Goal: Entertainment & Leisure: Browse casually

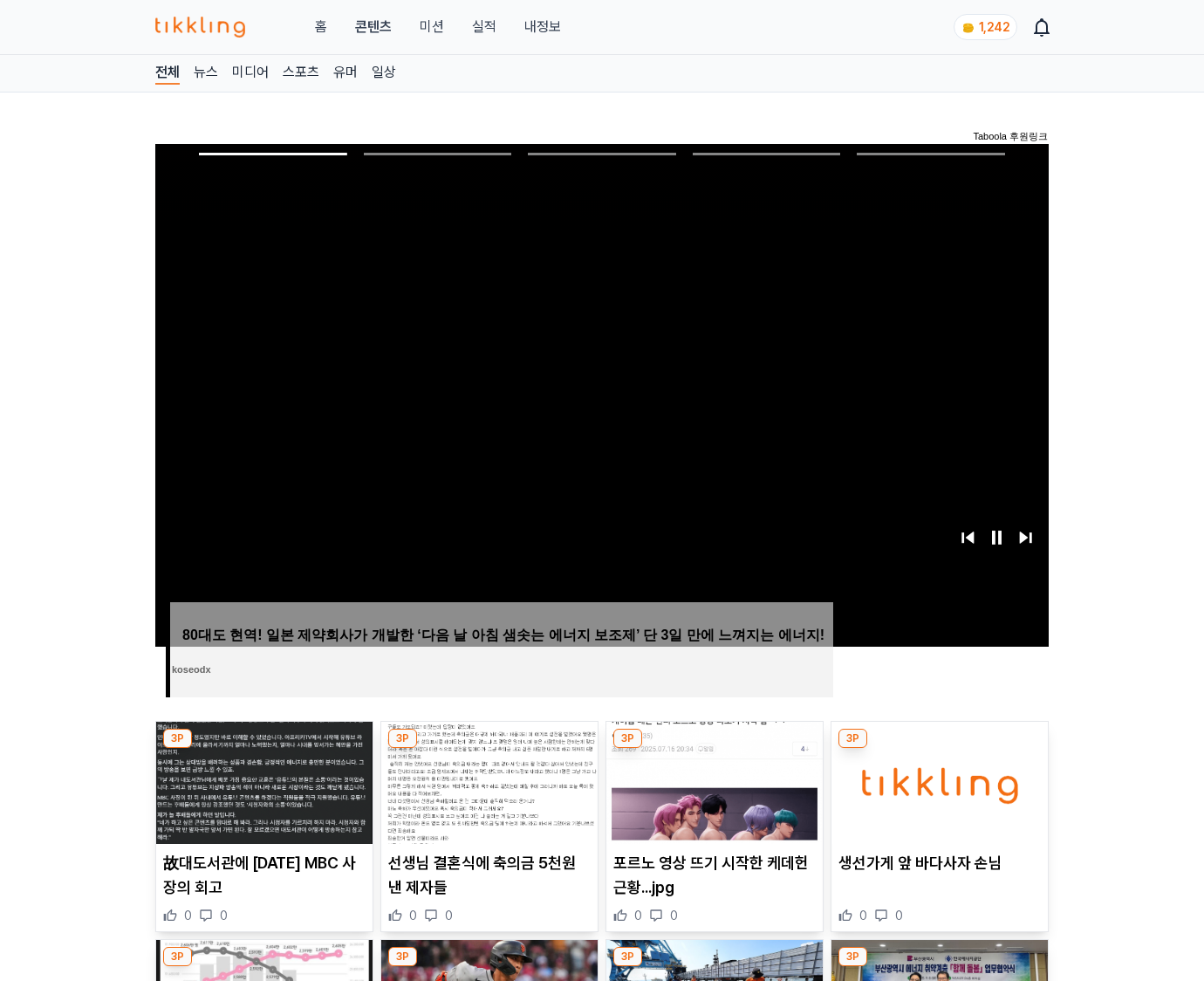
click at [939, 748] on img at bounding box center [939, 782] width 217 height 122
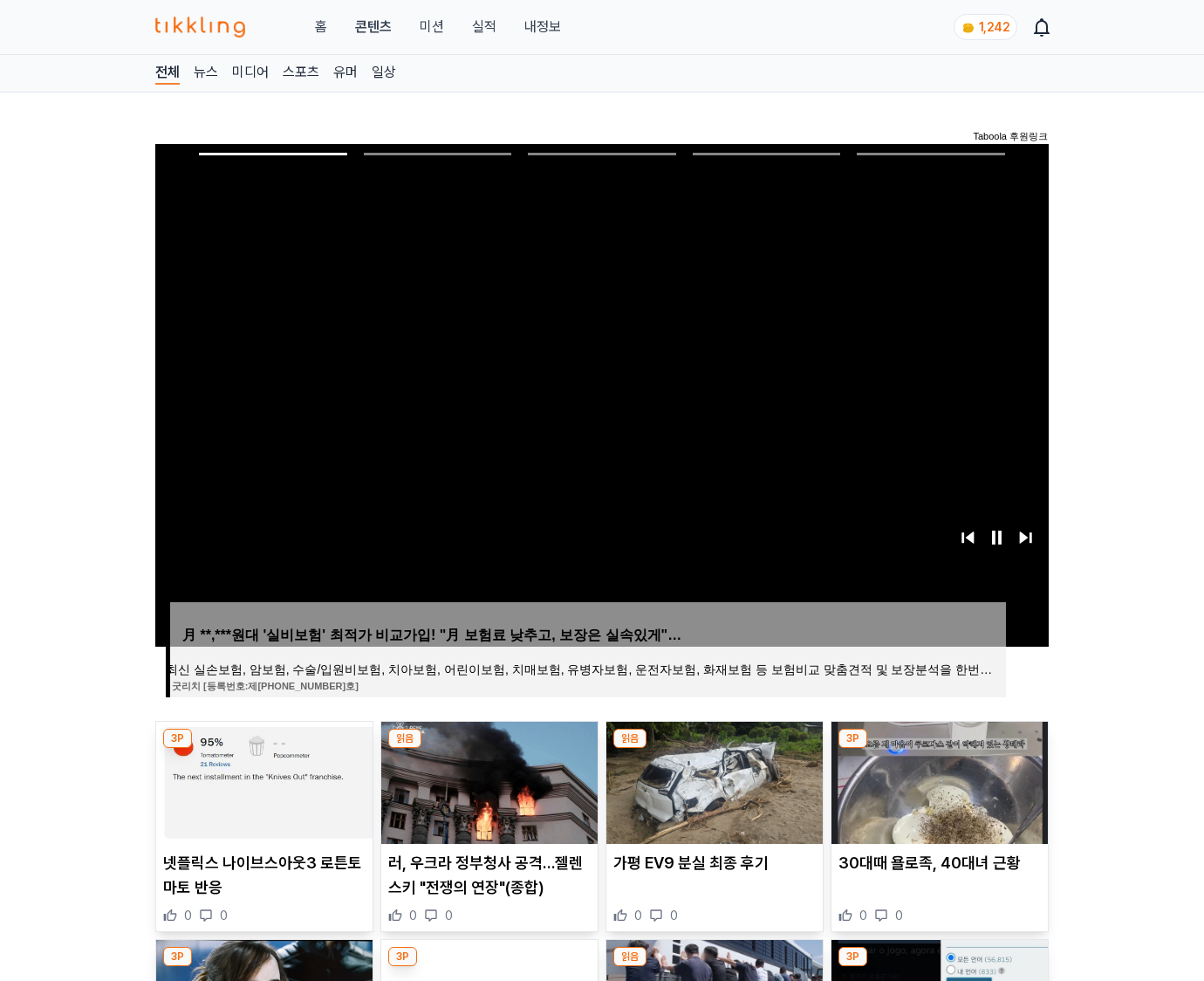
click at [939, 748] on img at bounding box center [939, 782] width 217 height 122
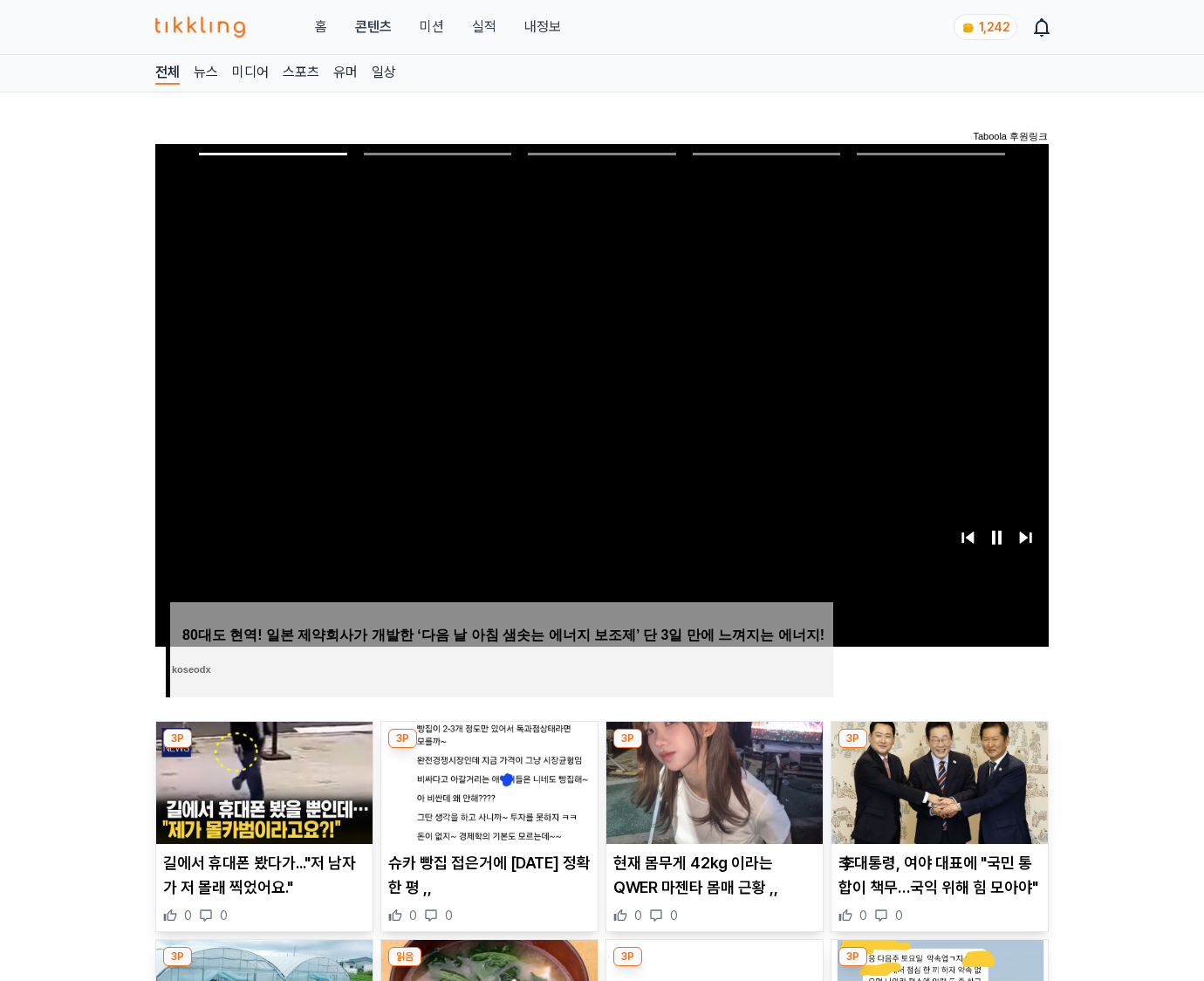
click at [939, 748] on img at bounding box center [939, 782] width 217 height 122
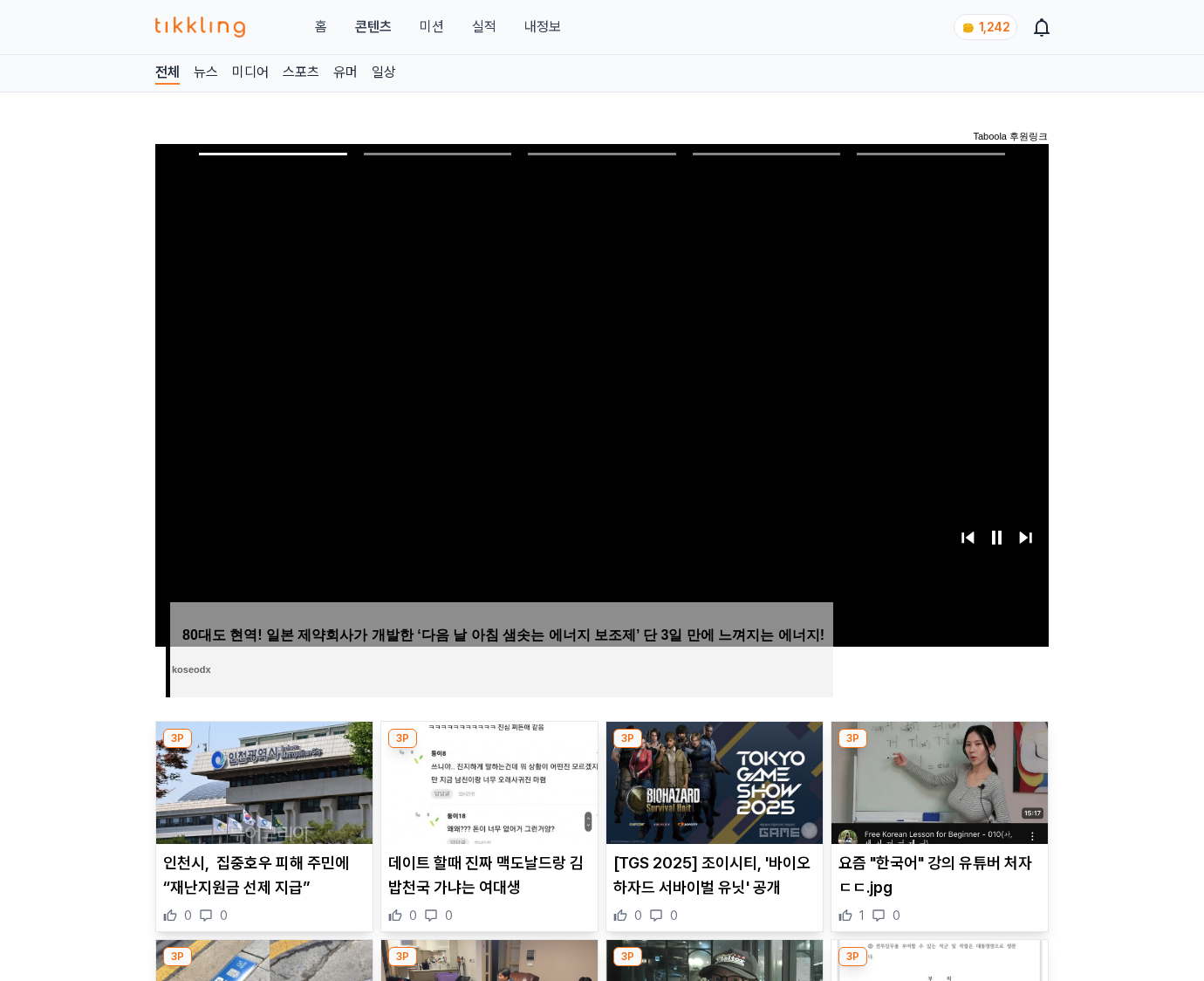
click at [939, 748] on img at bounding box center [939, 782] width 217 height 122
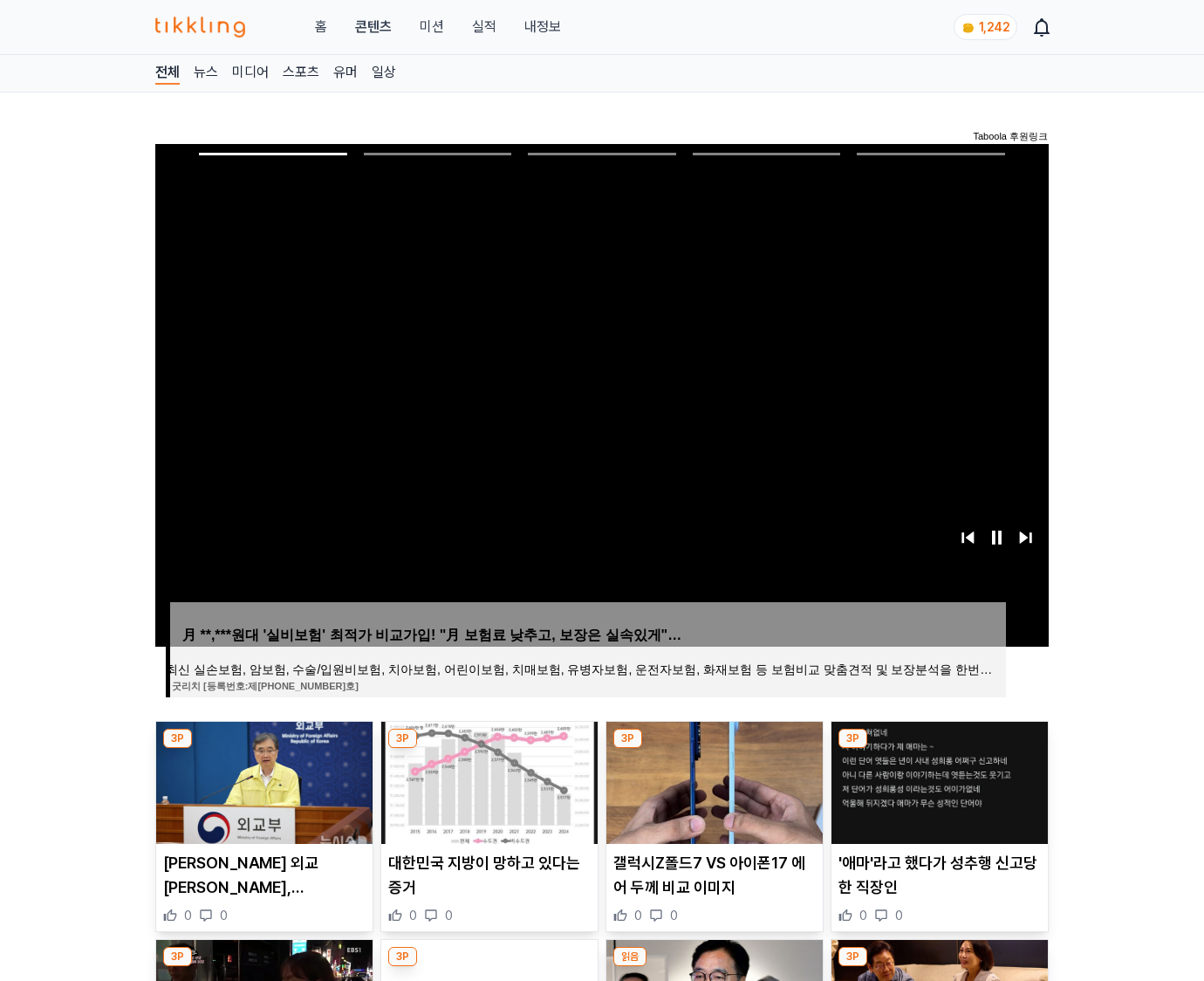
click at [939, 748] on img at bounding box center [939, 782] width 217 height 122
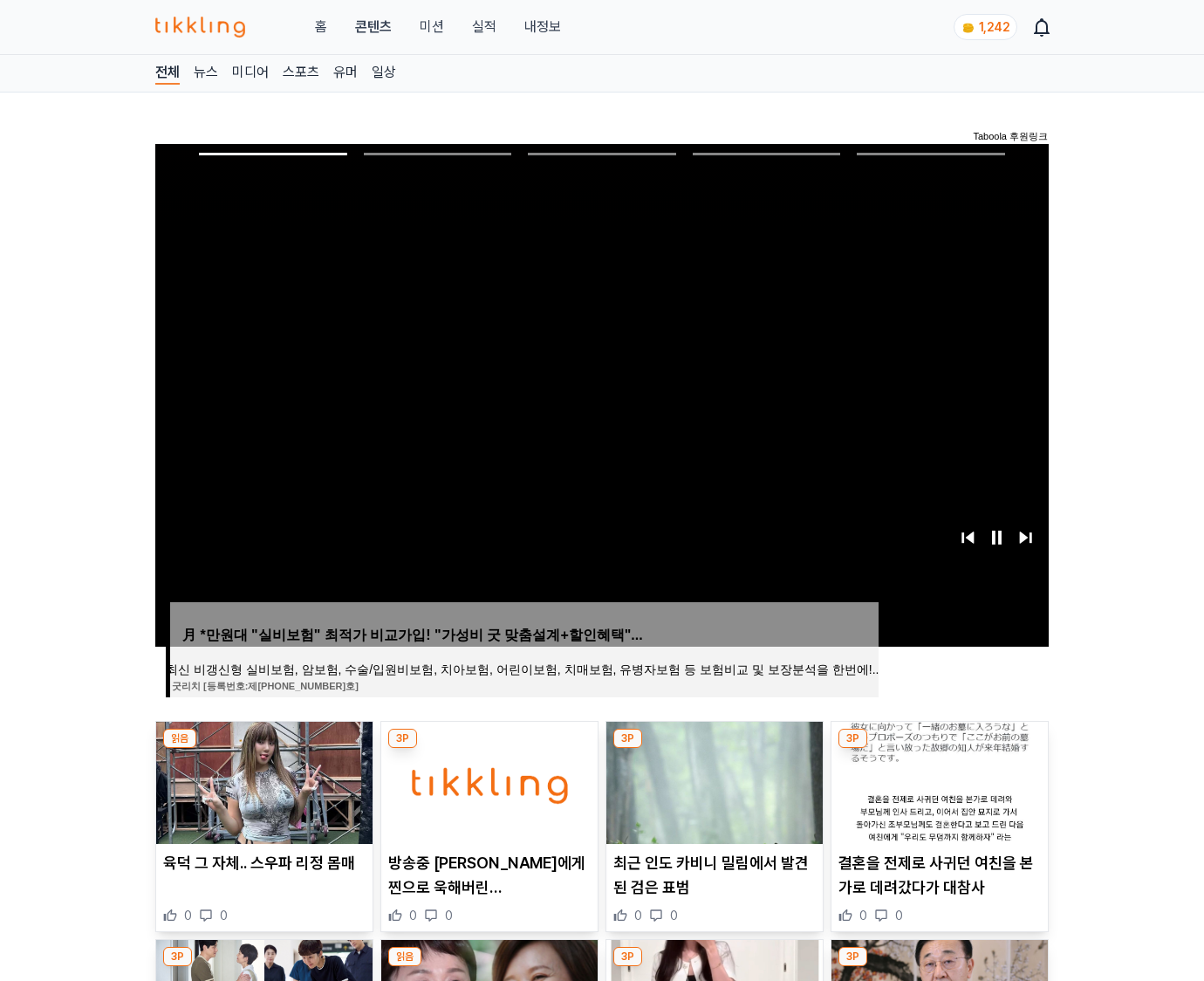
click at [939, 748] on img at bounding box center [939, 782] width 217 height 122
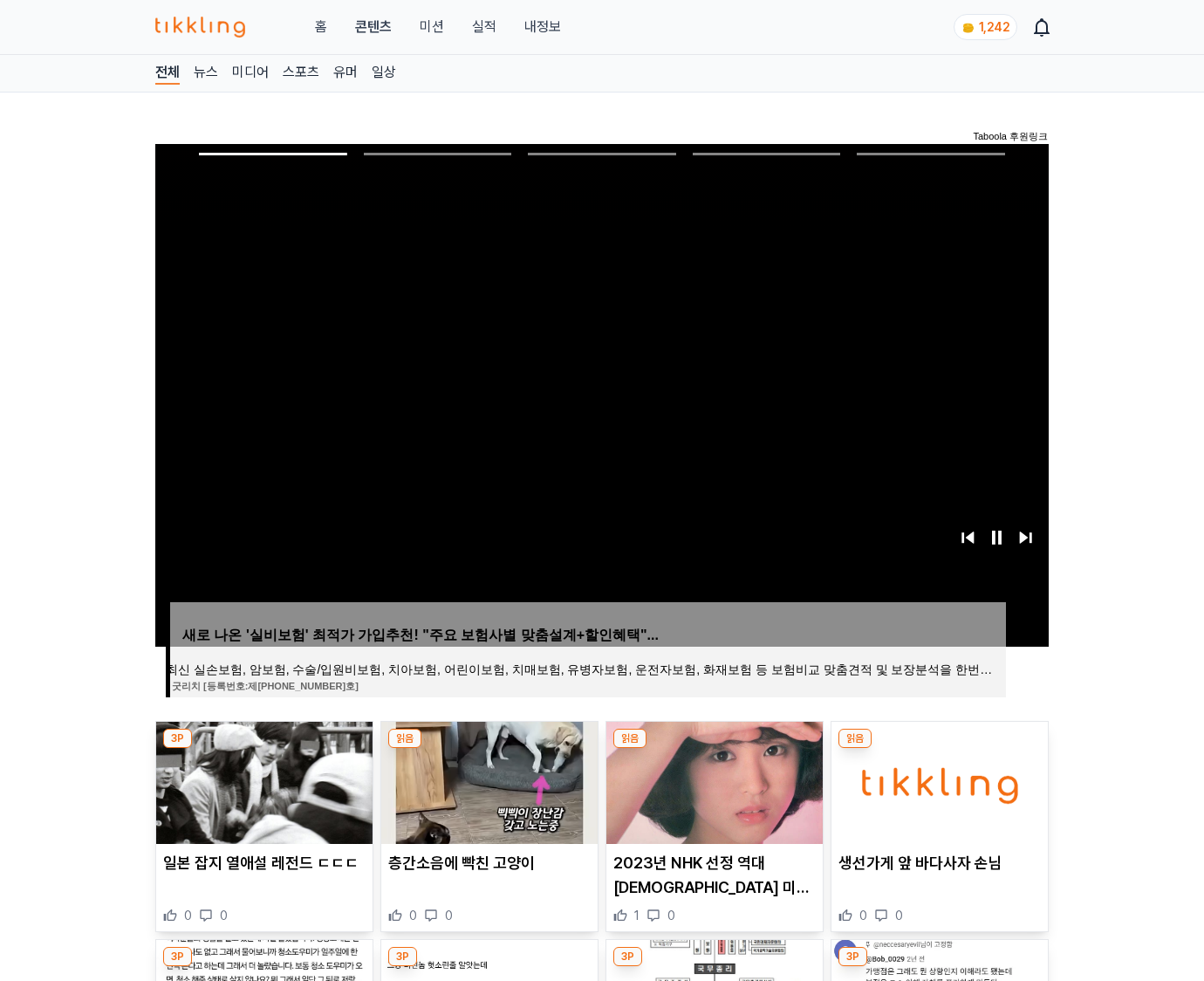
click at [939, 748] on img at bounding box center [939, 782] width 217 height 122
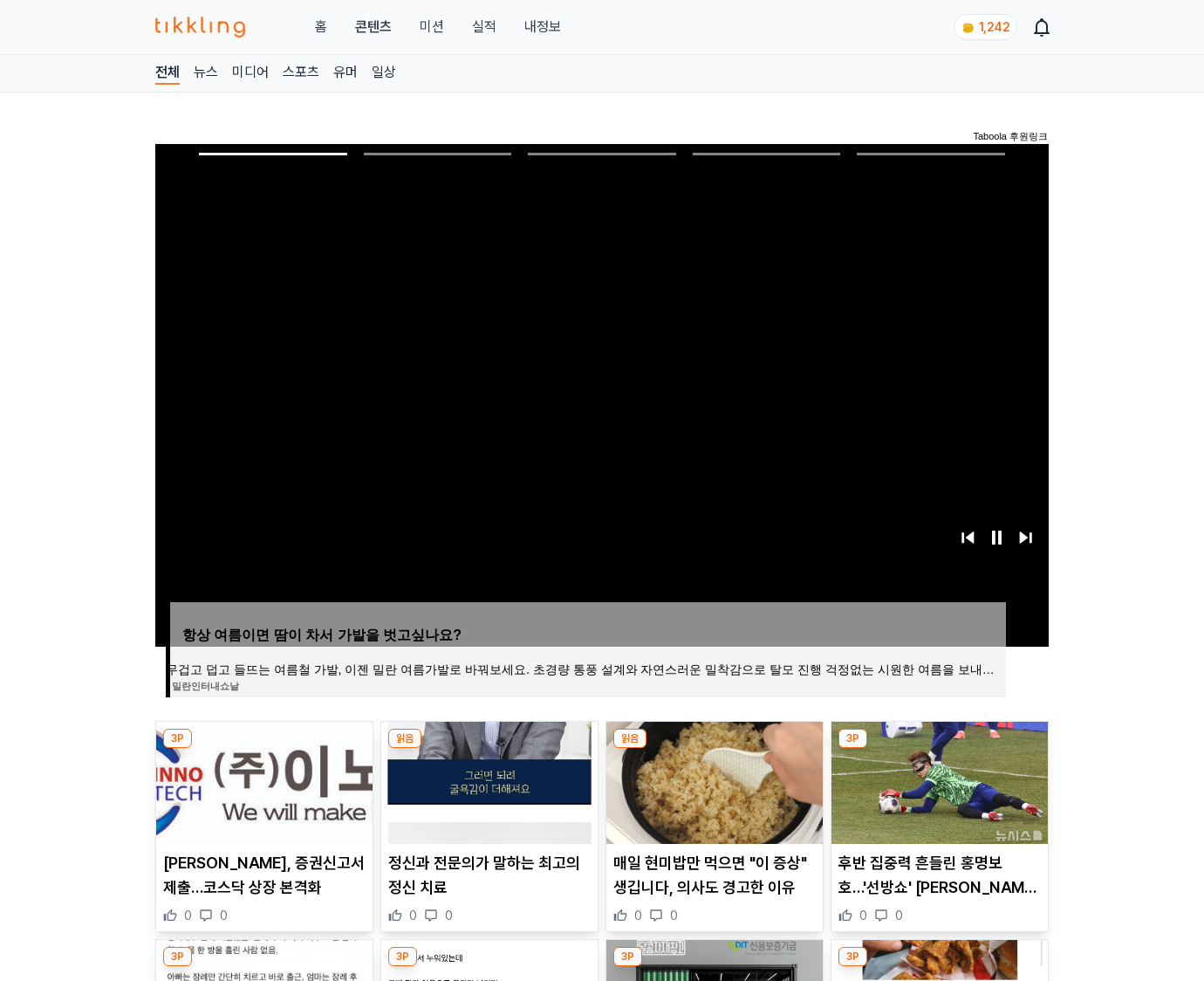
click at [939, 748] on img at bounding box center [939, 782] width 217 height 122
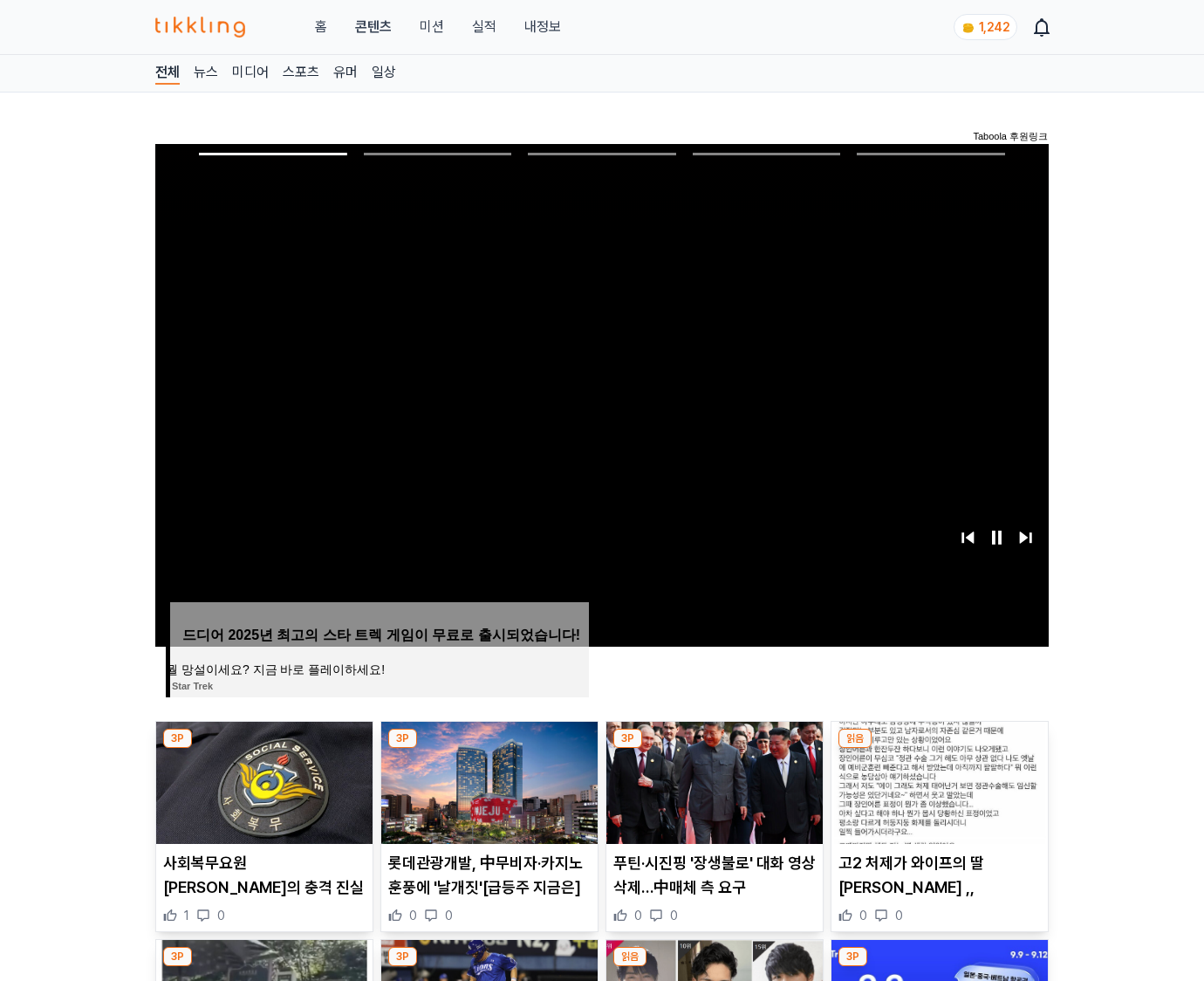
click at [939, 748] on img at bounding box center [939, 782] width 217 height 122
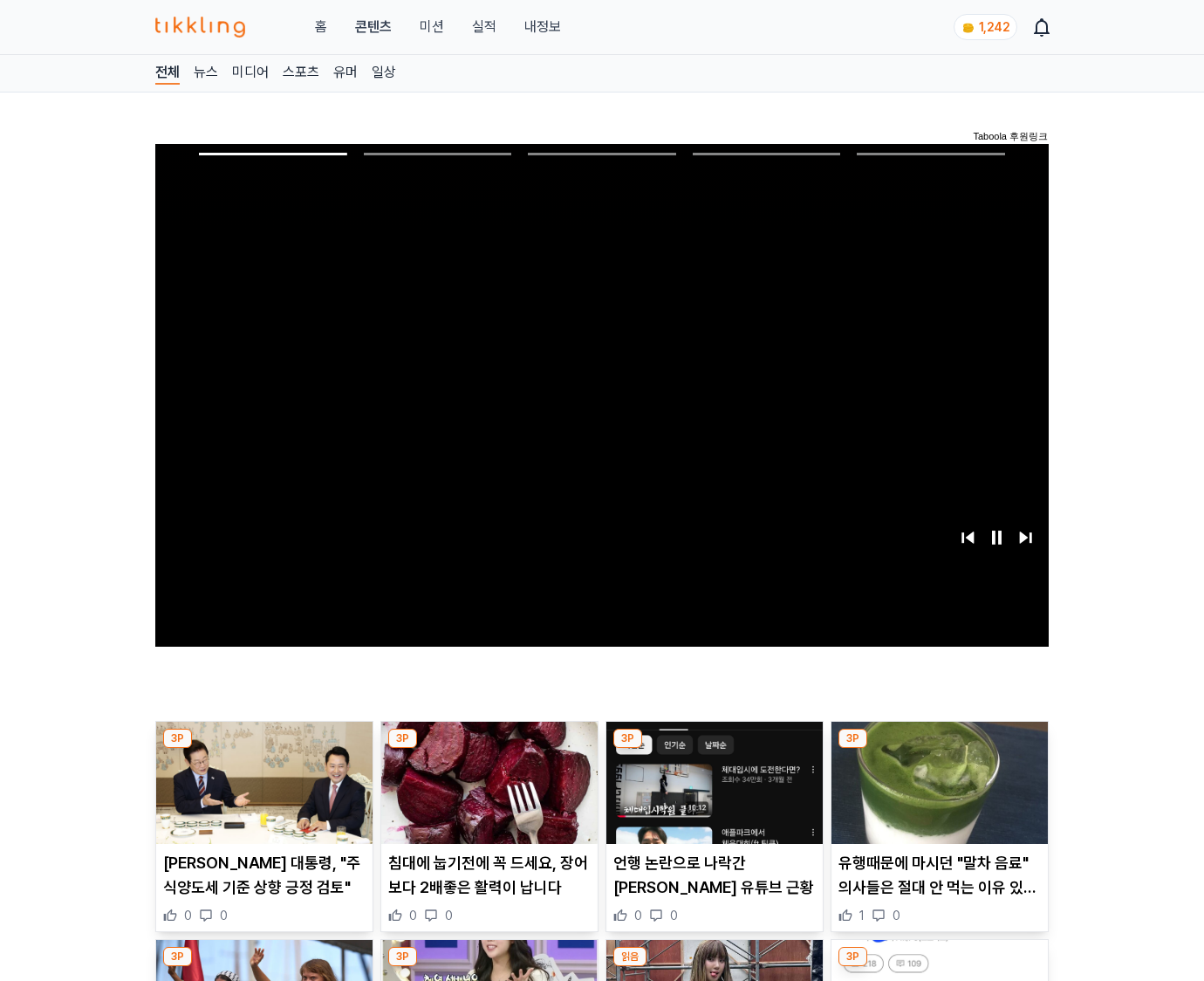
click at [939, 748] on img at bounding box center [939, 782] width 217 height 122
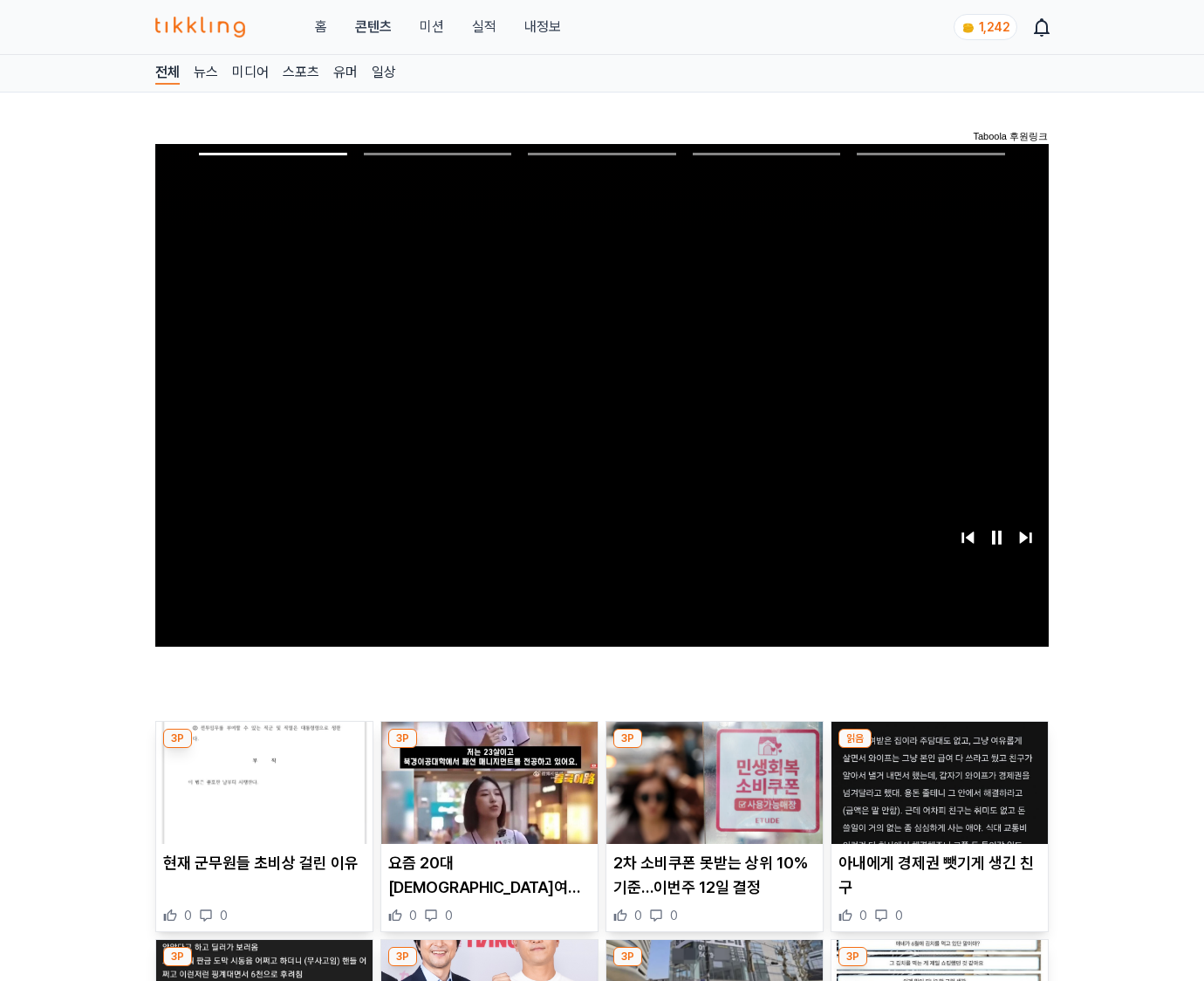
click at [939, 748] on img at bounding box center [939, 782] width 217 height 122
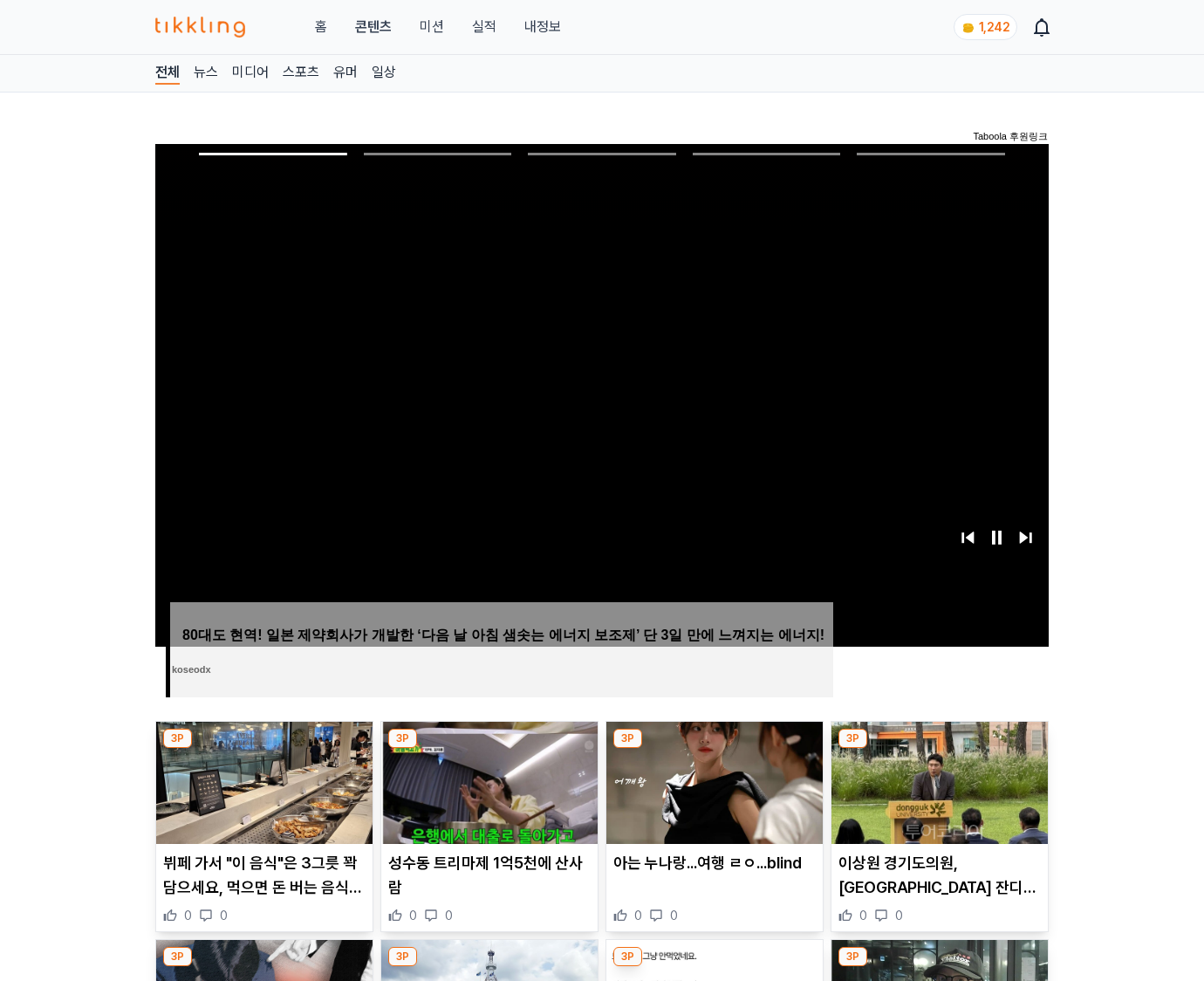
click at [939, 748] on img at bounding box center [939, 782] width 217 height 122
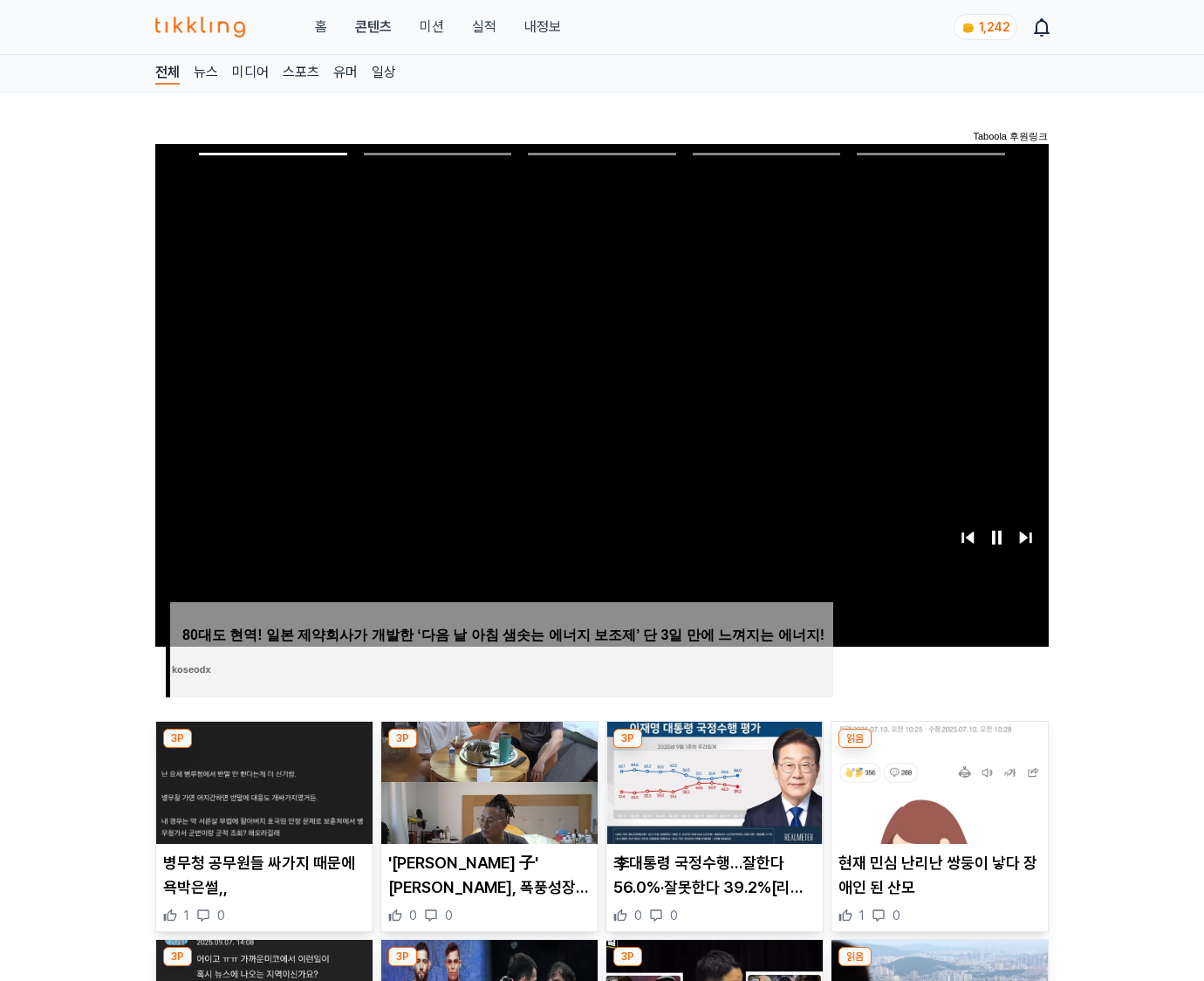
click at [939, 748] on img at bounding box center [939, 782] width 217 height 122
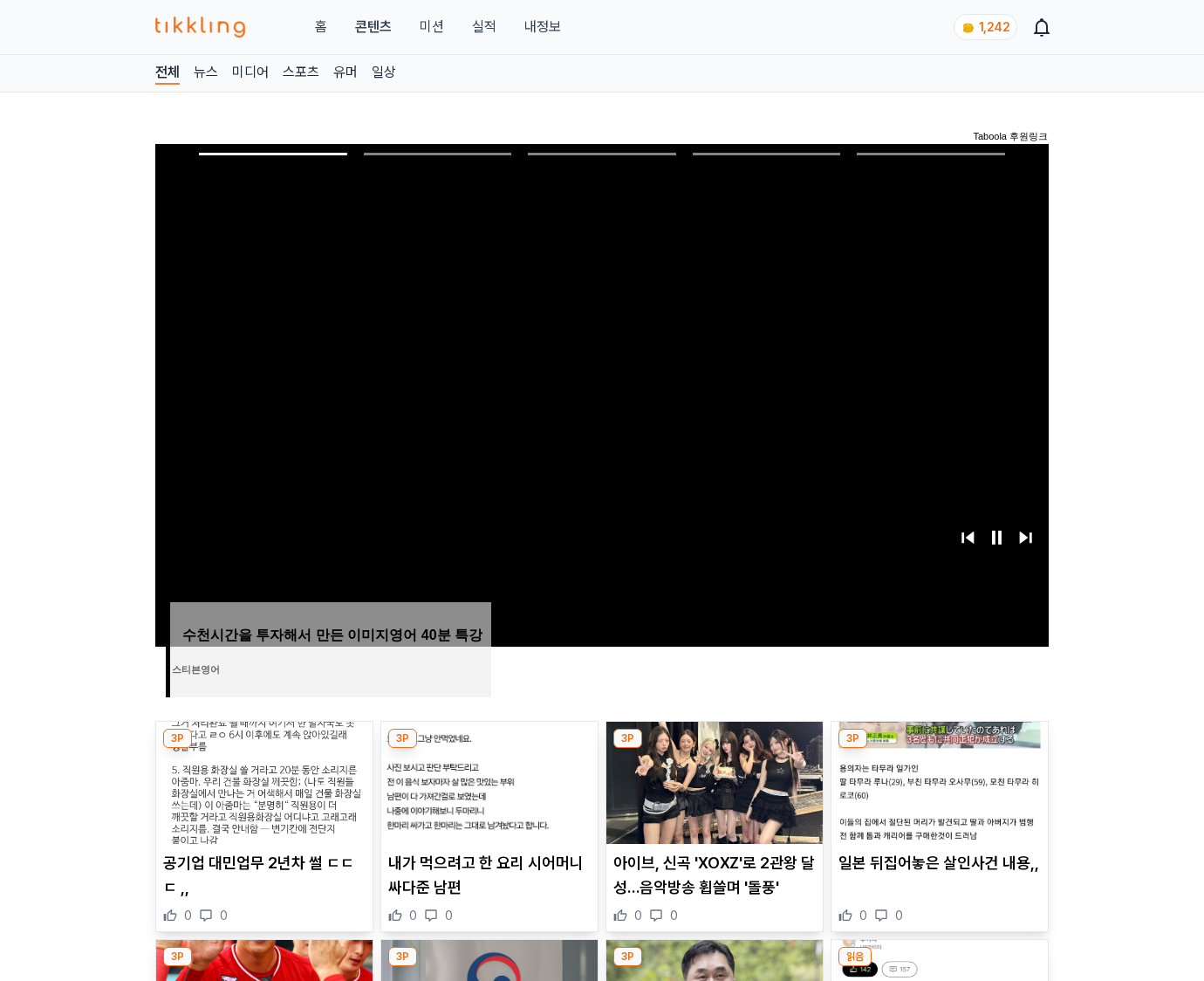
click at [939, 748] on img at bounding box center [939, 782] width 217 height 122
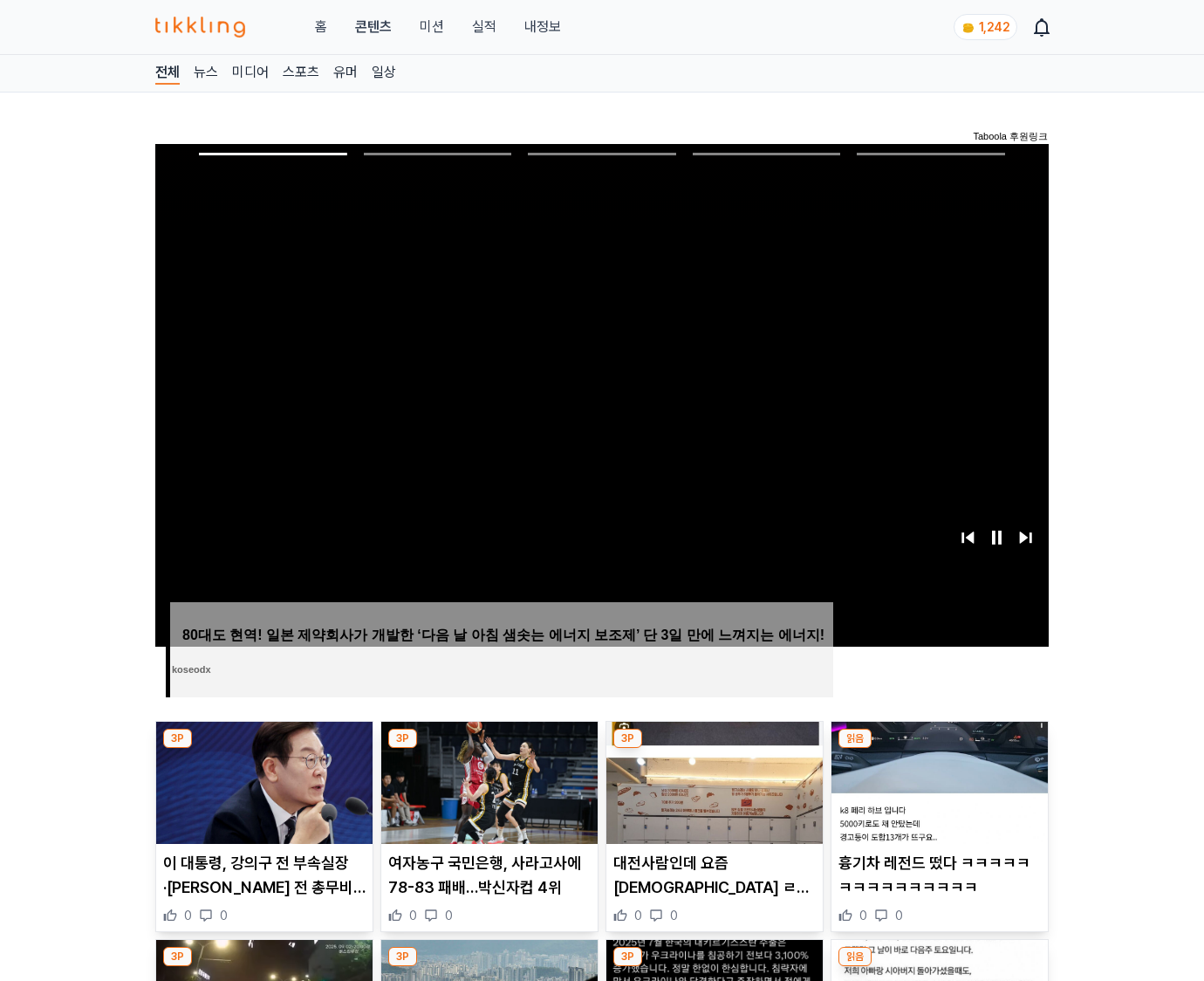
click at [939, 748] on img at bounding box center [939, 782] width 217 height 122
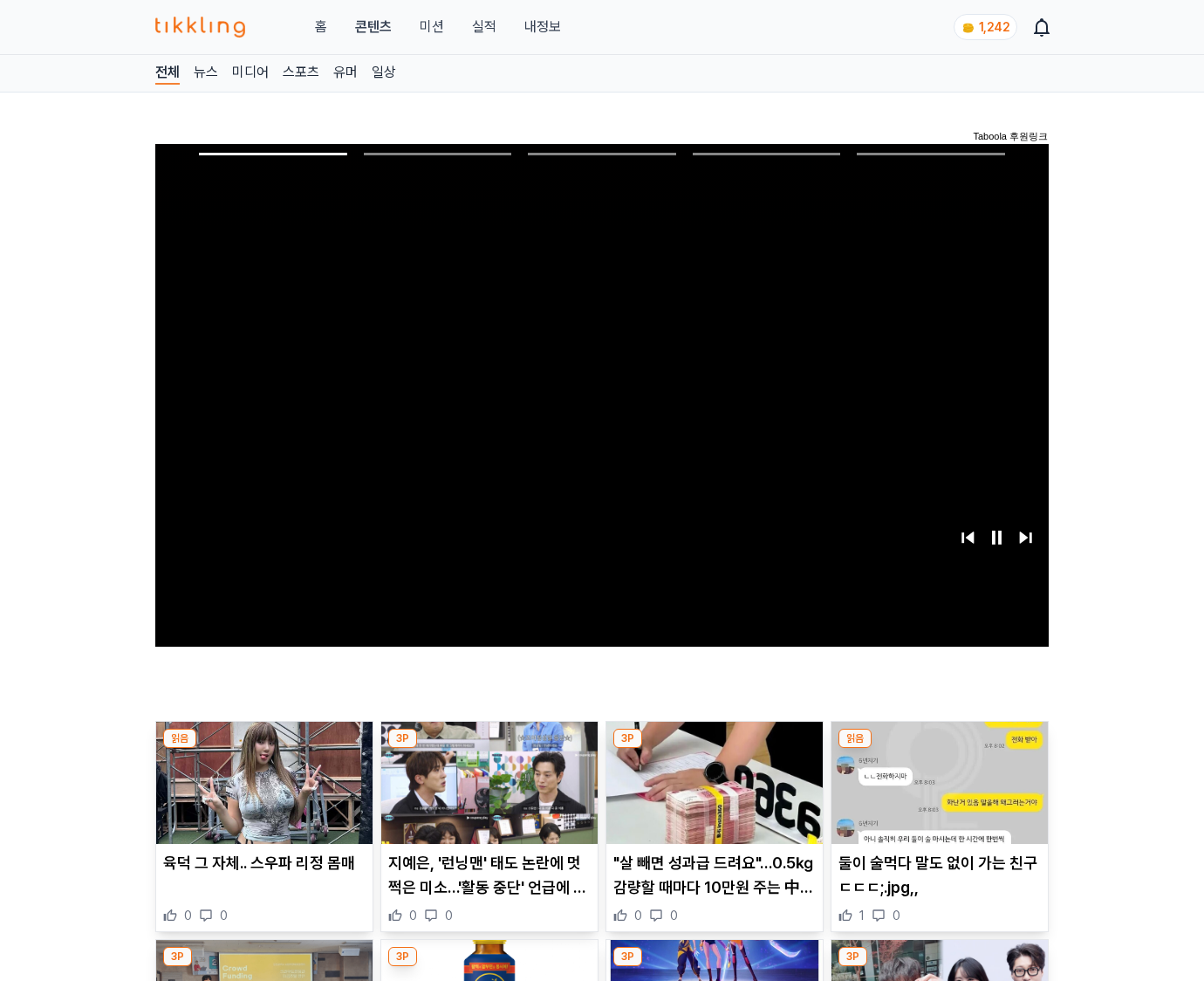
click at [939, 748] on img at bounding box center [939, 782] width 217 height 122
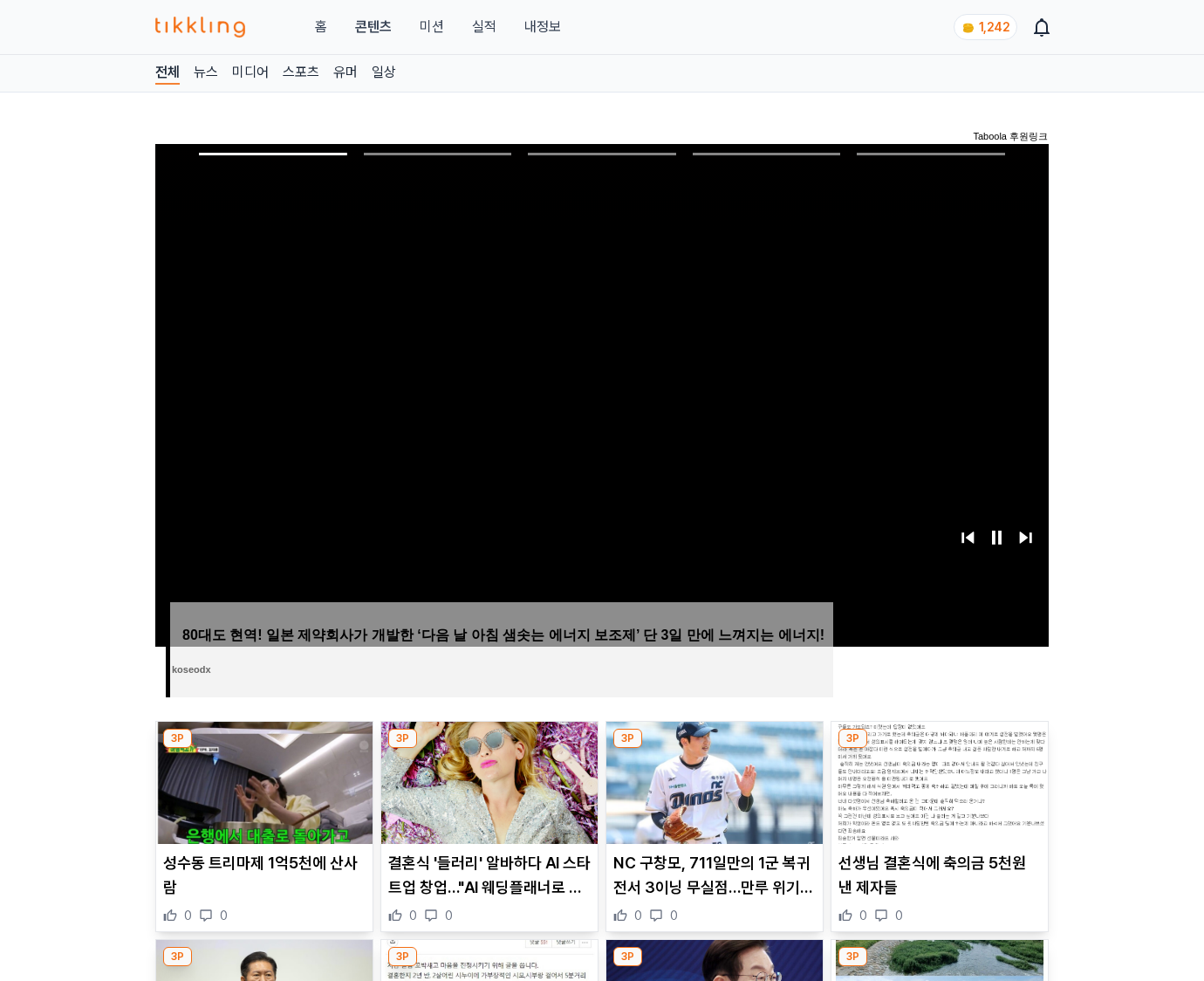
click at [939, 748] on img at bounding box center [939, 782] width 217 height 122
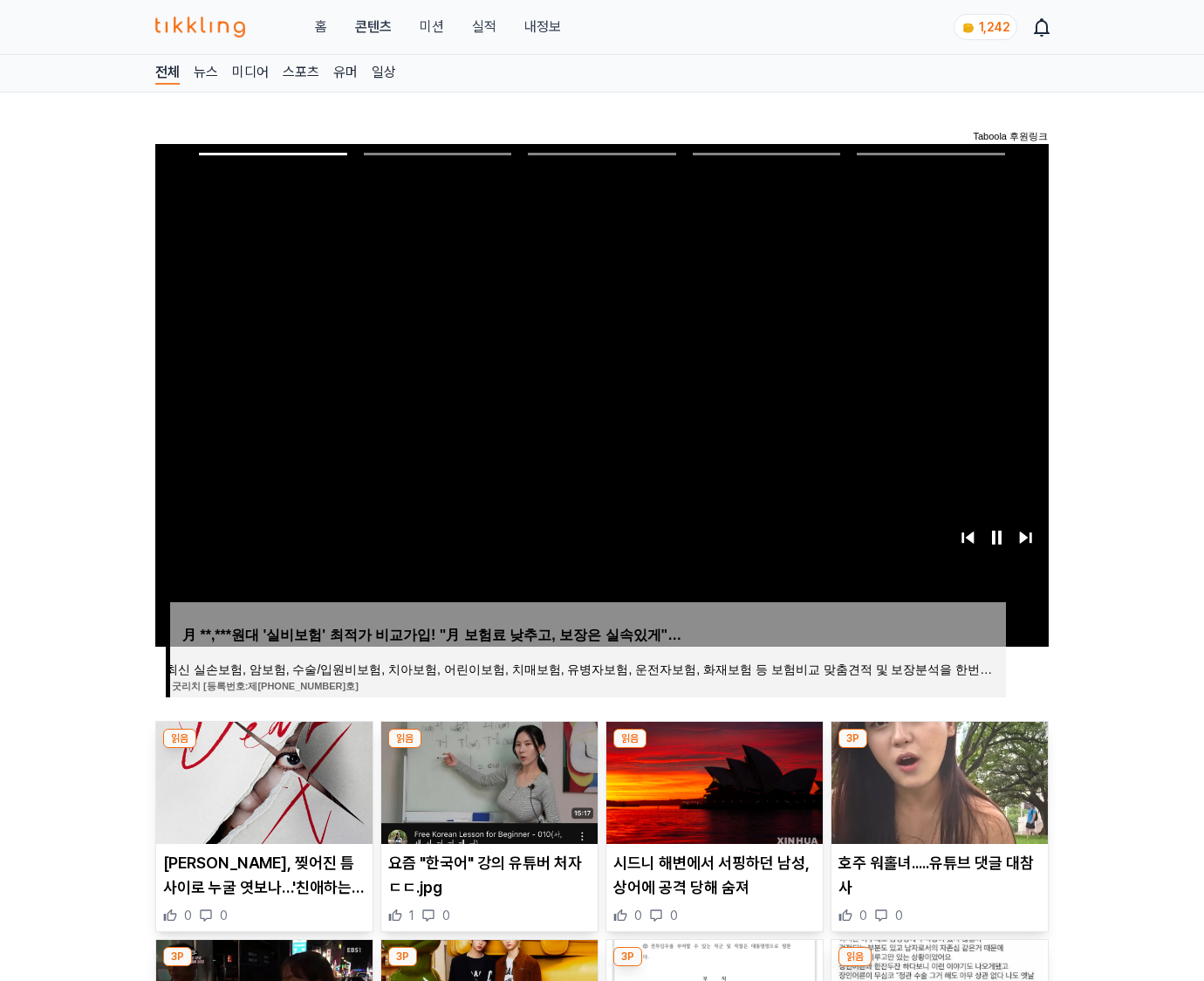
click at [939, 748] on img at bounding box center [939, 782] width 217 height 122
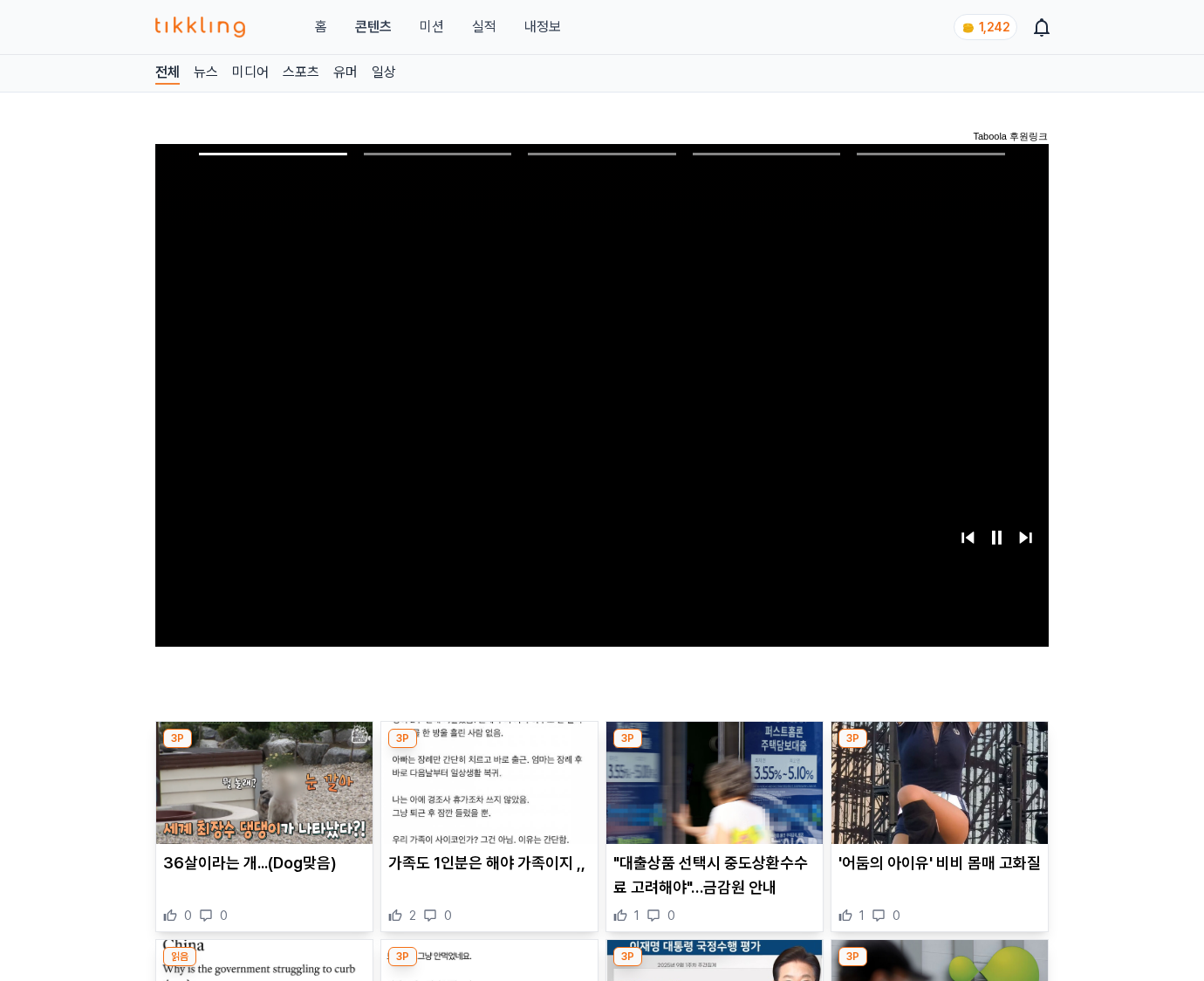
click at [939, 748] on img at bounding box center [939, 782] width 217 height 122
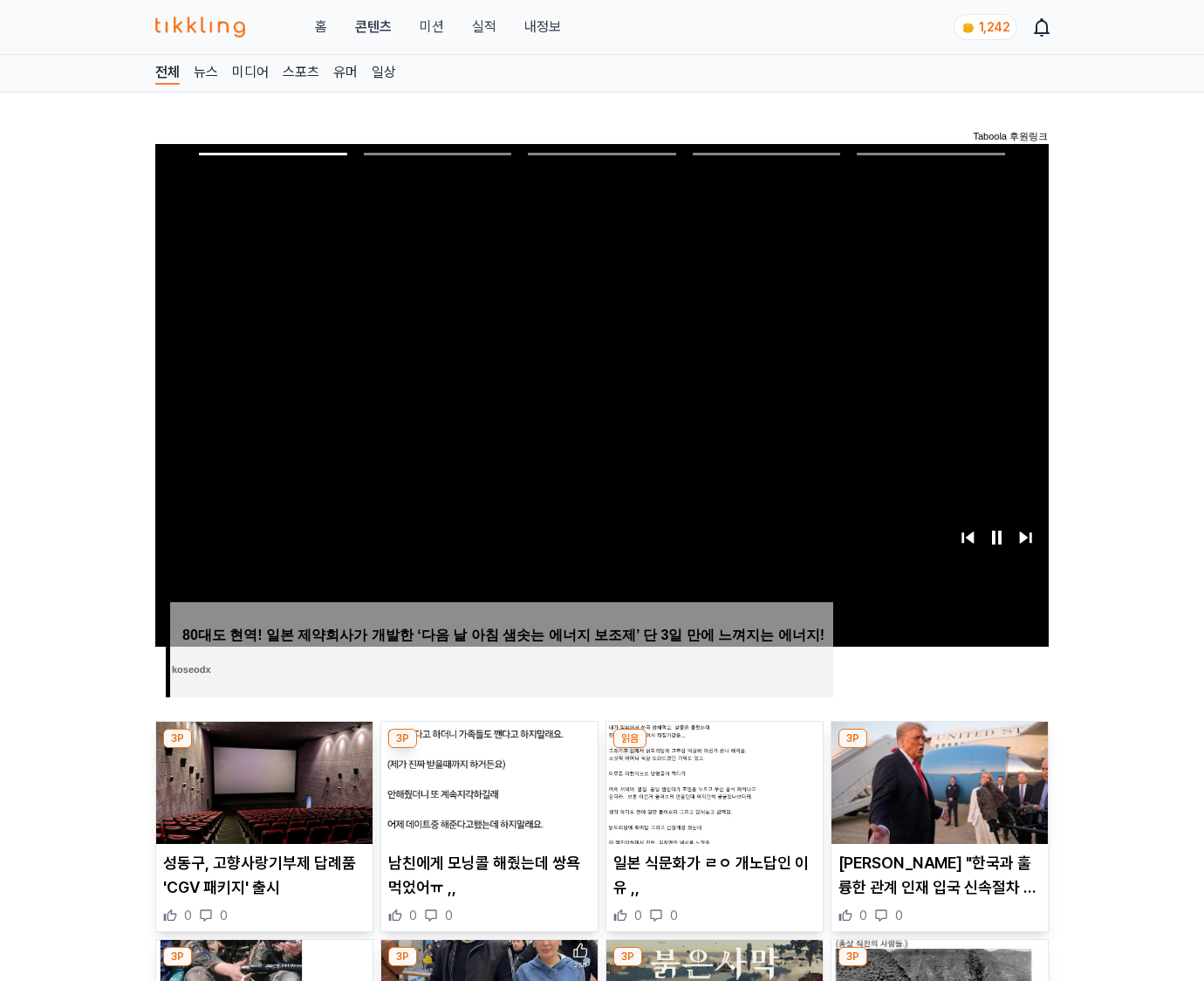
click at [939, 748] on img at bounding box center [939, 782] width 217 height 122
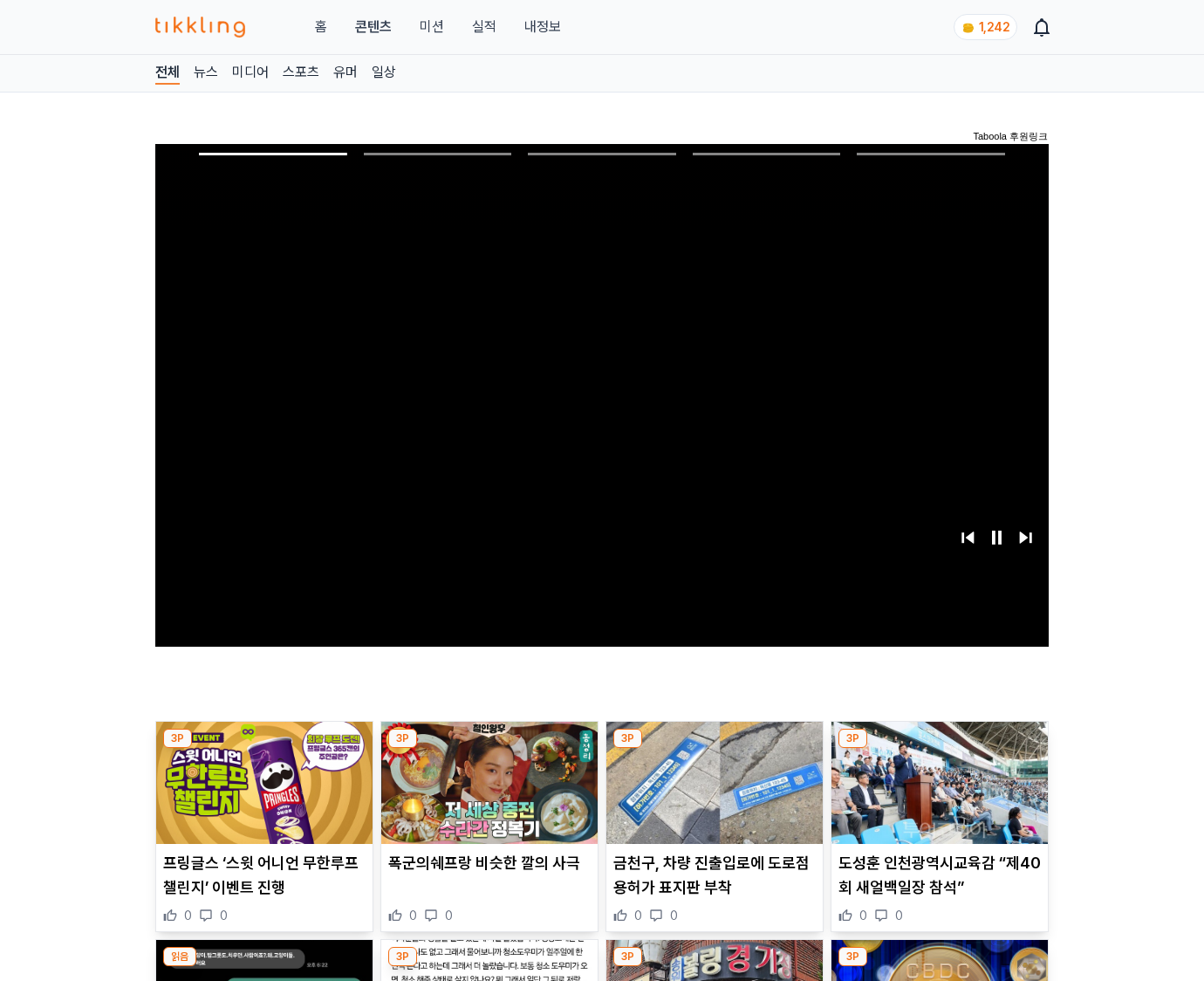
click at [939, 748] on img at bounding box center [939, 782] width 217 height 122
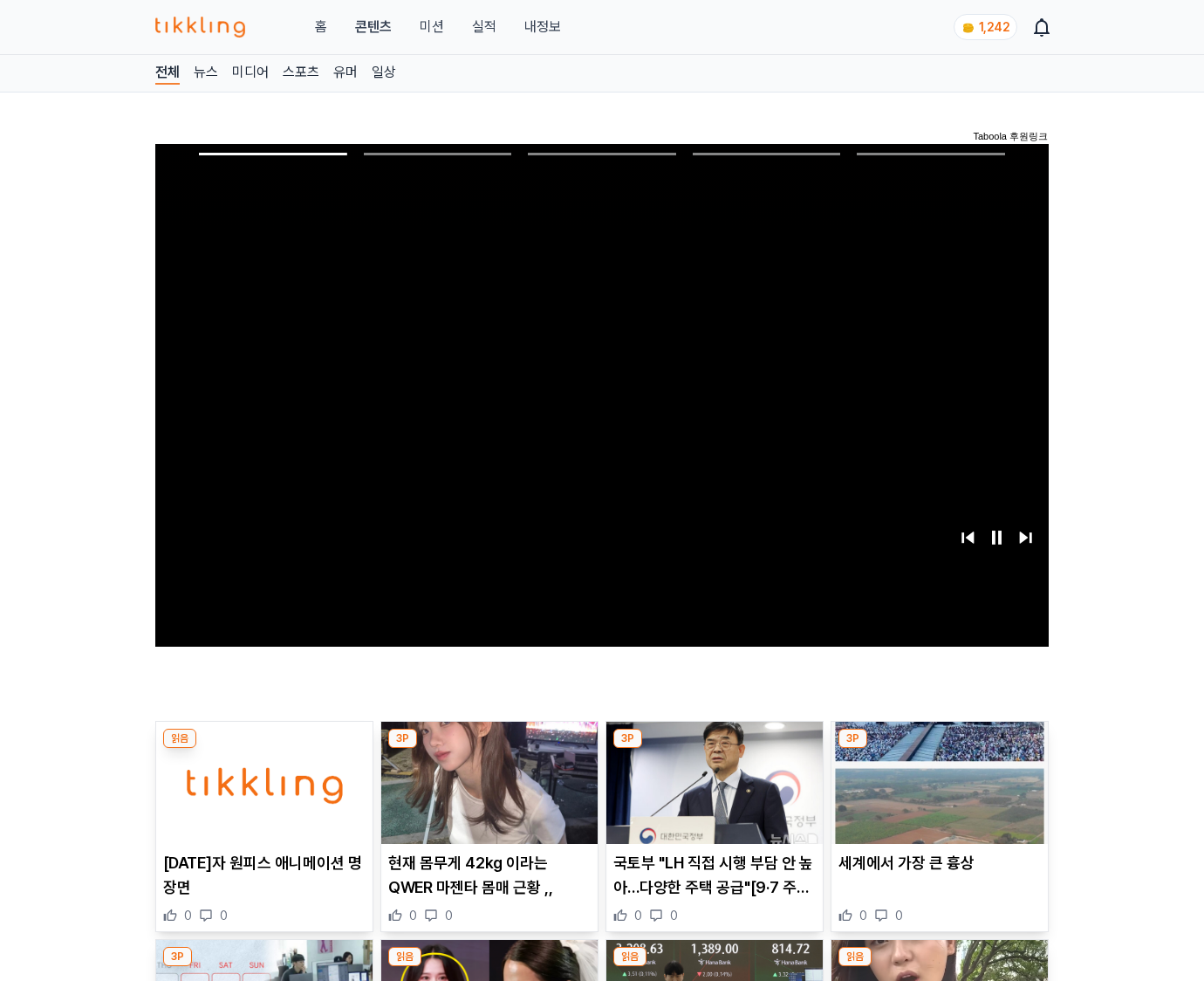
click at [939, 748] on img at bounding box center [939, 782] width 217 height 122
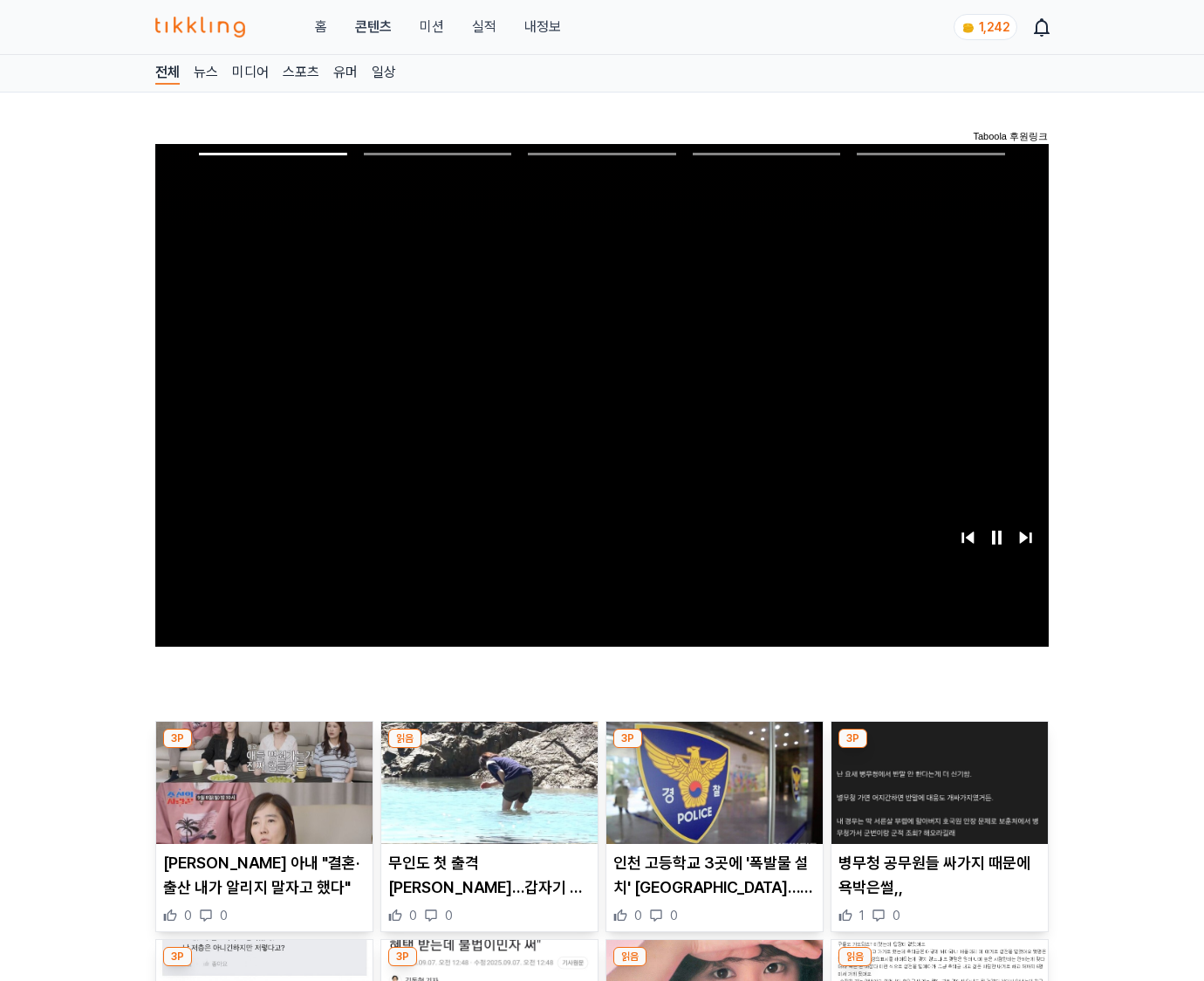
click at [939, 748] on img at bounding box center [939, 782] width 217 height 122
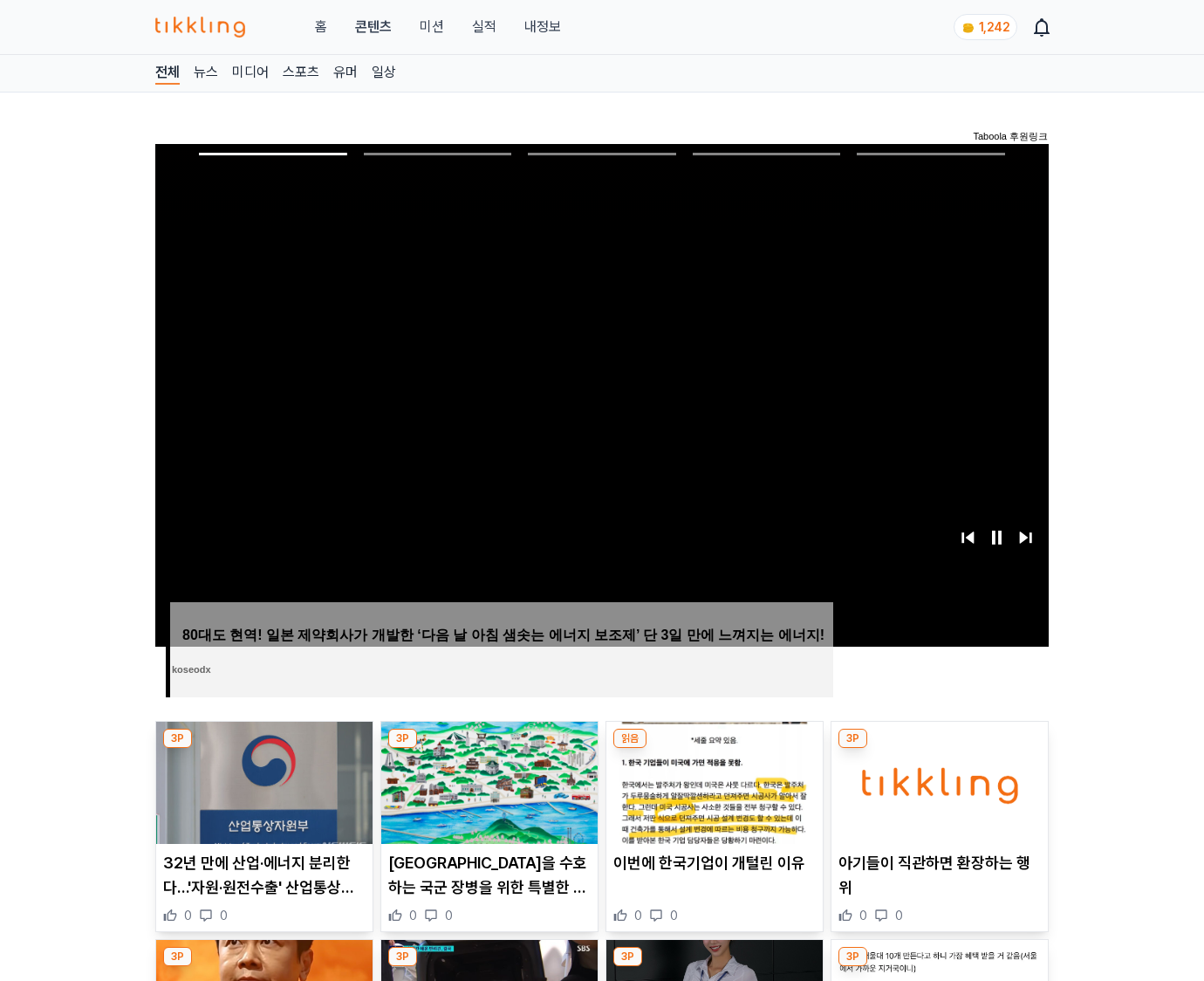
click at [939, 748] on img at bounding box center [939, 782] width 217 height 122
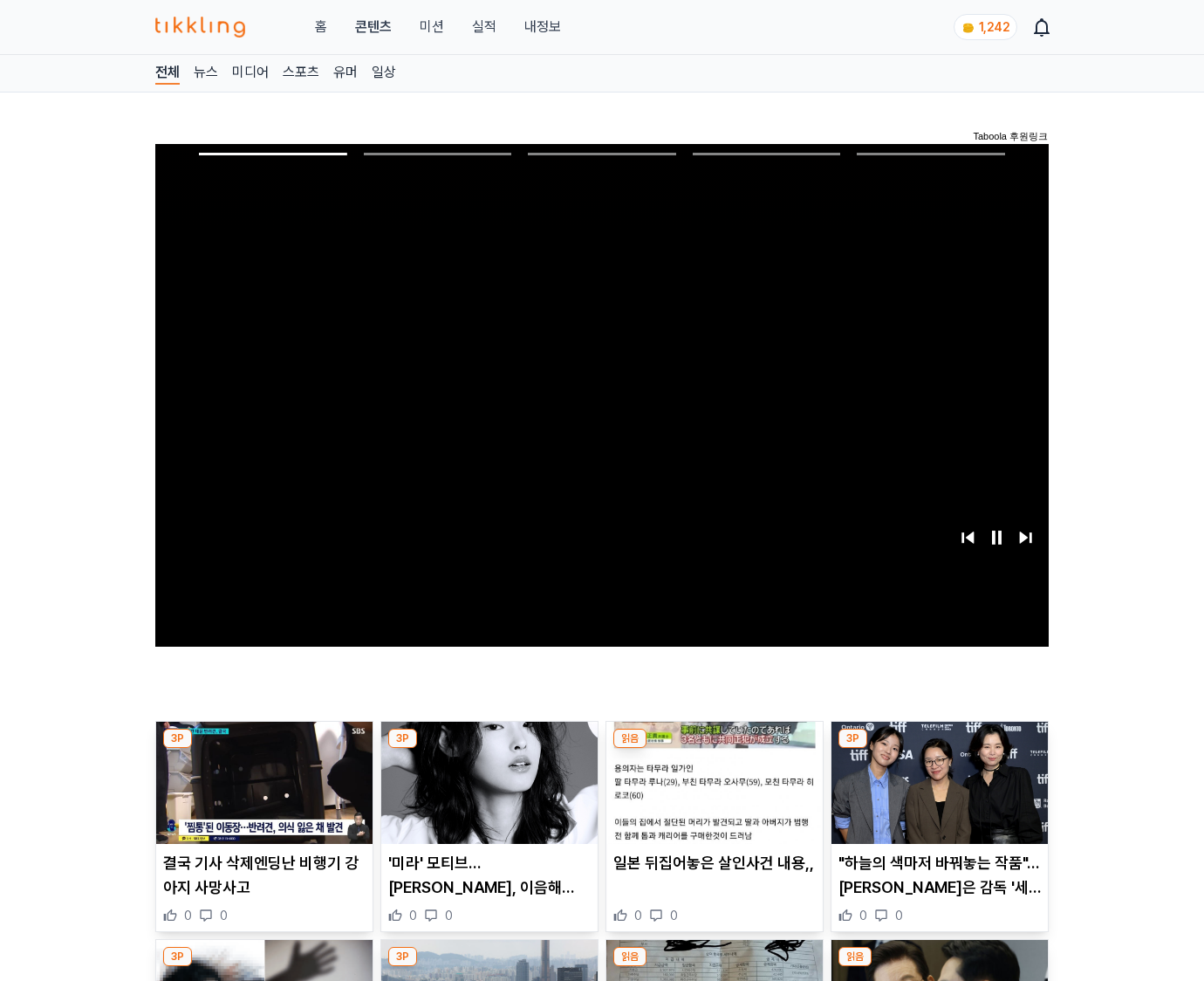
click at [939, 748] on img at bounding box center [939, 782] width 217 height 122
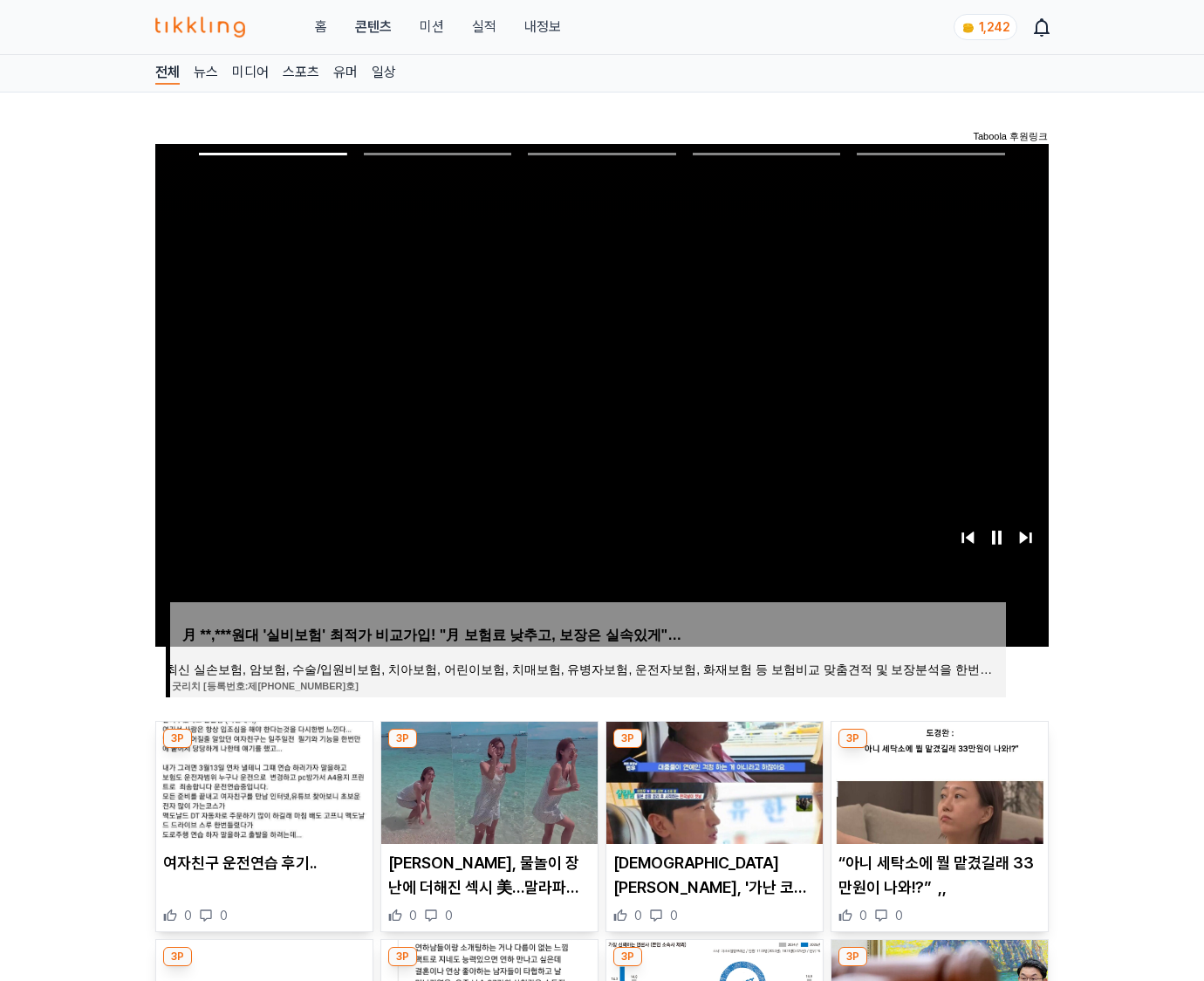
click at [939, 748] on img at bounding box center [939, 782] width 217 height 122
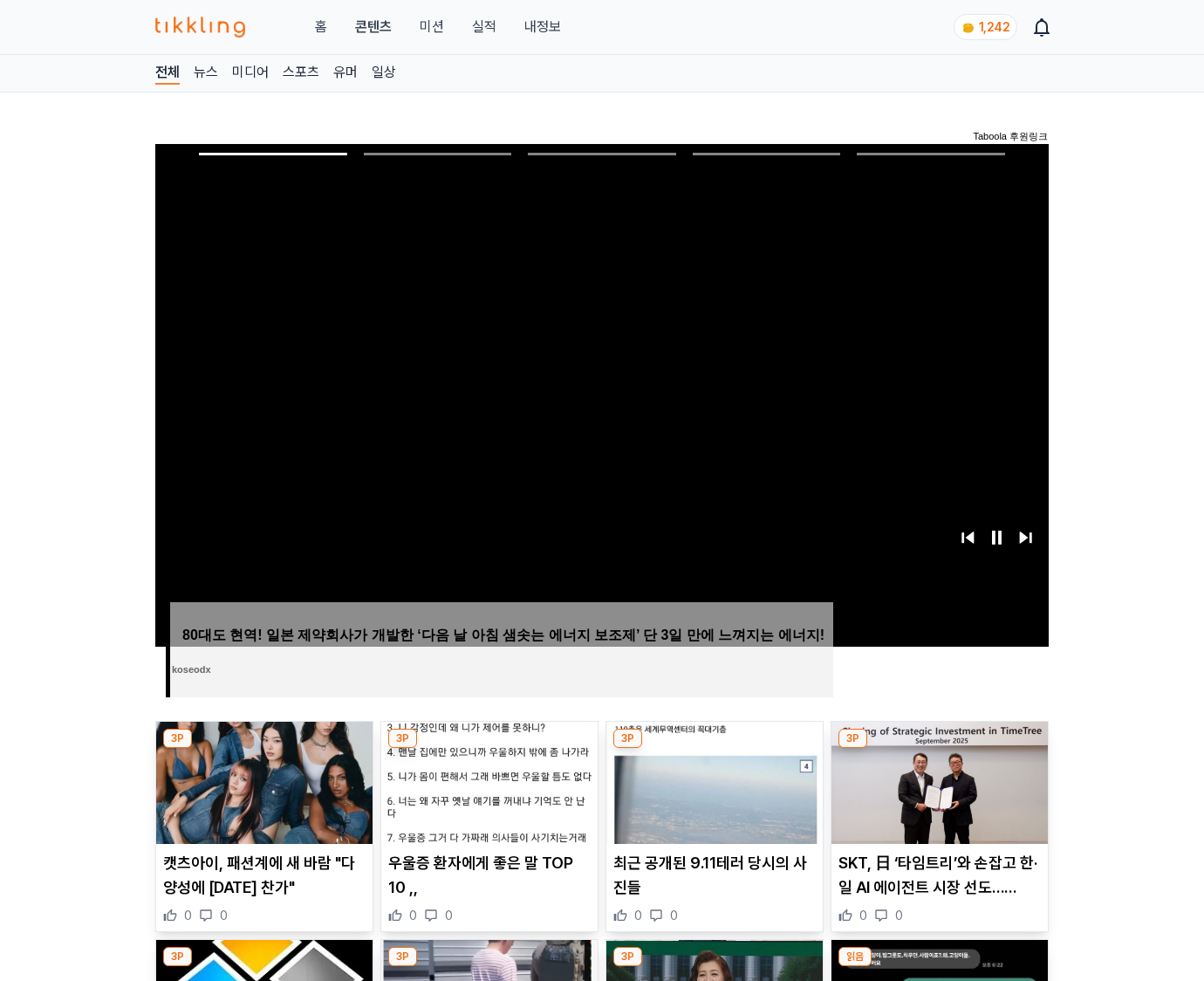
click at [939, 748] on img at bounding box center [939, 782] width 217 height 122
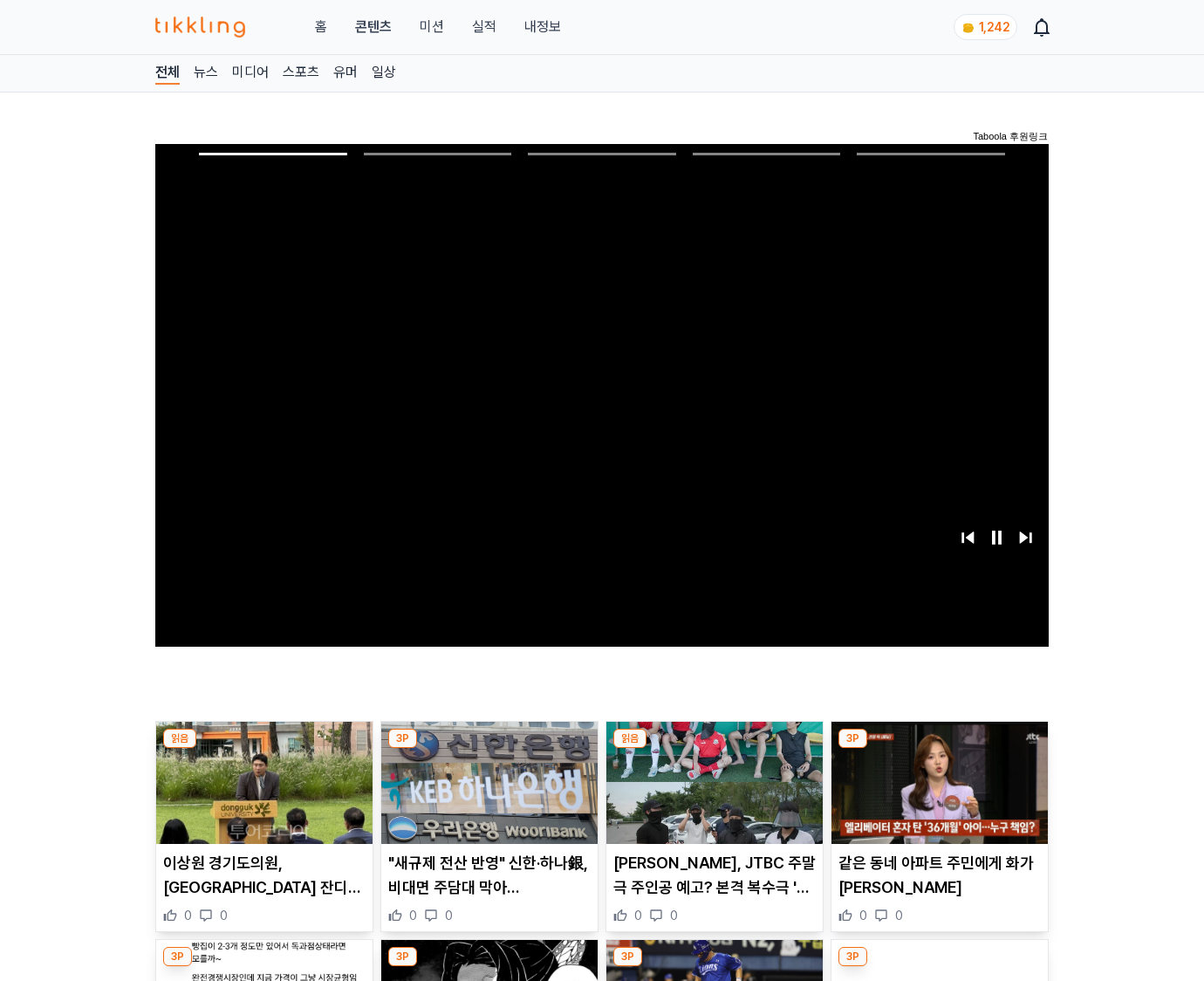
click at [939, 748] on img at bounding box center [939, 782] width 217 height 122
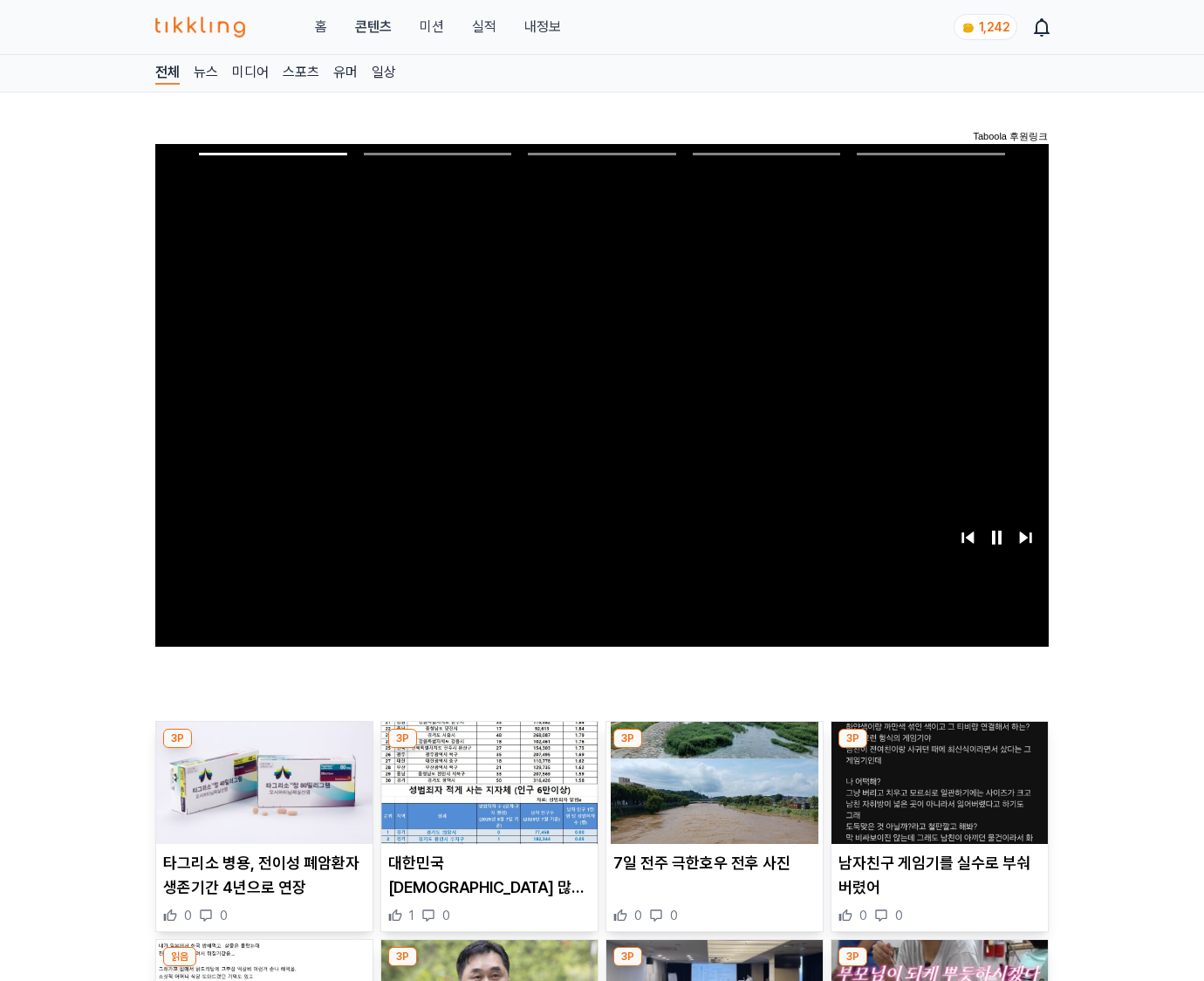
click at [939, 748] on img at bounding box center [939, 782] width 217 height 122
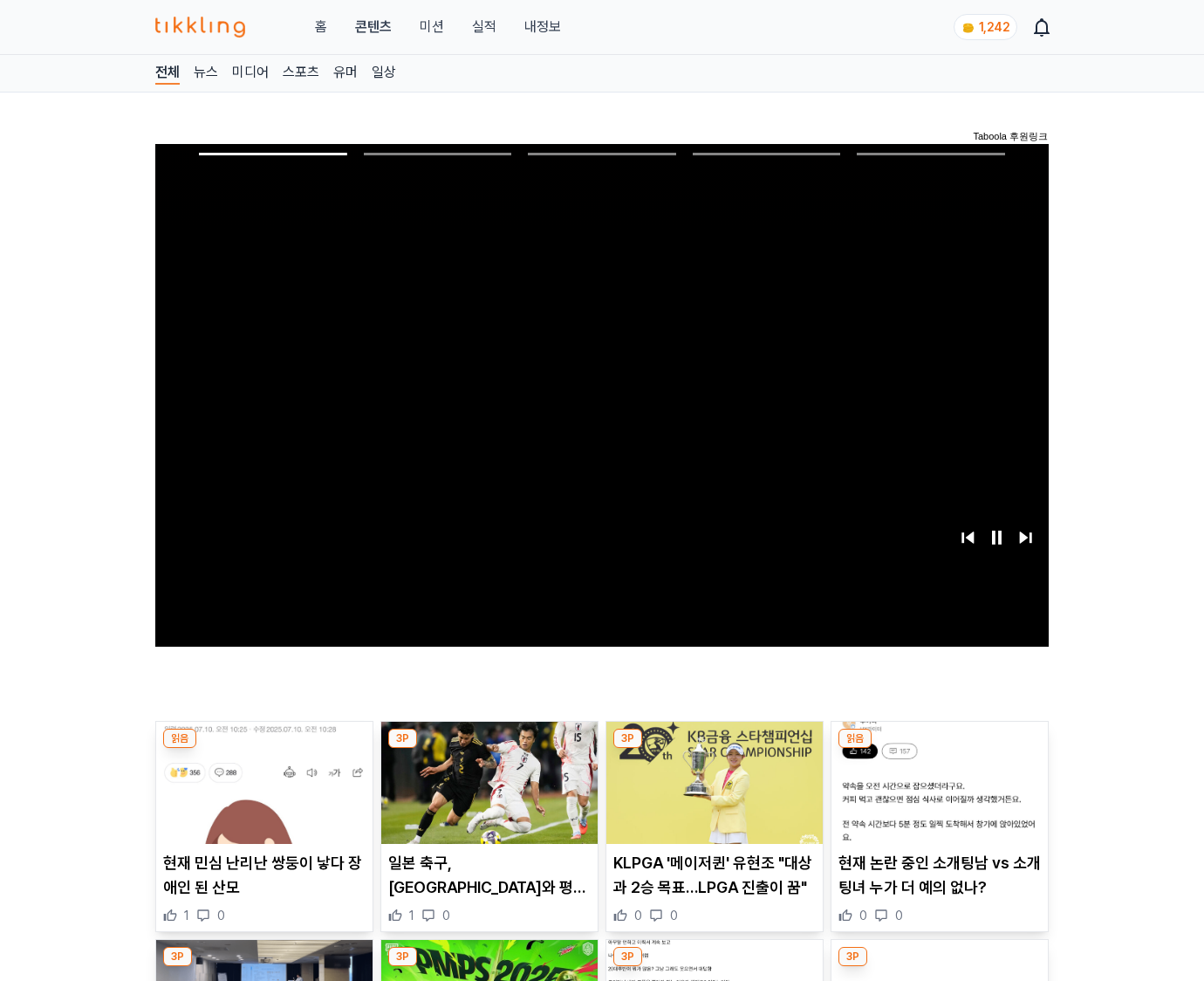
click at [939, 748] on img at bounding box center [939, 782] width 217 height 122
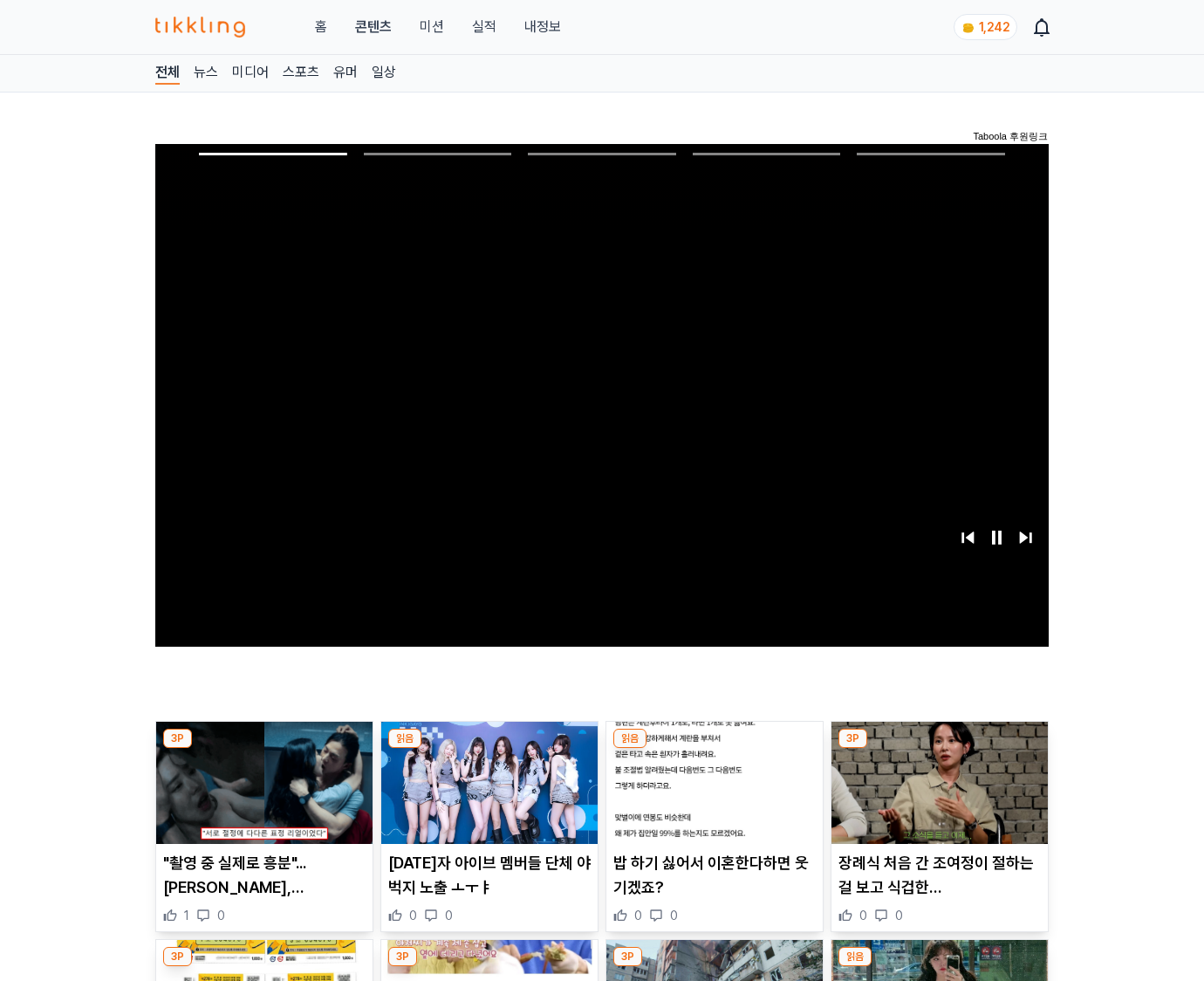
click at [939, 748] on img at bounding box center [939, 782] width 217 height 122
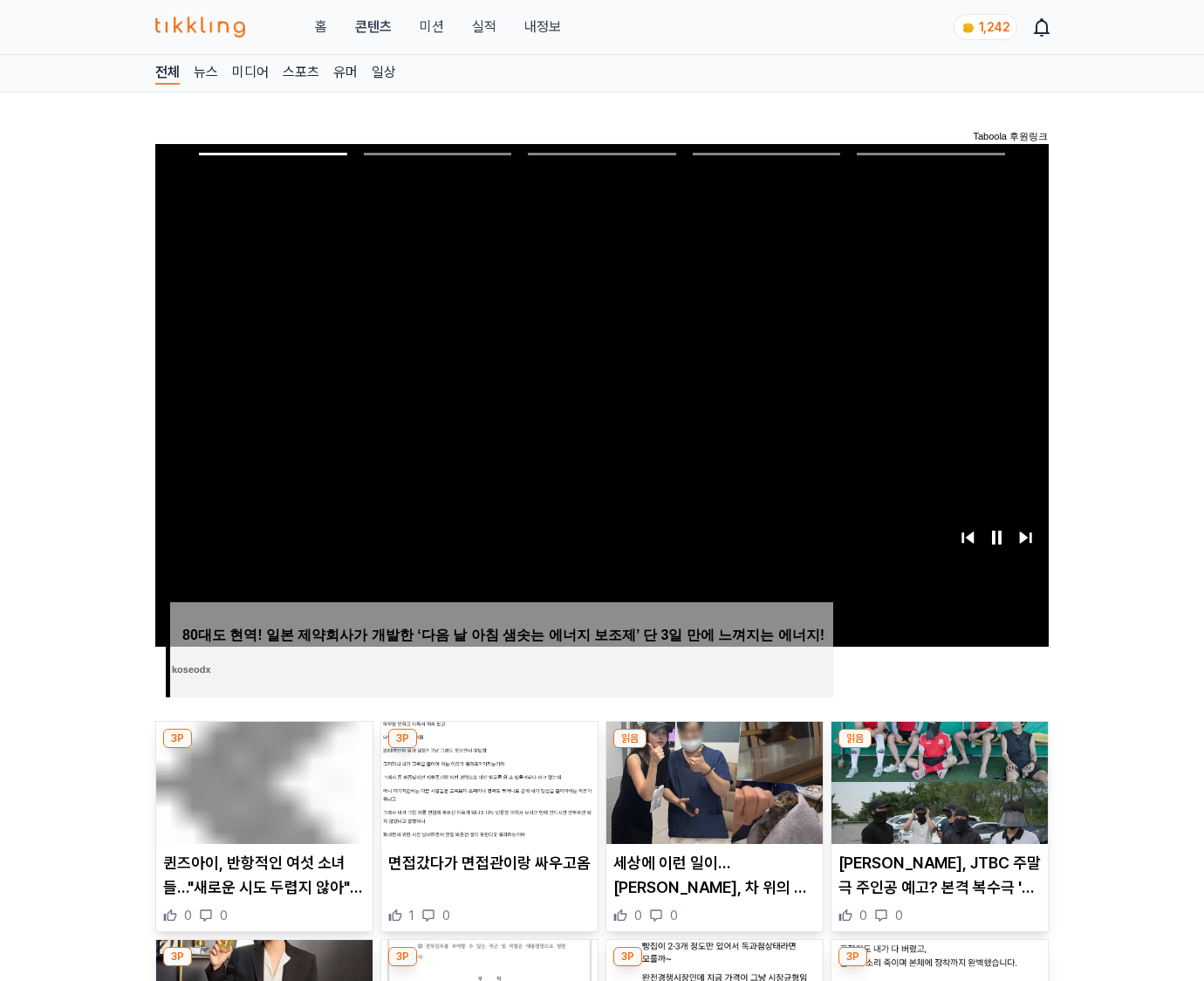
click at [939, 748] on img at bounding box center [939, 782] width 217 height 122
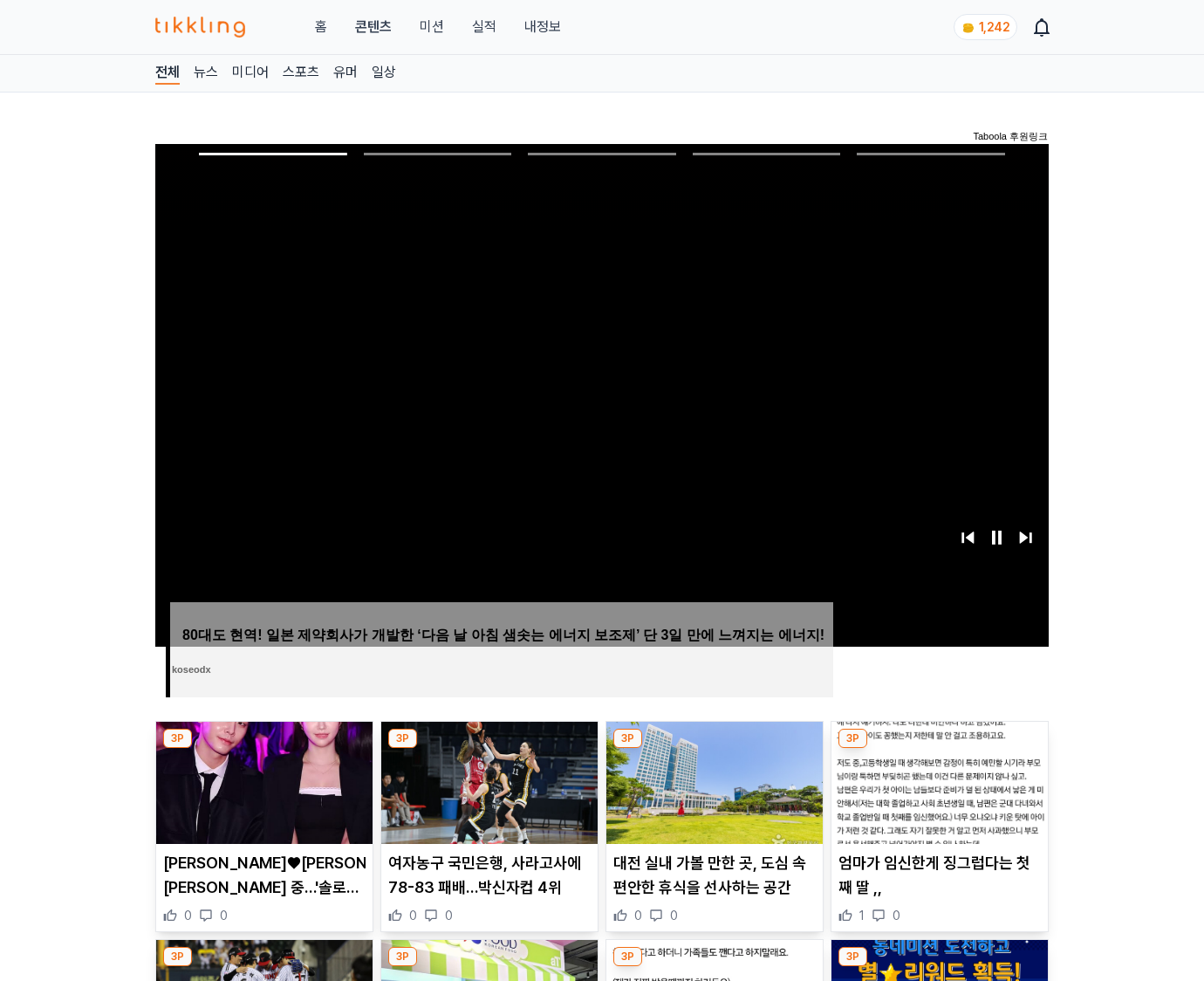
click at [939, 748] on img at bounding box center [939, 782] width 217 height 122
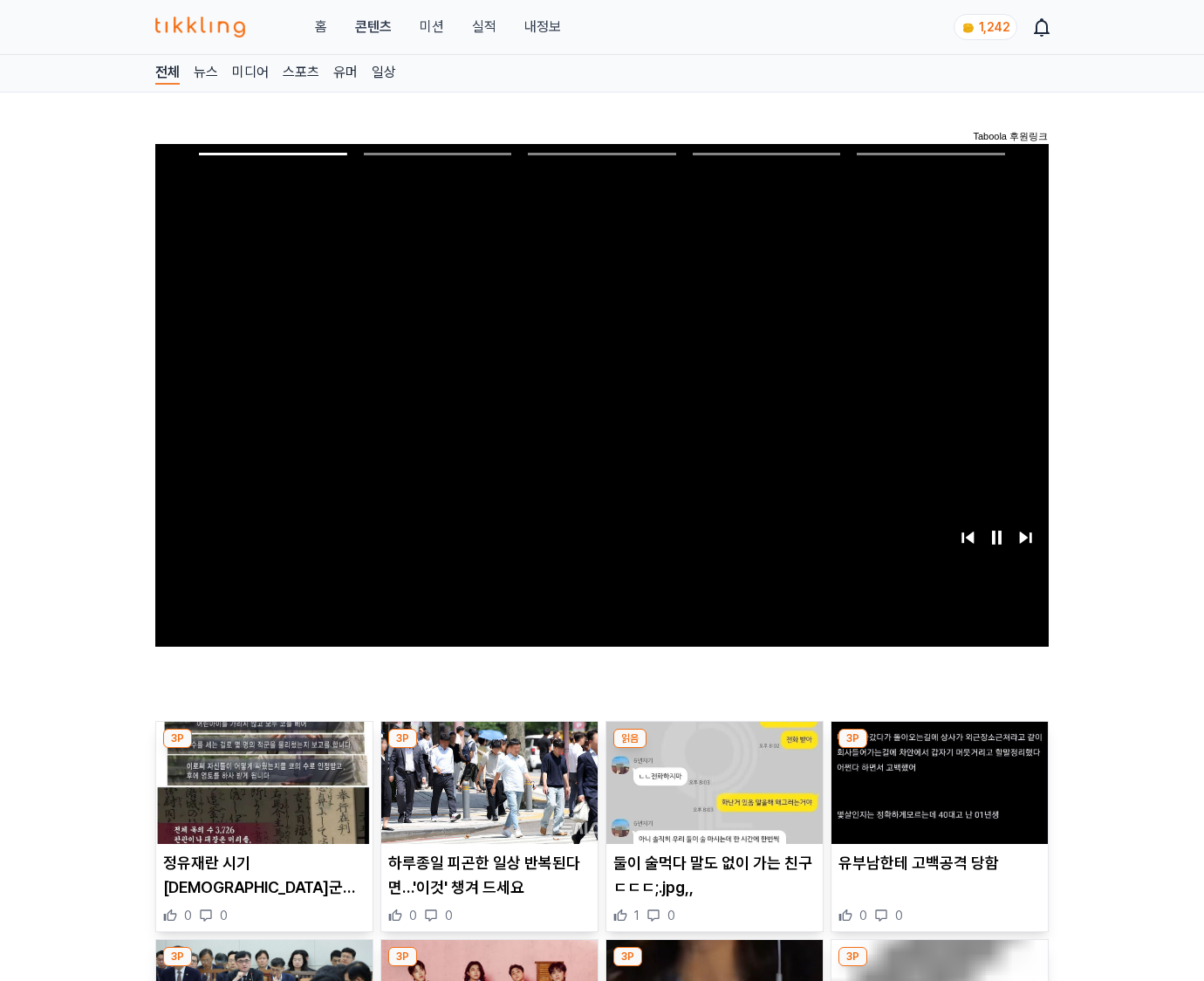
click at [939, 748] on img at bounding box center [939, 782] width 217 height 122
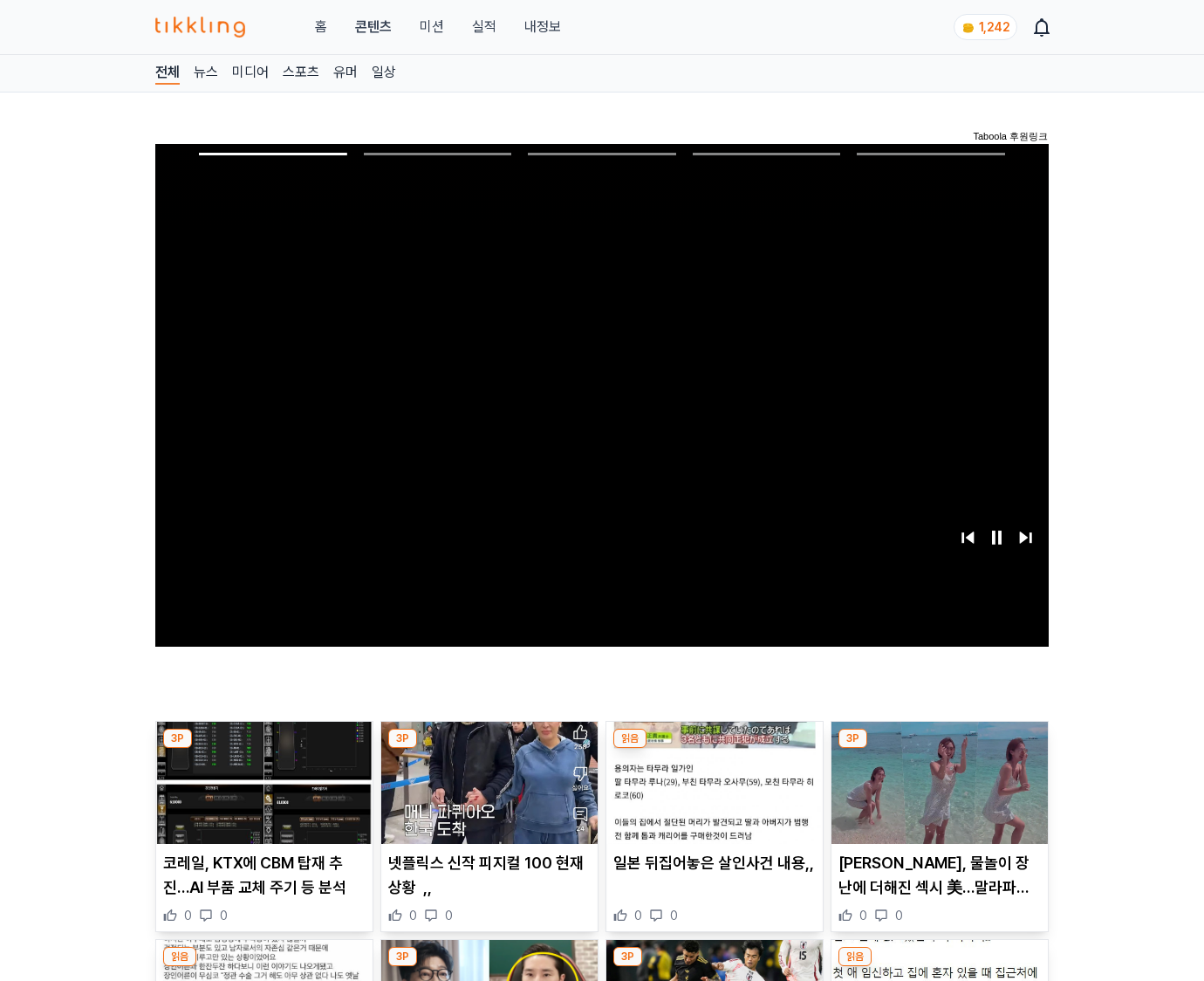
click at [939, 748] on img at bounding box center [939, 782] width 217 height 122
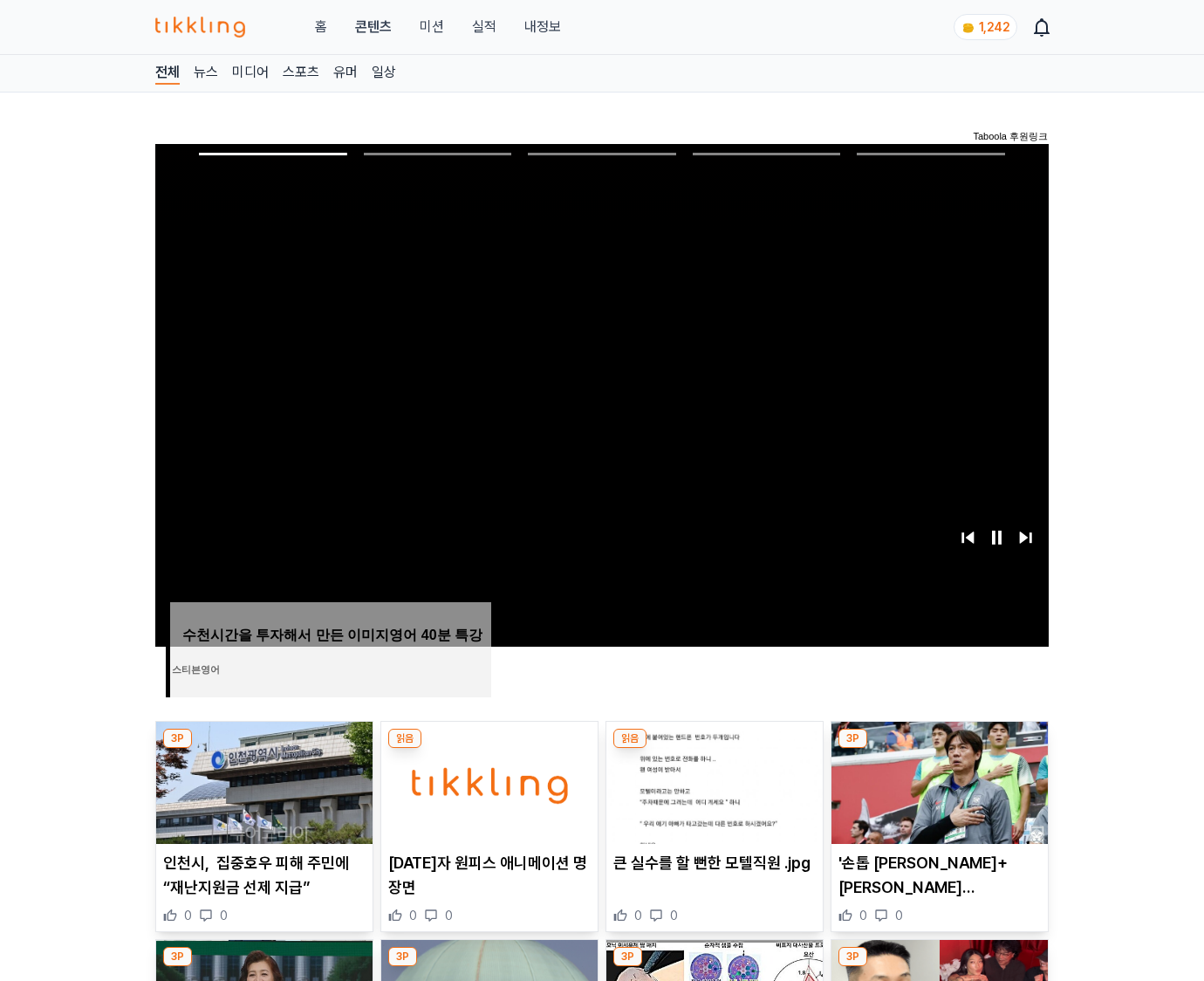
click at [939, 748] on img at bounding box center [939, 782] width 217 height 122
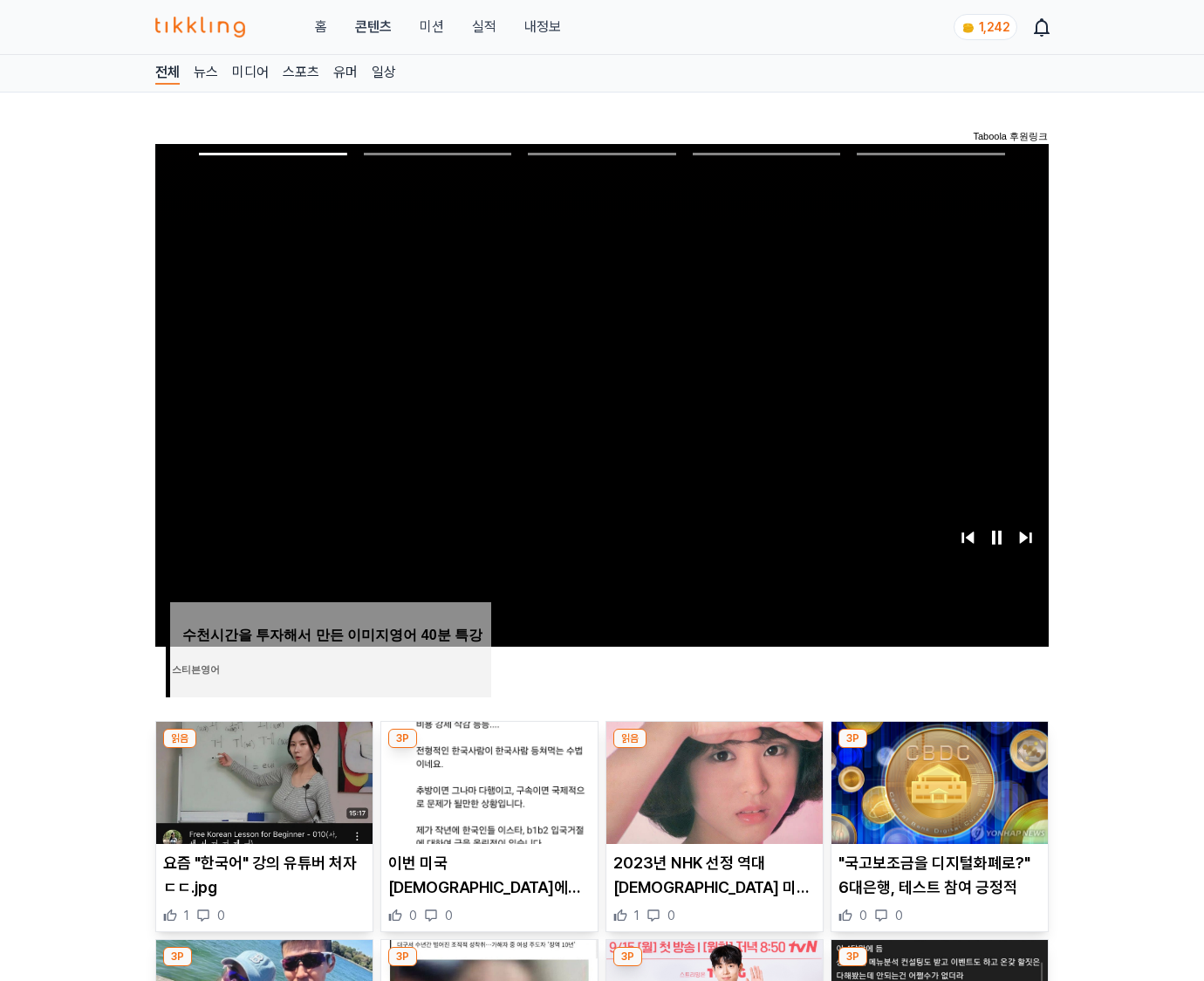
click at [939, 748] on img at bounding box center [939, 782] width 217 height 122
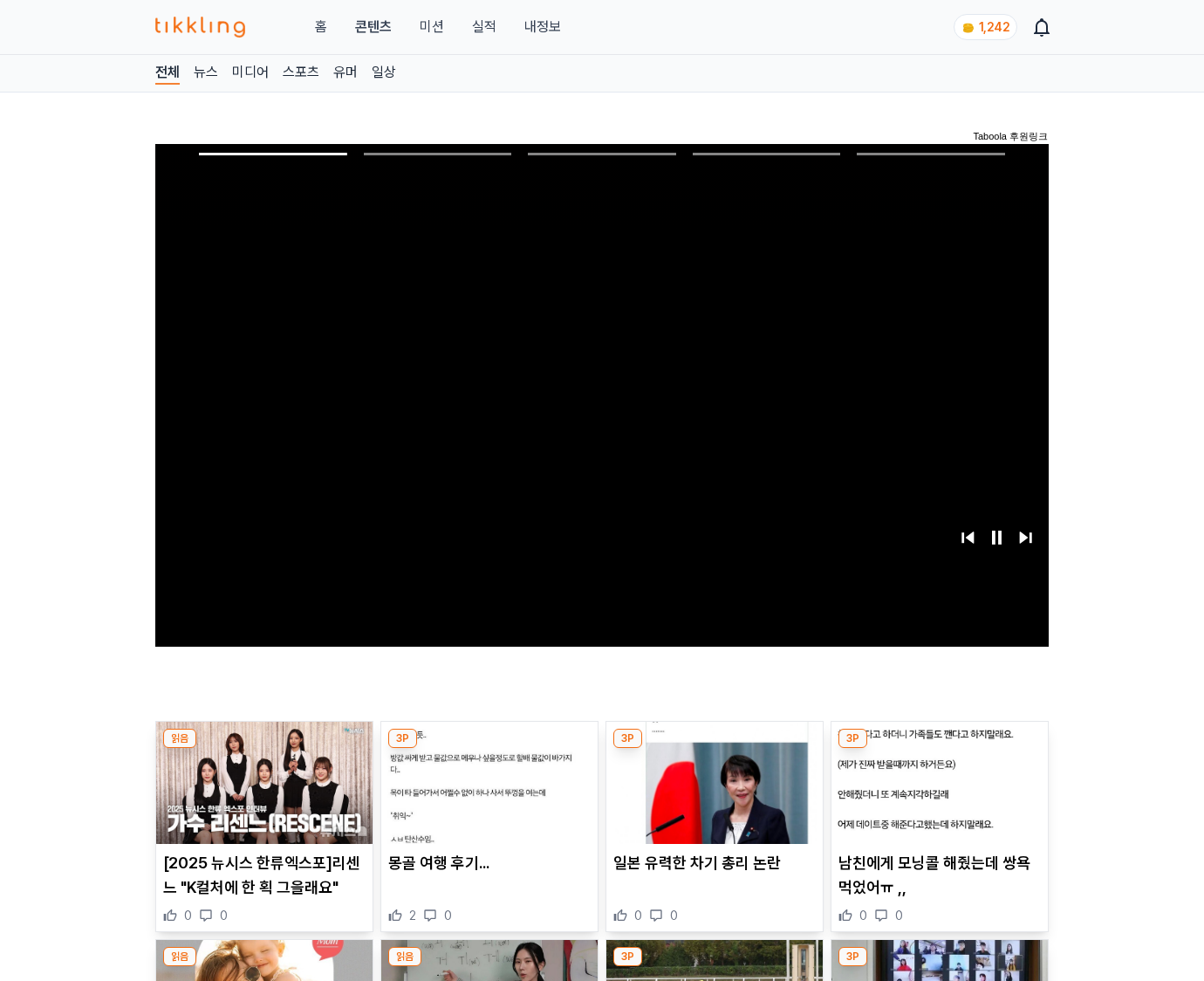
click at [939, 748] on img at bounding box center [939, 782] width 217 height 122
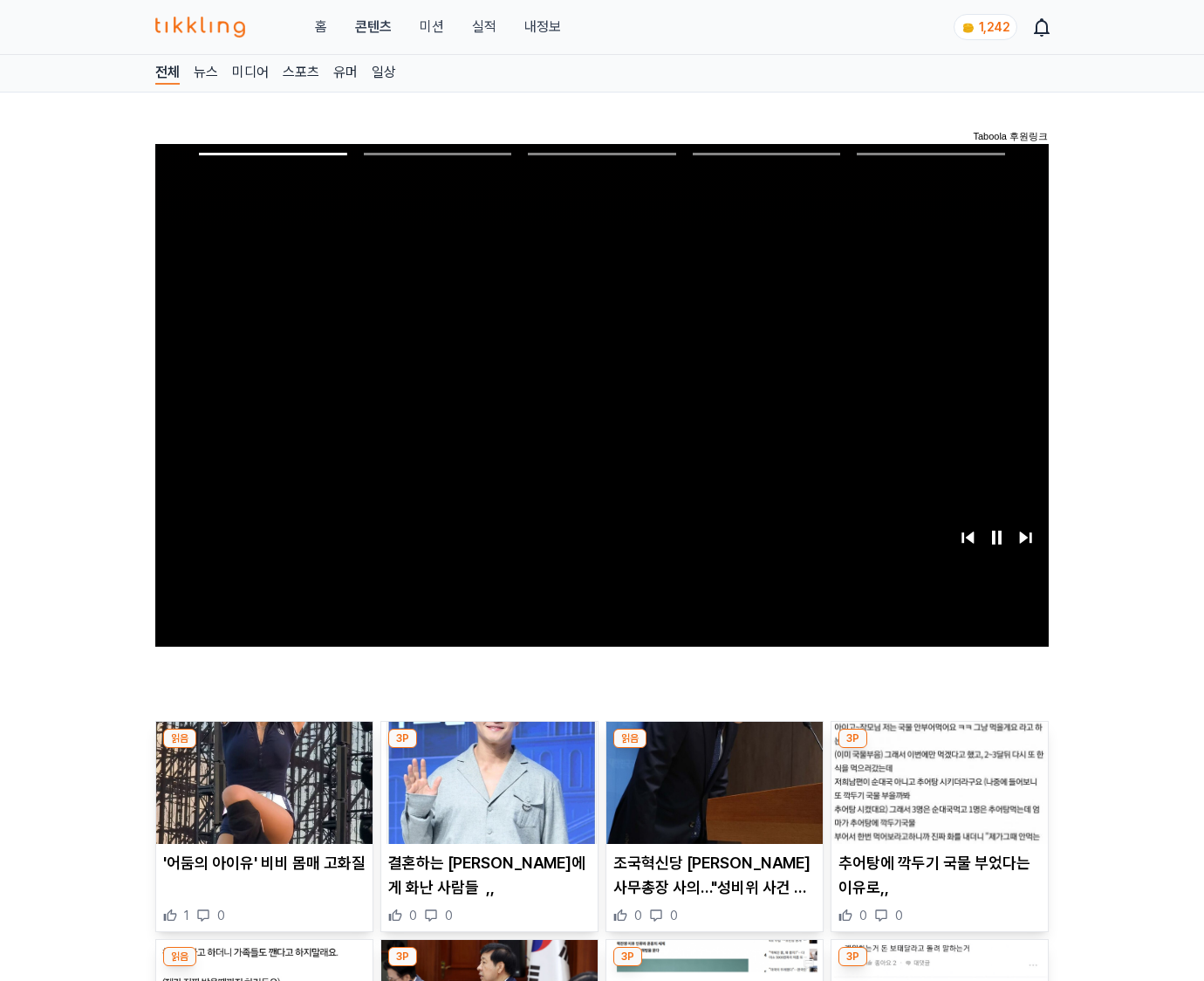
click at [939, 748] on img at bounding box center [939, 782] width 217 height 122
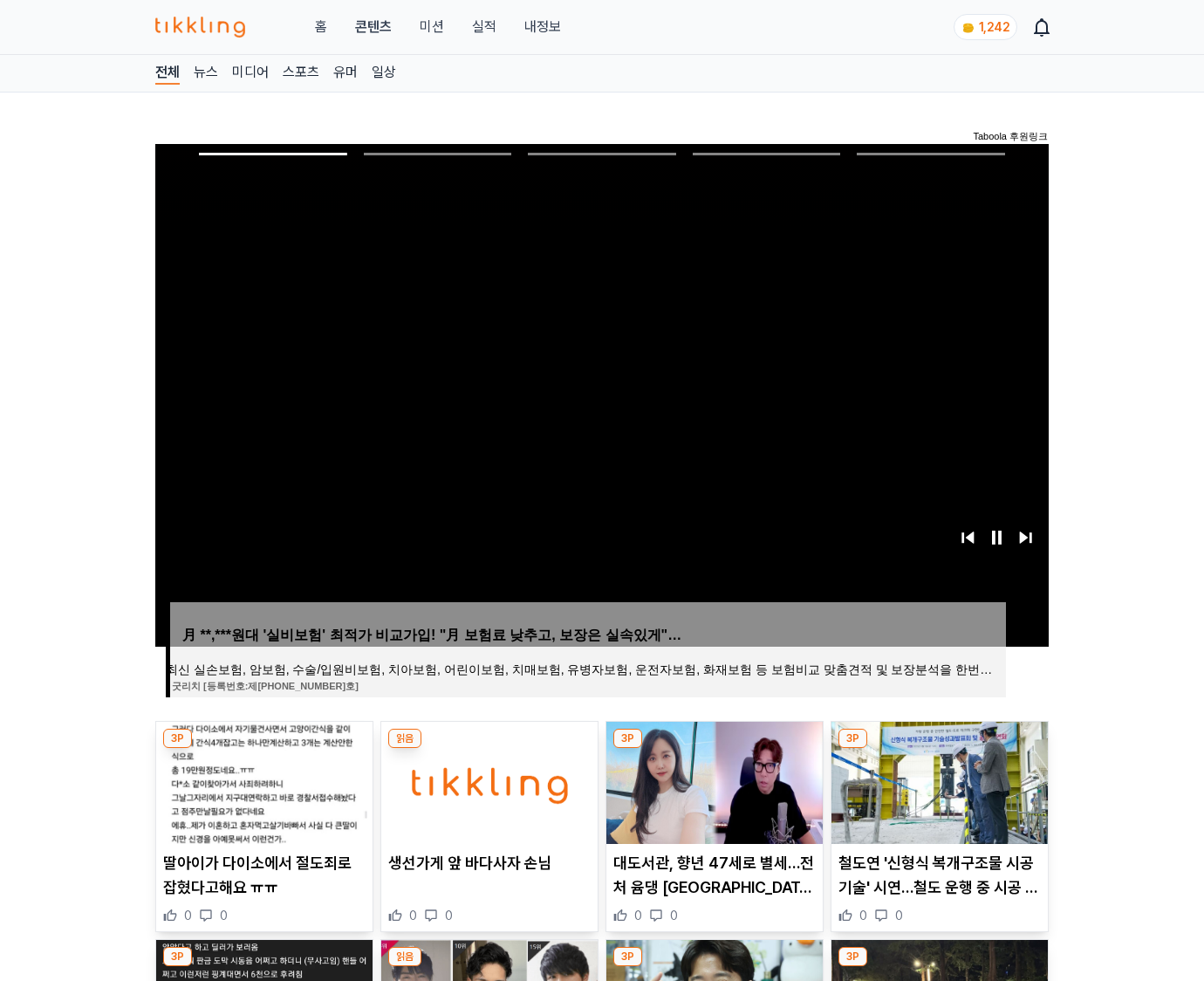
click at [939, 748] on img at bounding box center [939, 782] width 217 height 122
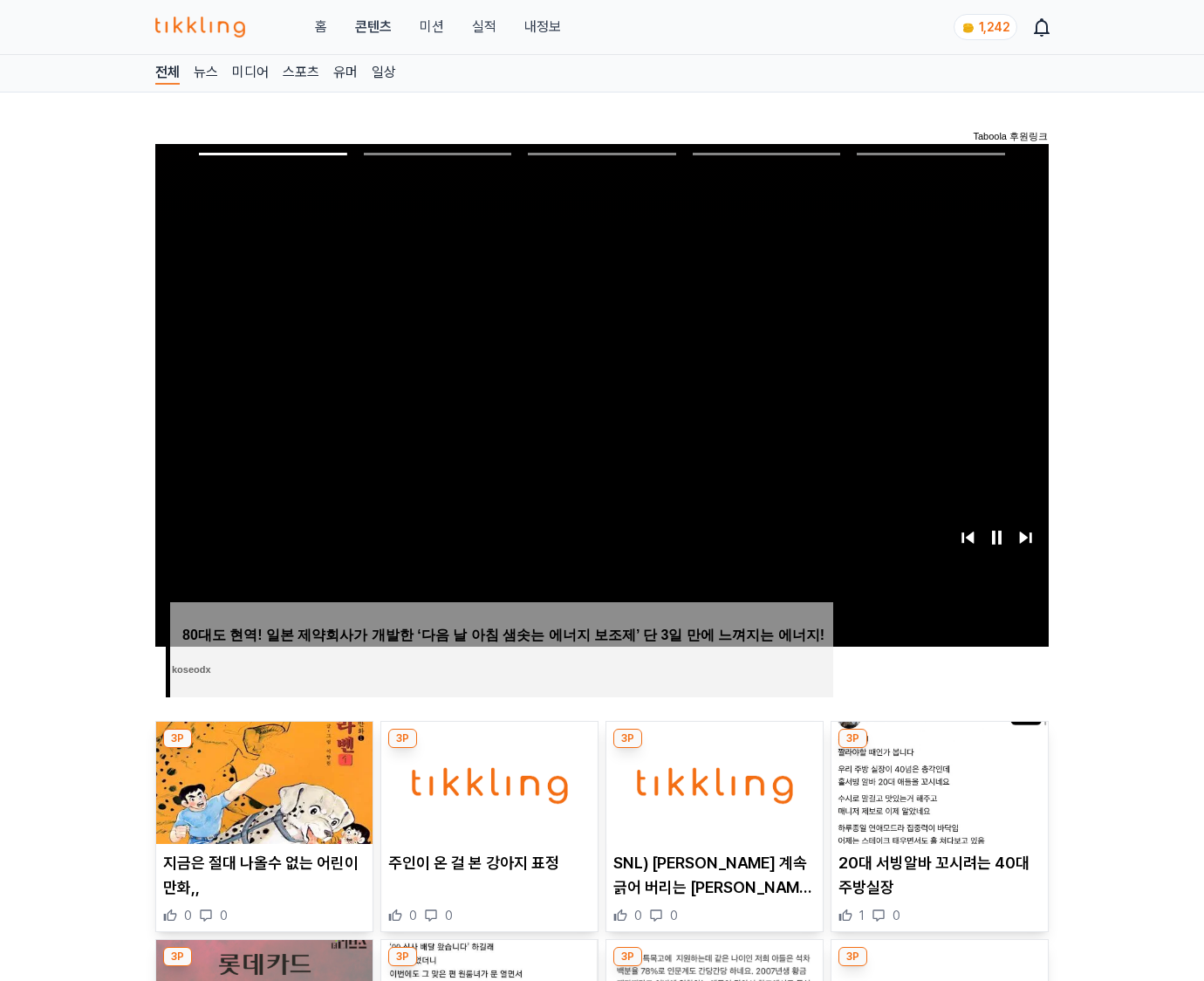
click at [939, 748] on img at bounding box center [939, 782] width 217 height 122
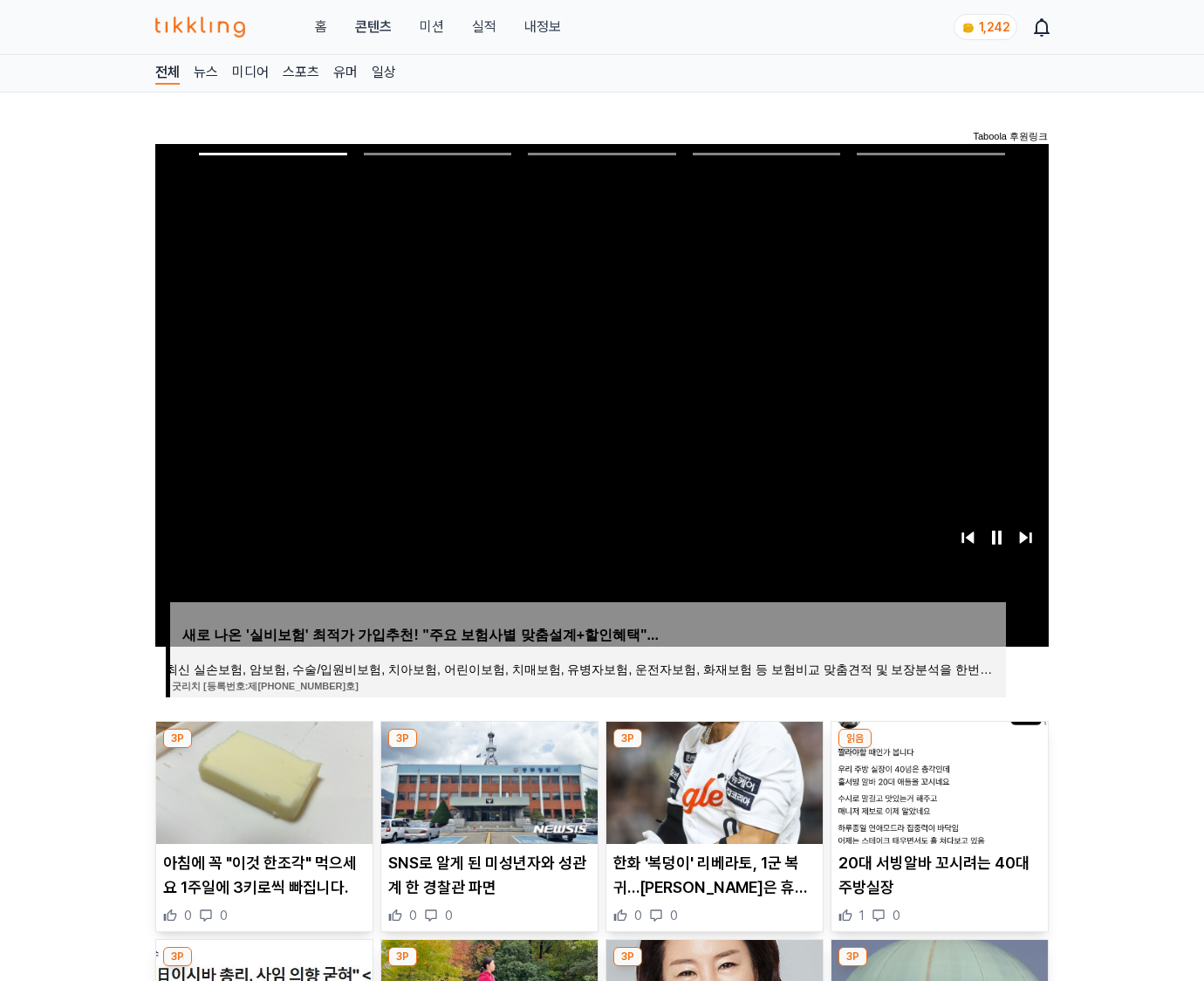
click at [939, 748] on img at bounding box center [939, 782] width 217 height 122
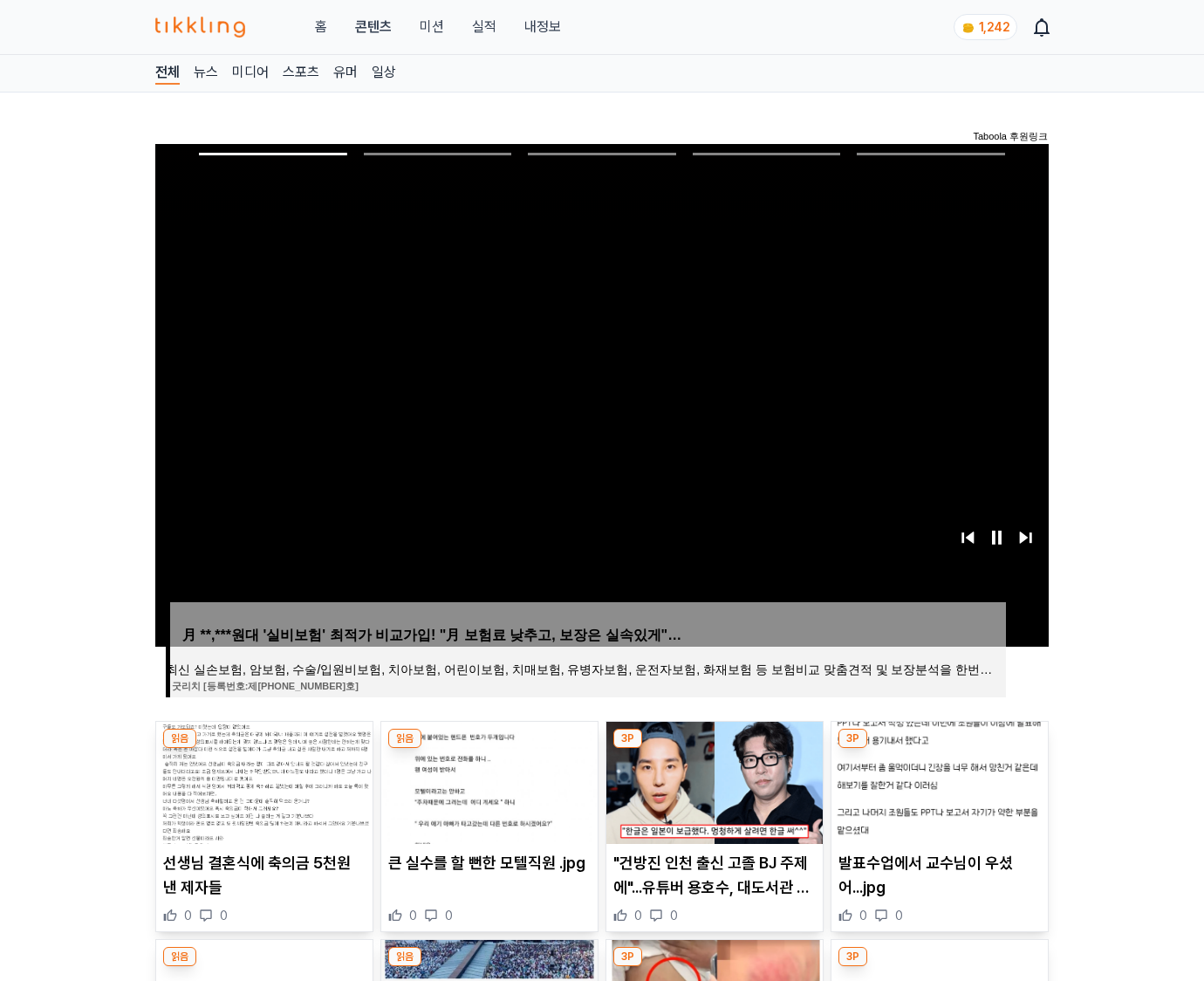
click at [939, 748] on img at bounding box center [939, 782] width 217 height 122
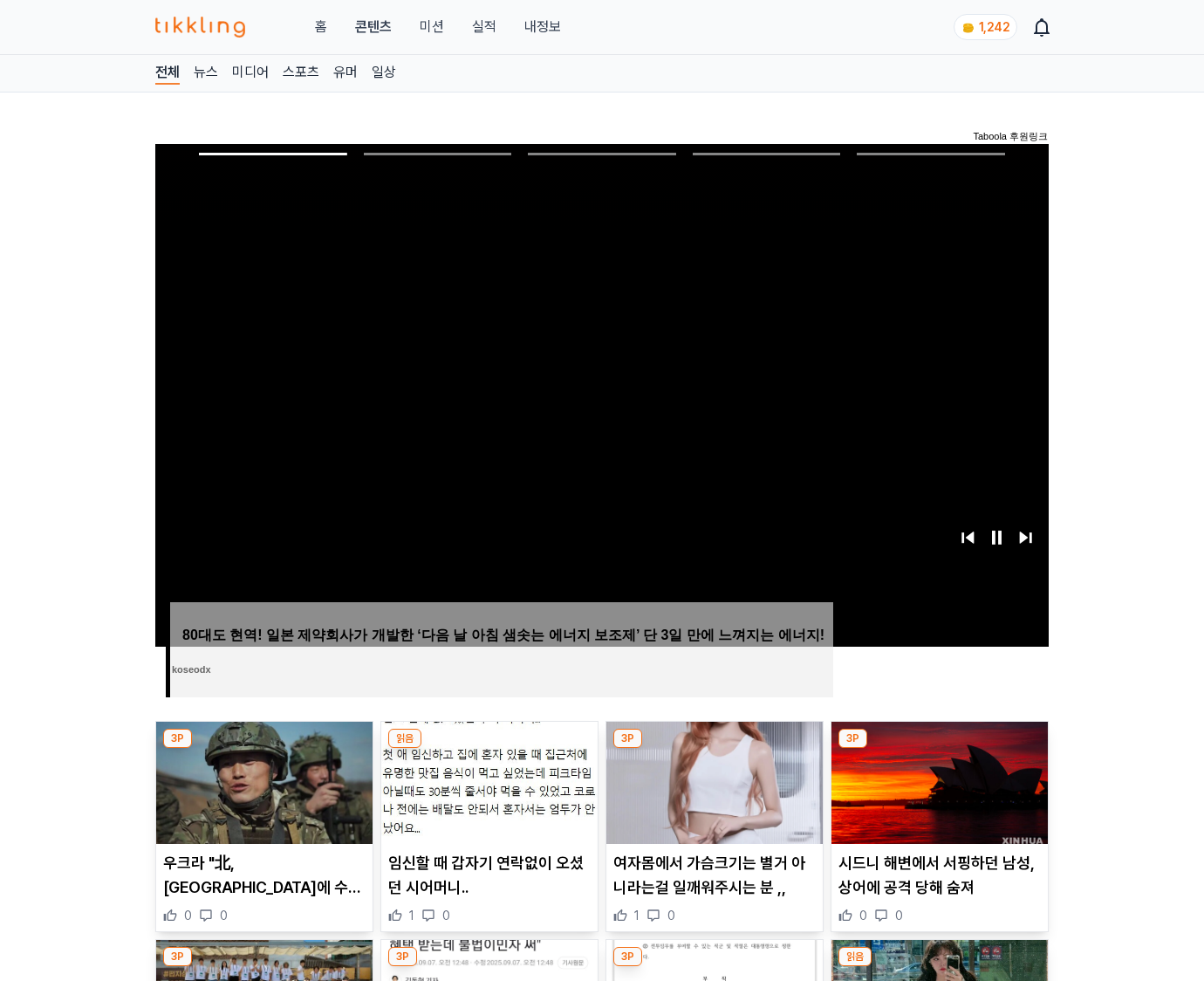
click at [939, 748] on img at bounding box center [939, 782] width 217 height 122
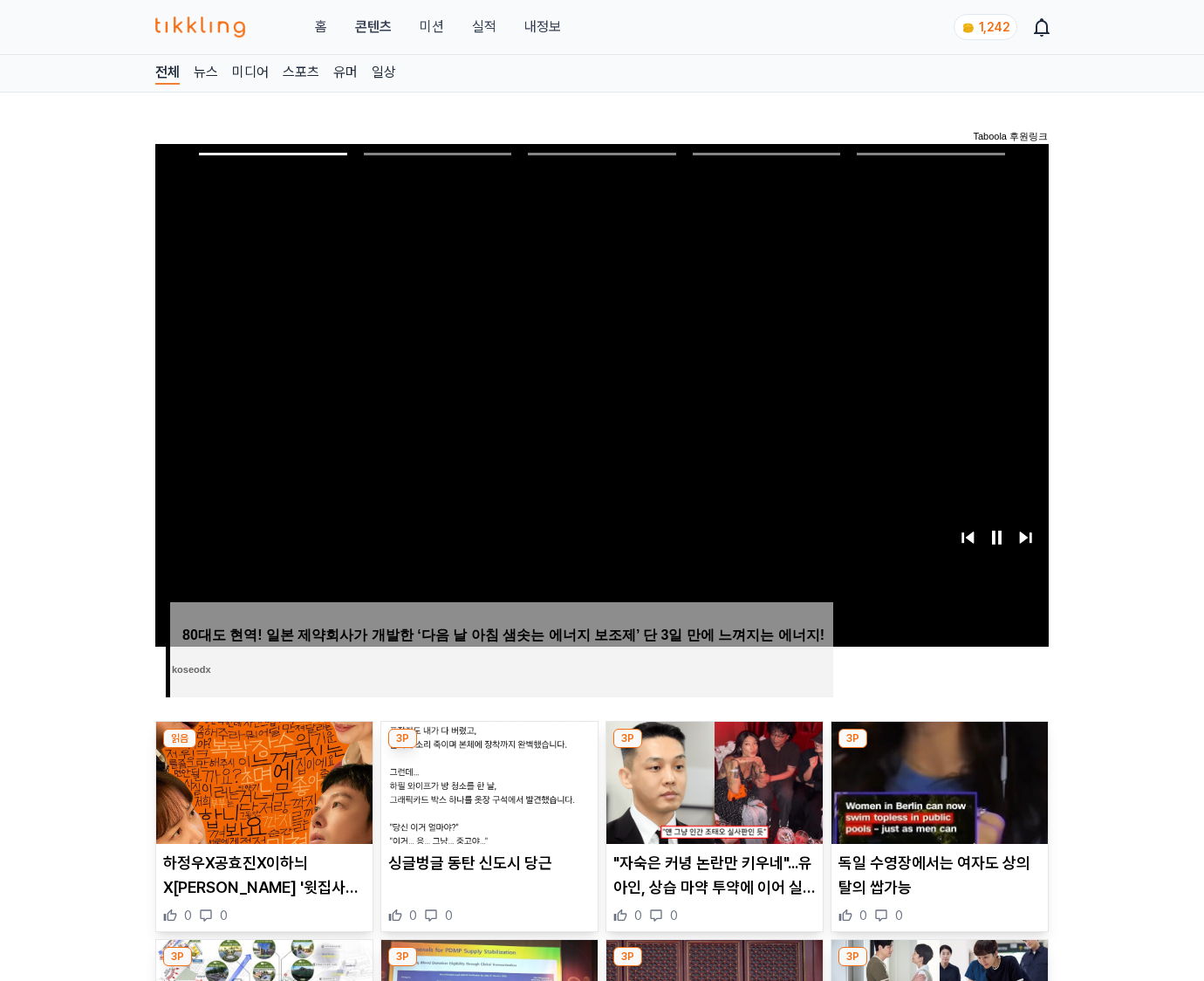
click at [939, 748] on img at bounding box center [939, 782] width 217 height 122
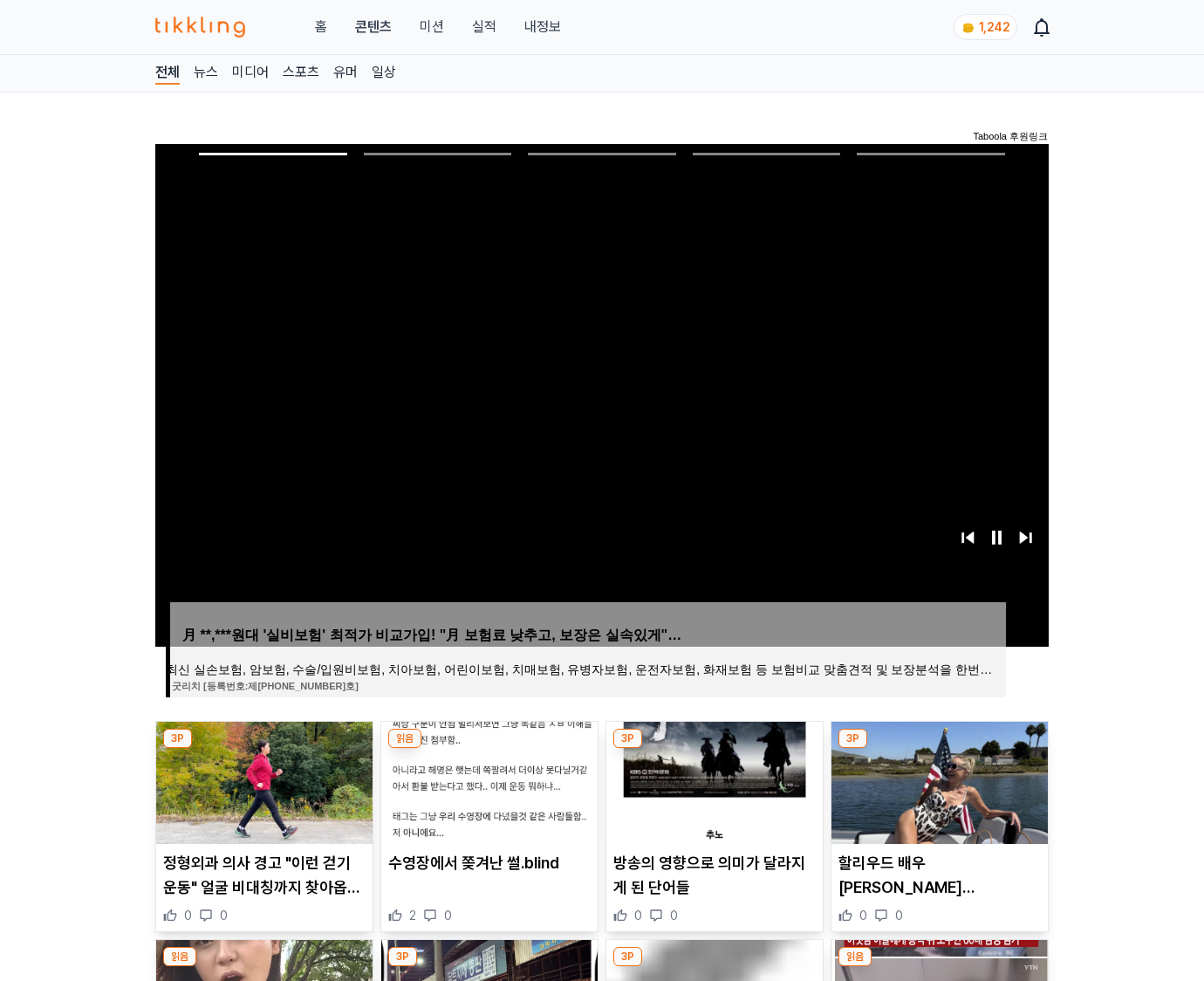
click at [939, 748] on img at bounding box center [939, 782] width 217 height 122
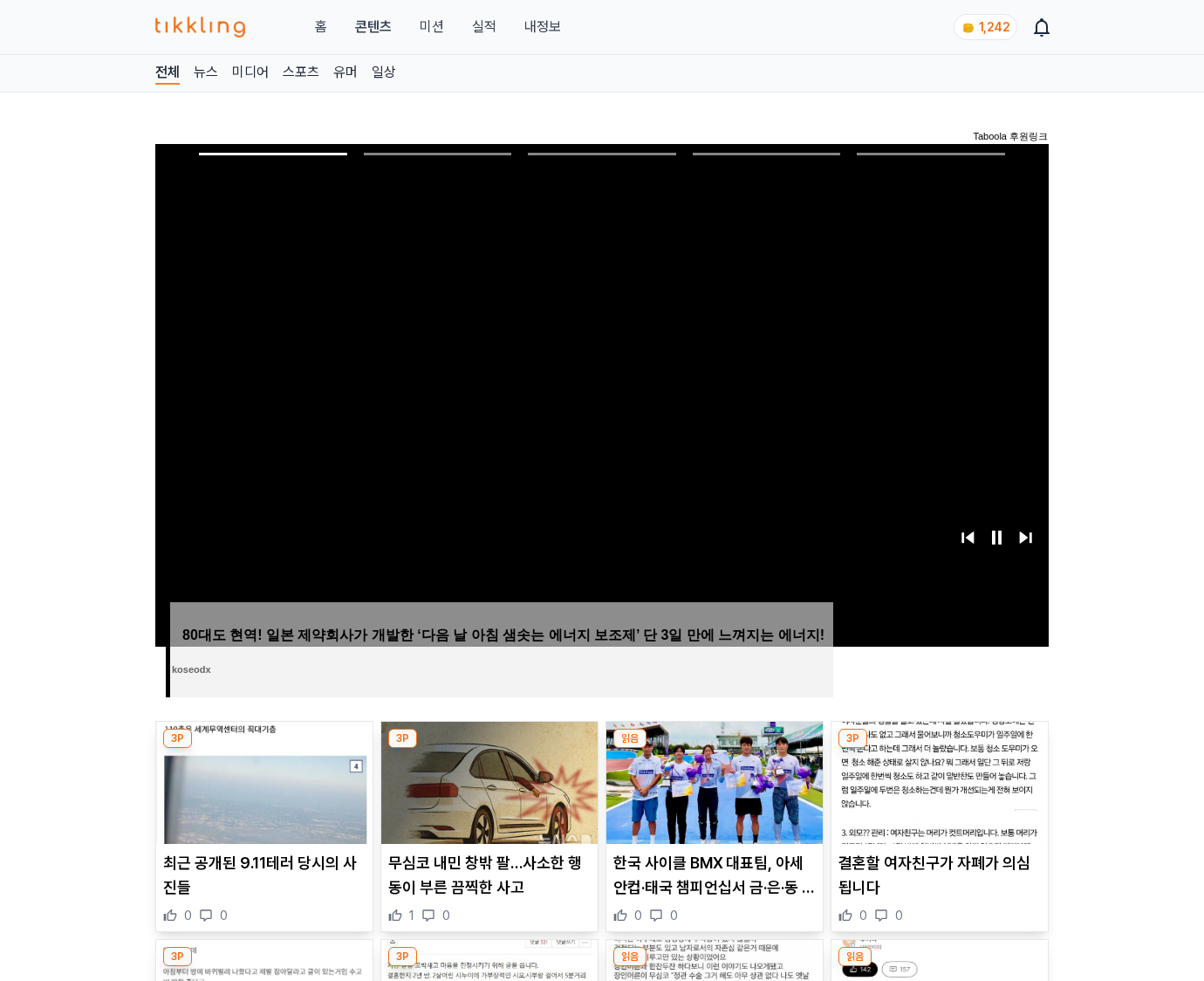
click at [939, 748] on img at bounding box center [939, 782] width 217 height 122
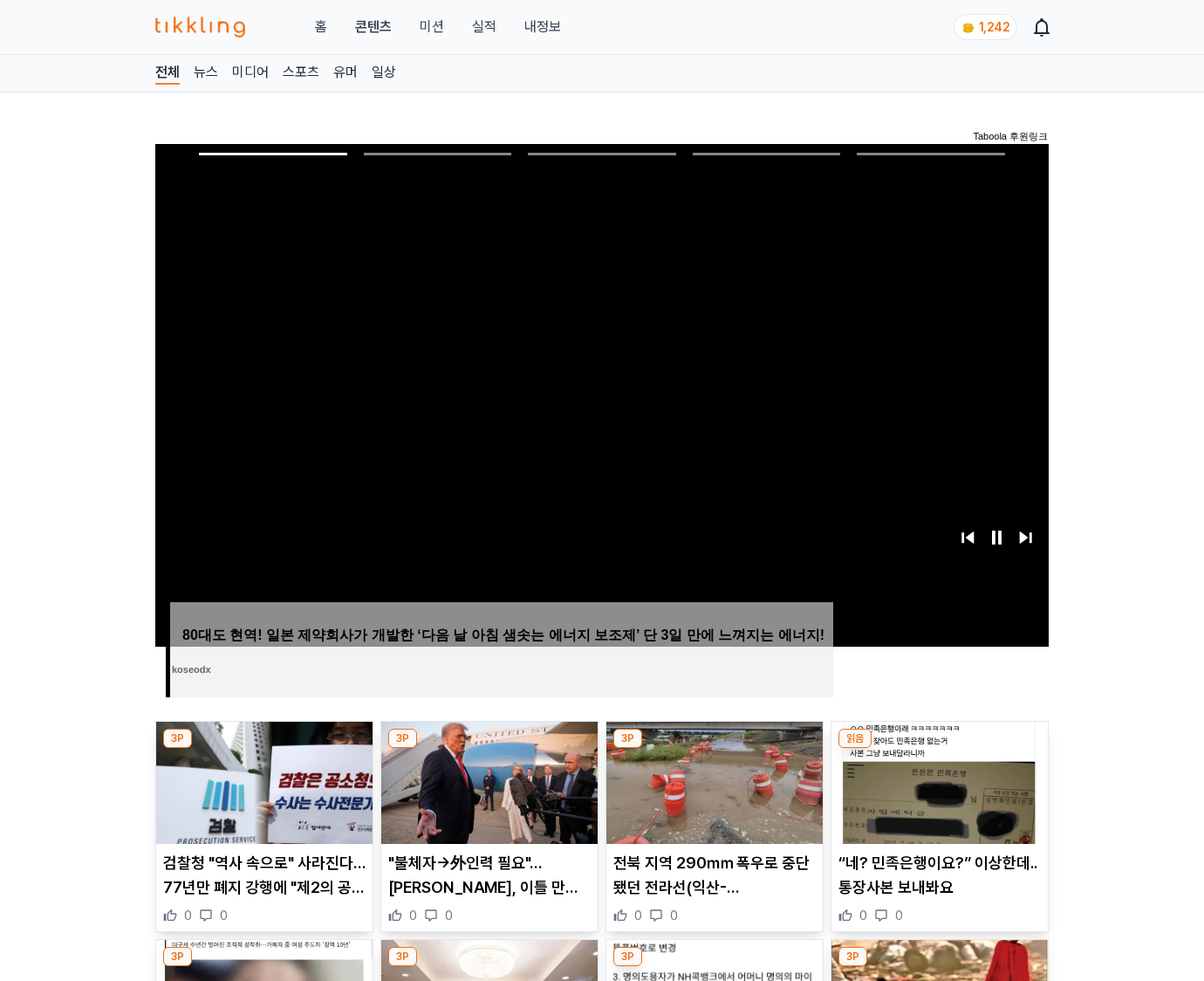
click at [939, 748] on img at bounding box center [939, 782] width 217 height 122
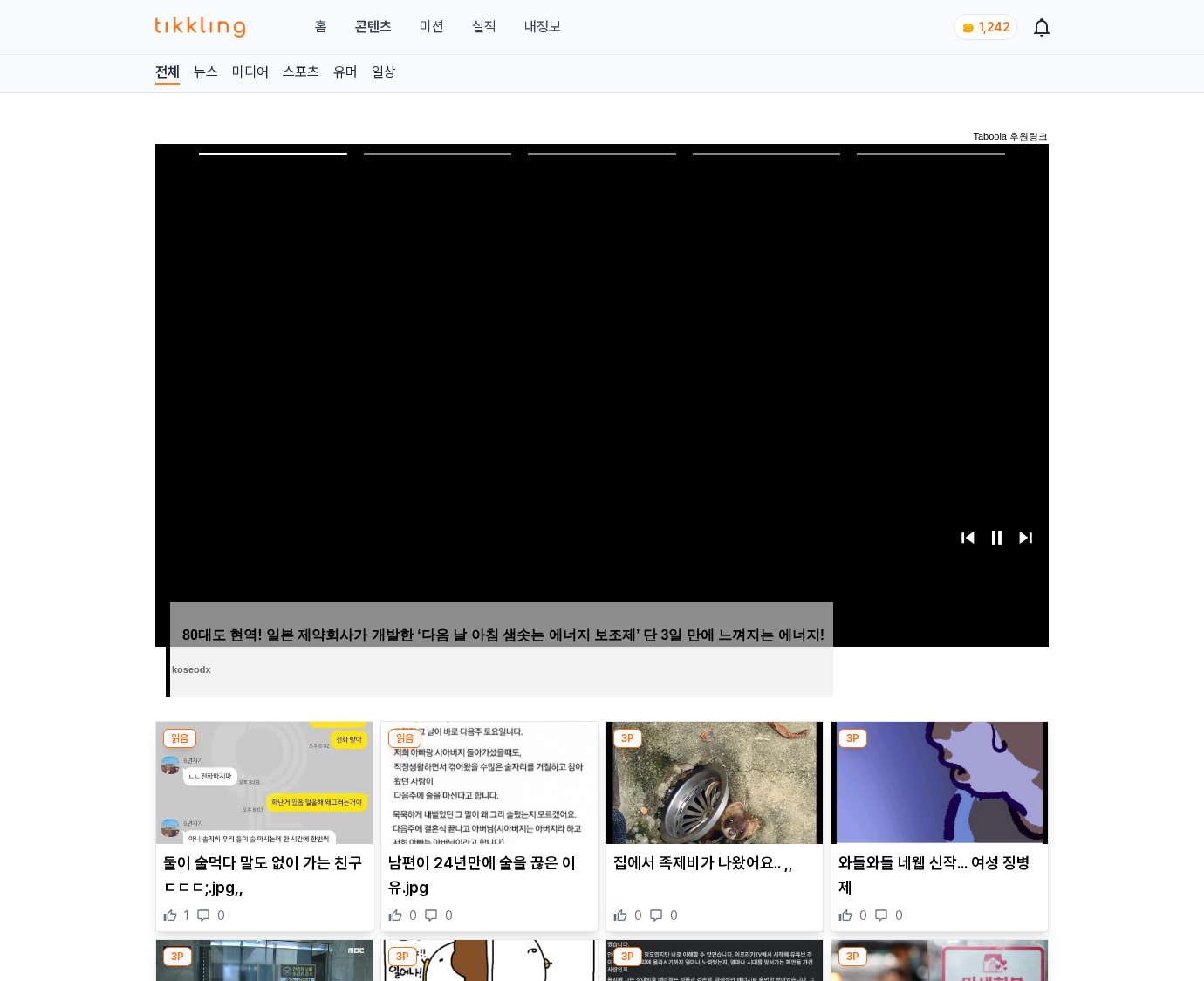
click at [939, 748] on img at bounding box center [939, 782] width 217 height 122
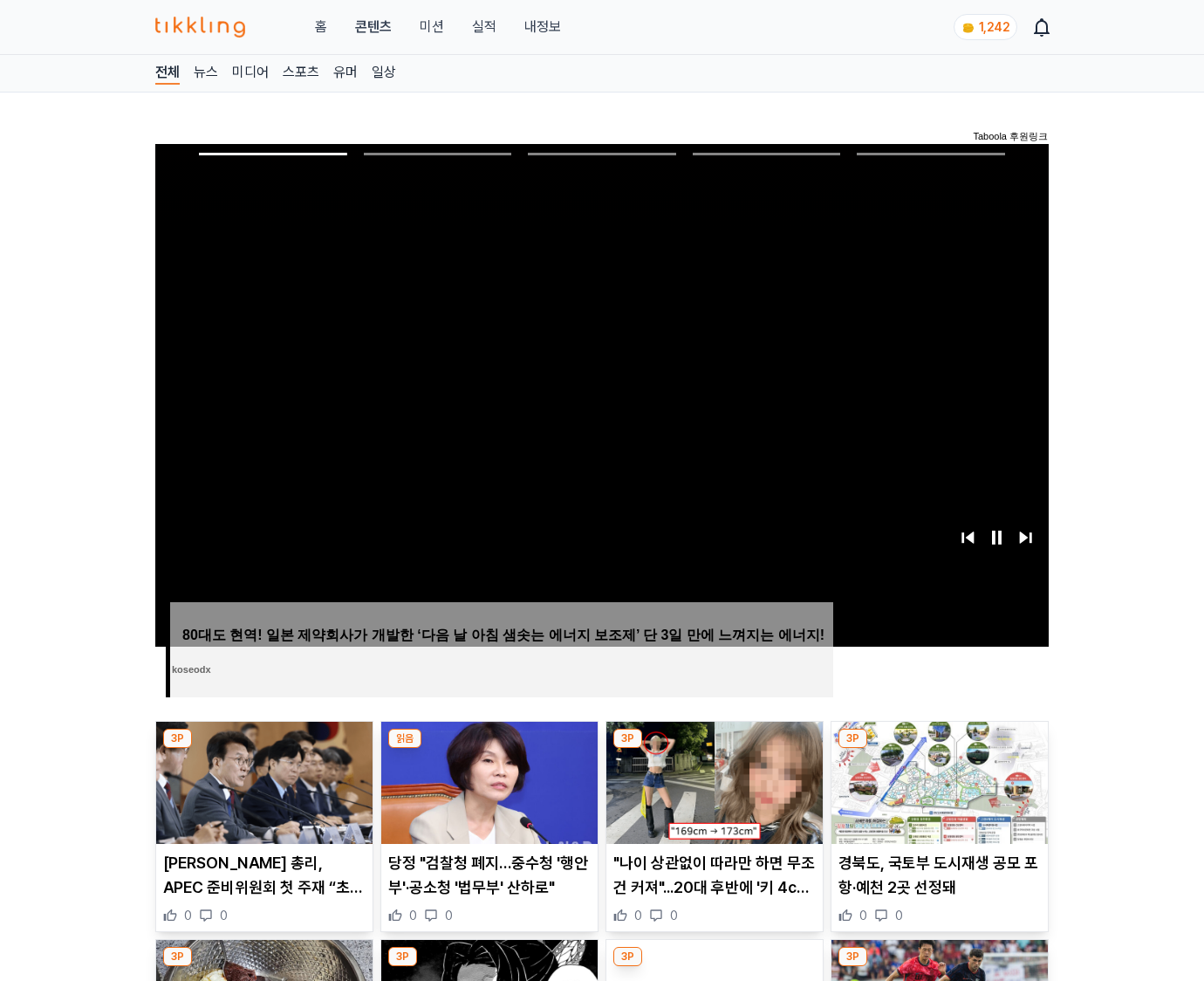
click at [939, 748] on img at bounding box center [939, 782] width 217 height 122
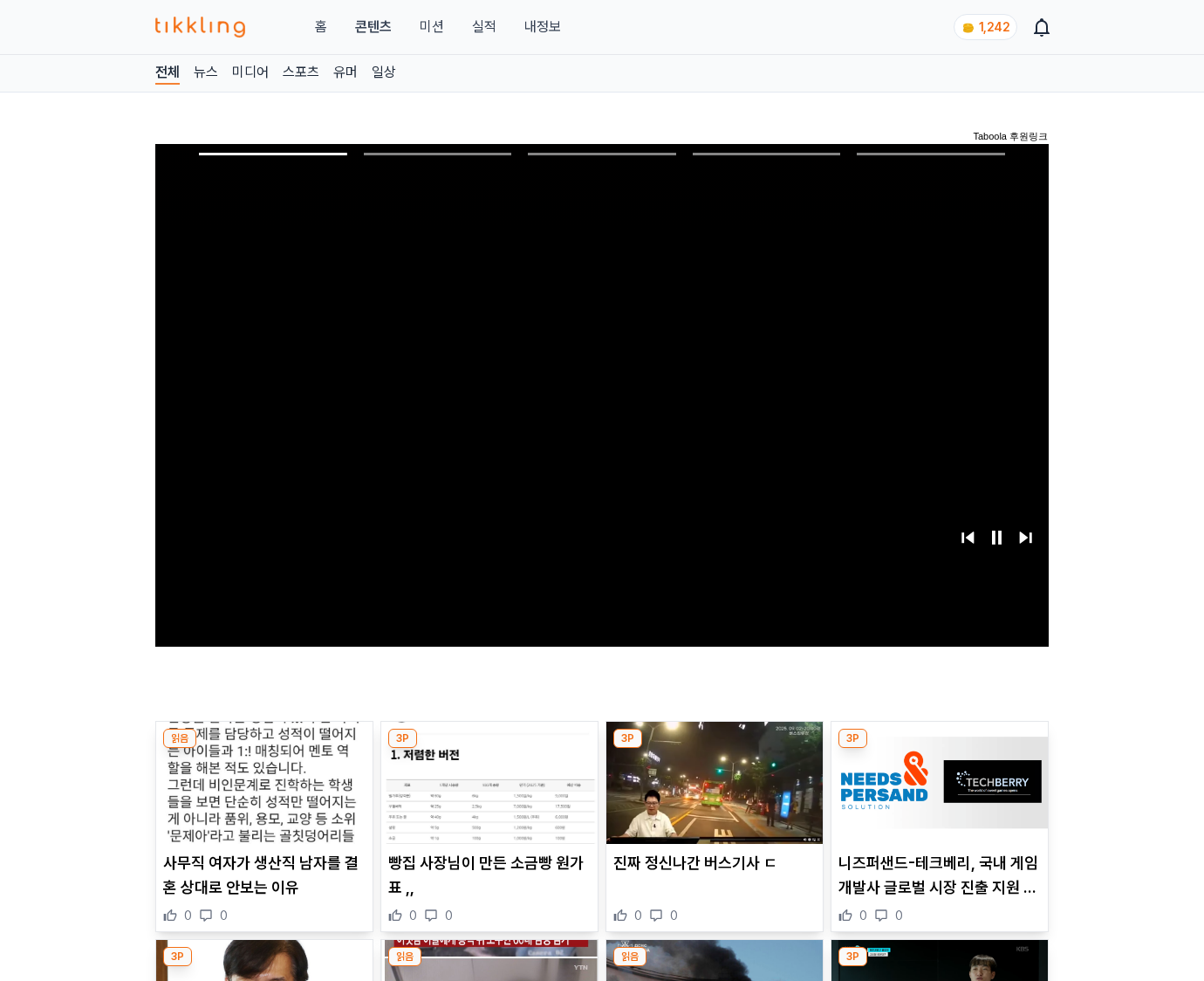
click at [939, 748] on img at bounding box center [939, 782] width 217 height 122
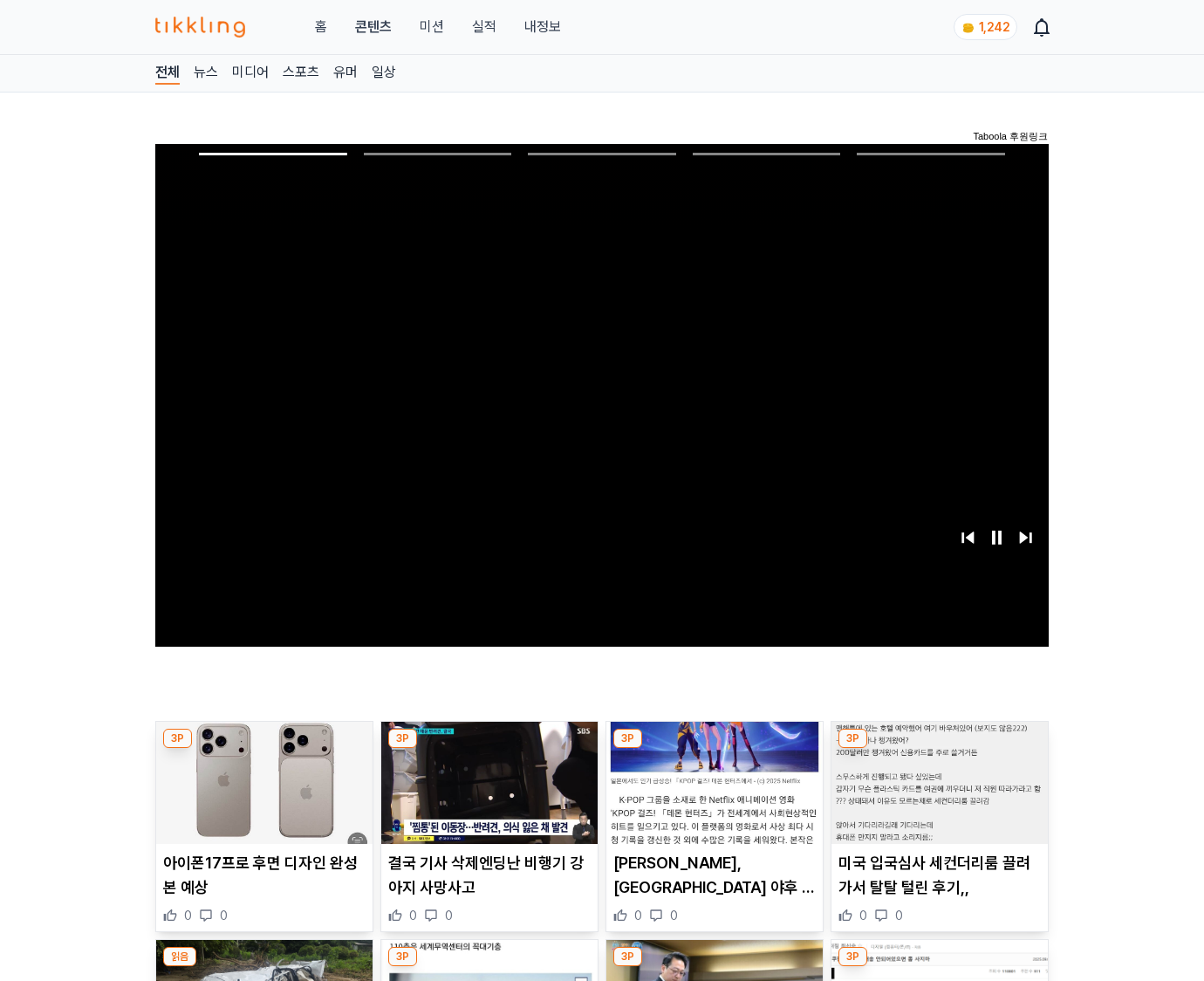
click at [939, 748] on img at bounding box center [939, 782] width 217 height 122
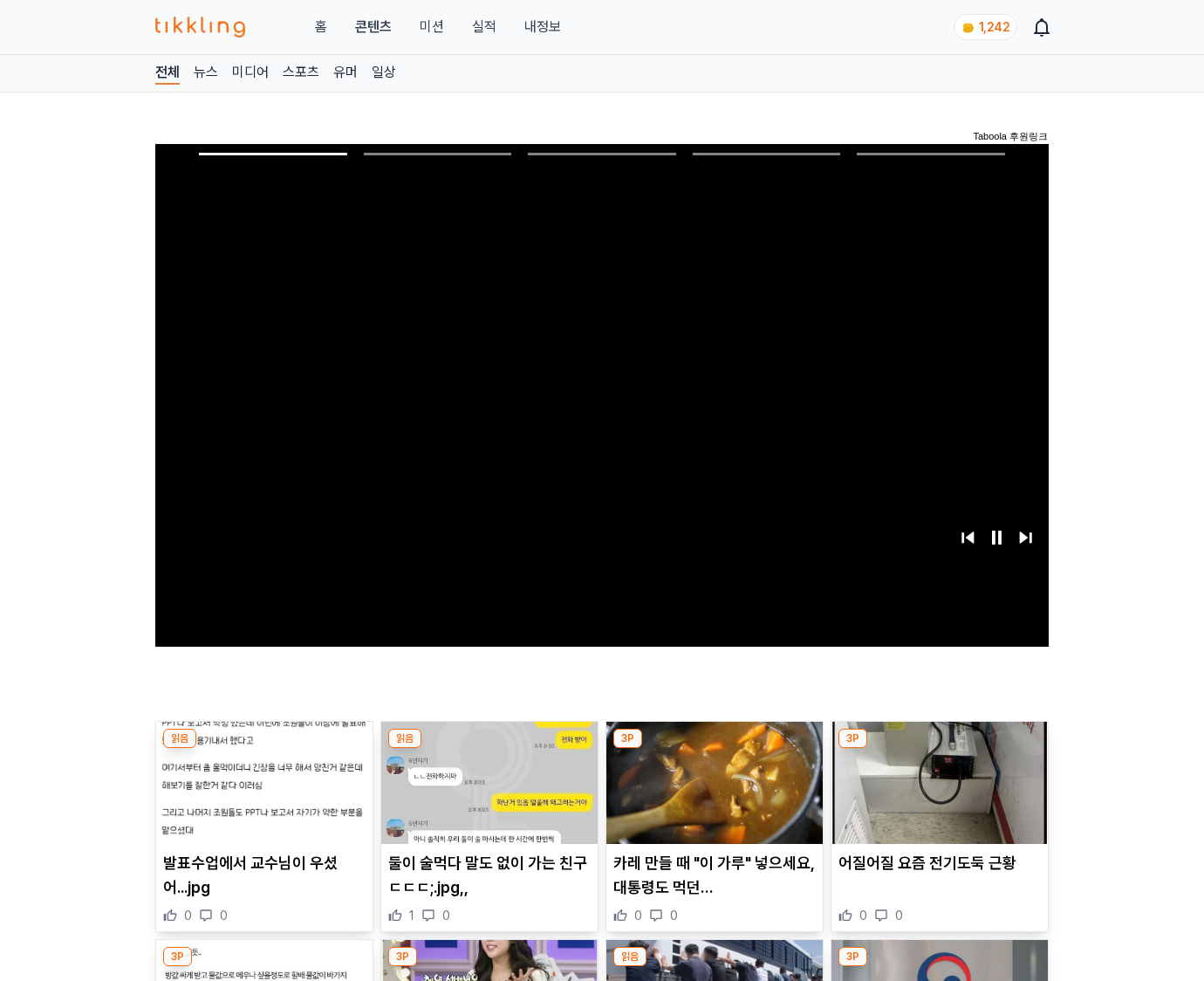
click at [939, 748] on img at bounding box center [939, 782] width 217 height 122
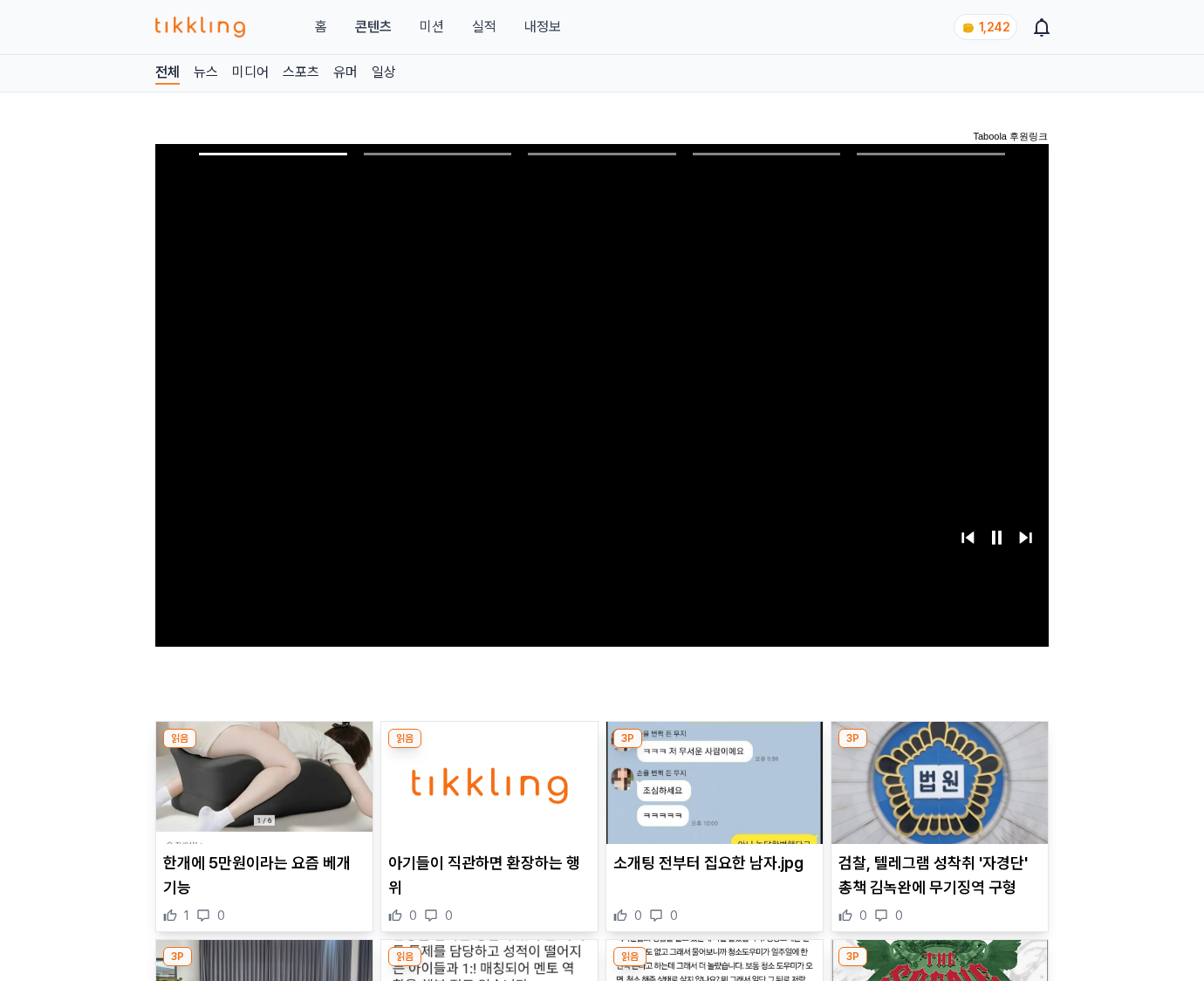
click at [939, 748] on img at bounding box center [939, 782] width 217 height 122
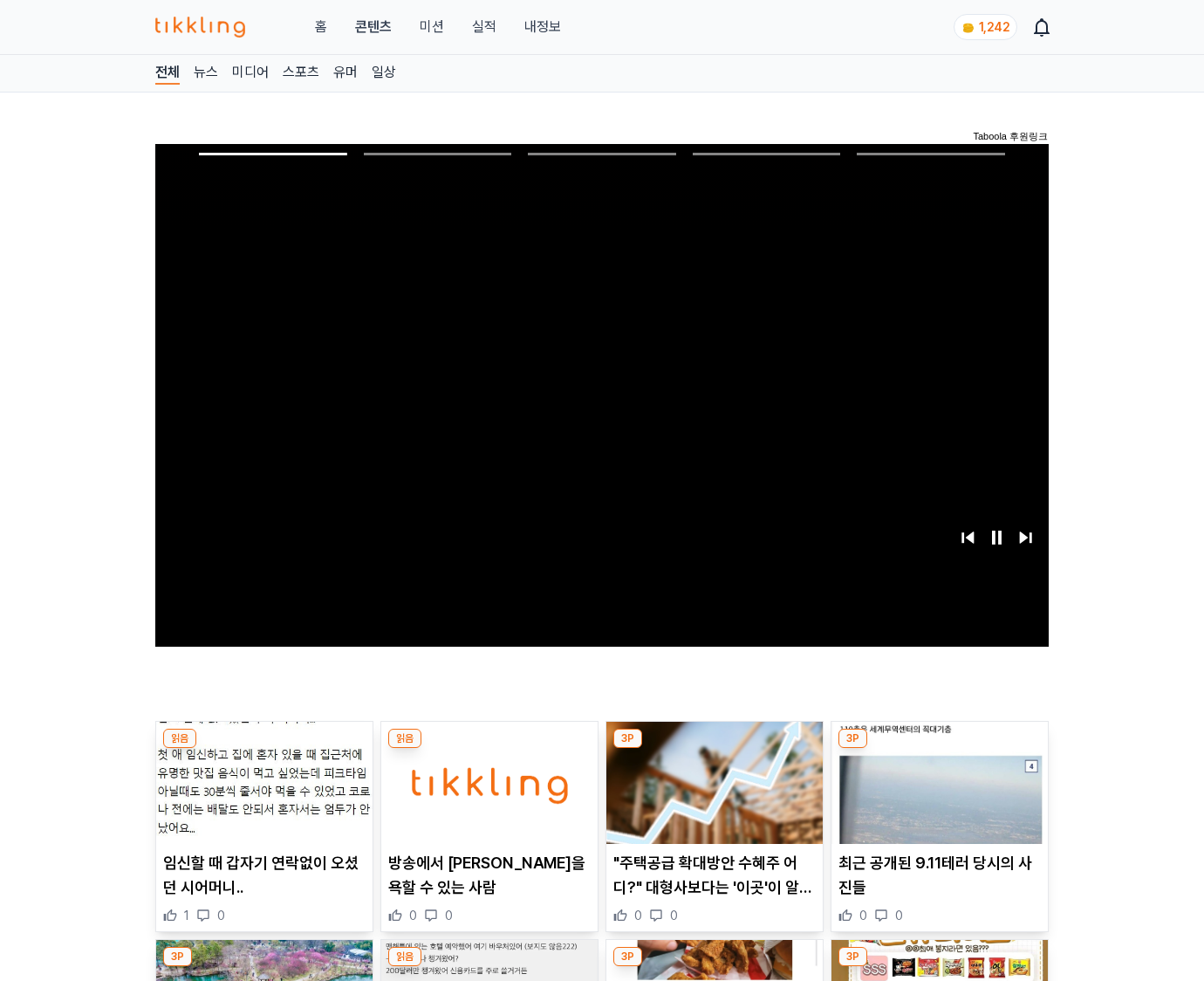
click at [939, 748] on img at bounding box center [939, 782] width 217 height 122
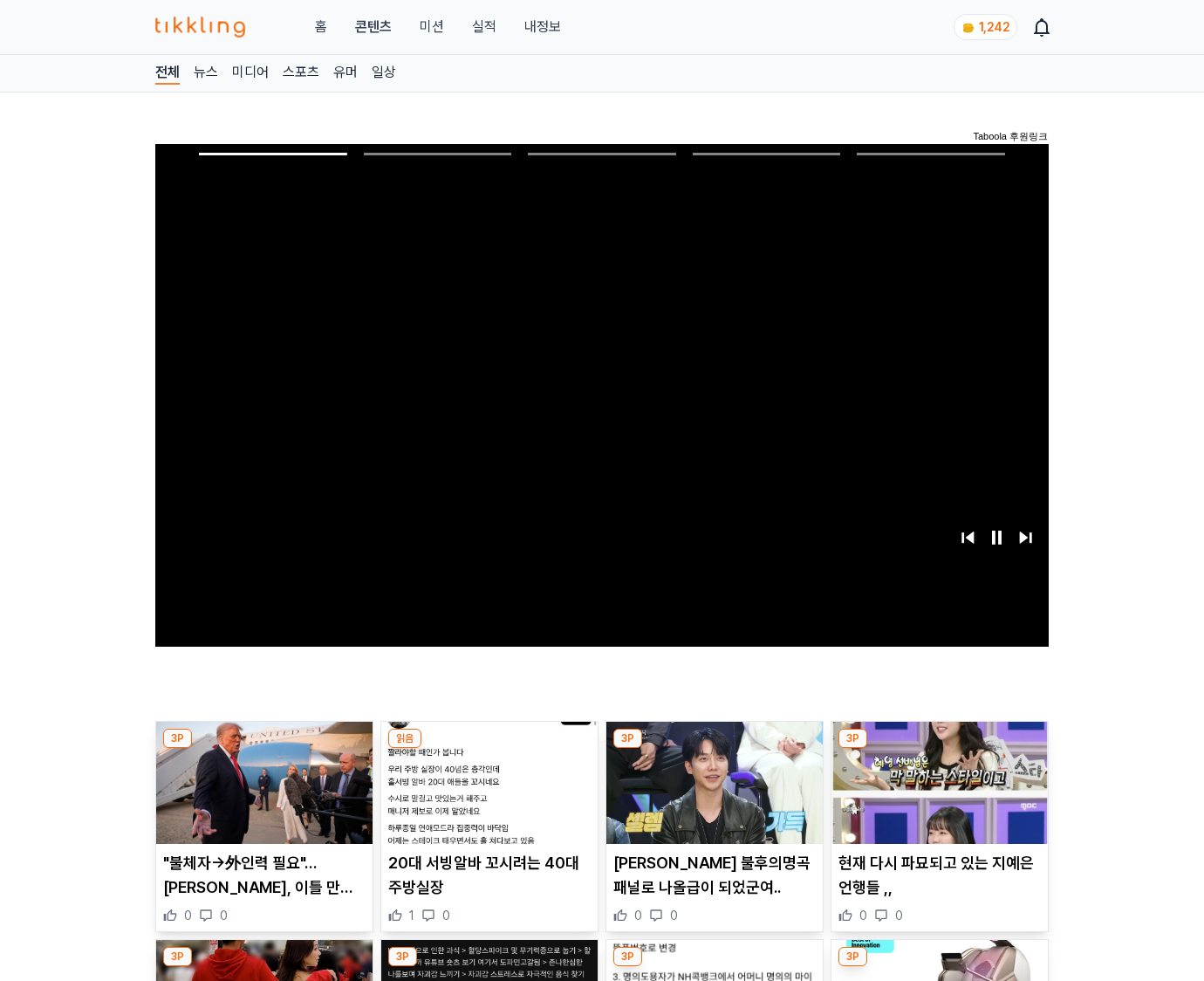
click at [939, 748] on img at bounding box center [939, 782] width 217 height 122
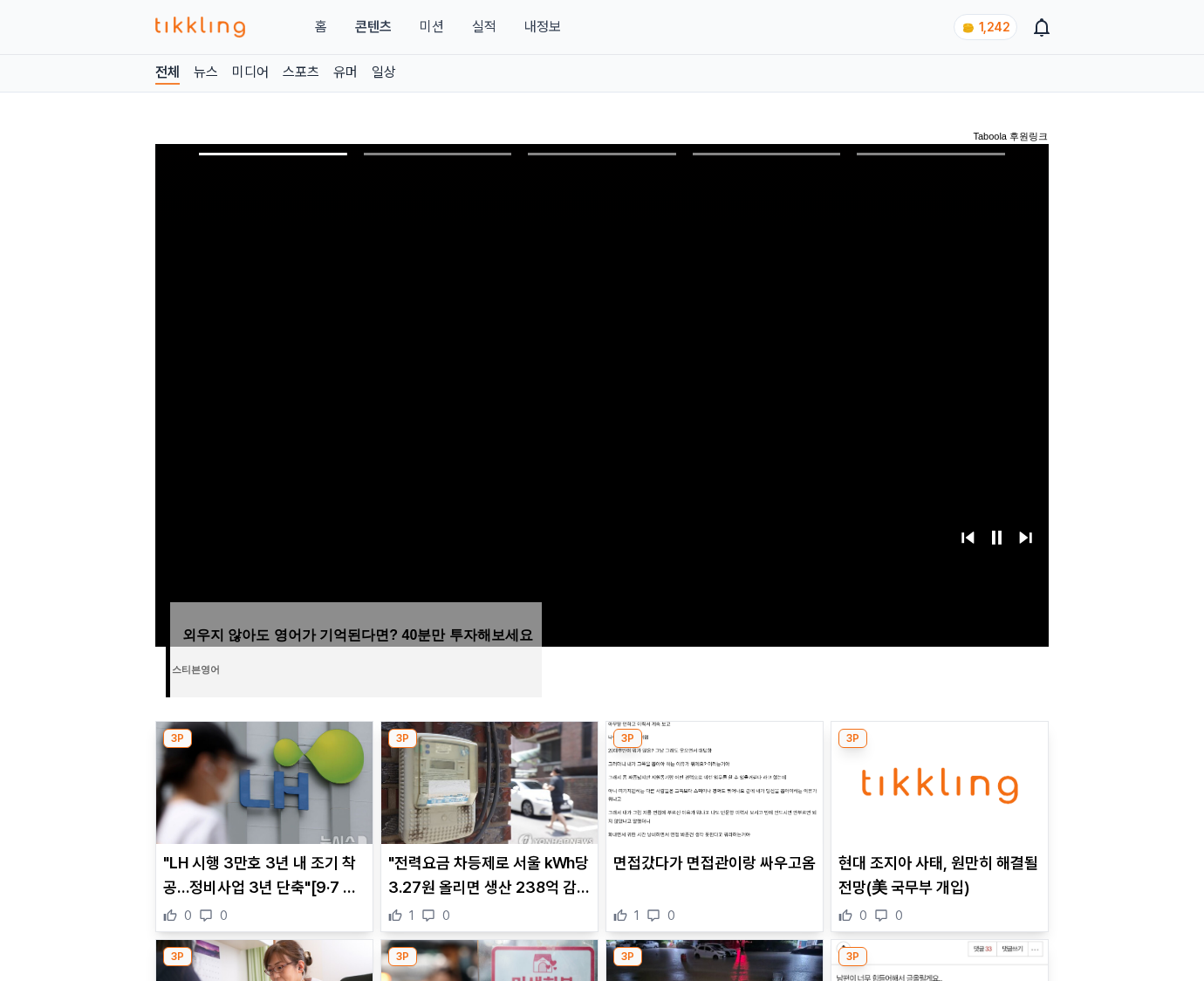
click at [939, 748] on img at bounding box center [939, 782] width 217 height 122
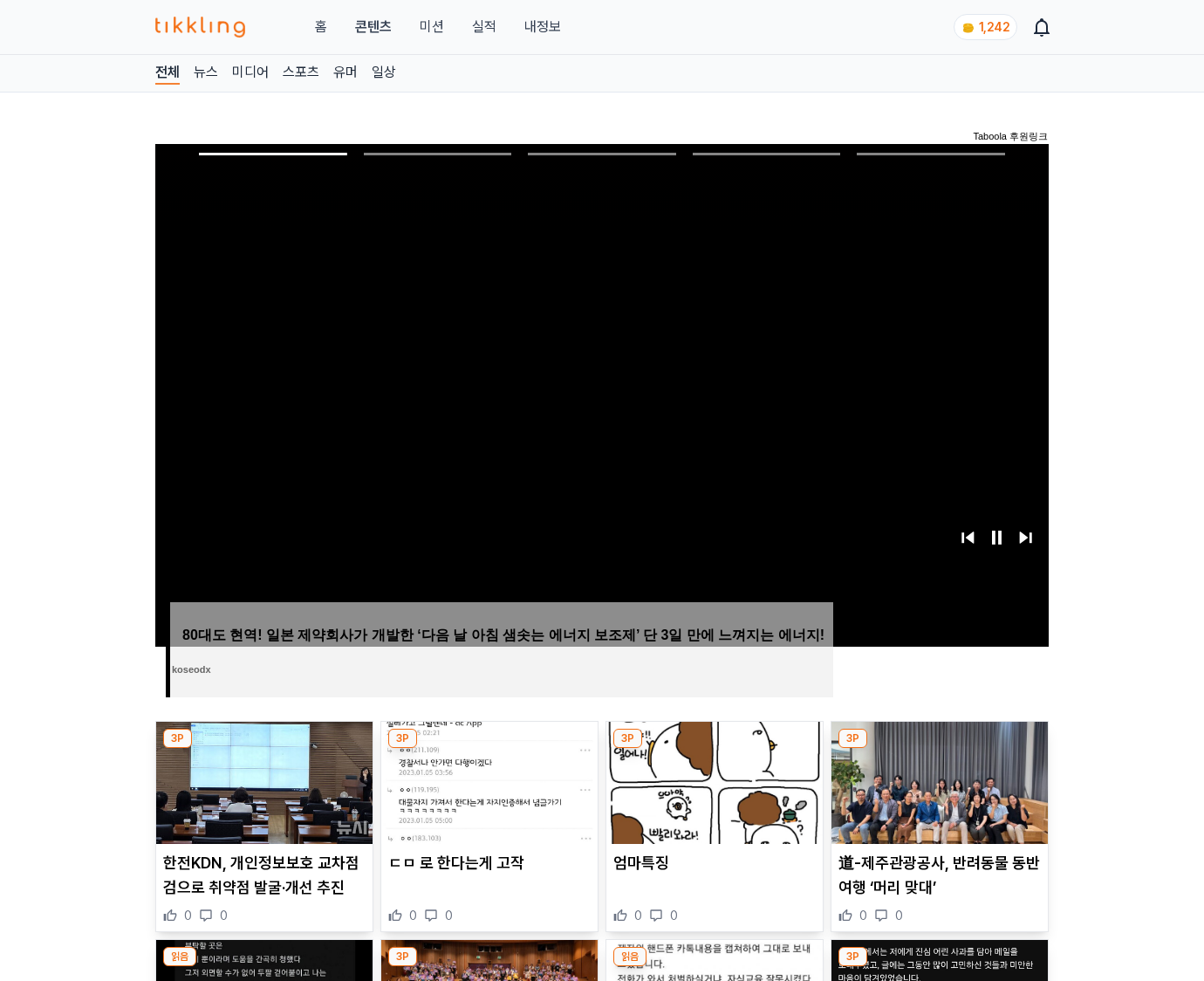
click at [939, 748] on img at bounding box center [939, 782] width 217 height 122
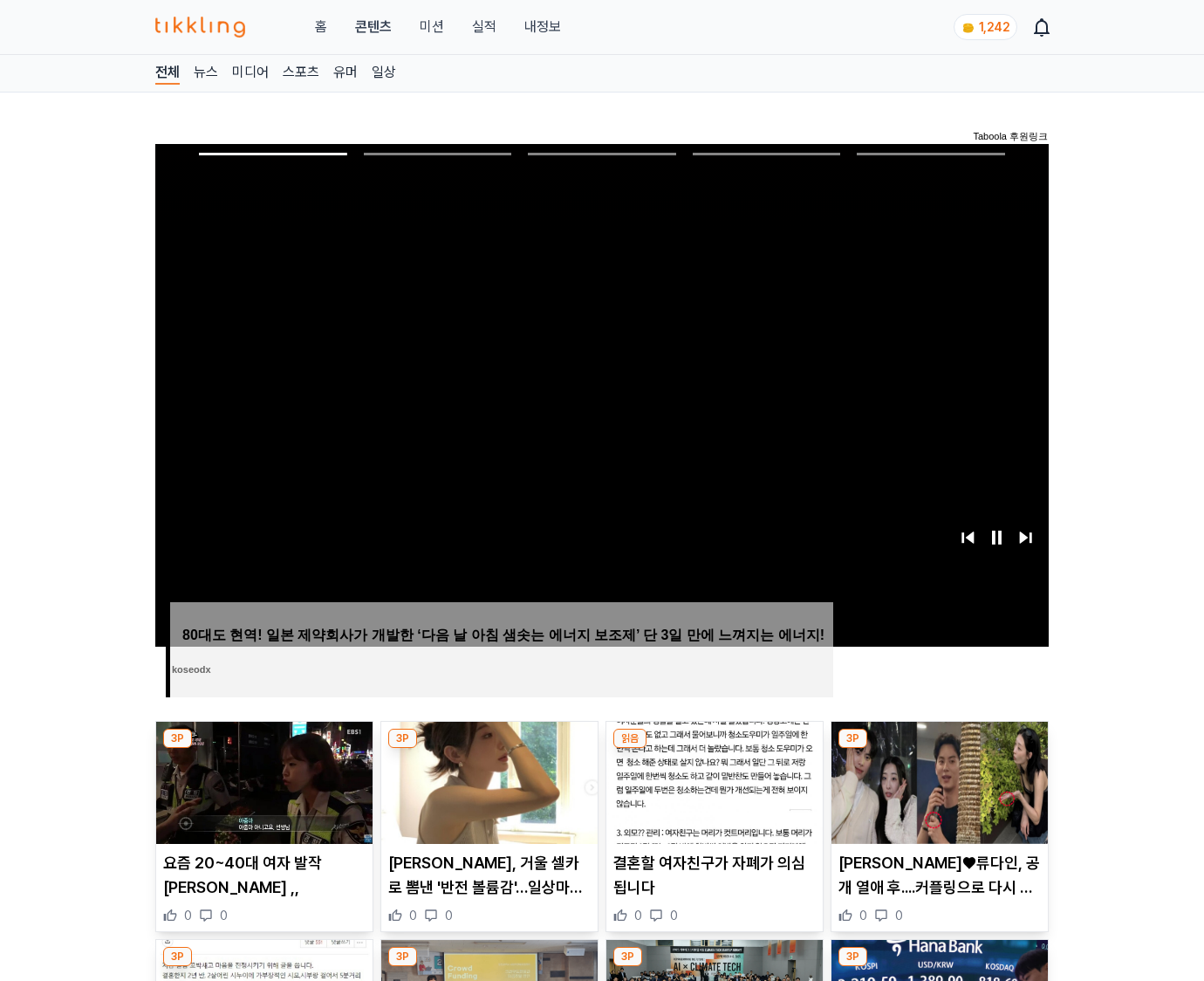
click at [939, 748] on img at bounding box center [939, 782] width 217 height 122
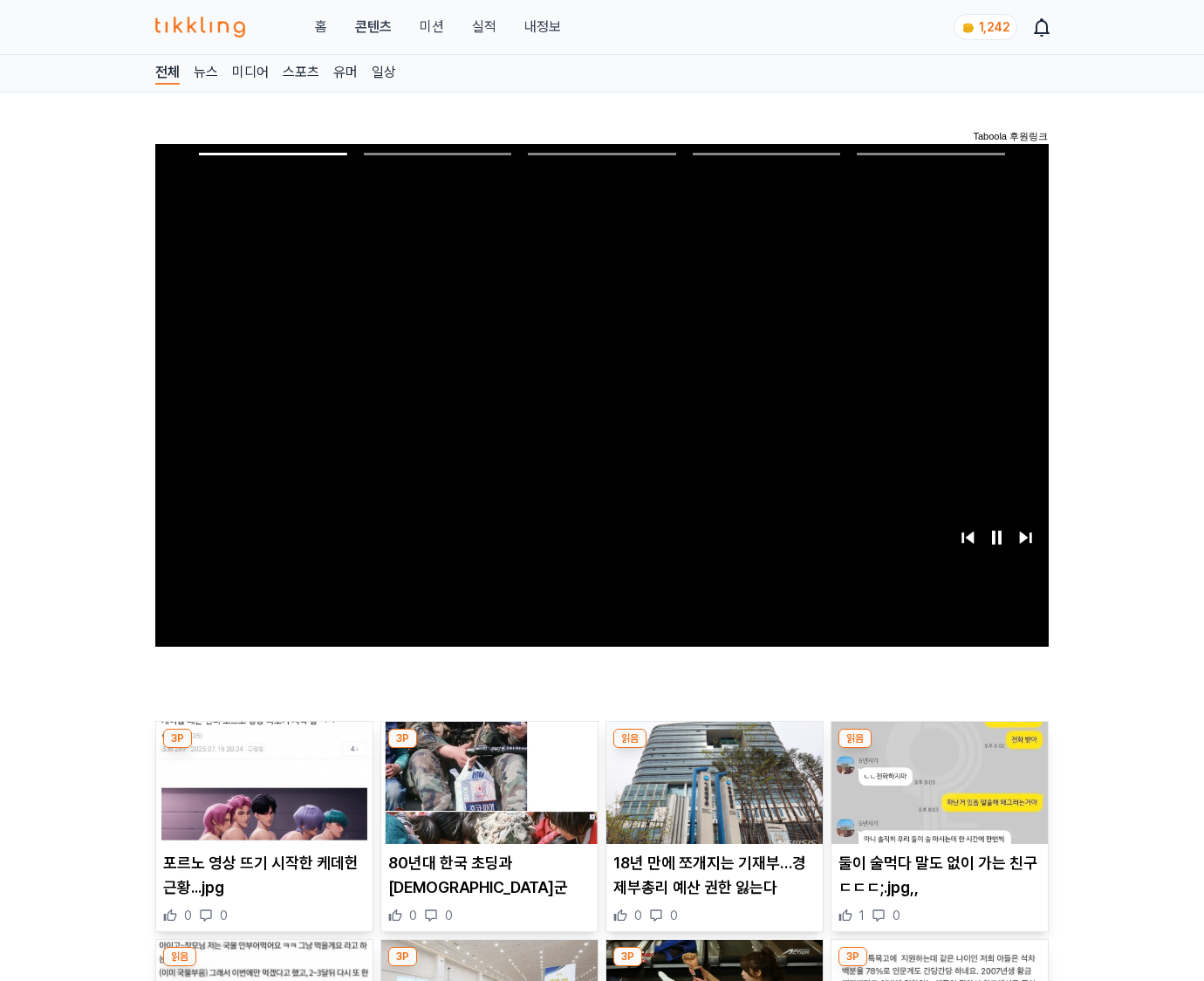
click at [939, 748] on img at bounding box center [939, 782] width 217 height 122
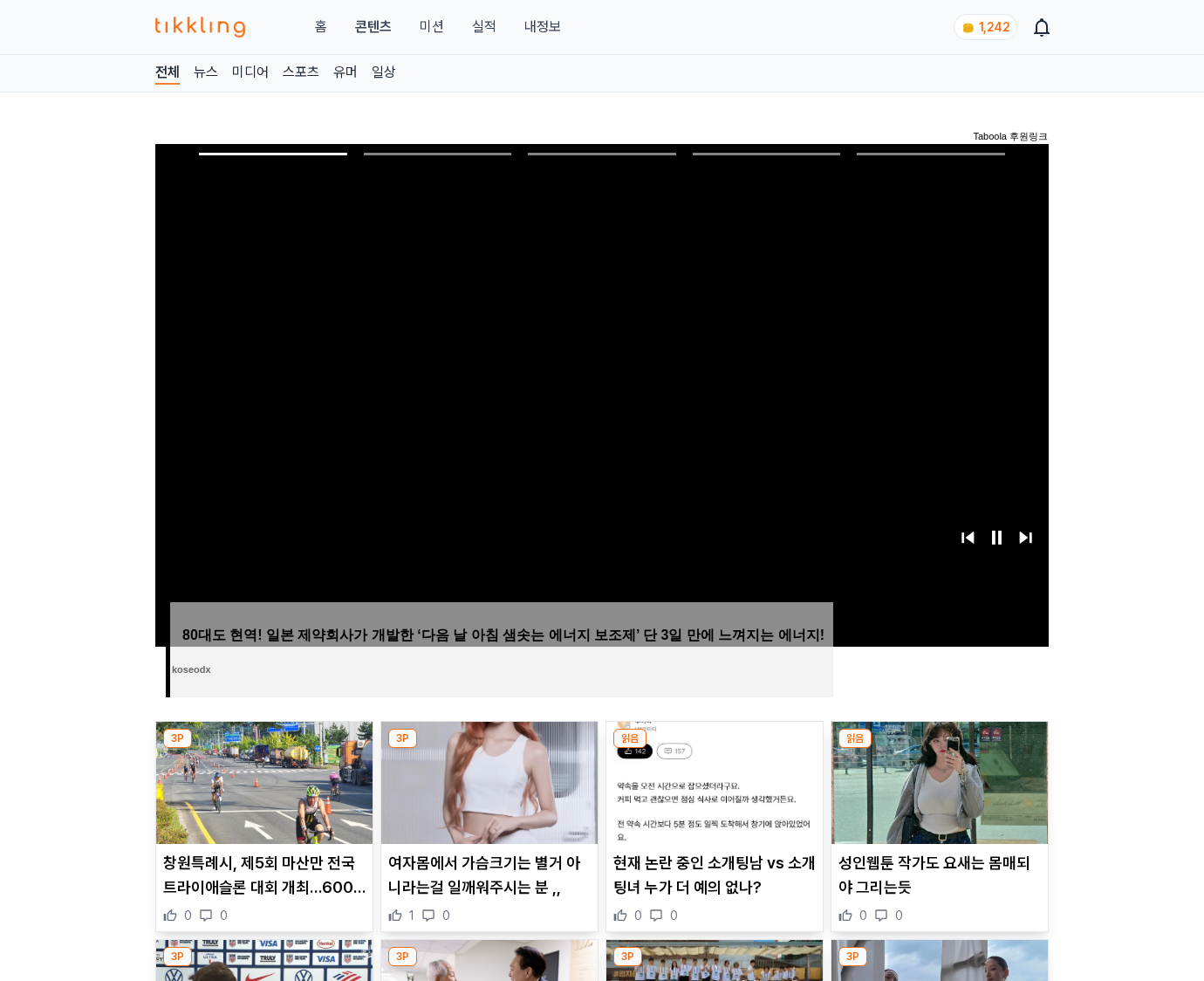
click at [939, 748] on img at bounding box center [939, 782] width 217 height 122
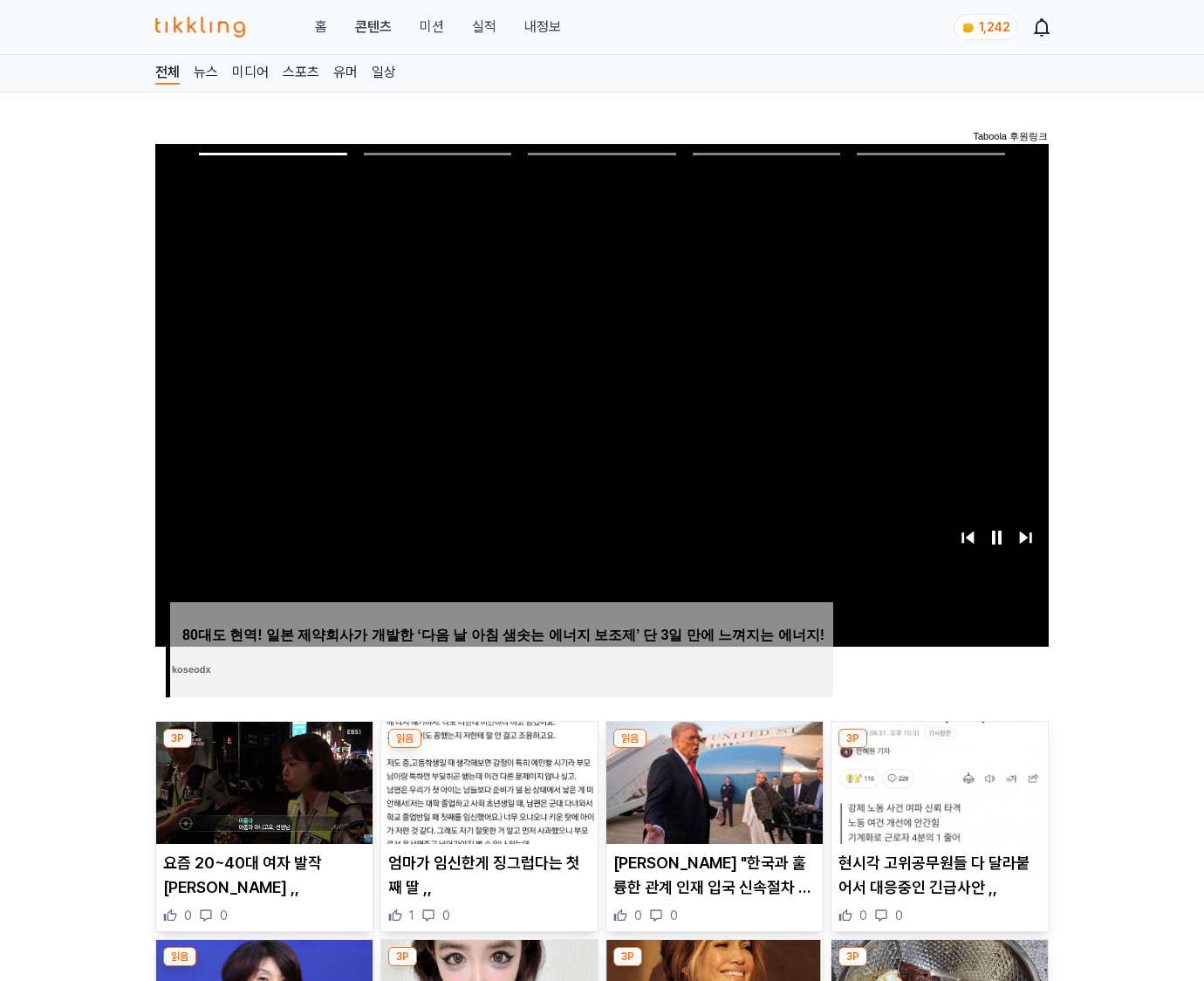
click at [939, 748] on img at bounding box center [939, 782] width 217 height 122
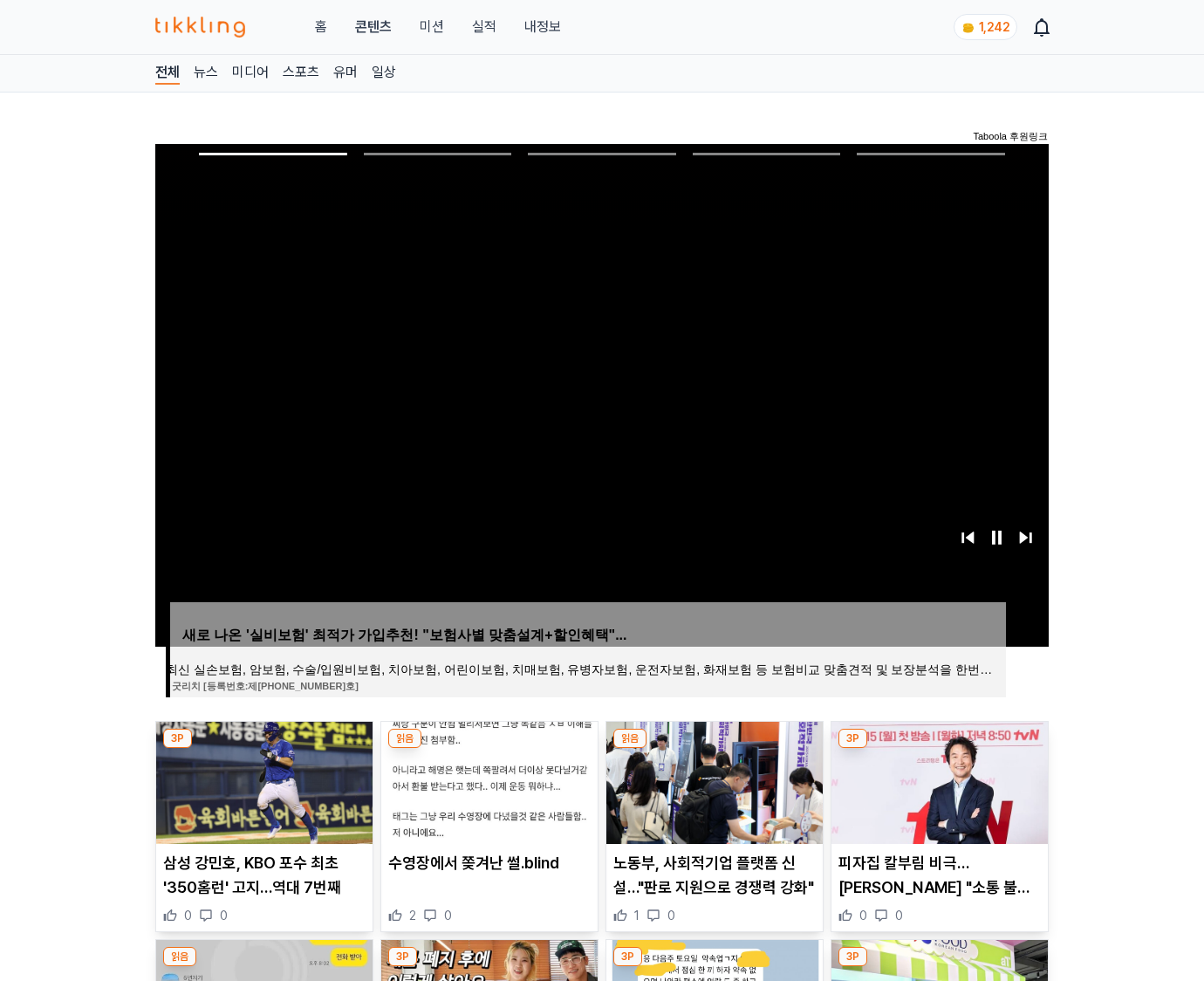
click at [939, 748] on img at bounding box center [939, 782] width 217 height 122
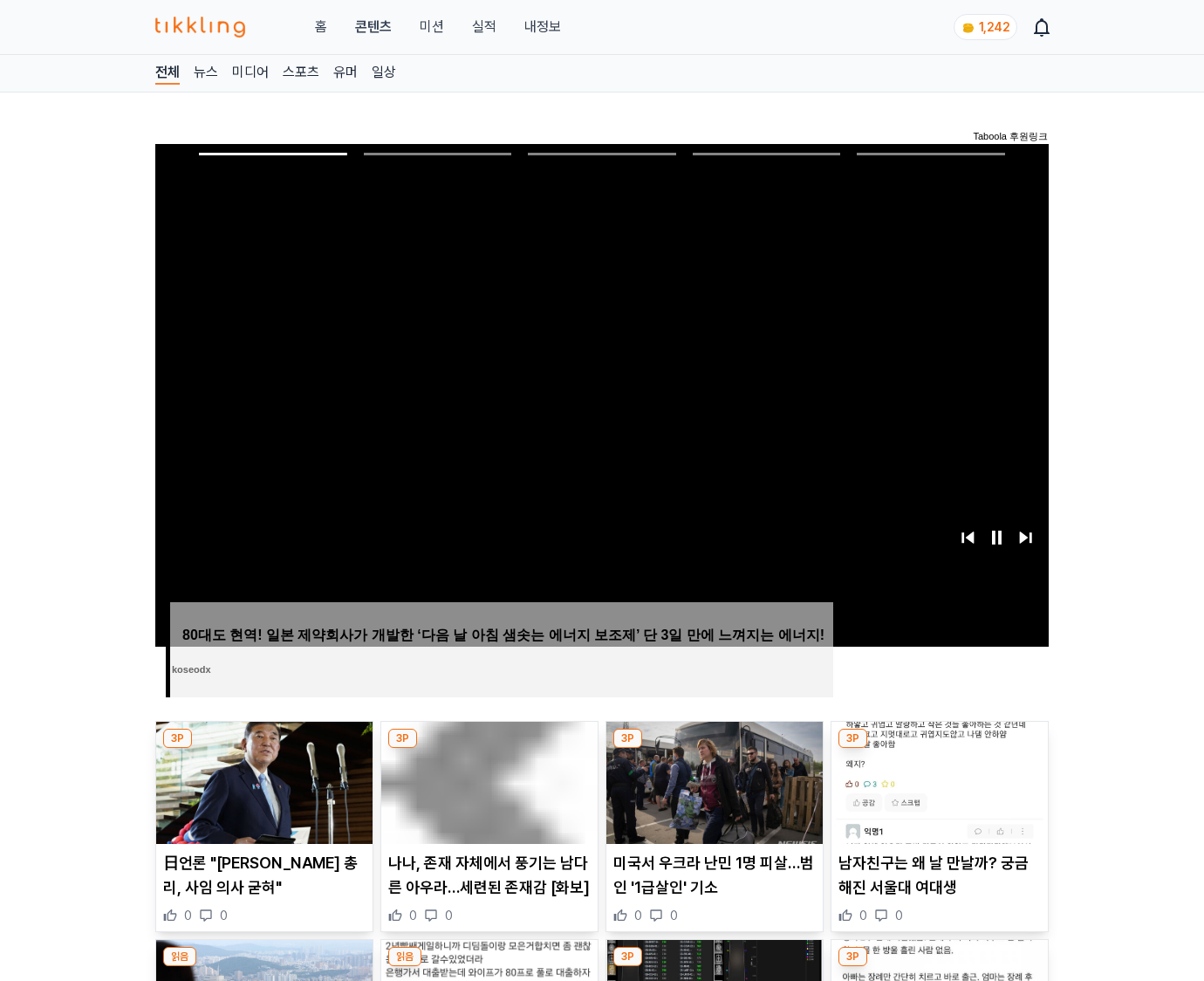
click at [939, 748] on img at bounding box center [939, 782] width 217 height 122
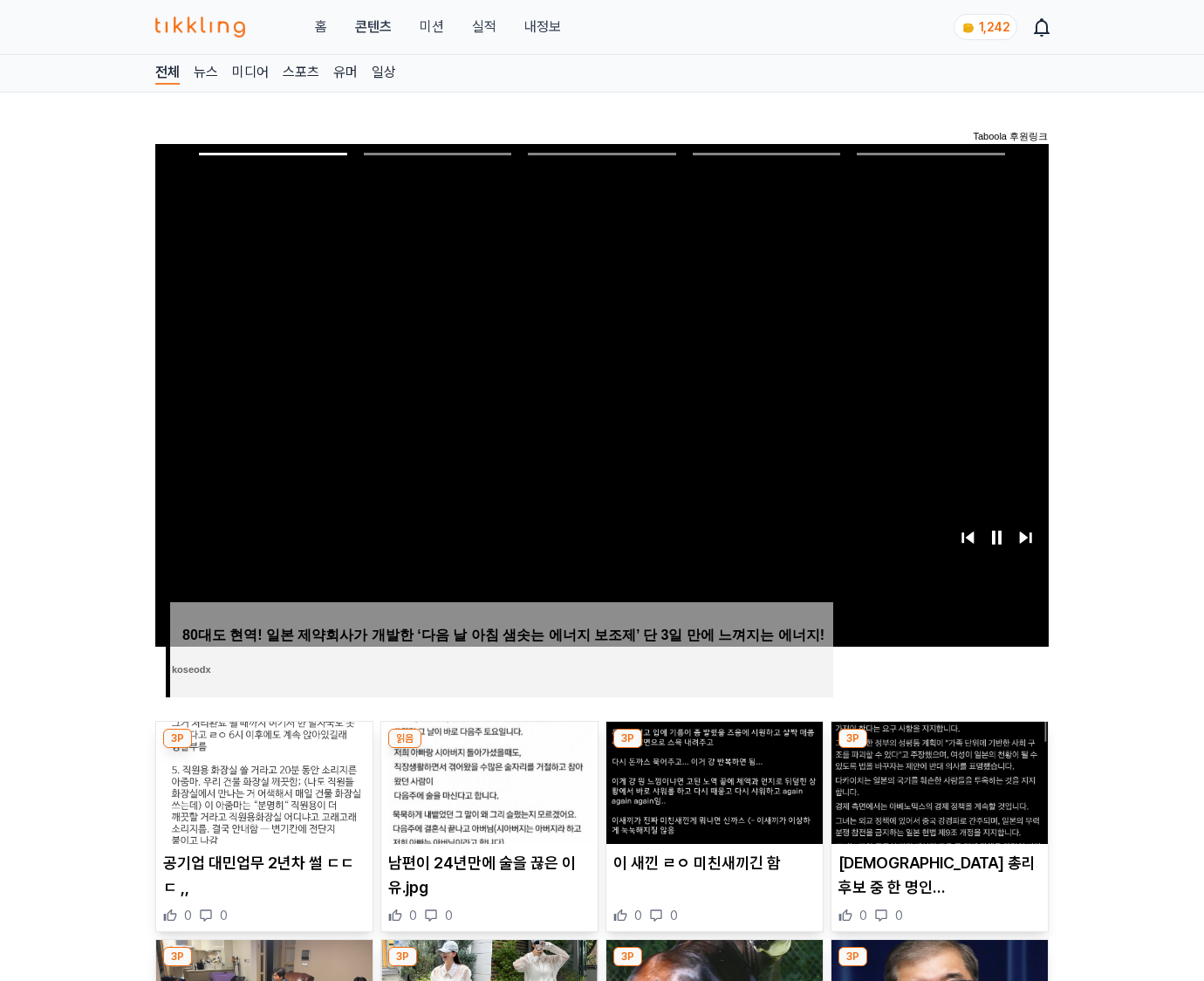
click at [939, 748] on img at bounding box center [939, 782] width 217 height 122
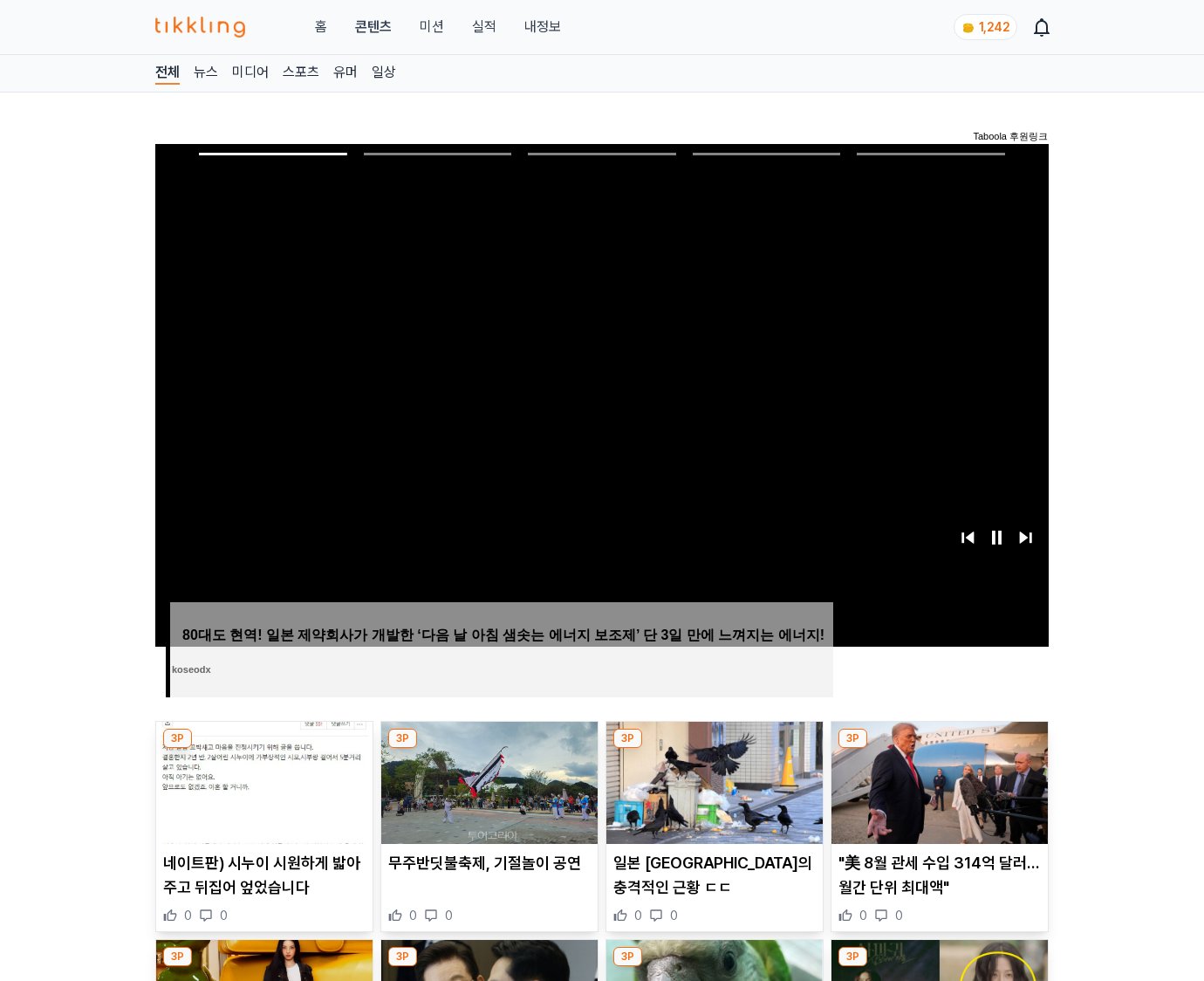
click at [939, 748] on img at bounding box center [939, 782] width 217 height 122
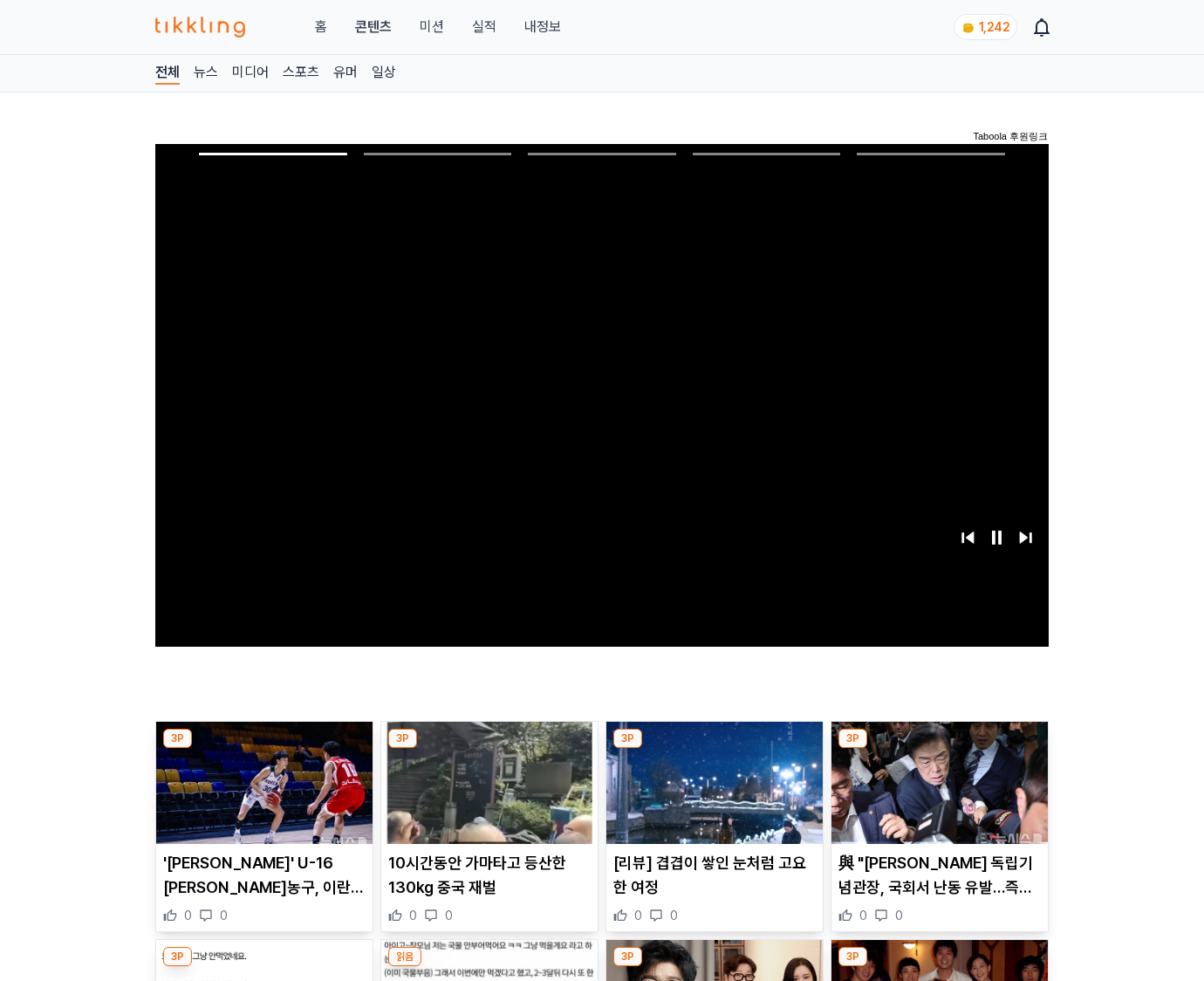
click at [939, 748] on img at bounding box center [939, 782] width 217 height 122
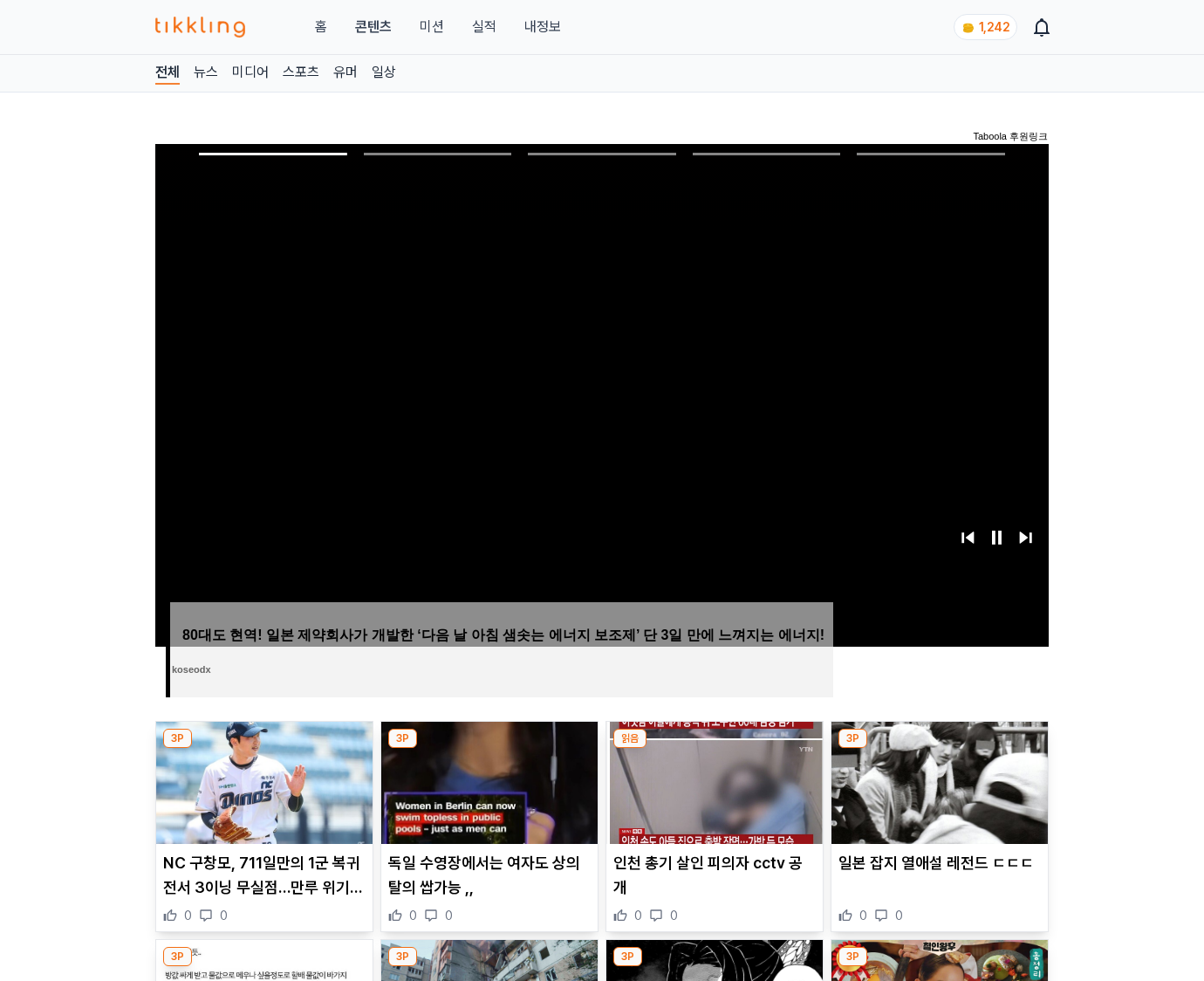
click at [939, 748] on img at bounding box center [939, 782] width 217 height 122
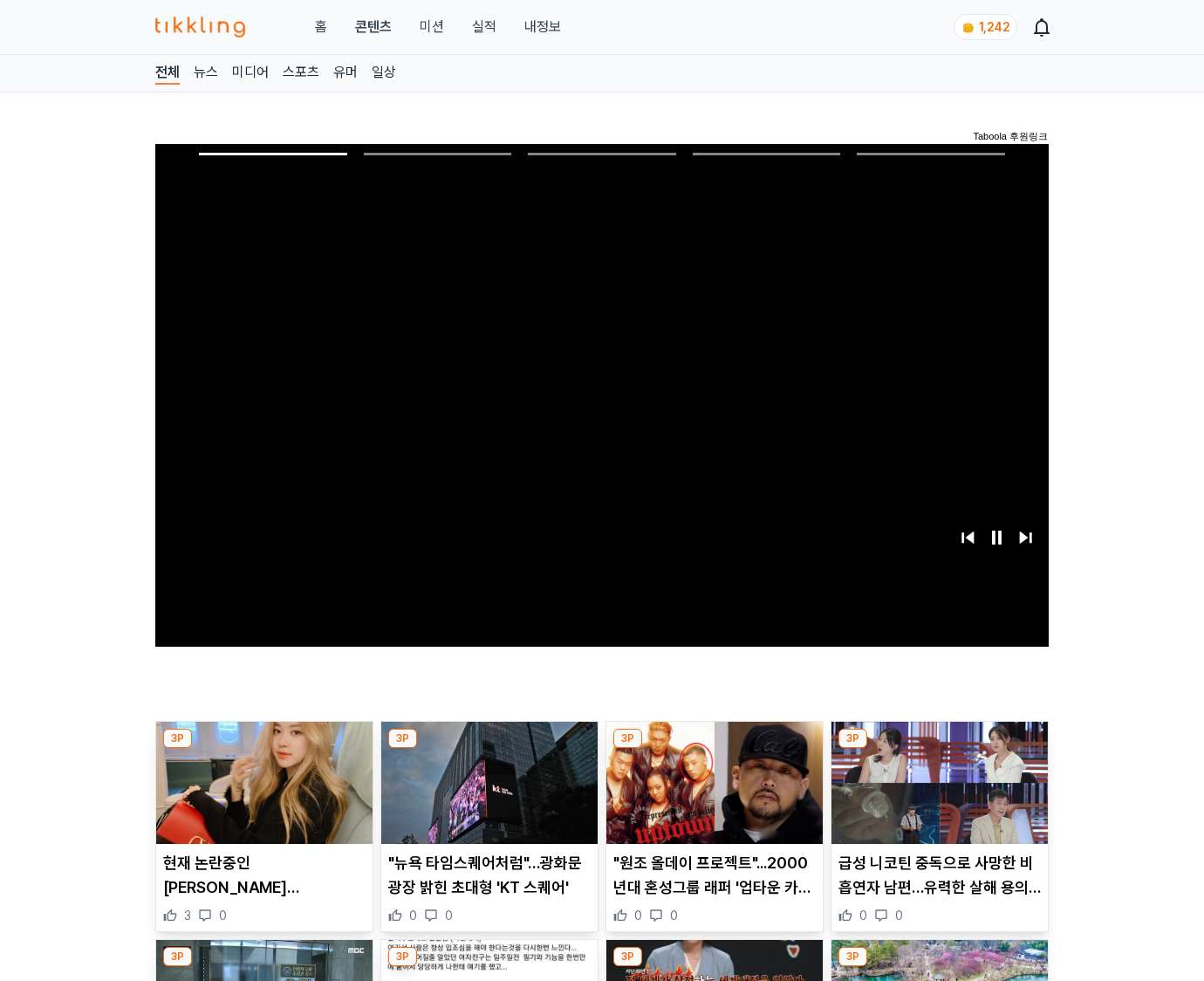
click at [939, 748] on img at bounding box center [939, 782] width 217 height 122
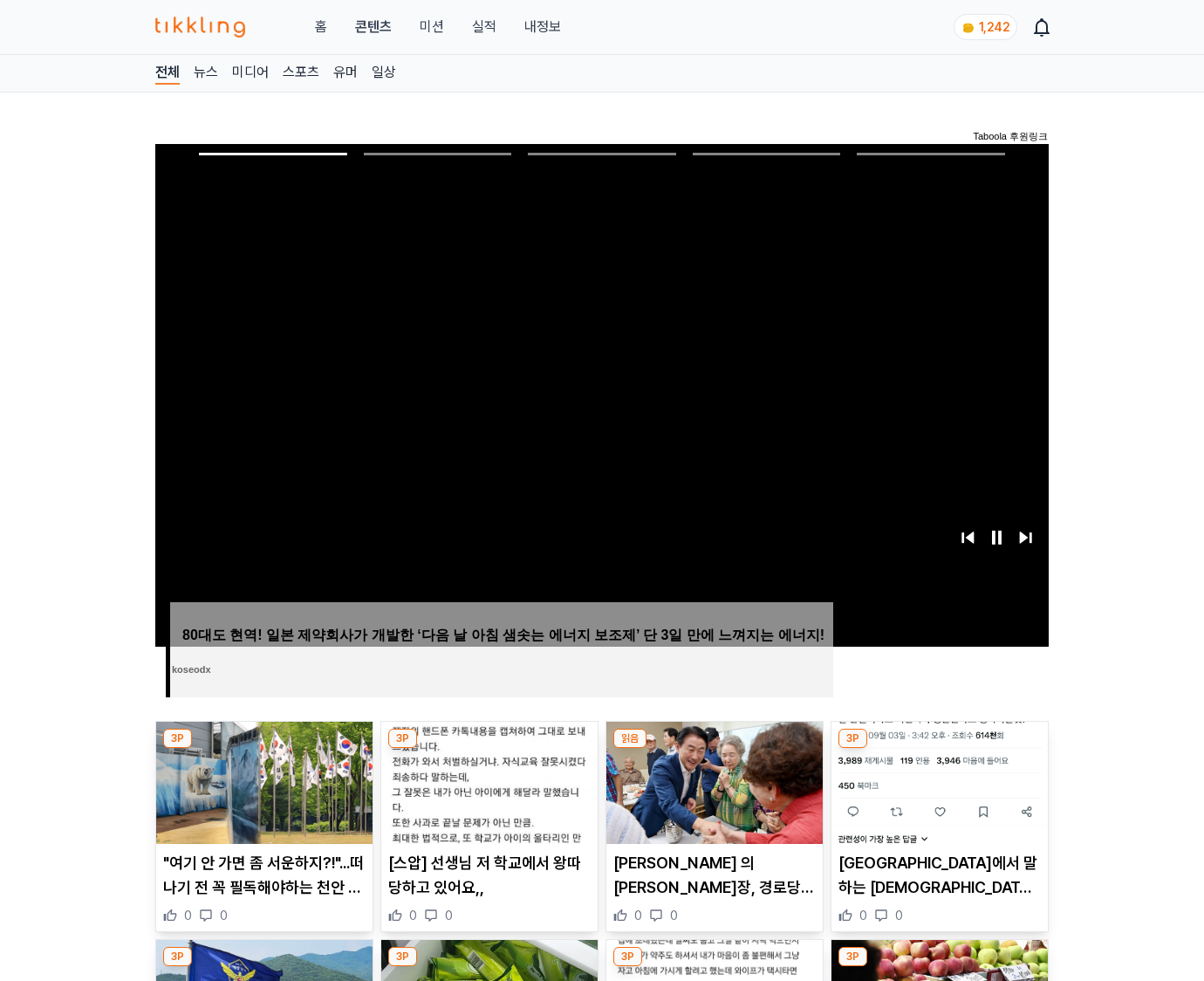
click at [939, 748] on img at bounding box center [939, 782] width 217 height 122
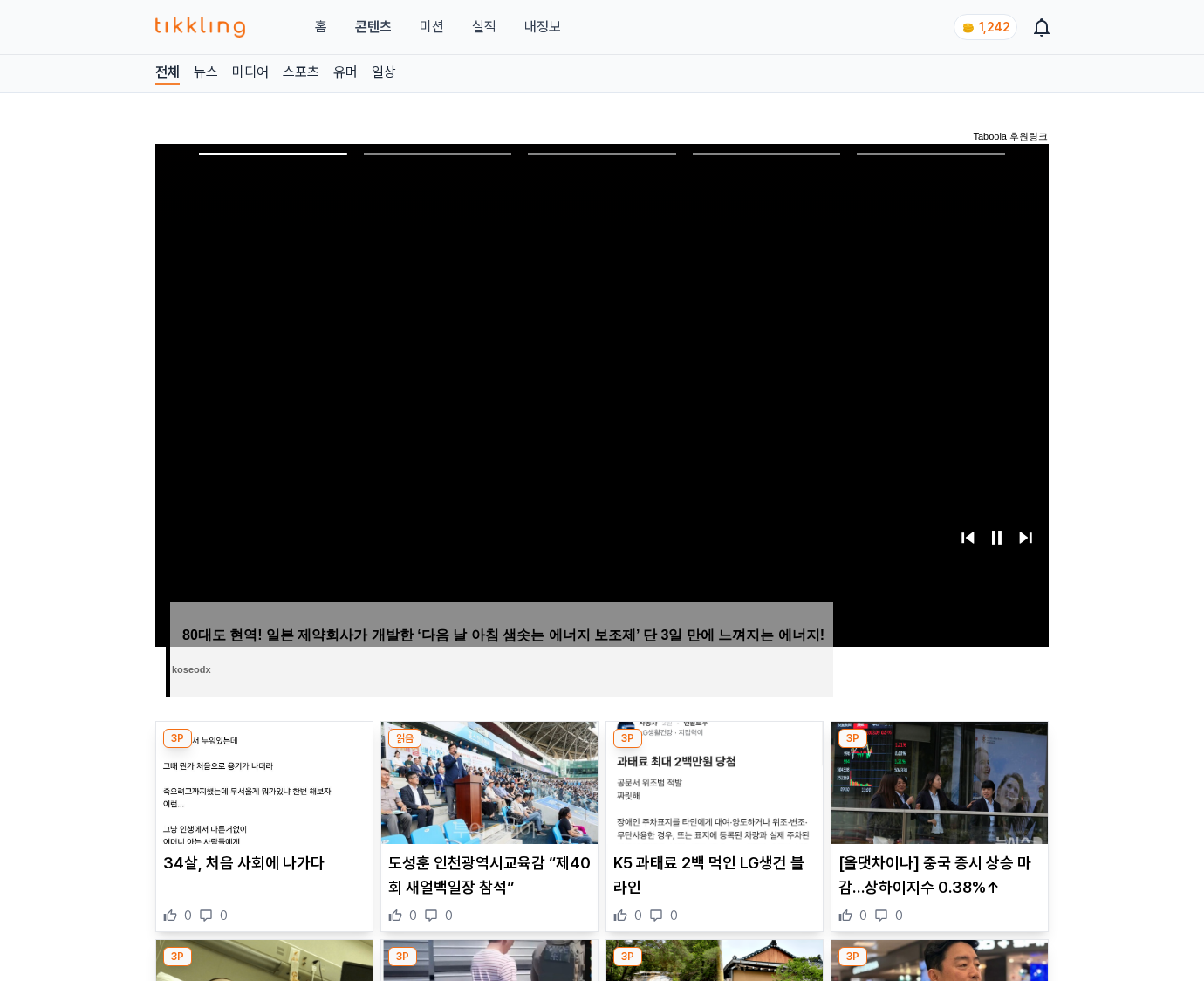
click at [939, 748] on img at bounding box center [939, 782] width 217 height 122
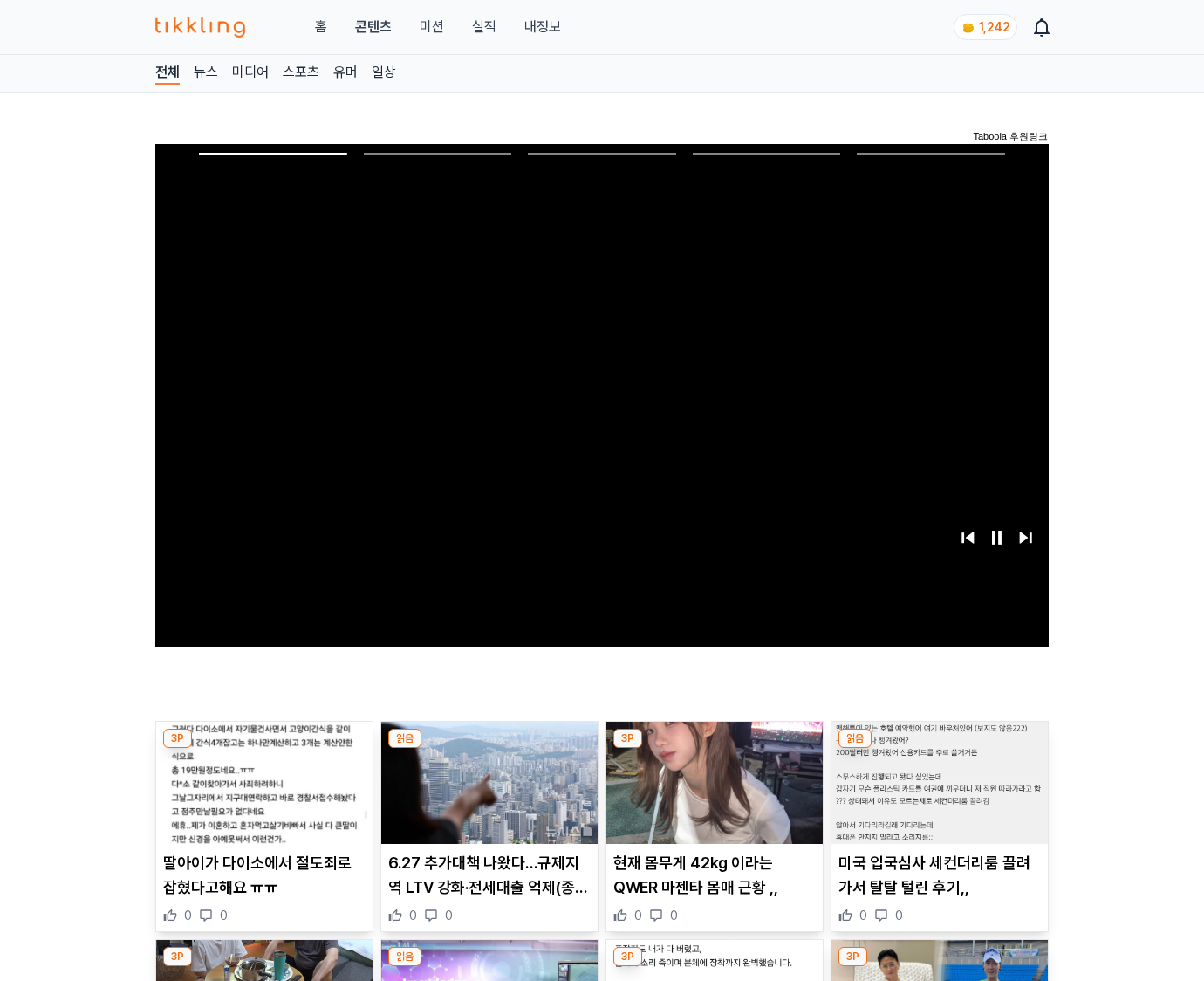
click at [939, 748] on img at bounding box center [939, 782] width 217 height 122
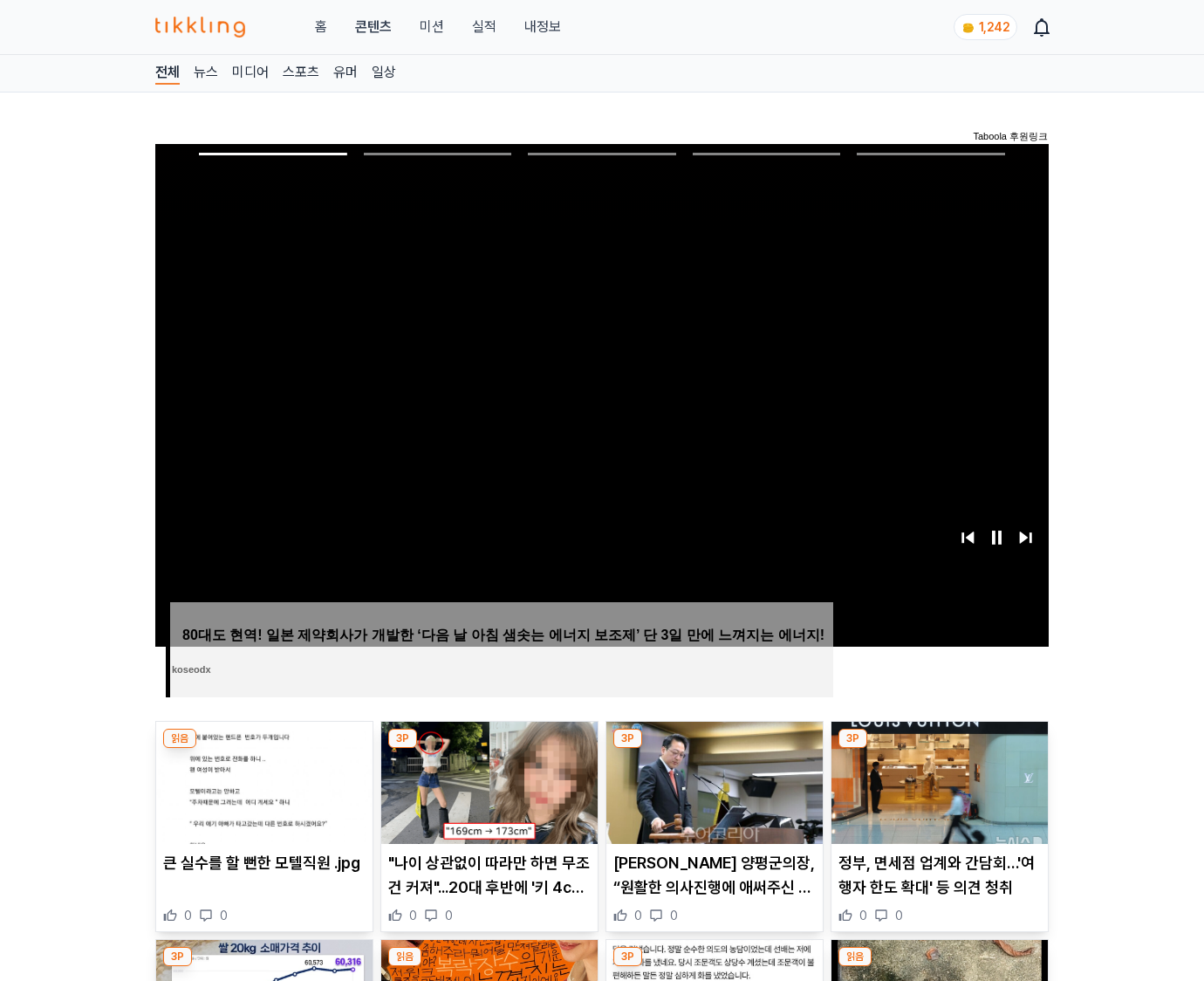
click at [939, 748] on img at bounding box center [939, 782] width 217 height 122
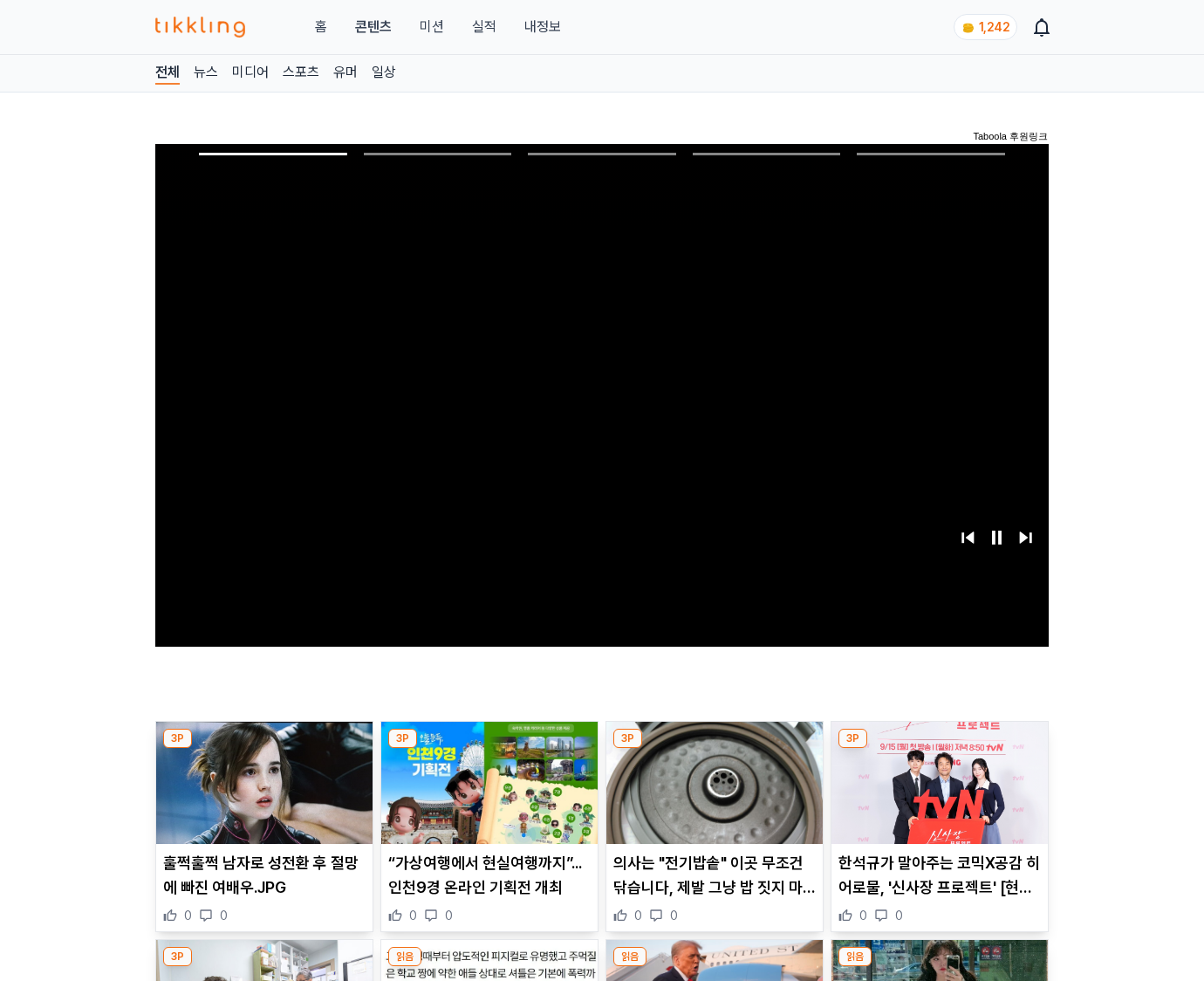
click at [939, 748] on img at bounding box center [939, 782] width 217 height 122
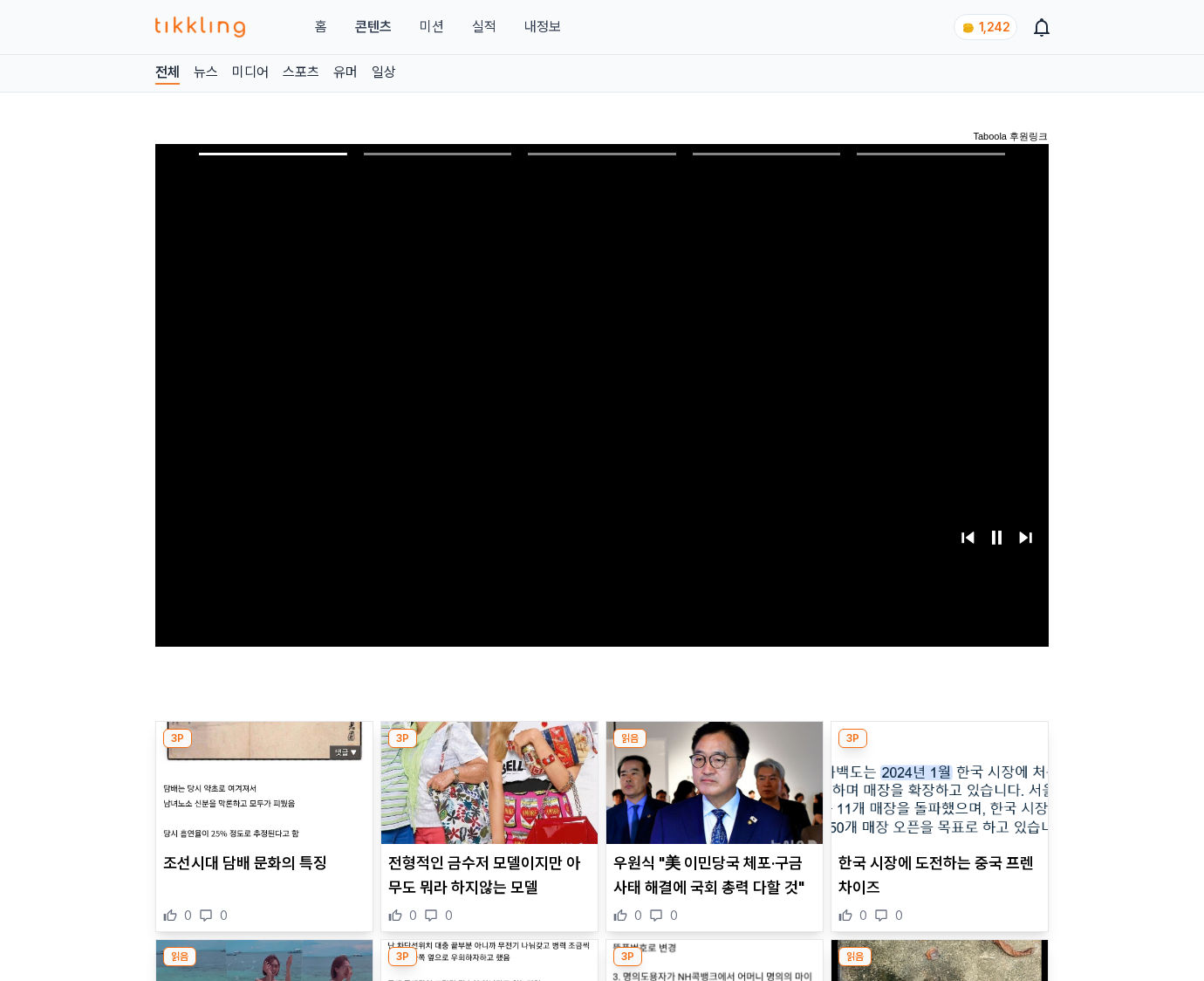
click at [939, 748] on img at bounding box center [939, 782] width 217 height 122
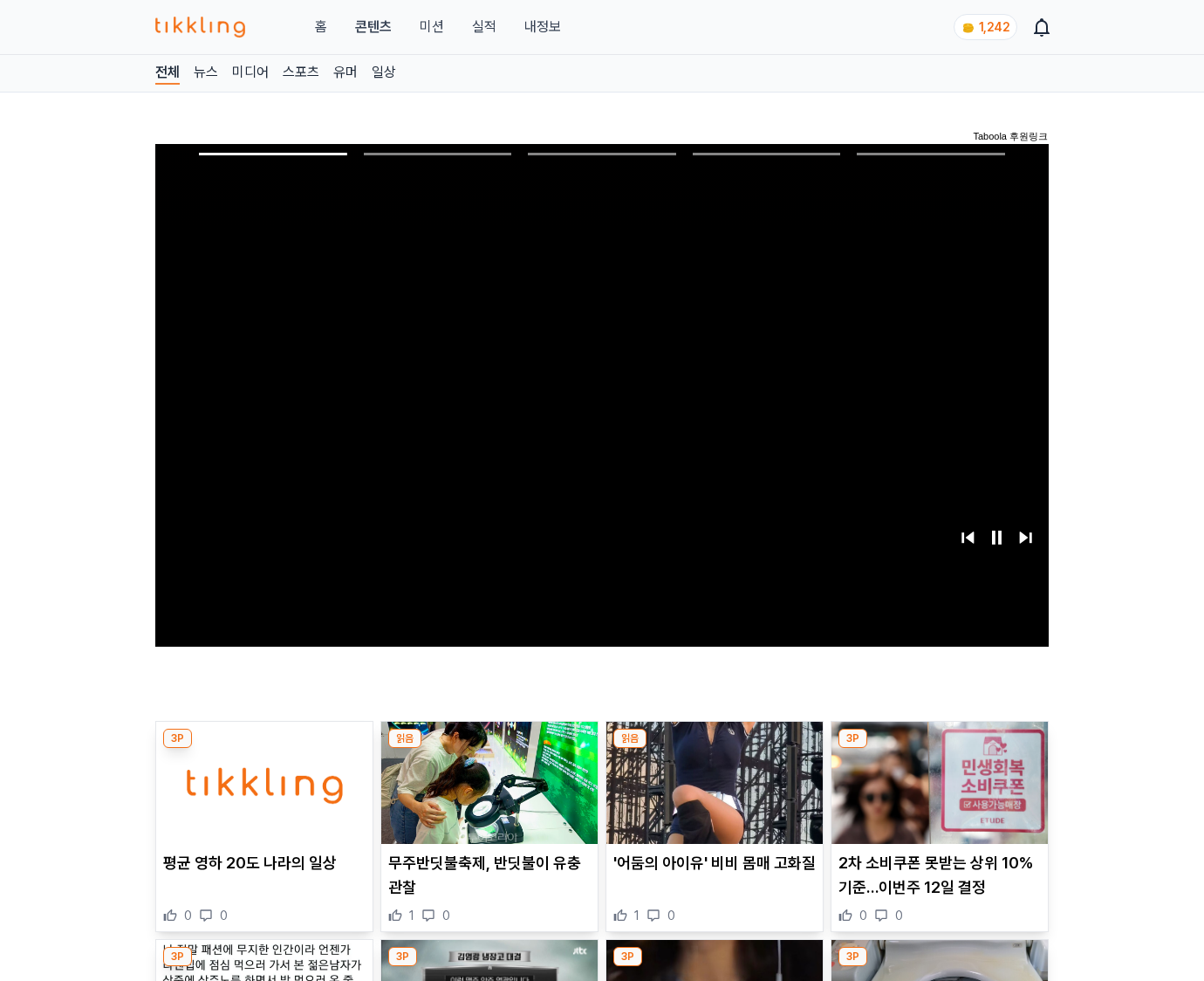
click at [939, 748] on img at bounding box center [939, 782] width 217 height 122
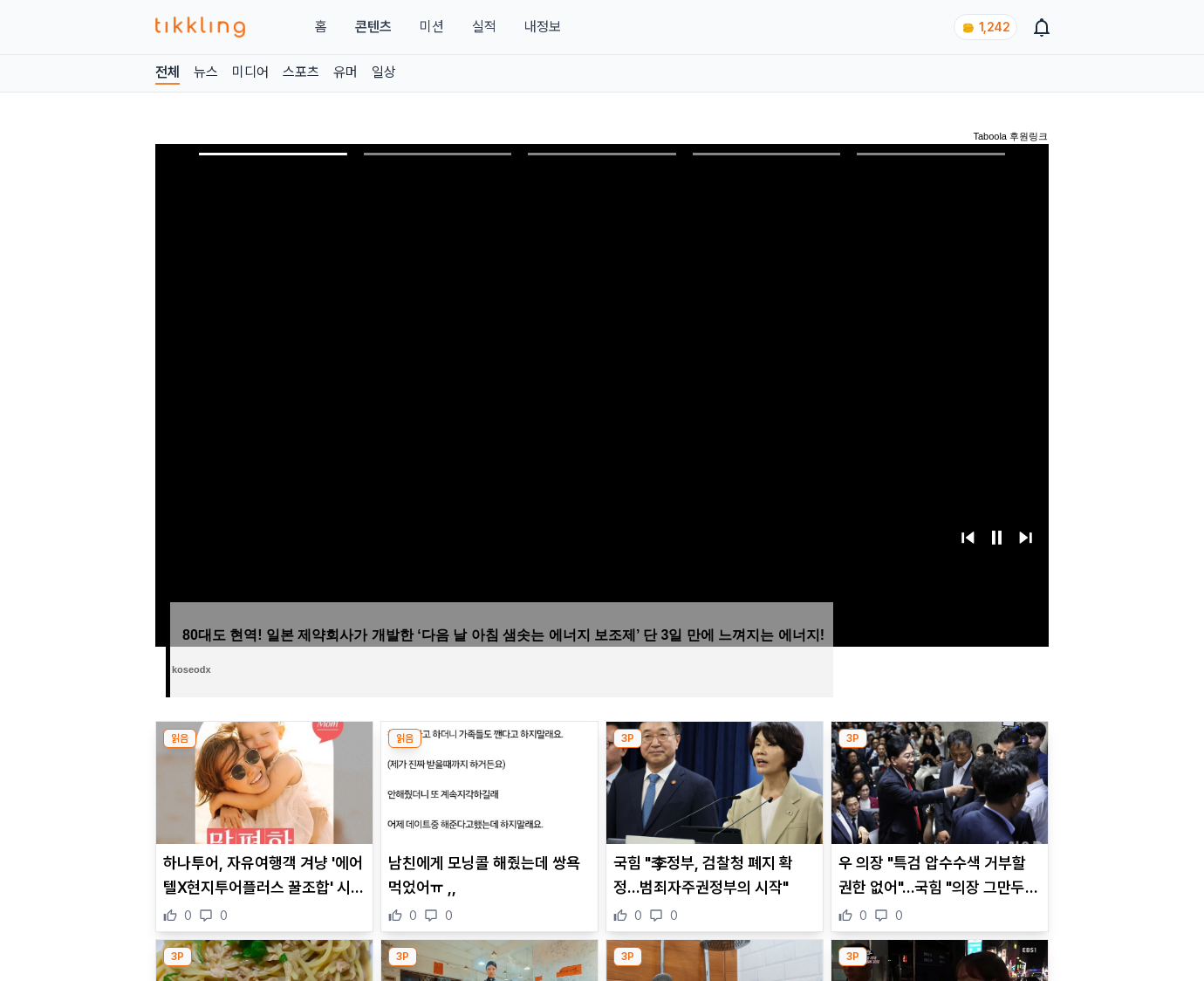
click at [939, 748] on img at bounding box center [939, 782] width 217 height 122
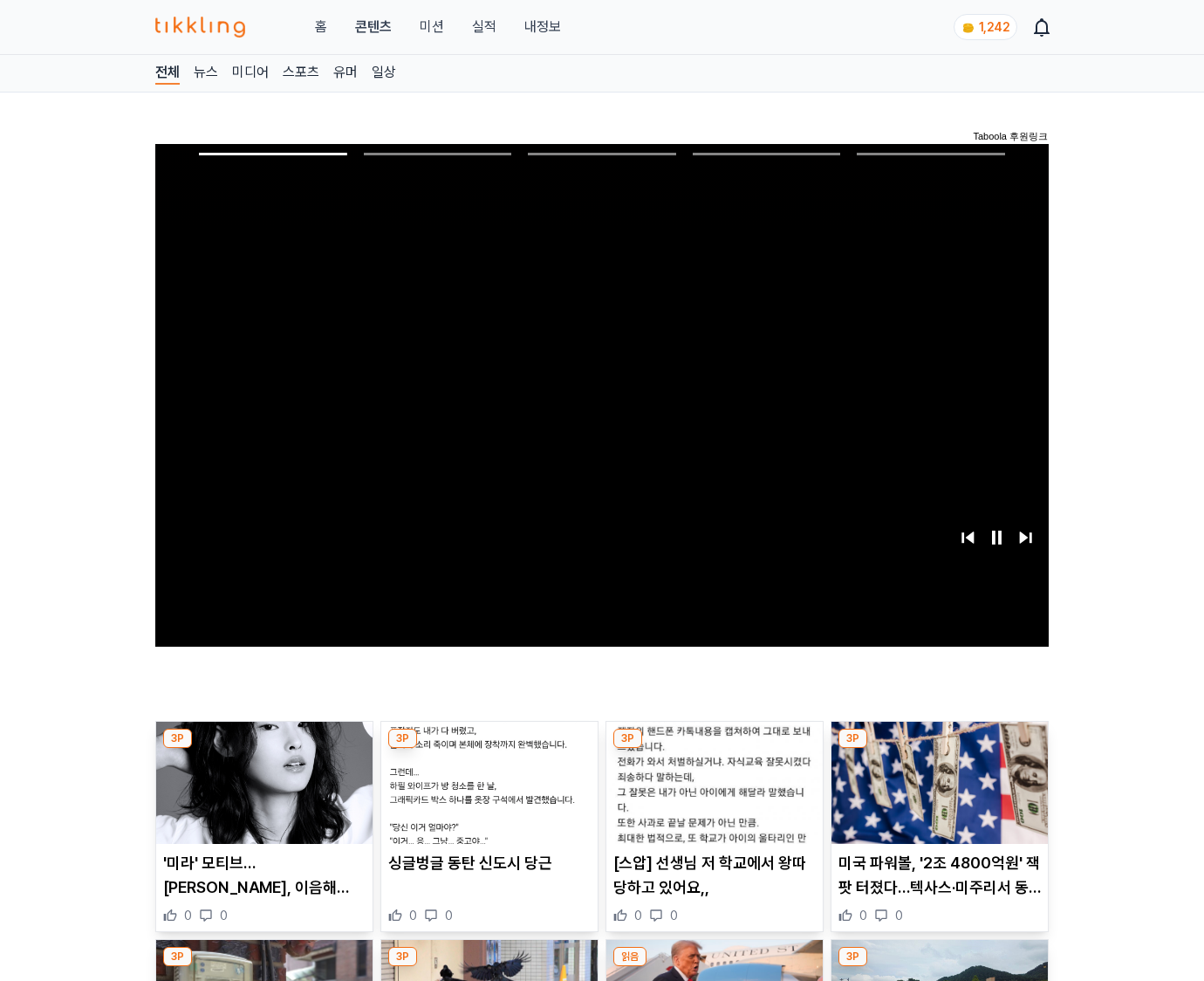
click at [939, 748] on img at bounding box center [939, 782] width 217 height 122
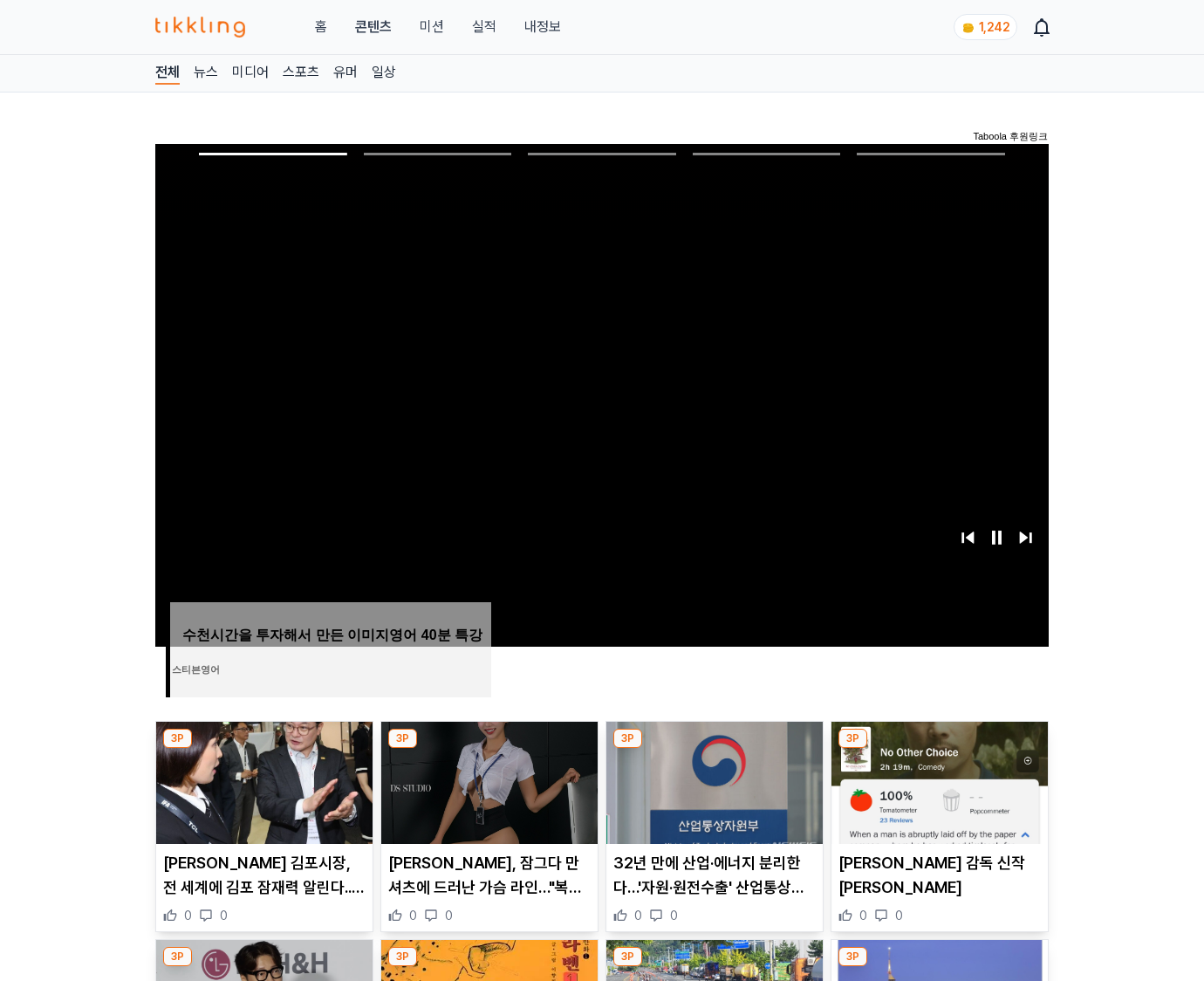
click at [939, 748] on img at bounding box center [939, 782] width 217 height 122
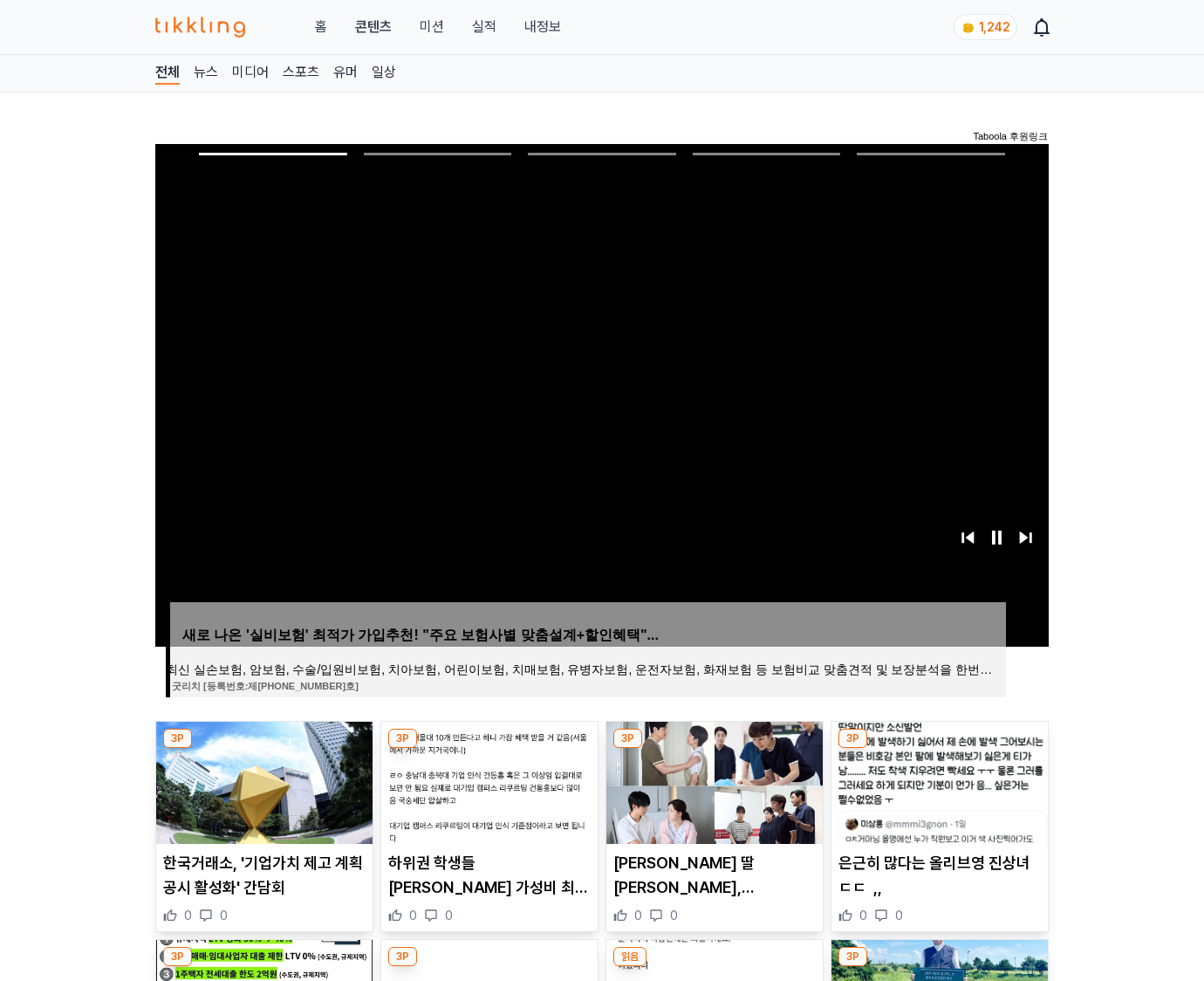
click at [939, 748] on img at bounding box center [939, 782] width 217 height 122
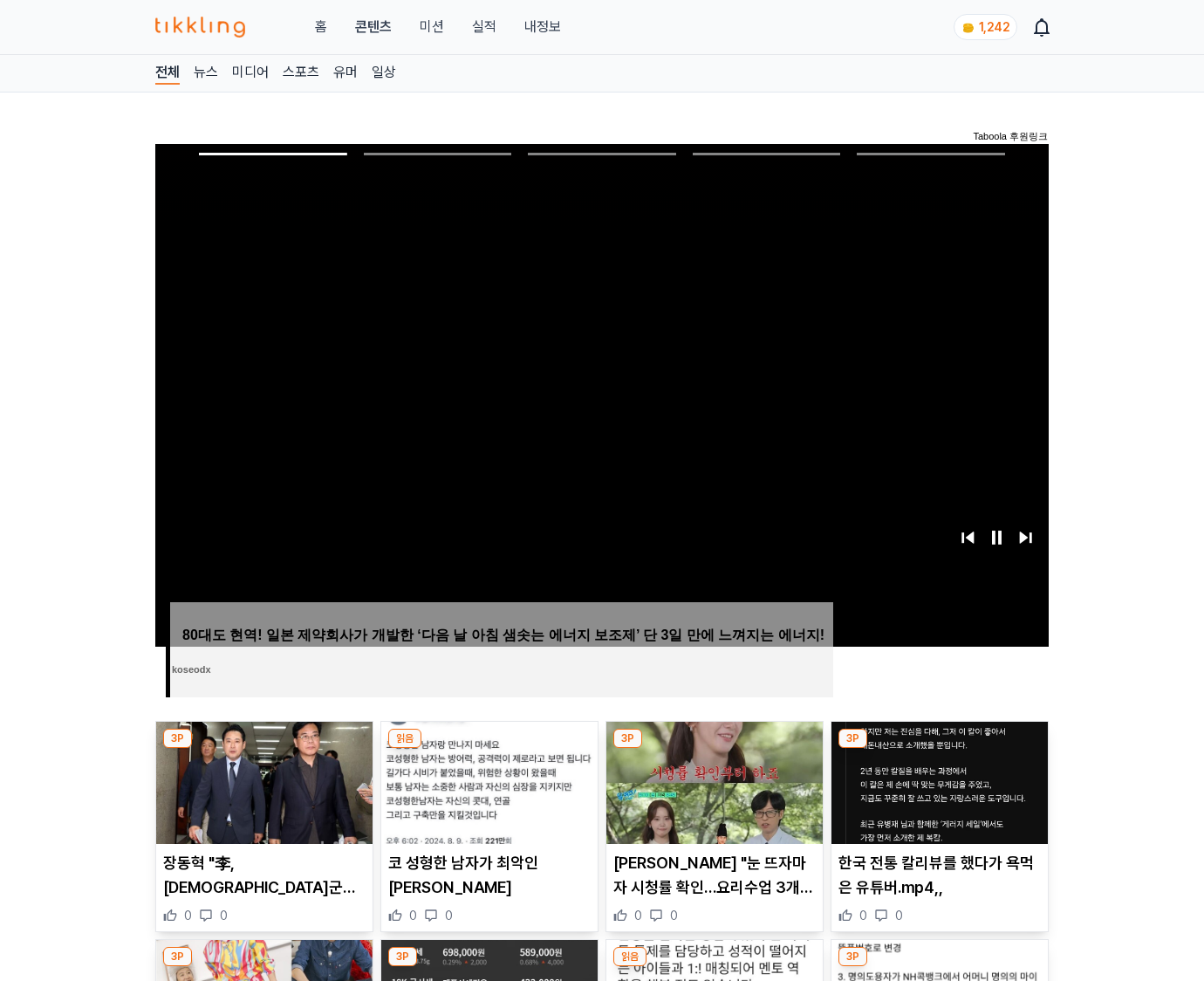
click at [939, 748] on img at bounding box center [939, 782] width 217 height 122
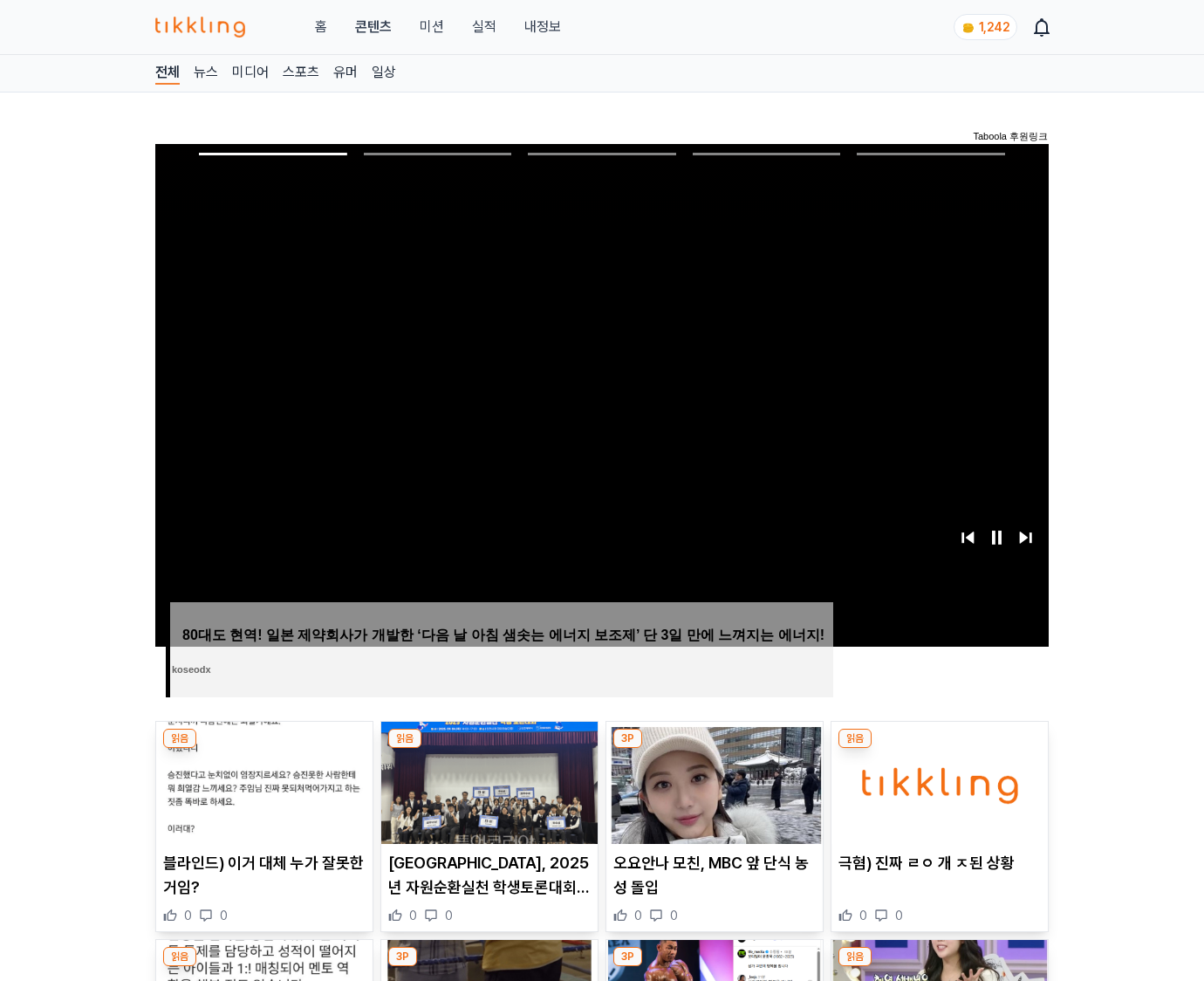
click at [939, 748] on img at bounding box center [939, 782] width 217 height 122
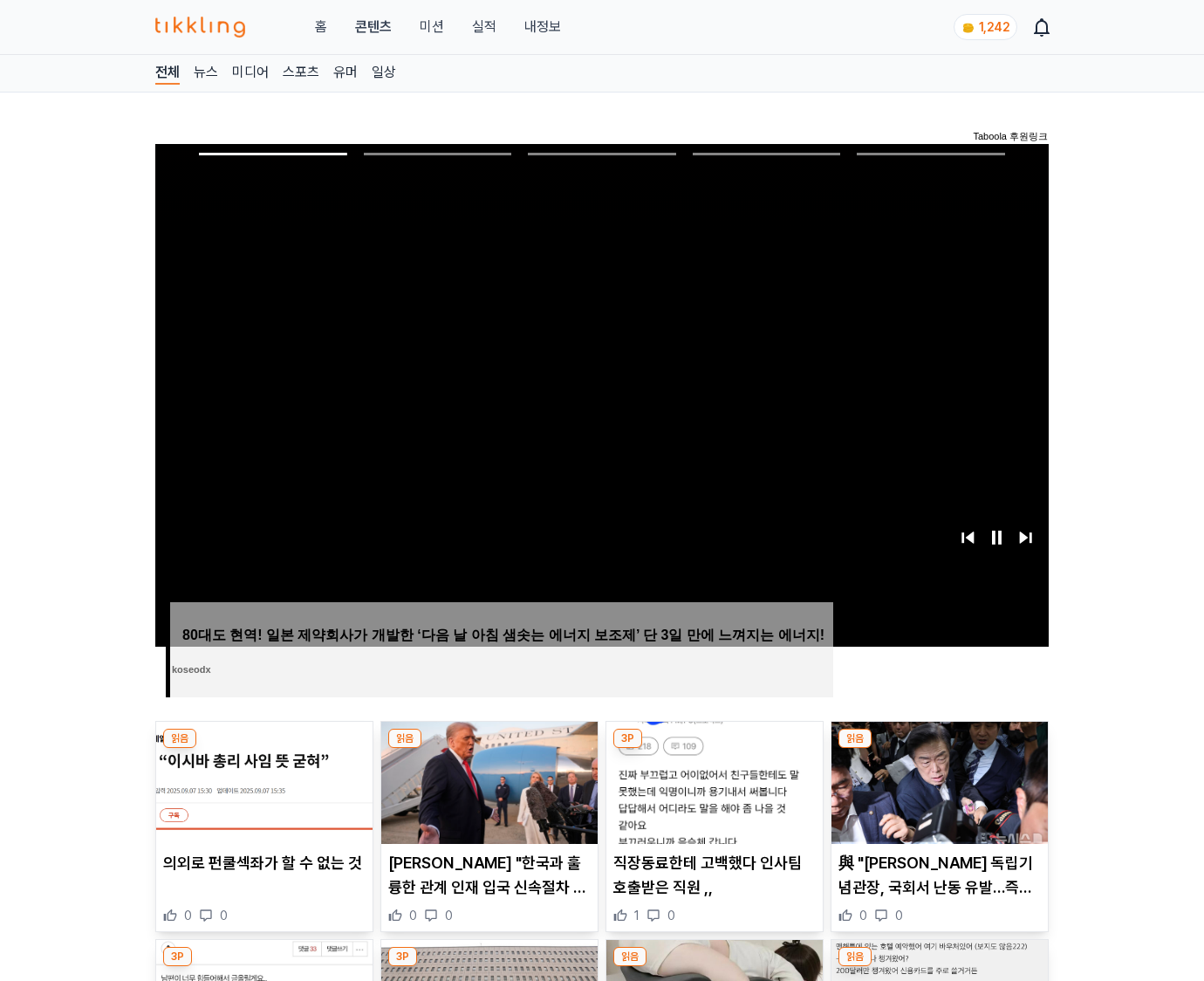
click at [939, 748] on img at bounding box center [939, 782] width 217 height 122
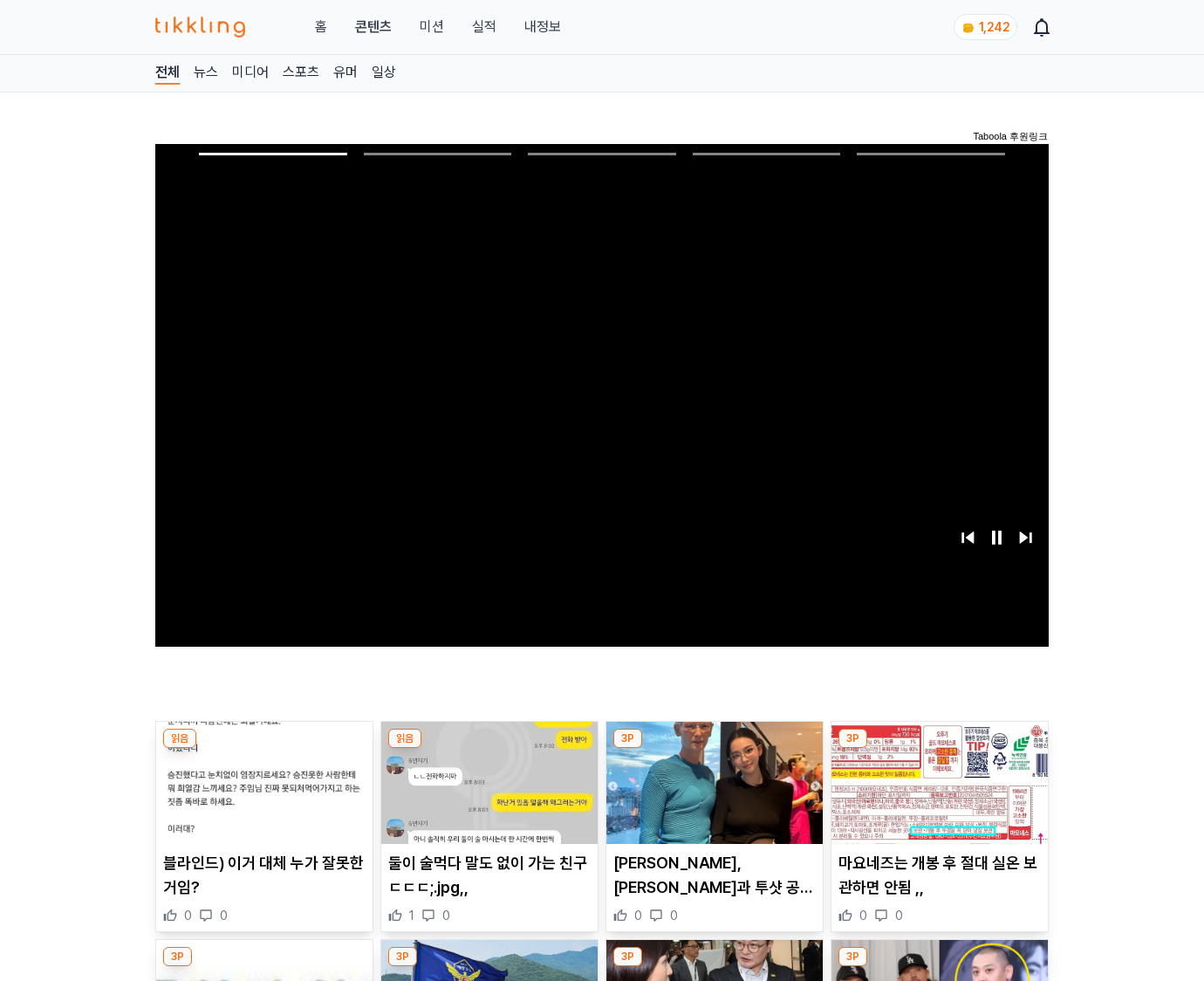
click at [939, 748] on img at bounding box center [939, 782] width 217 height 122
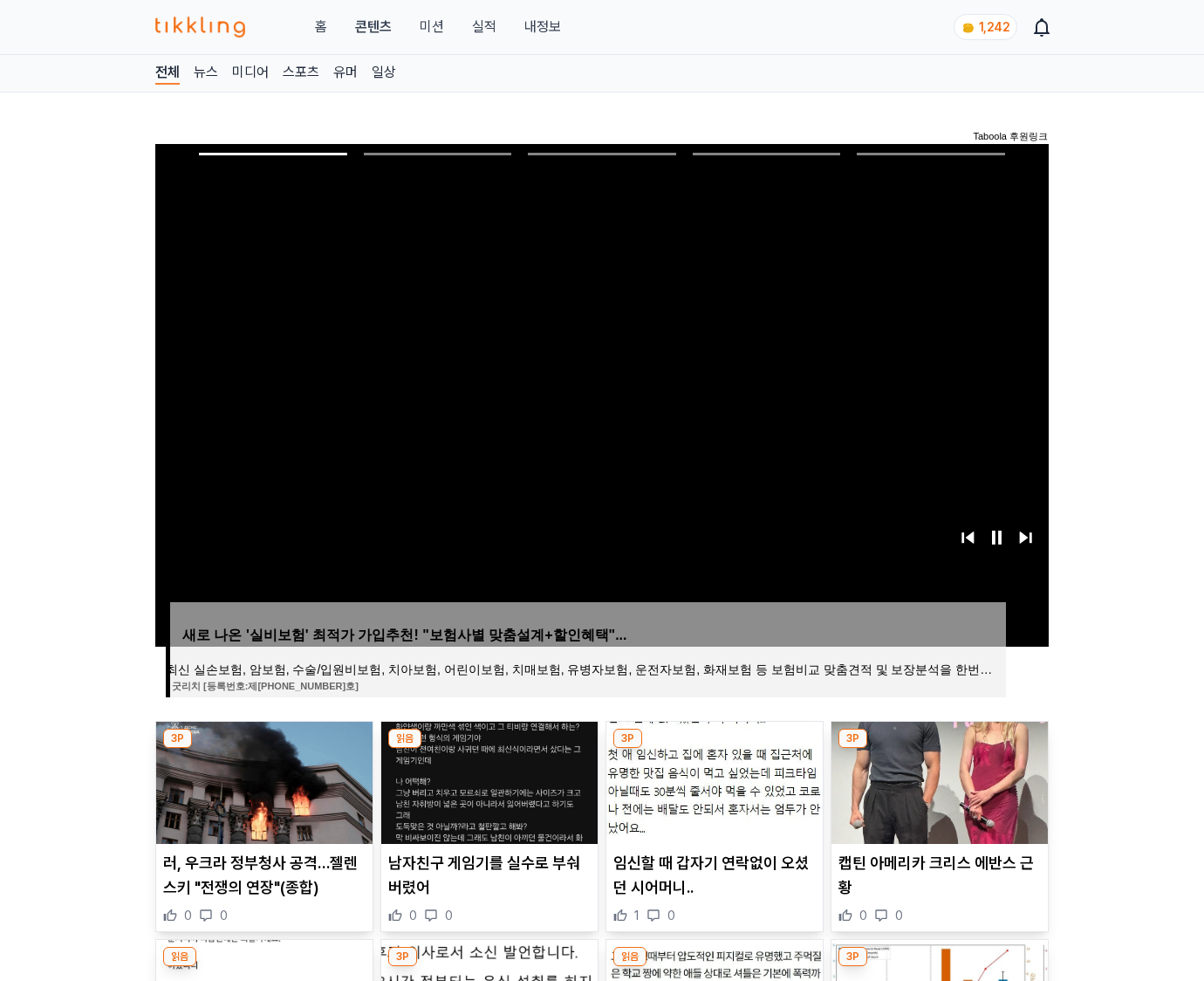
click at [939, 748] on img at bounding box center [939, 782] width 217 height 122
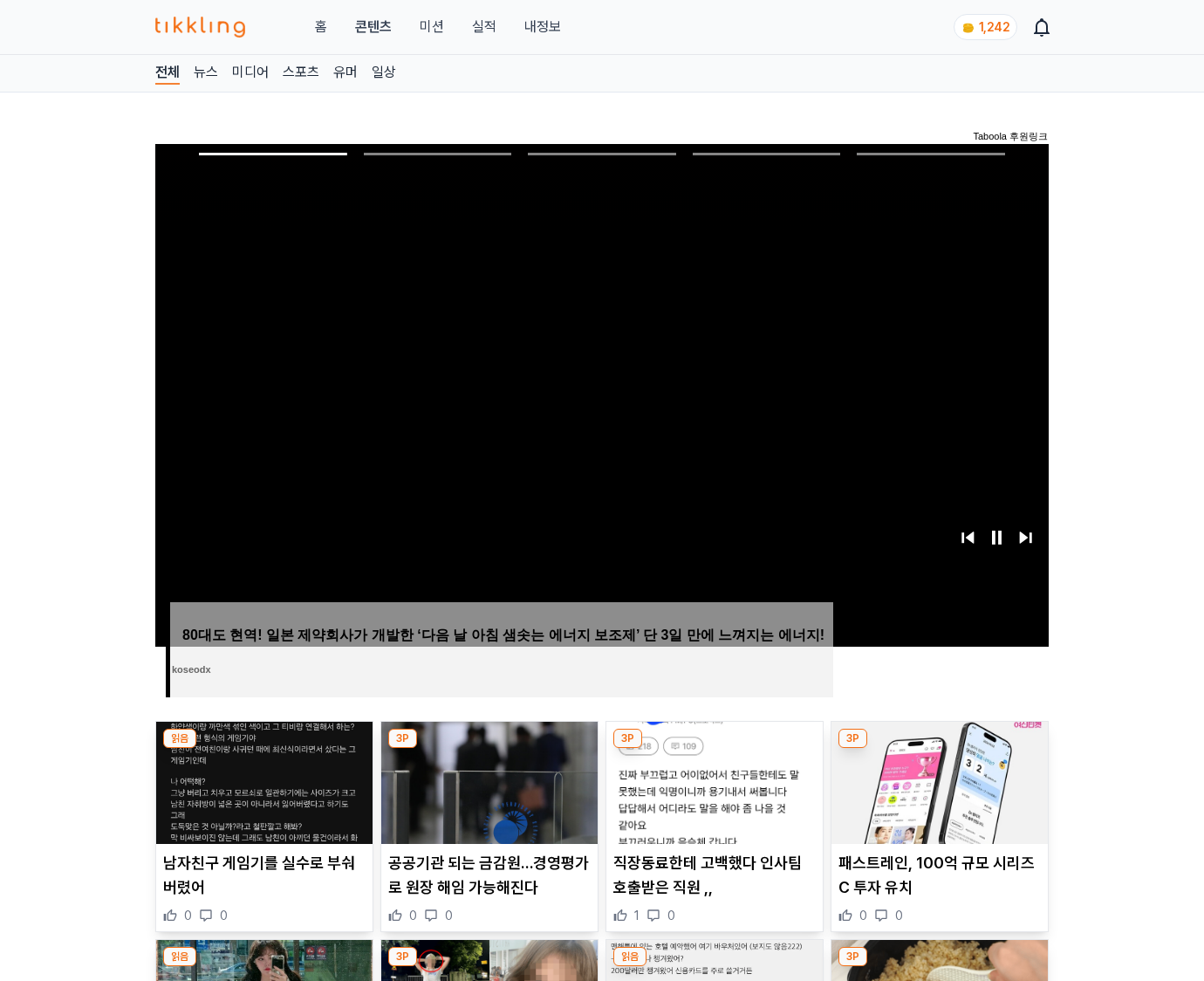
click at [939, 748] on img at bounding box center [939, 782] width 217 height 122
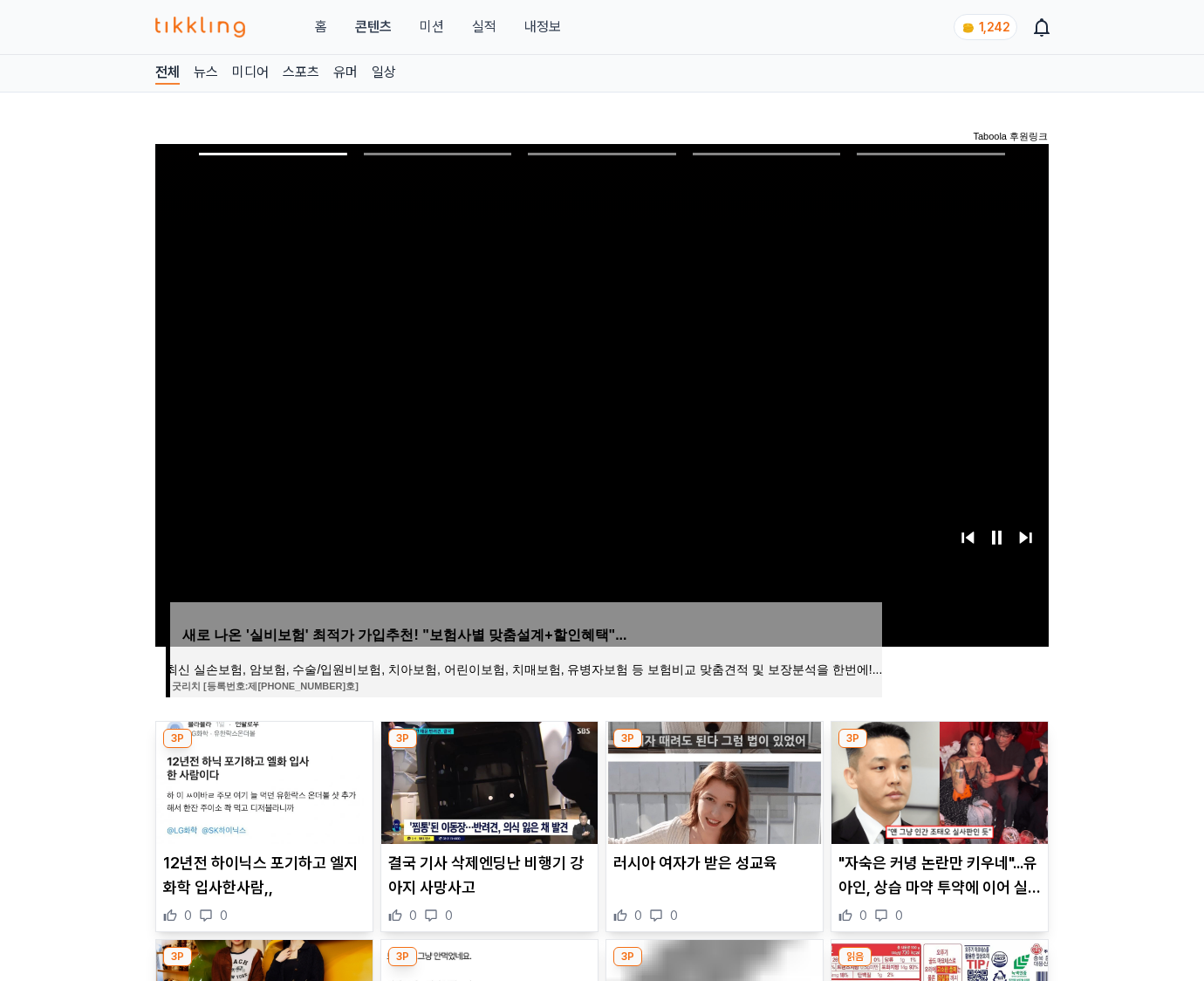
click at [939, 748] on img at bounding box center [939, 782] width 217 height 122
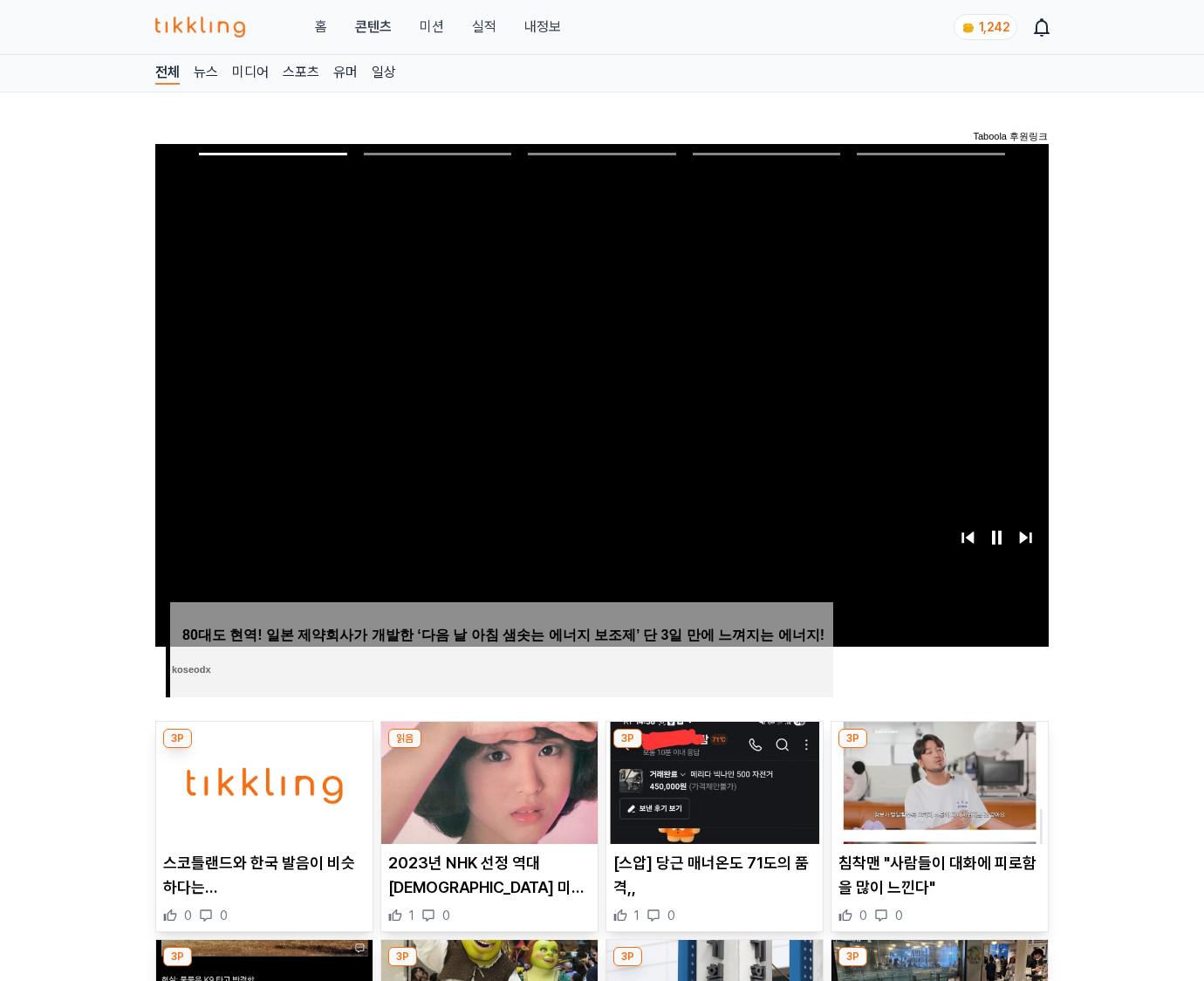
click at [939, 748] on img at bounding box center [939, 782] width 217 height 122
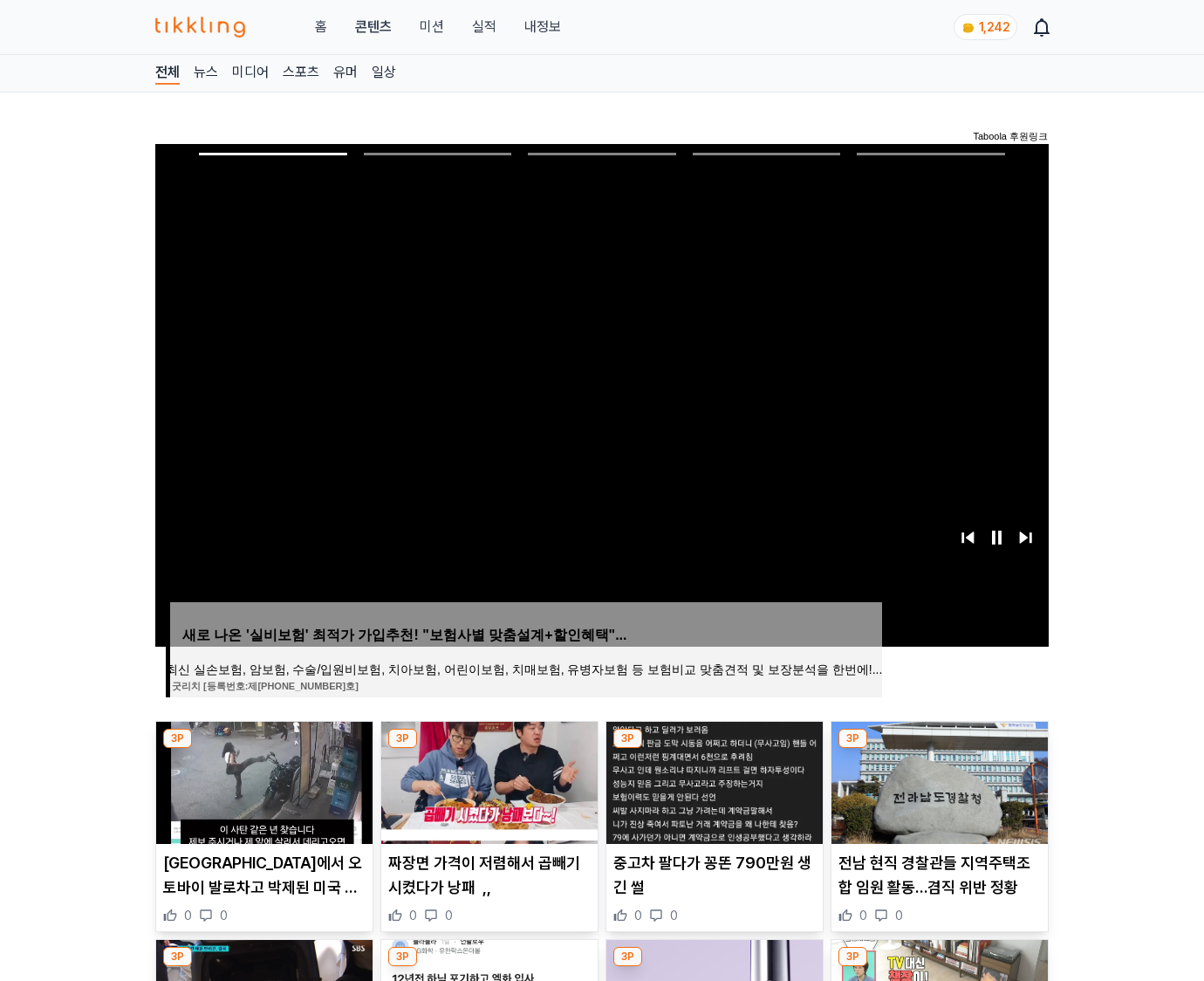
click at [939, 748] on img at bounding box center [939, 782] width 217 height 122
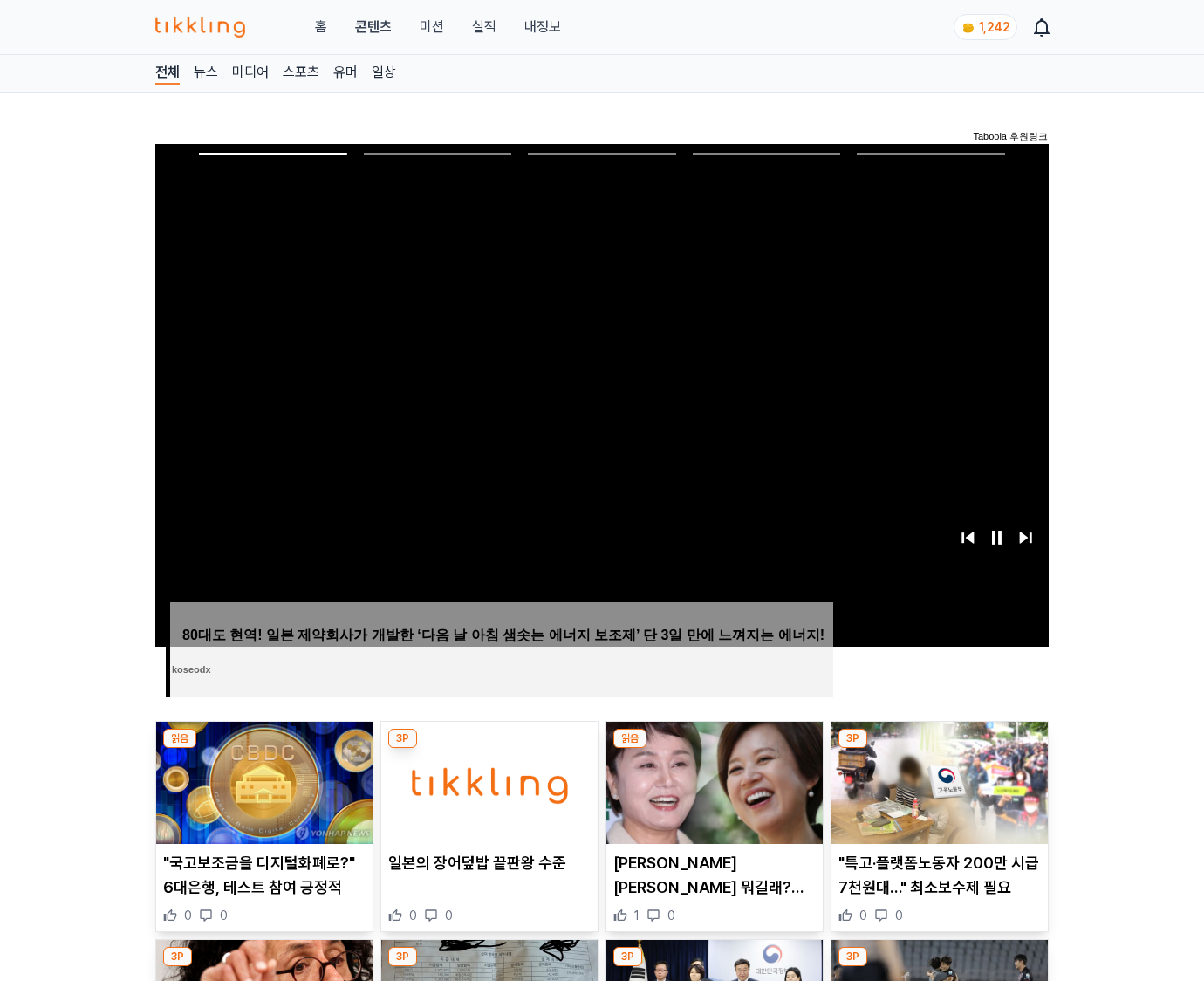
click at [939, 748] on img at bounding box center [939, 782] width 217 height 122
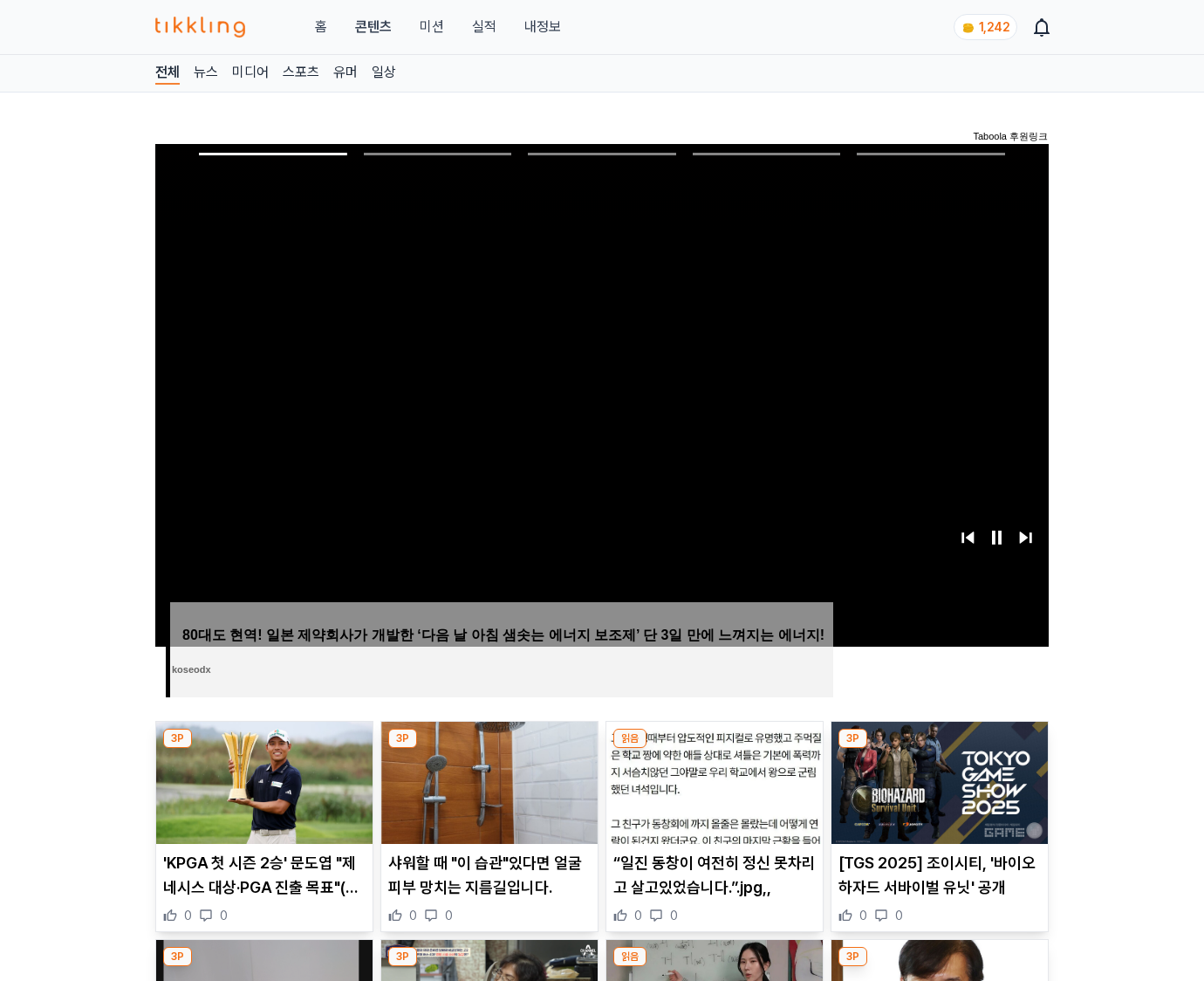
click at [939, 748] on img at bounding box center [939, 782] width 217 height 122
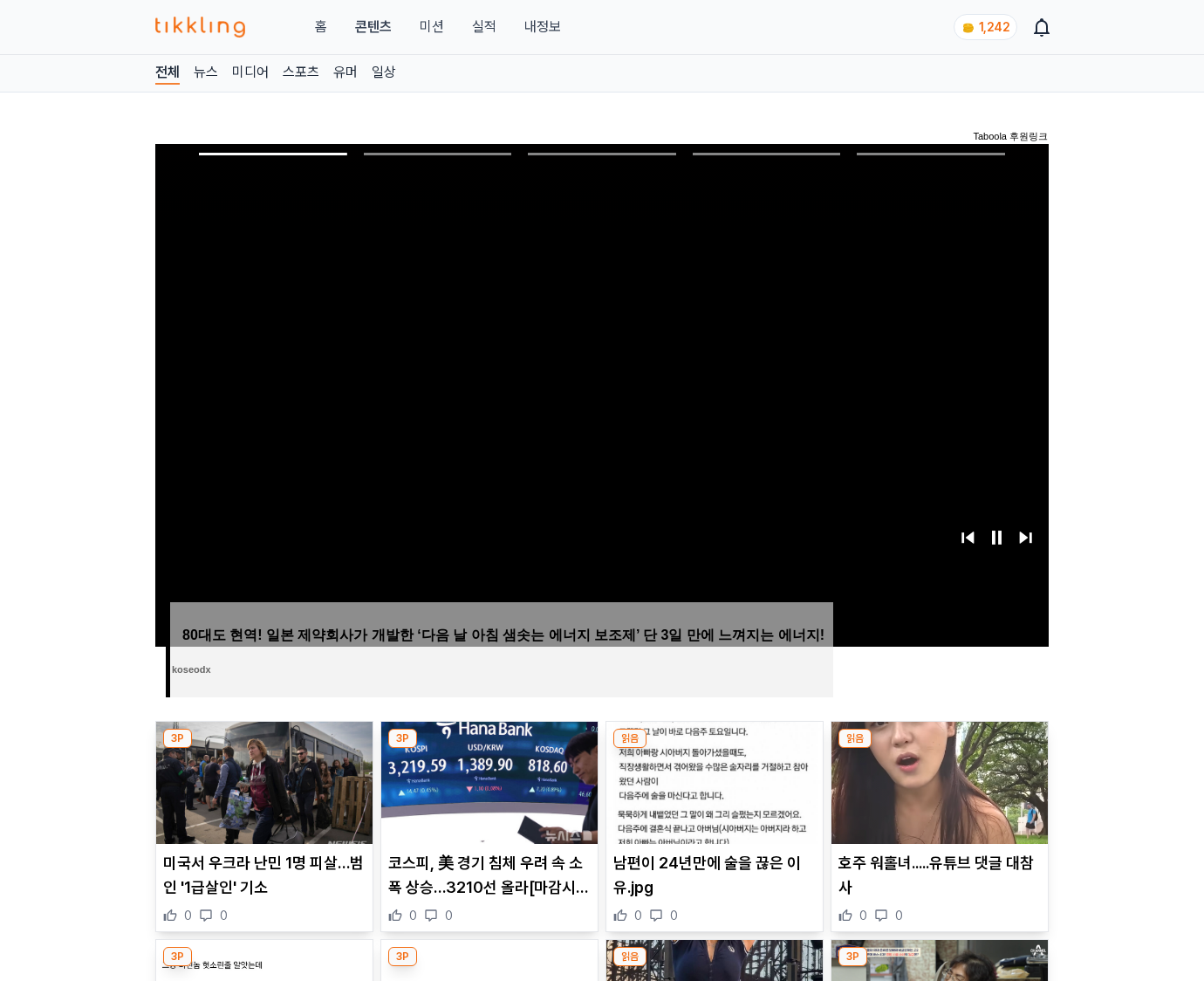
click at [939, 748] on img at bounding box center [939, 782] width 217 height 122
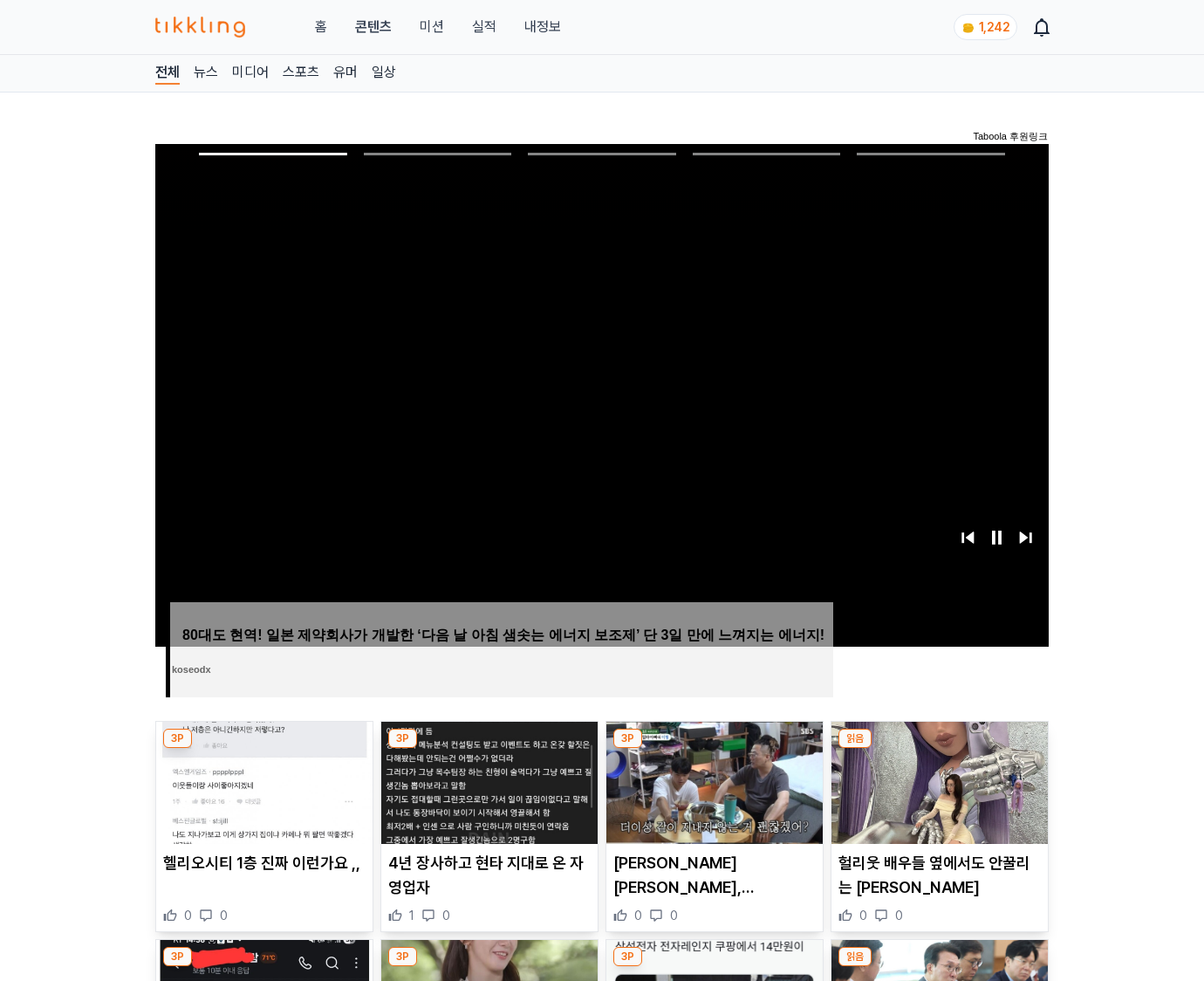
click at [939, 748] on img at bounding box center [939, 782] width 217 height 122
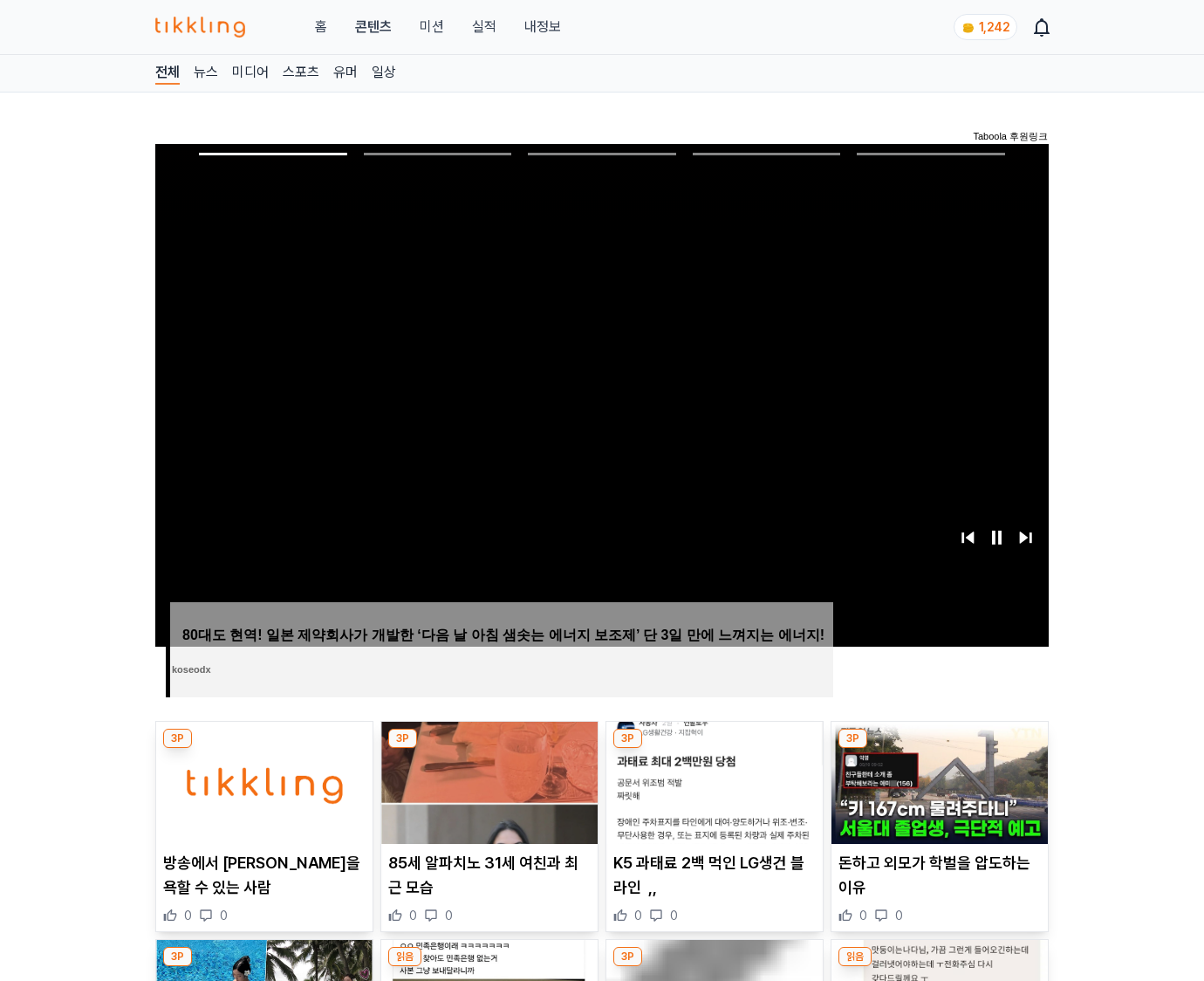
click at [939, 748] on img at bounding box center [939, 782] width 217 height 122
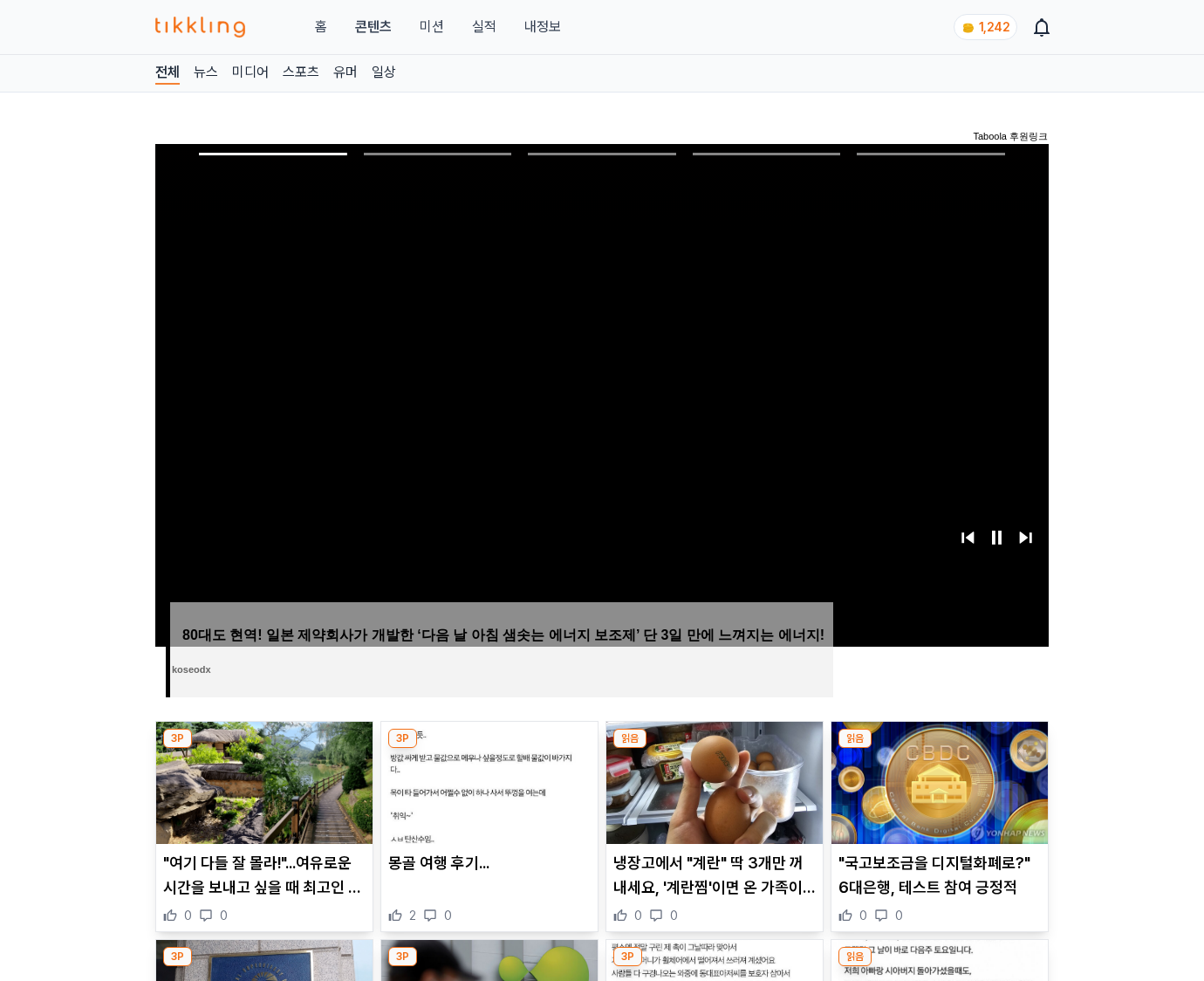
click at [939, 748] on img at bounding box center [939, 782] width 217 height 122
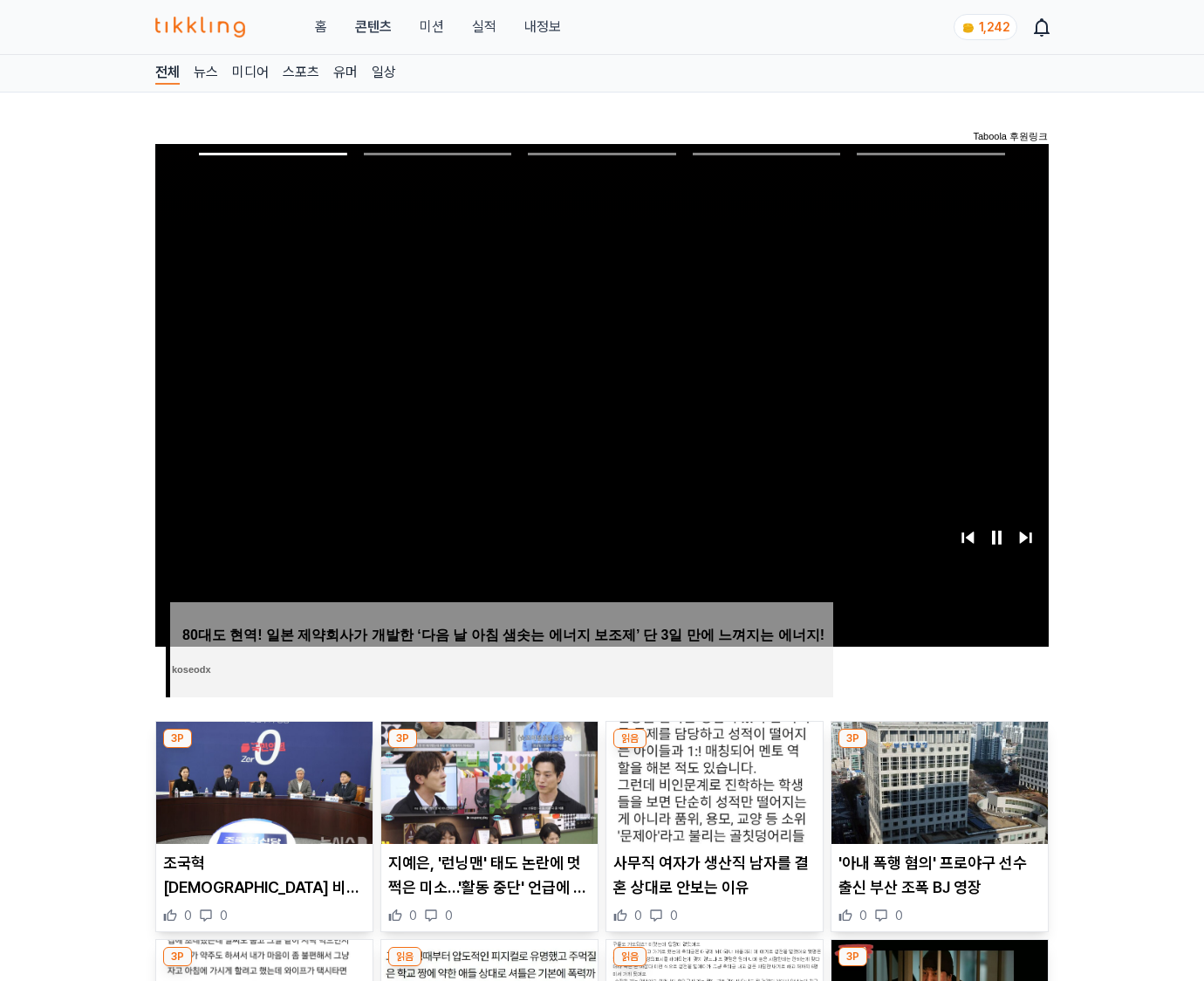
click at [939, 748] on img at bounding box center [939, 782] width 217 height 122
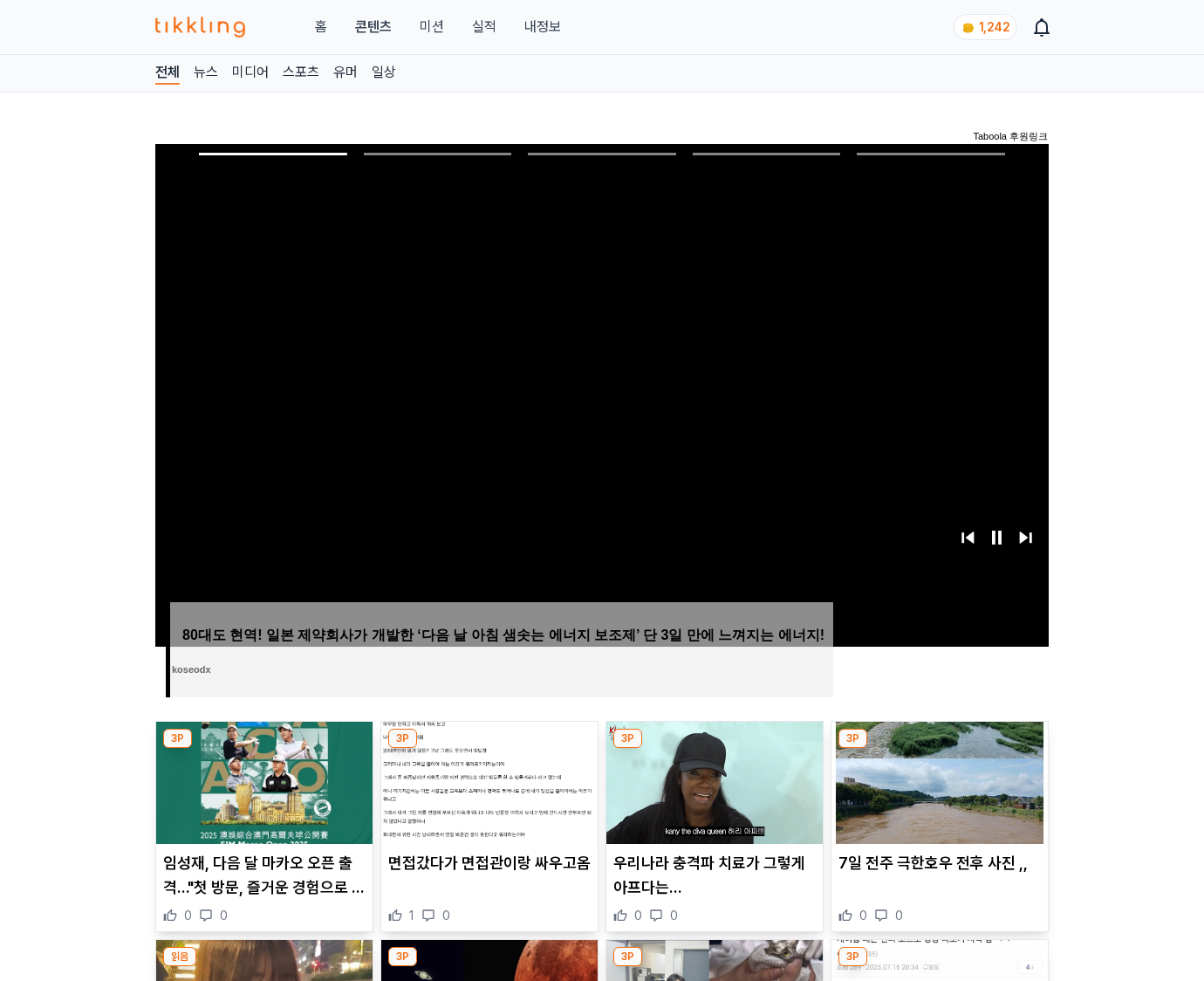
click at [939, 748] on img at bounding box center [939, 782] width 217 height 122
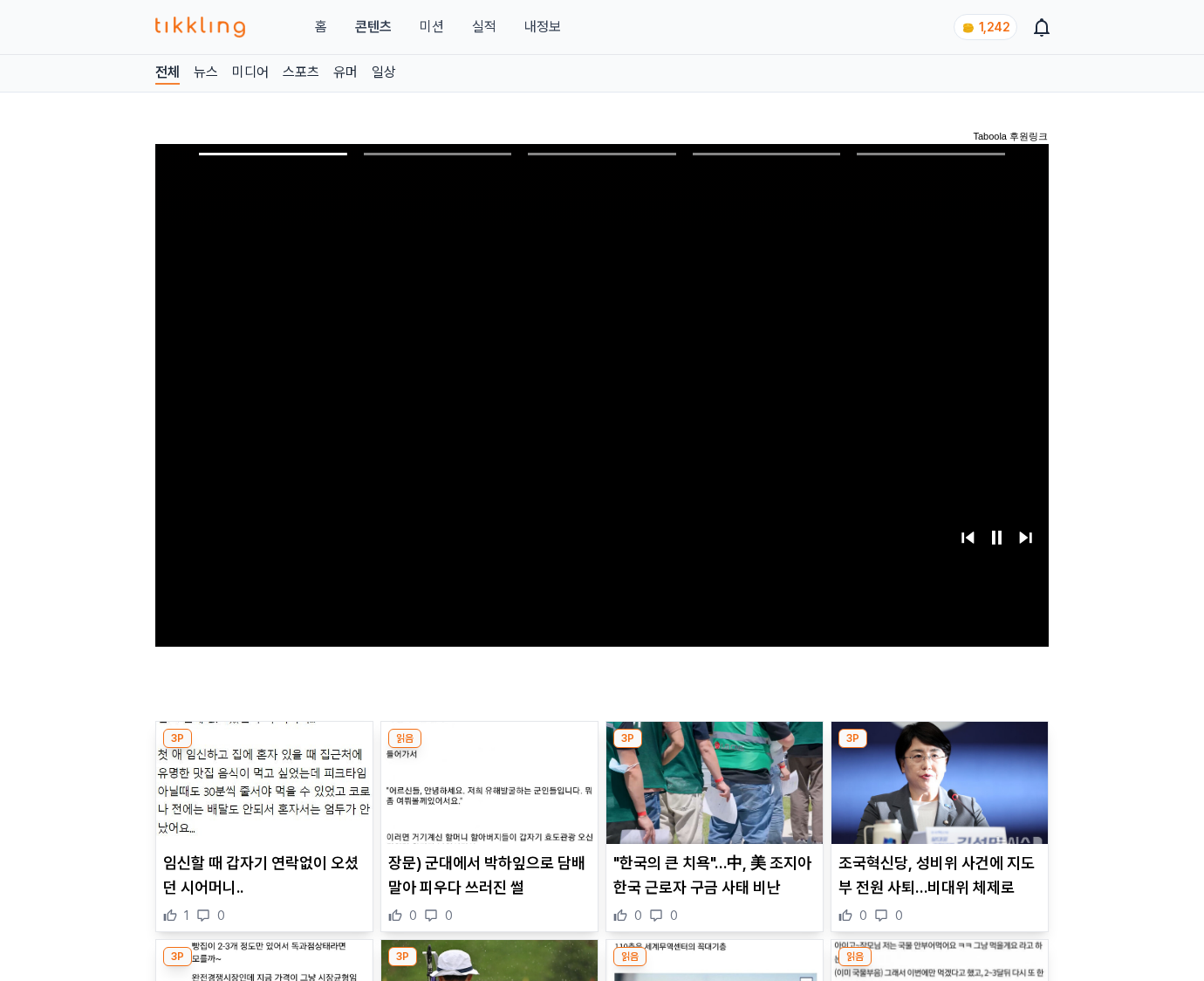
click at [939, 748] on img at bounding box center [939, 782] width 217 height 122
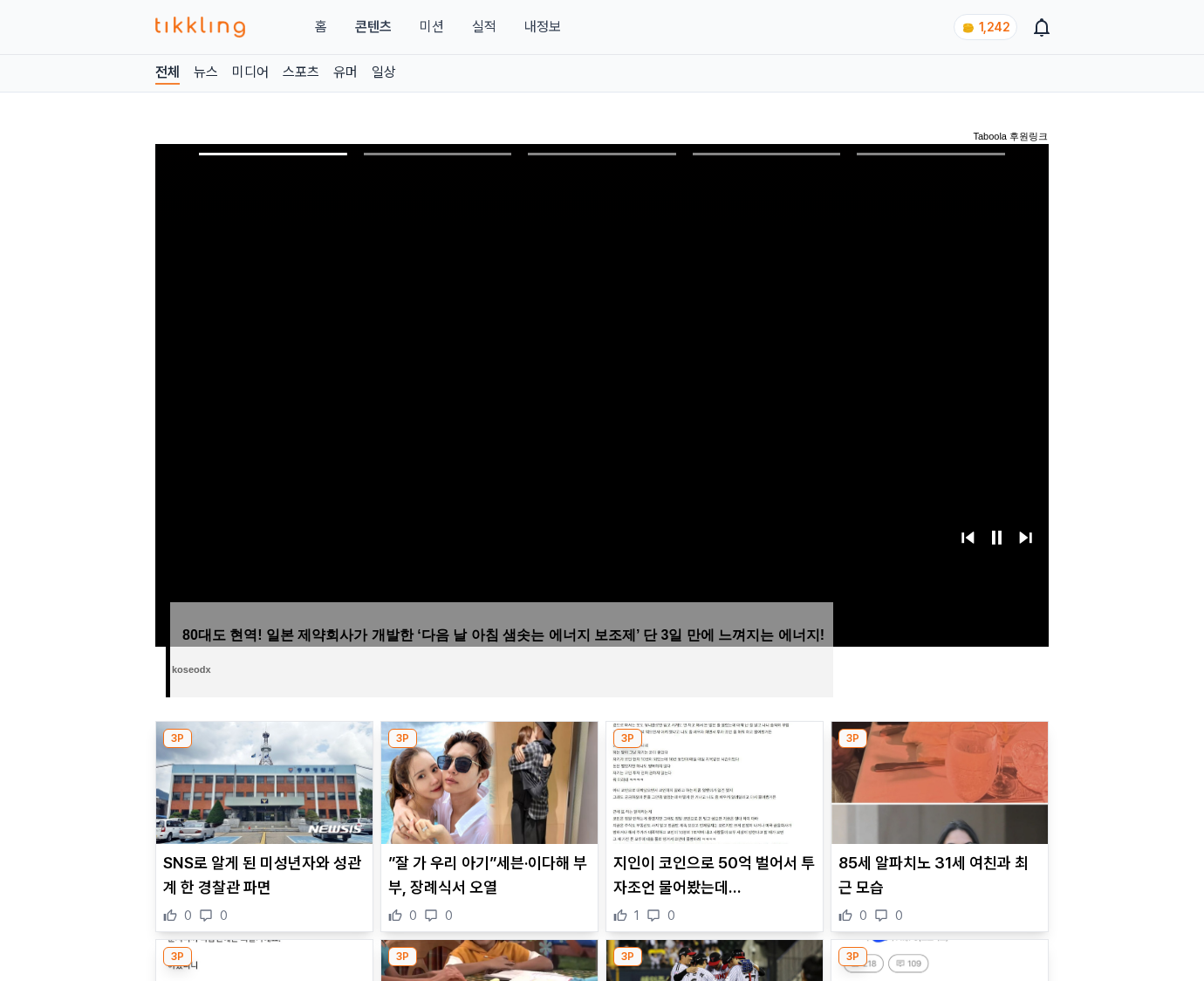
click at [939, 748] on img at bounding box center [939, 782] width 217 height 122
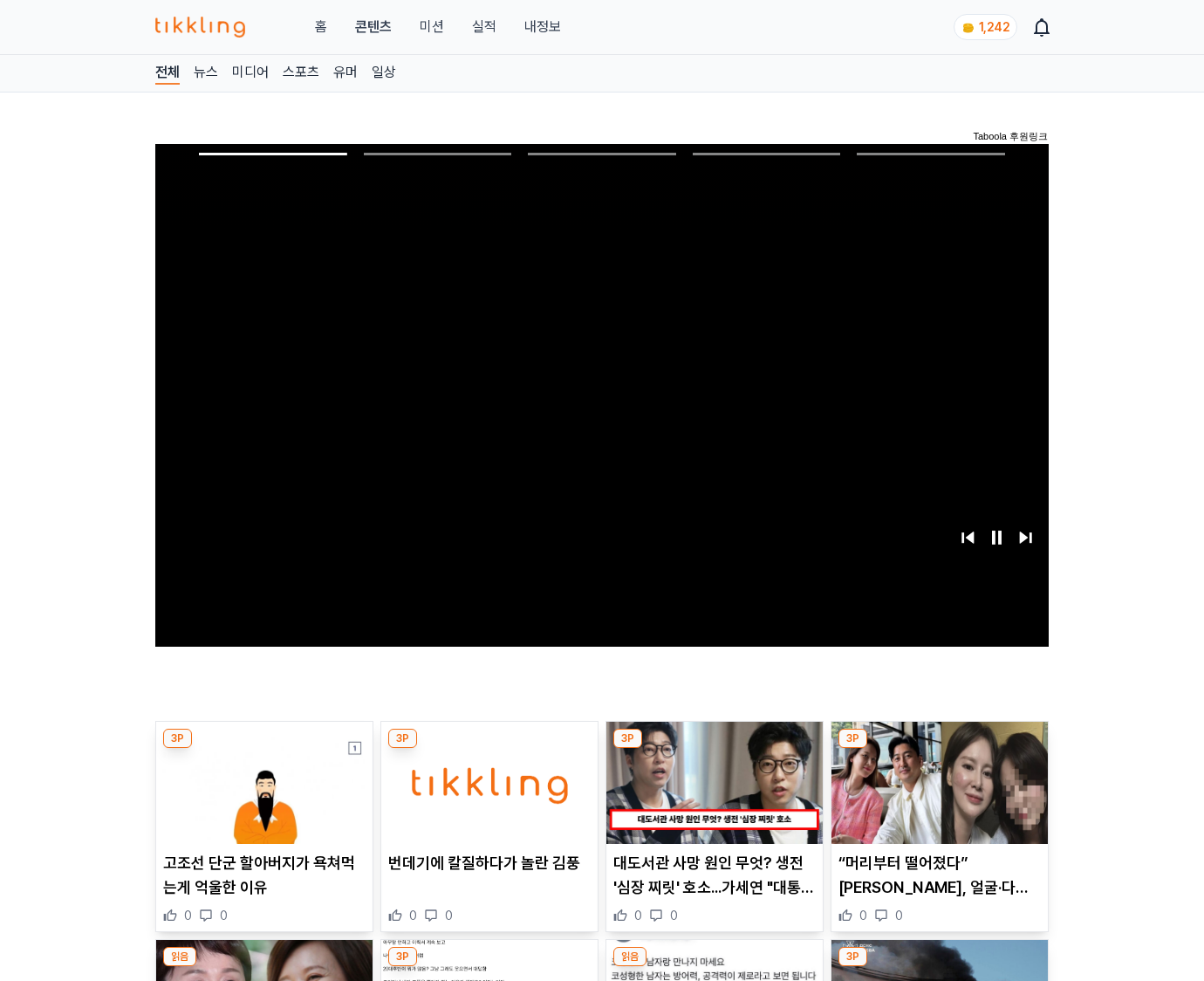
click at [939, 748] on img at bounding box center [939, 782] width 217 height 122
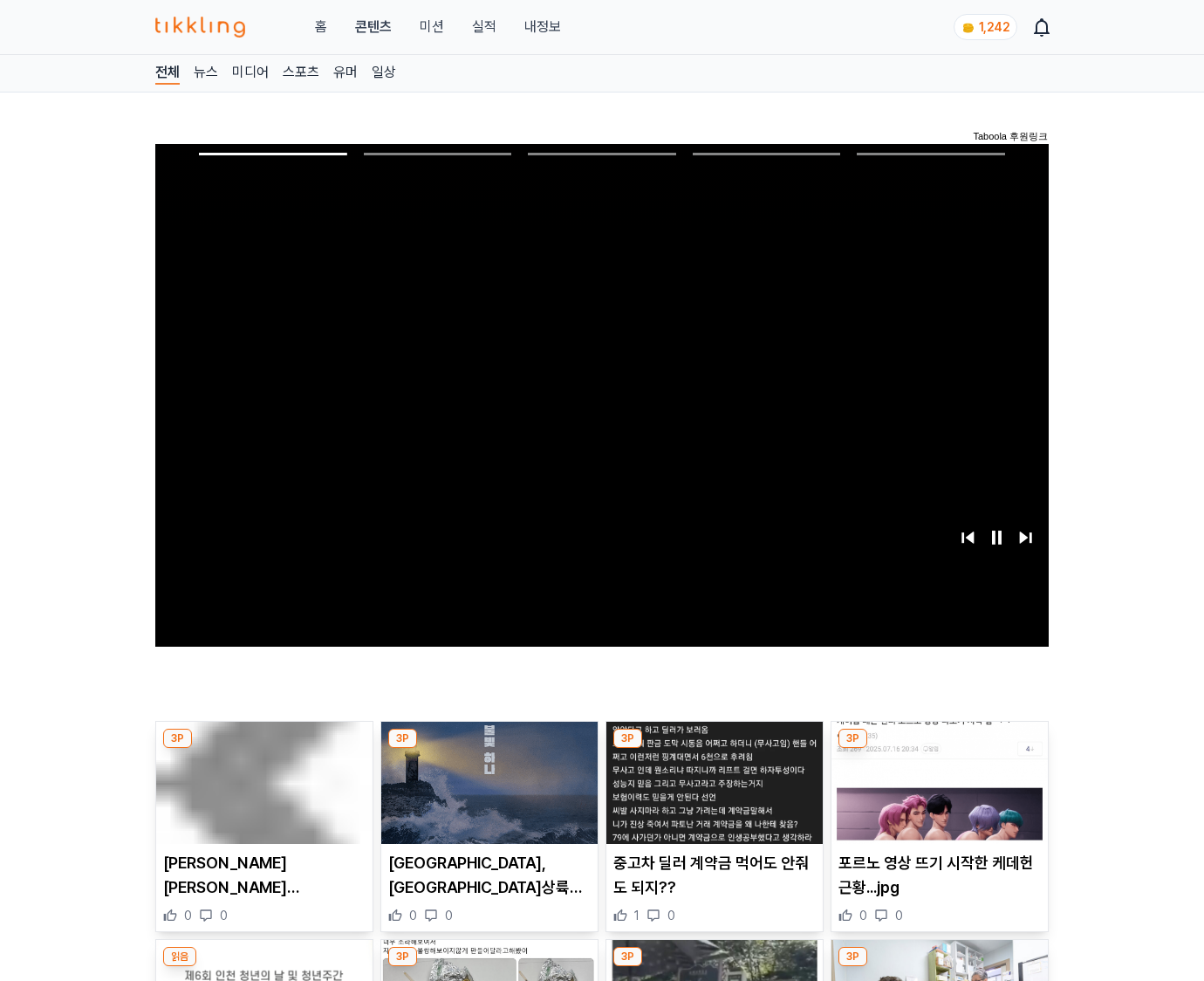
click at [939, 748] on img at bounding box center [939, 782] width 217 height 122
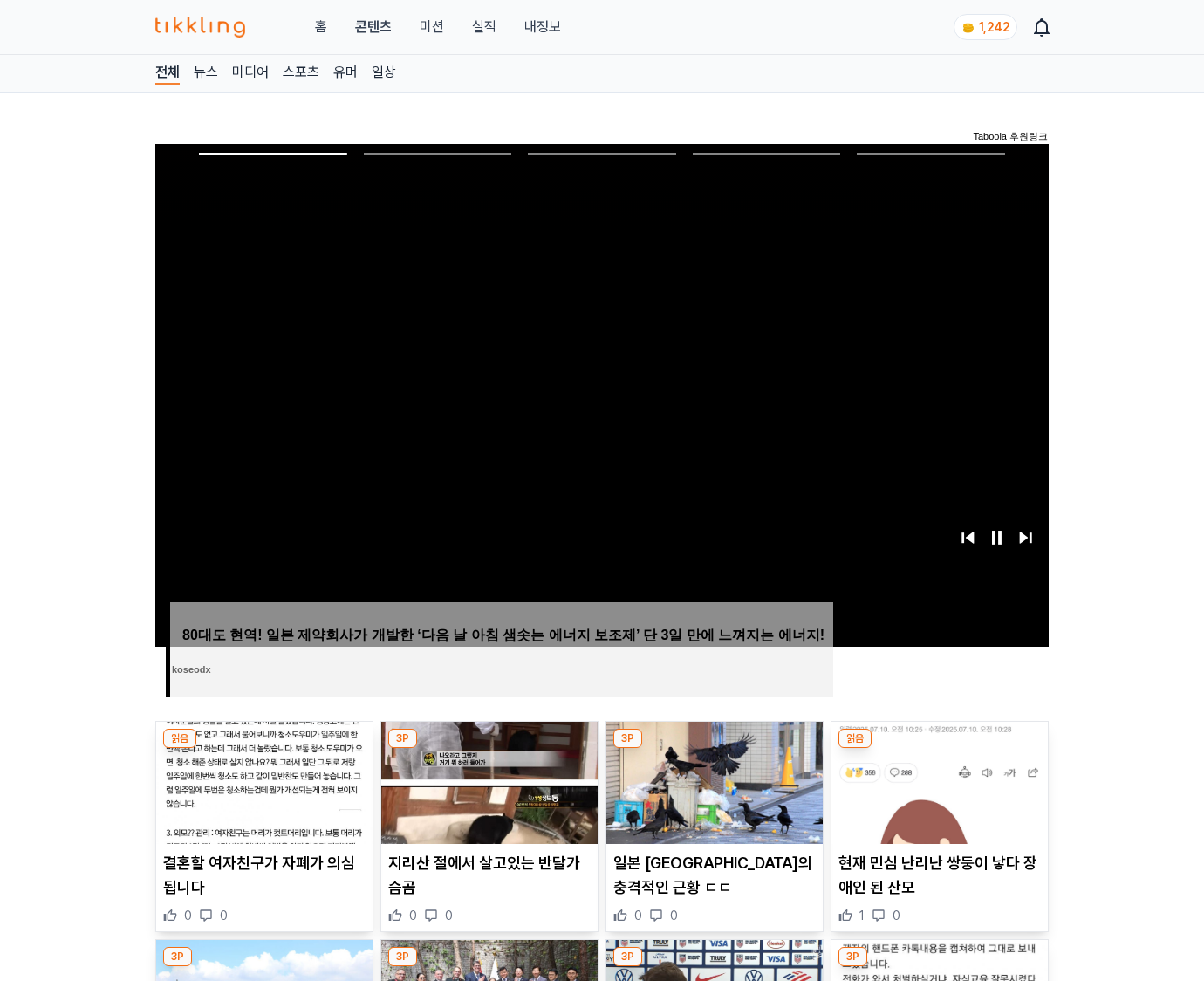
click at [939, 748] on img at bounding box center [939, 782] width 217 height 122
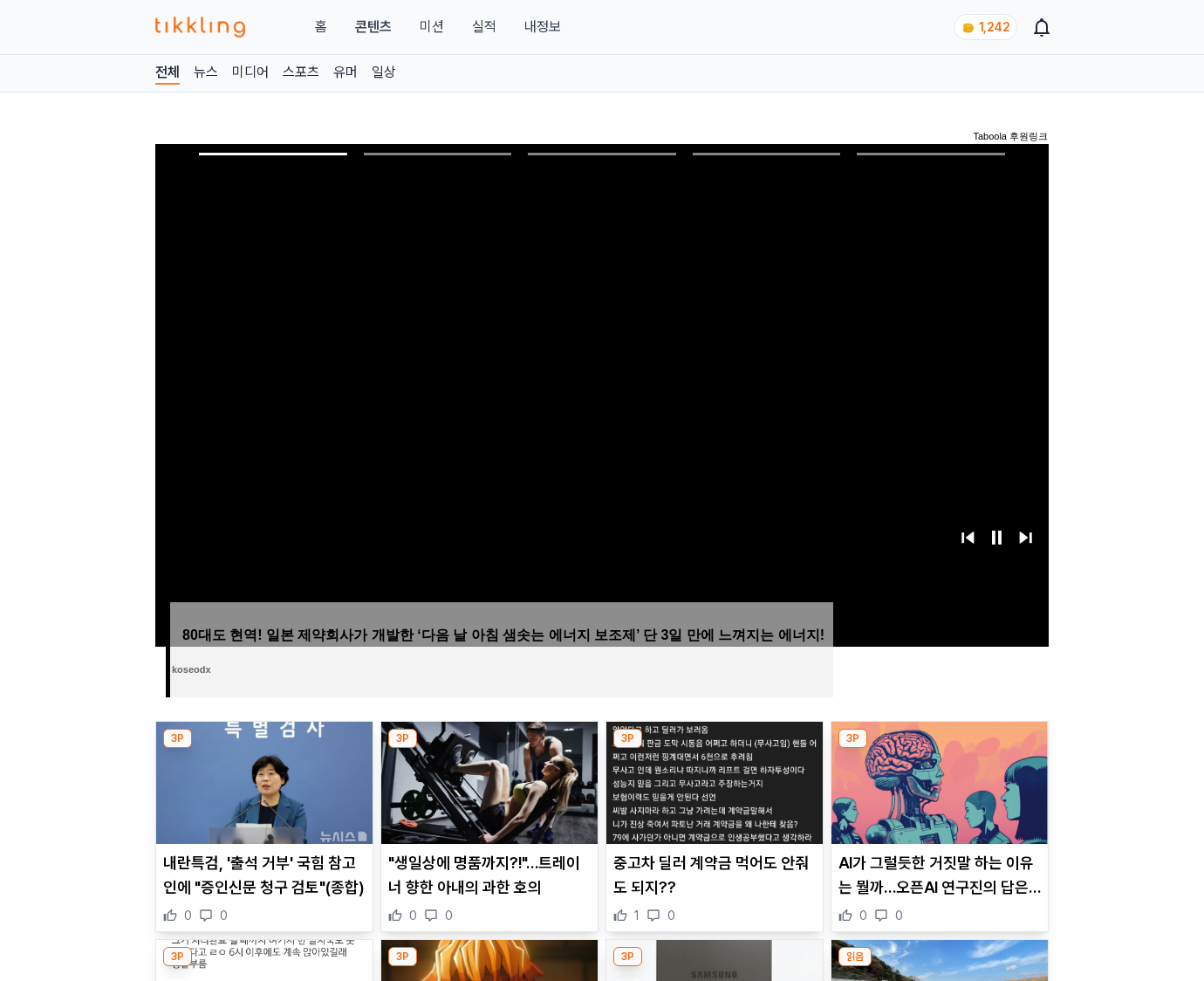
click at [939, 748] on img at bounding box center [939, 782] width 217 height 122
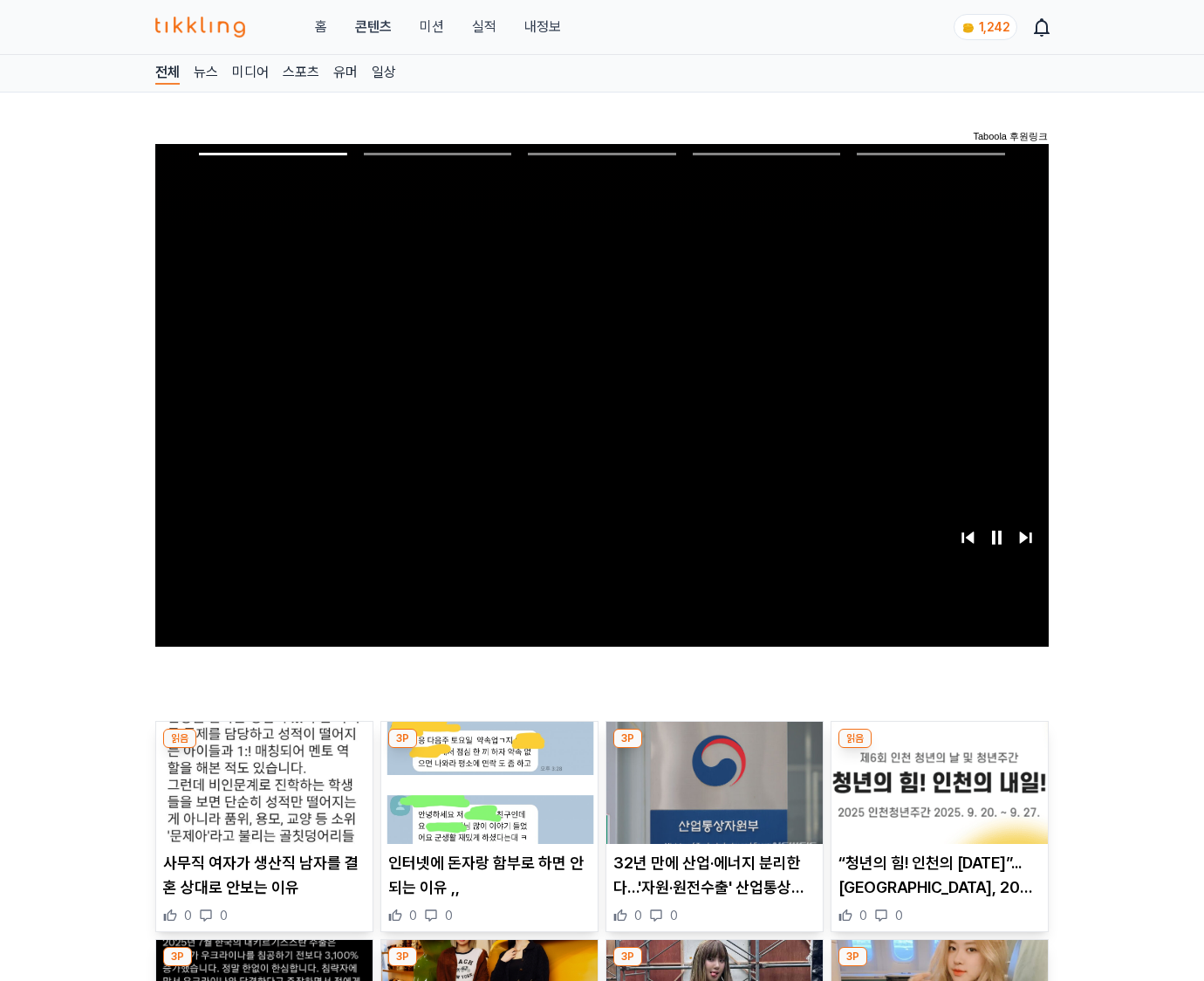
click at [939, 748] on img at bounding box center [939, 782] width 217 height 122
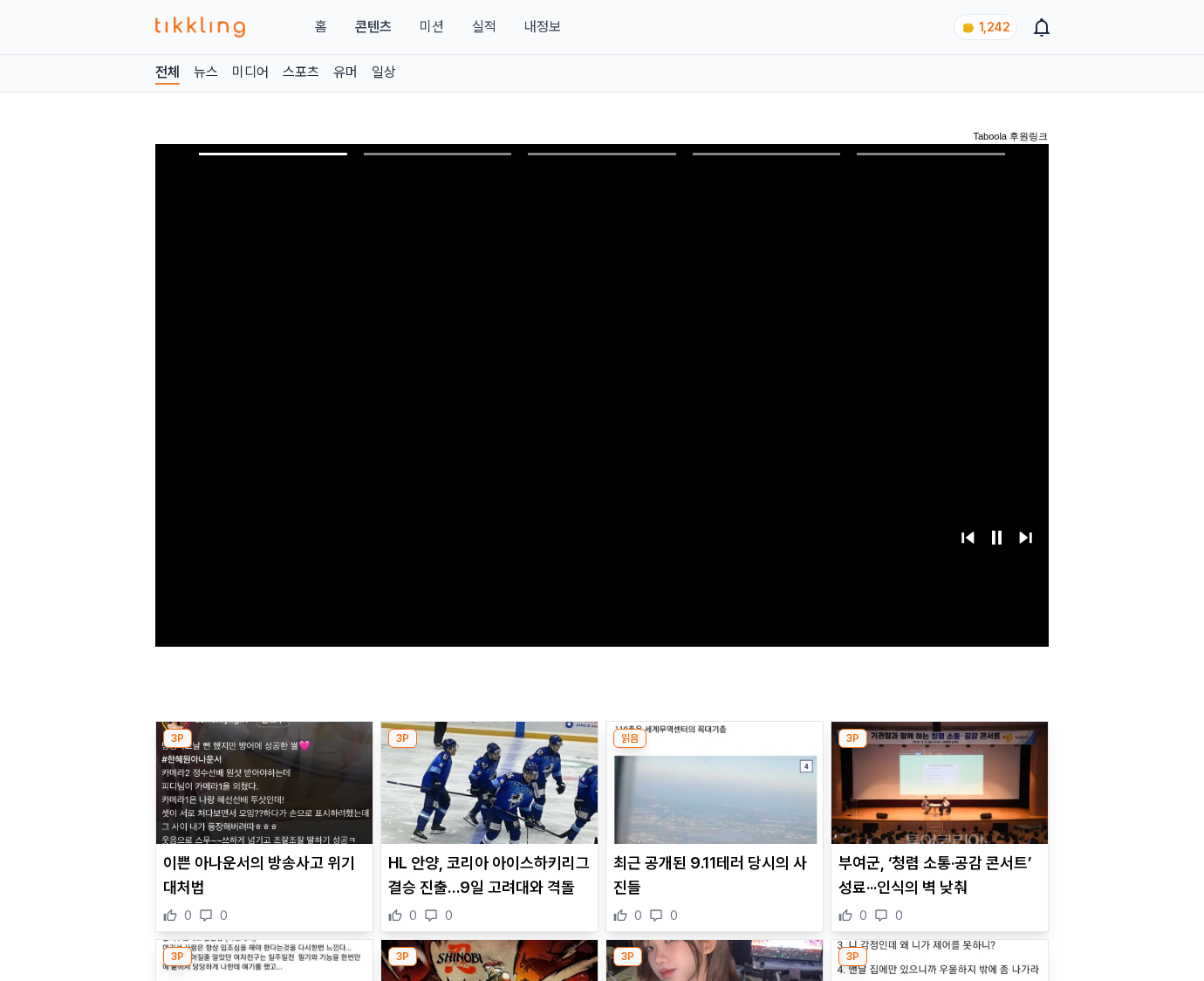
click at [939, 748] on img at bounding box center [939, 782] width 217 height 122
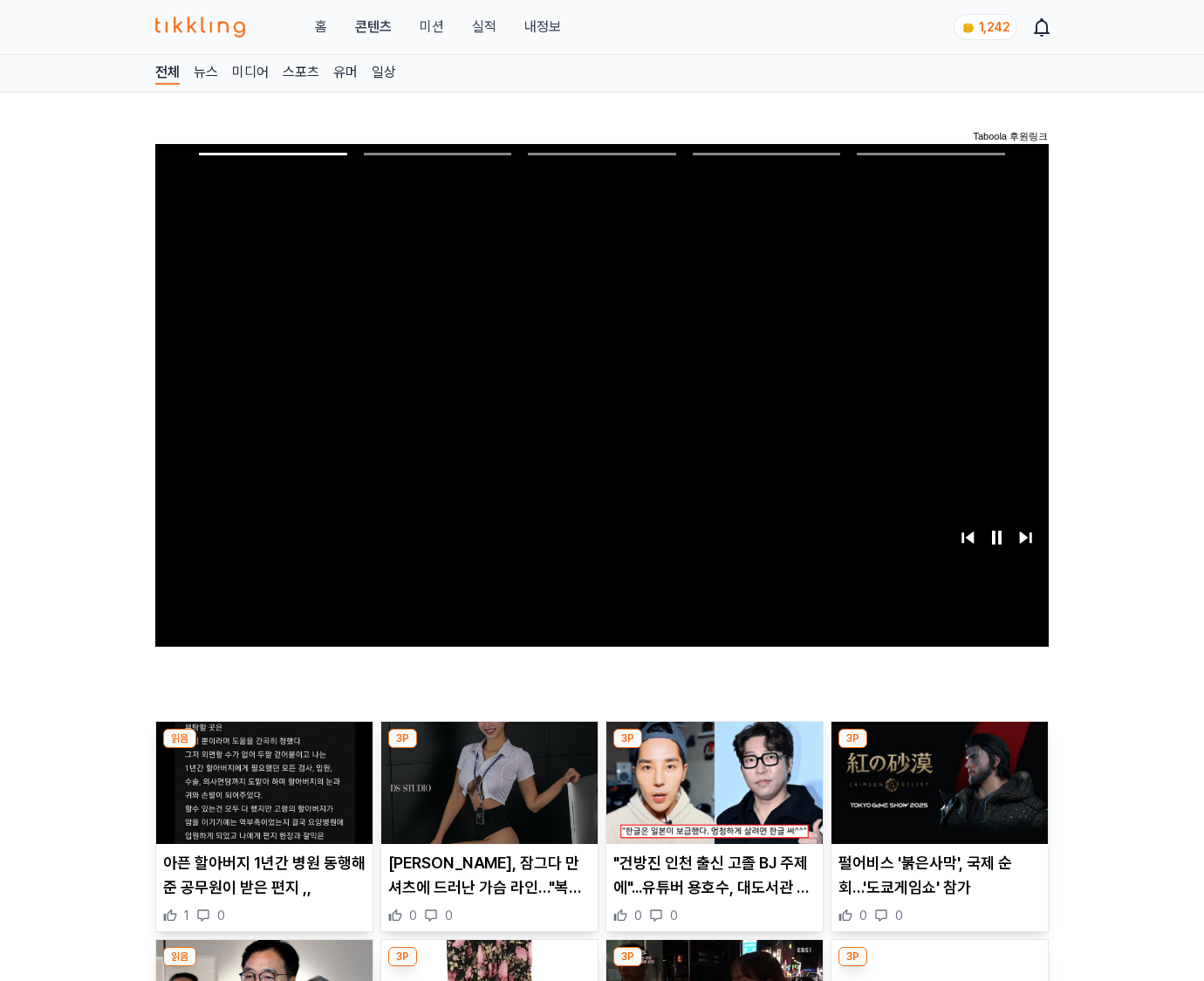
click at [939, 748] on img at bounding box center [939, 782] width 217 height 122
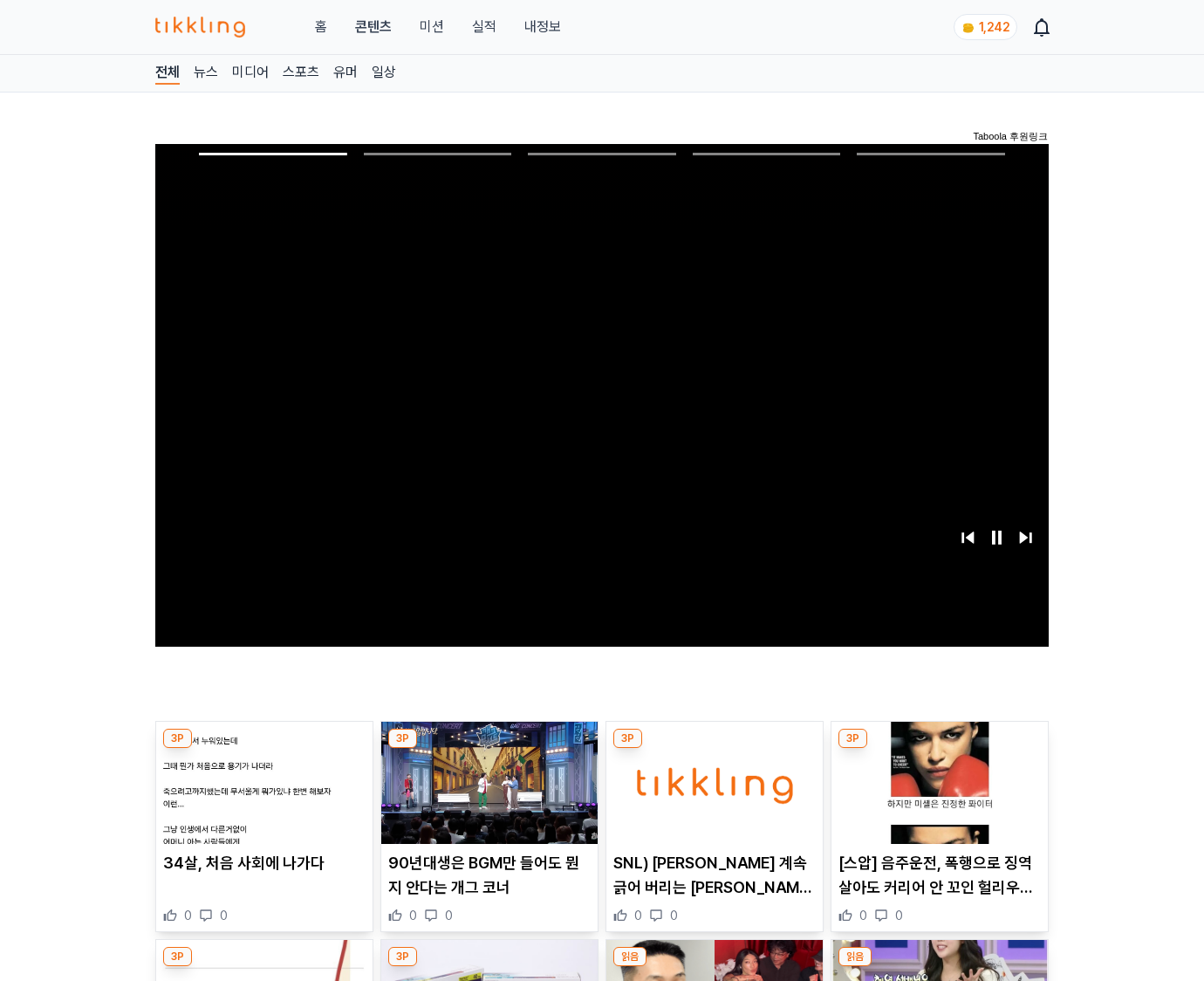
click at [939, 748] on img at bounding box center [939, 782] width 217 height 122
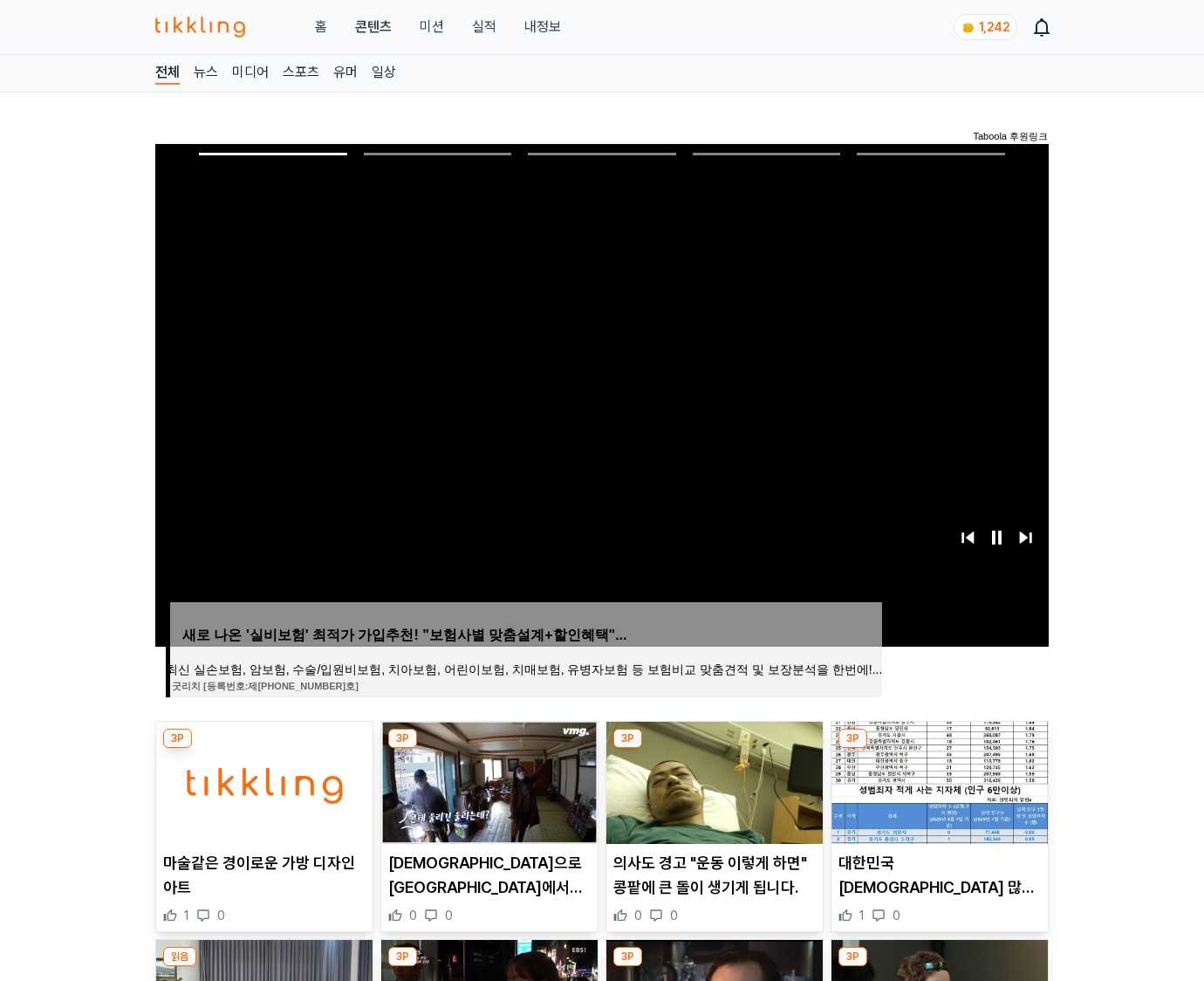
click at [939, 748] on img at bounding box center [939, 782] width 217 height 122
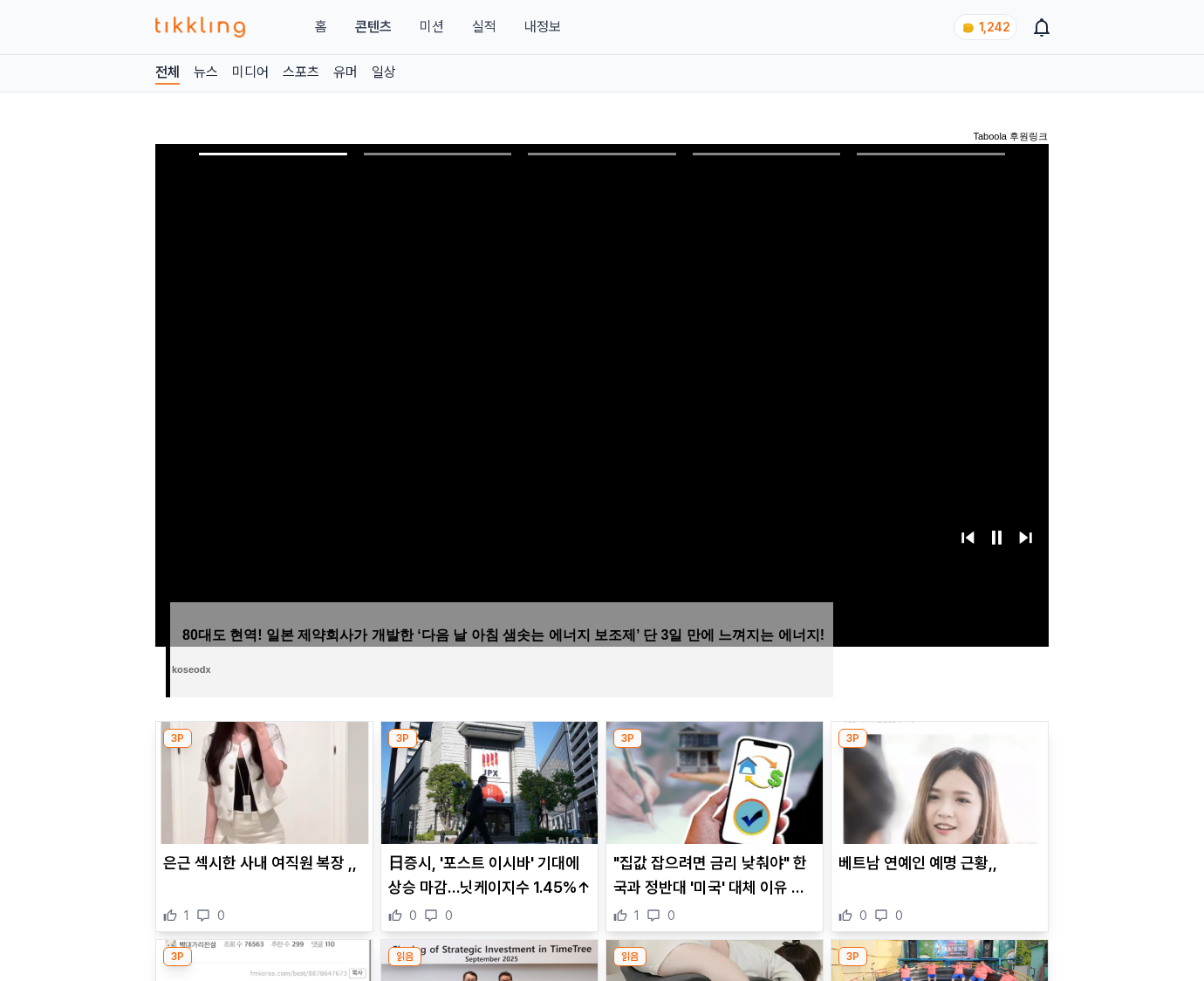
click at [939, 748] on img at bounding box center [939, 782] width 217 height 122
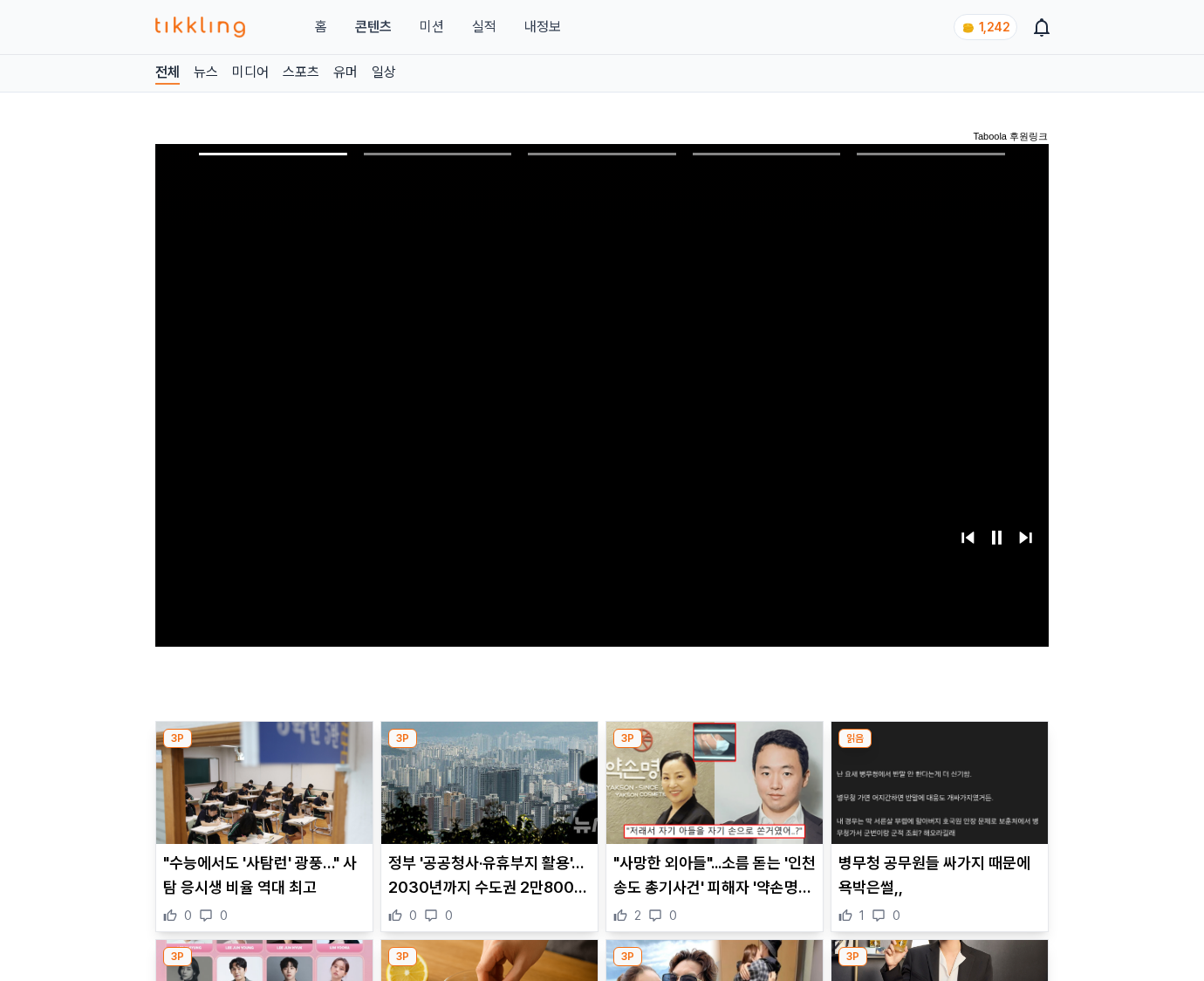
click at [939, 748] on img at bounding box center [939, 782] width 217 height 122
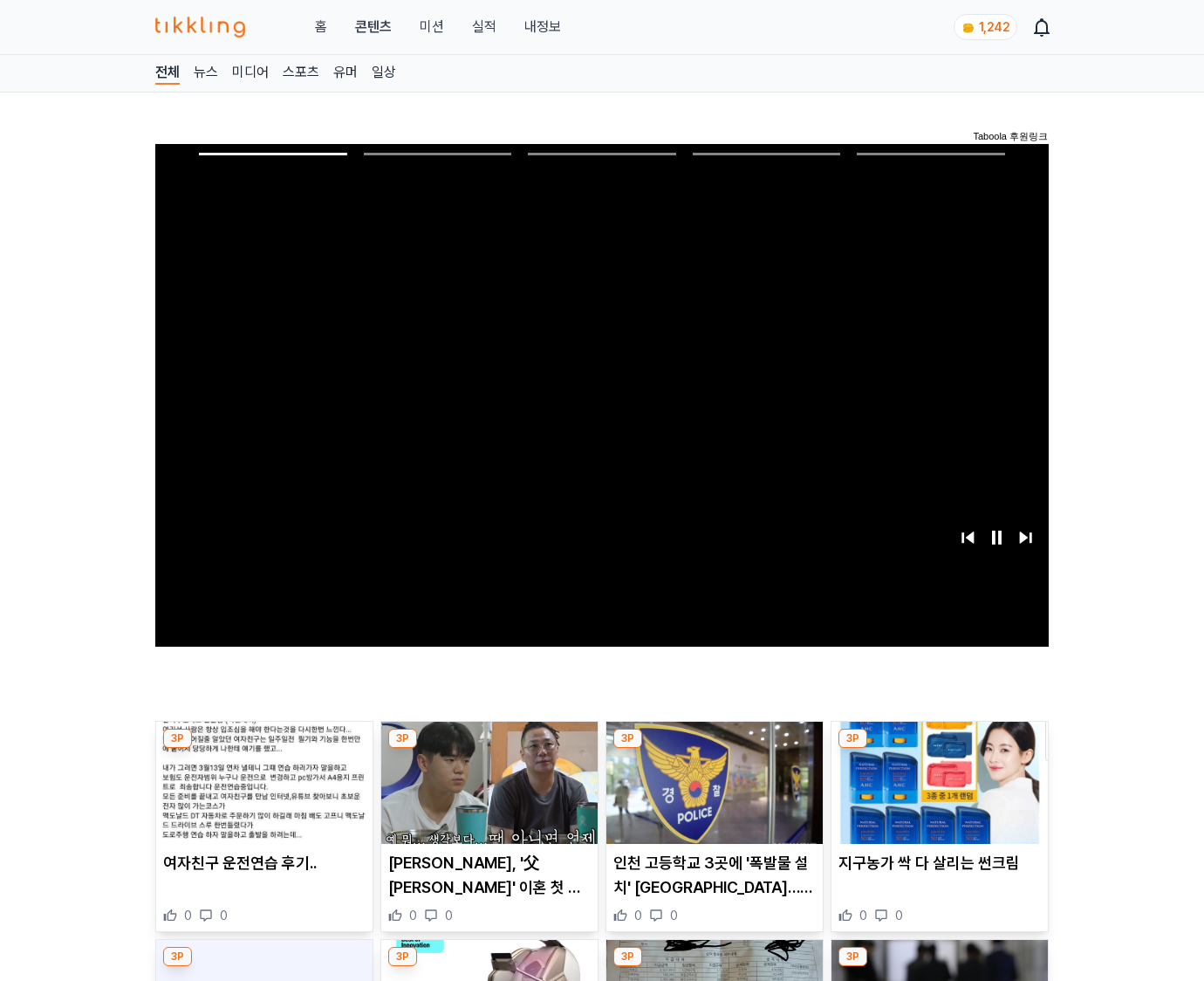
click at [939, 748] on img at bounding box center [939, 782] width 217 height 122
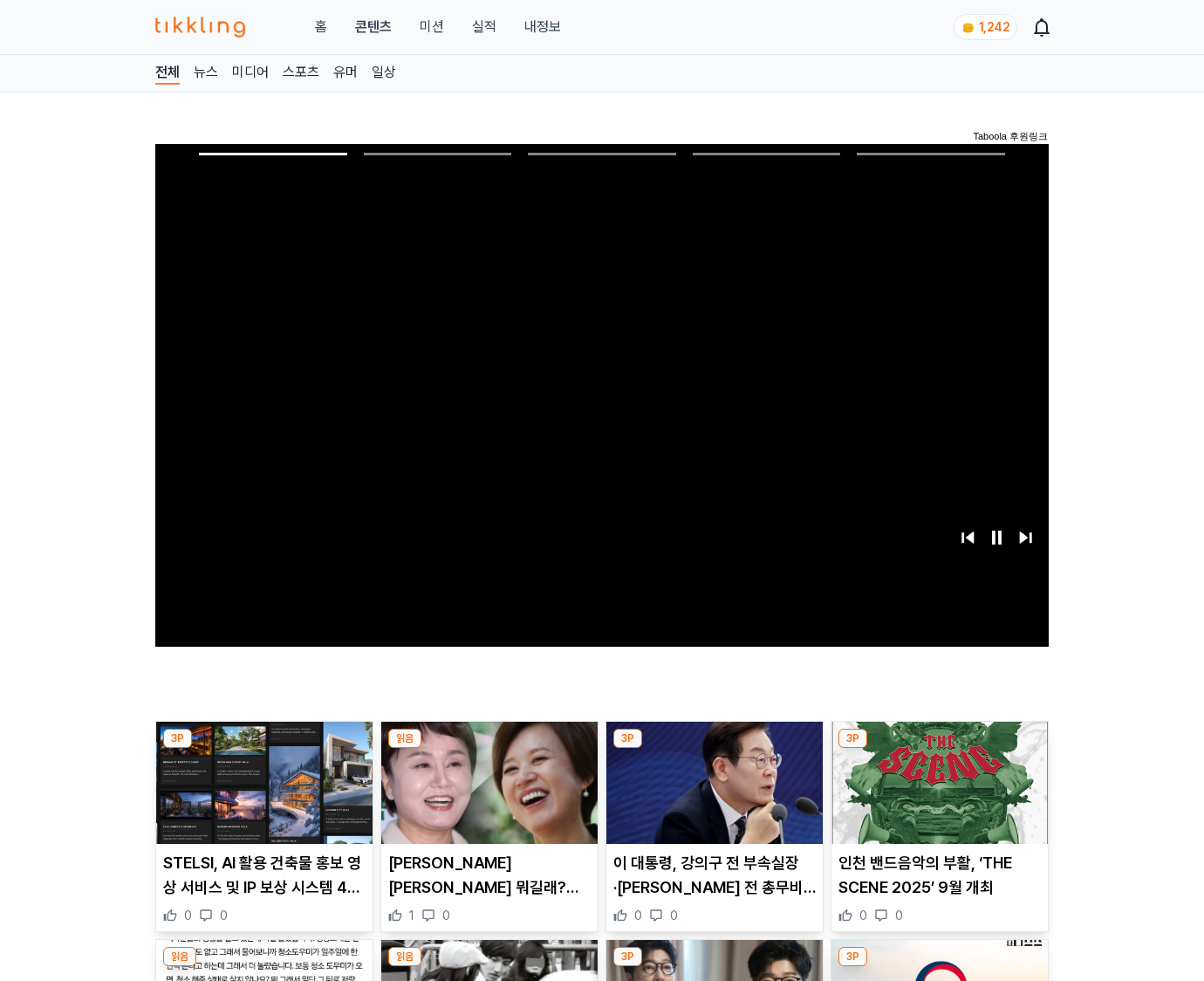
click at [939, 748] on img at bounding box center [939, 782] width 217 height 122
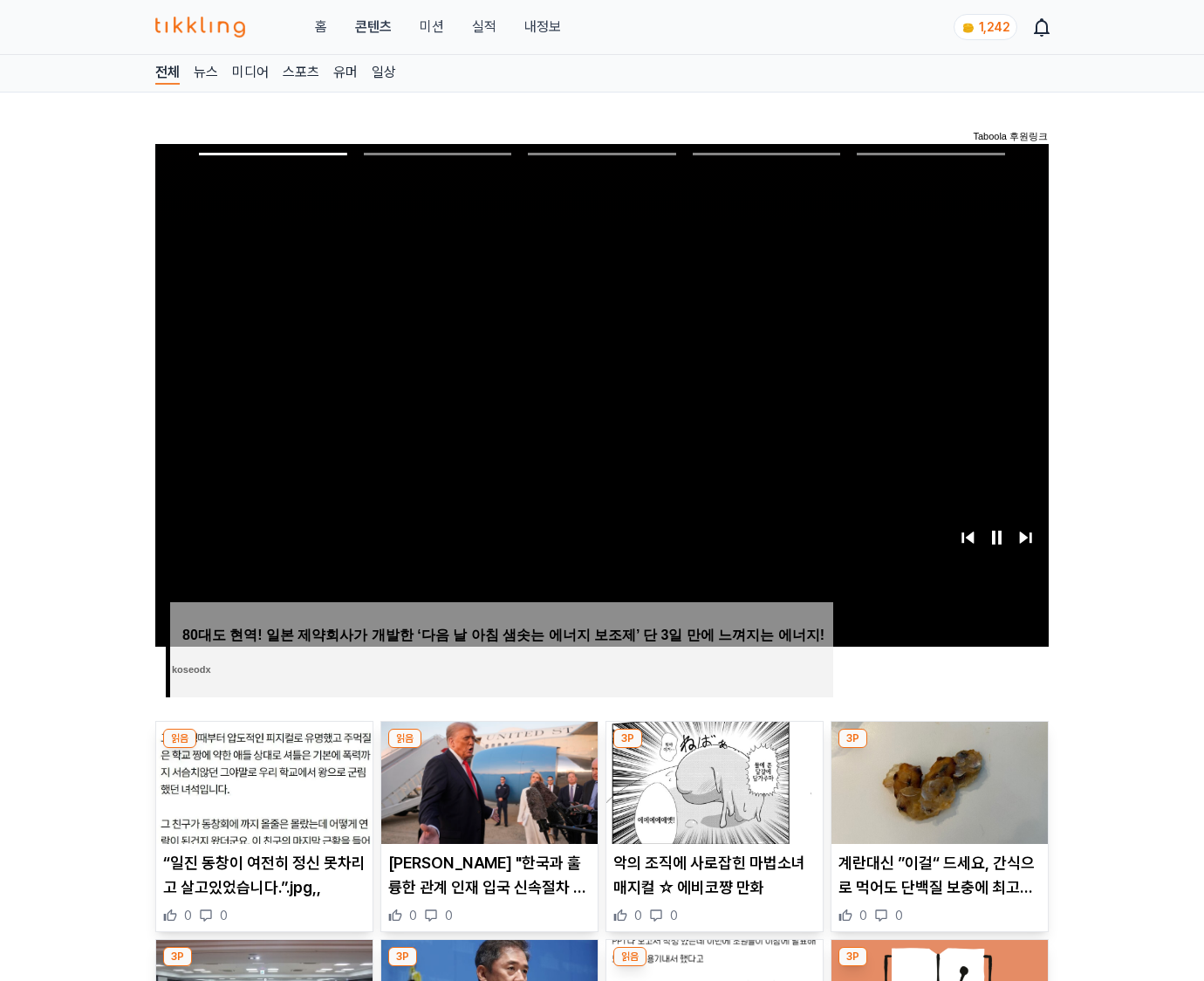
click at [939, 748] on img at bounding box center [939, 782] width 217 height 122
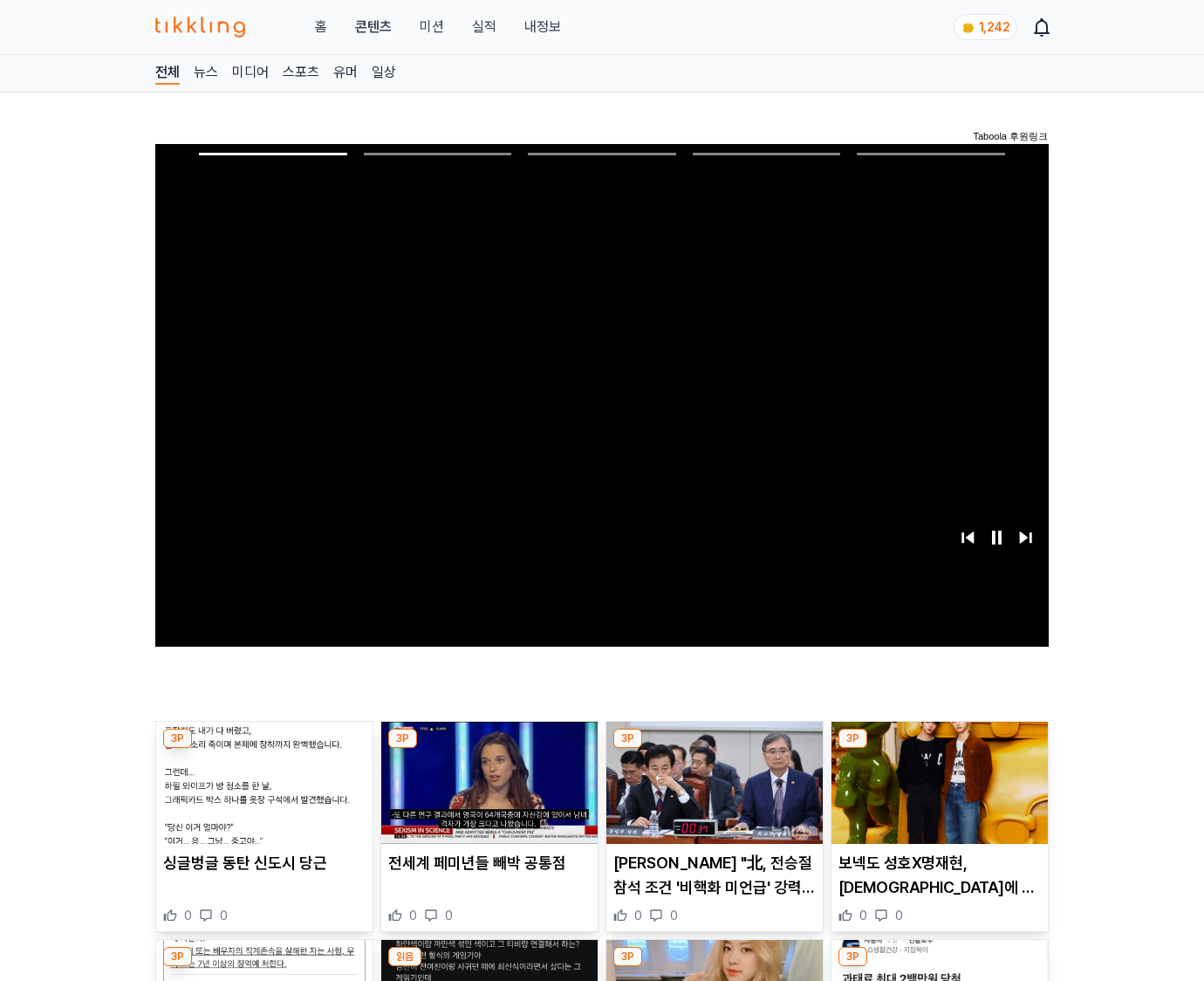
click at [939, 748] on img at bounding box center [939, 782] width 217 height 122
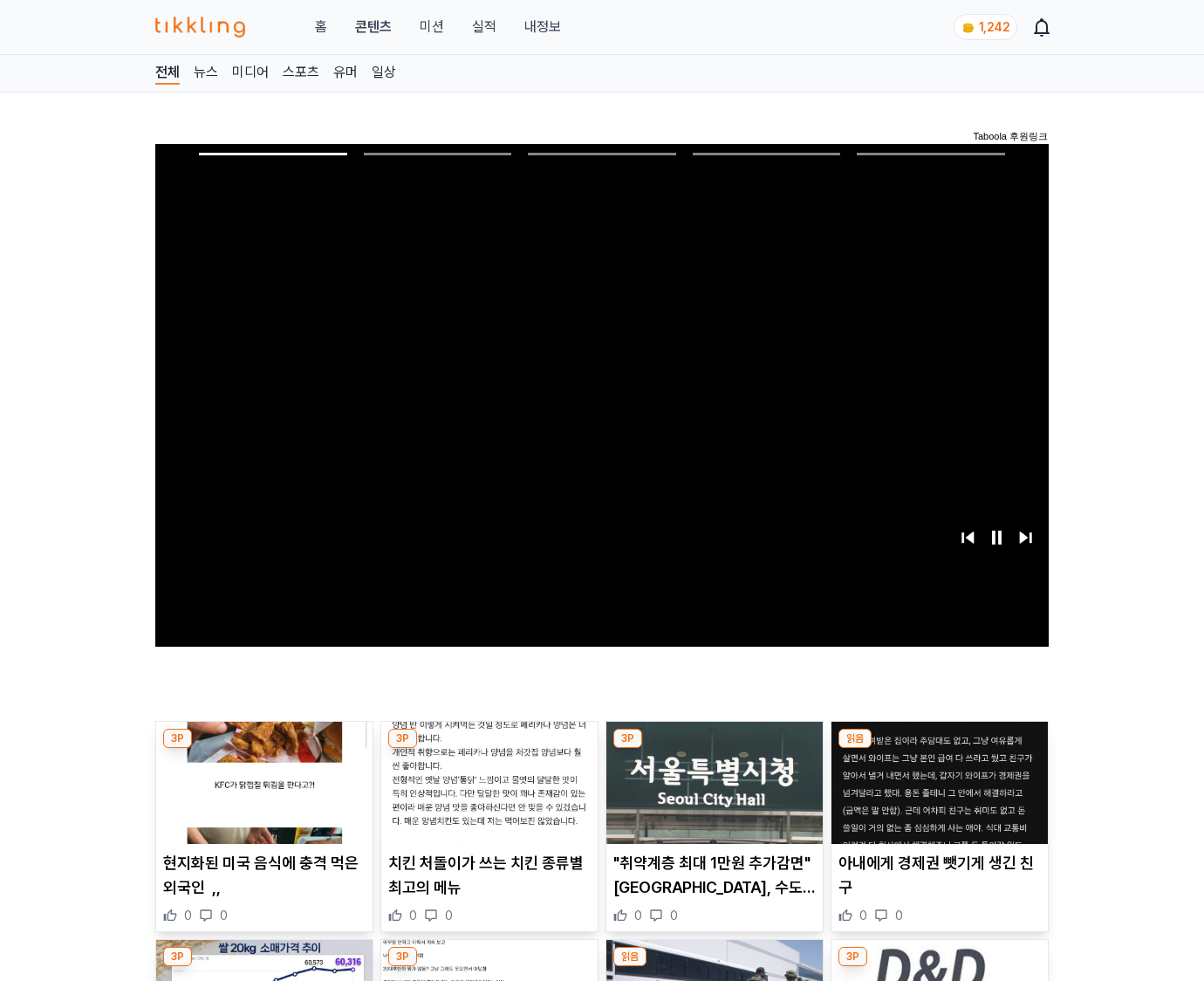
click at [939, 748] on img at bounding box center [939, 782] width 217 height 122
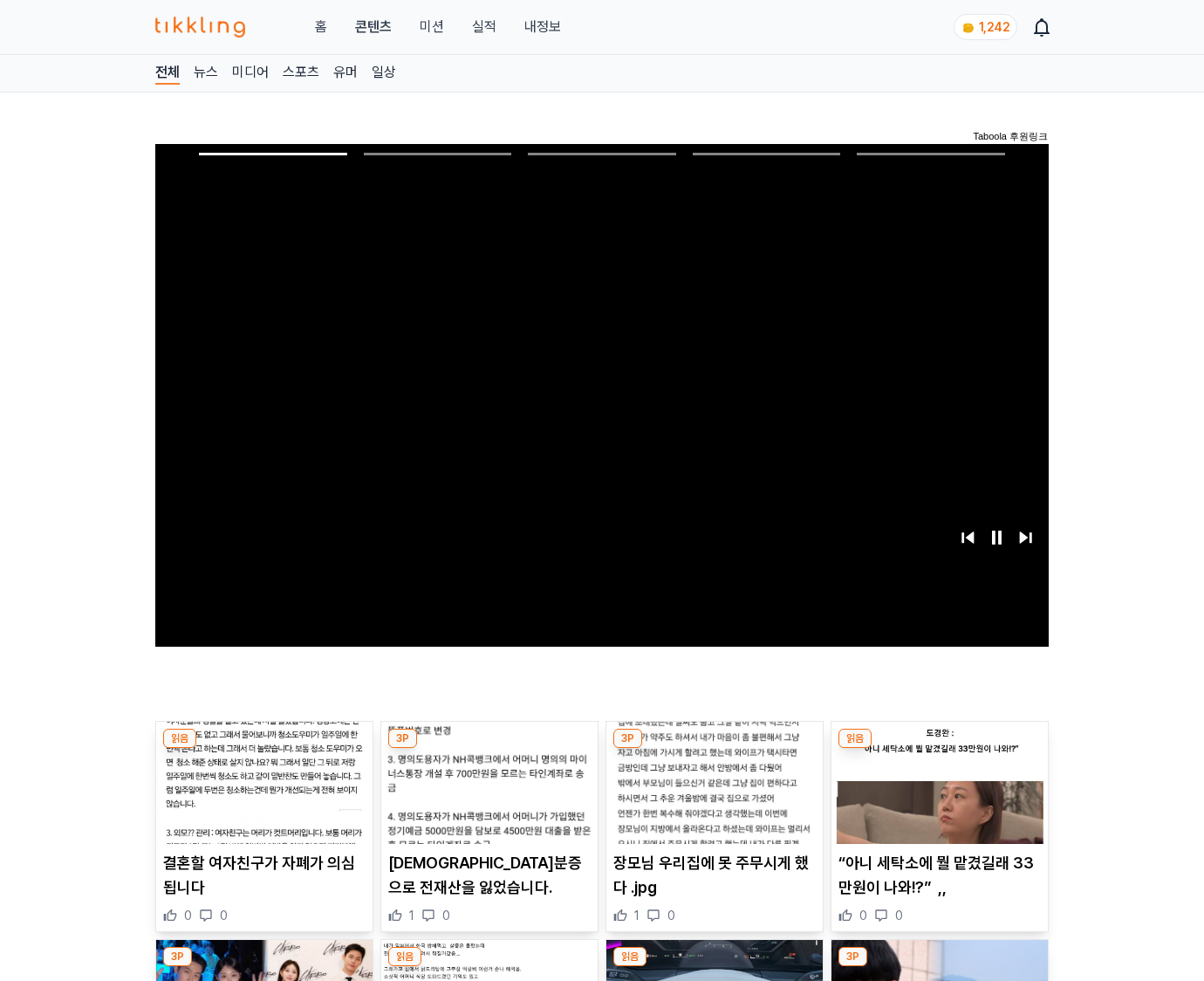
click at [939, 748] on img at bounding box center [939, 782] width 217 height 122
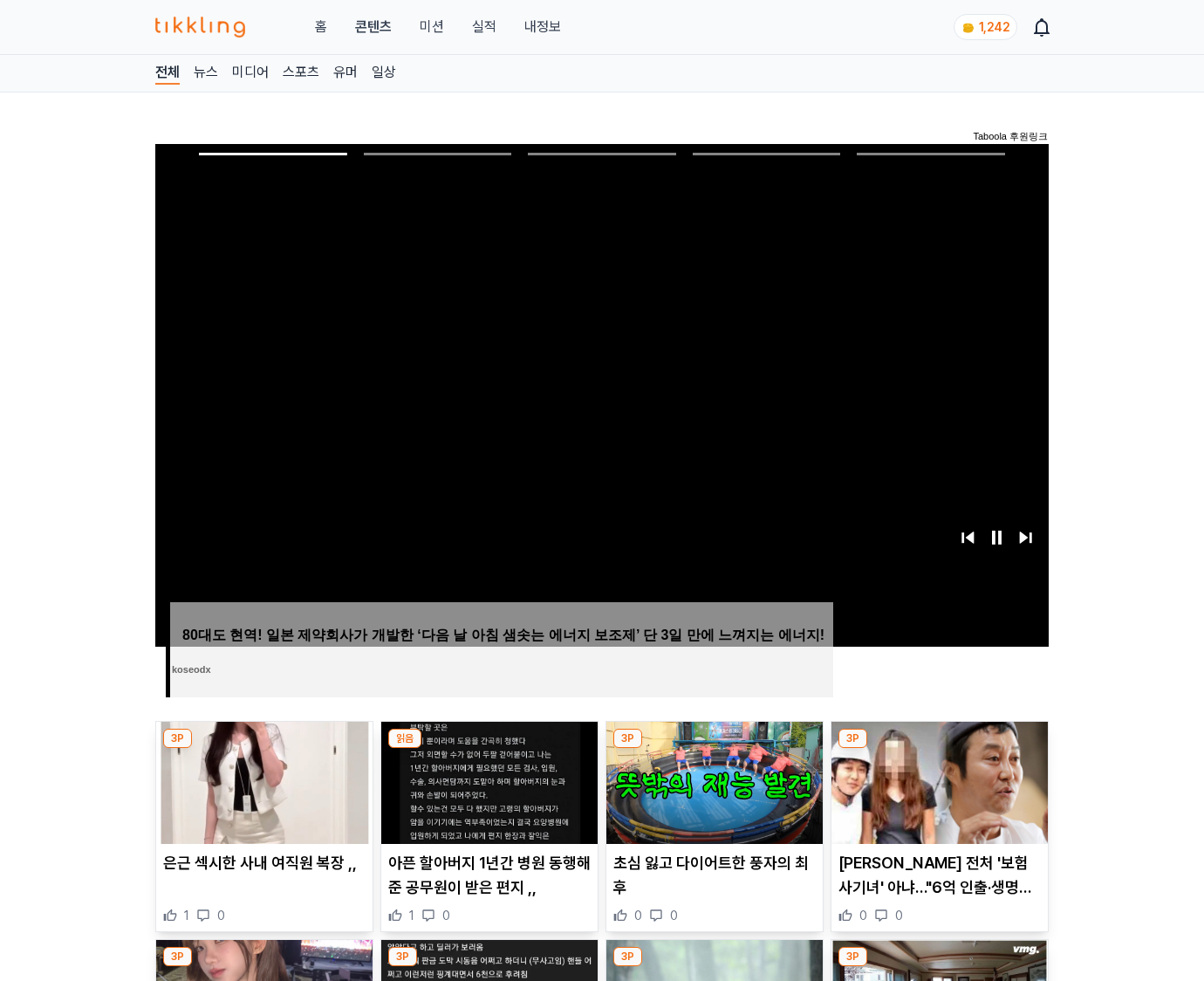
click at [939, 748] on img at bounding box center [939, 782] width 217 height 122
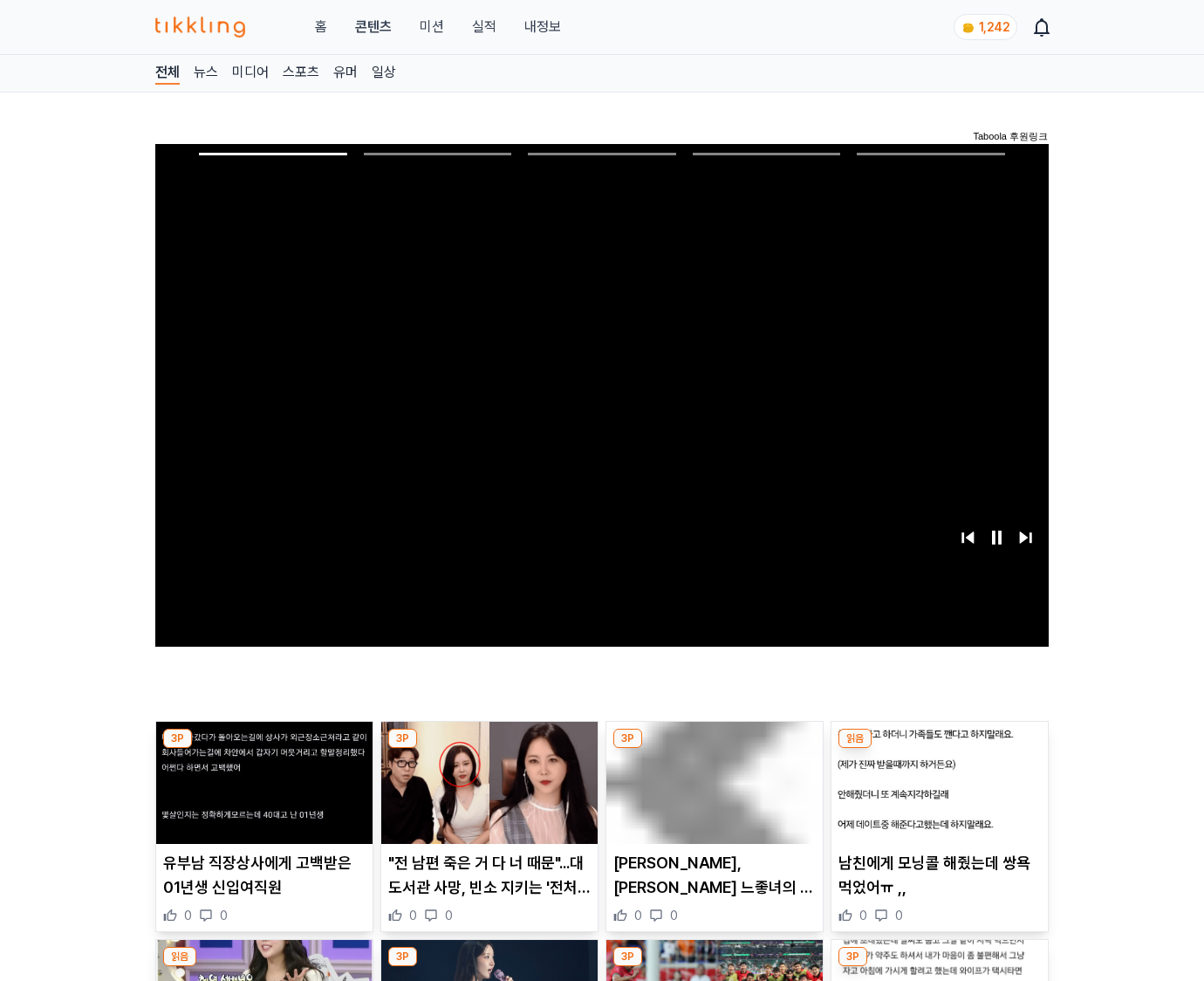
click at [939, 748] on img at bounding box center [939, 782] width 217 height 122
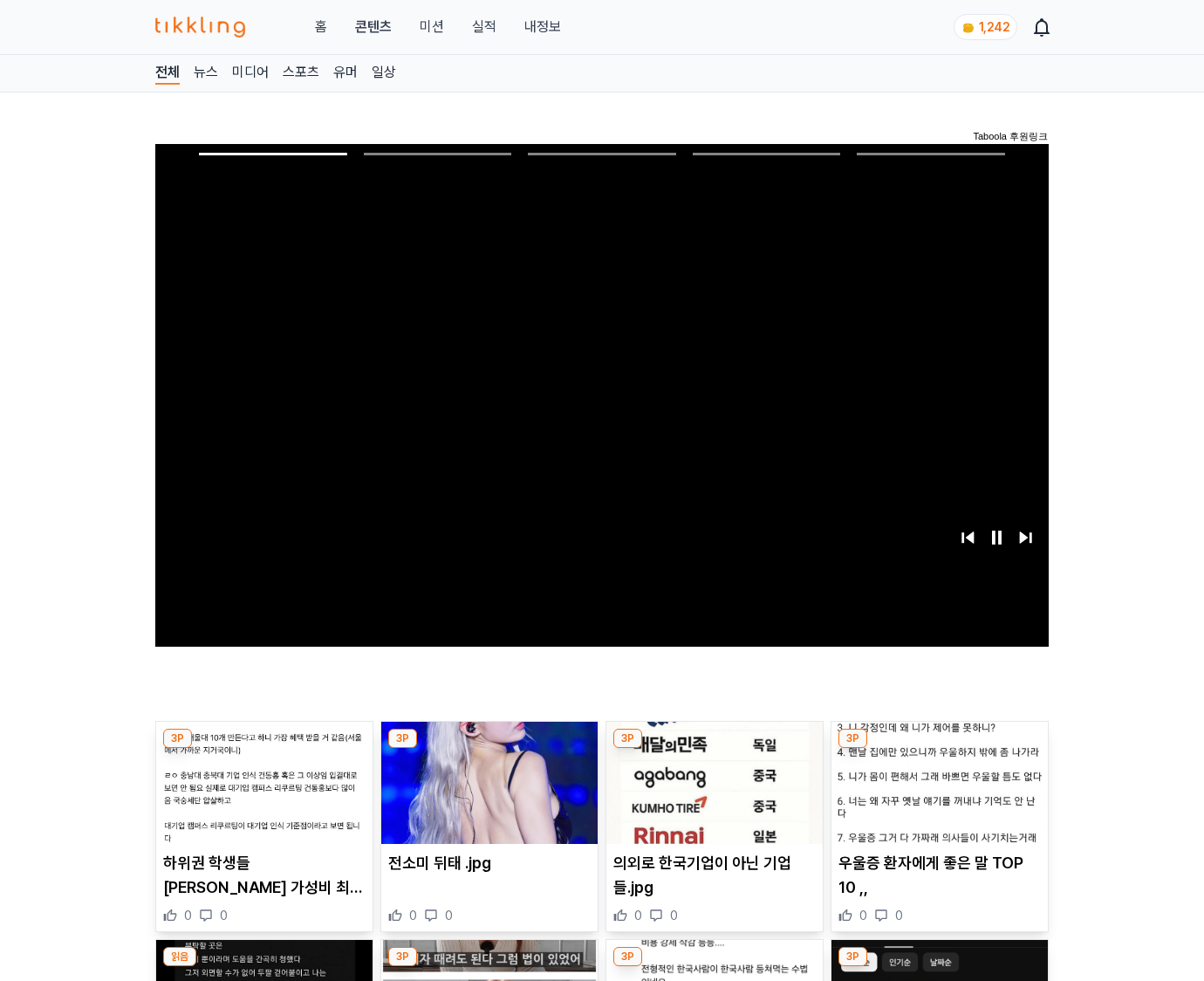
click at [939, 748] on img at bounding box center [939, 782] width 217 height 122
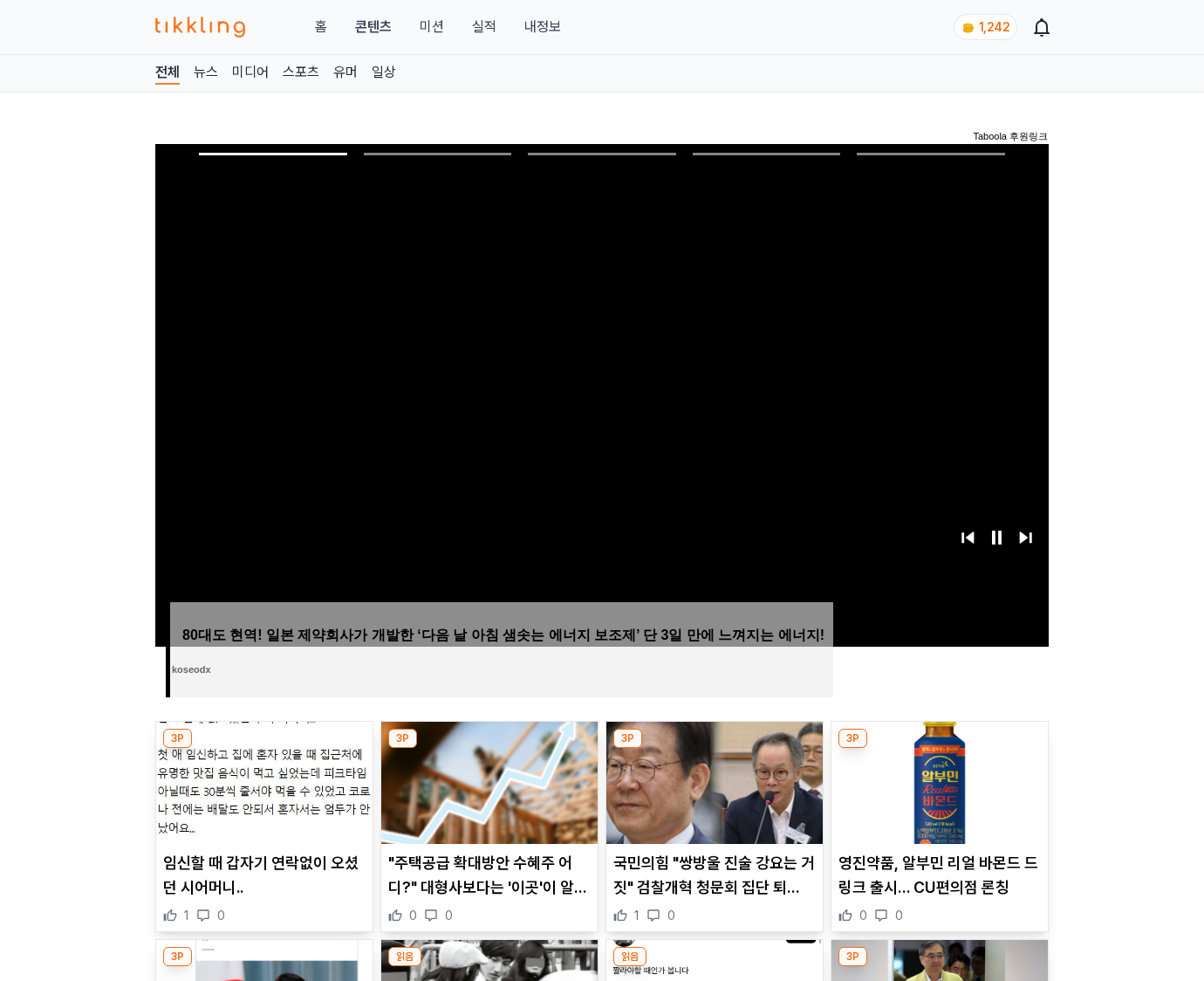
click at [939, 748] on img at bounding box center [939, 782] width 217 height 122
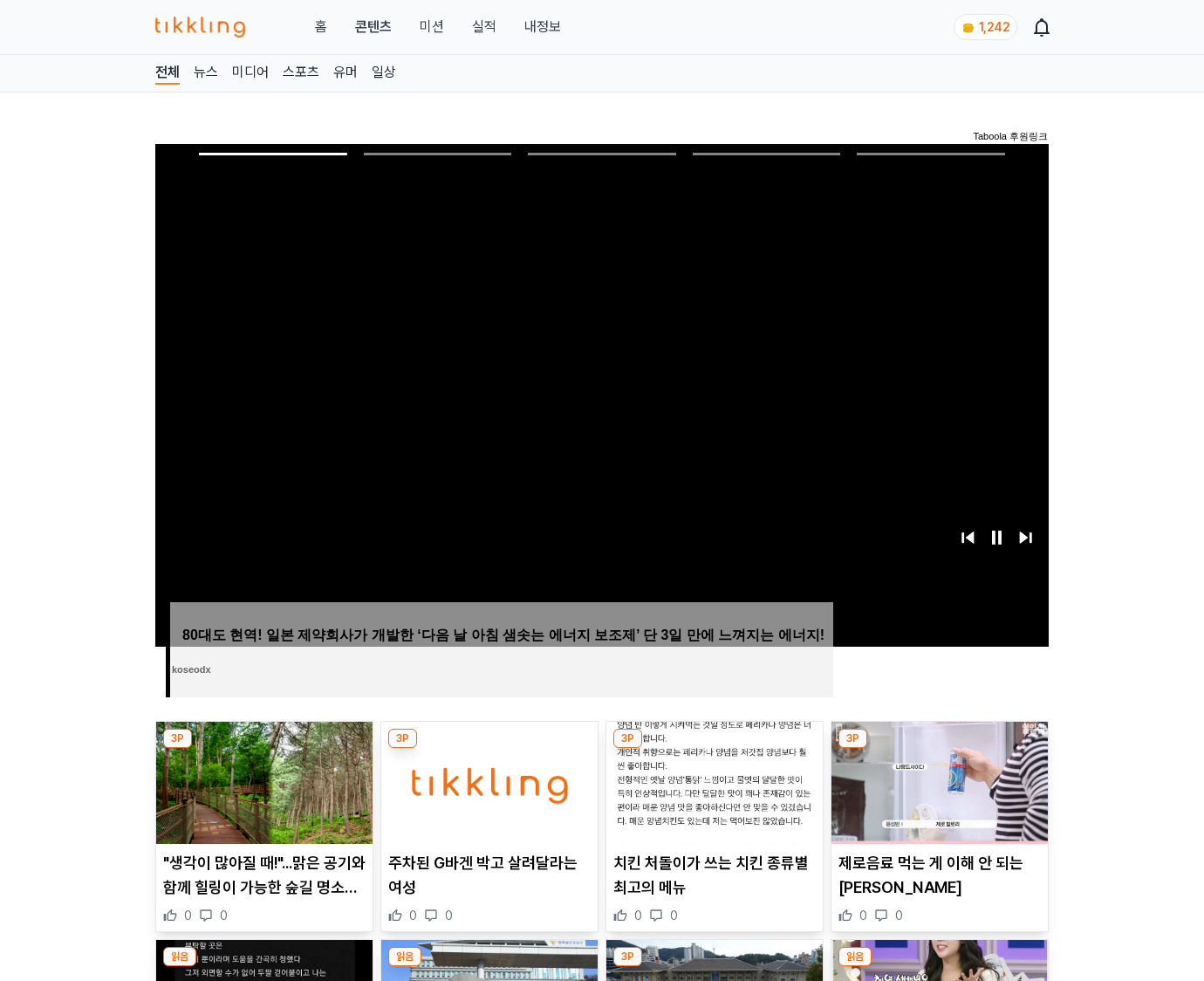
click at [939, 748] on img at bounding box center [939, 782] width 217 height 122
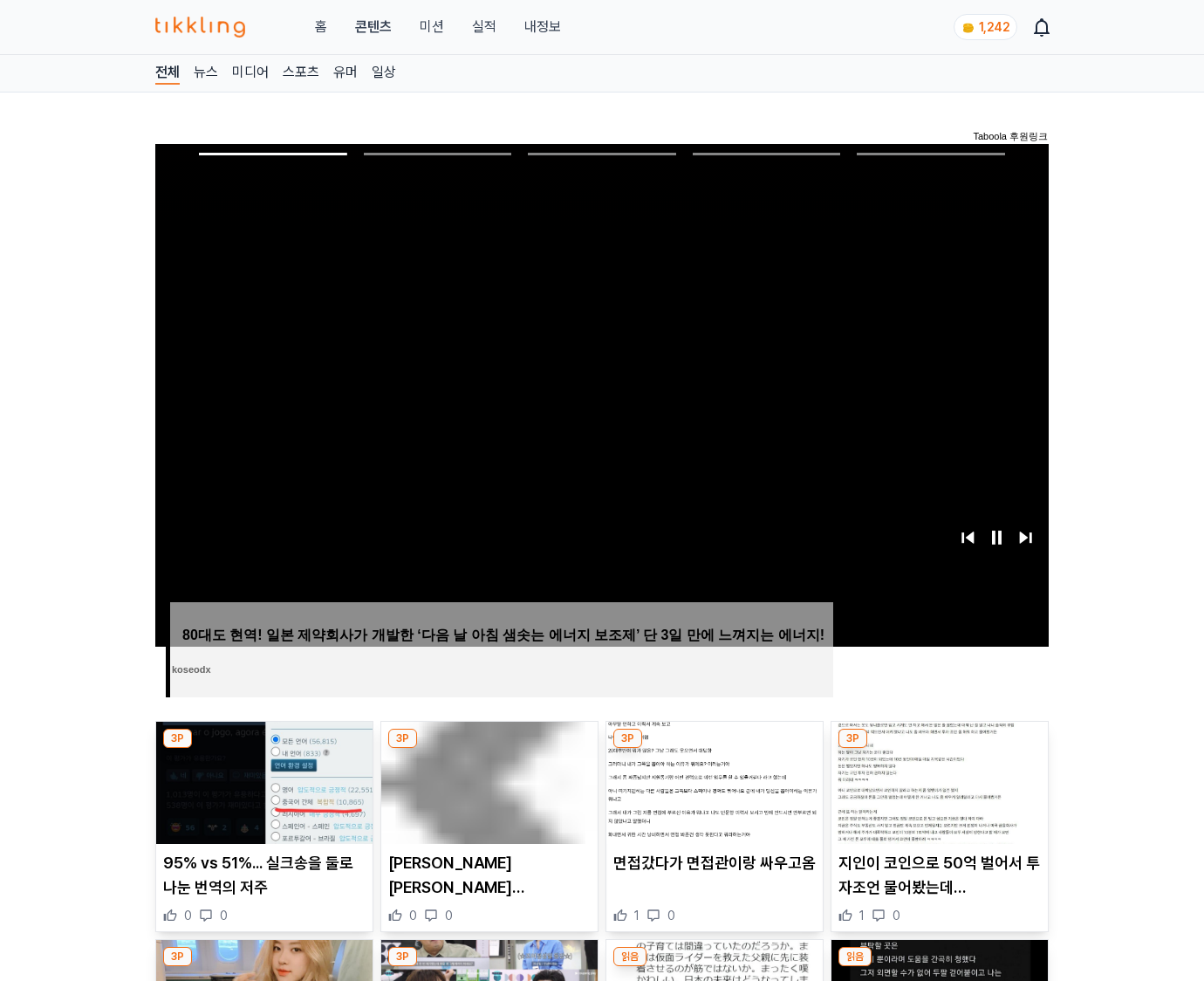
click at [939, 748] on img at bounding box center [939, 782] width 217 height 122
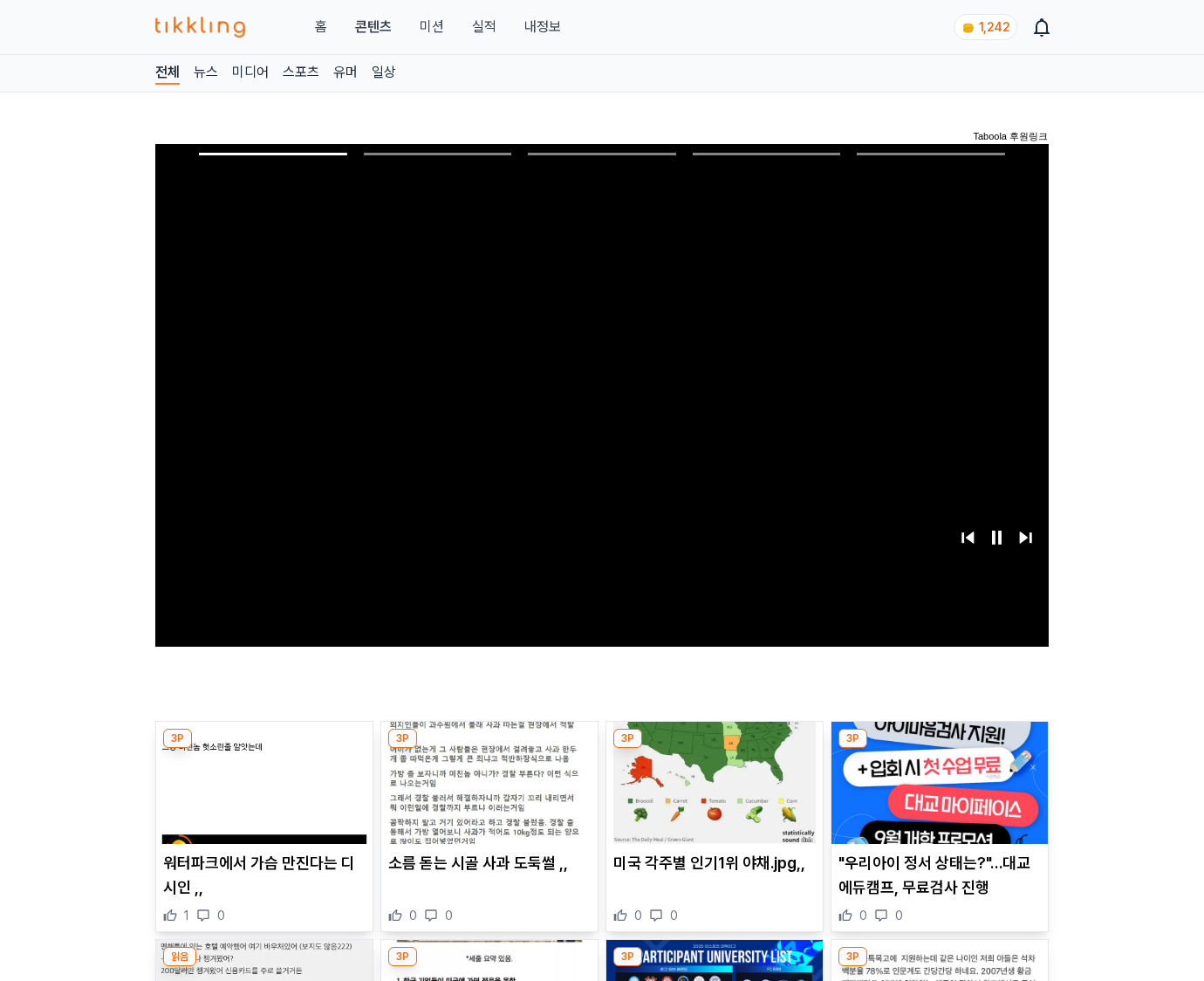
click at [939, 748] on img at bounding box center [939, 782] width 217 height 122
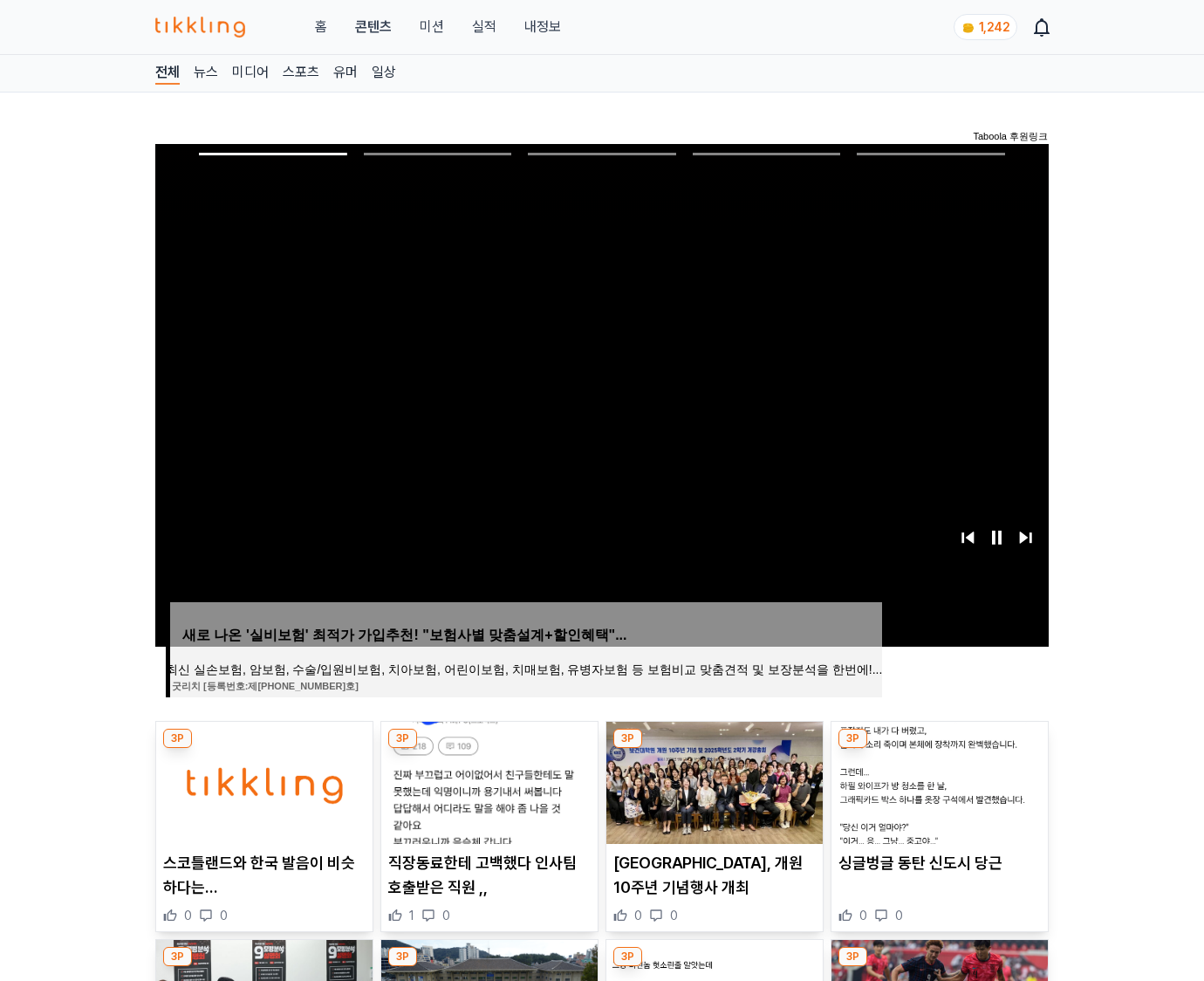
click at [939, 748] on img at bounding box center [939, 782] width 217 height 122
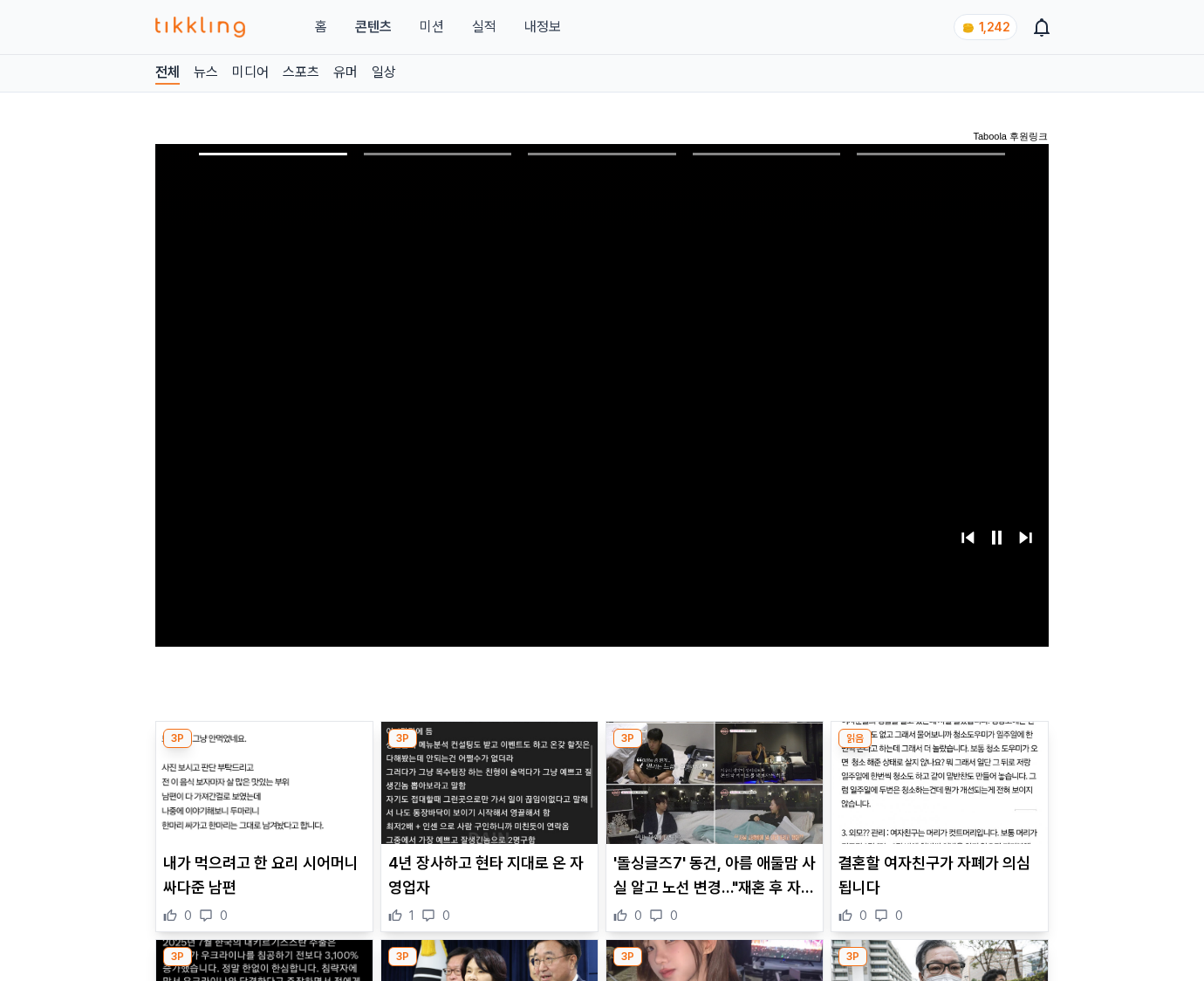
click at [939, 748] on img at bounding box center [939, 782] width 217 height 122
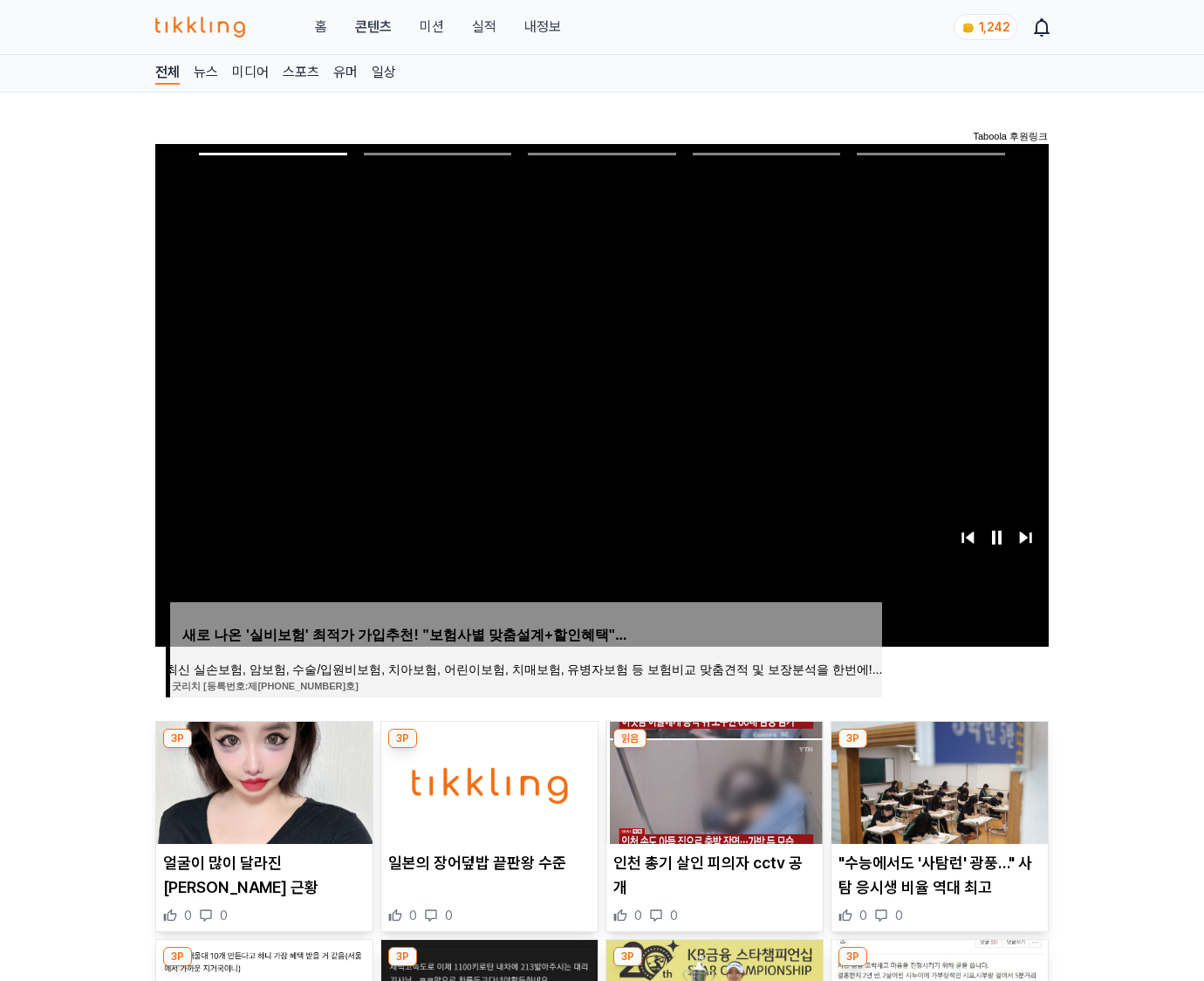
click at [939, 748] on img at bounding box center [939, 782] width 217 height 122
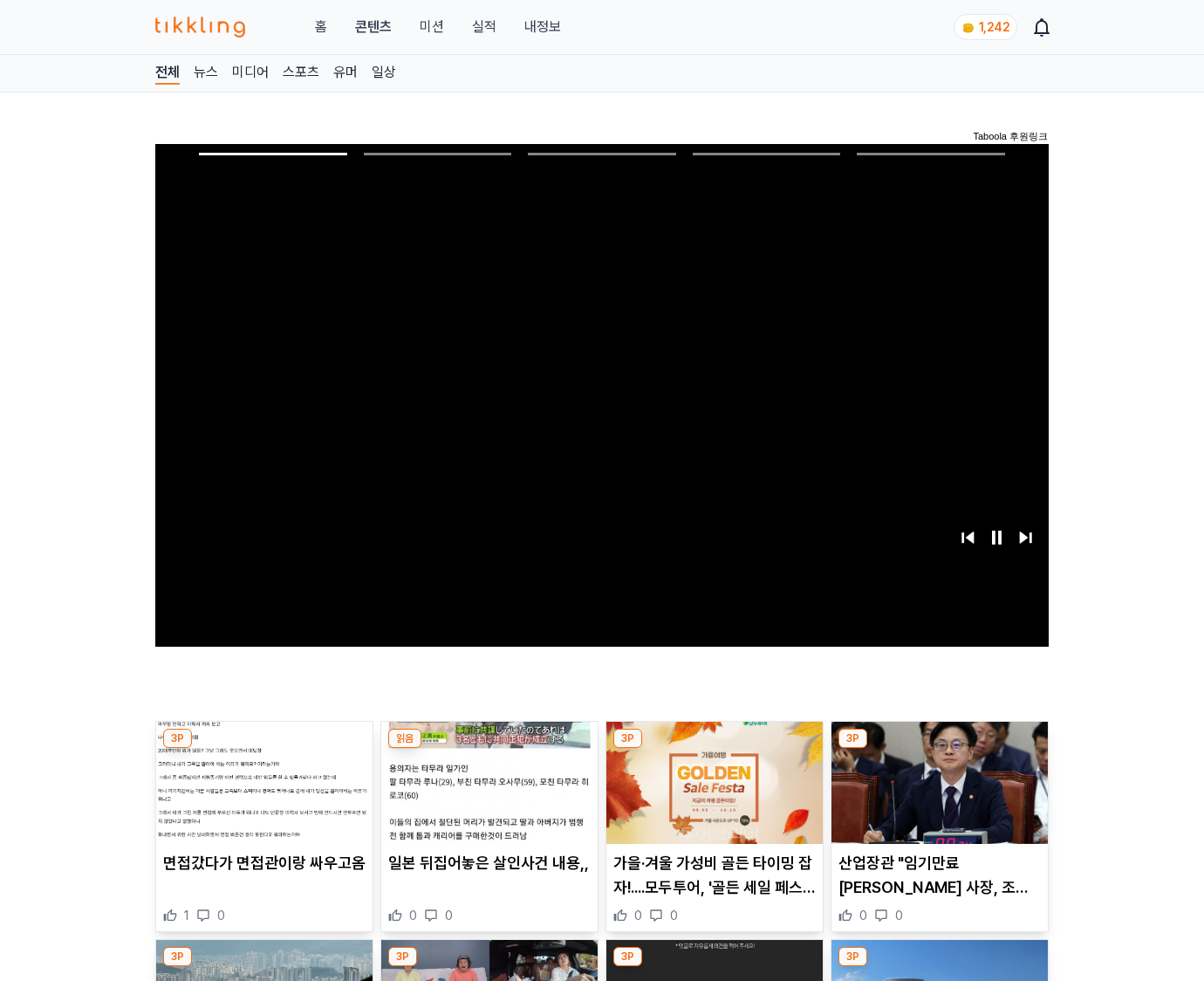
click at [939, 748] on img at bounding box center [939, 782] width 217 height 122
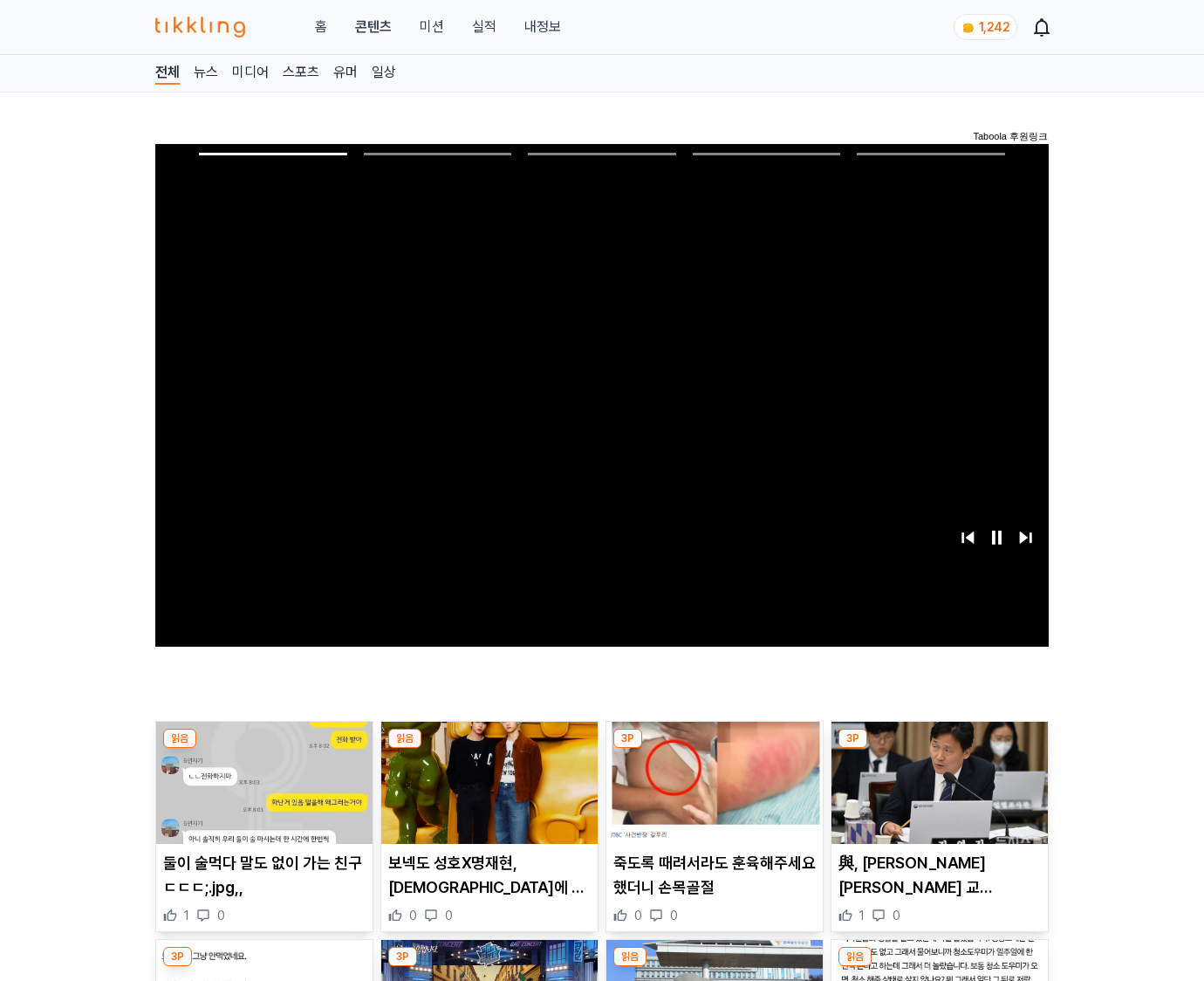
click at [939, 748] on img at bounding box center [939, 782] width 217 height 122
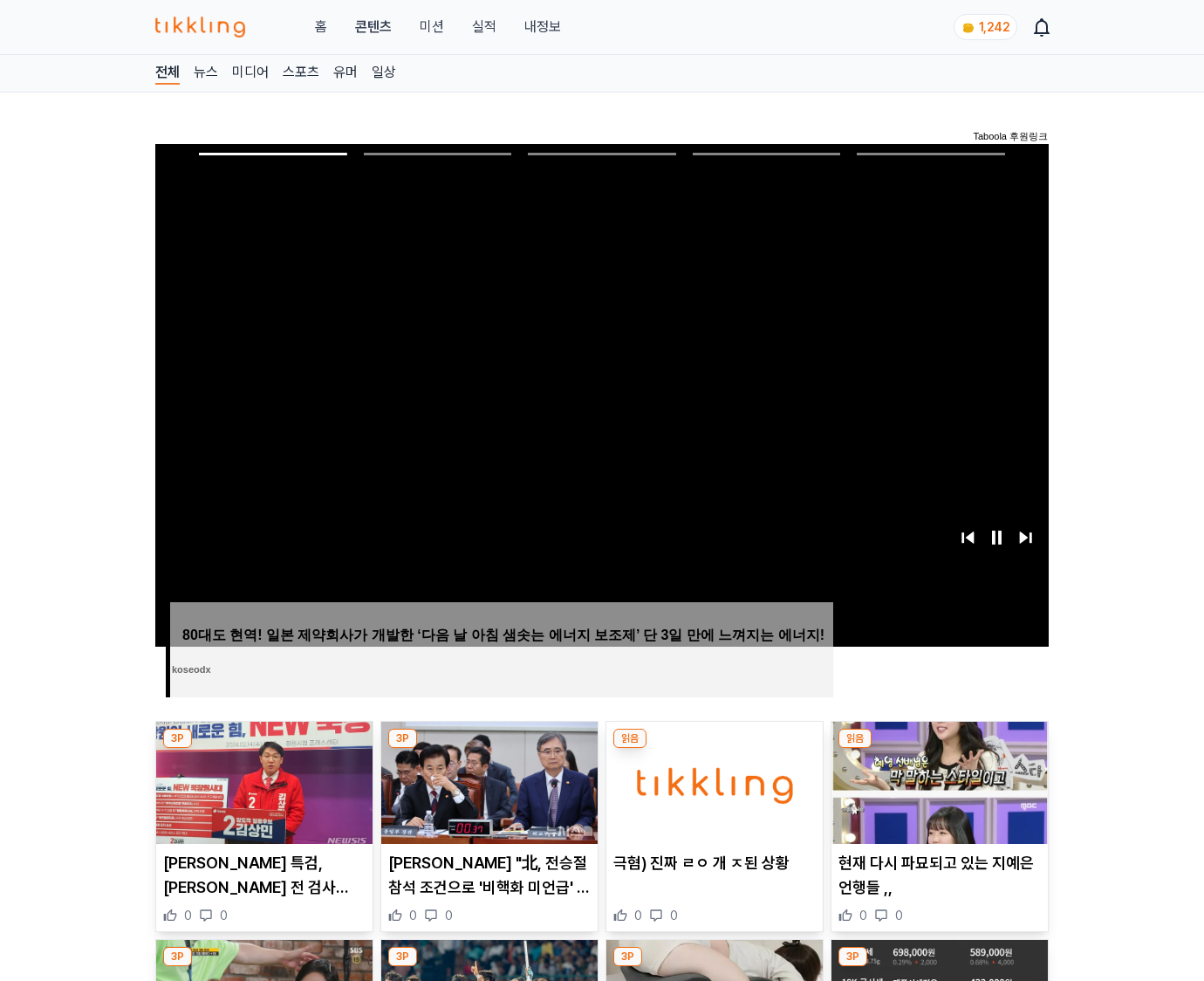
click at [939, 748] on img at bounding box center [939, 782] width 217 height 122
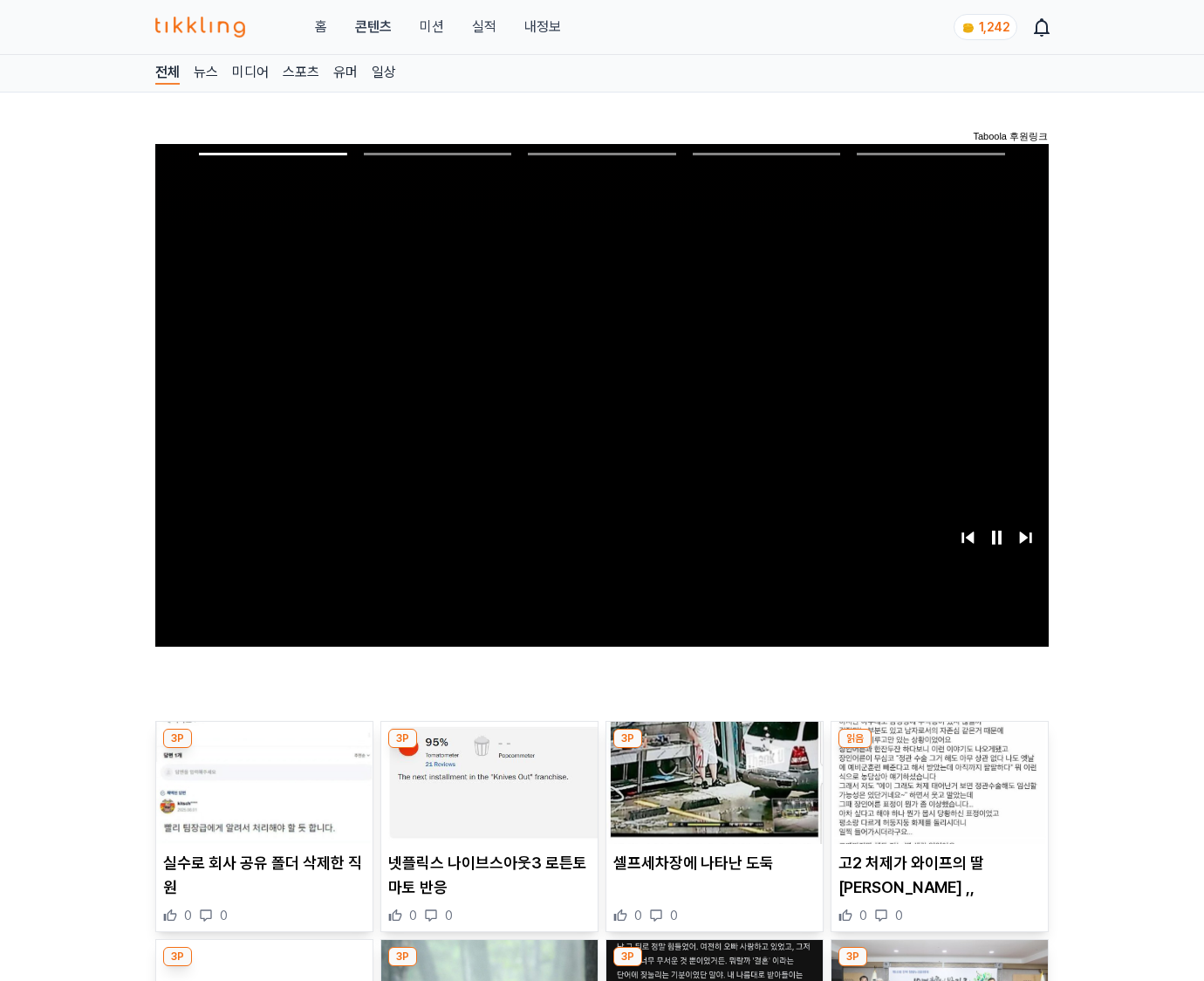
click at [939, 748] on img at bounding box center [939, 782] width 217 height 122
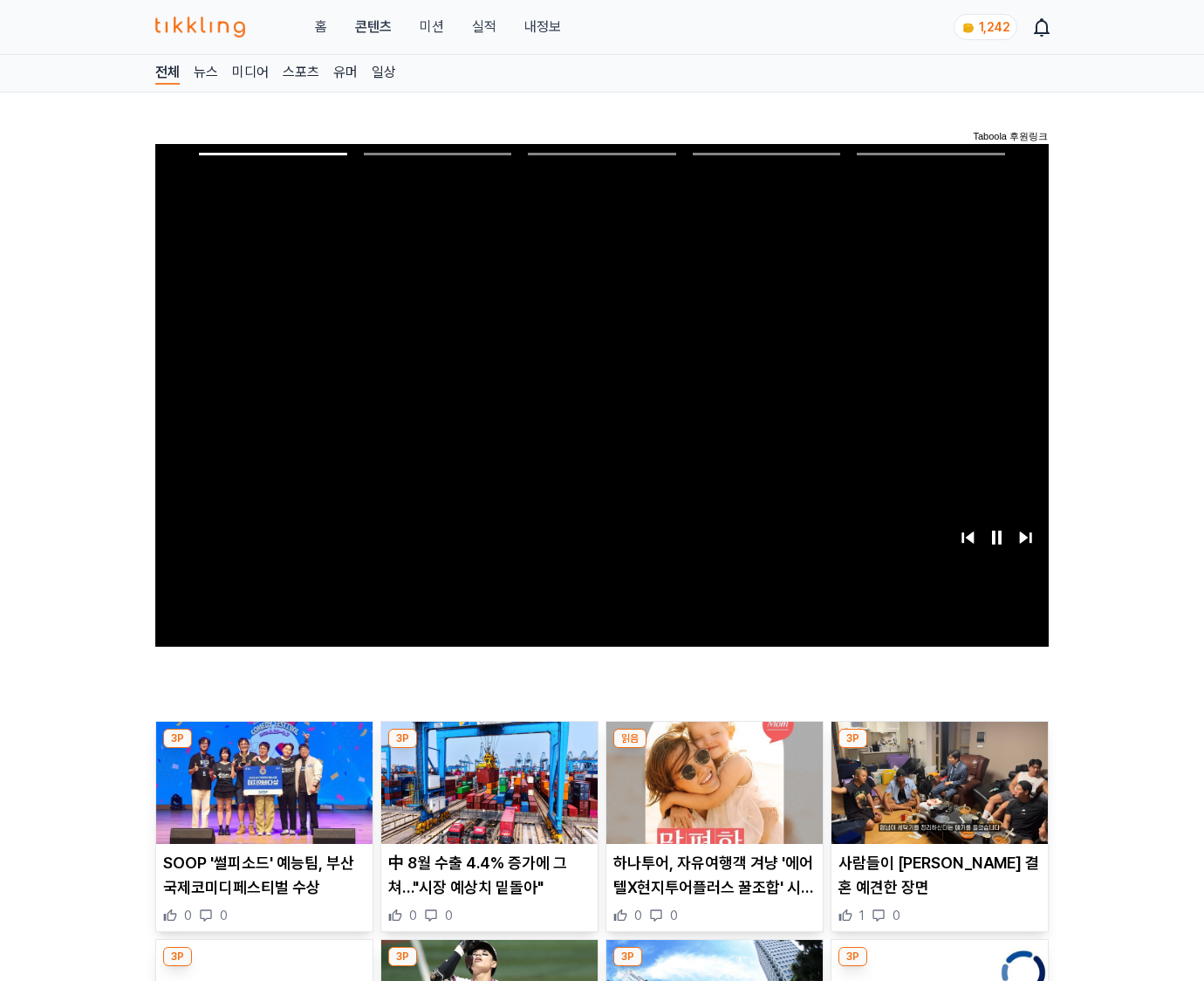
click at [939, 748] on img at bounding box center [939, 782] width 217 height 122
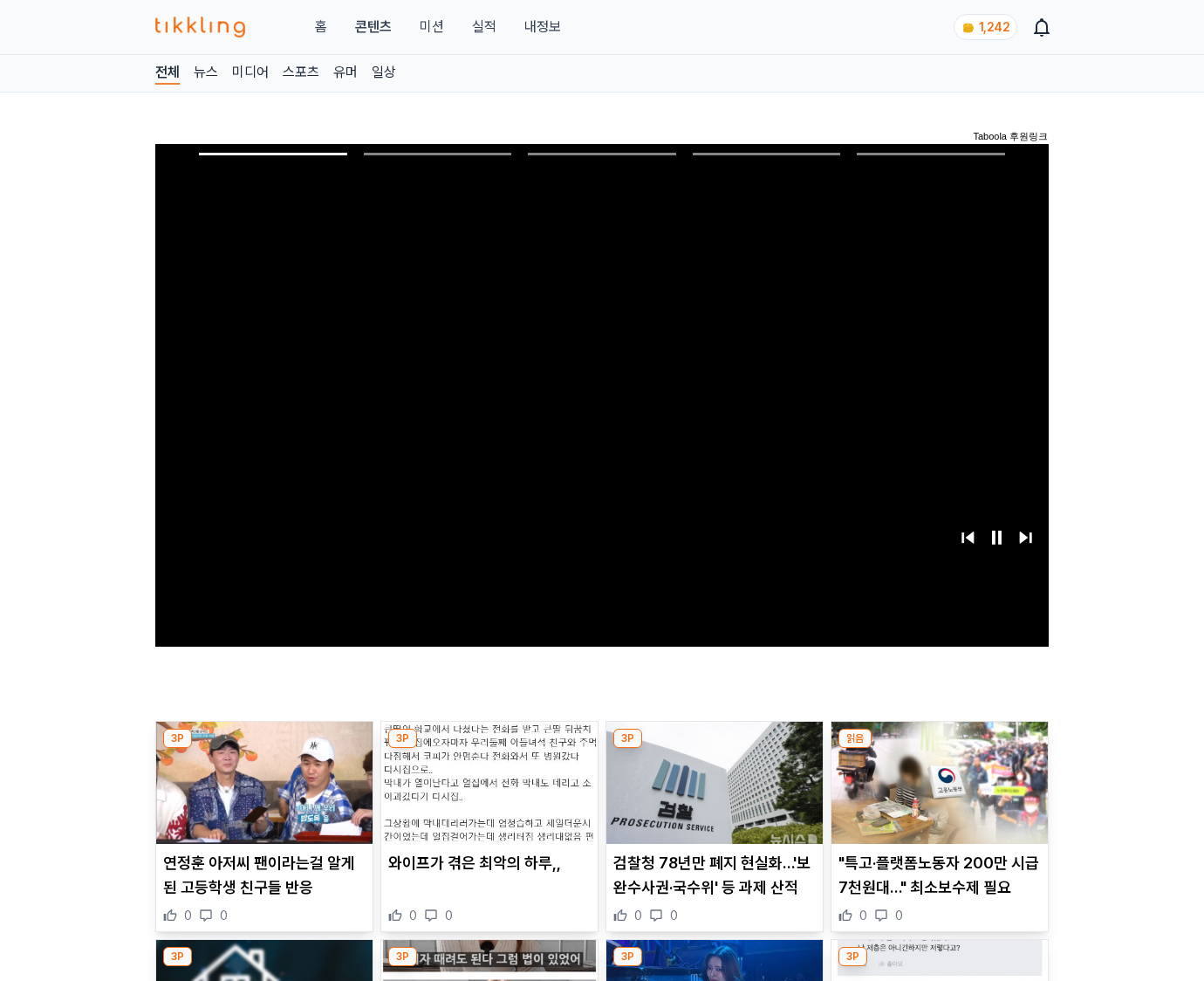
click at [939, 748] on img at bounding box center [939, 782] width 217 height 122
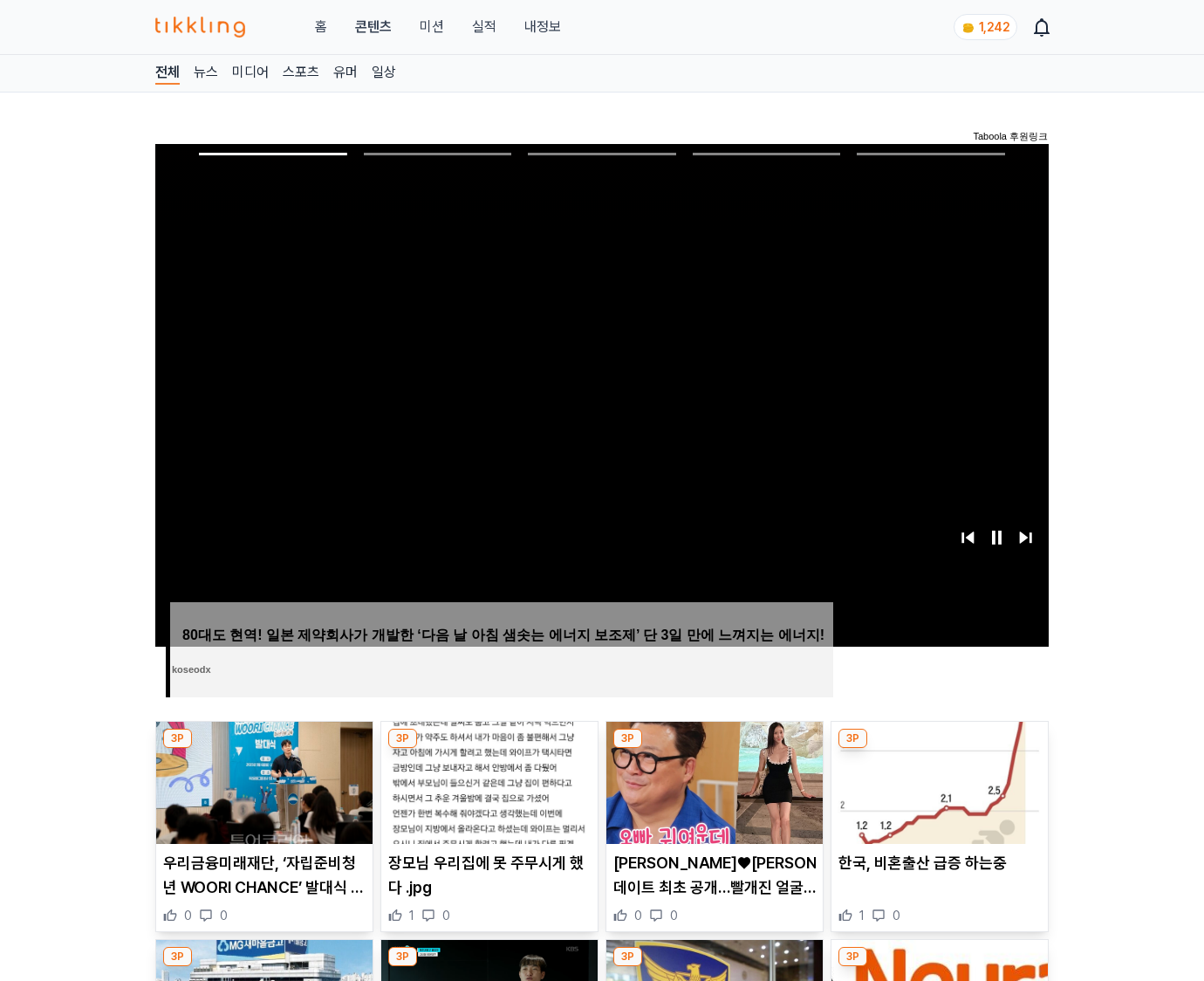
click at [939, 748] on img at bounding box center [939, 782] width 217 height 122
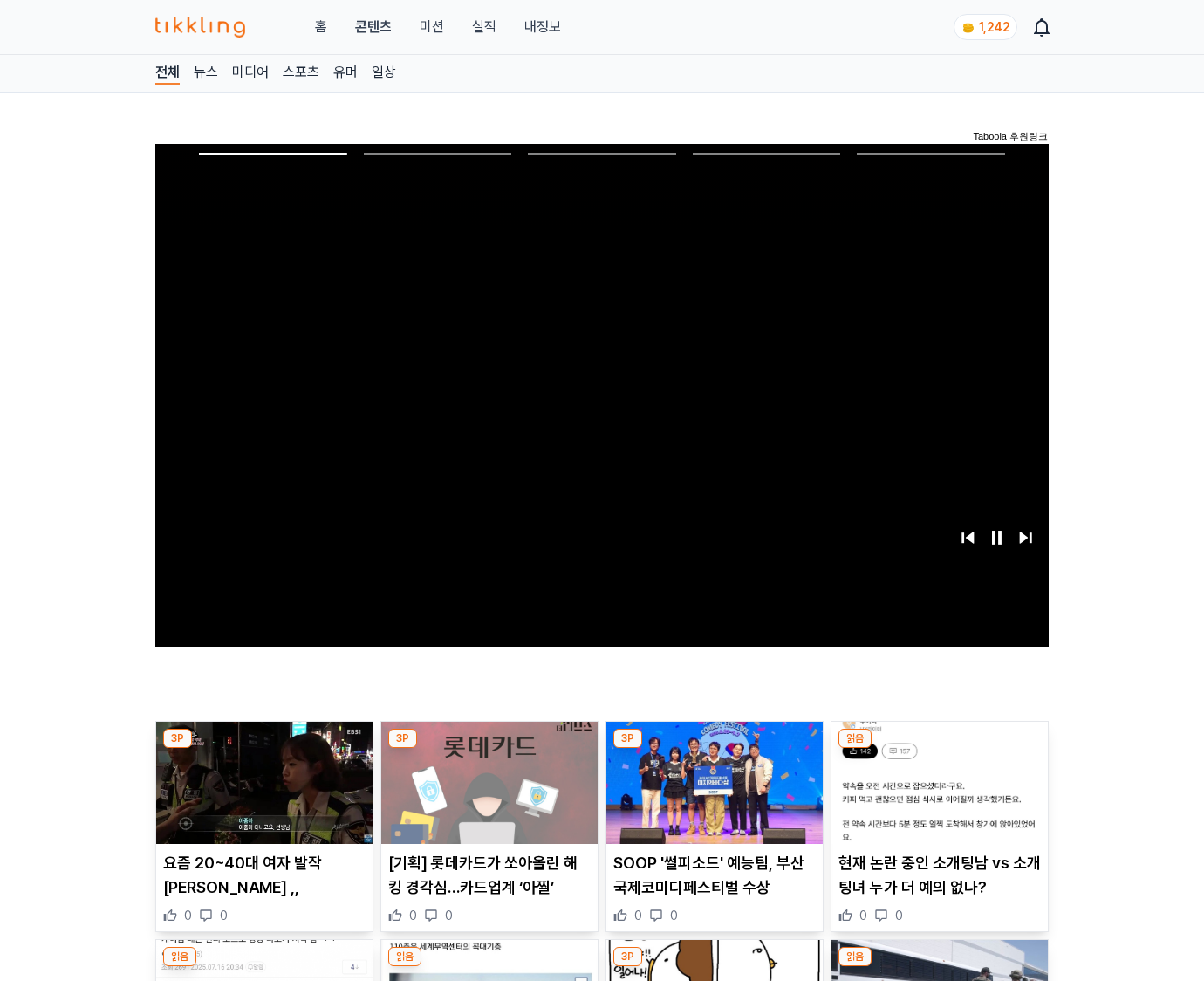
click at [939, 748] on img at bounding box center [939, 782] width 217 height 122
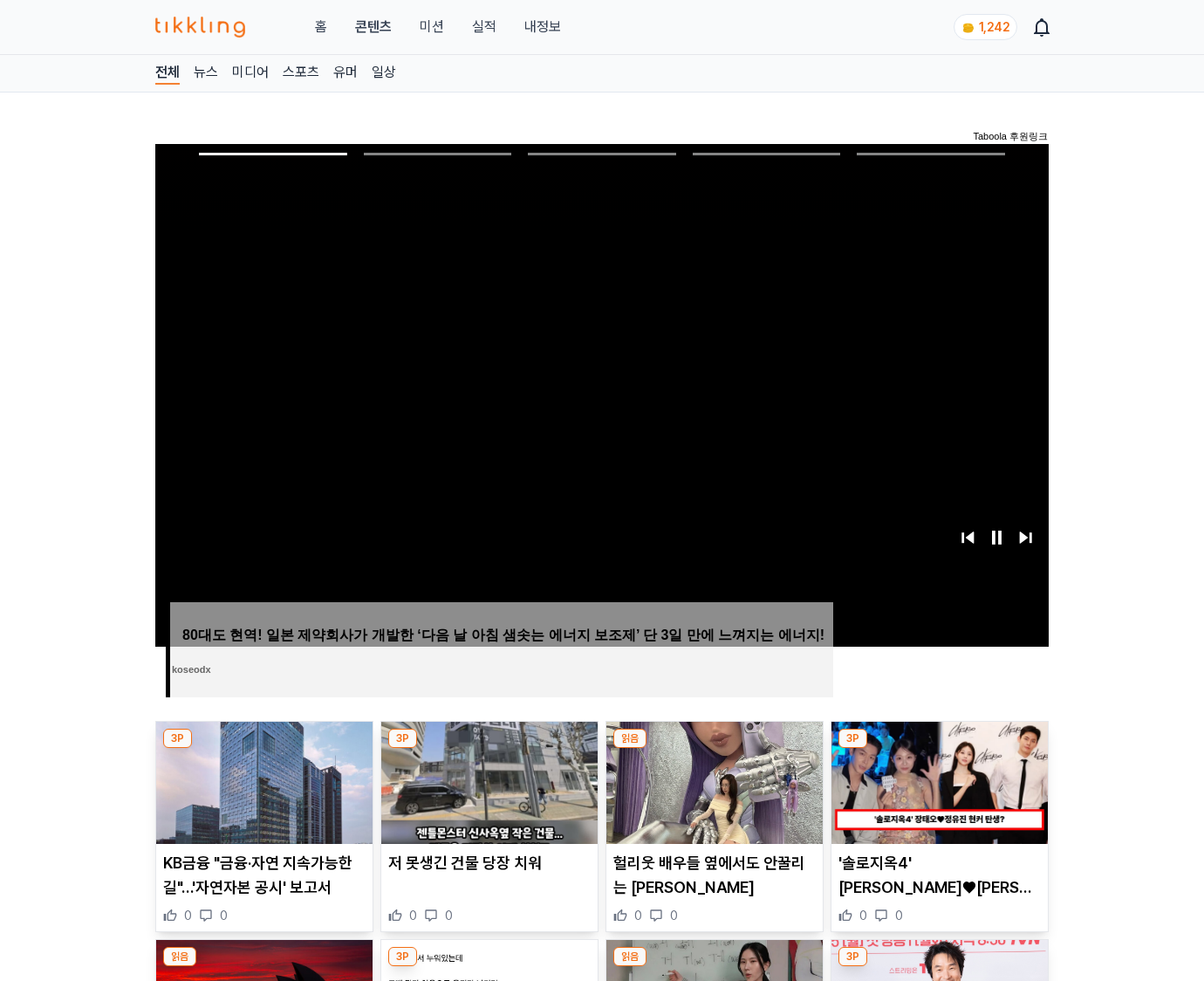
click at [939, 748] on img at bounding box center [939, 782] width 217 height 122
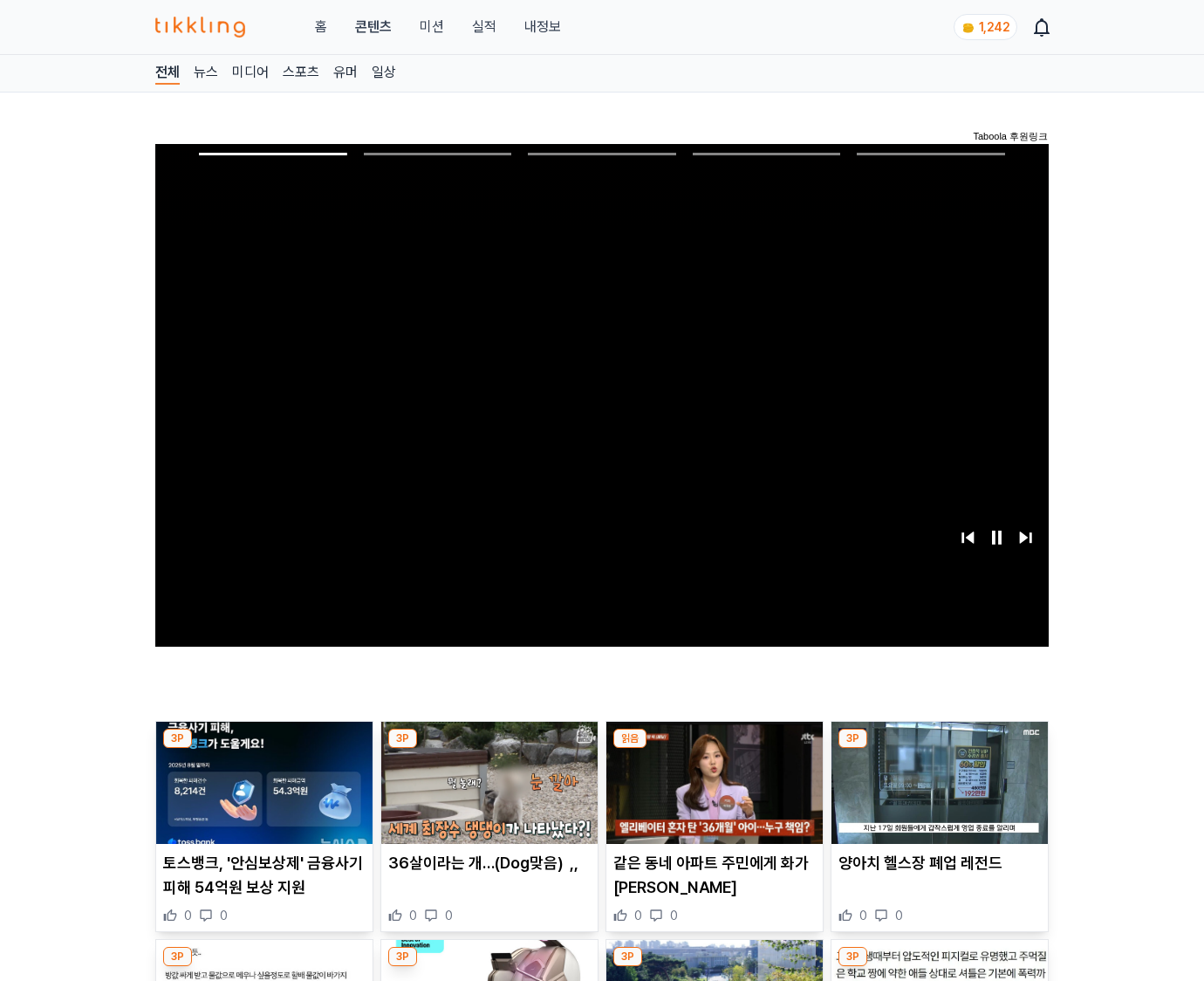
click at [939, 748] on img at bounding box center [939, 782] width 217 height 122
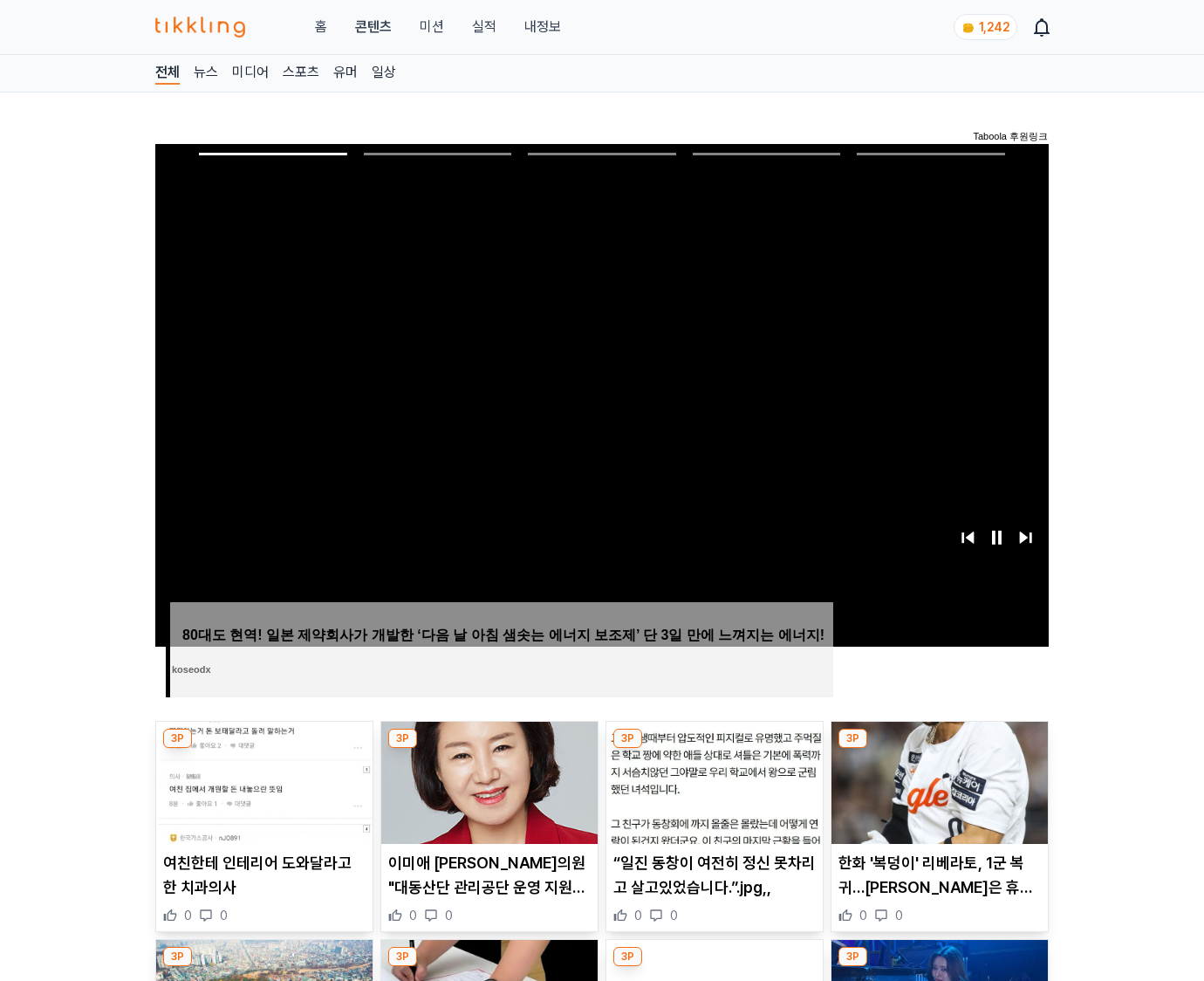
click at [939, 748] on img at bounding box center [939, 782] width 217 height 122
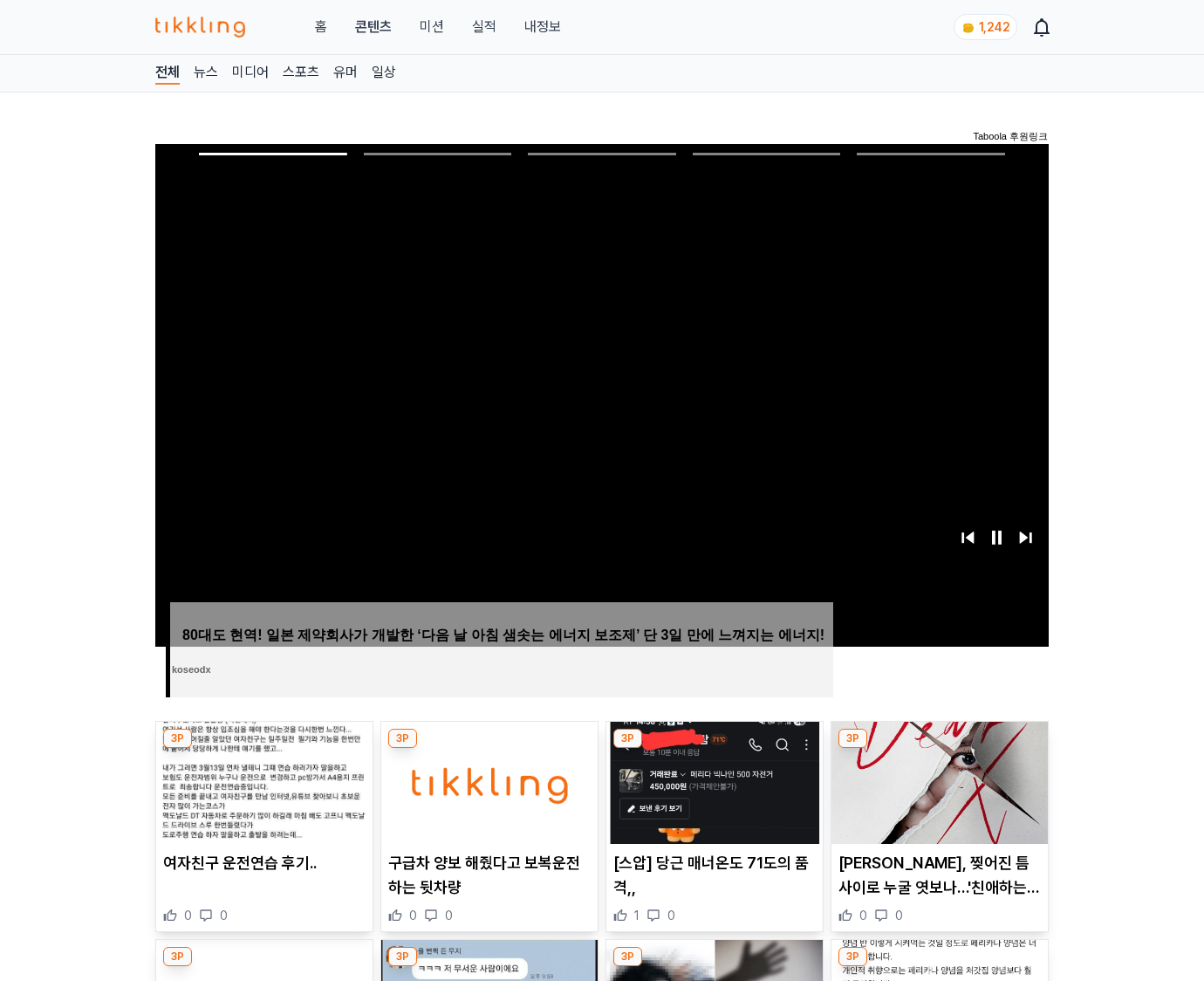
click at [939, 748] on img at bounding box center [939, 782] width 217 height 122
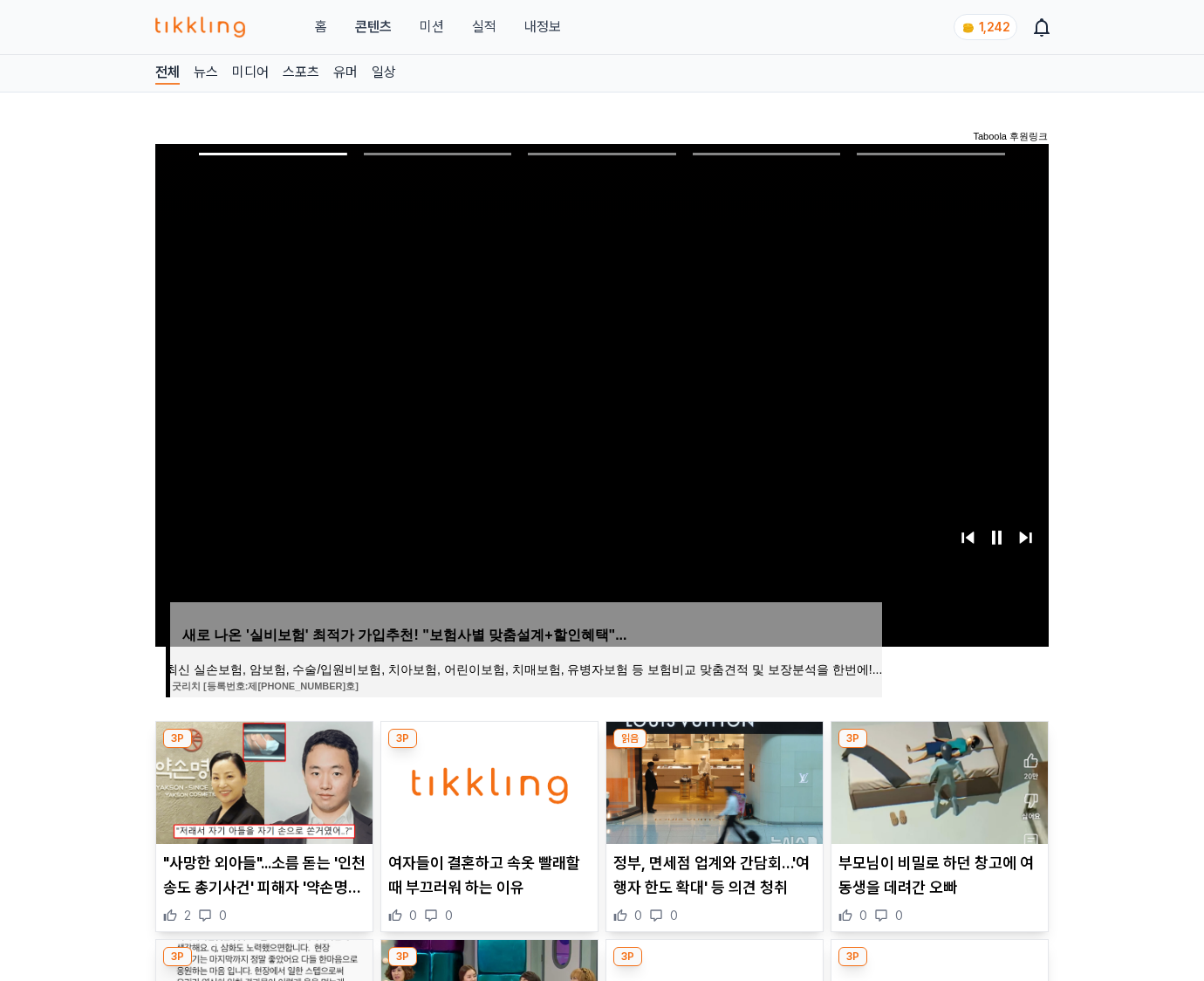
click at [939, 748] on img at bounding box center [939, 782] width 217 height 122
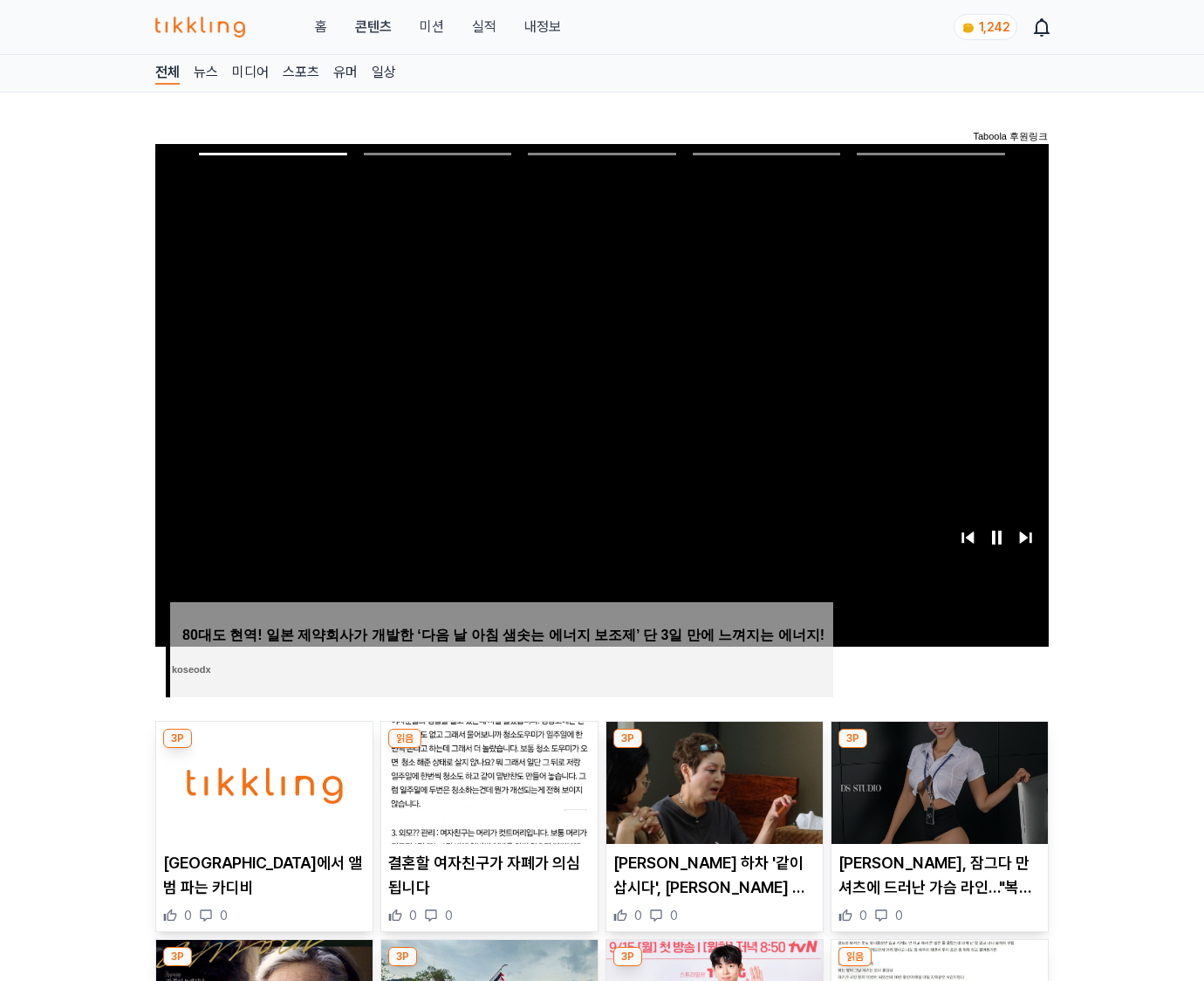
click at [939, 748] on img at bounding box center [939, 782] width 217 height 122
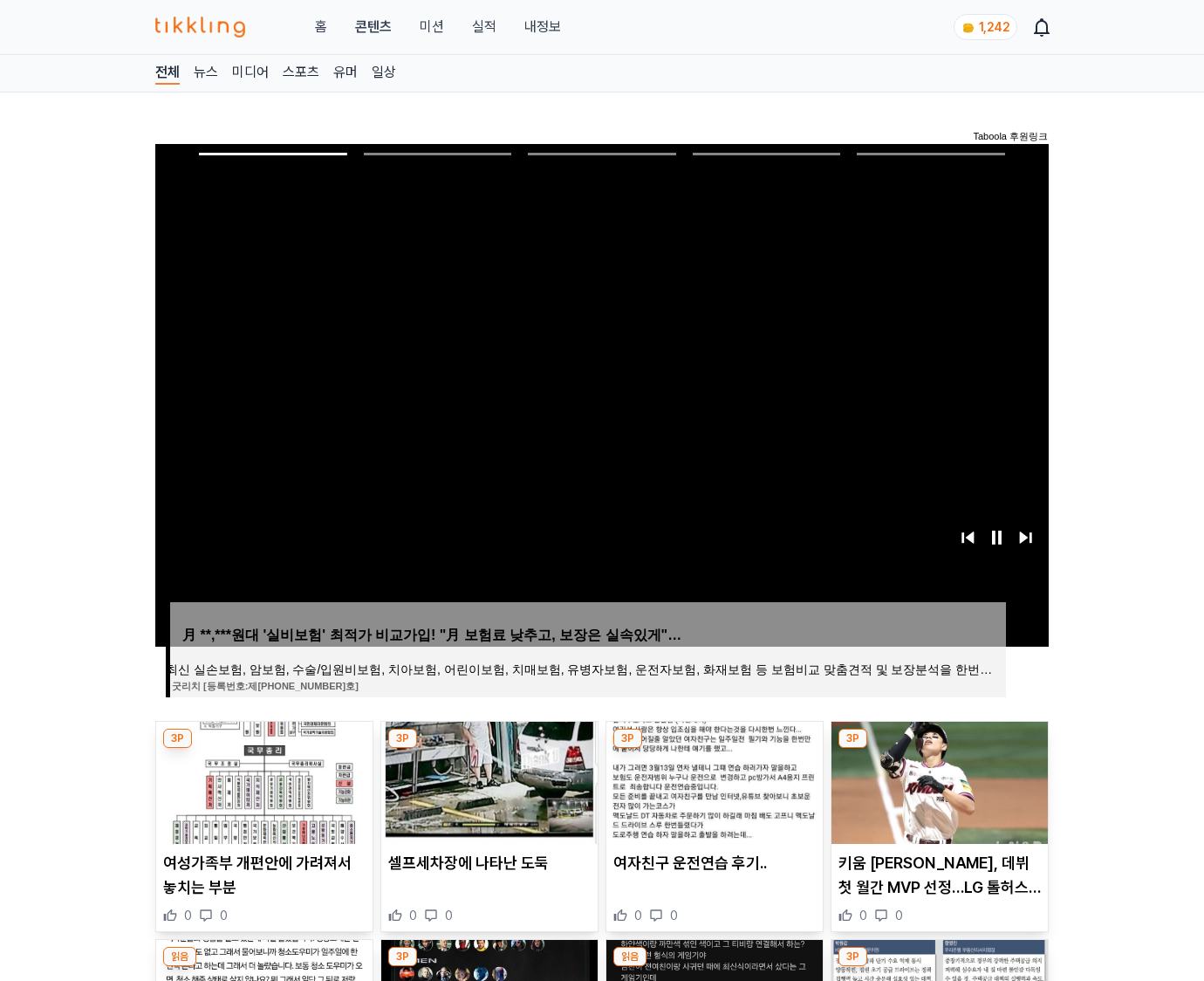
click at [939, 748] on img at bounding box center [939, 782] width 217 height 122
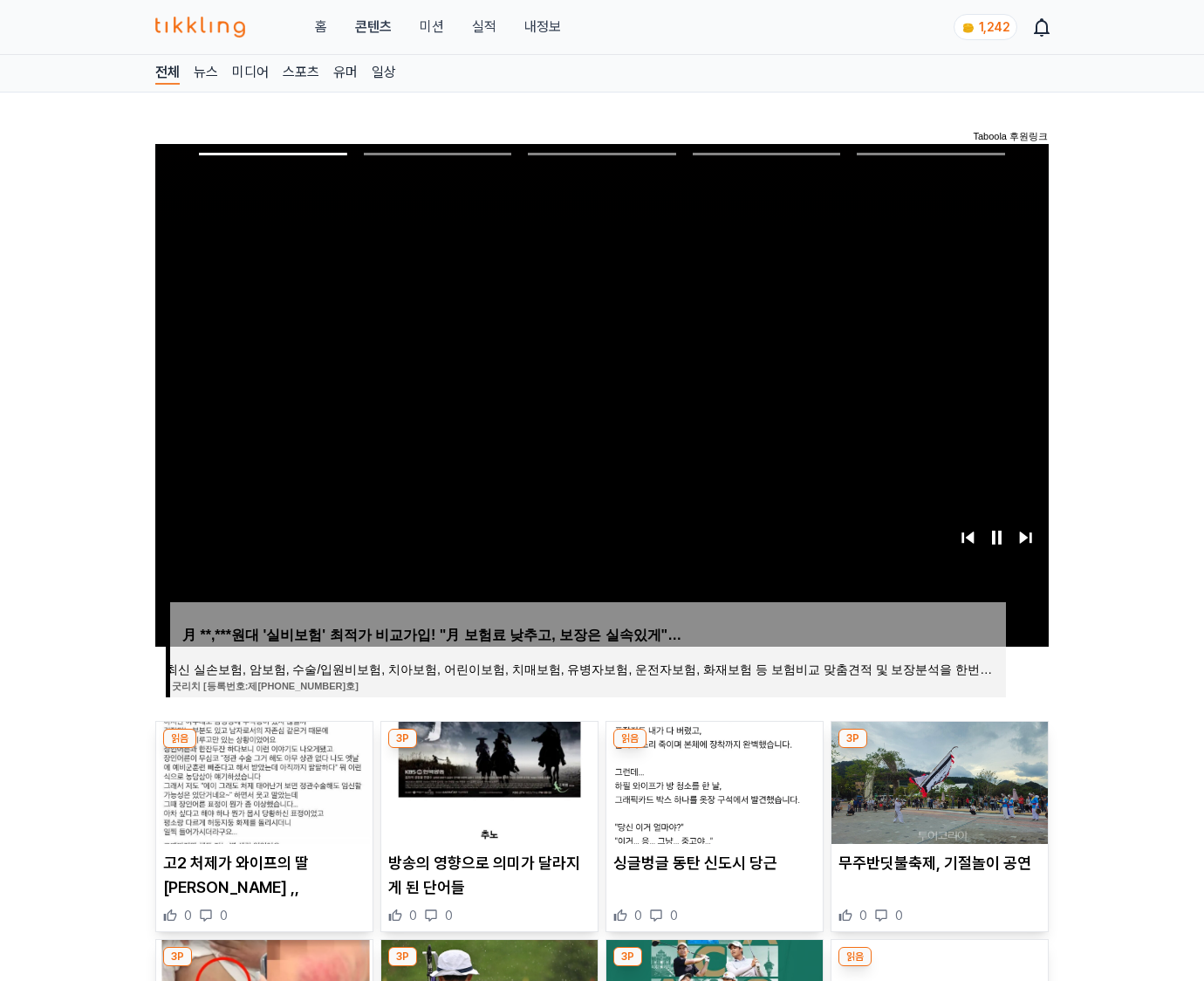
click at [939, 748] on img at bounding box center [939, 782] width 217 height 122
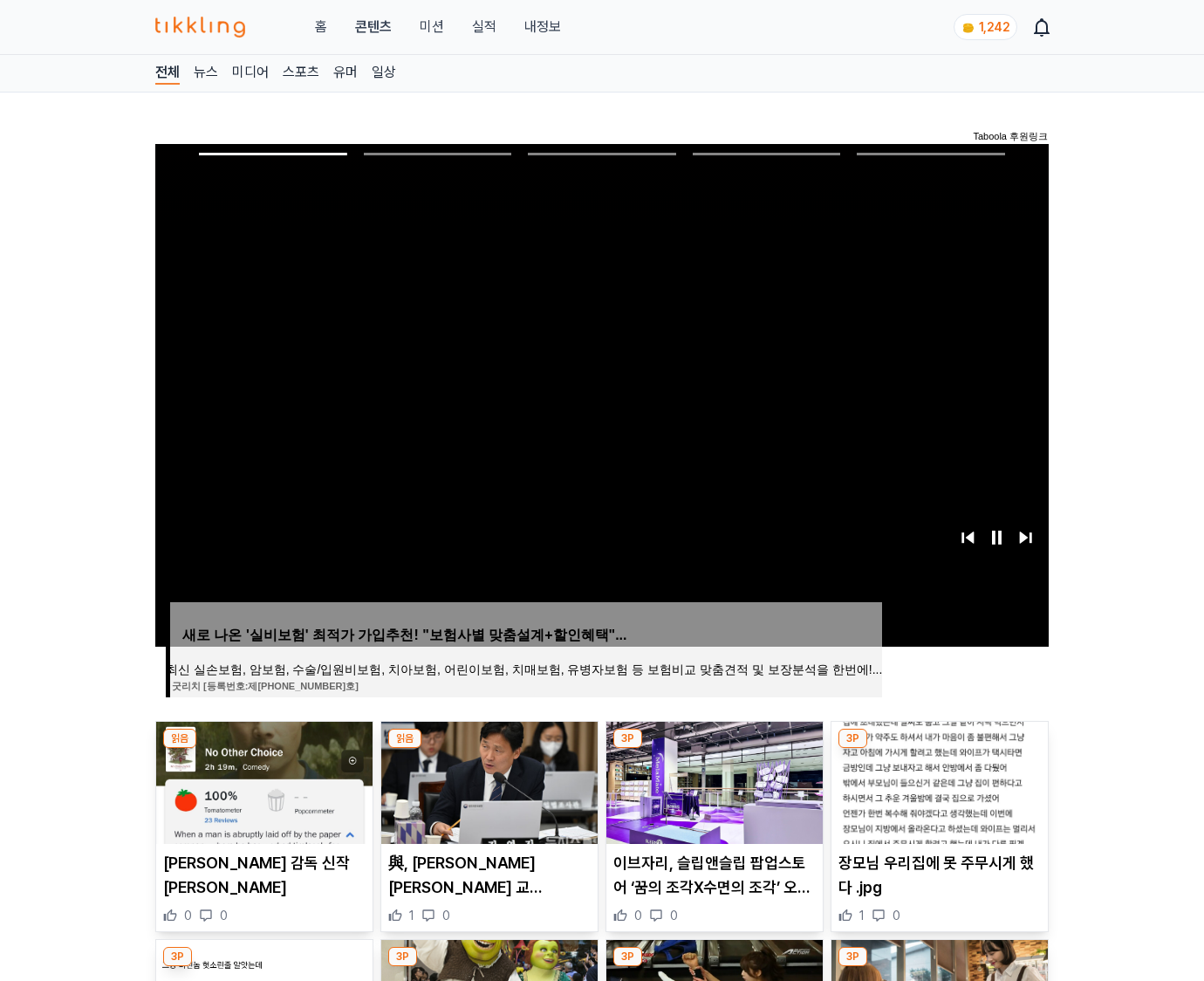
click at [939, 748] on img at bounding box center [939, 782] width 217 height 122
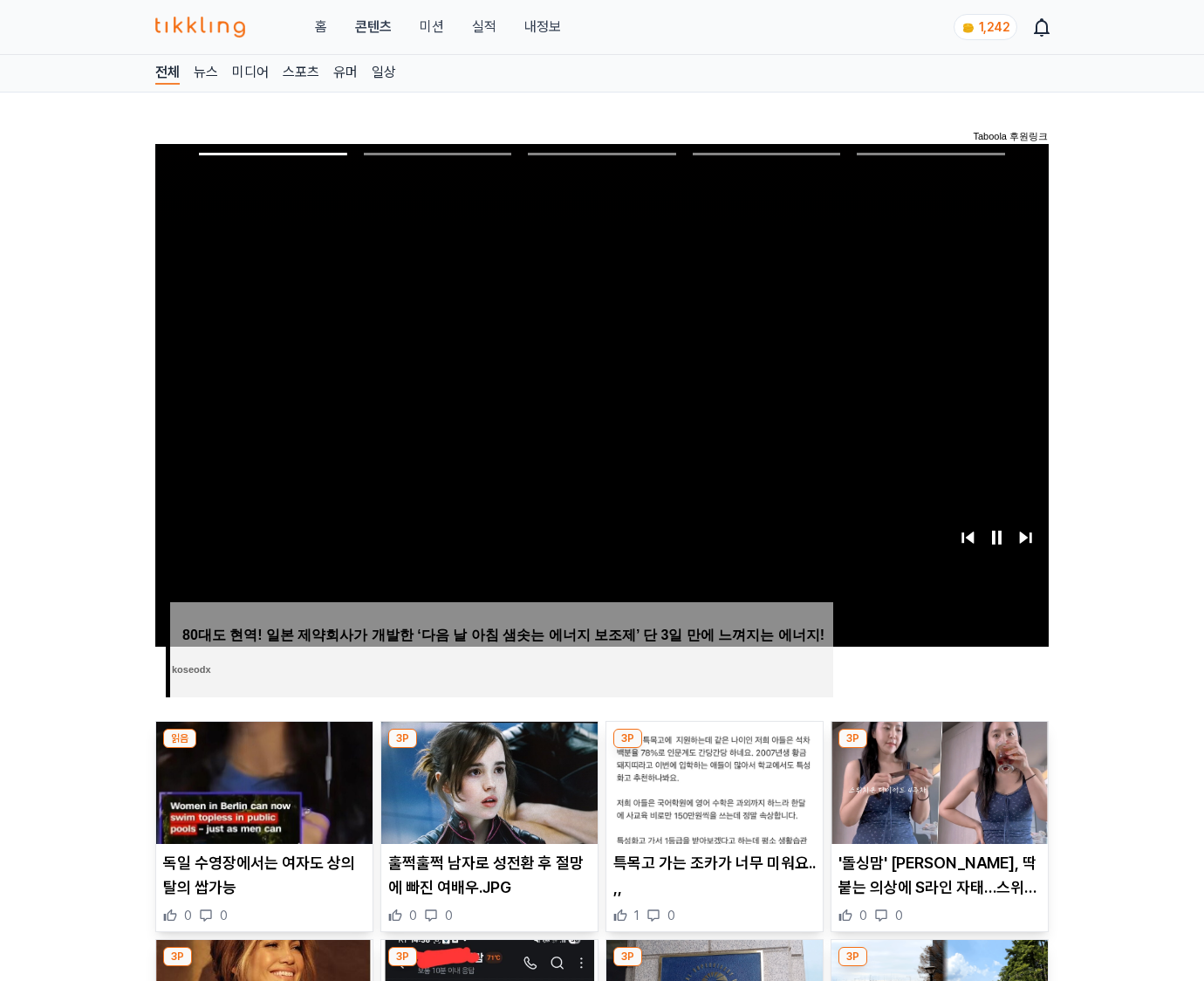
click at [939, 748] on img at bounding box center [939, 782] width 217 height 122
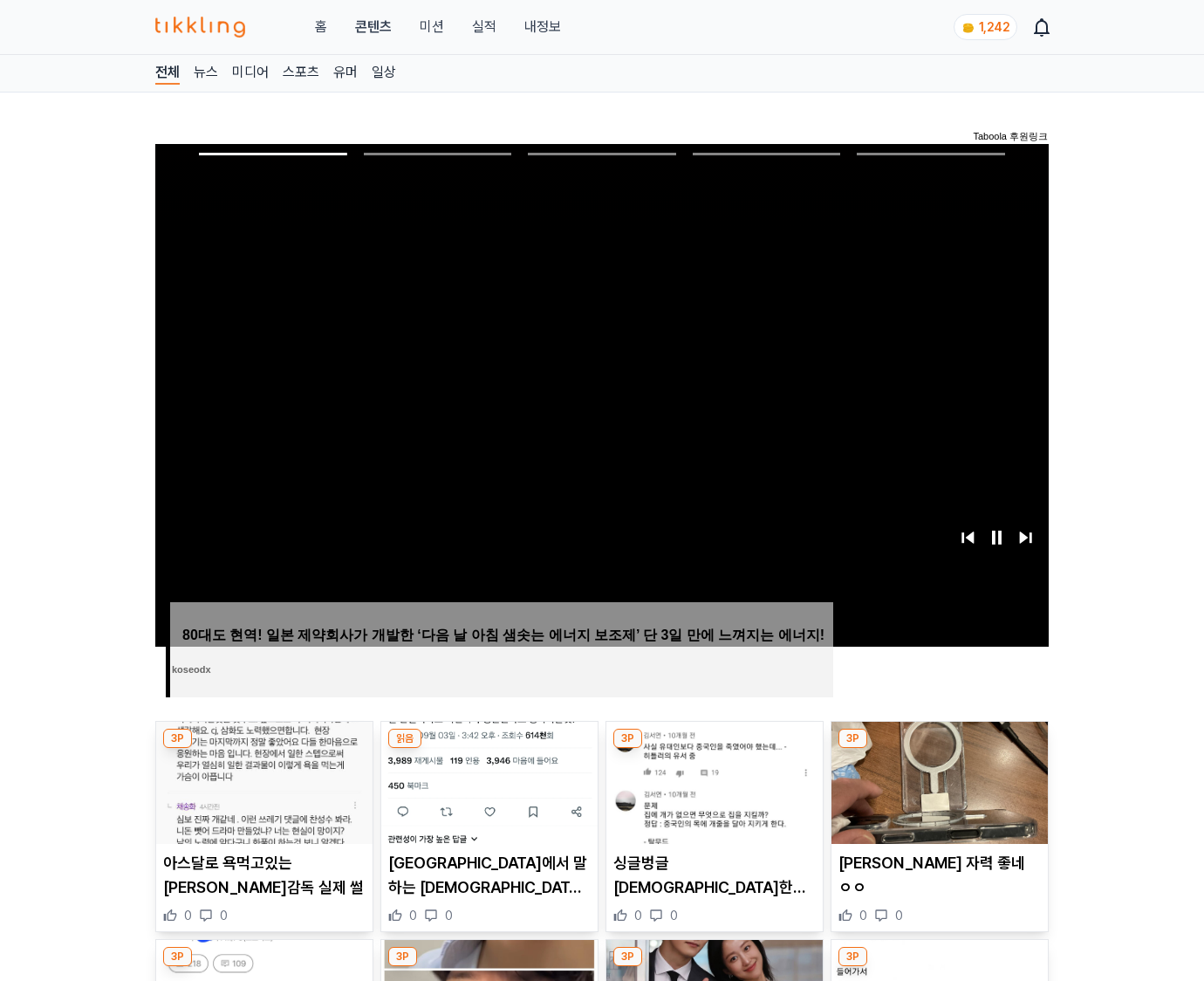
click at [939, 748] on img at bounding box center [939, 782] width 217 height 122
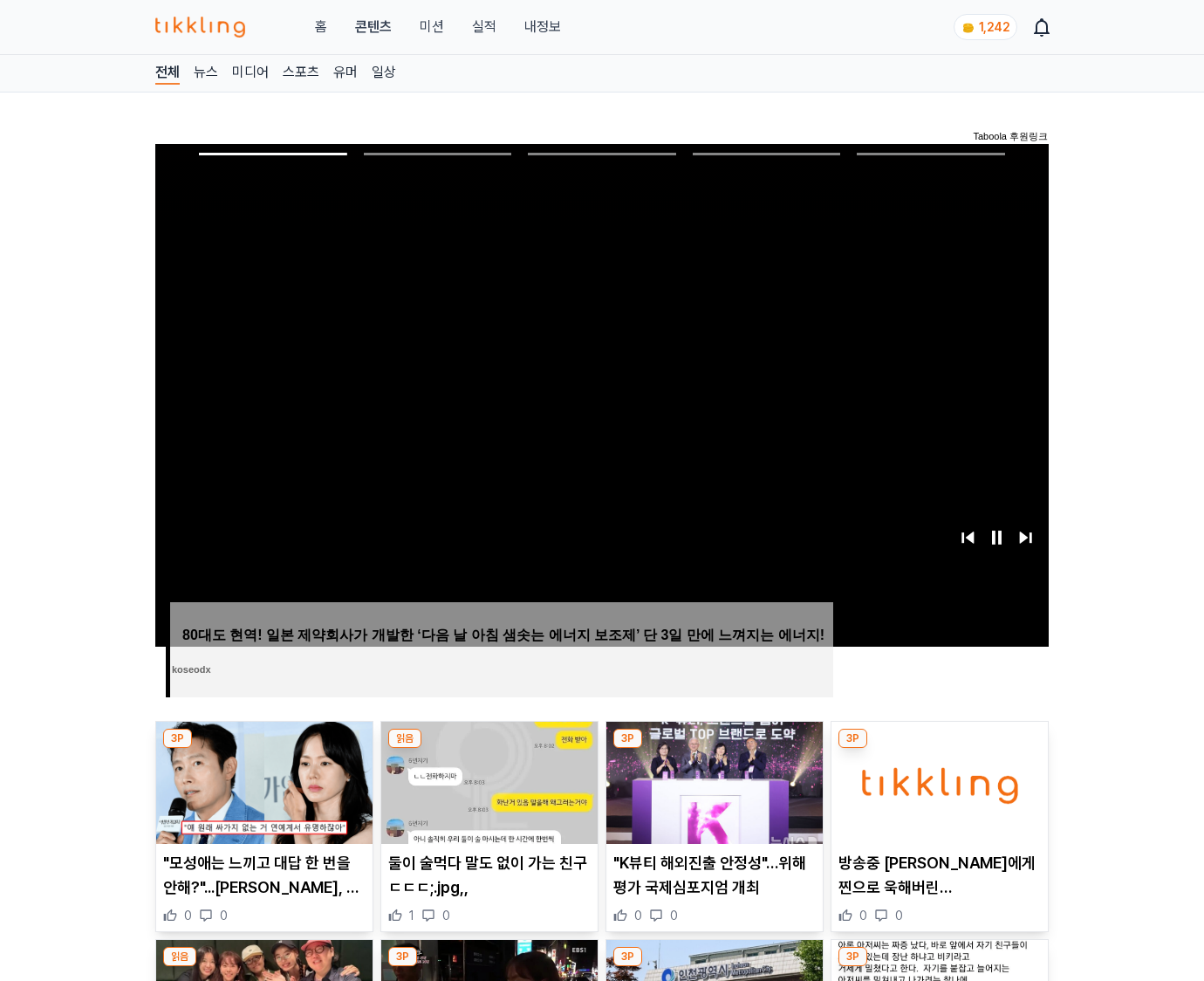
click at [939, 748] on img at bounding box center [939, 782] width 217 height 122
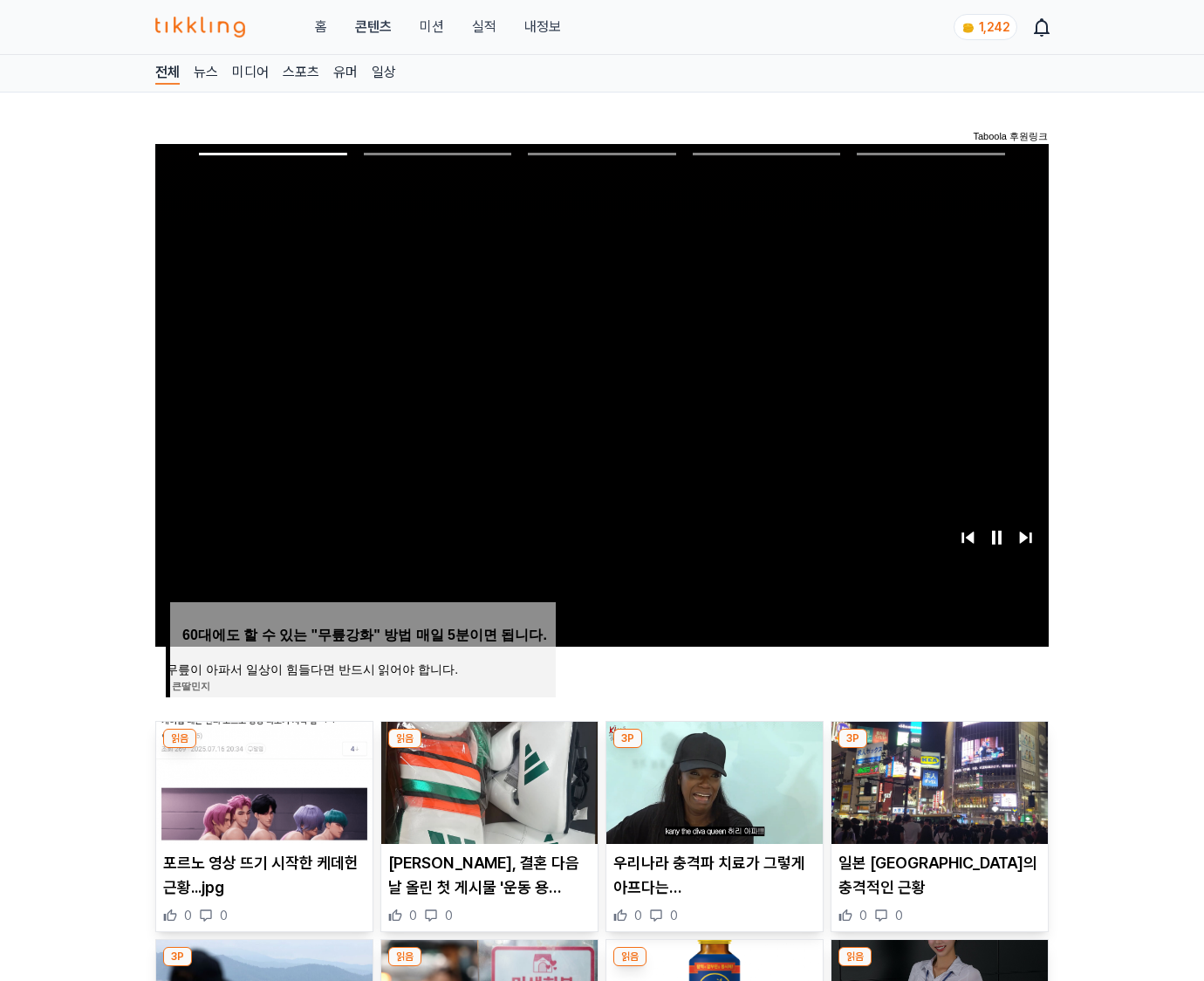
click at [939, 748] on img at bounding box center [939, 782] width 217 height 122
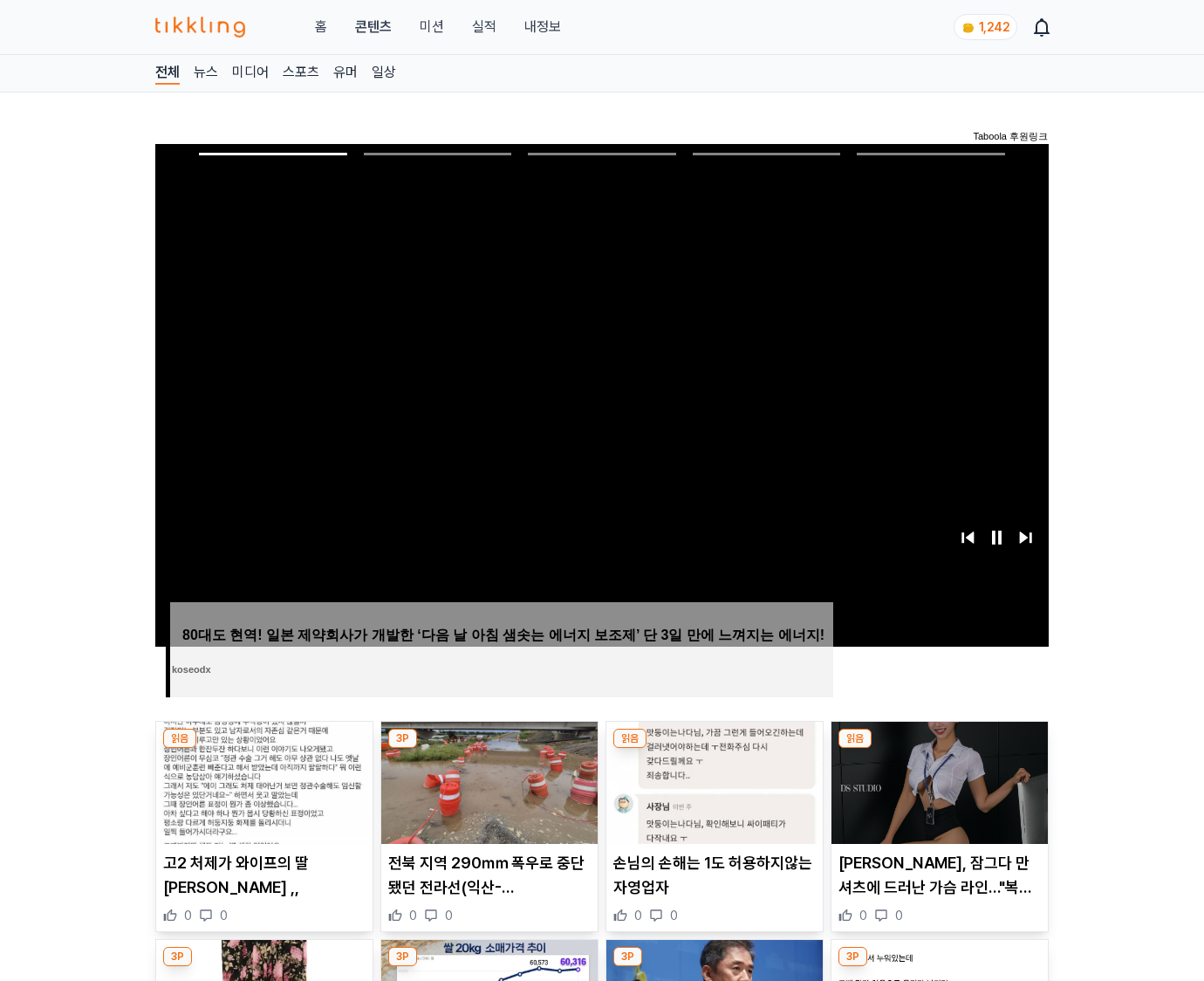
click at [939, 748] on img at bounding box center [939, 782] width 217 height 122
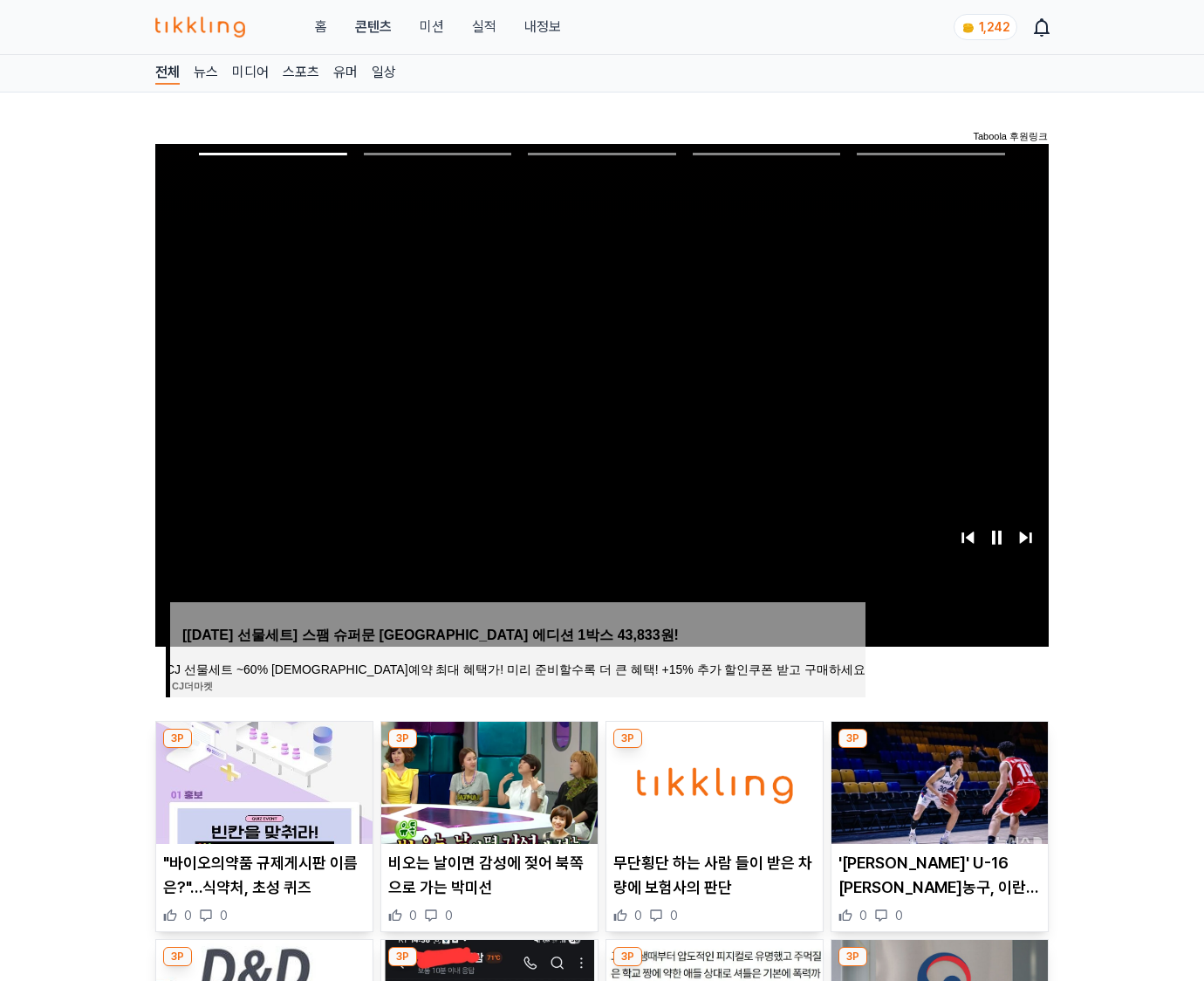
click at [939, 748] on img at bounding box center [939, 782] width 217 height 122
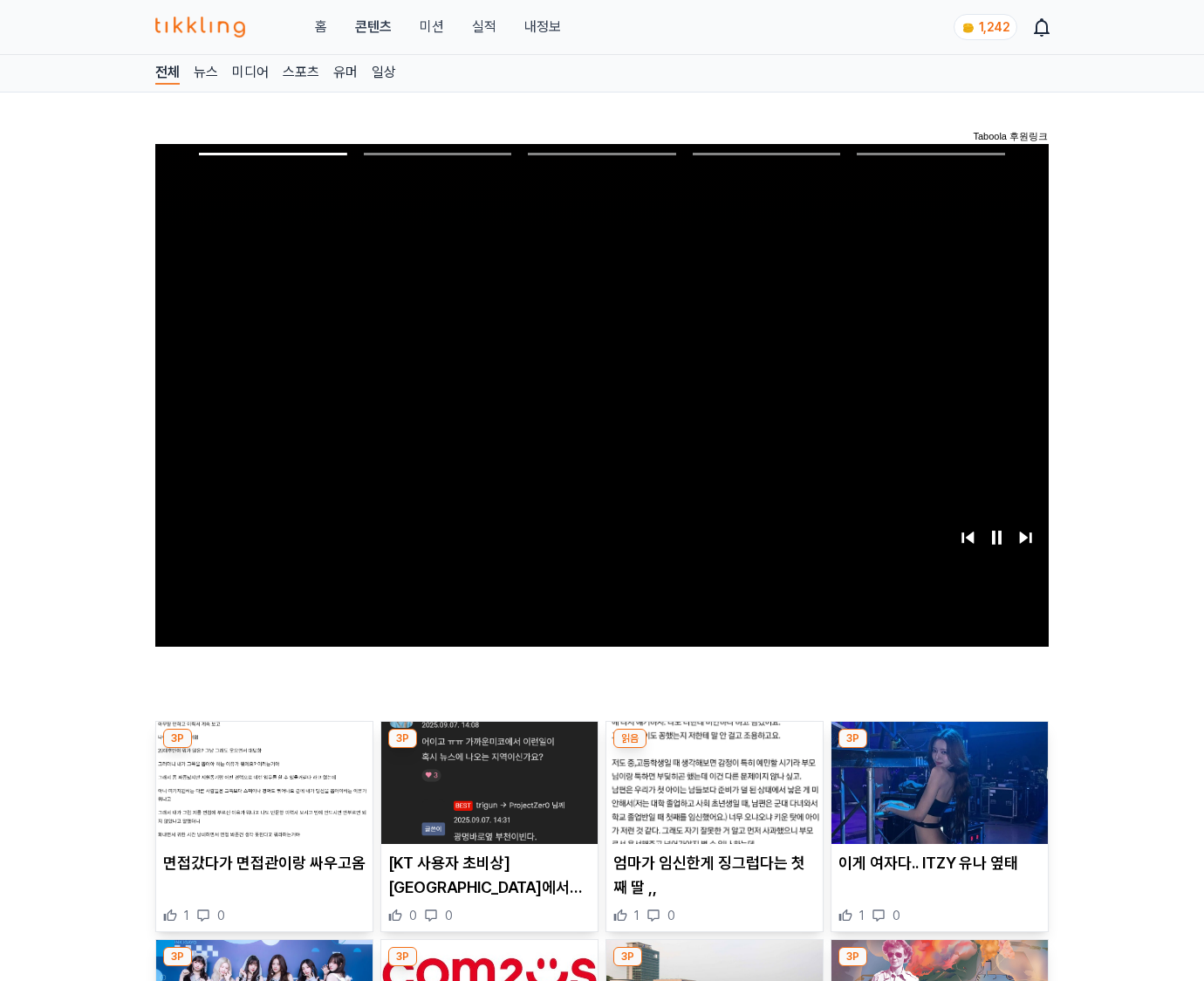
click at [939, 748] on img at bounding box center [939, 782] width 217 height 122
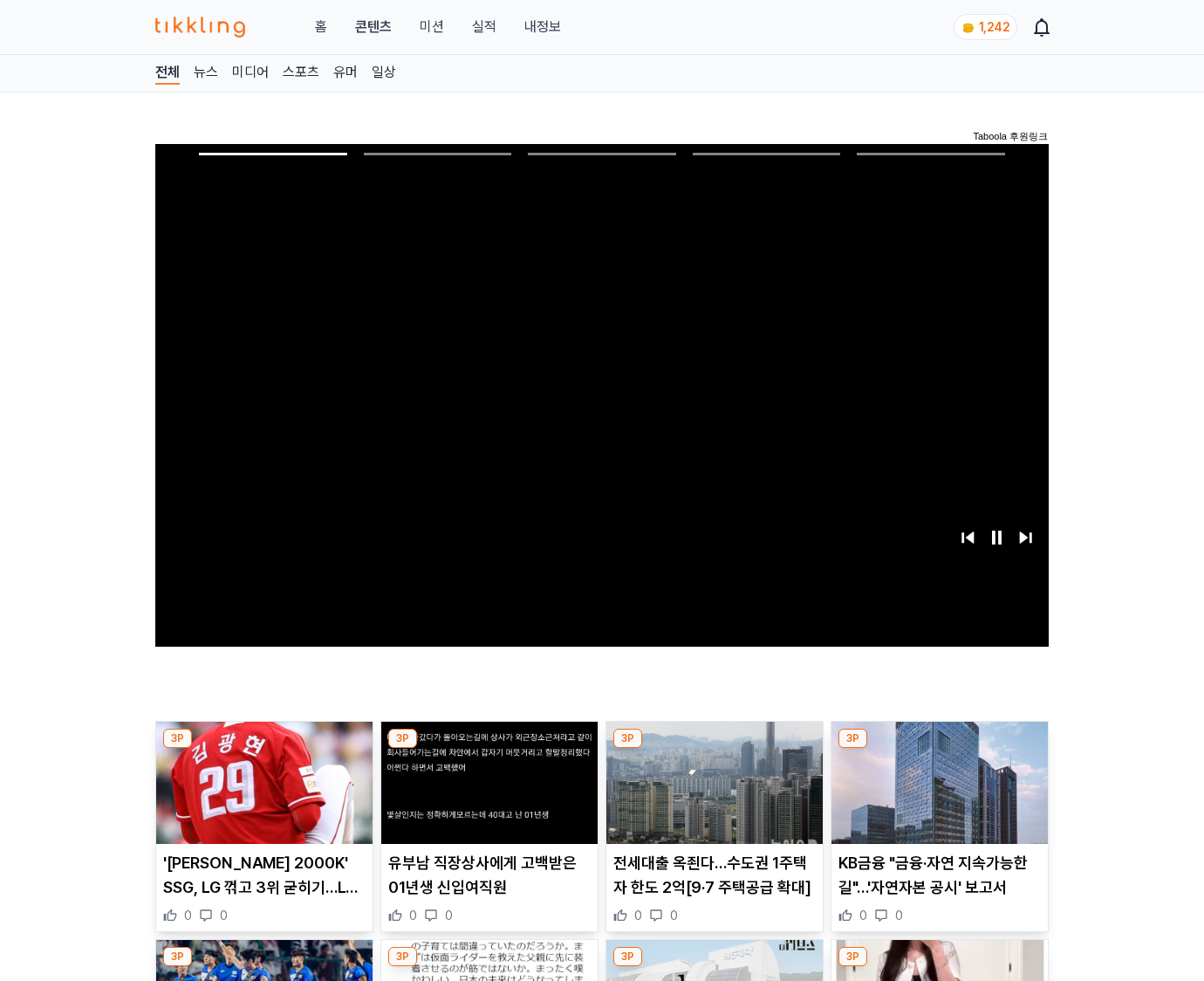
click at [939, 748] on img at bounding box center [939, 782] width 217 height 122
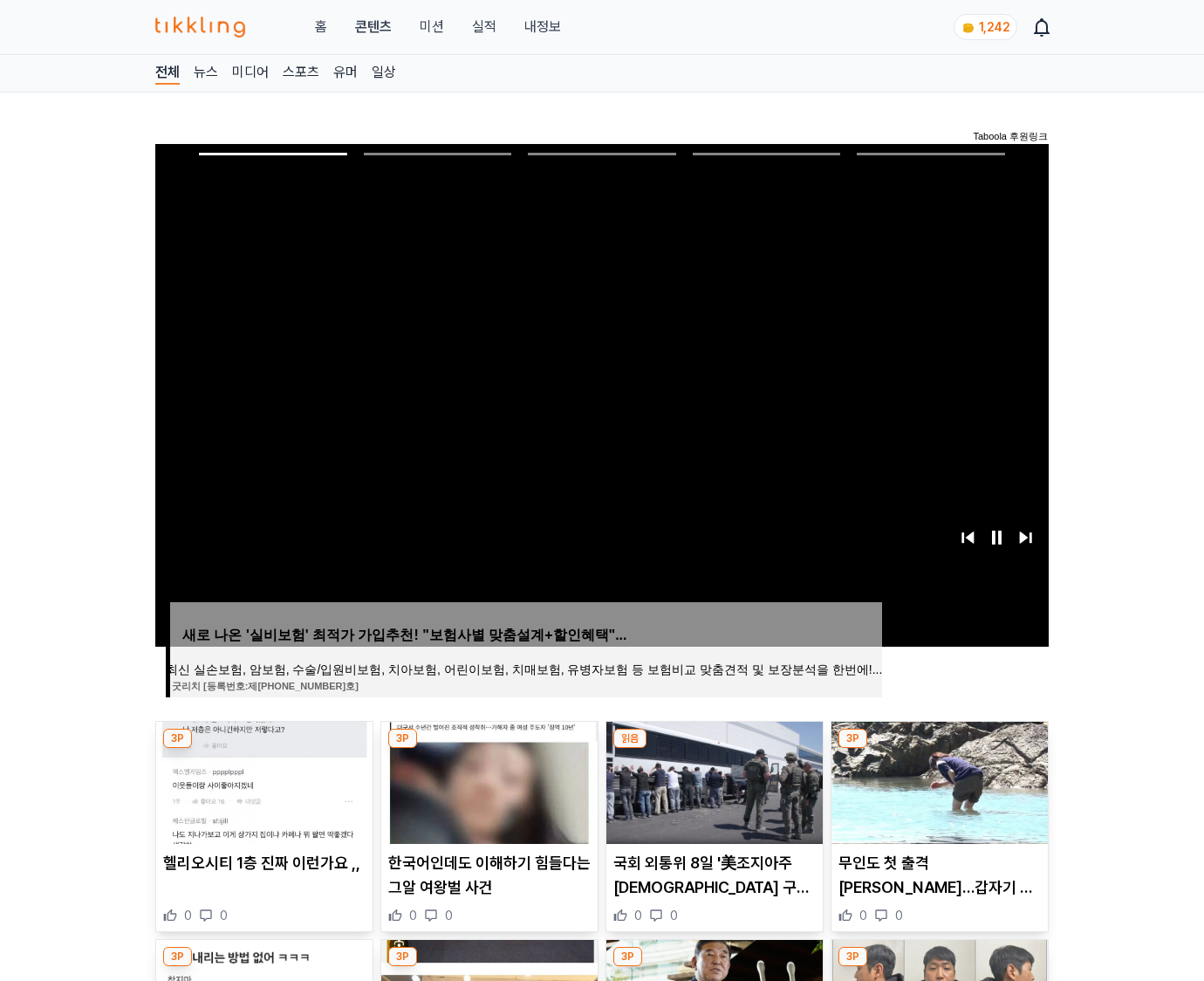
click at [939, 748] on img at bounding box center [939, 782] width 217 height 122
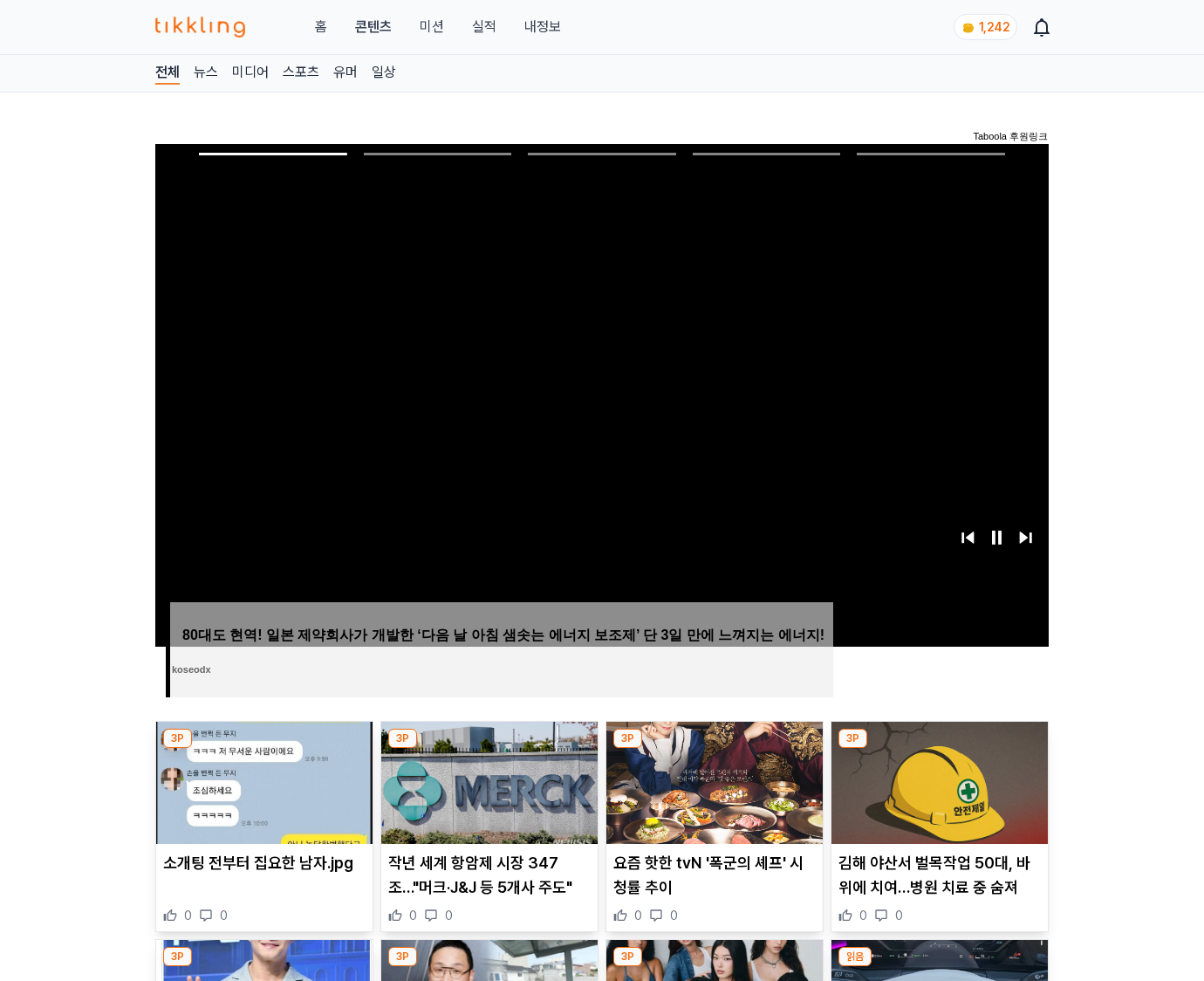
click at [939, 748] on img at bounding box center [939, 782] width 217 height 122
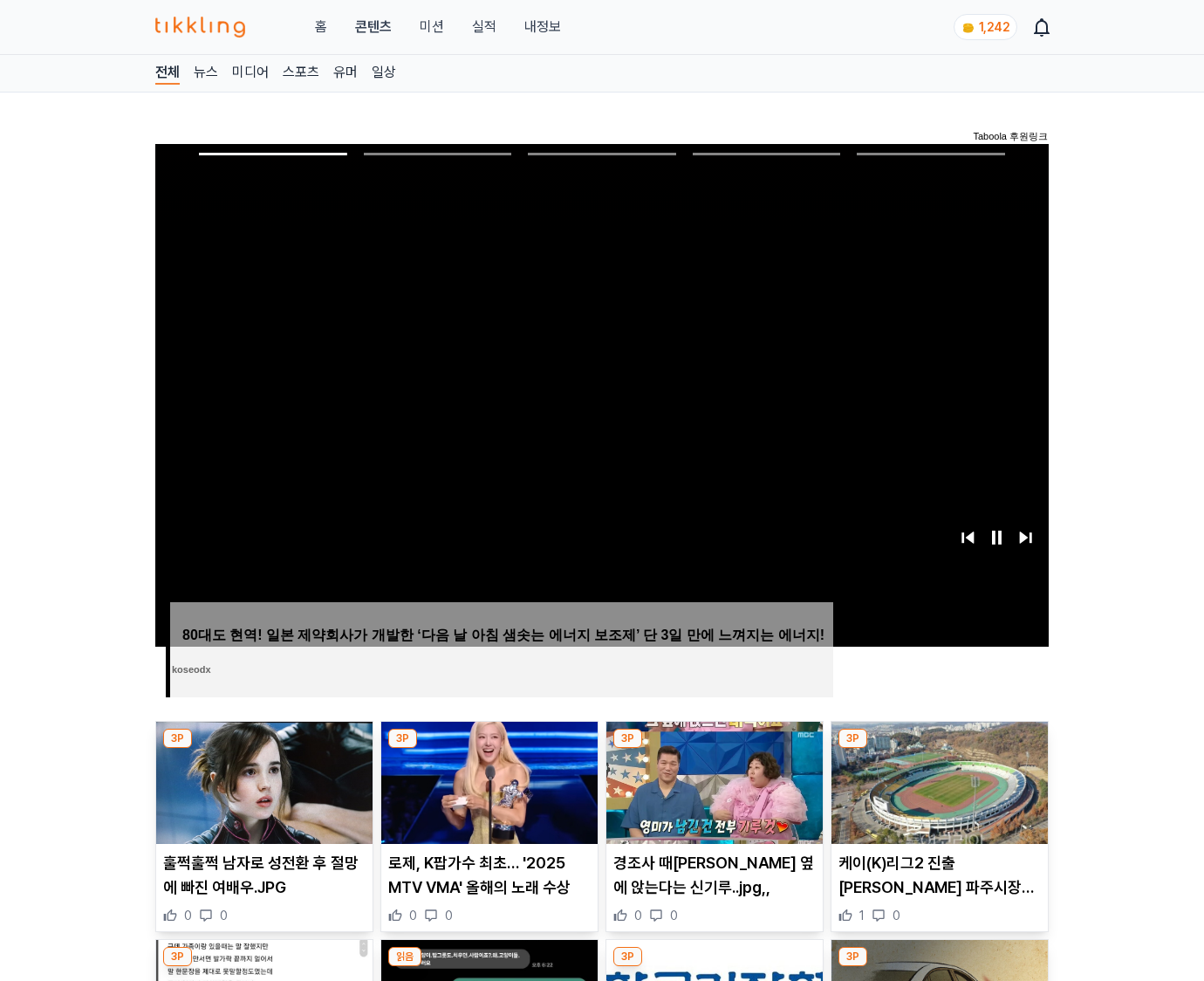
click at [939, 748] on img at bounding box center [939, 782] width 217 height 122
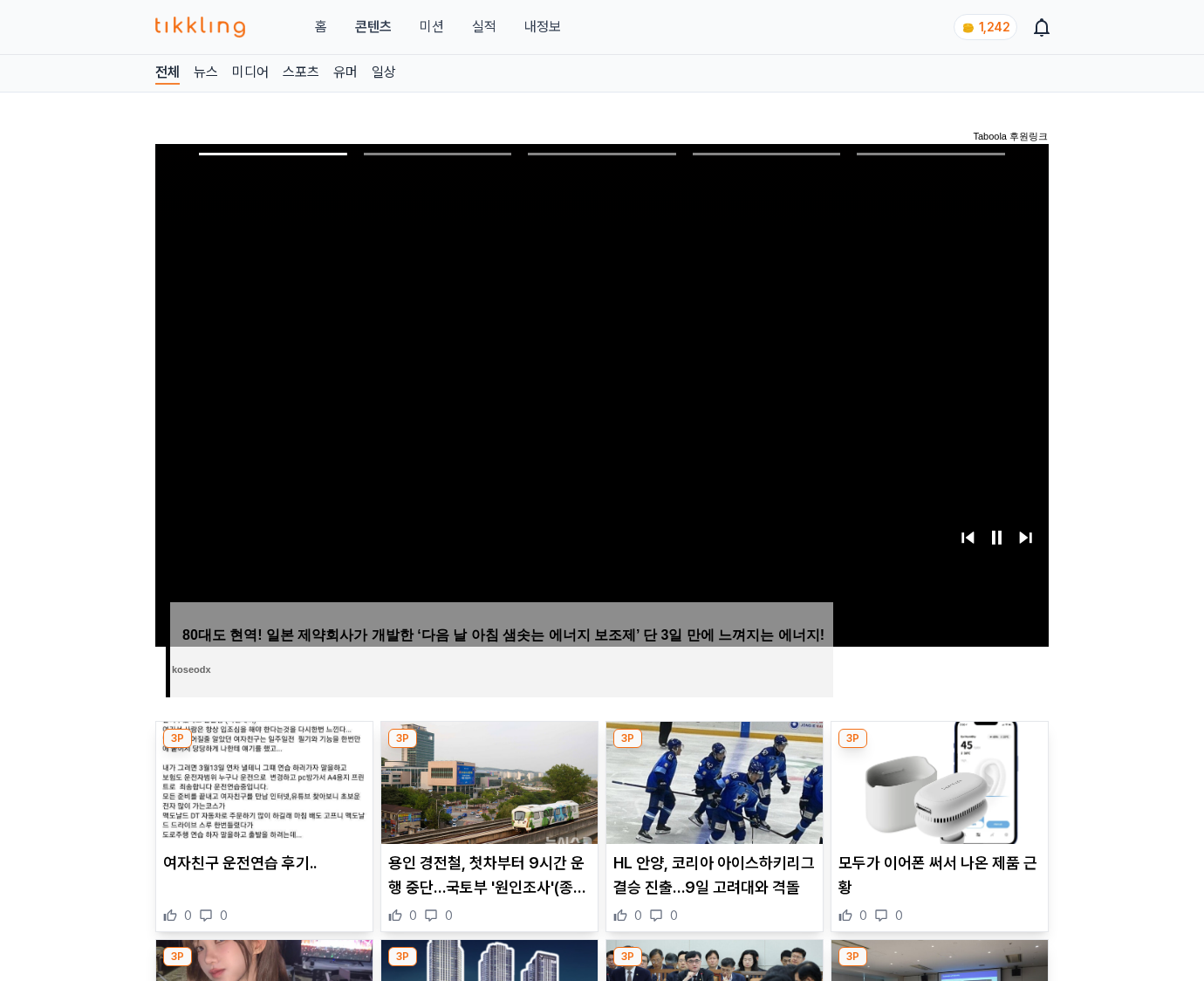
click at [939, 748] on img at bounding box center [939, 782] width 217 height 122
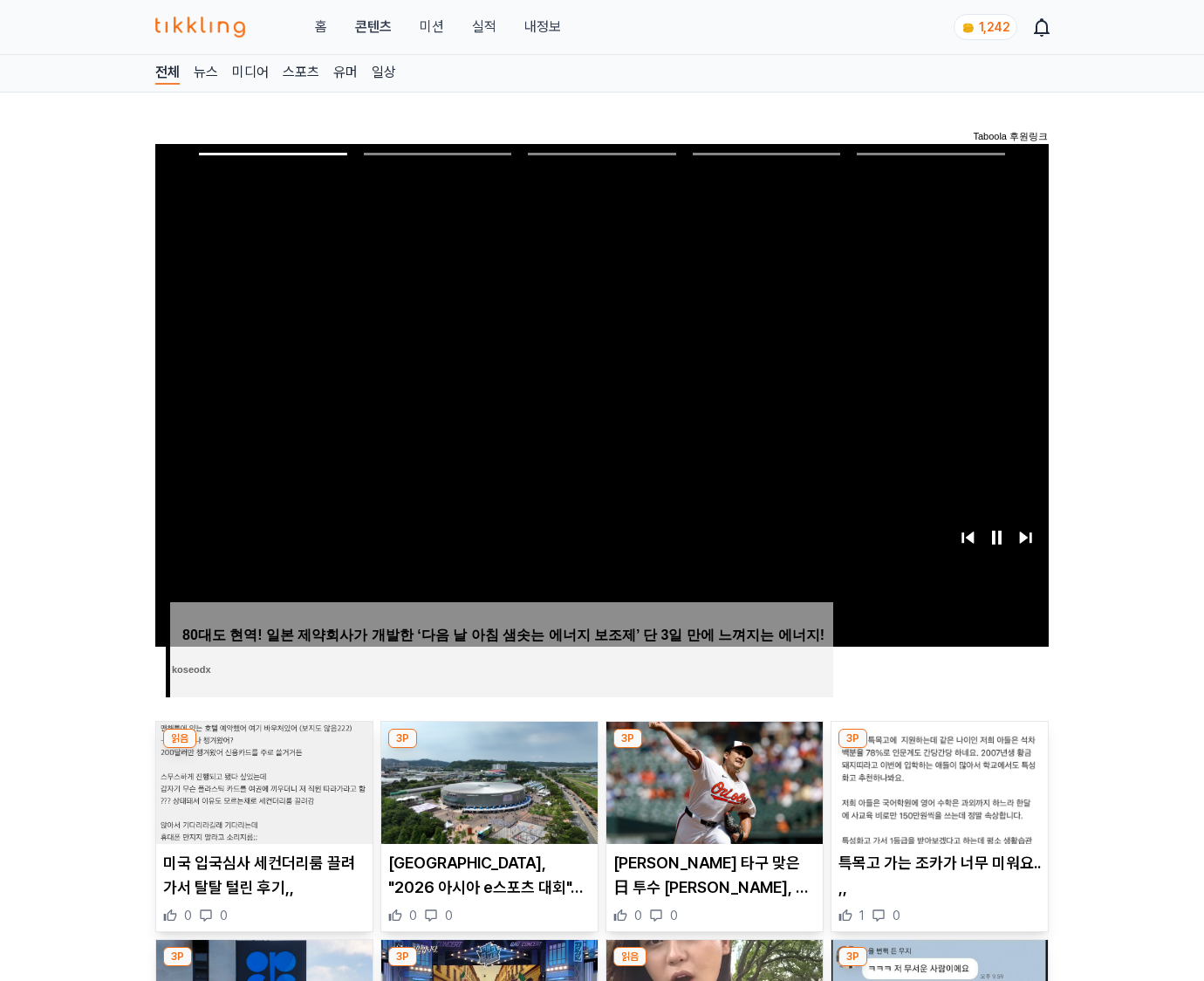
click at [939, 748] on img at bounding box center [939, 782] width 217 height 122
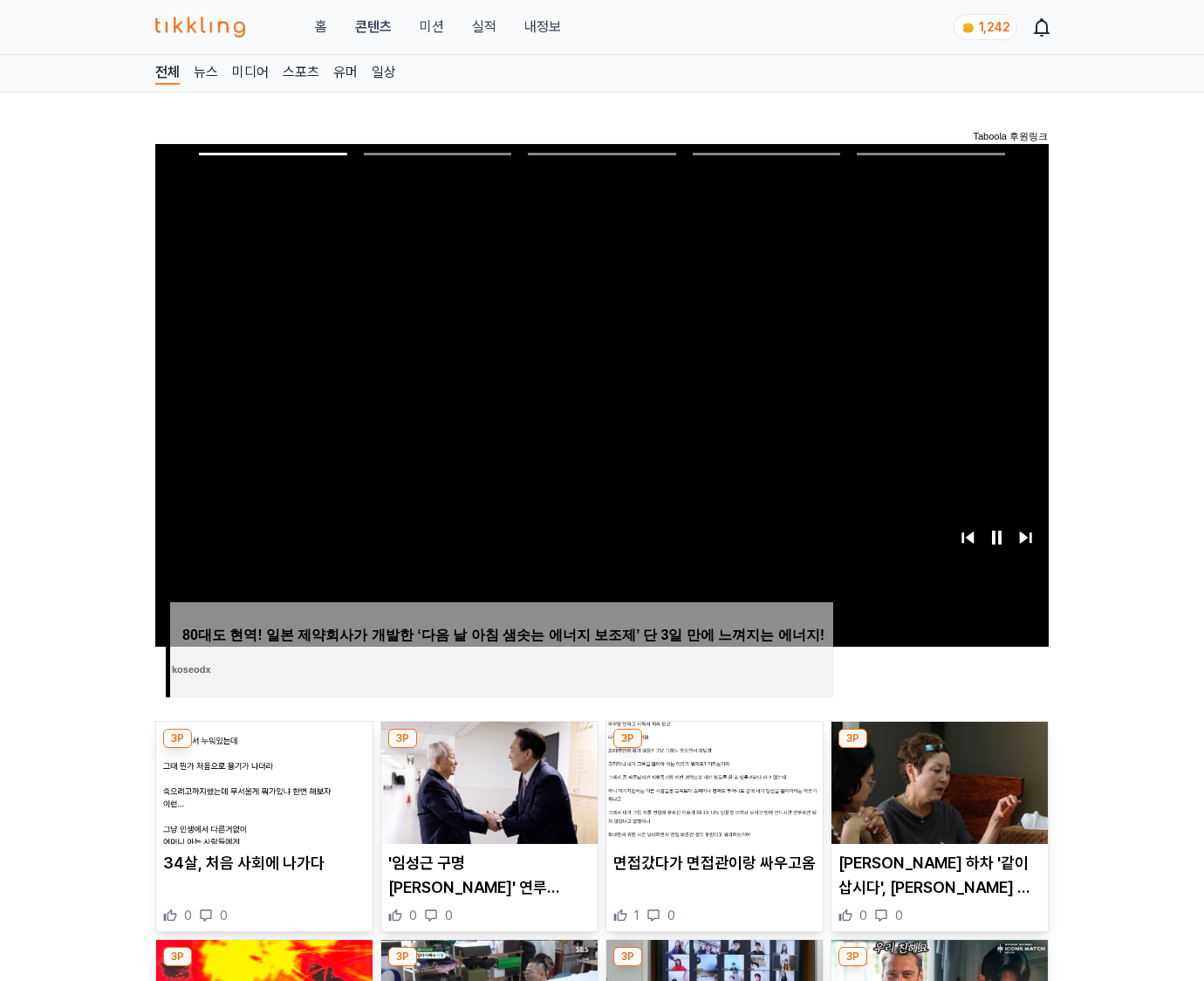
click at [939, 748] on img at bounding box center [939, 782] width 217 height 122
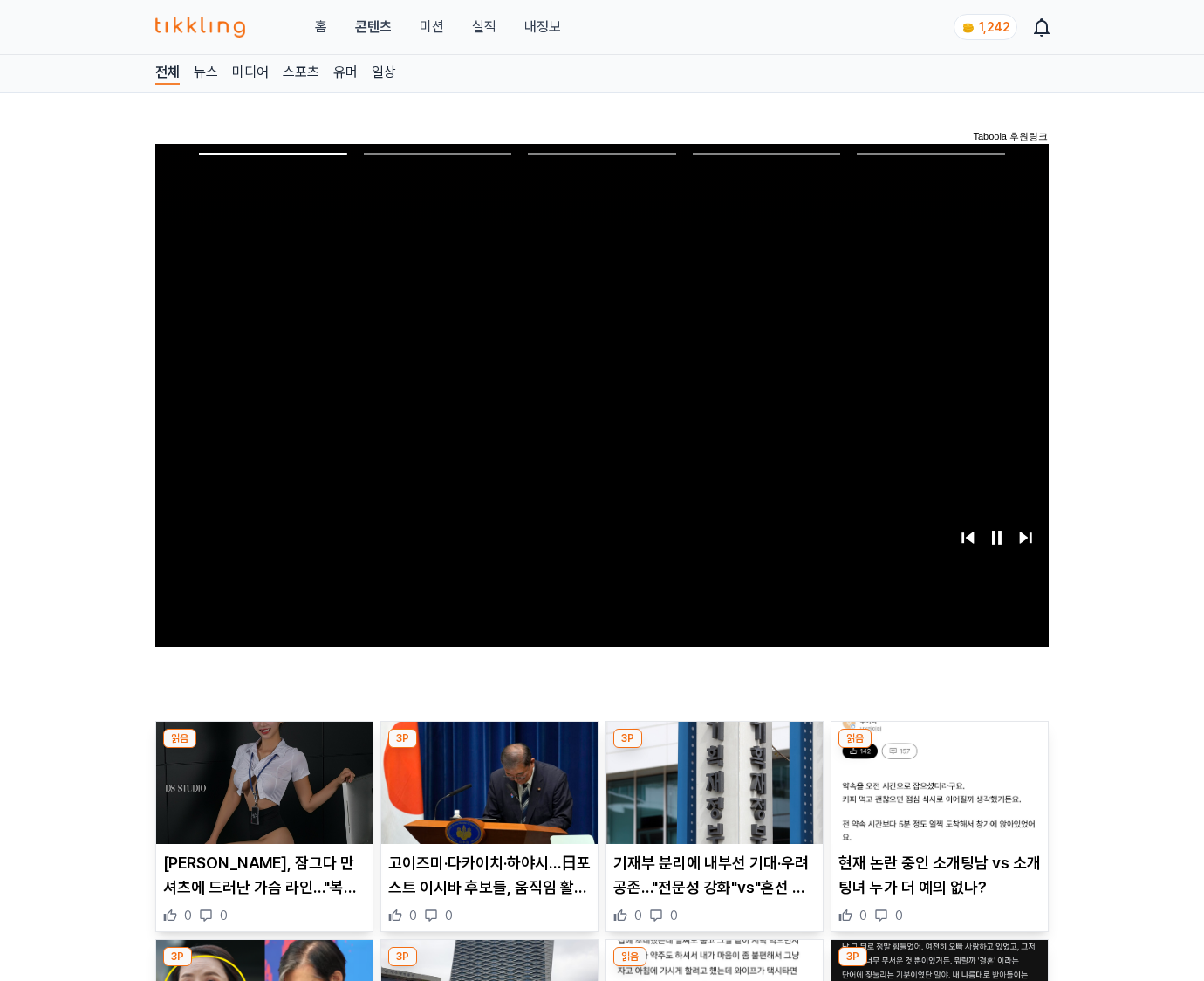
click at [939, 748] on img at bounding box center [939, 782] width 217 height 122
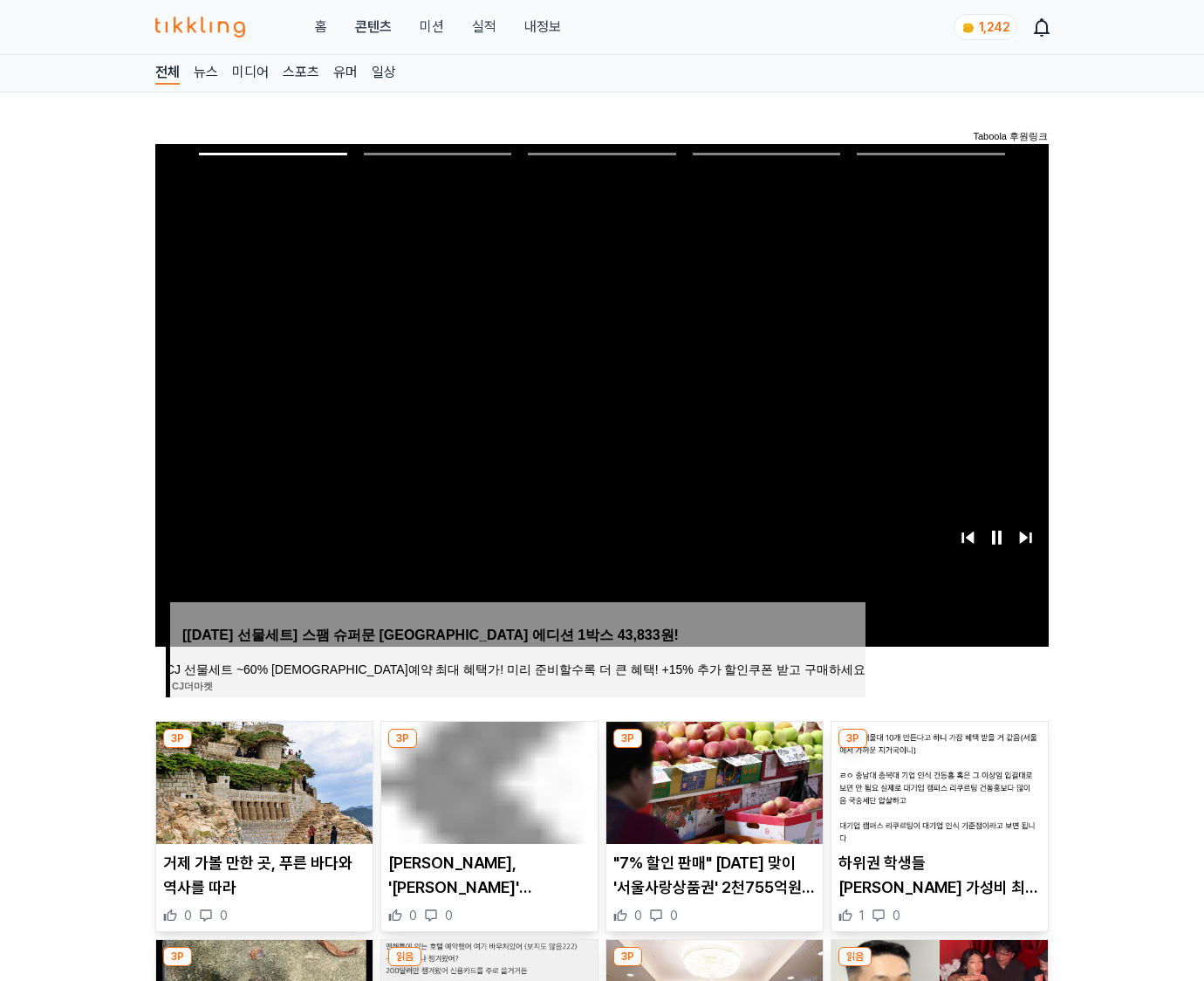
click at [939, 748] on img at bounding box center [939, 782] width 217 height 122
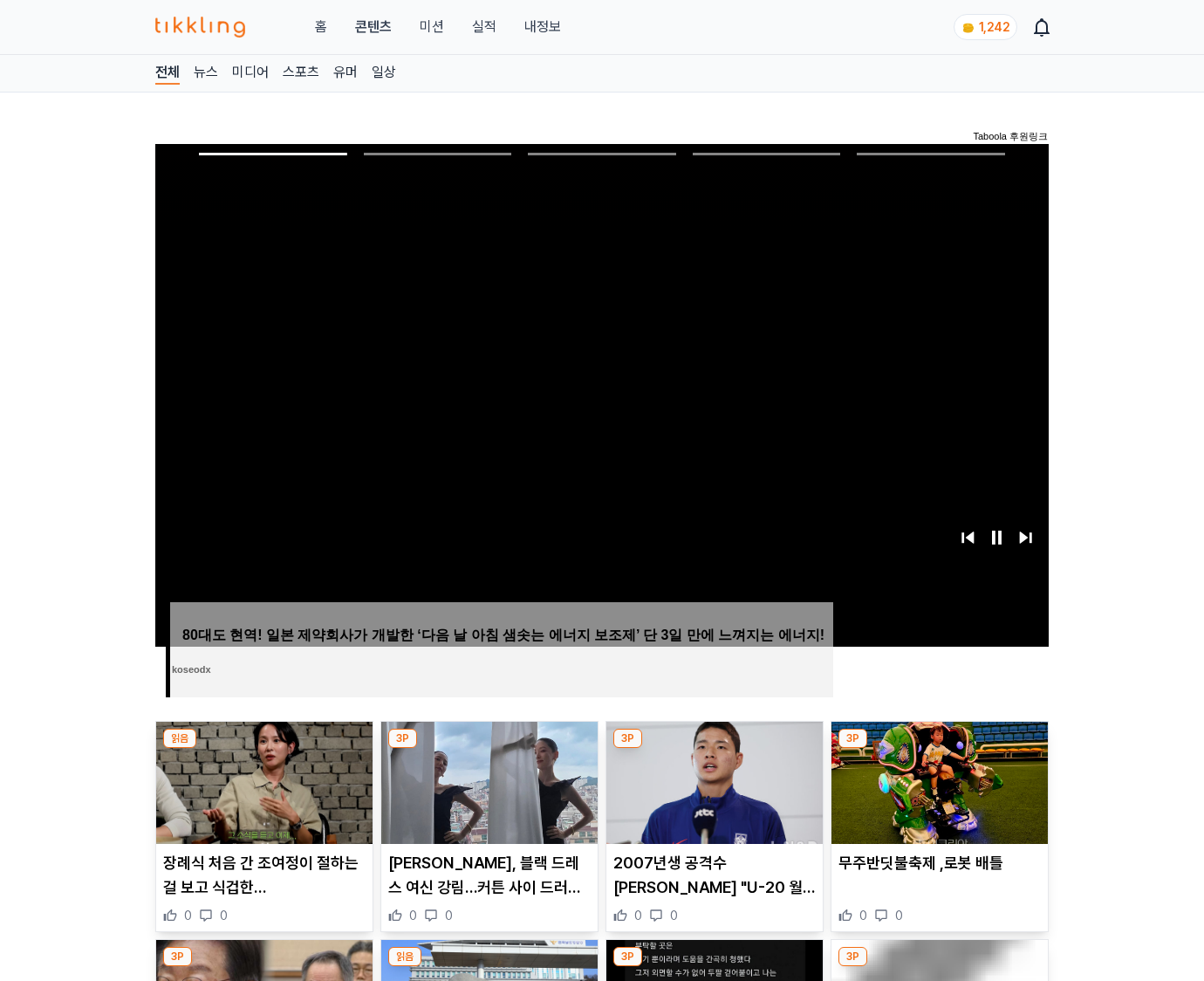
click at [939, 748] on img at bounding box center [939, 782] width 217 height 122
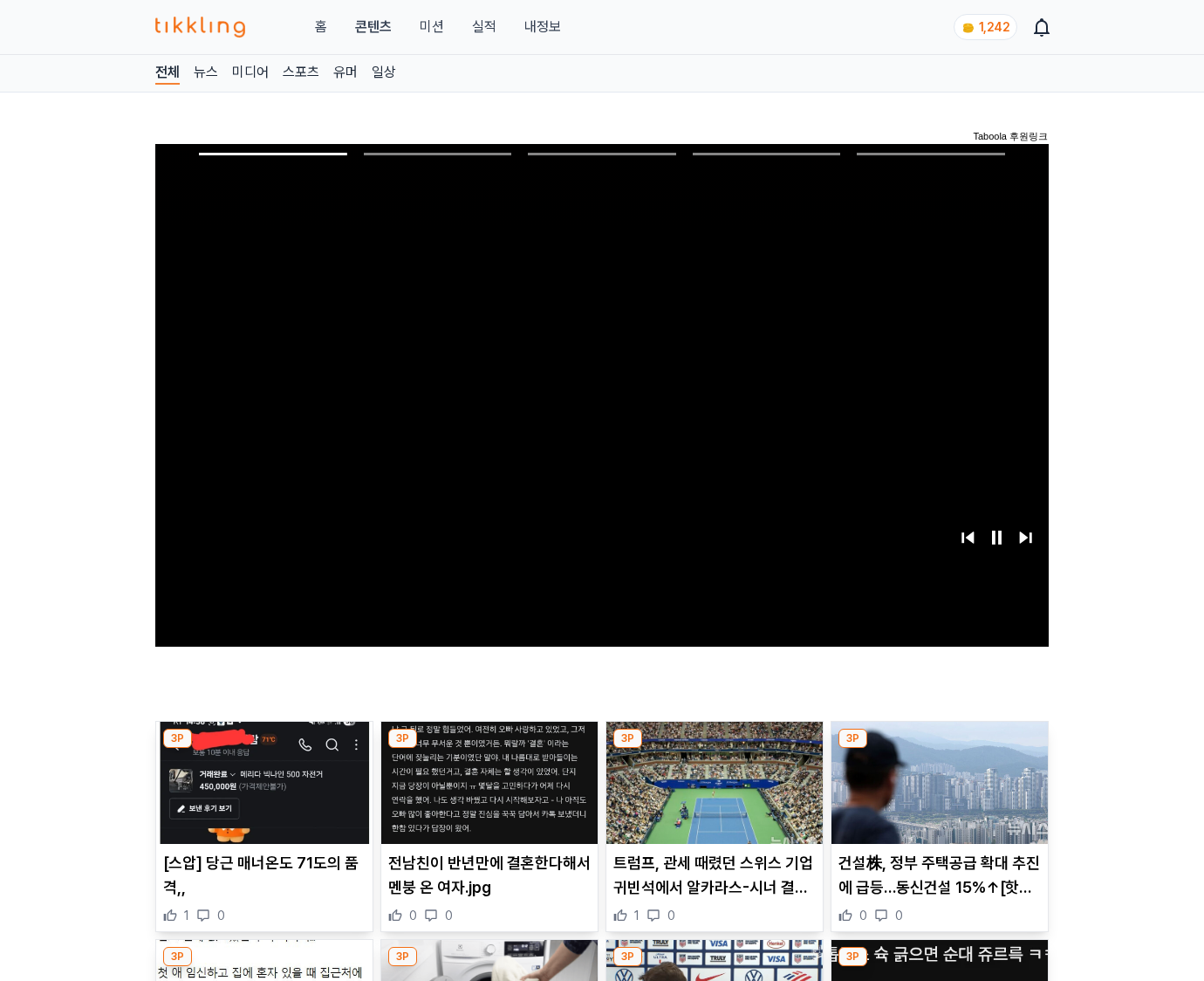
click at [939, 748] on img at bounding box center [939, 782] width 217 height 122
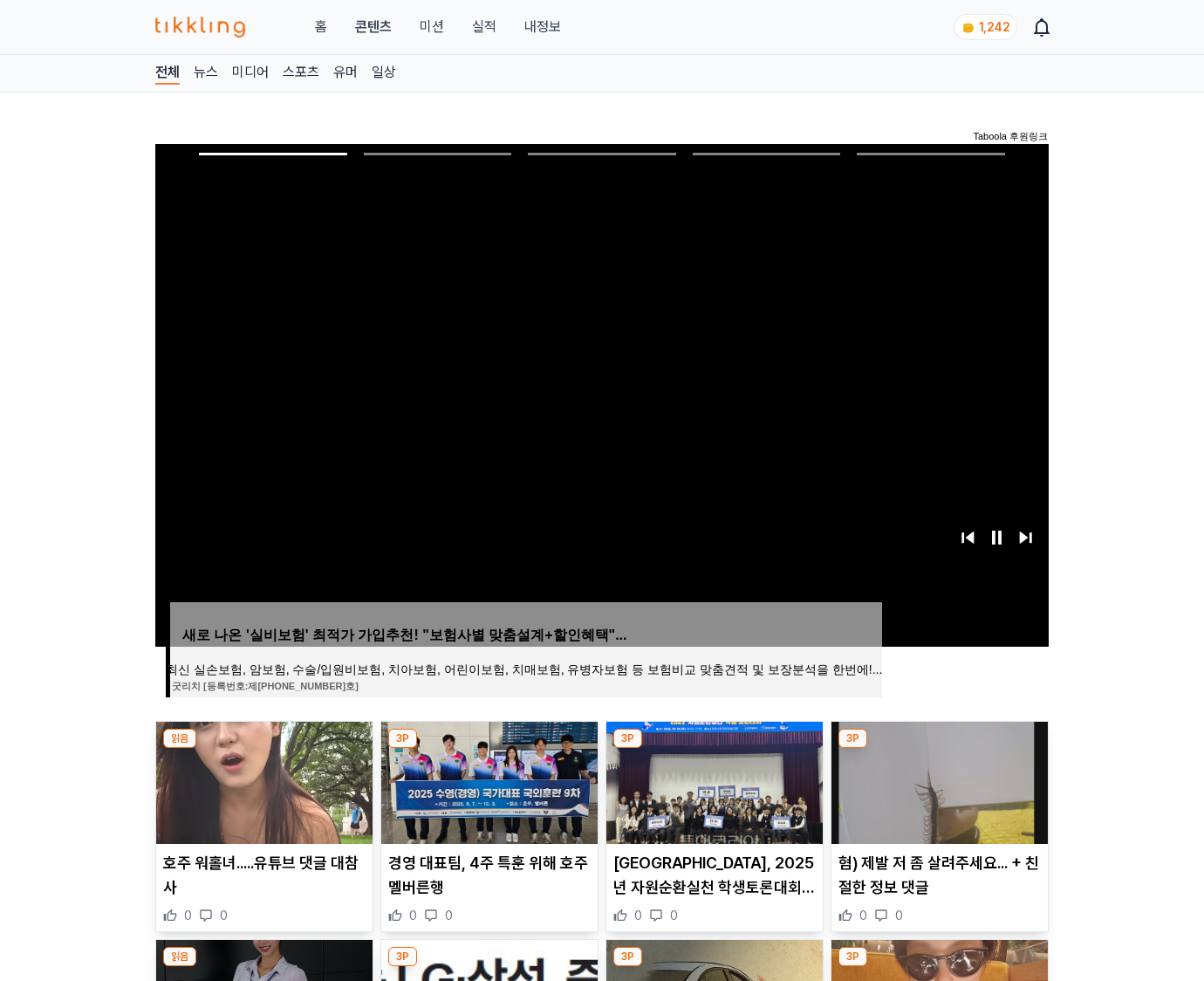
click at [939, 748] on img at bounding box center [939, 782] width 217 height 122
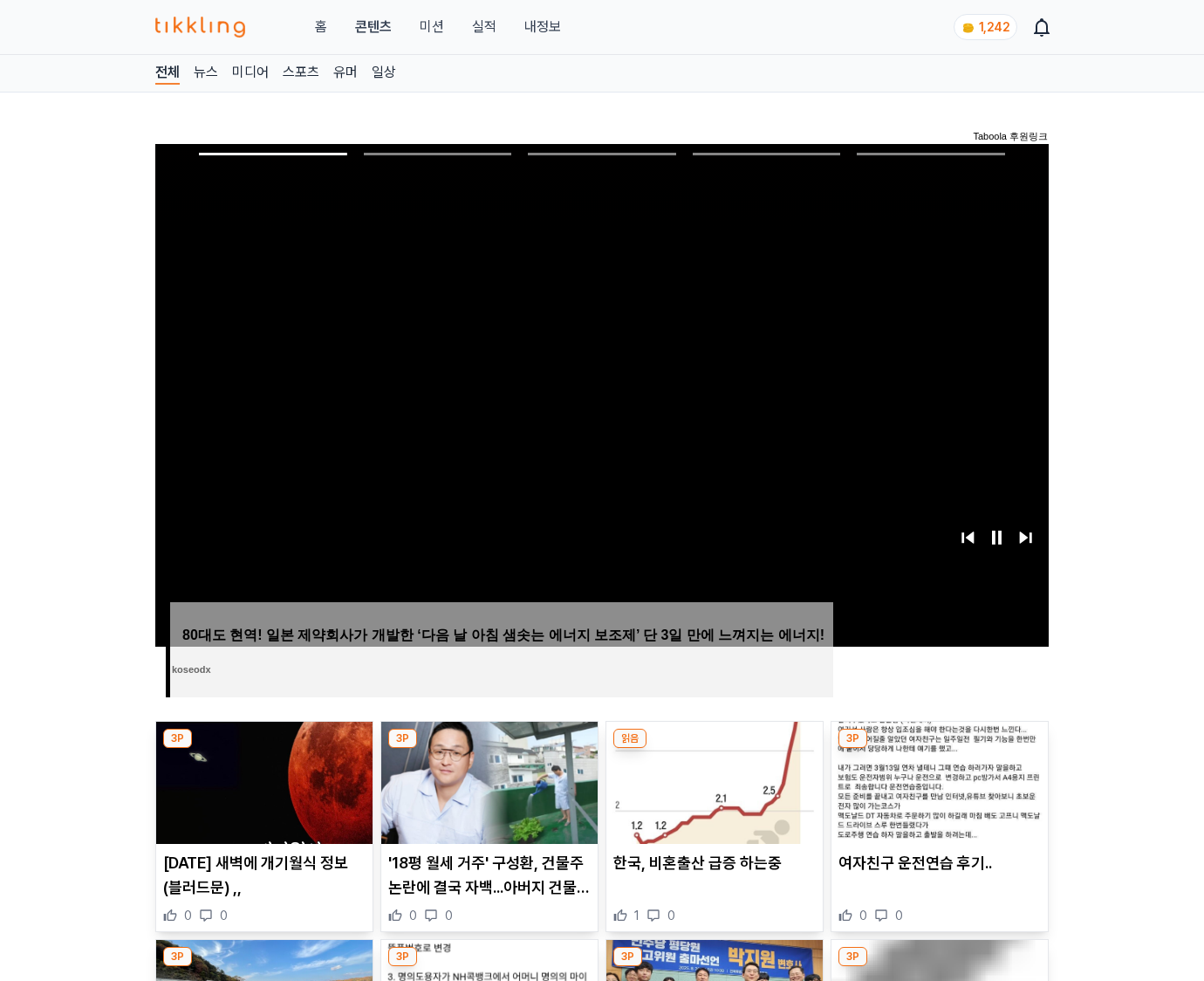
click at [939, 748] on img at bounding box center [939, 782] width 217 height 122
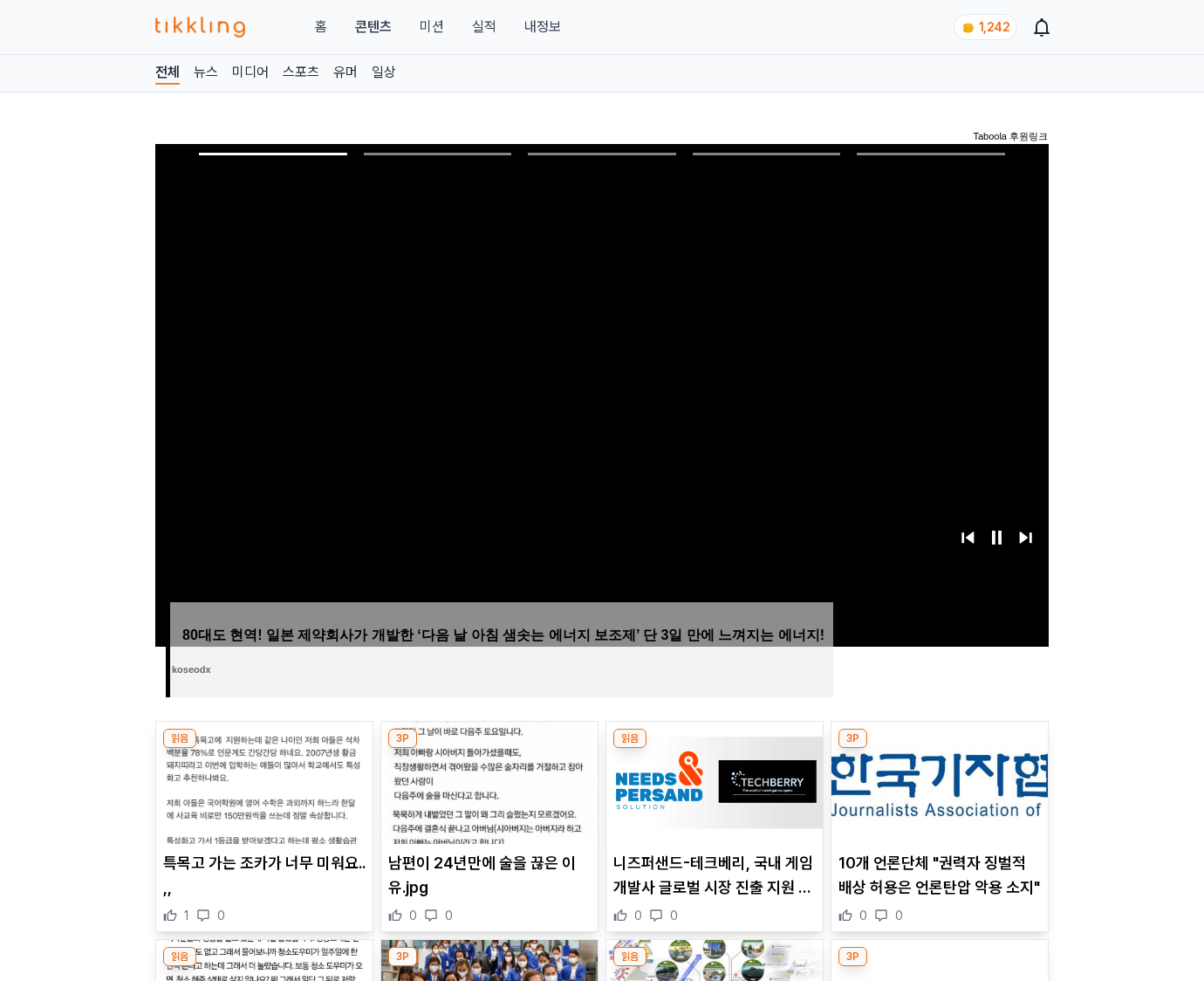
click at [939, 748] on img at bounding box center [939, 782] width 217 height 122
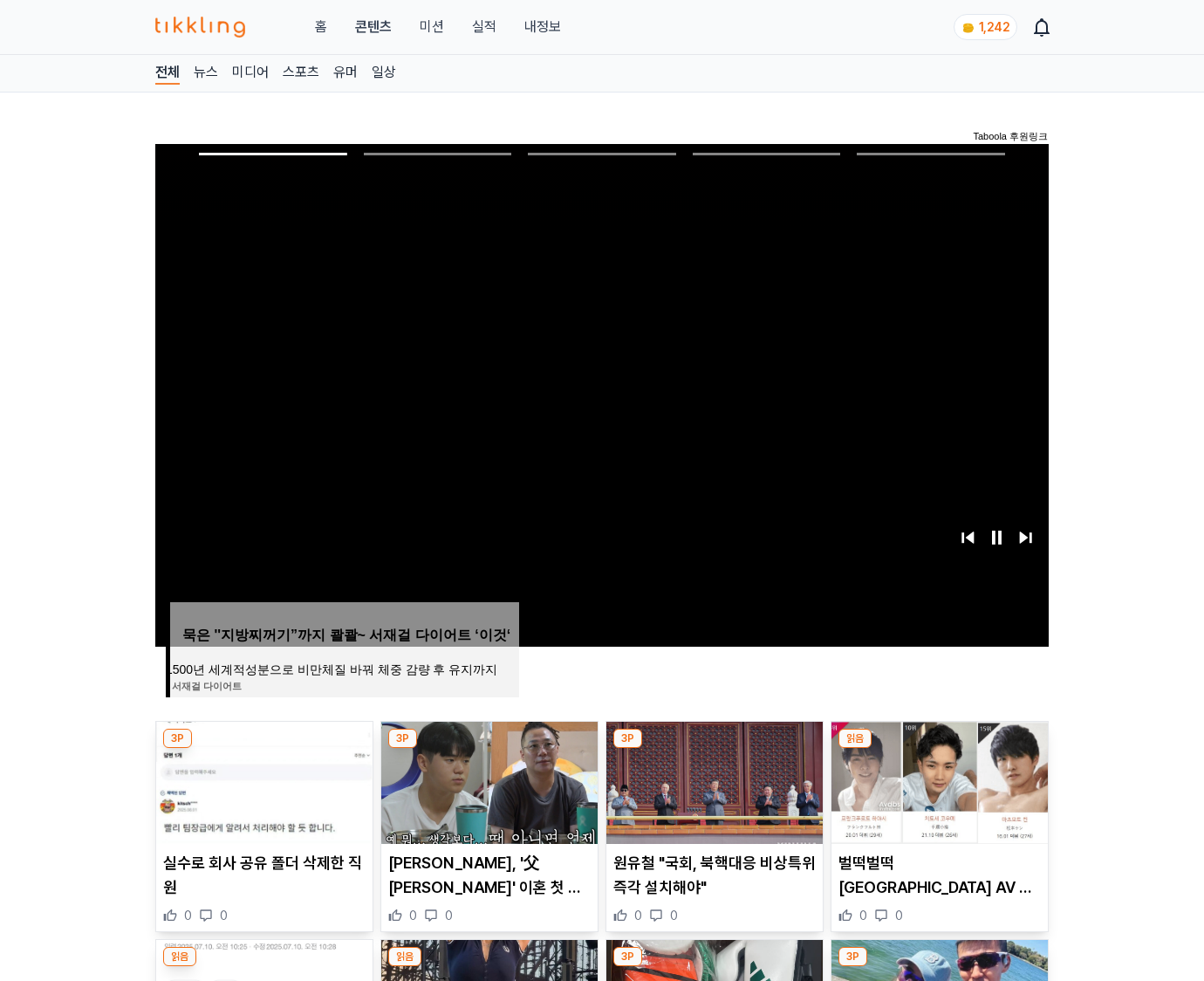
click at [939, 748] on img at bounding box center [939, 782] width 217 height 122
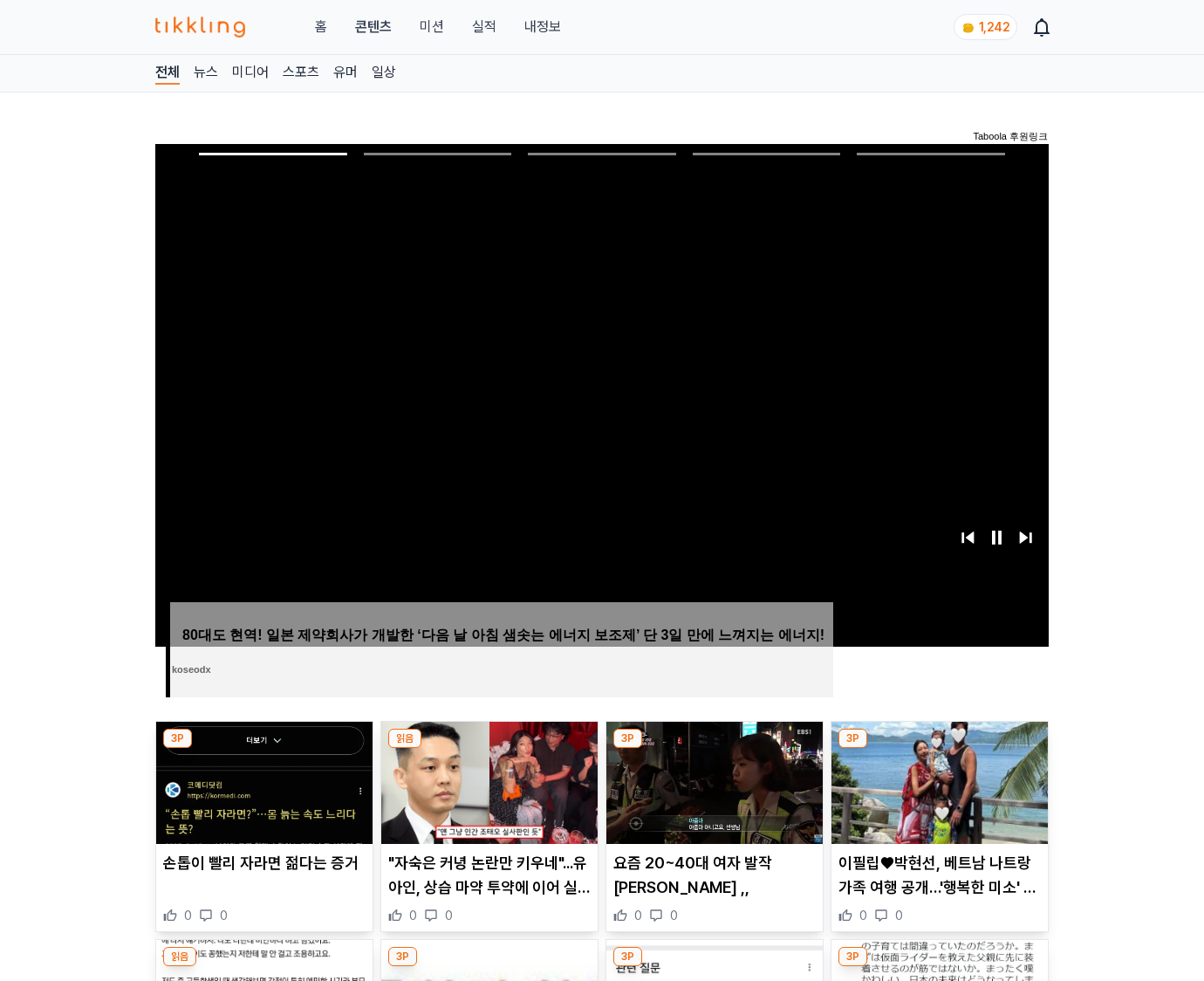
click at [939, 748] on img at bounding box center [939, 782] width 217 height 122
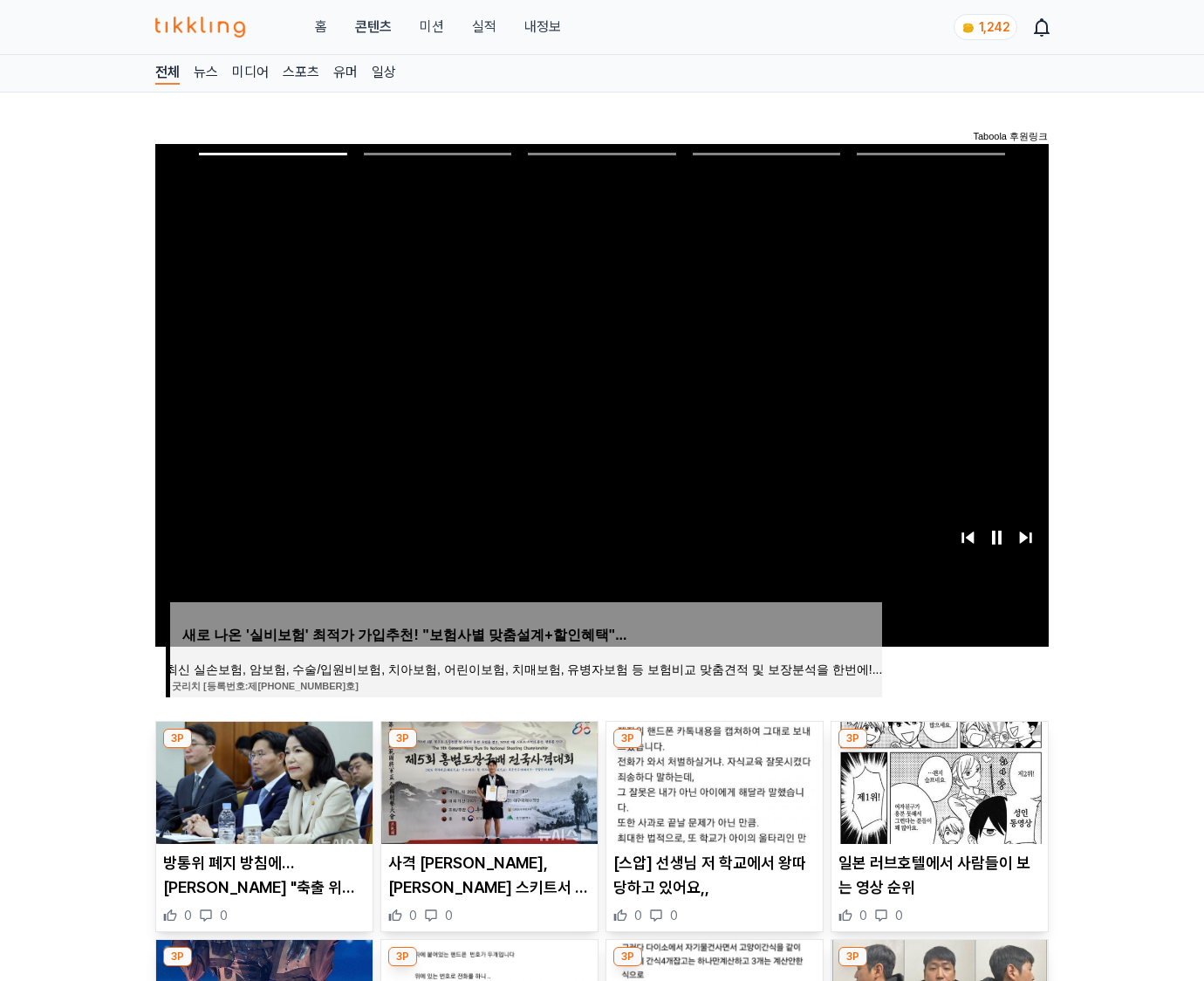
click at [939, 748] on img at bounding box center [939, 782] width 217 height 122
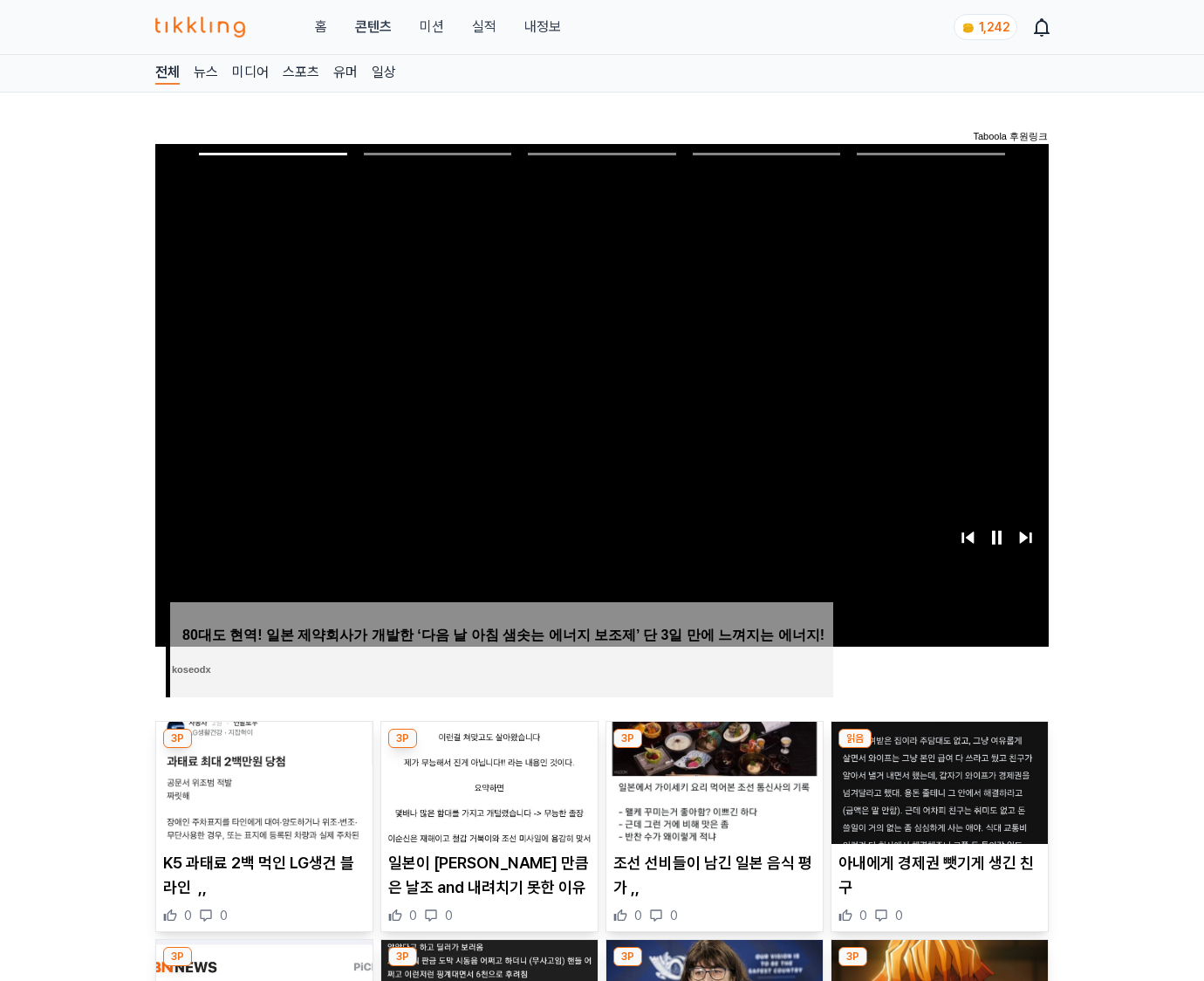
click at [939, 748] on img at bounding box center [939, 782] width 217 height 122
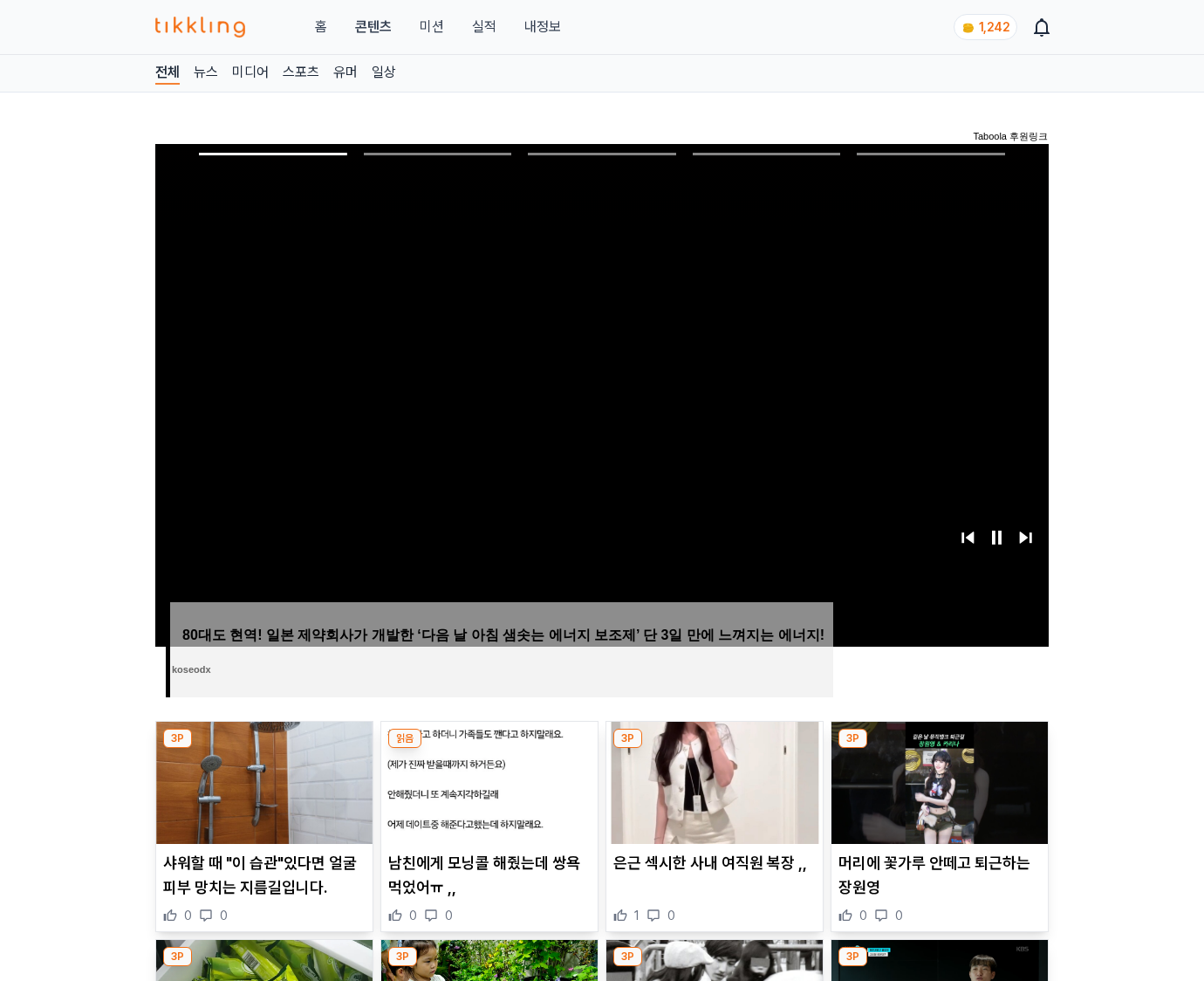
click at [939, 748] on img at bounding box center [939, 782] width 217 height 122
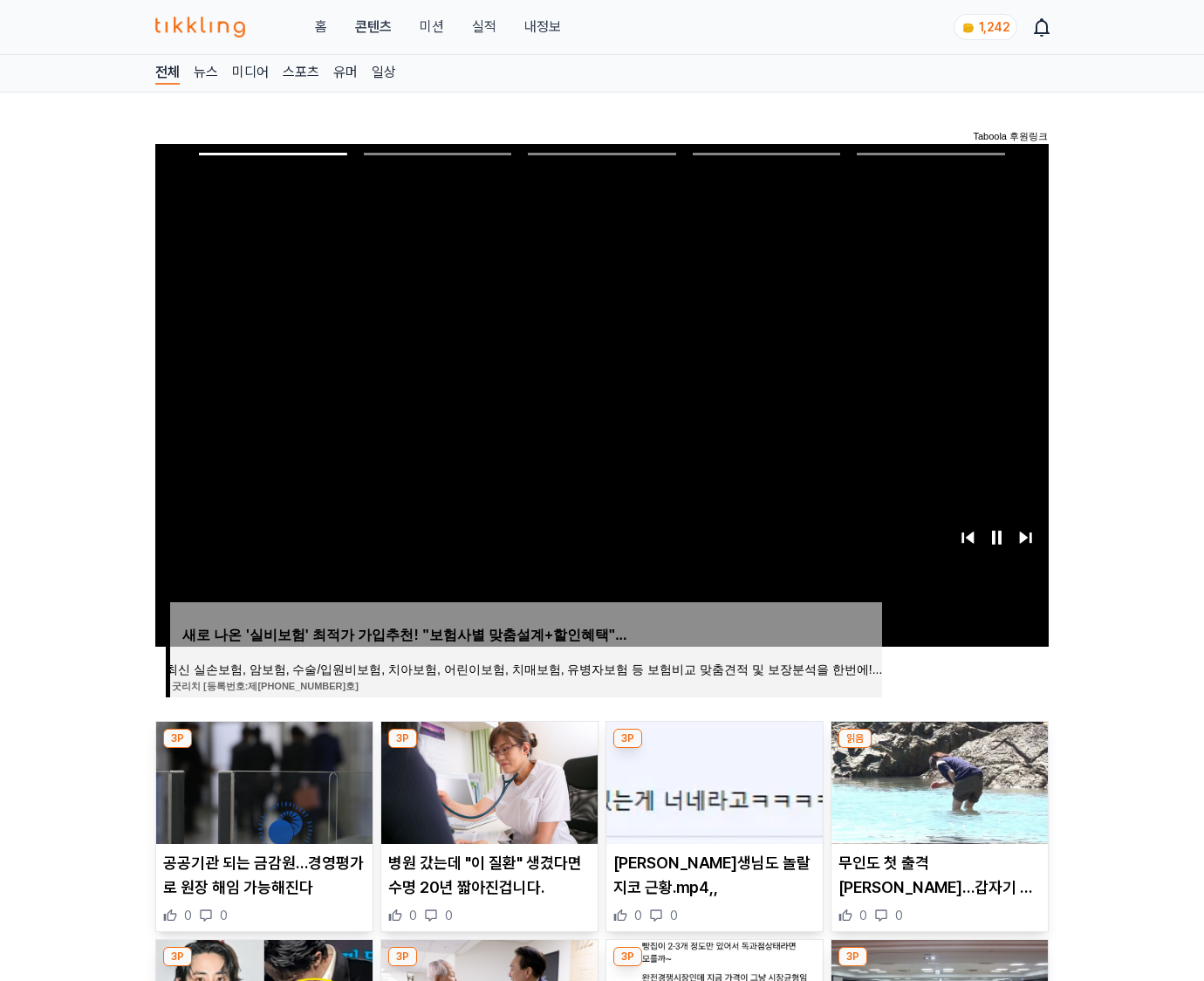
click at [939, 748] on img at bounding box center [939, 782] width 217 height 122
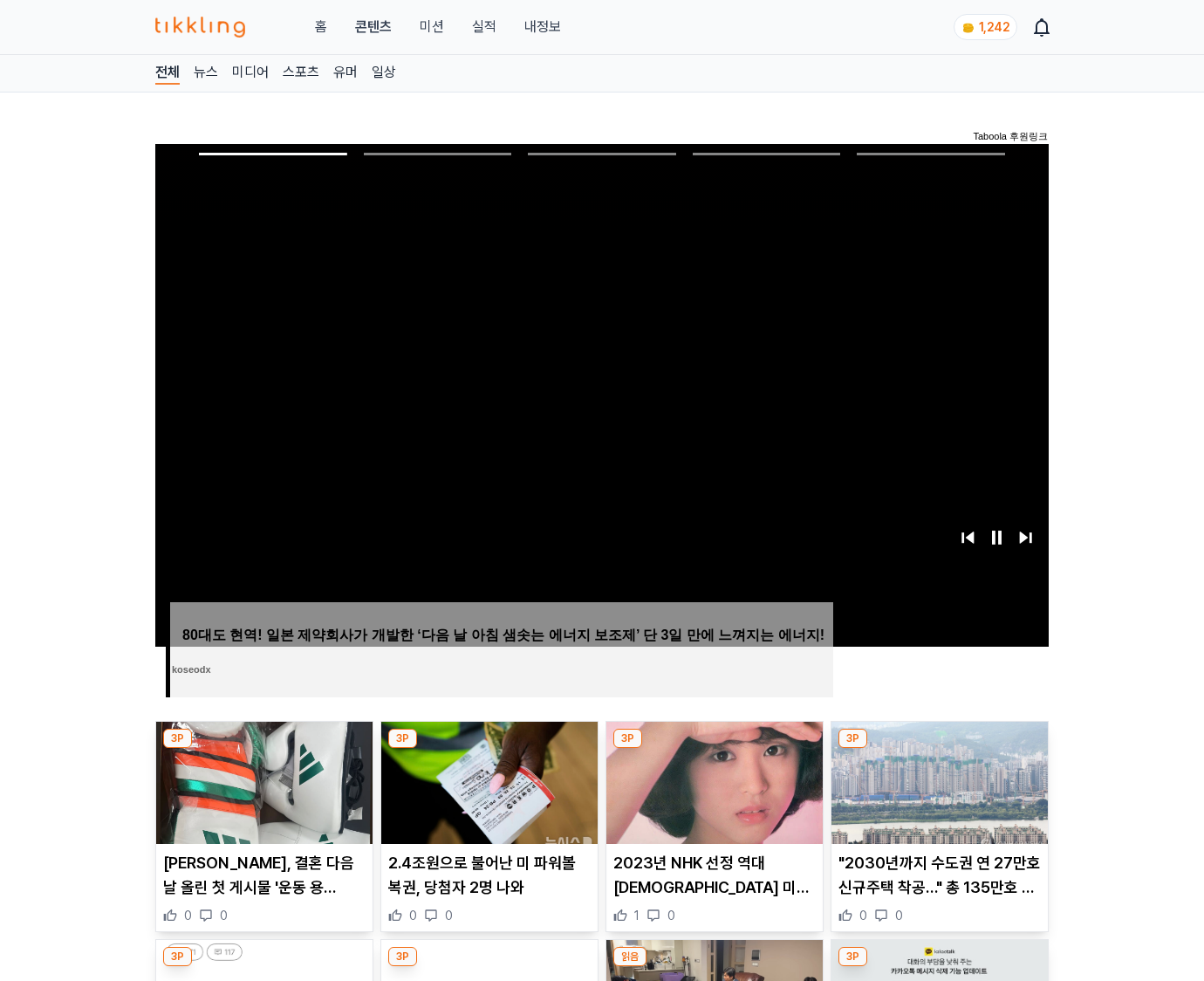
click at [939, 748] on img at bounding box center [939, 782] width 217 height 122
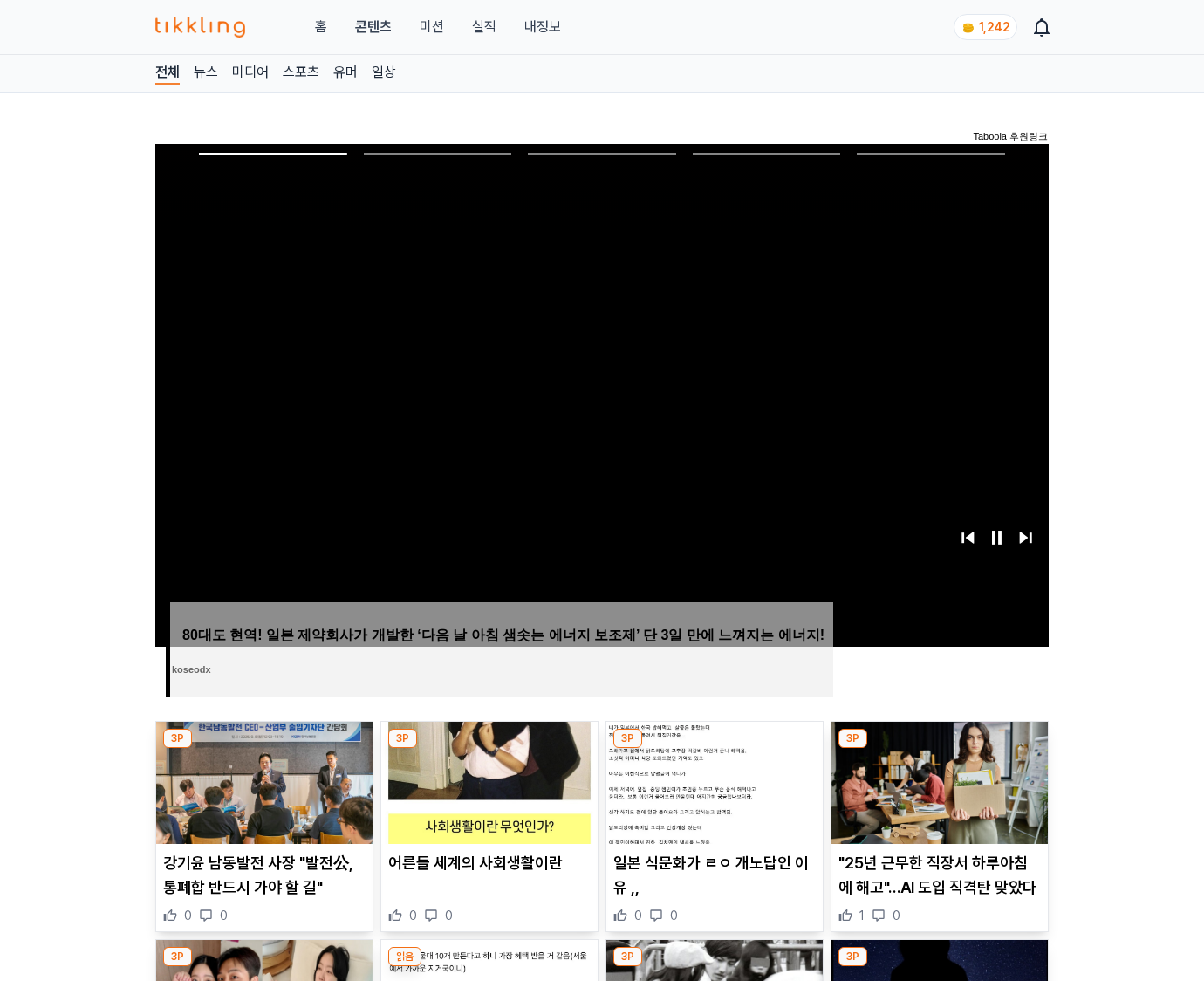
click at [939, 748] on img at bounding box center [939, 782] width 217 height 122
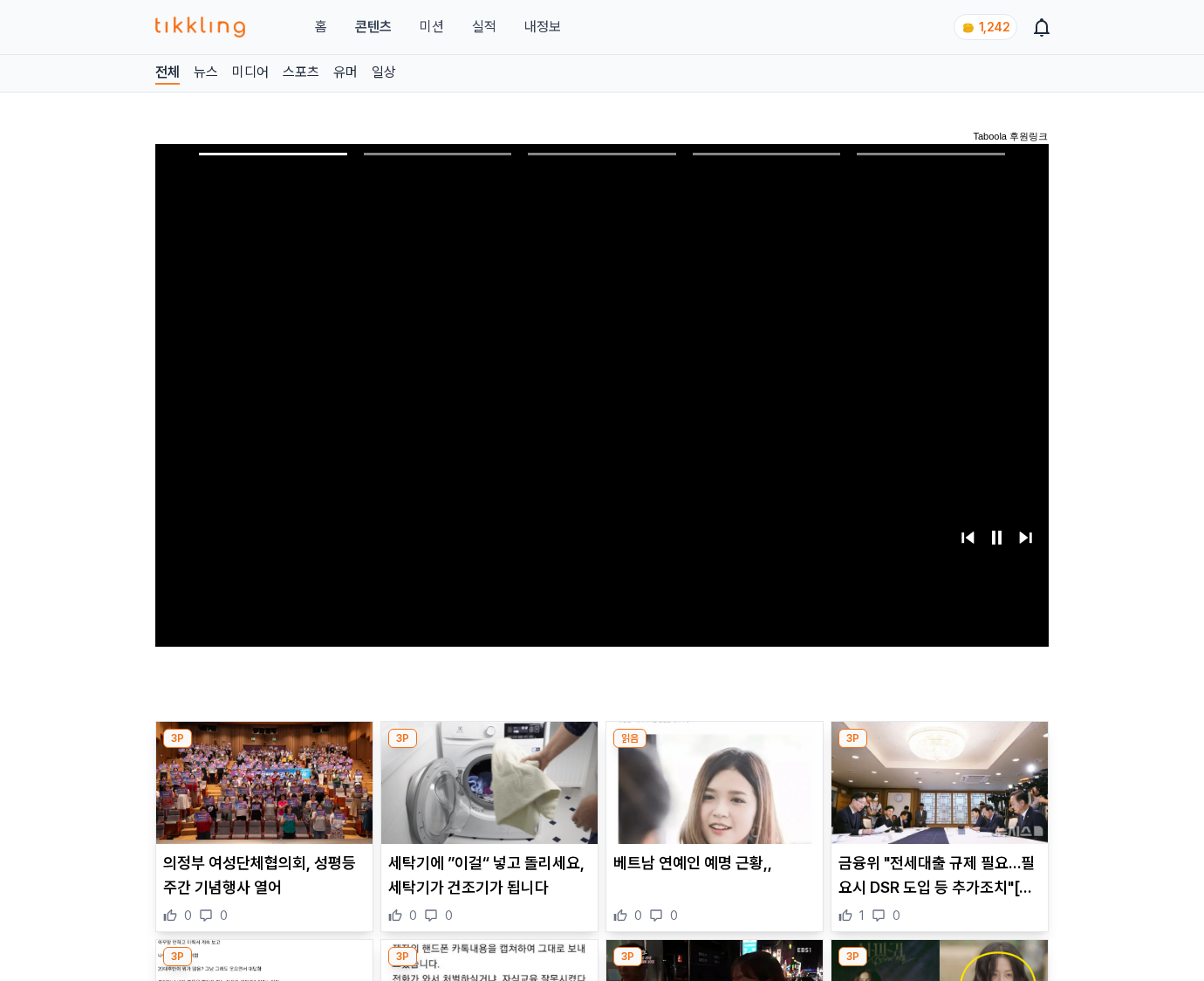
click at [939, 748] on img at bounding box center [939, 782] width 217 height 122
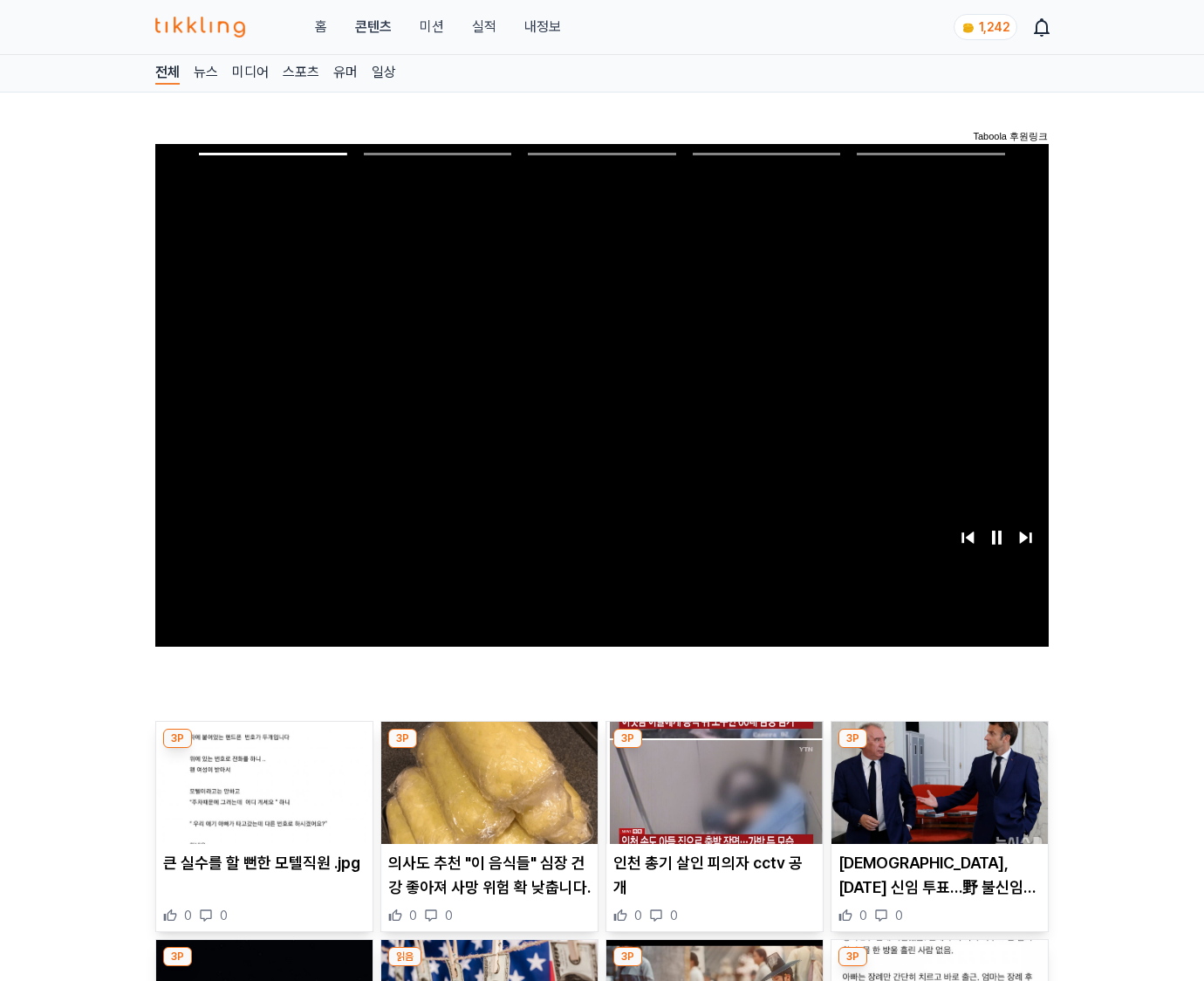
click at [939, 748] on img at bounding box center [939, 782] width 217 height 122
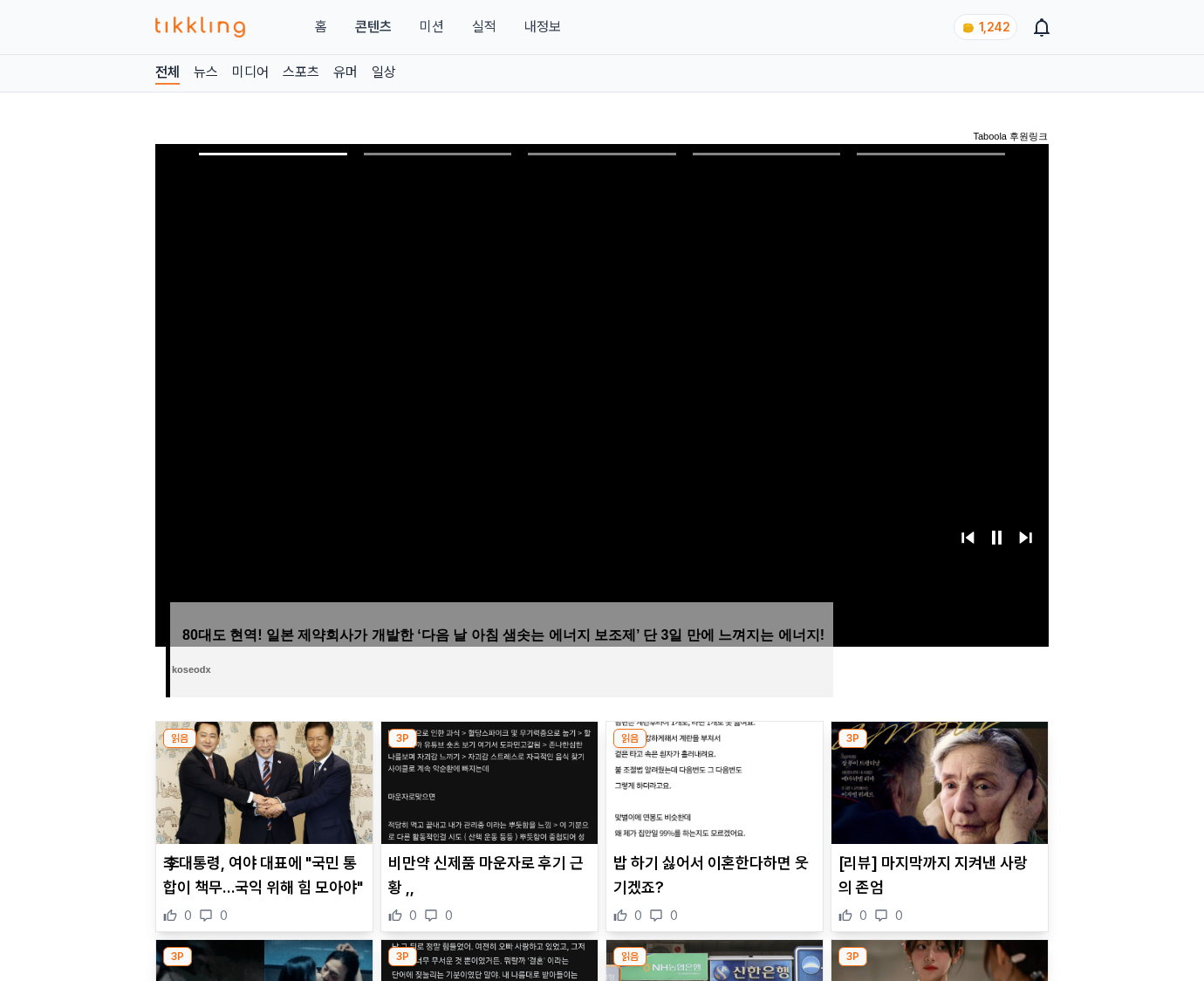
click at [939, 748] on img at bounding box center [939, 782] width 217 height 122
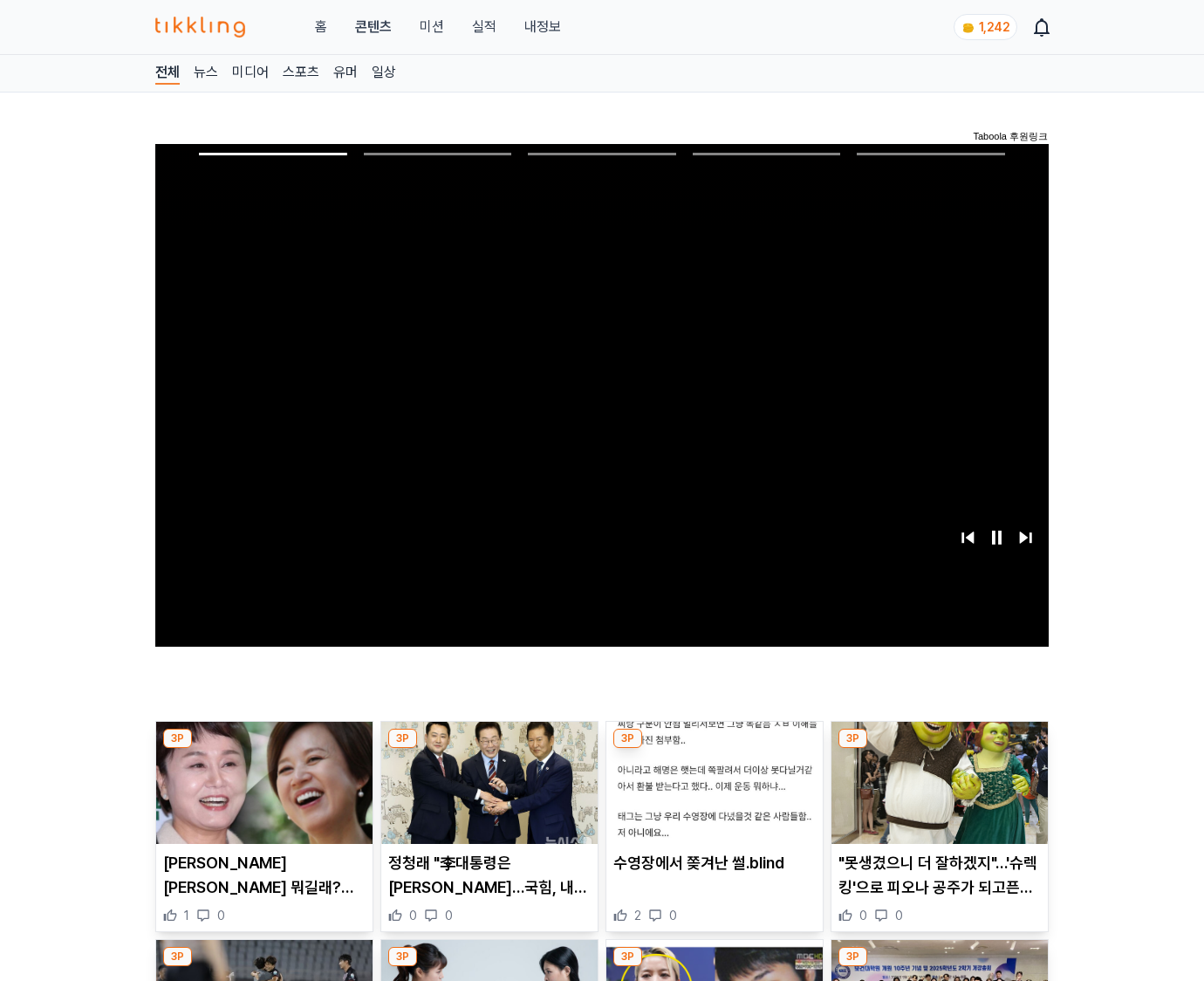
click at [939, 748] on img at bounding box center [939, 782] width 217 height 122
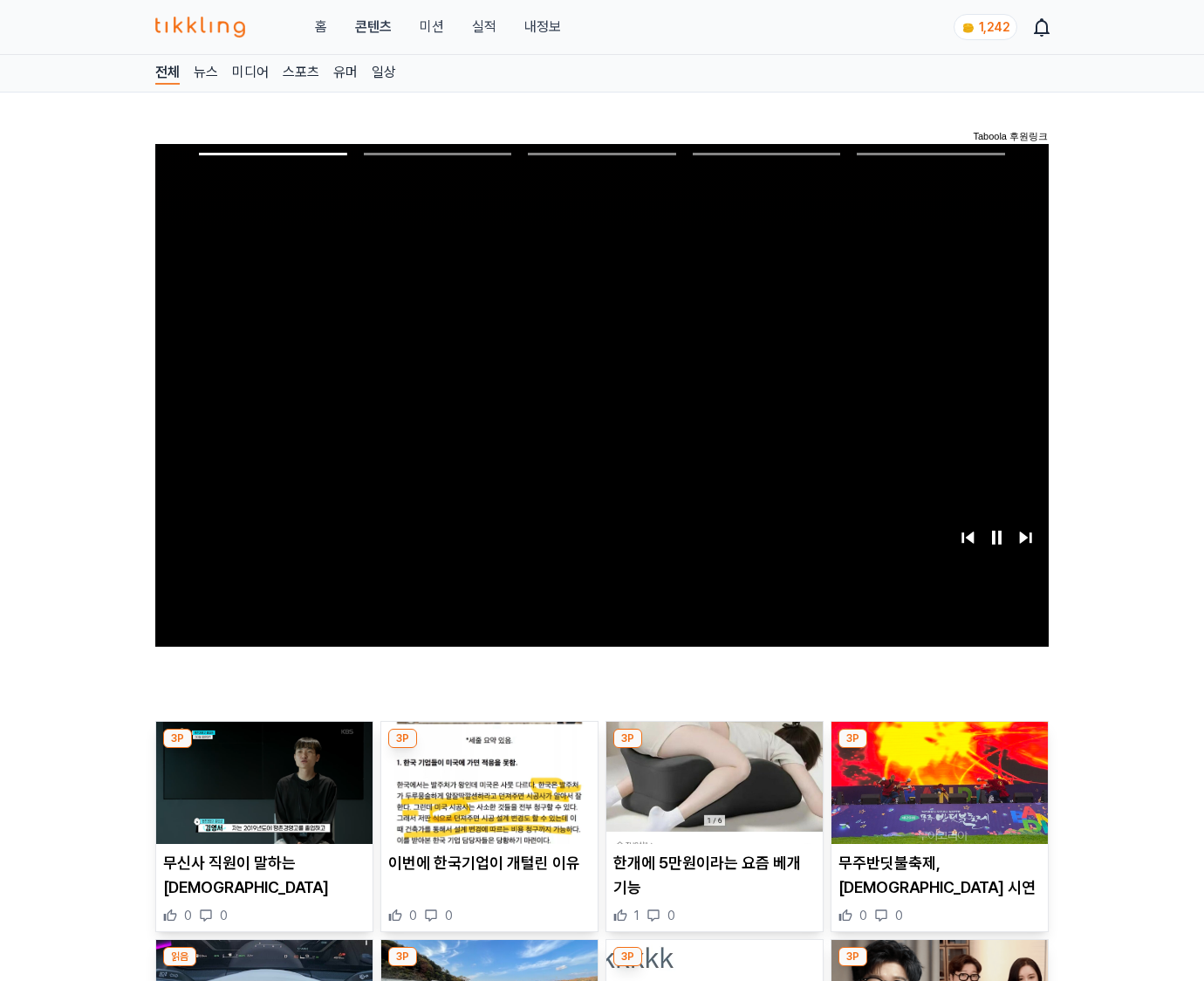
click at [939, 748] on img at bounding box center [939, 782] width 217 height 122
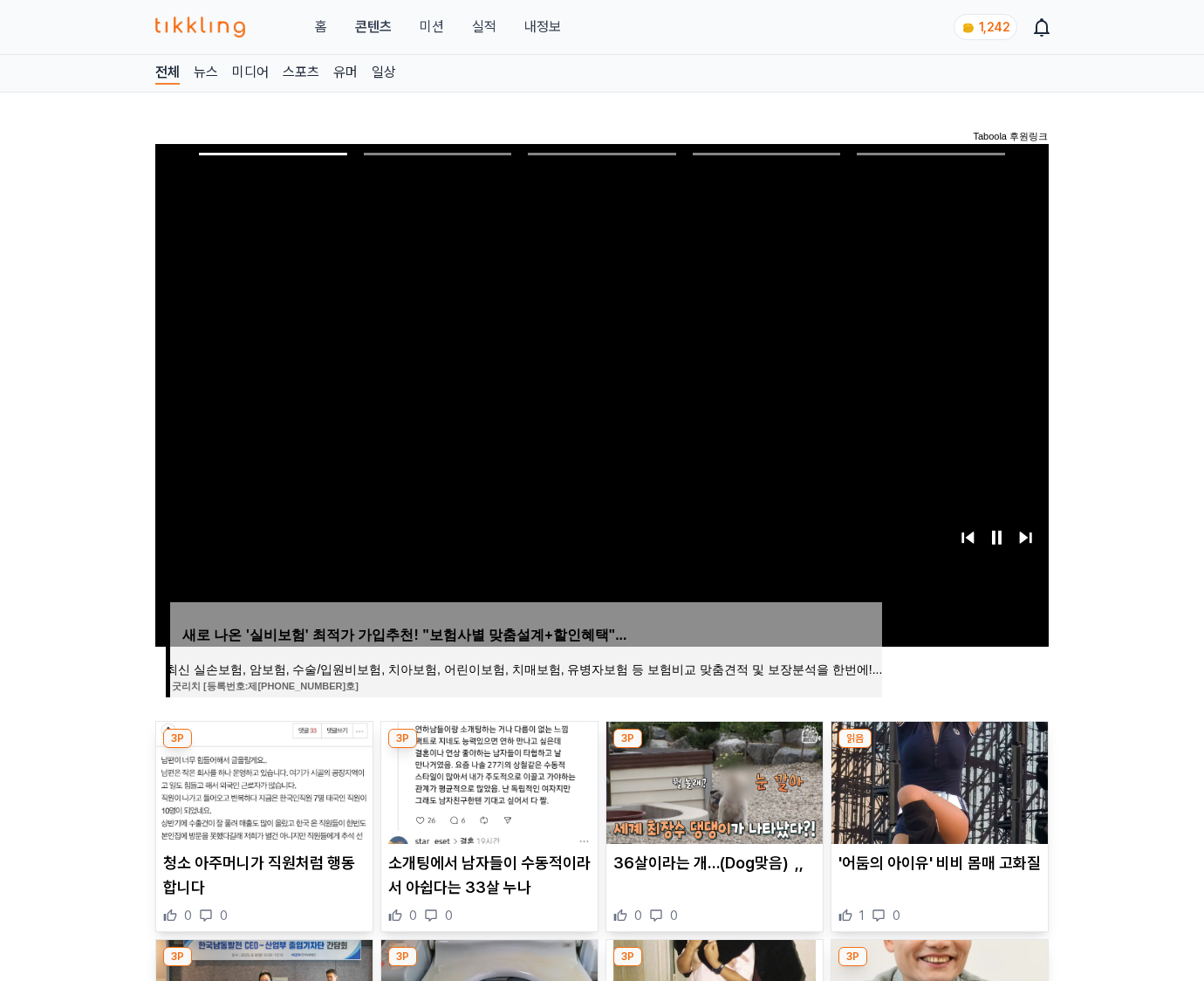
click at [939, 748] on img at bounding box center [939, 782] width 217 height 122
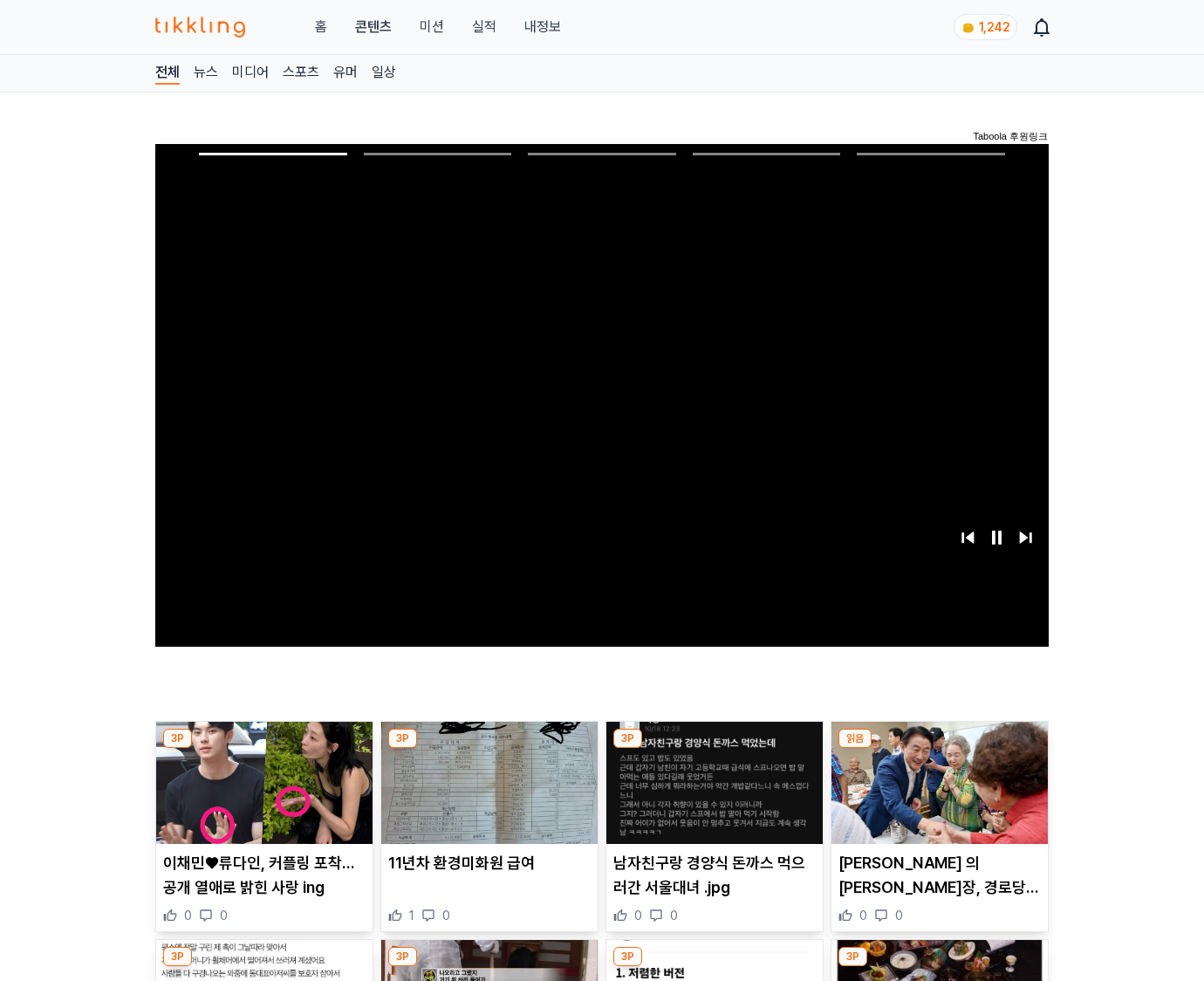
click at [939, 748] on img at bounding box center [939, 782] width 217 height 122
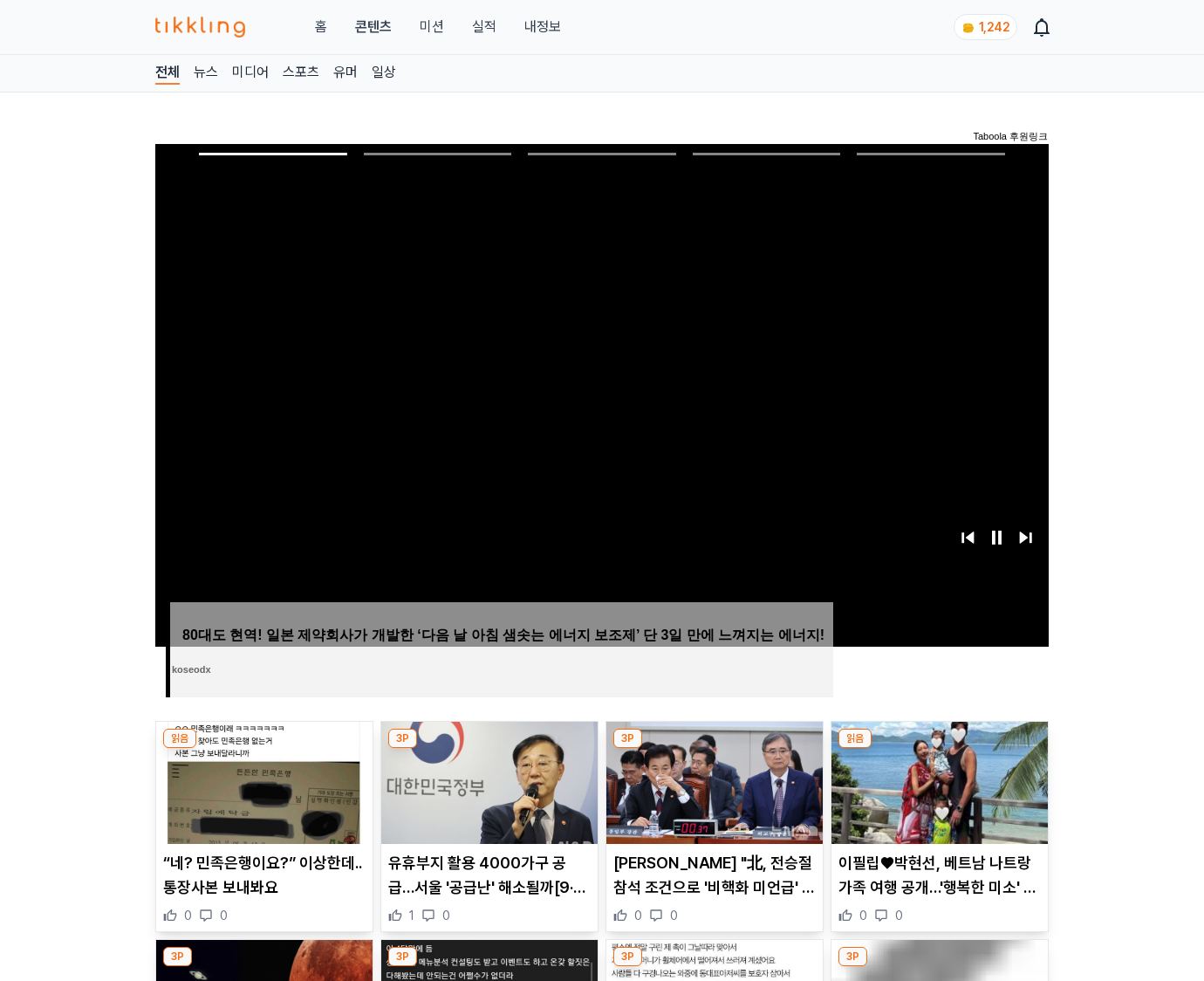
click at [939, 748] on img at bounding box center [939, 782] width 217 height 122
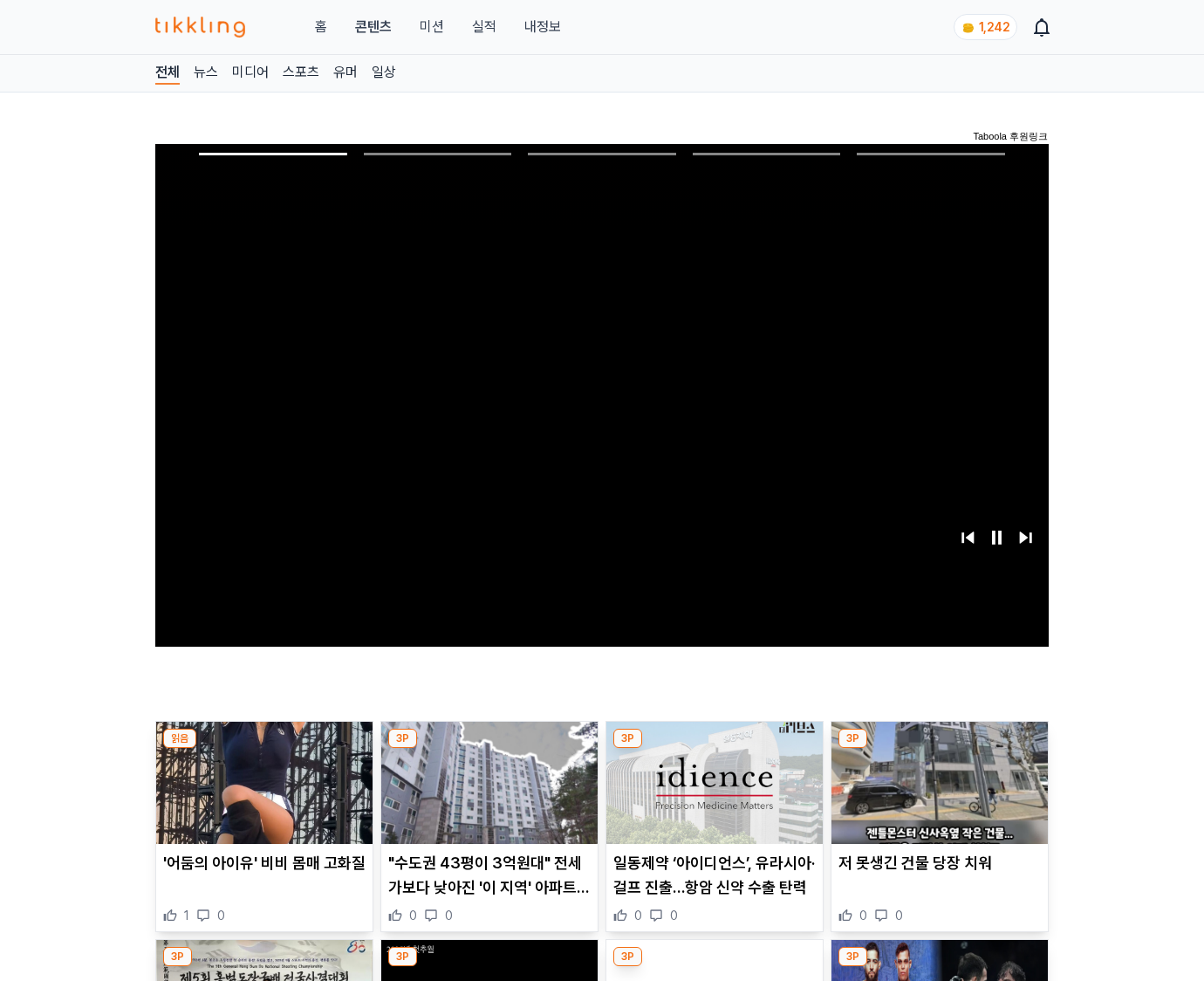
click at [939, 748] on img at bounding box center [939, 782] width 217 height 122
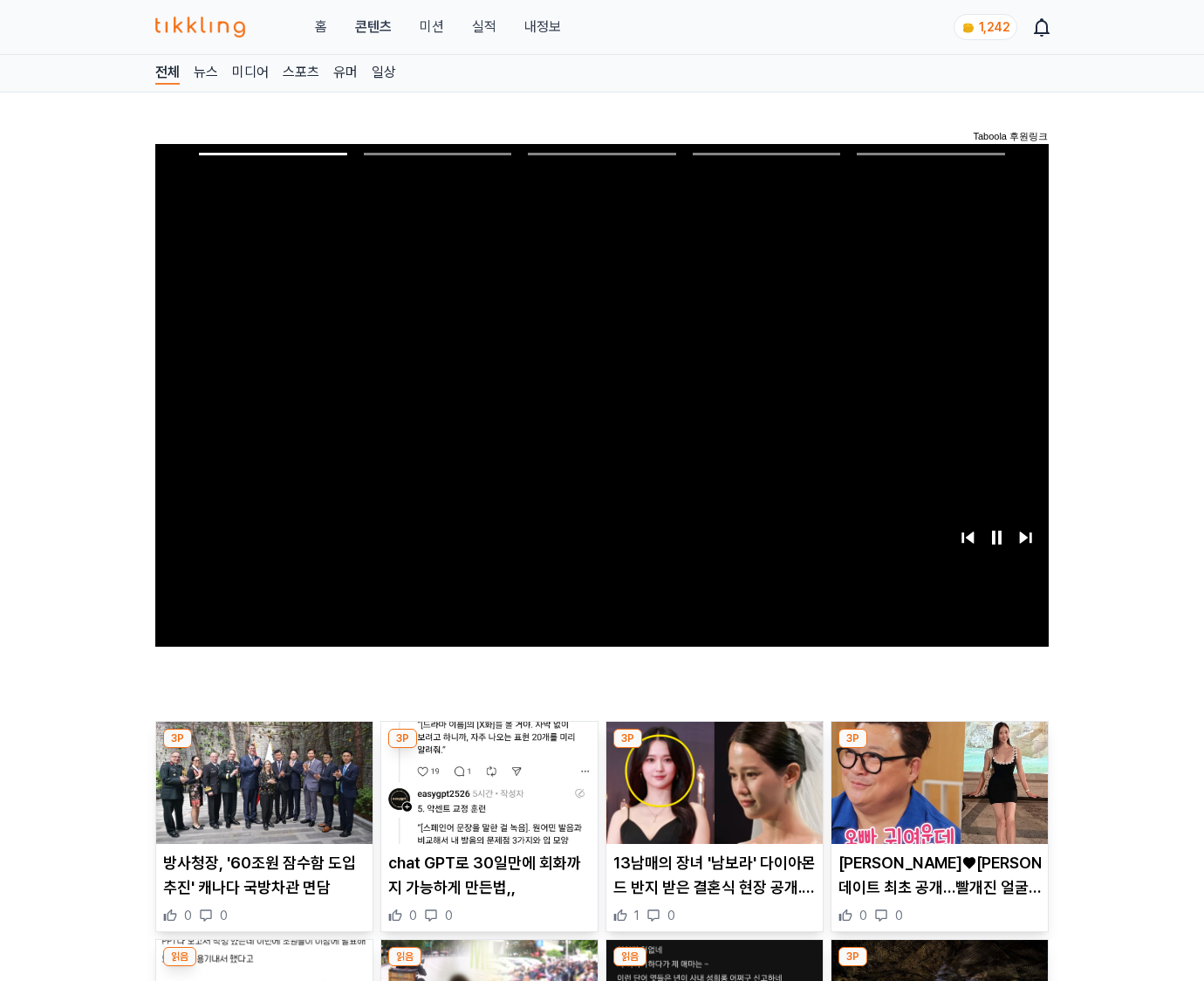
click at [939, 748] on img at bounding box center [939, 782] width 217 height 122
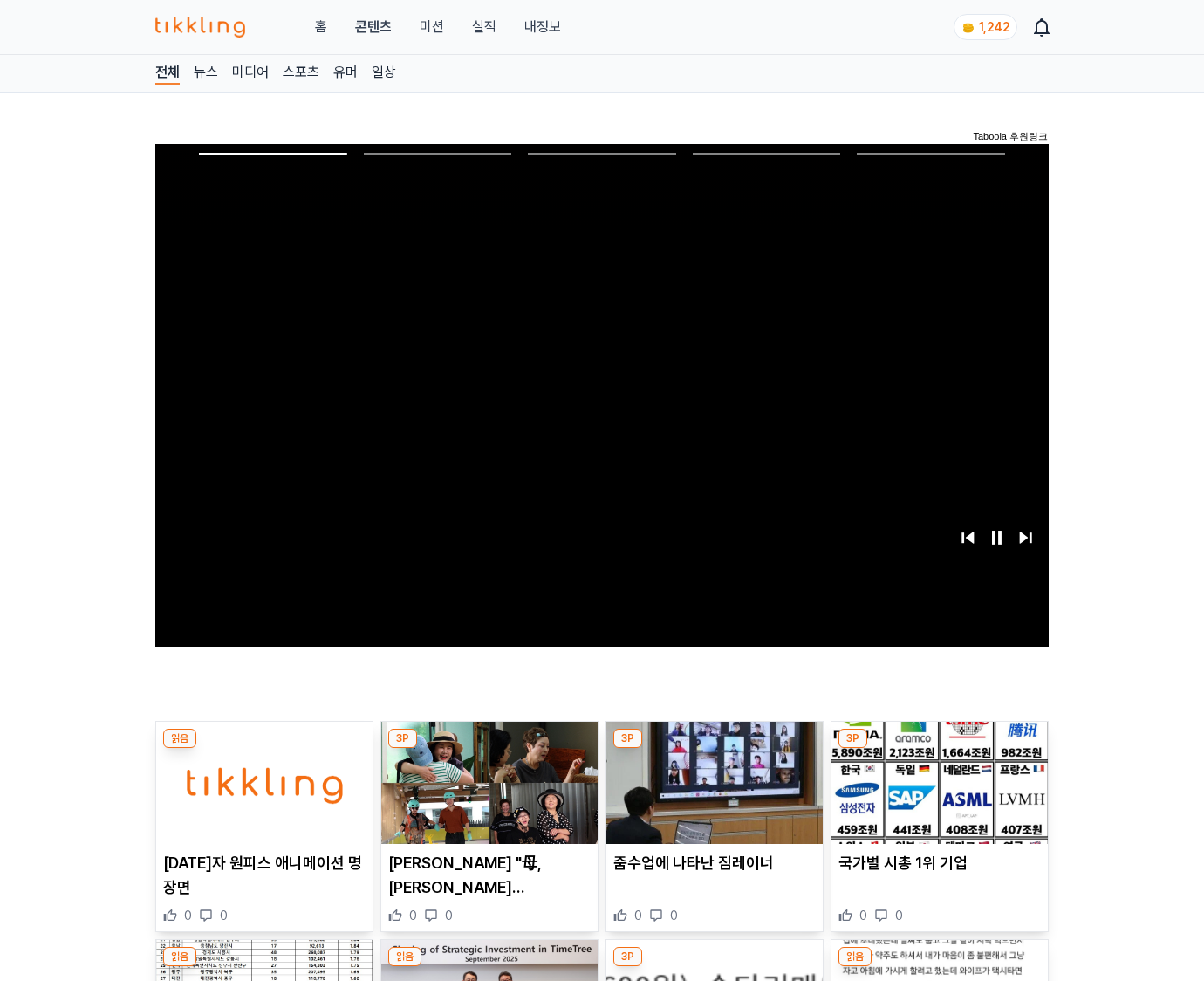
click at [939, 748] on img at bounding box center [939, 782] width 217 height 122
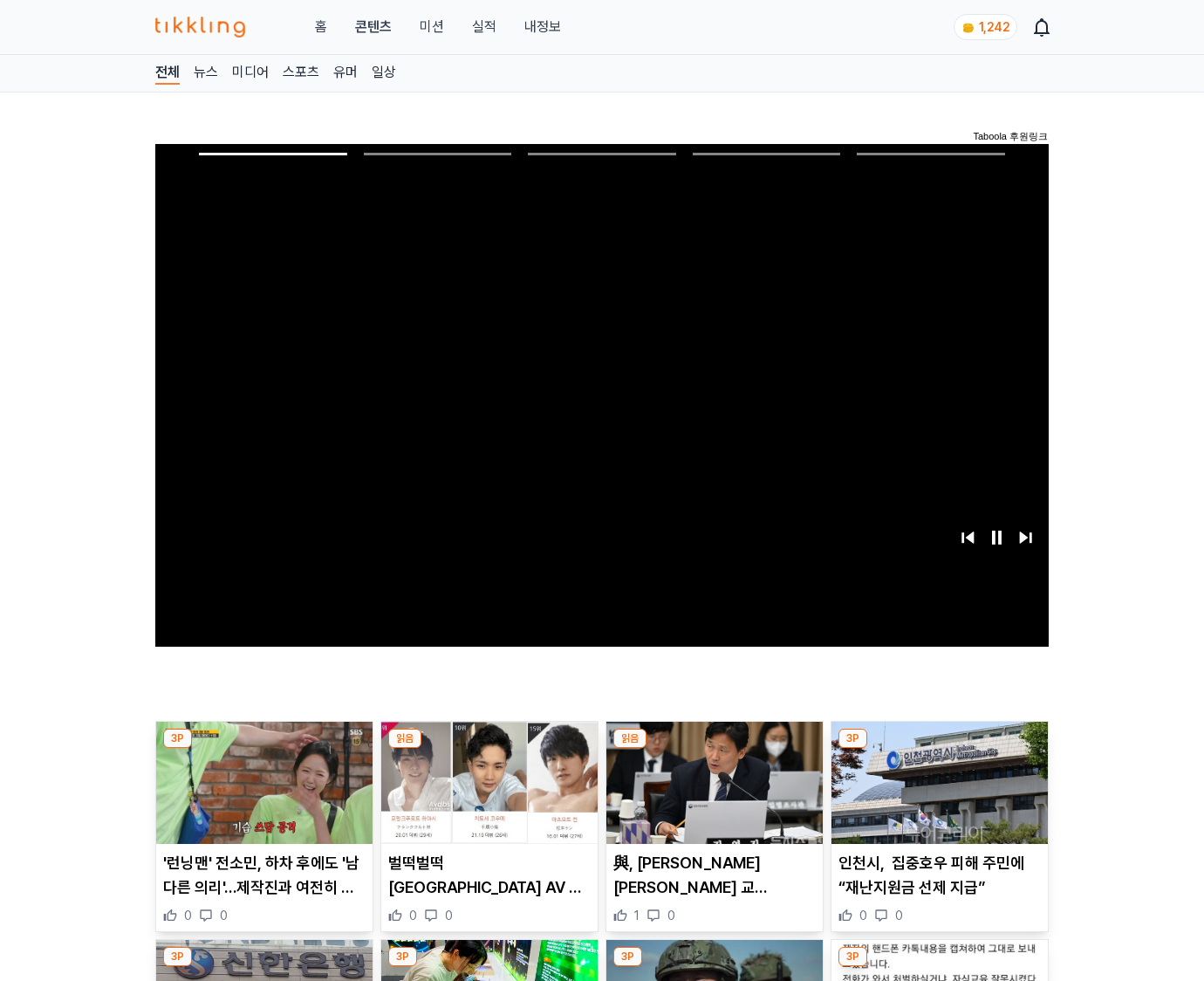
click at [939, 748] on img at bounding box center [939, 782] width 217 height 122
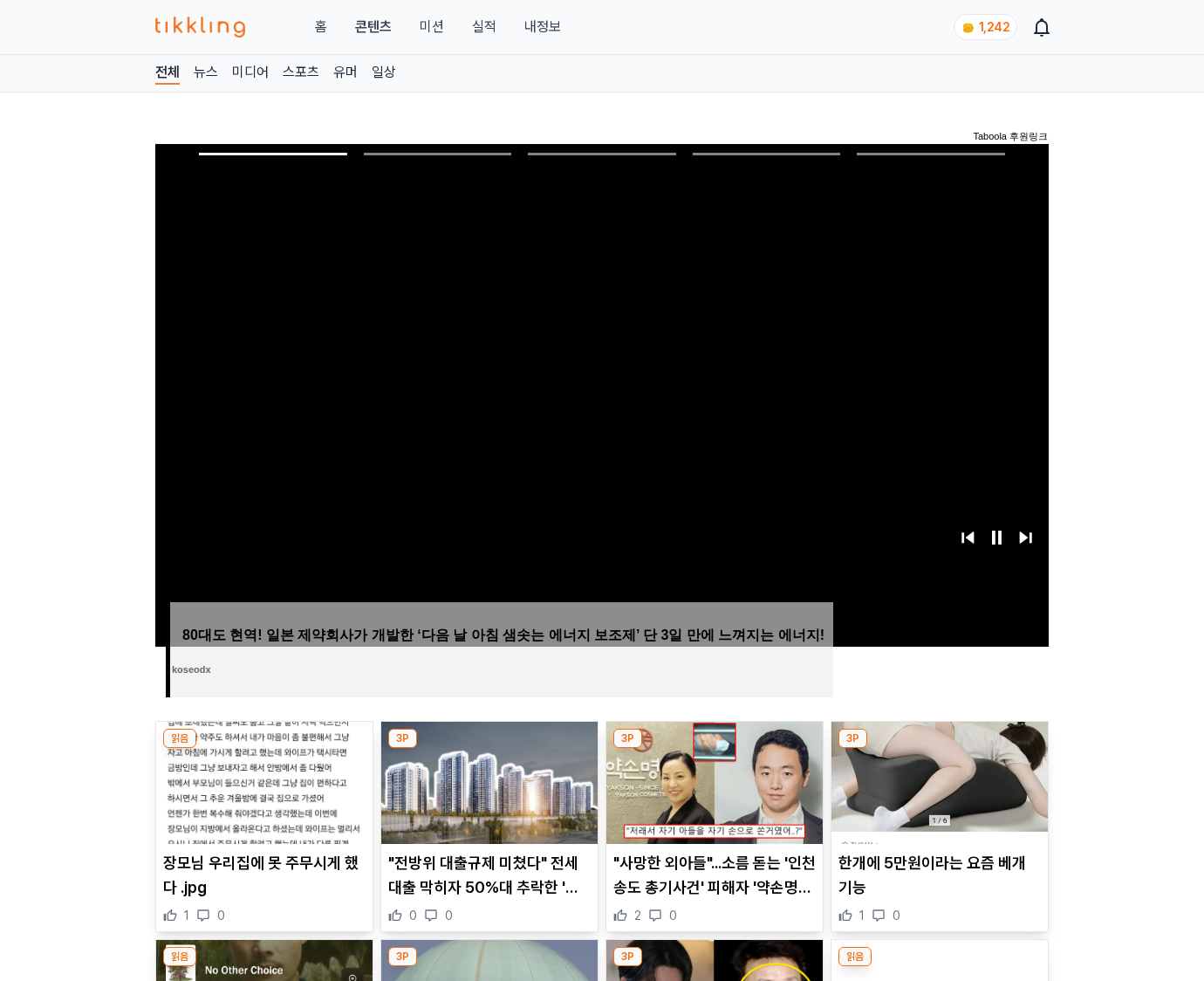
click at [939, 748] on img at bounding box center [939, 782] width 217 height 122
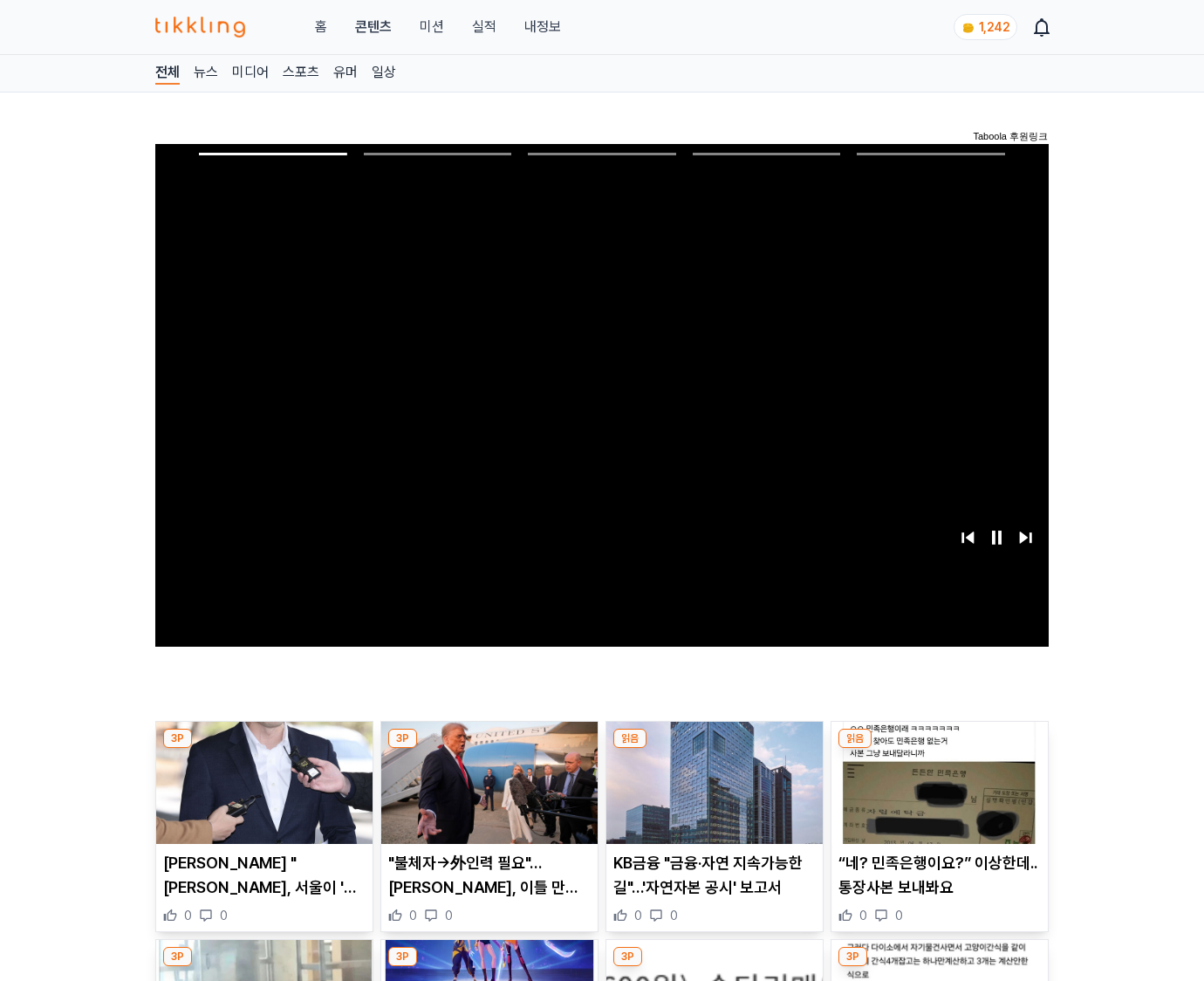
click at [939, 748] on img at bounding box center [939, 782] width 217 height 122
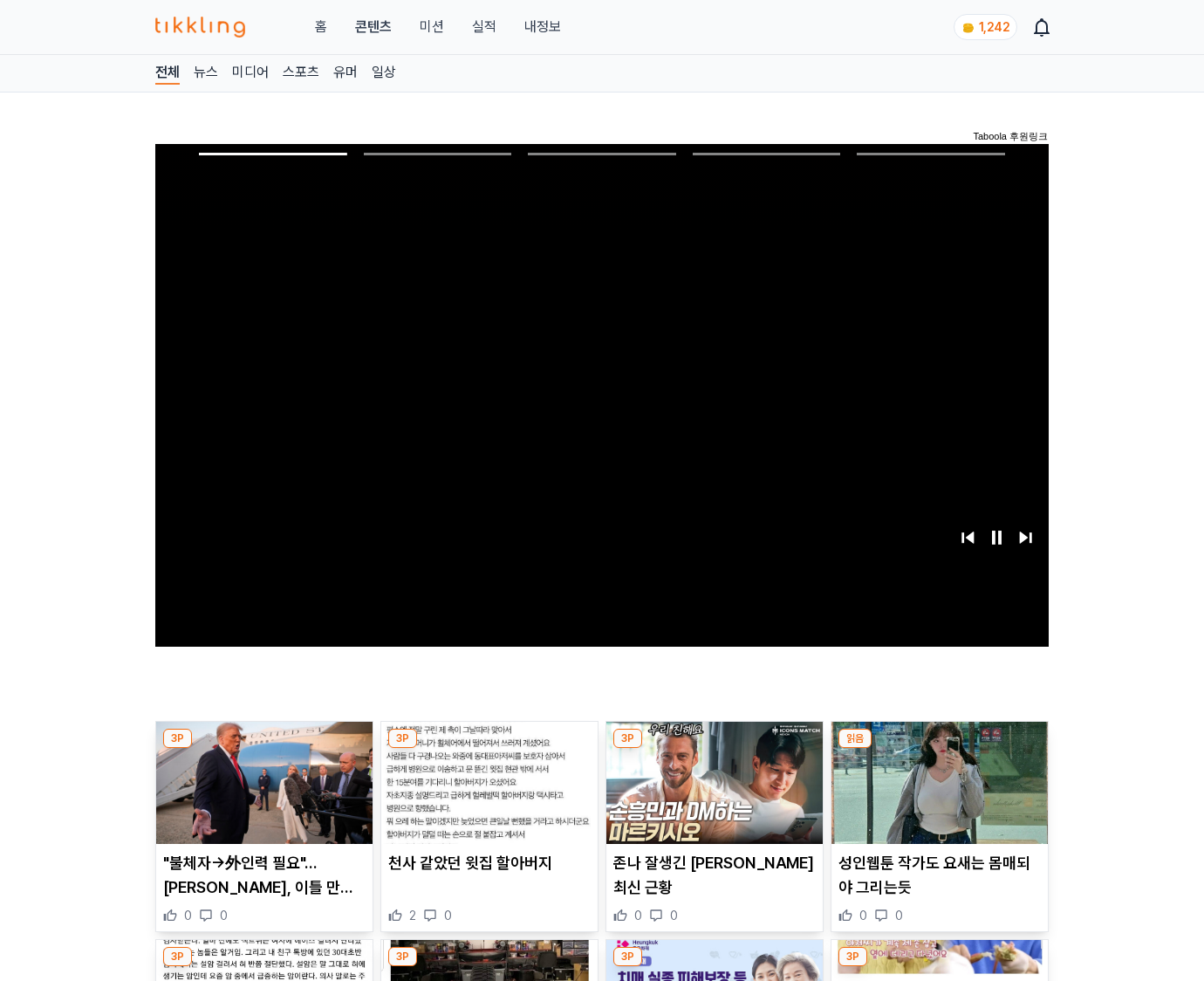
click at [939, 748] on img at bounding box center [939, 782] width 217 height 122
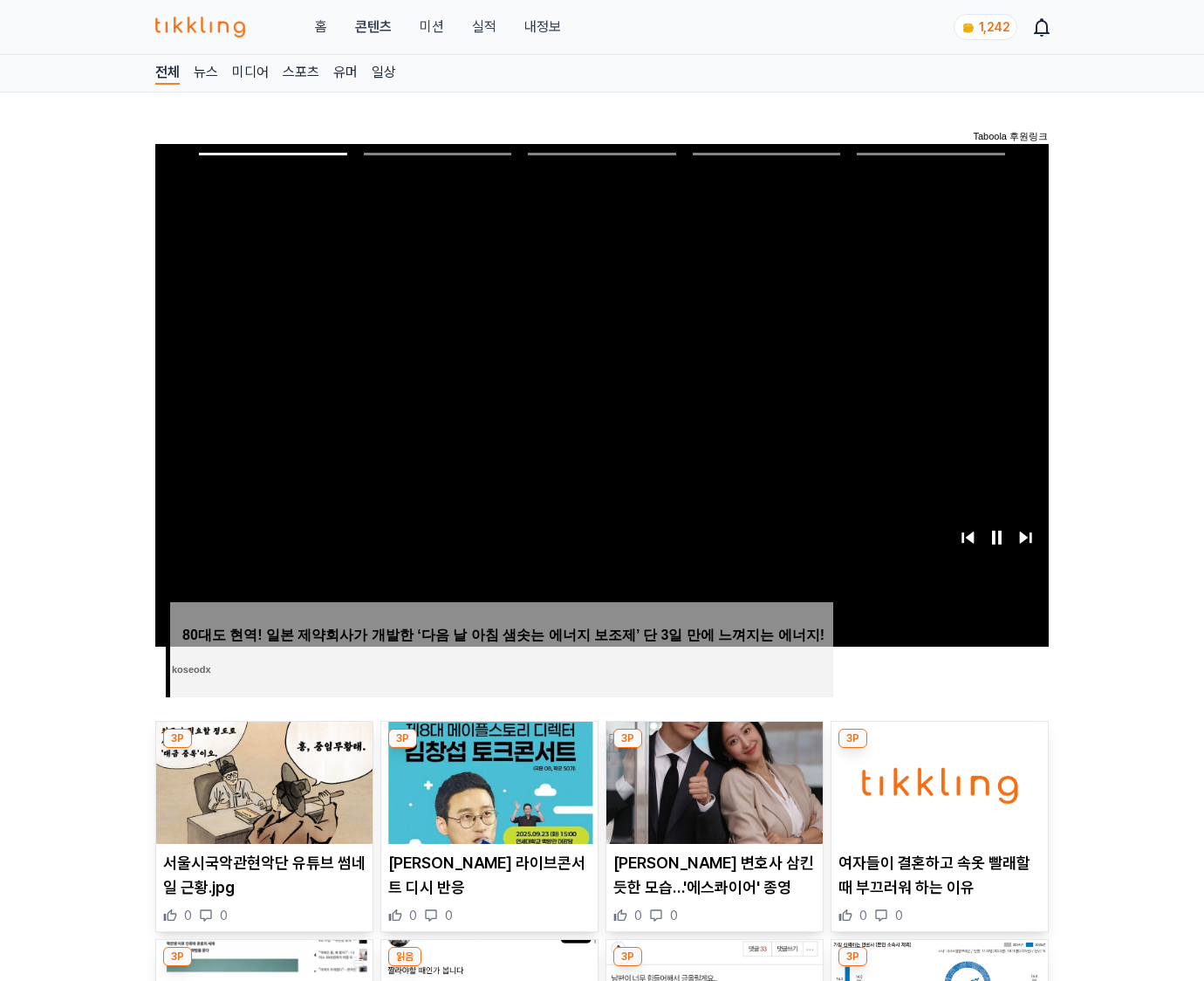
click at [939, 748] on img at bounding box center [939, 782] width 217 height 122
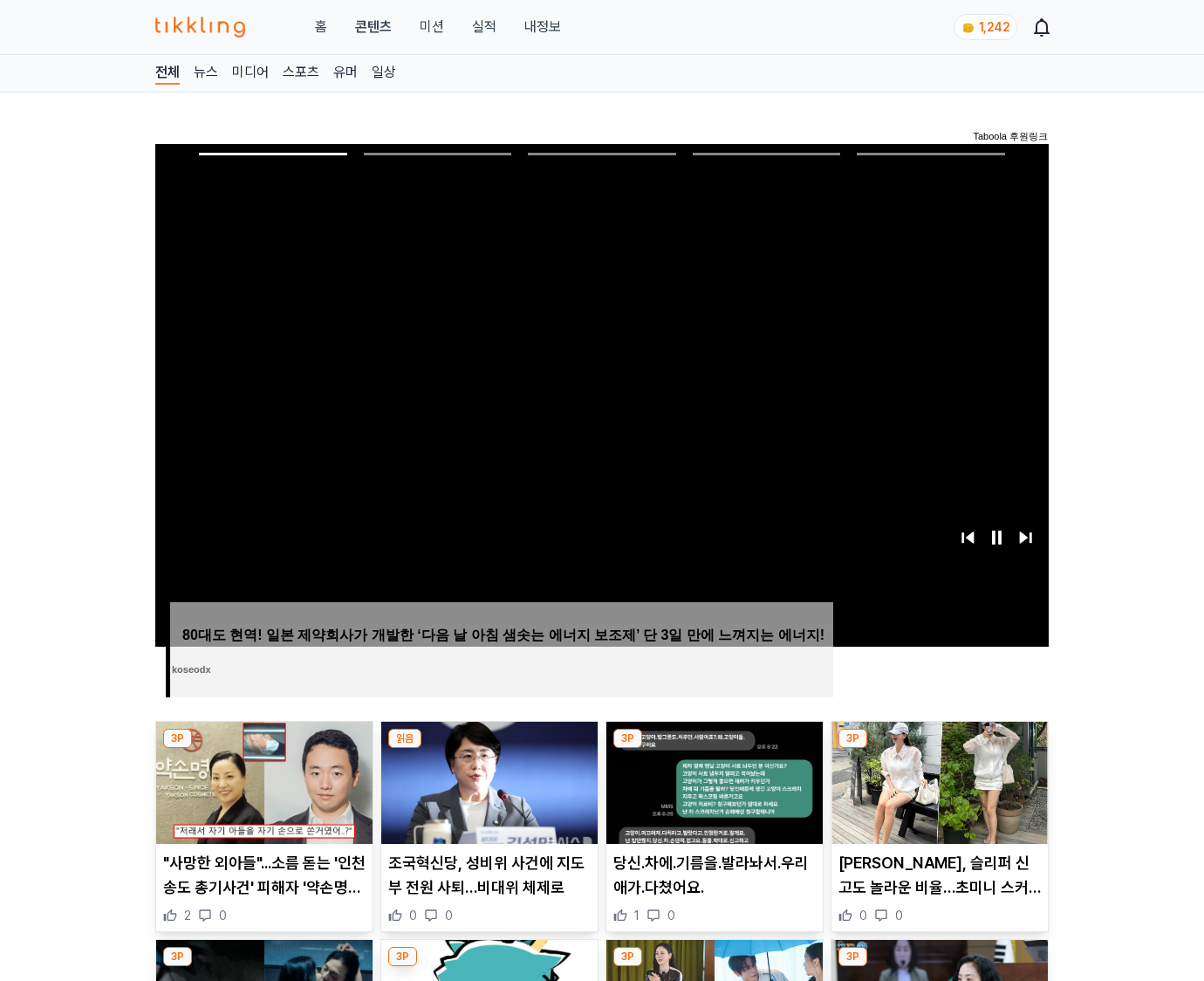
click at [939, 748] on img at bounding box center [939, 782] width 217 height 122
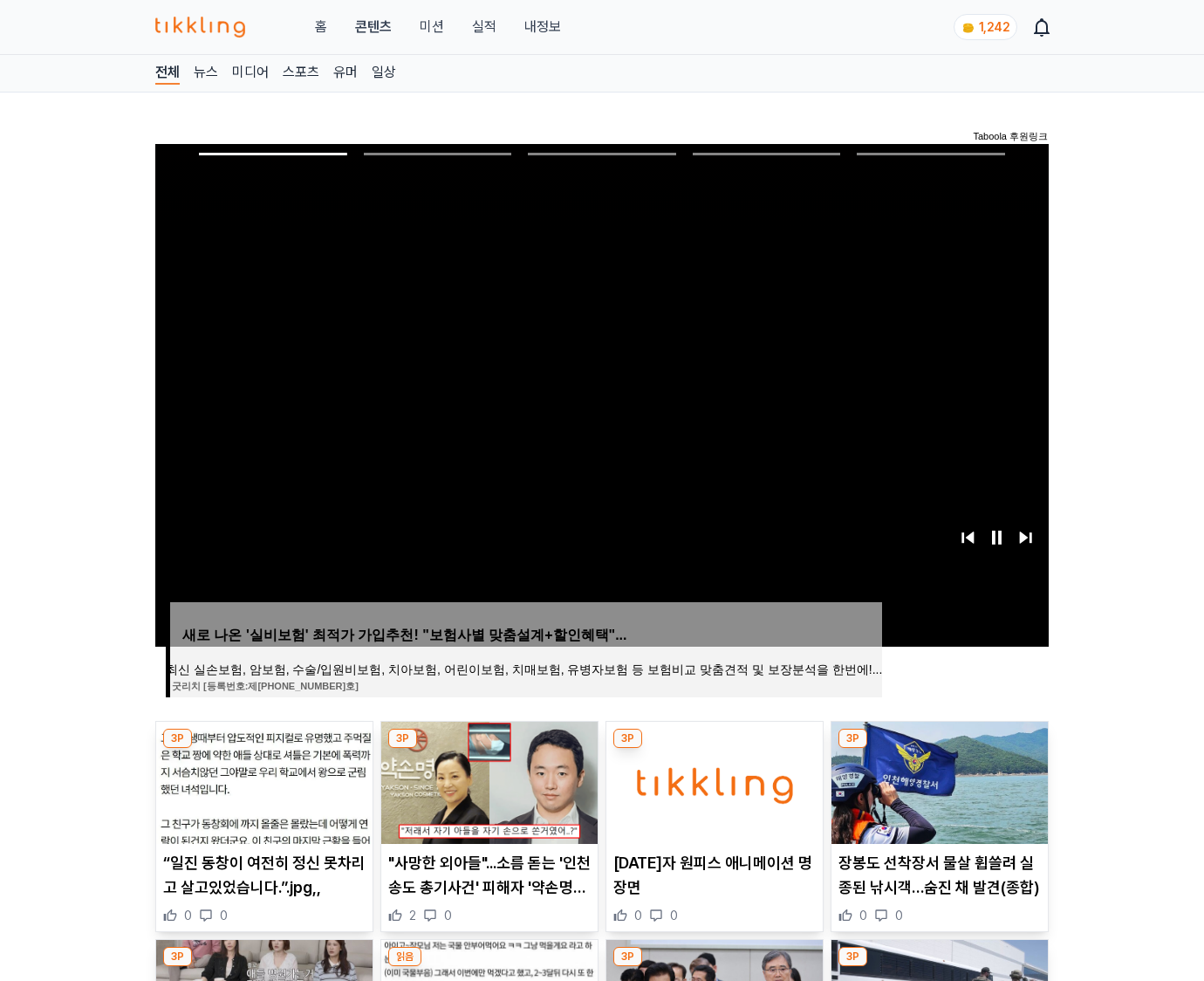
click at [939, 748] on img at bounding box center [939, 782] width 217 height 122
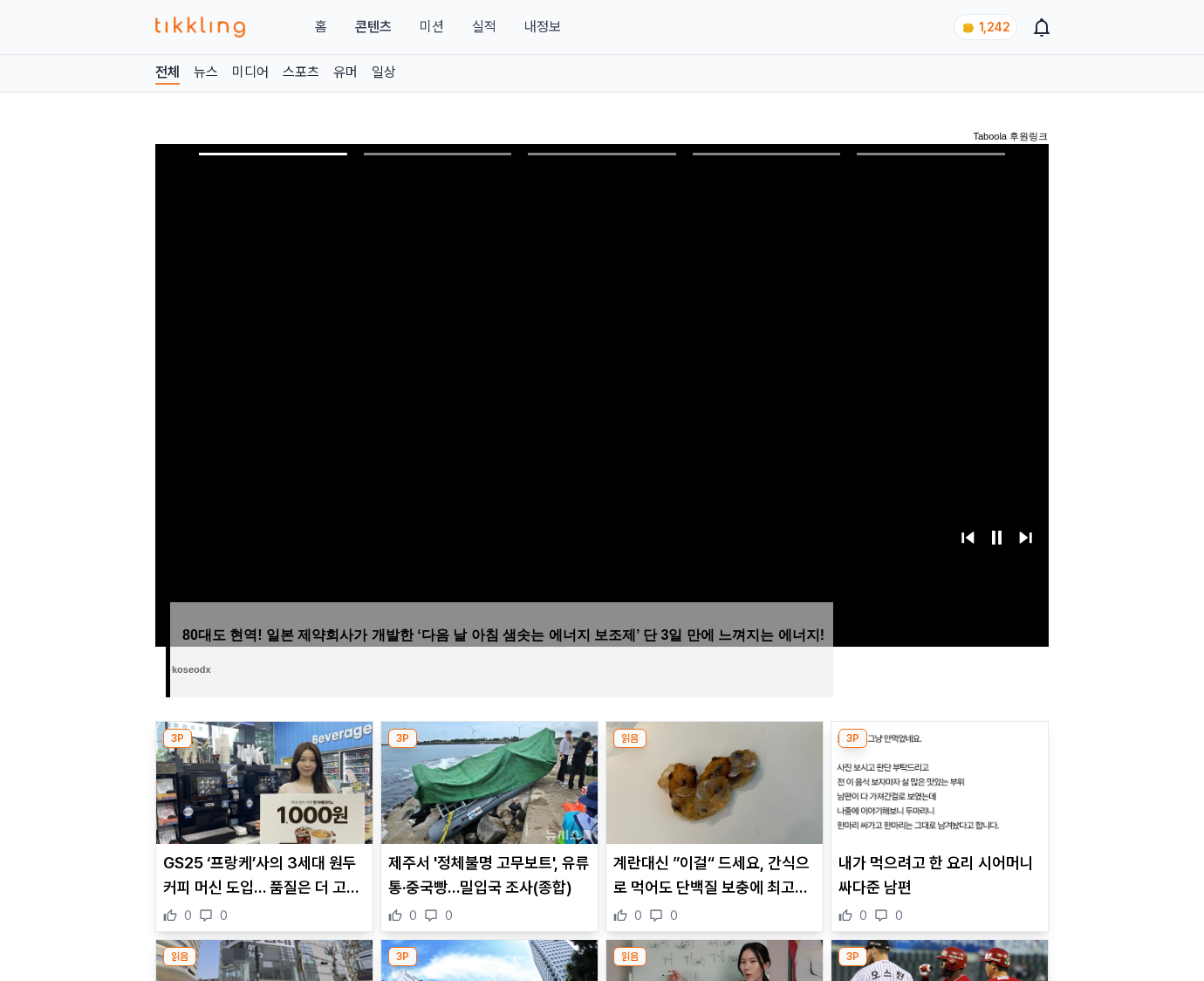
click at [939, 748] on img at bounding box center [939, 782] width 217 height 122
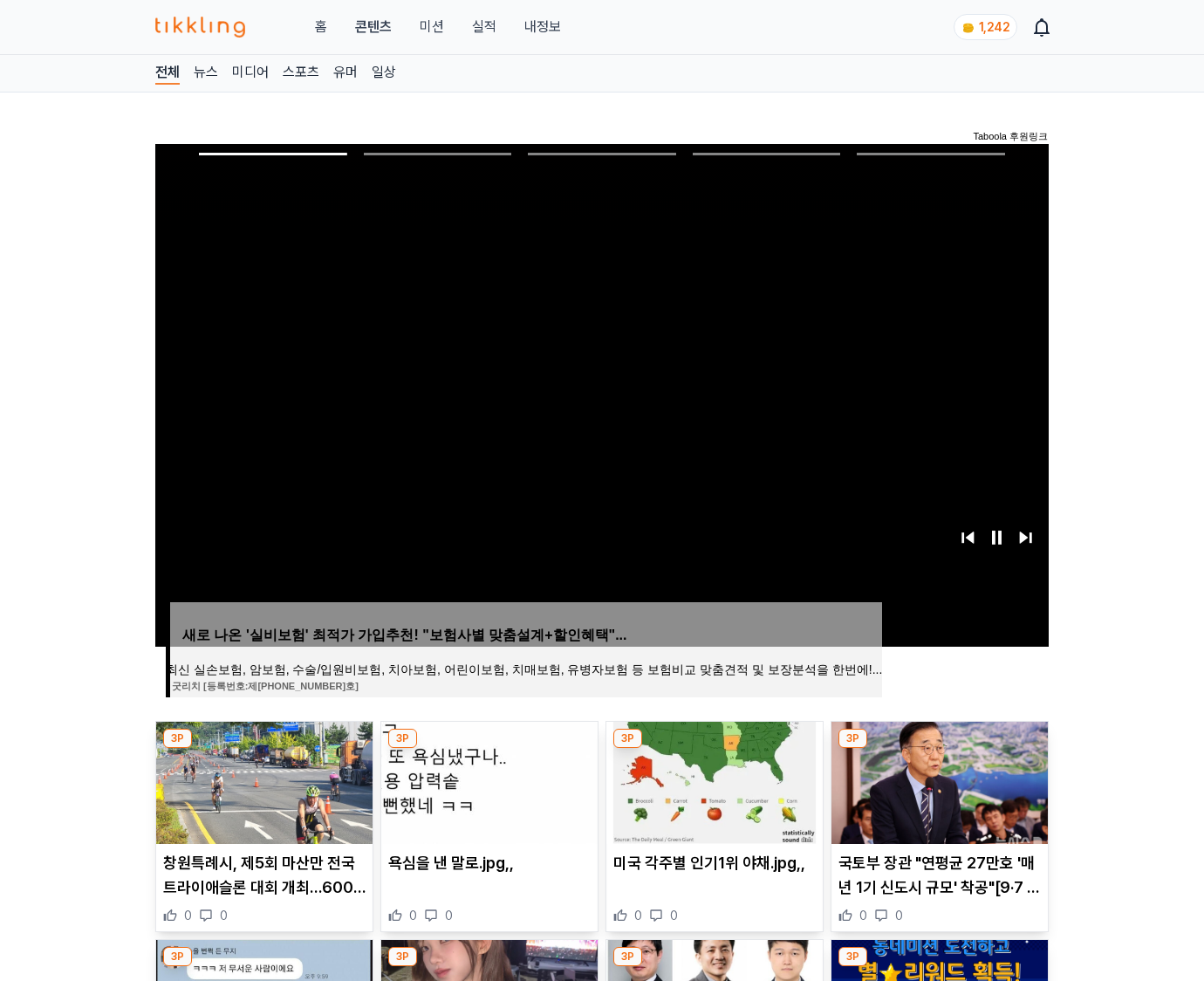
click at [939, 748] on img at bounding box center [939, 782] width 217 height 122
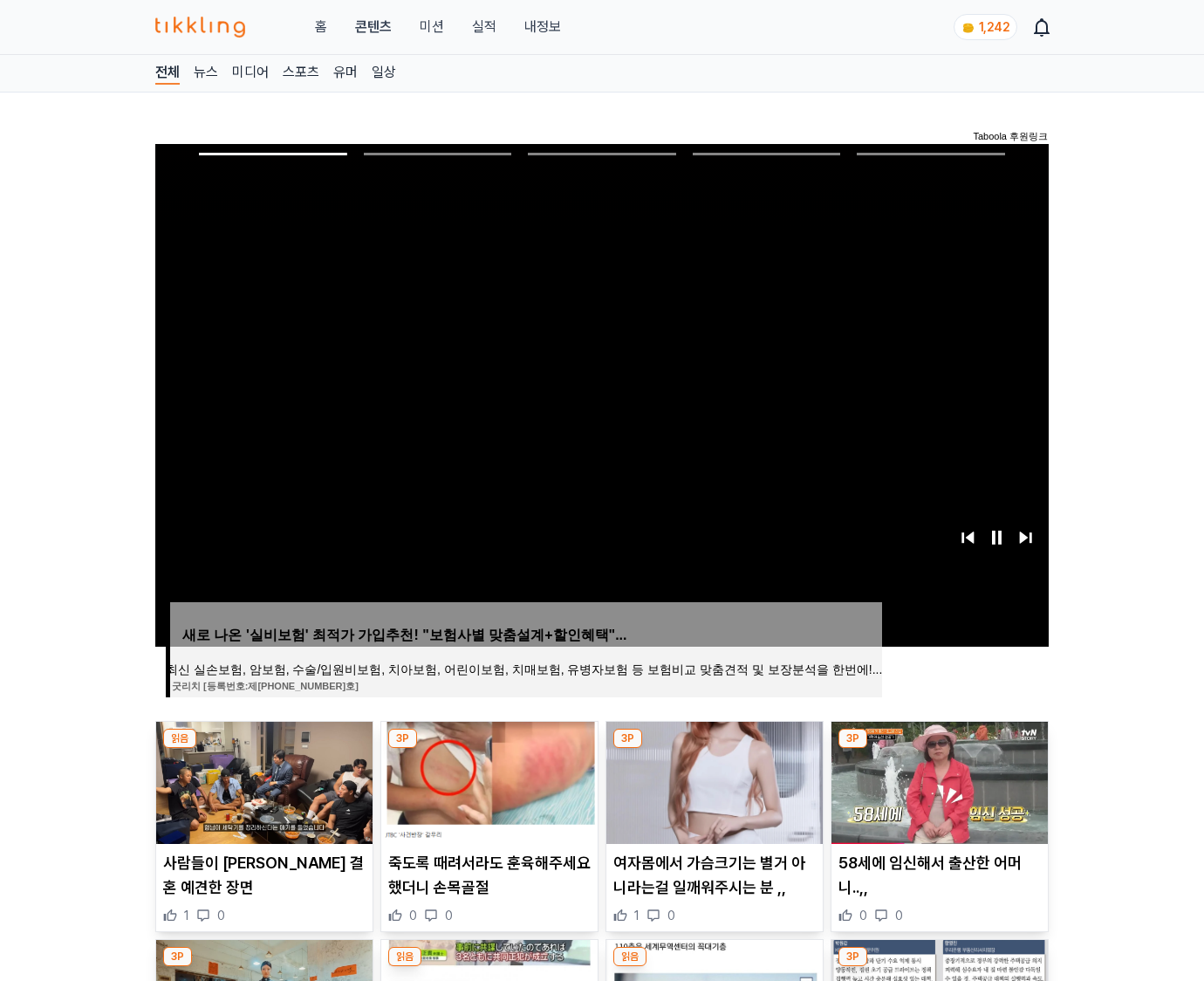
click at [939, 748] on img at bounding box center [939, 782] width 217 height 122
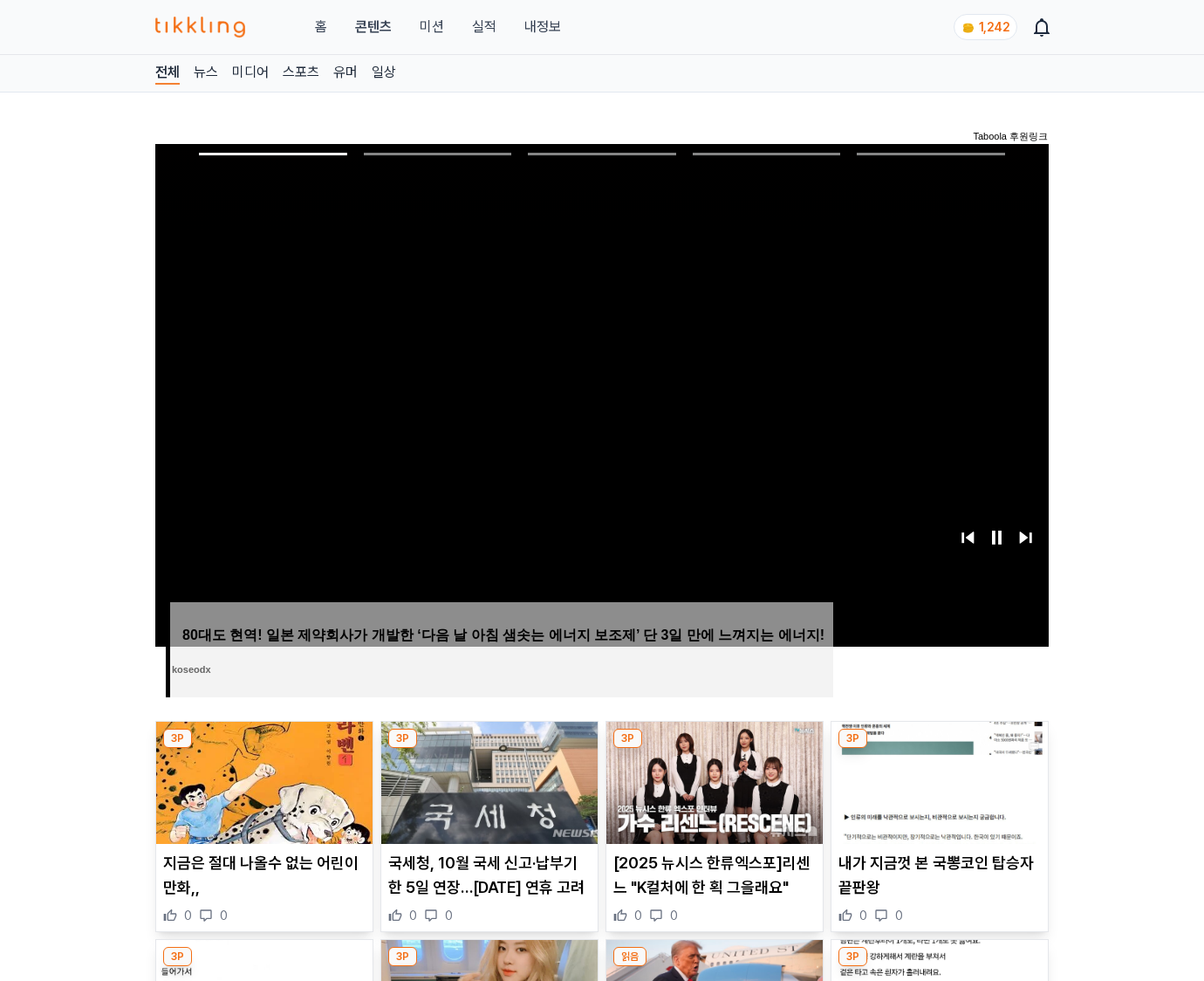
click at [939, 748] on img at bounding box center [939, 782] width 217 height 122
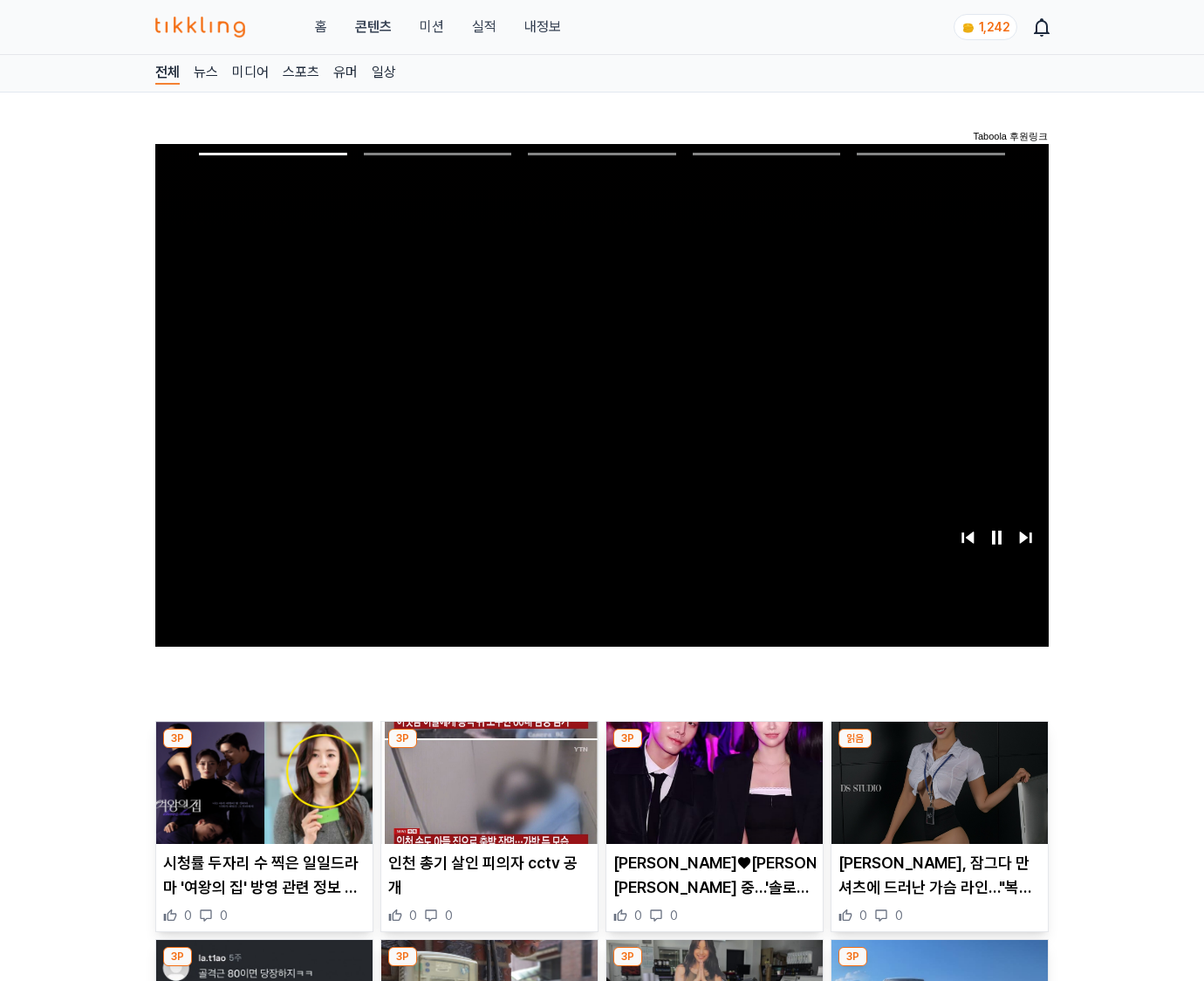
click at [939, 748] on img at bounding box center [939, 782] width 217 height 122
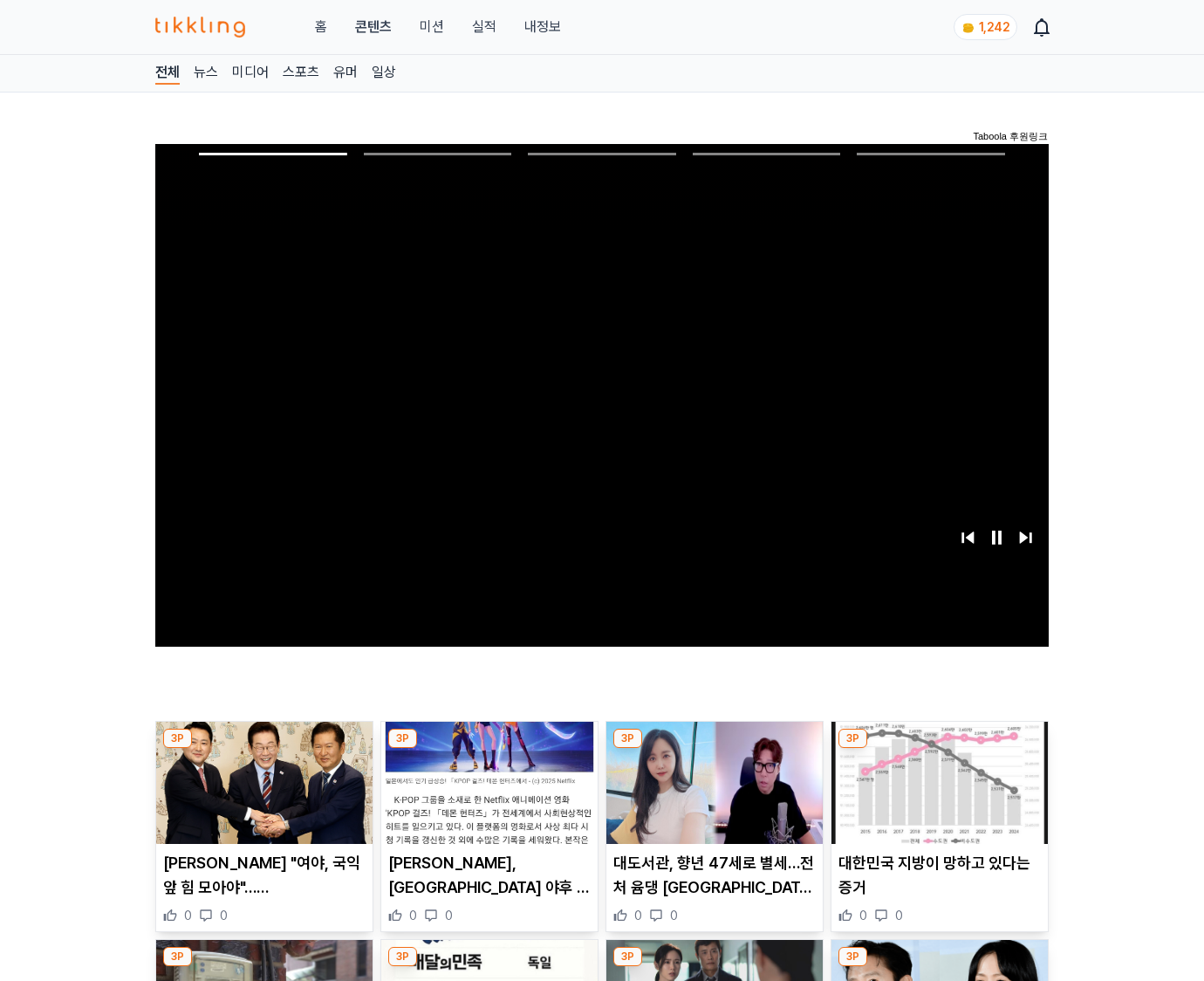
click at [939, 748] on img at bounding box center [939, 782] width 217 height 122
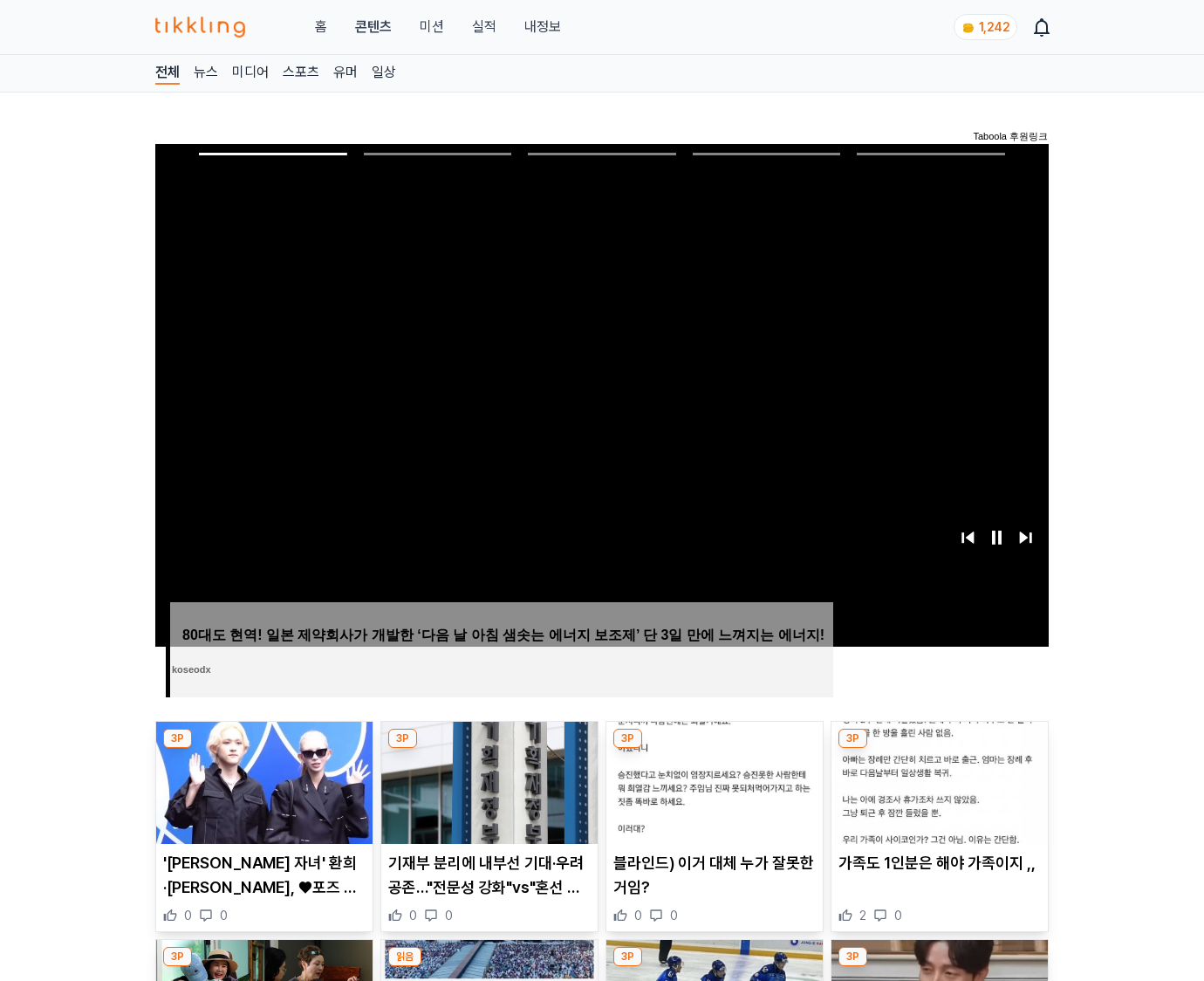
click at [939, 748] on img at bounding box center [939, 782] width 217 height 122
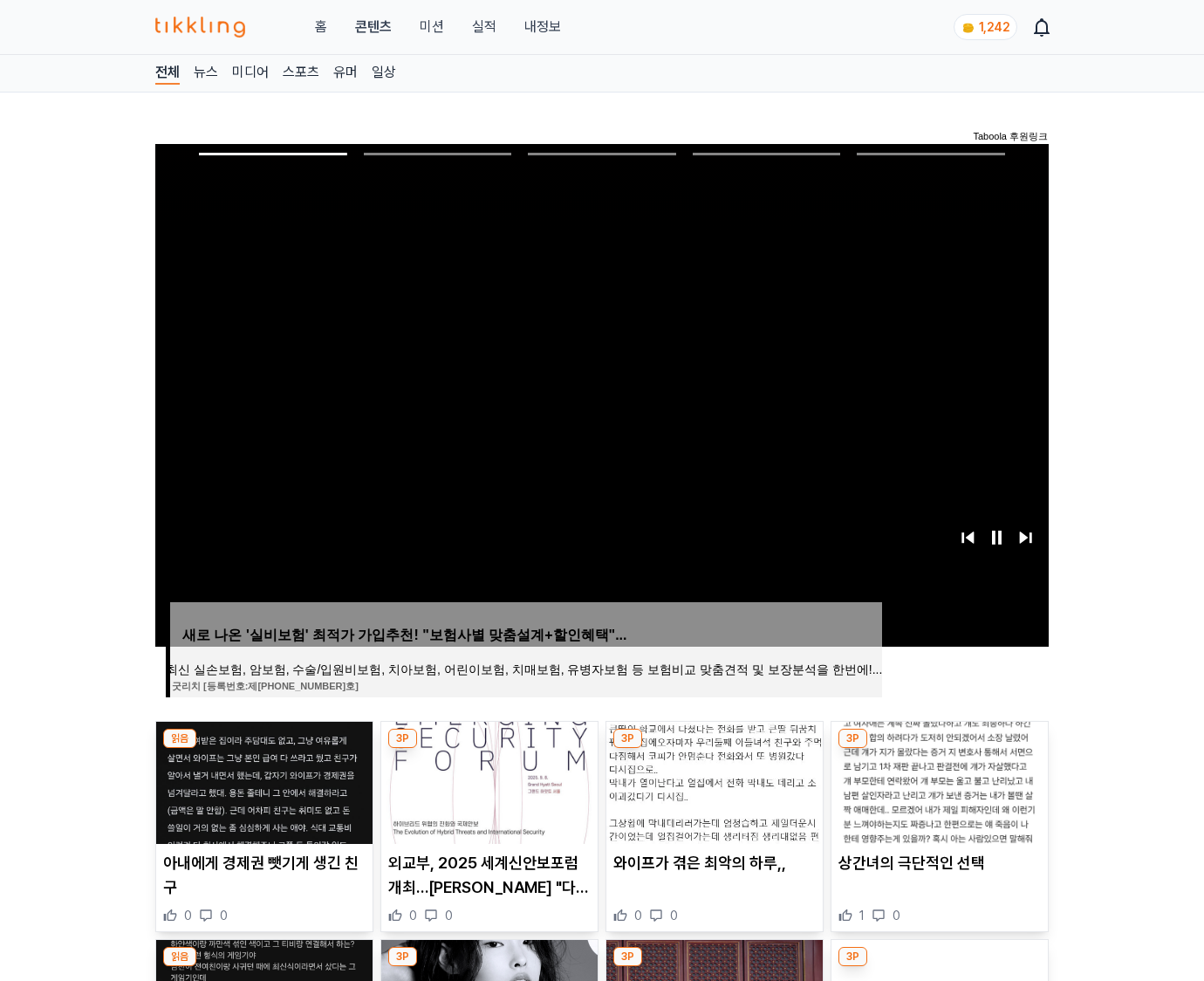
click at [939, 748] on img at bounding box center [939, 782] width 217 height 122
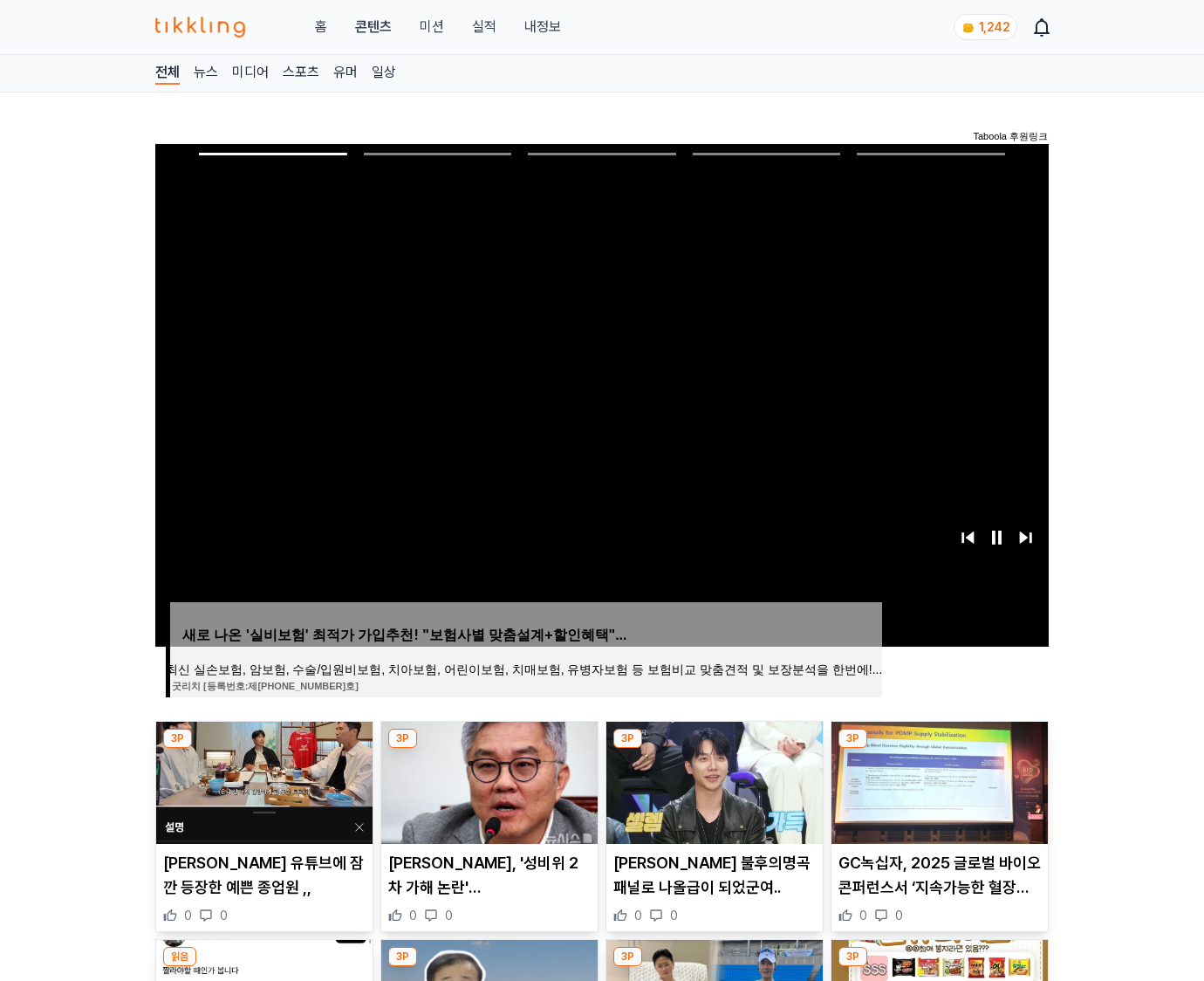
click at [939, 748] on img at bounding box center [939, 782] width 217 height 122
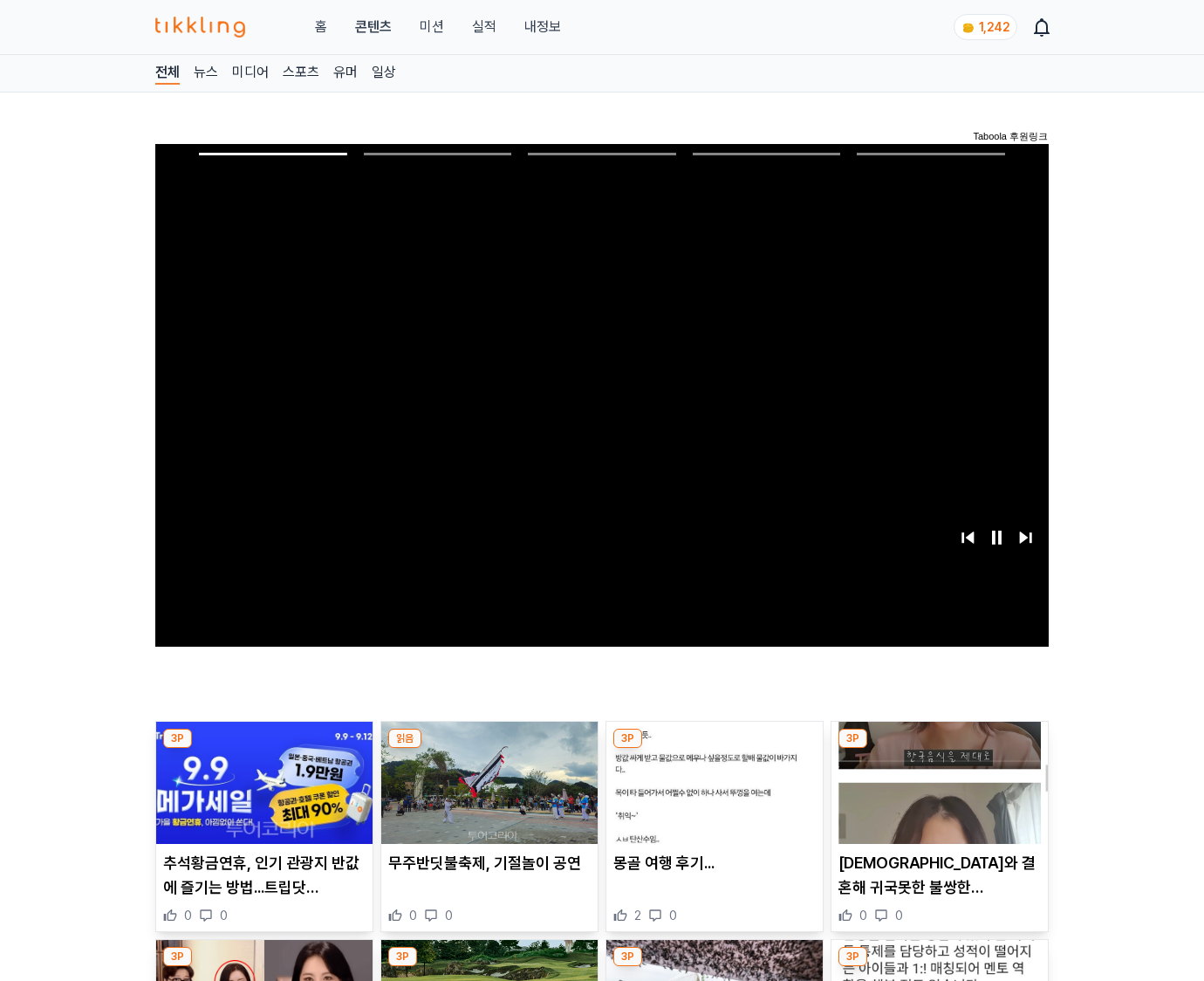
click at [939, 748] on img at bounding box center [939, 782] width 217 height 122
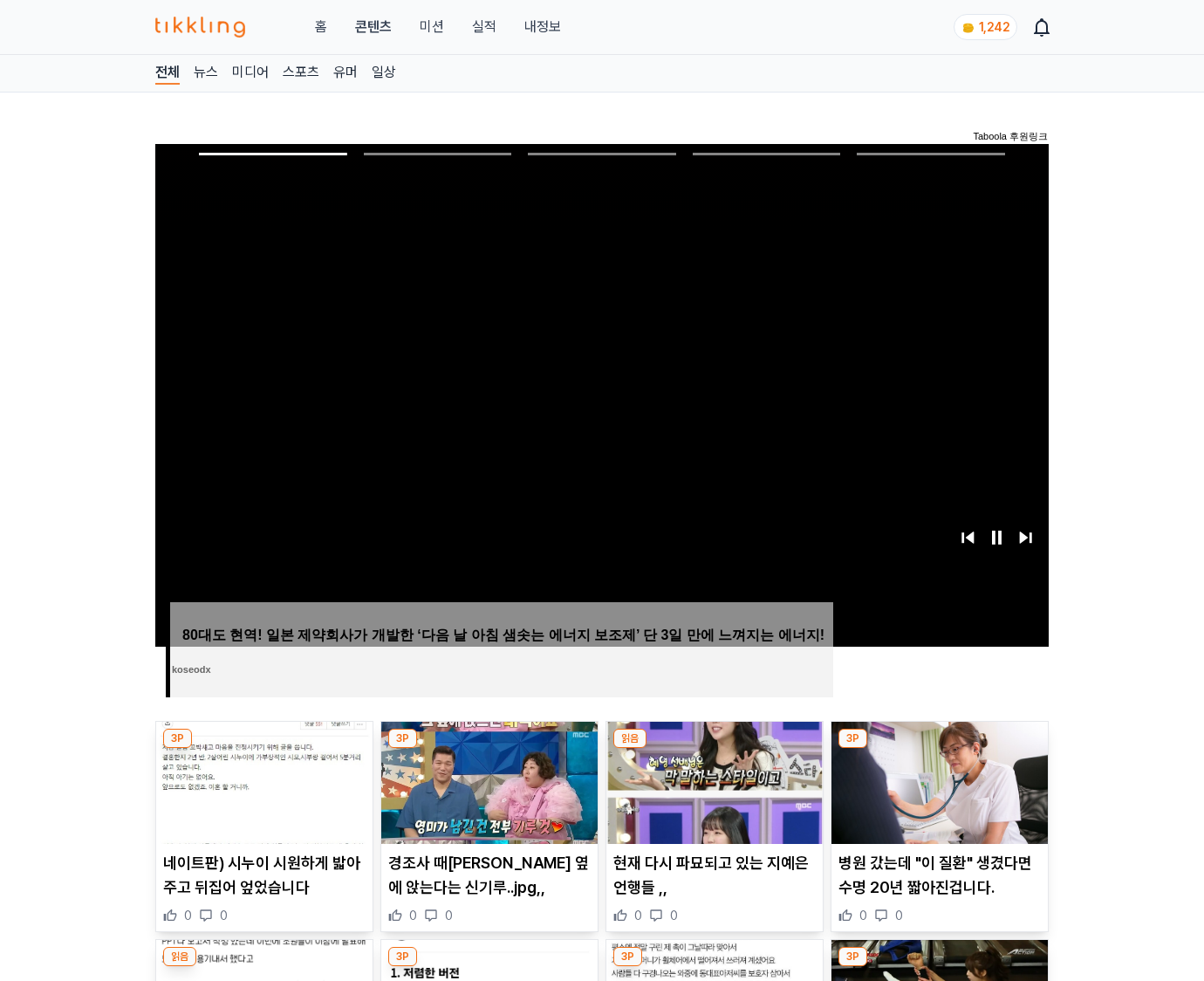
click at [939, 748] on img at bounding box center [939, 782] width 217 height 122
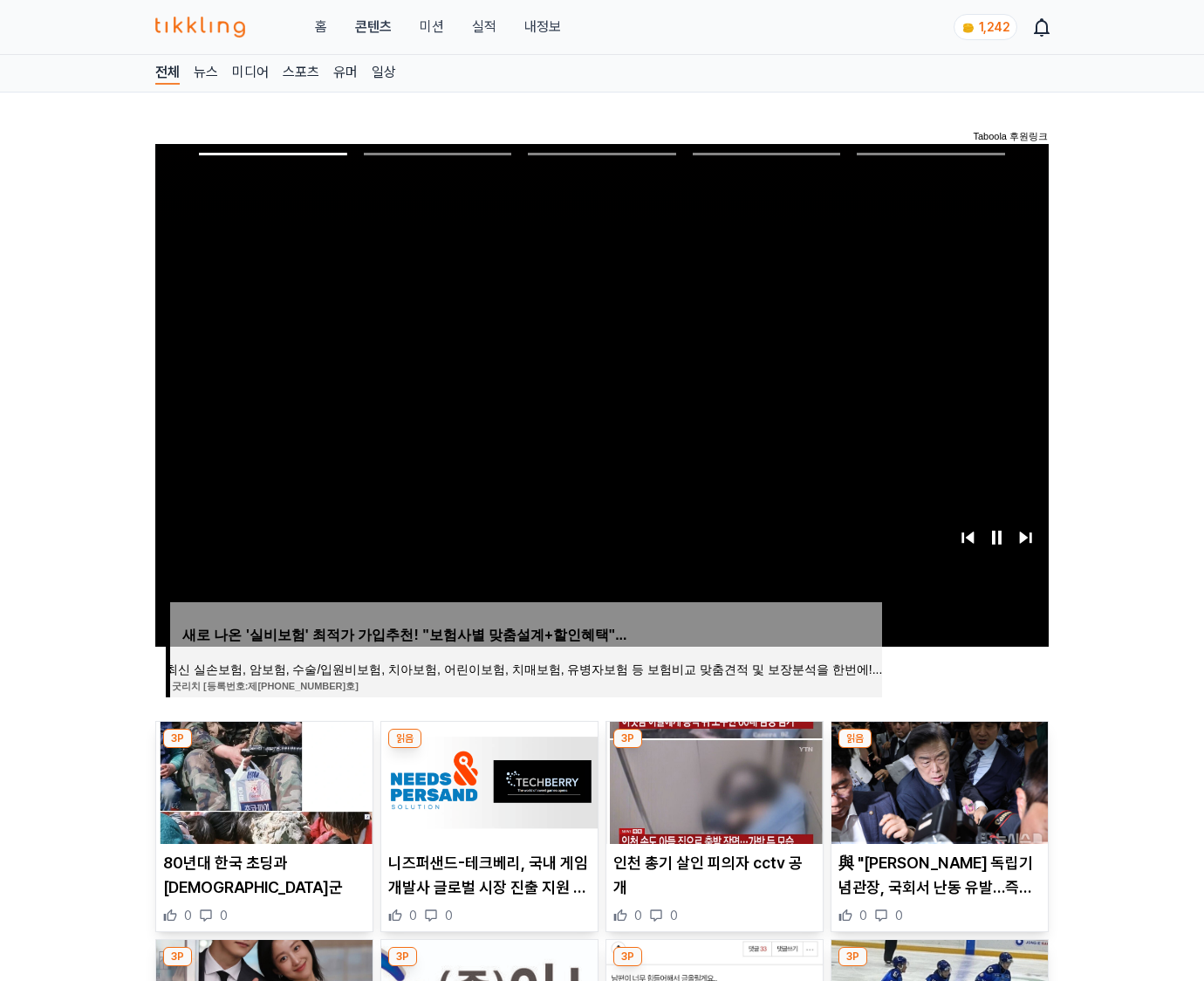
click at [939, 748] on img at bounding box center [939, 782] width 217 height 122
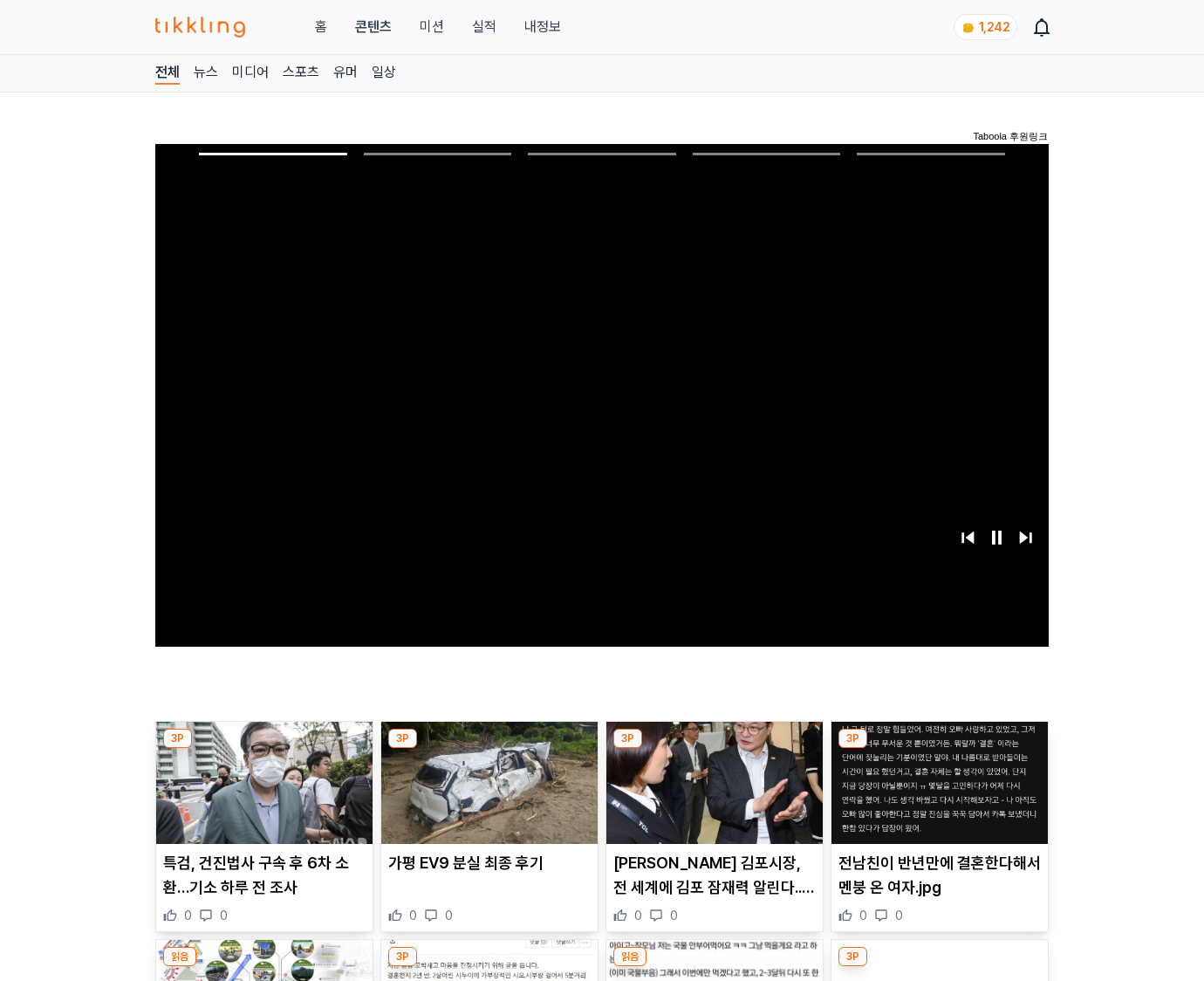
click at [939, 748] on img at bounding box center [939, 782] width 217 height 122
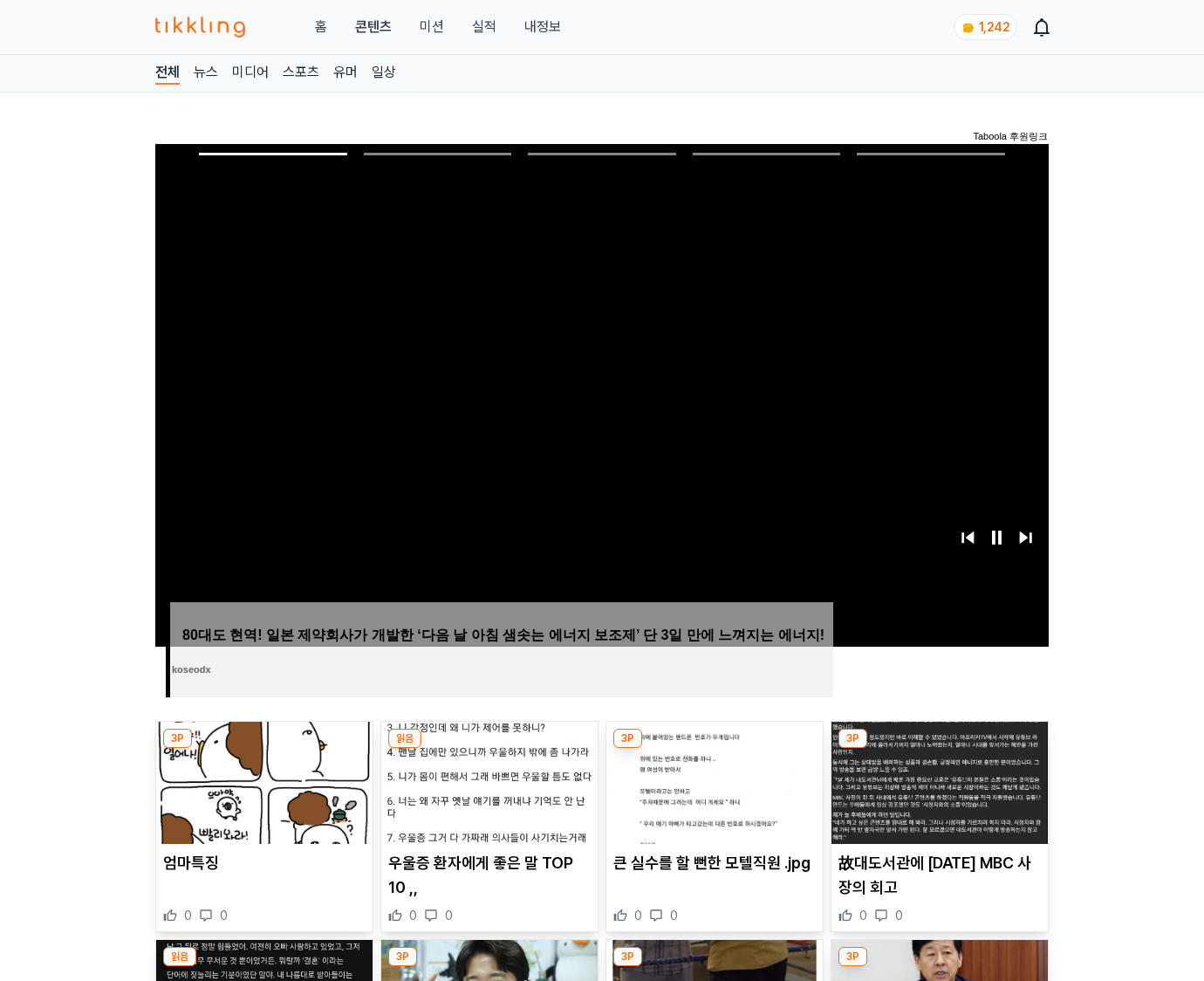
click at [939, 748] on img at bounding box center [939, 782] width 217 height 122
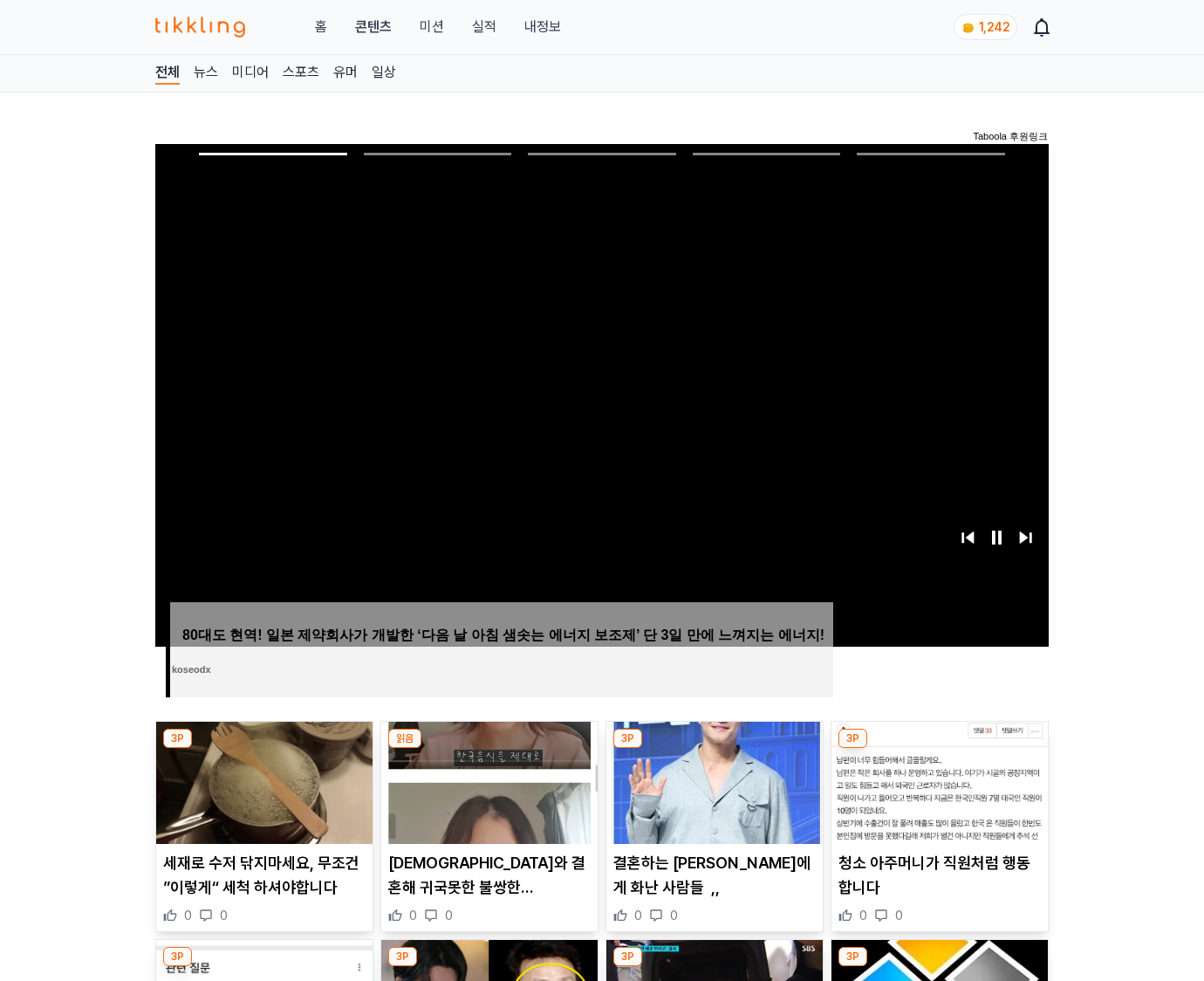
click at [939, 748] on img at bounding box center [939, 782] width 217 height 122
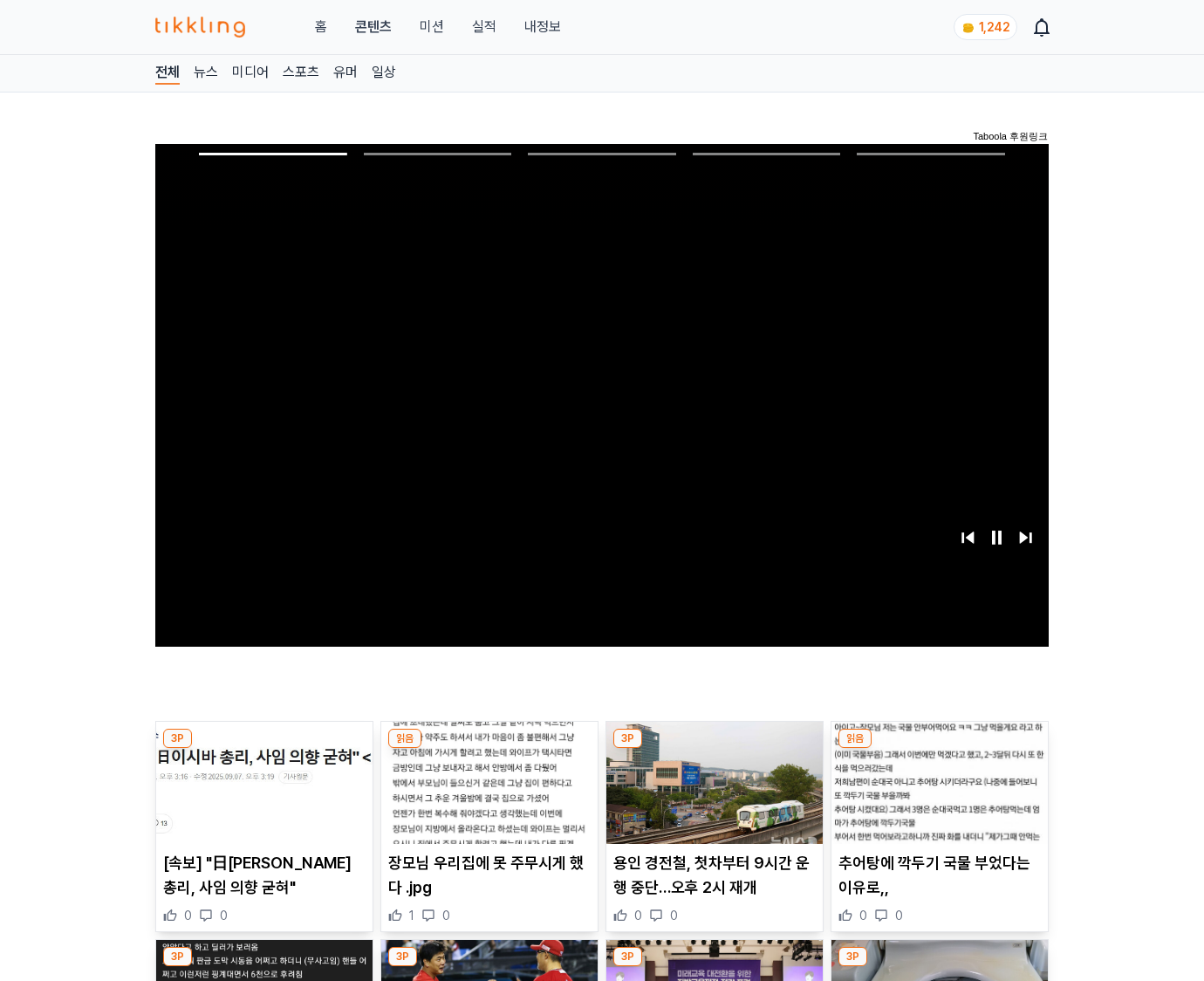
click at [939, 748] on img at bounding box center [939, 782] width 217 height 122
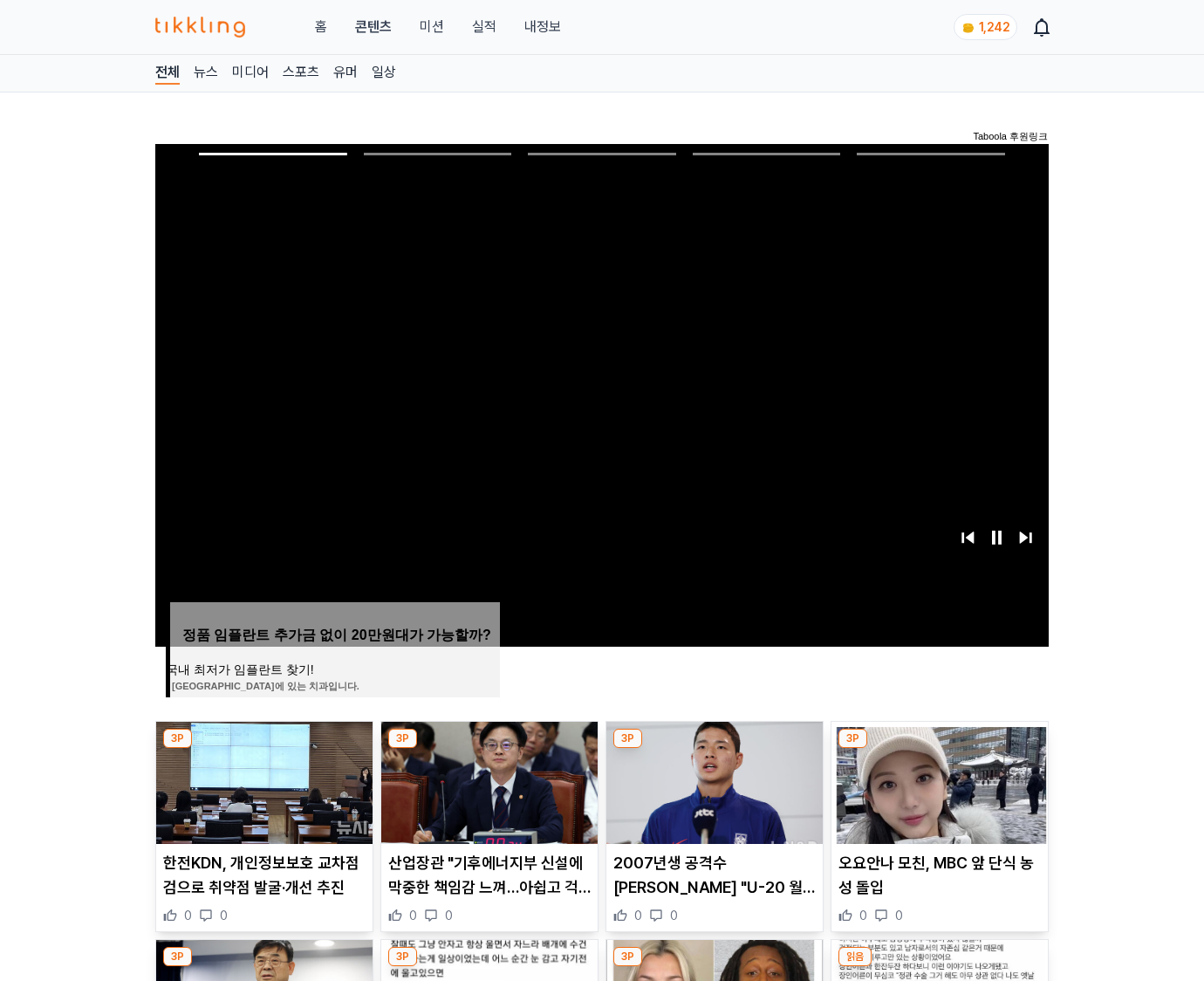
click at [939, 748] on img at bounding box center [939, 782] width 217 height 122
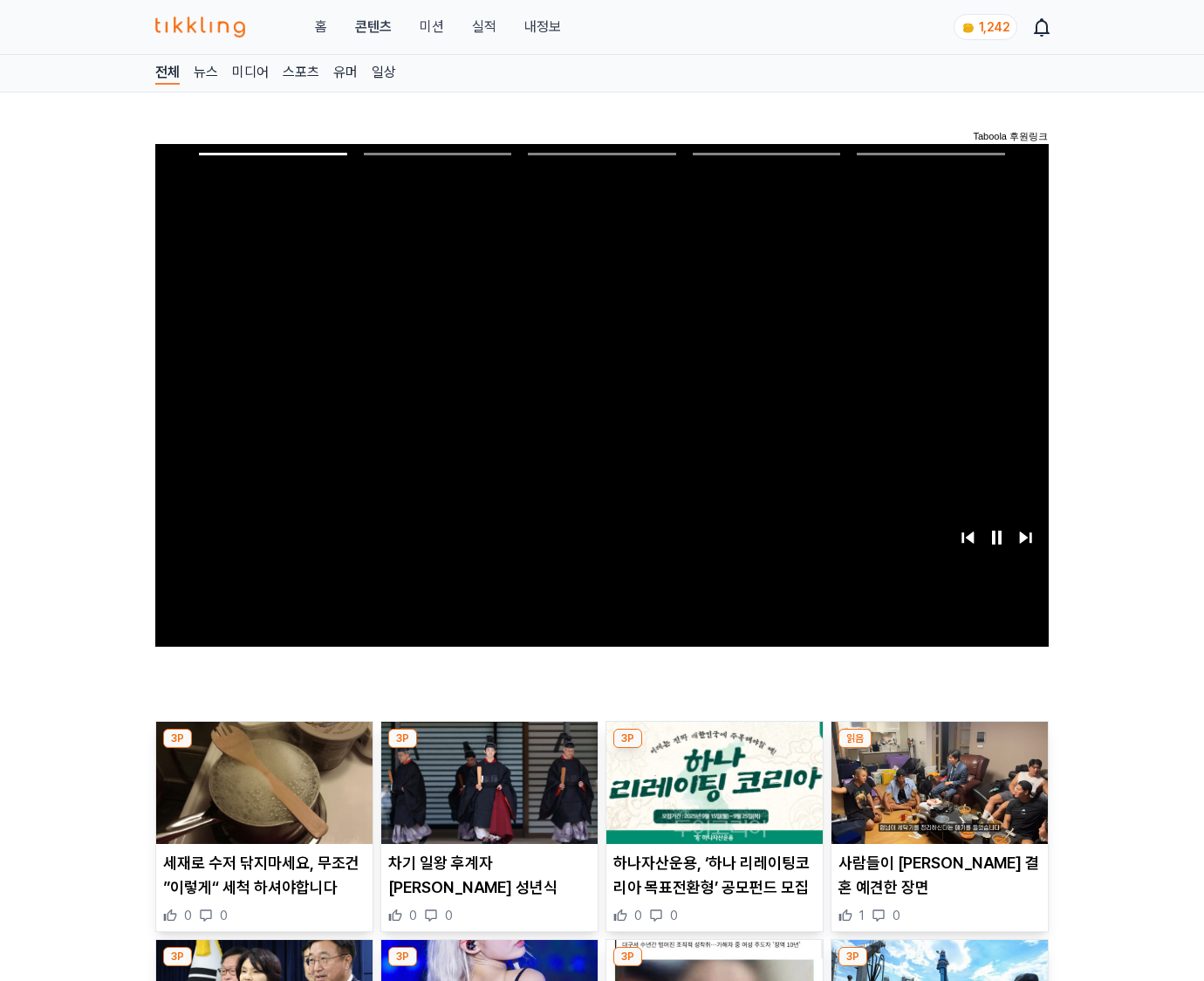
click at [939, 748] on img at bounding box center [939, 782] width 217 height 122
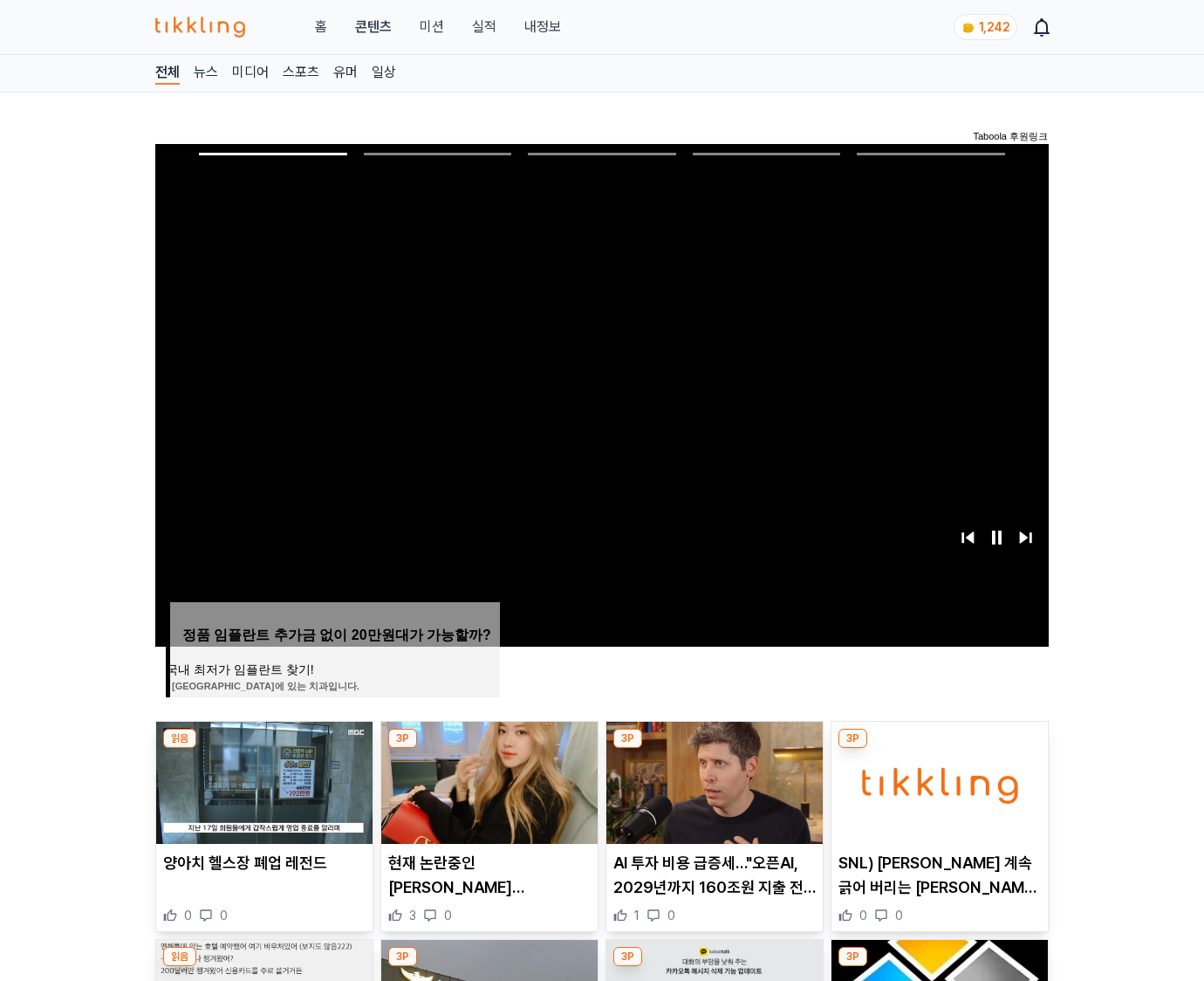
click at [939, 748] on img at bounding box center [939, 782] width 217 height 122
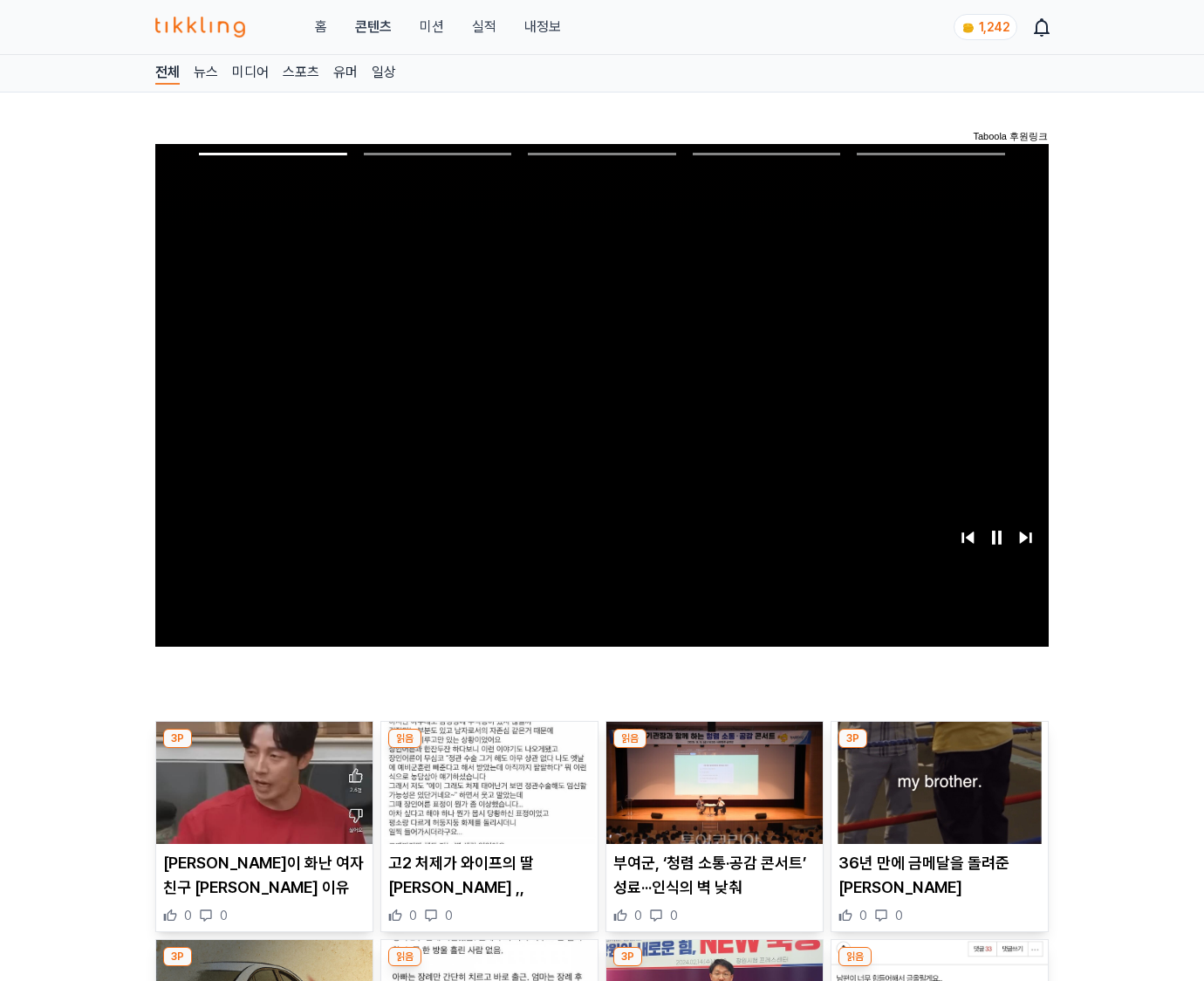
click at [939, 748] on img at bounding box center [939, 782] width 217 height 122
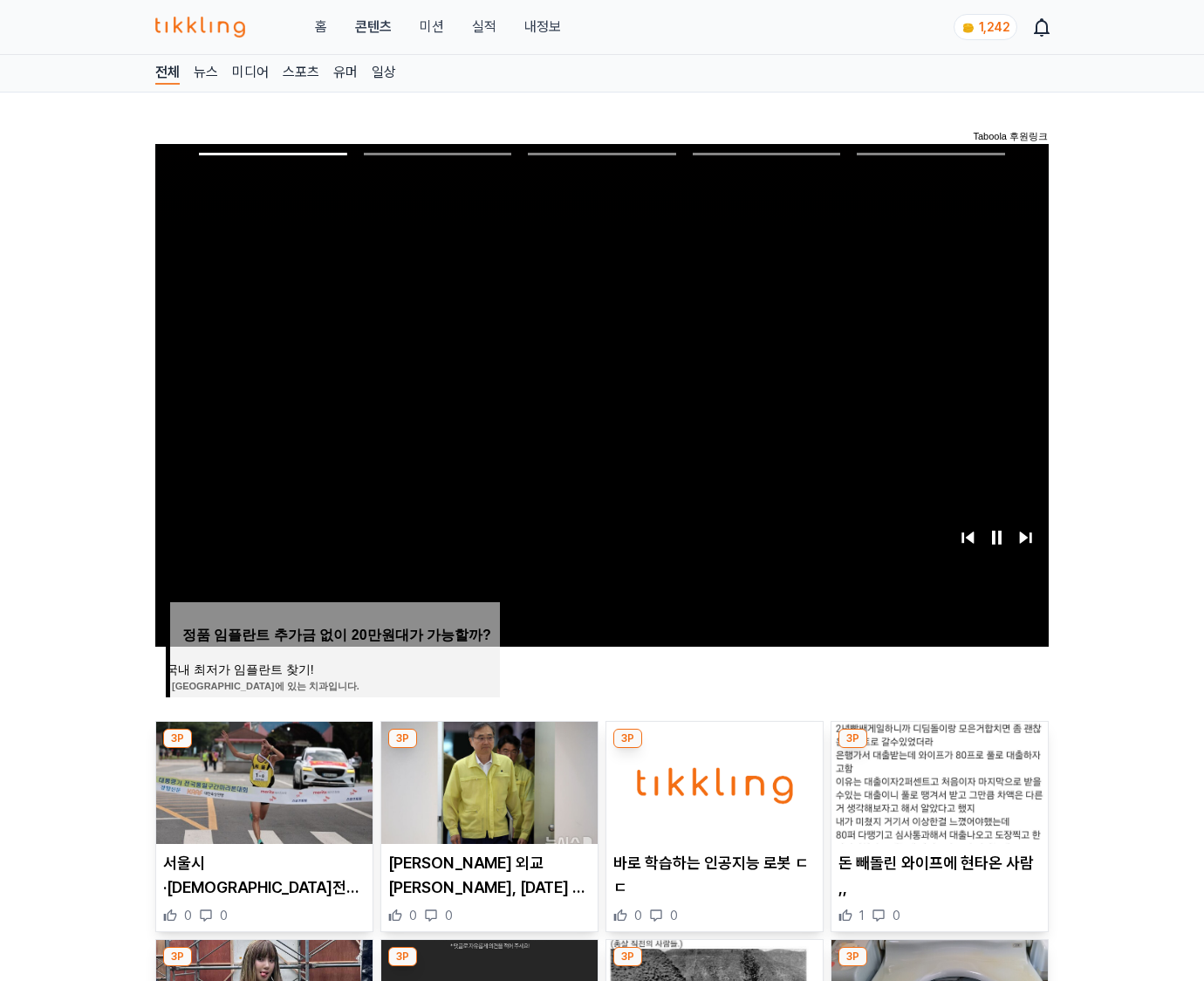
click at [939, 748] on img at bounding box center [939, 782] width 217 height 122
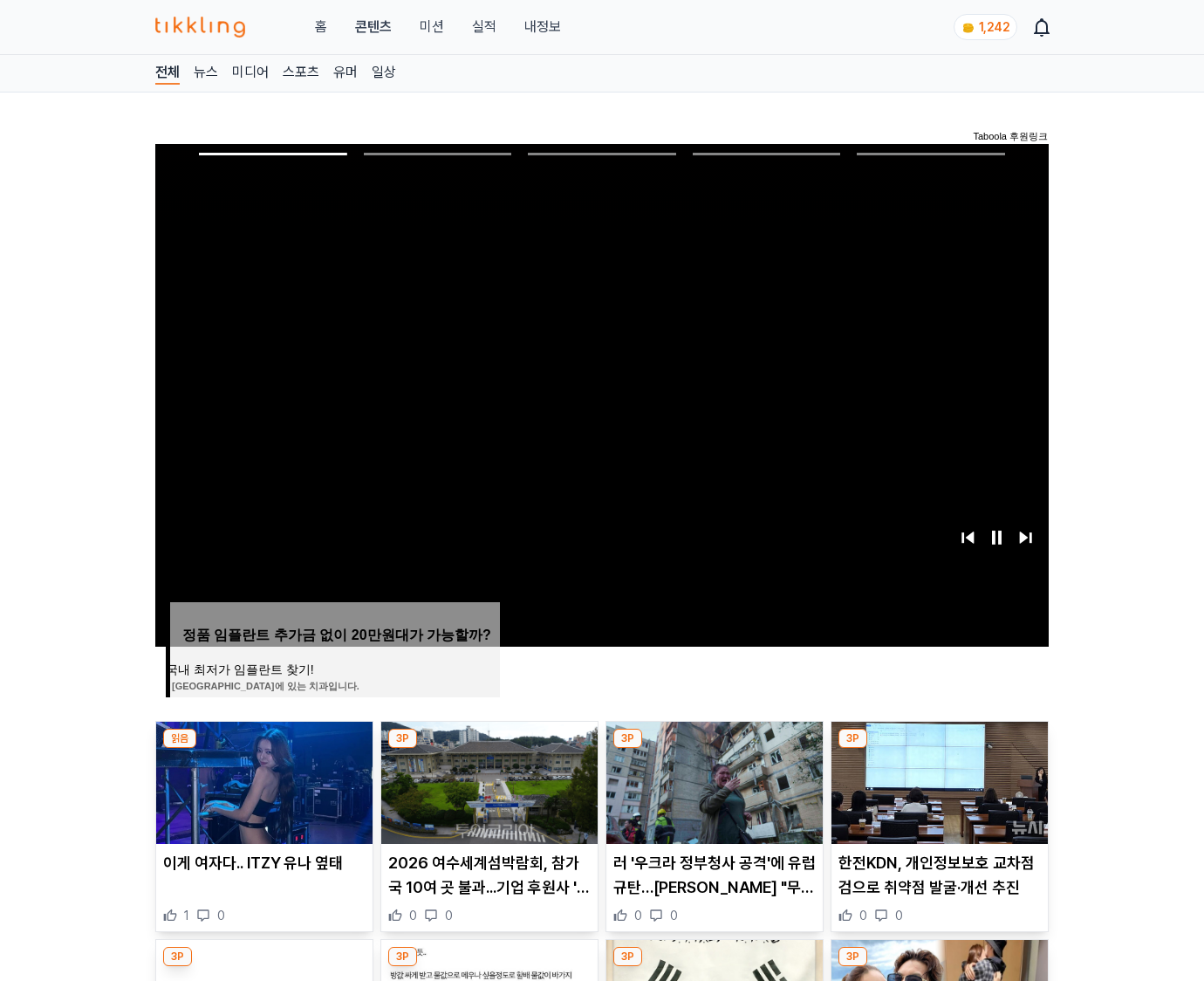
click at [939, 748] on img at bounding box center [939, 782] width 217 height 122
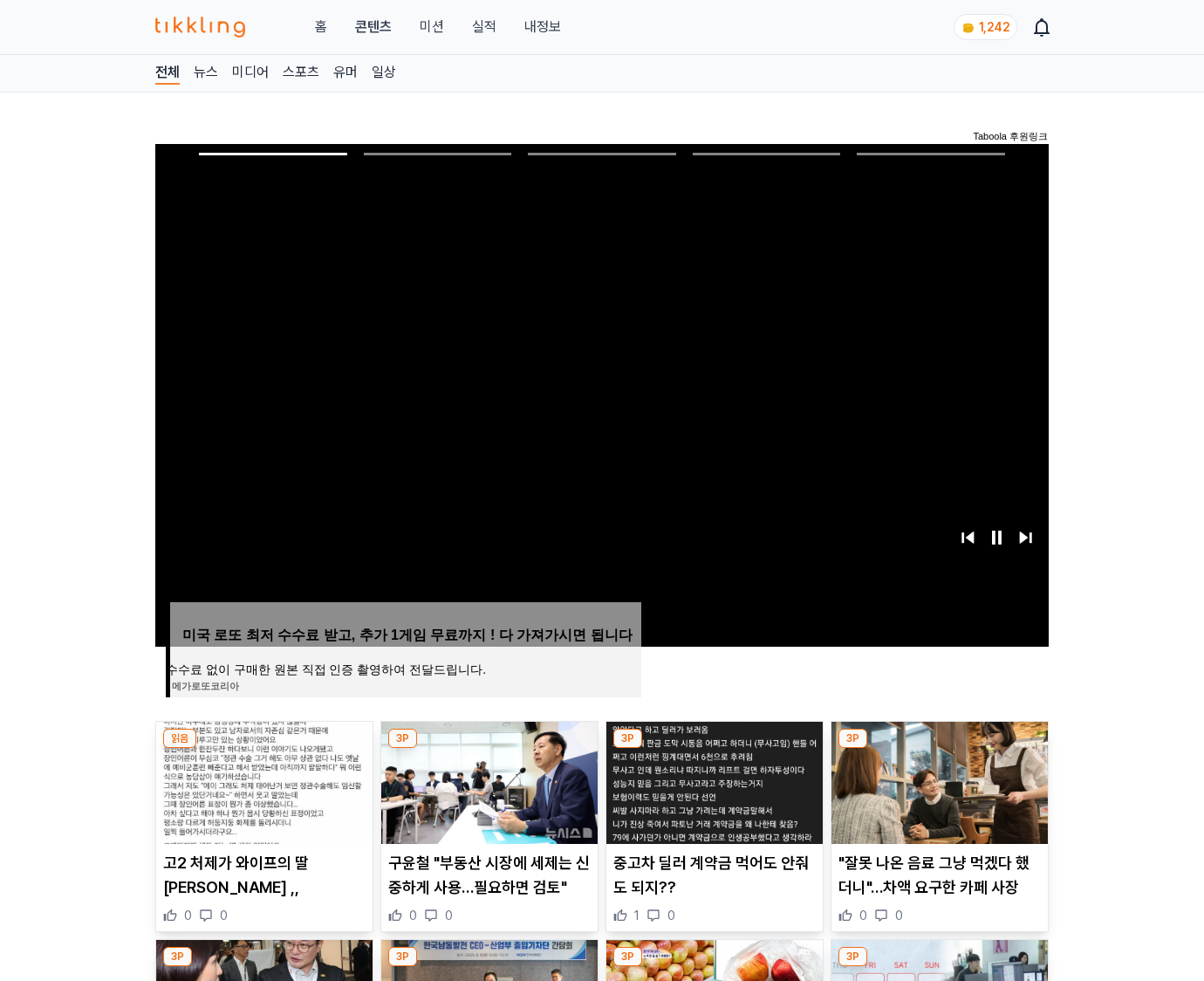
click at [939, 748] on img at bounding box center [939, 782] width 217 height 122
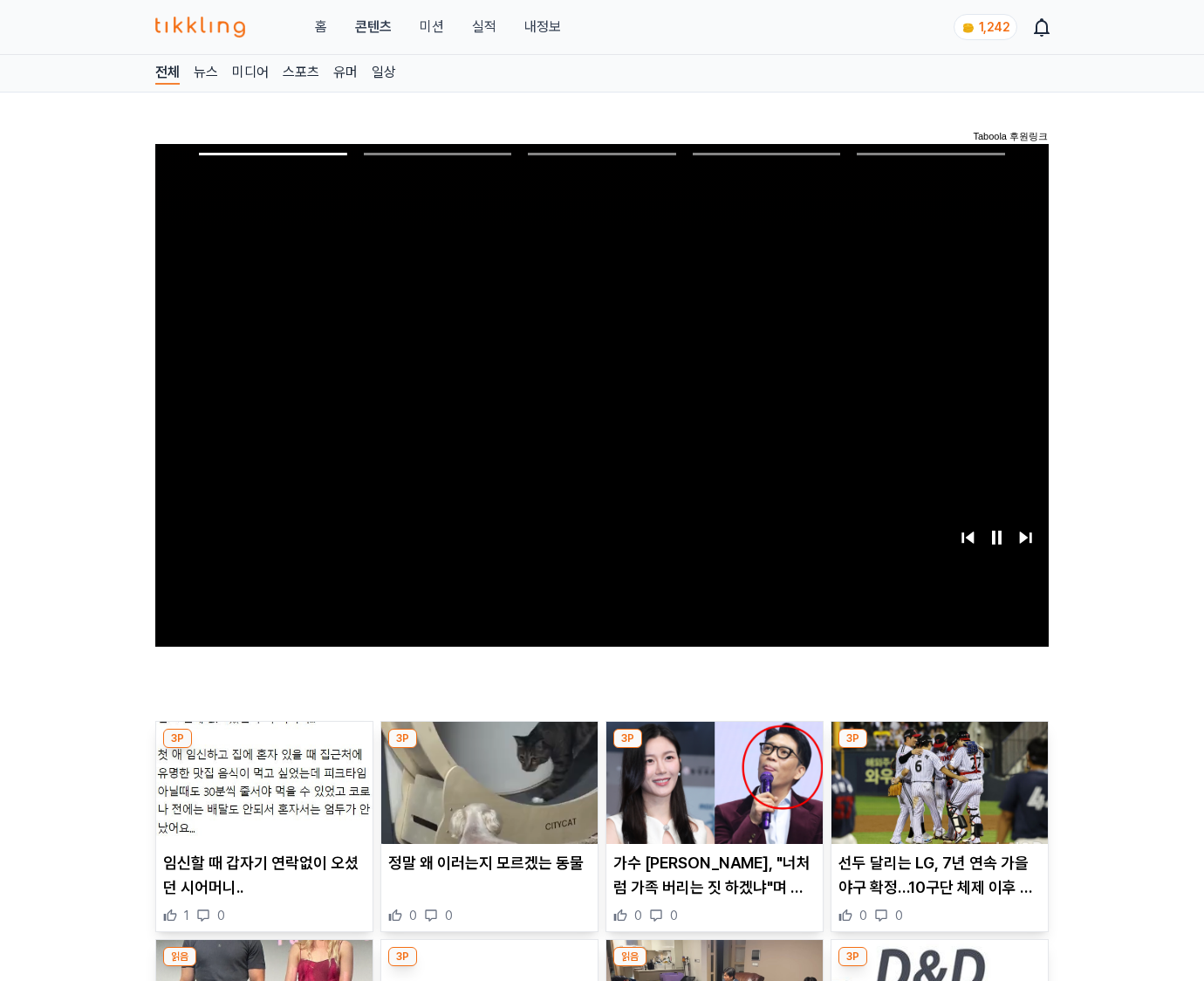
click at [939, 748] on img at bounding box center [939, 782] width 217 height 122
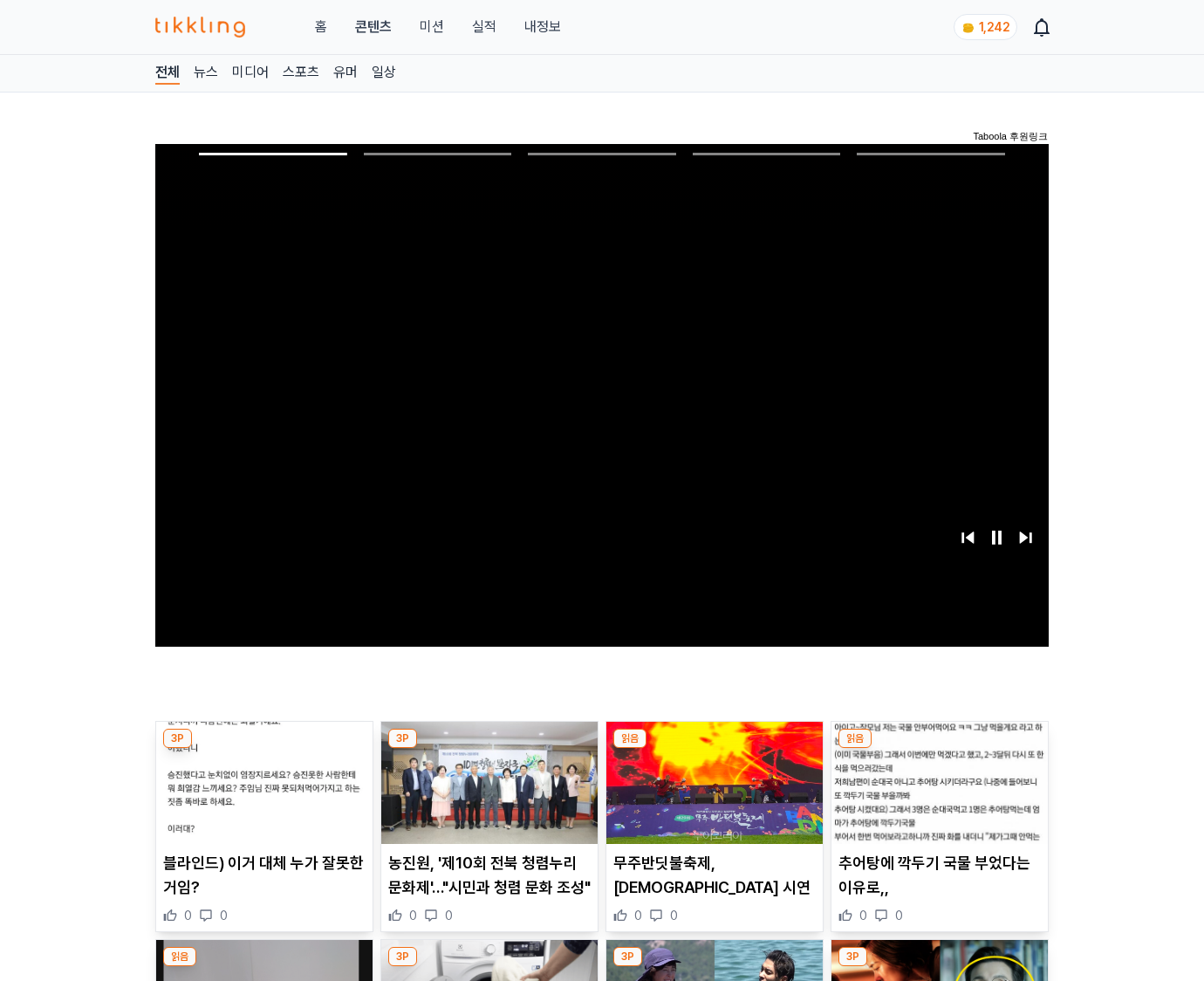
click at [939, 748] on img at bounding box center [939, 782] width 217 height 122
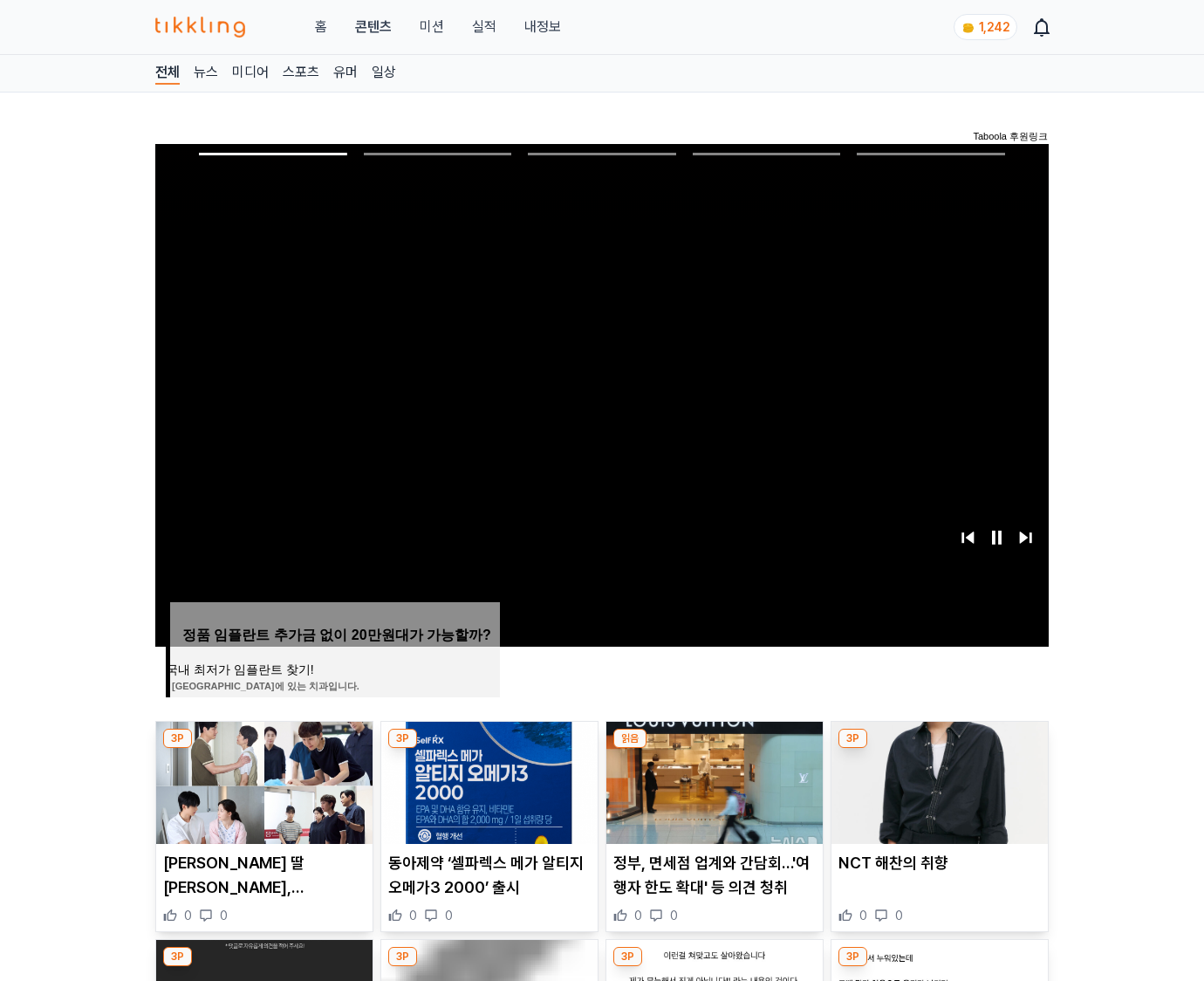
click at [939, 748] on img at bounding box center [939, 782] width 217 height 122
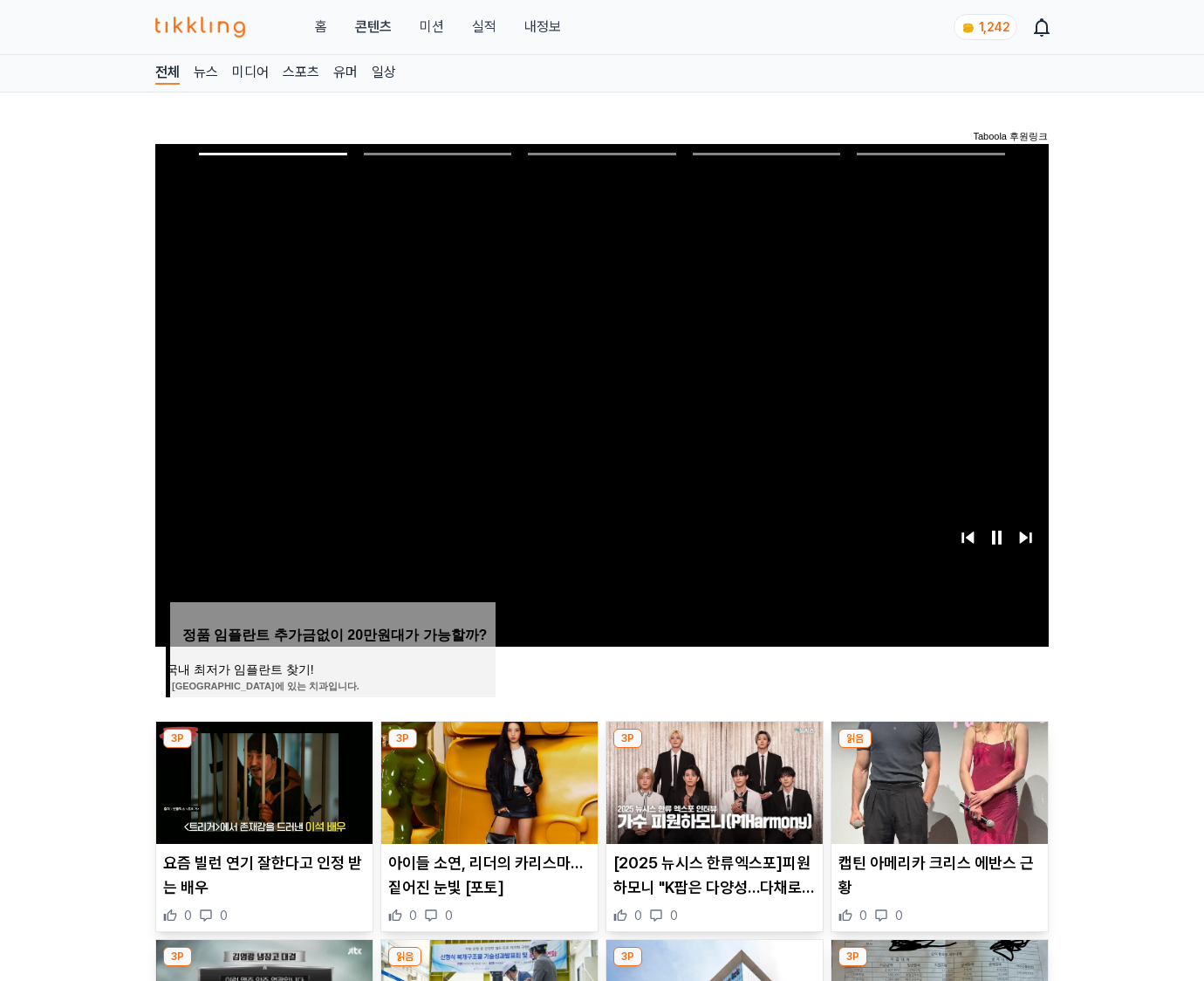
click at [939, 748] on img at bounding box center [939, 782] width 217 height 122
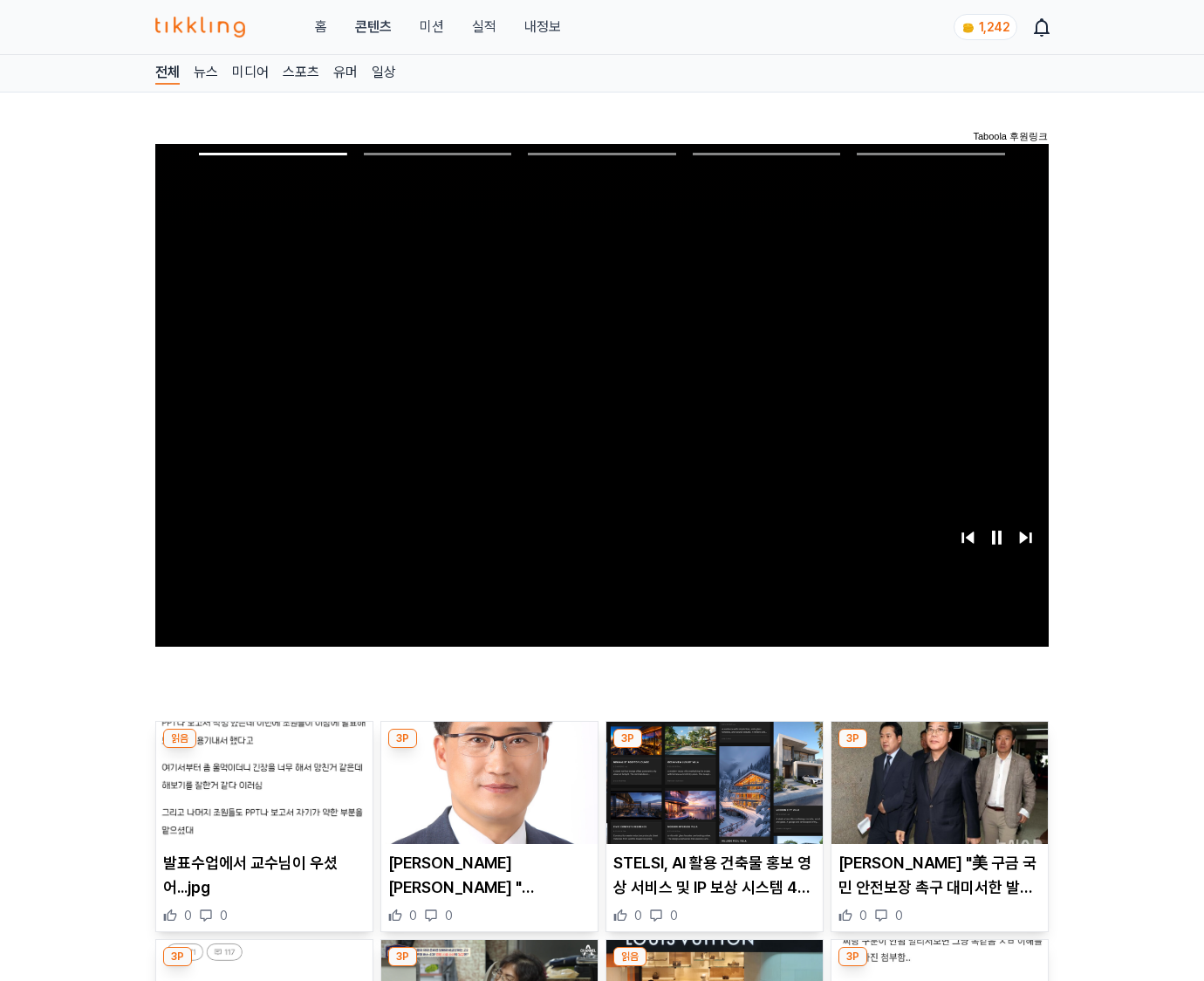
click at [939, 748] on img at bounding box center [939, 782] width 217 height 122
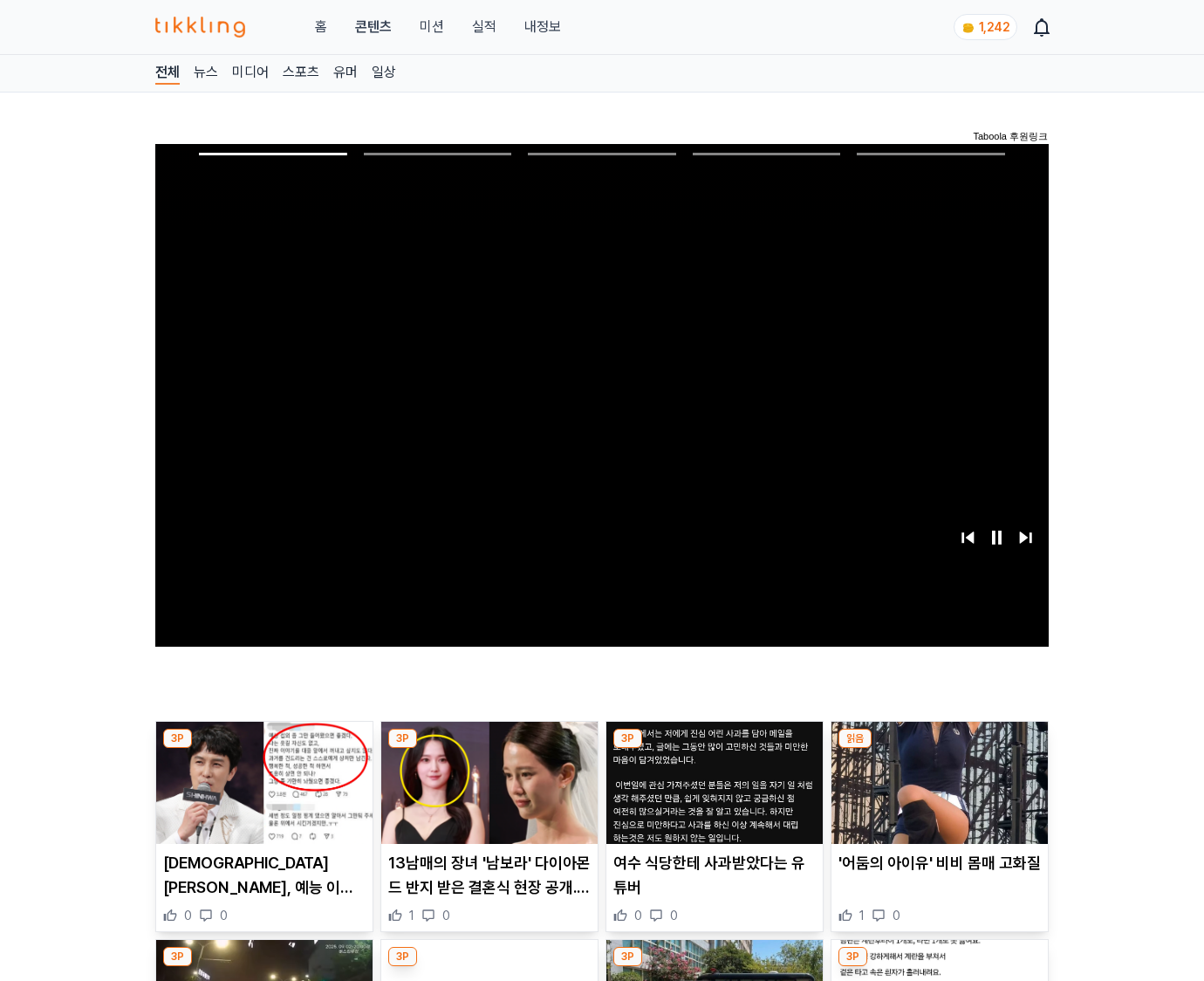
click at [939, 748] on img at bounding box center [939, 782] width 217 height 122
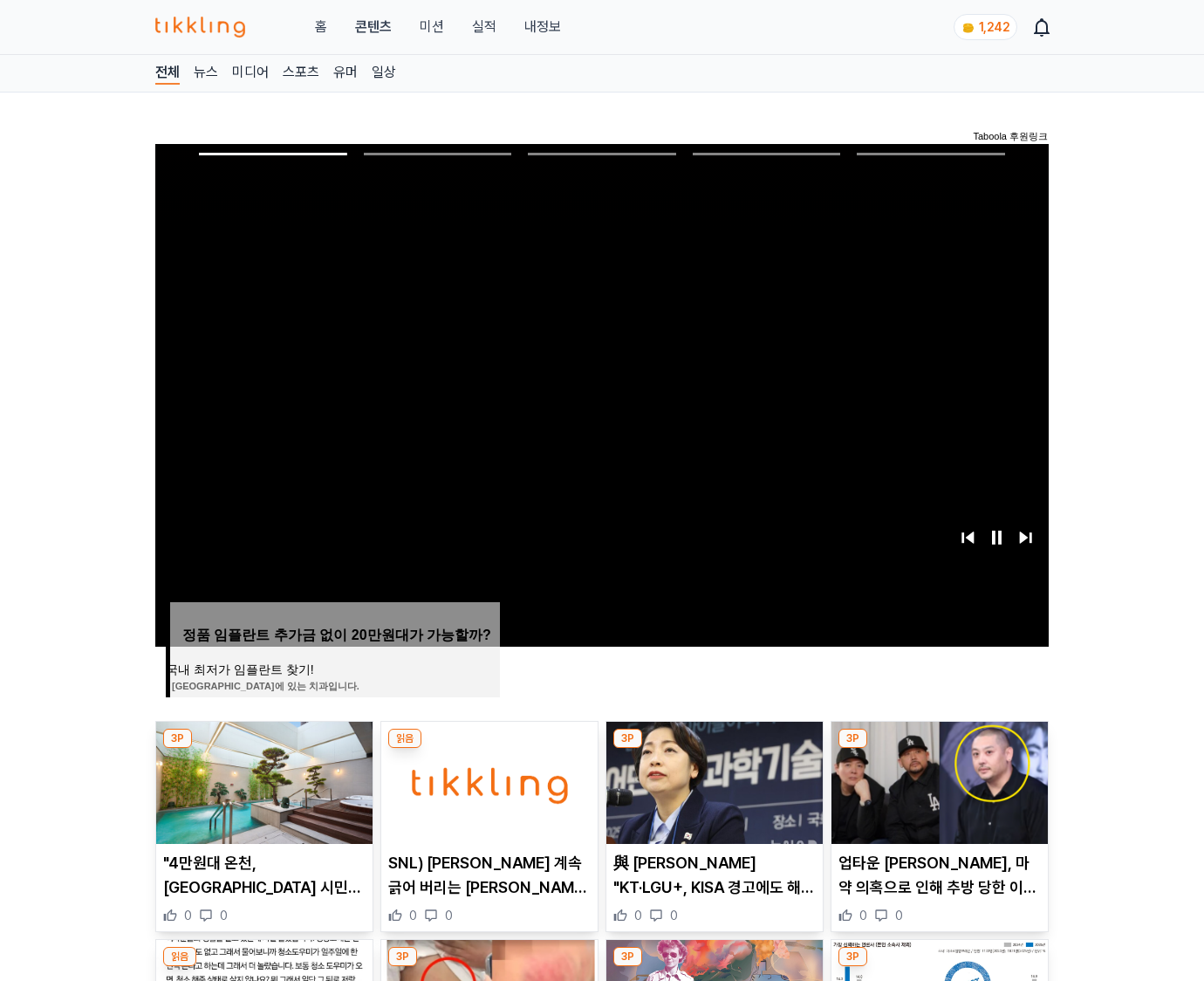
click at [939, 748] on img at bounding box center [939, 782] width 217 height 122
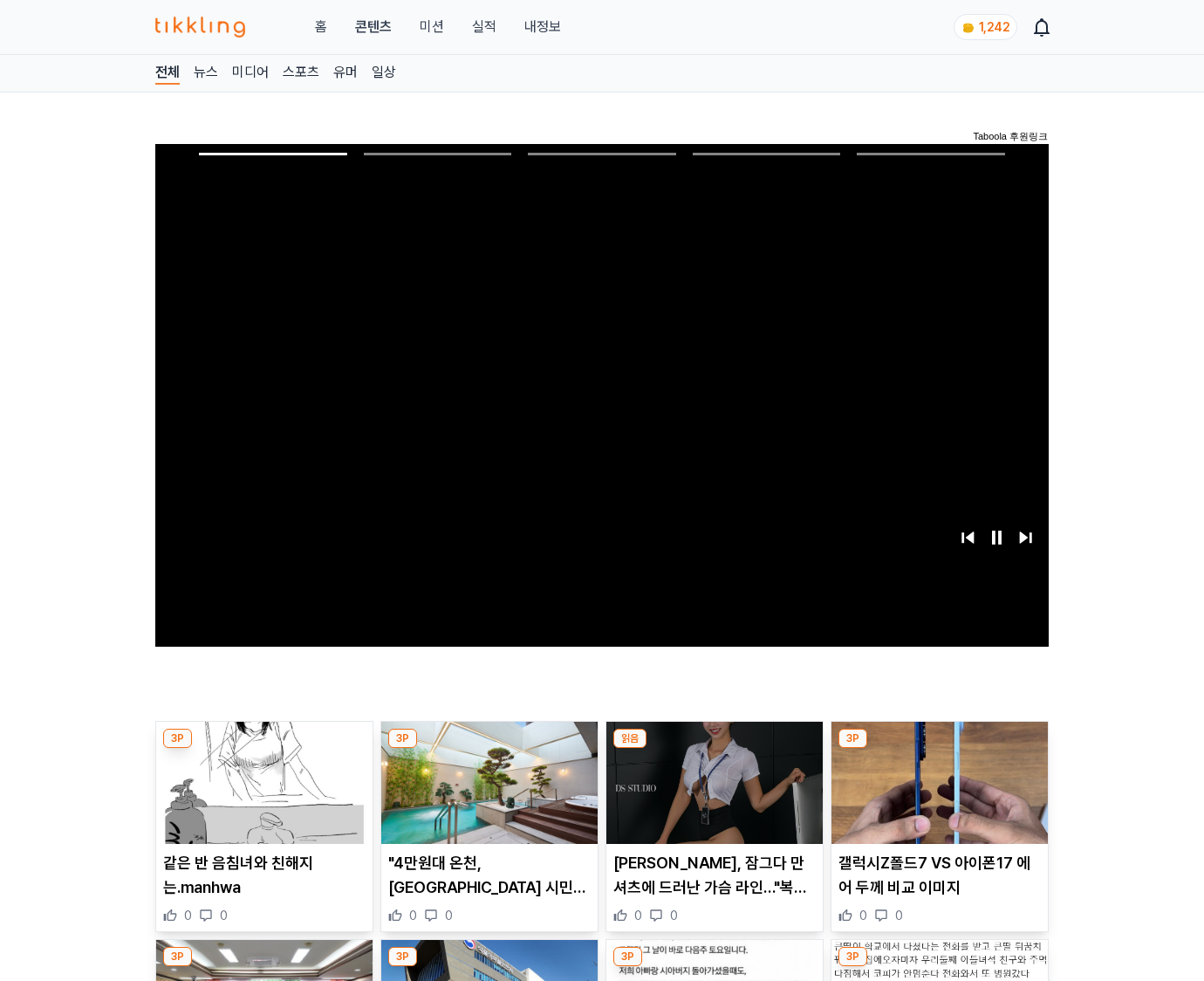
click at [939, 748] on img at bounding box center [939, 782] width 217 height 122
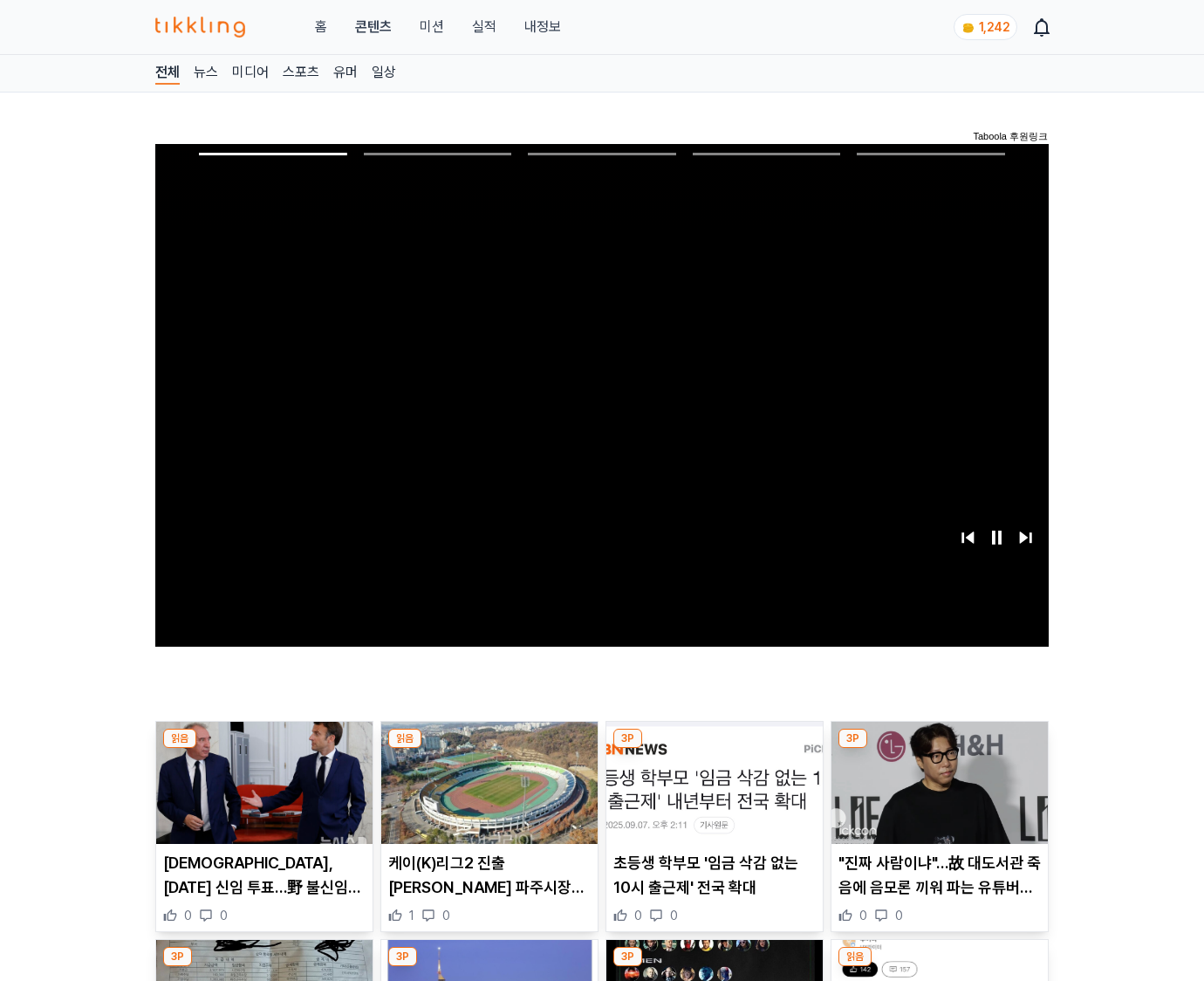
click at [939, 748] on img at bounding box center [939, 782] width 217 height 122
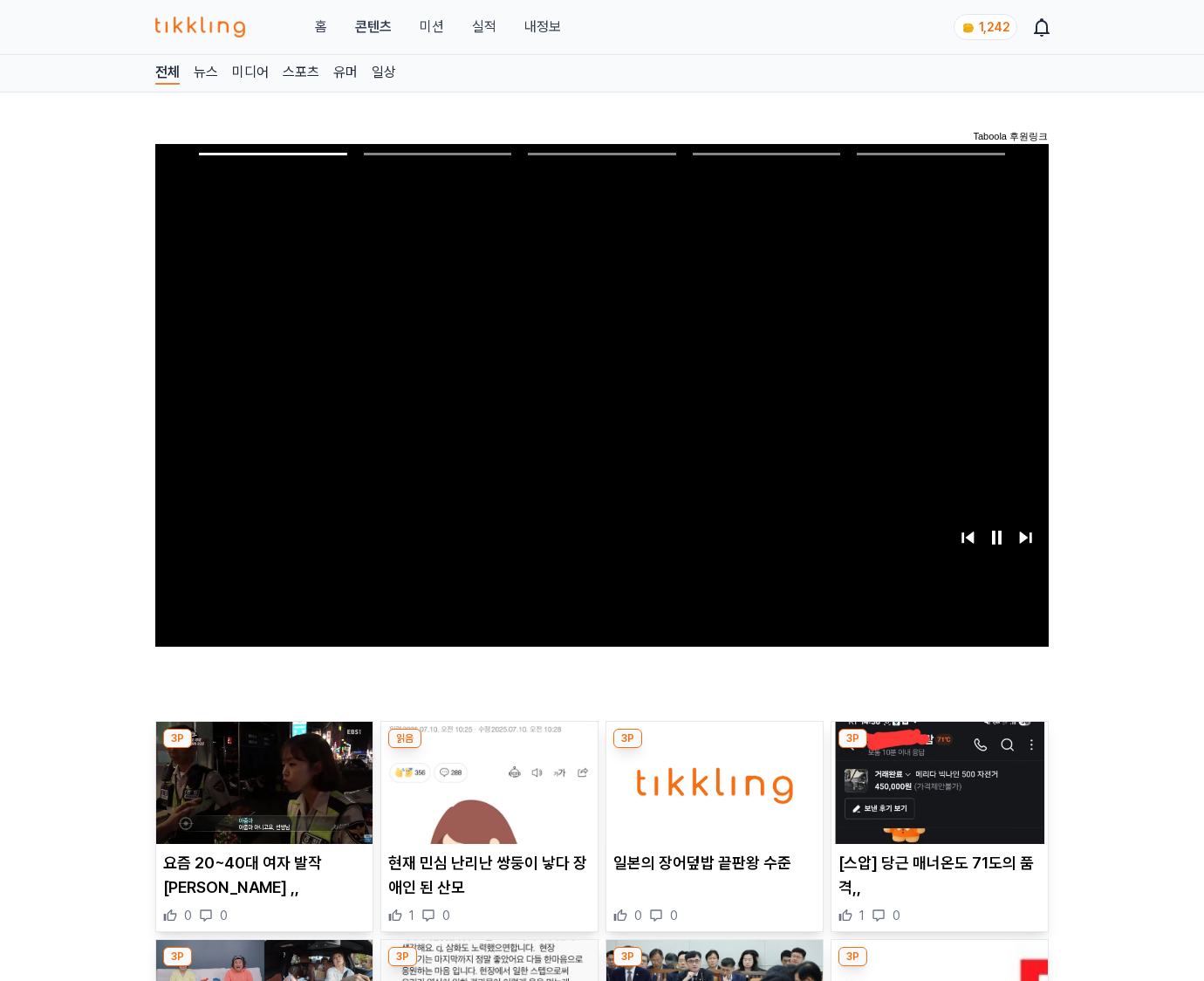
click at [939, 748] on img at bounding box center [939, 782] width 217 height 122
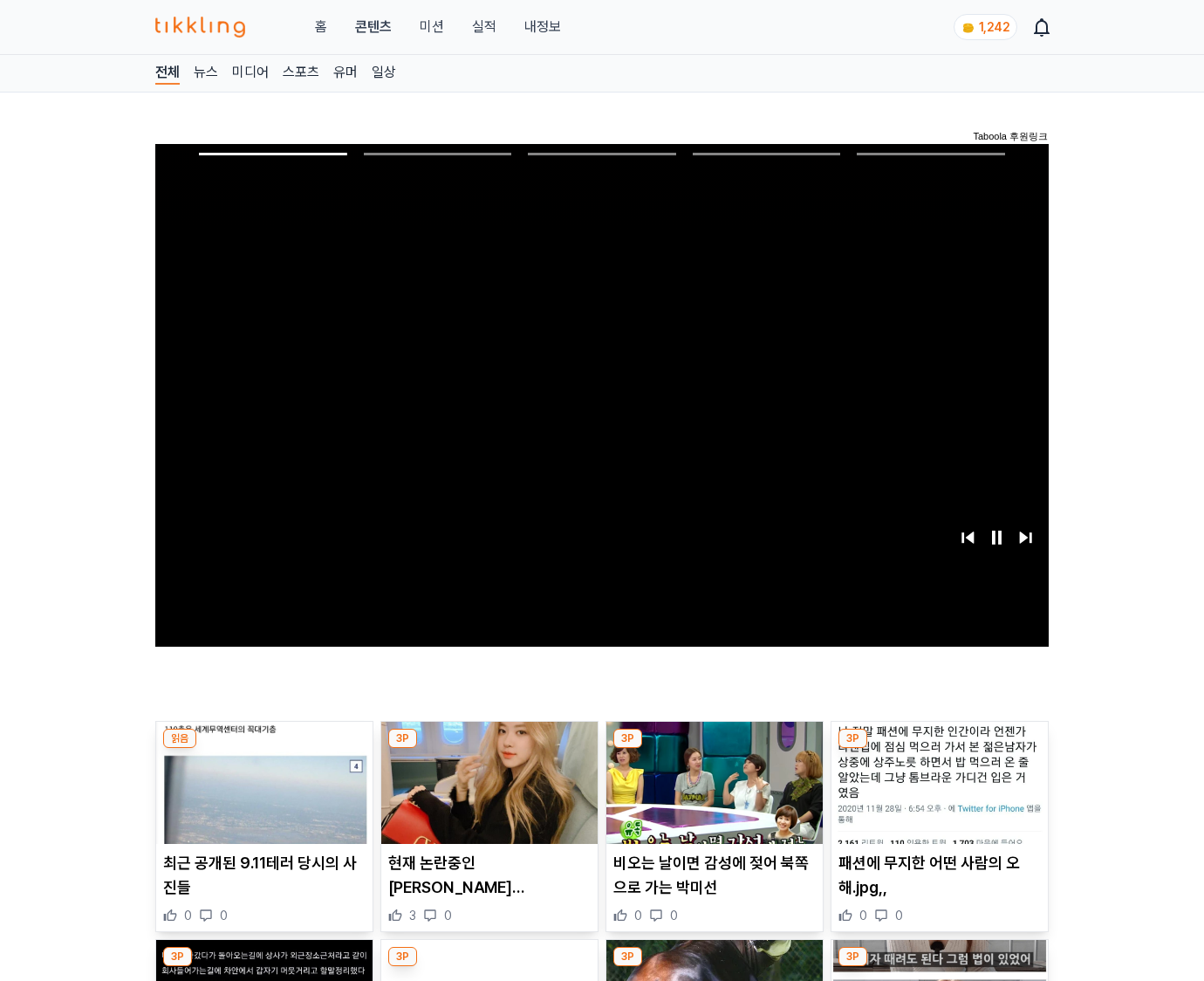
click at [939, 748] on img at bounding box center [939, 782] width 217 height 122
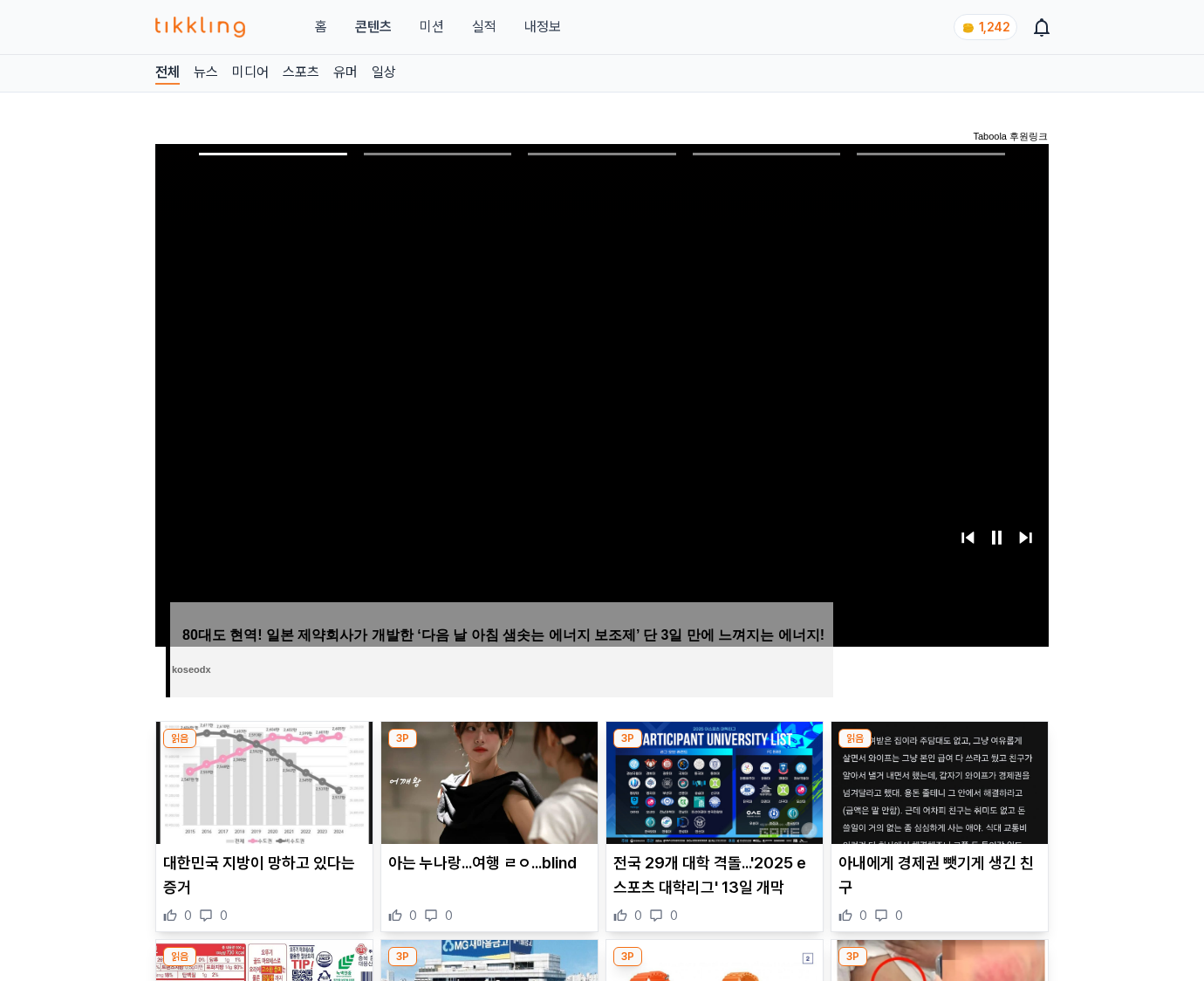
click at [939, 748] on img at bounding box center [939, 782] width 217 height 122
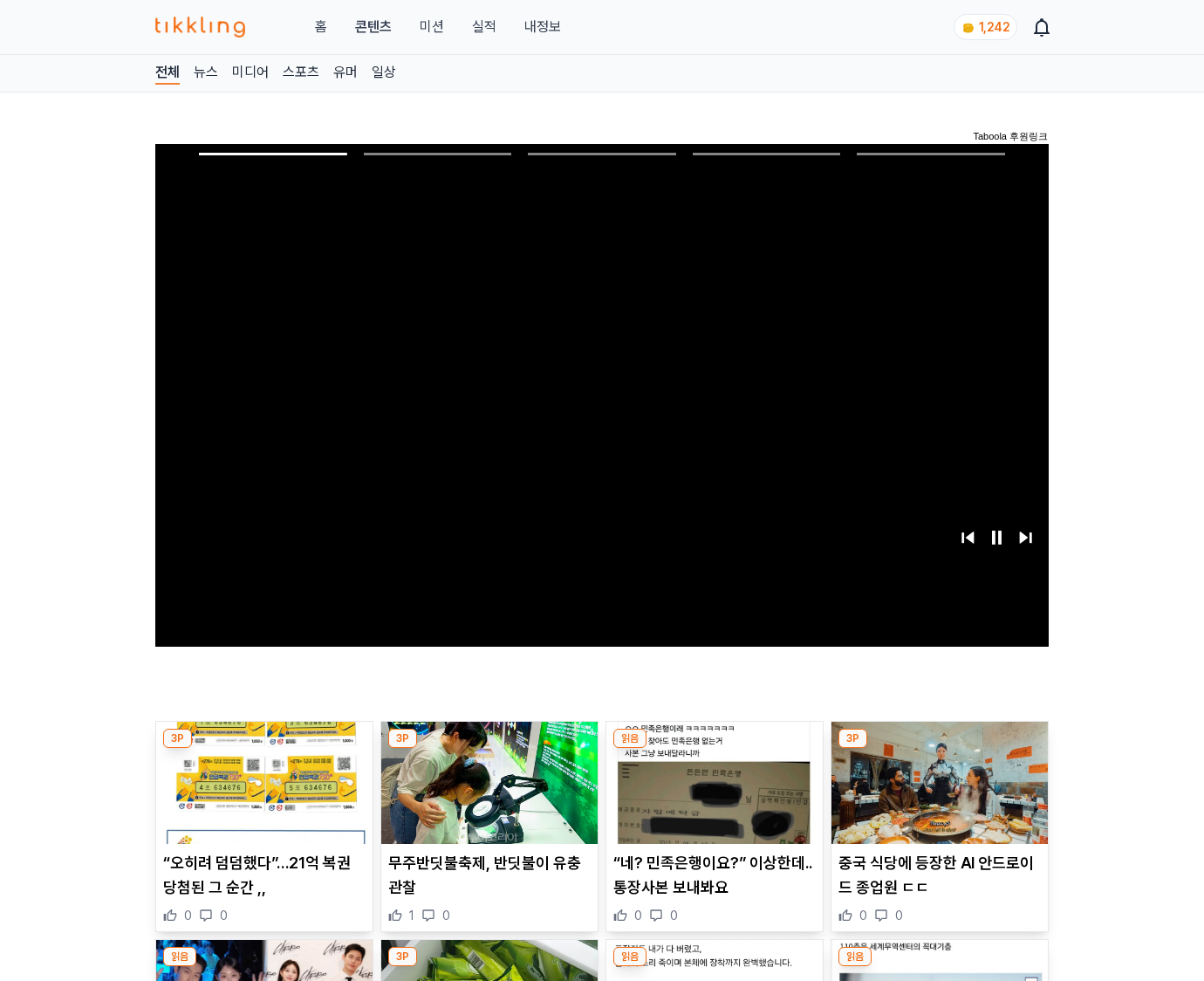
click at [939, 748] on img at bounding box center [939, 782] width 217 height 122
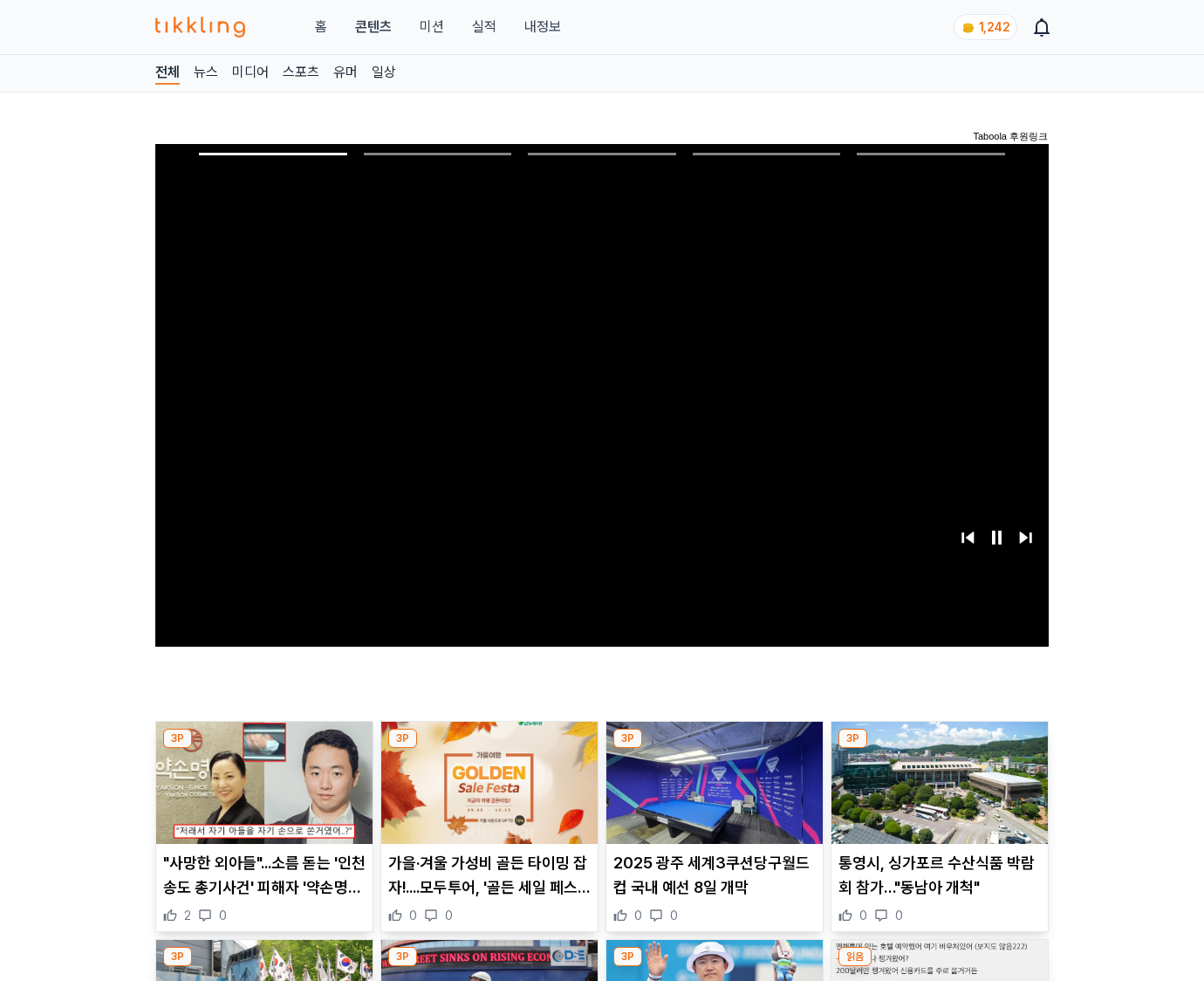
click at [939, 748] on img at bounding box center [939, 782] width 217 height 122
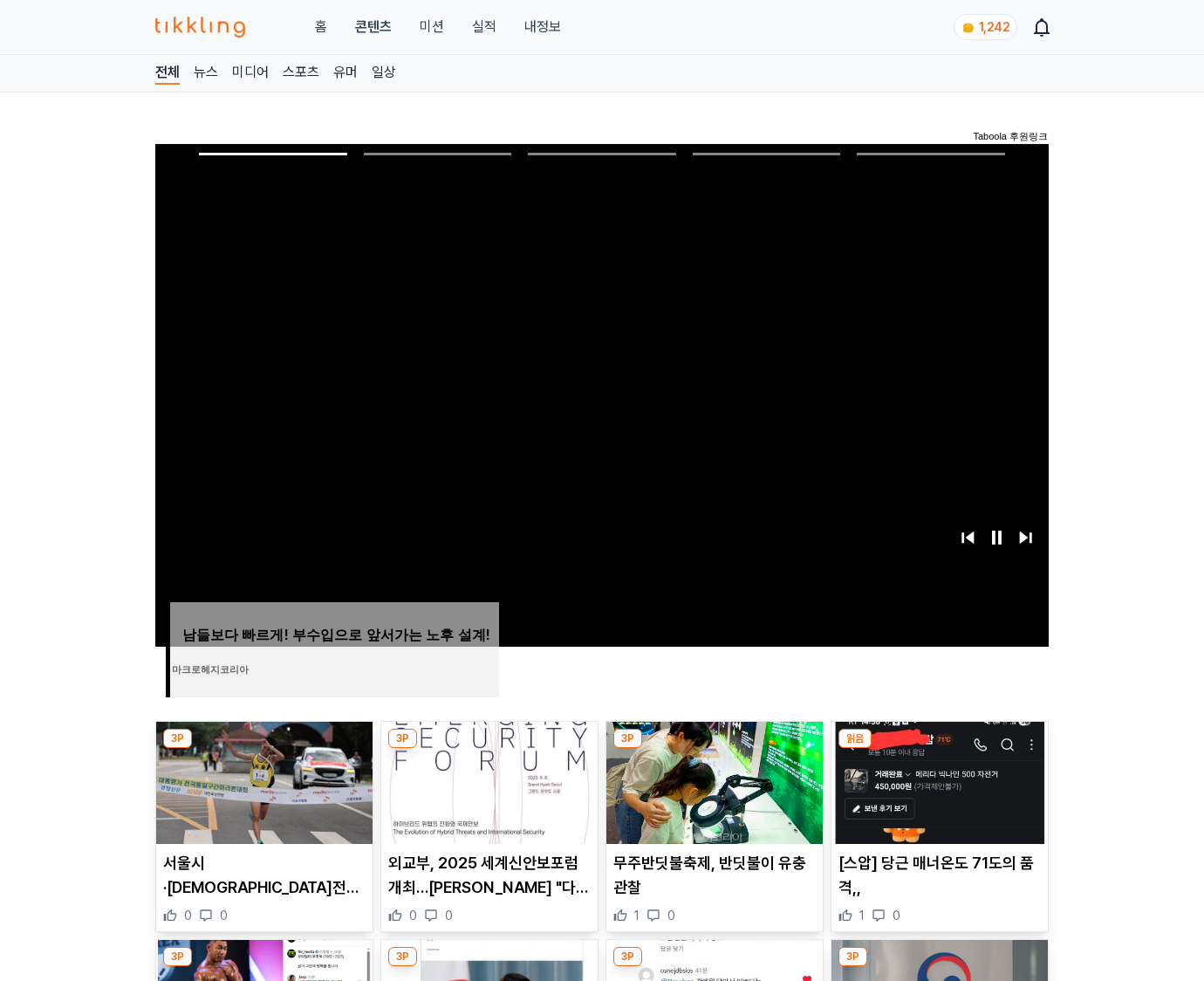
click at [939, 748] on img at bounding box center [939, 782] width 217 height 122
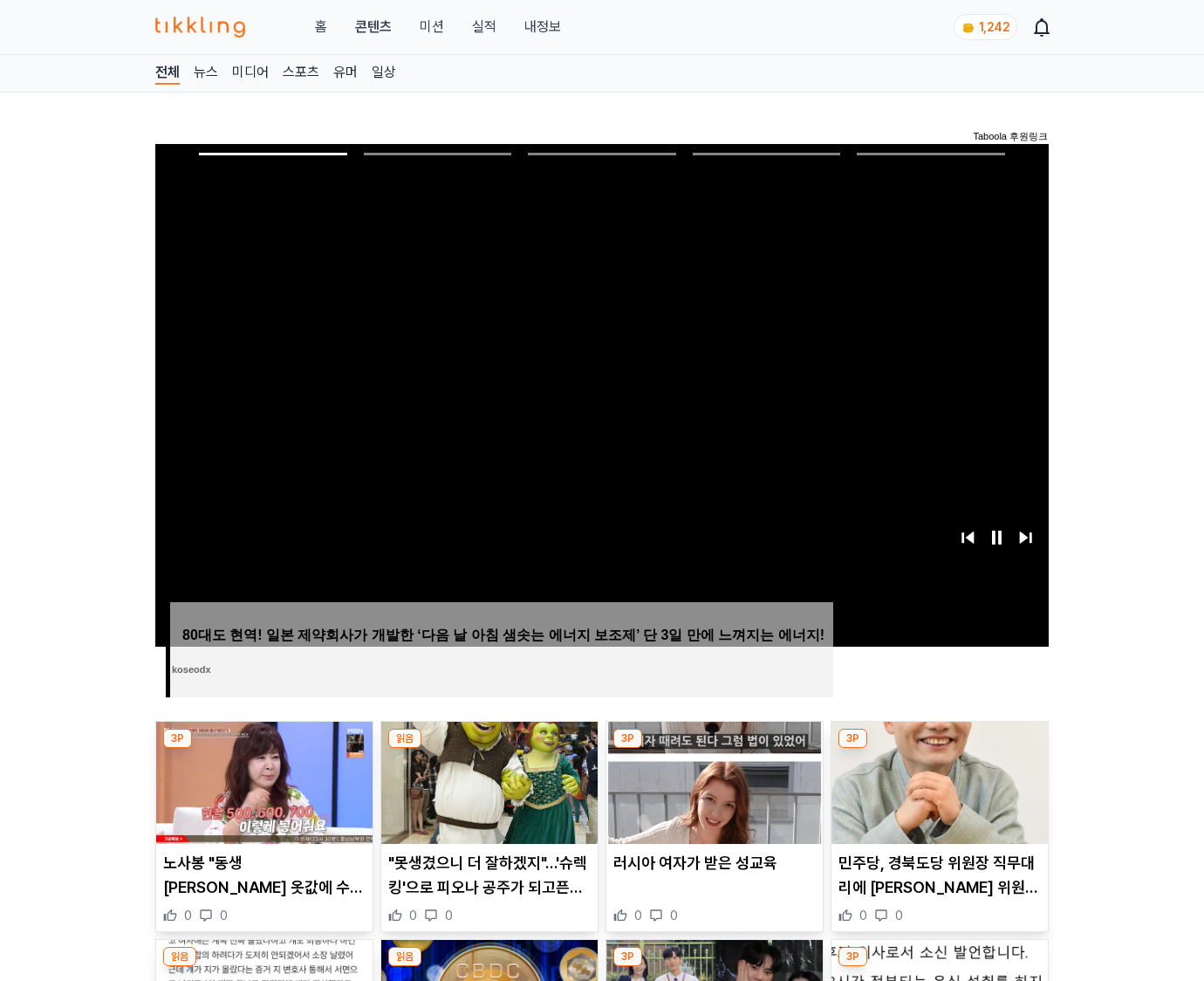
click at [939, 748] on img at bounding box center [939, 782] width 217 height 122
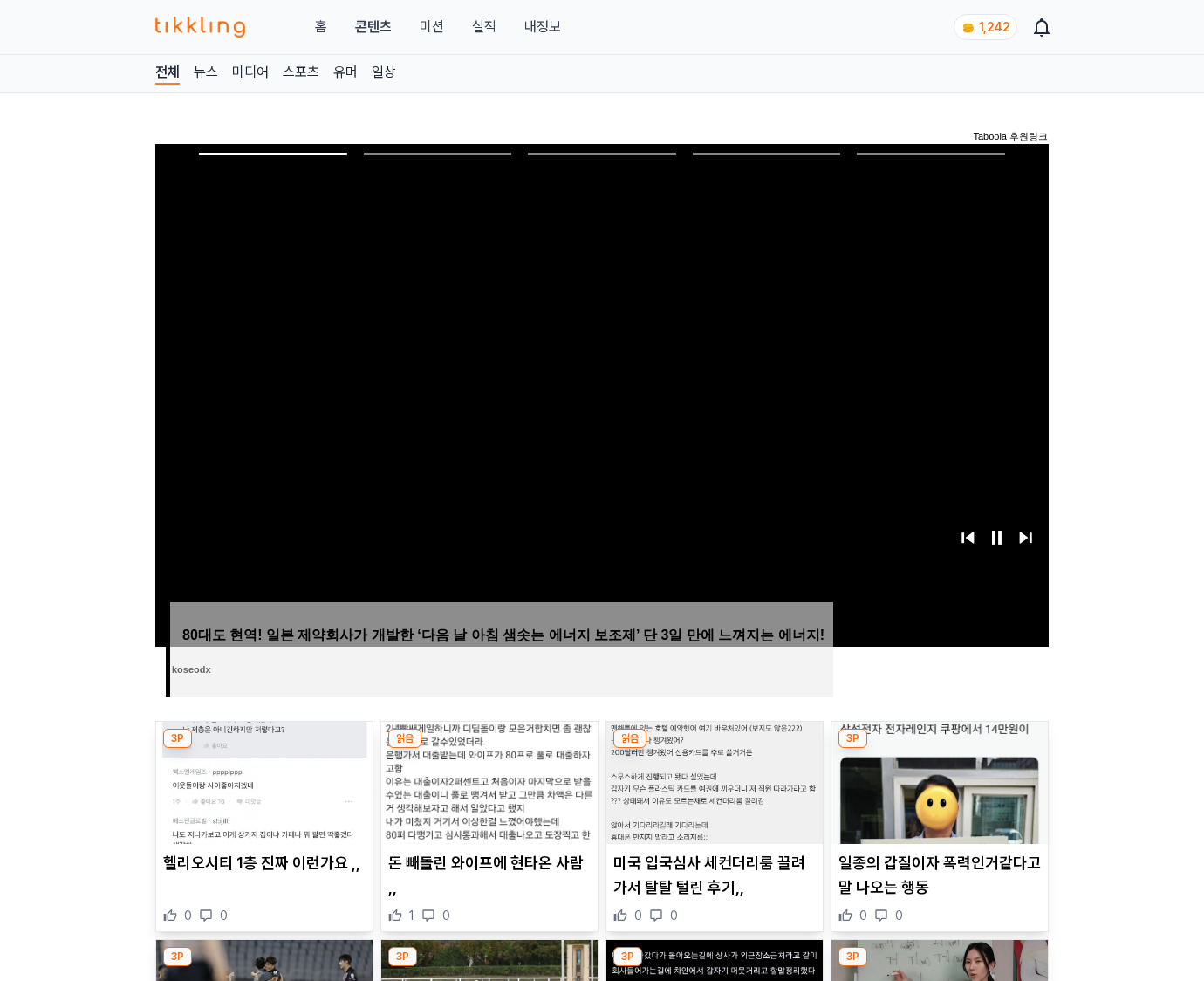
click at [939, 748] on img at bounding box center [939, 782] width 217 height 122
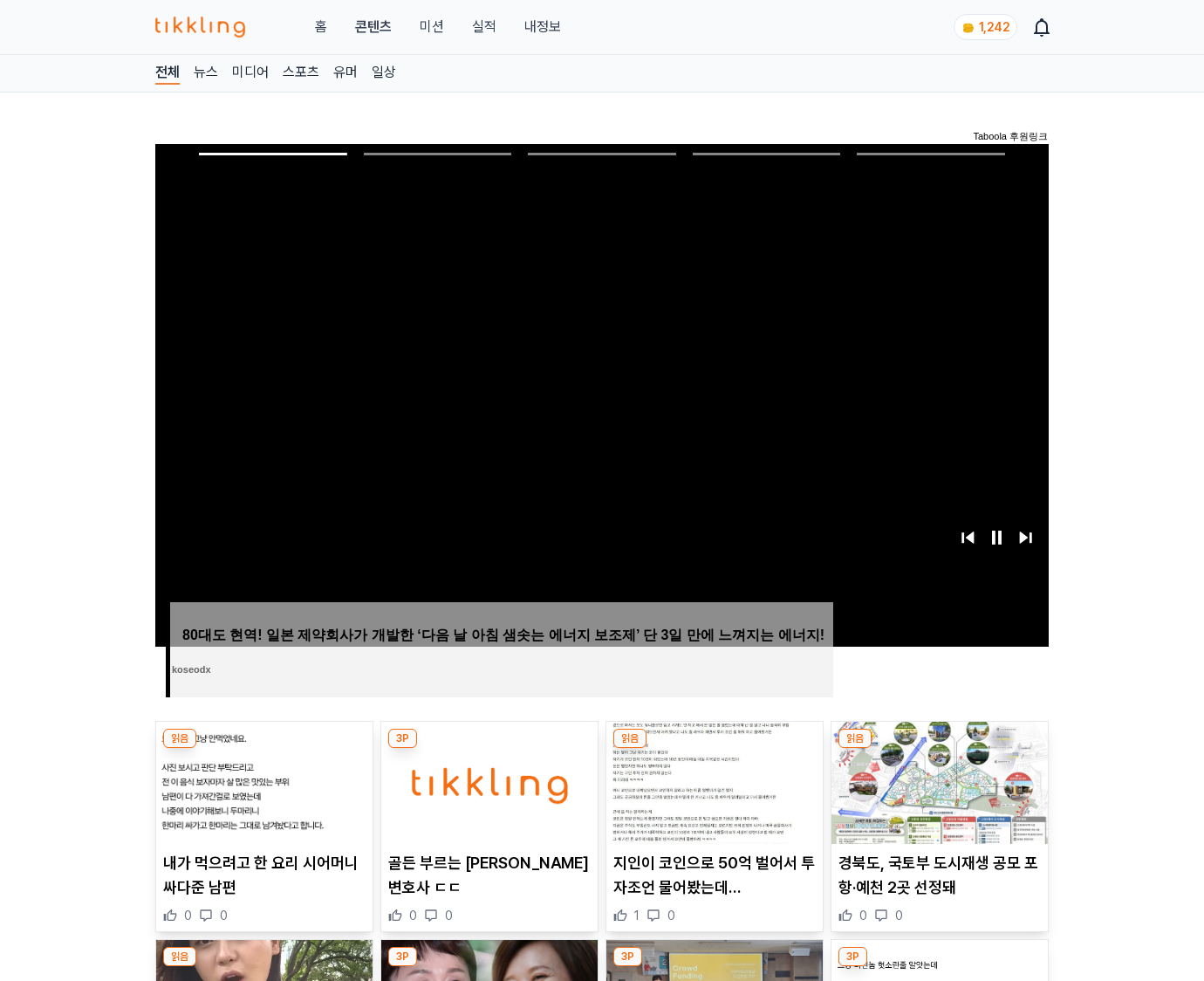
click at [939, 748] on img at bounding box center [939, 782] width 217 height 122
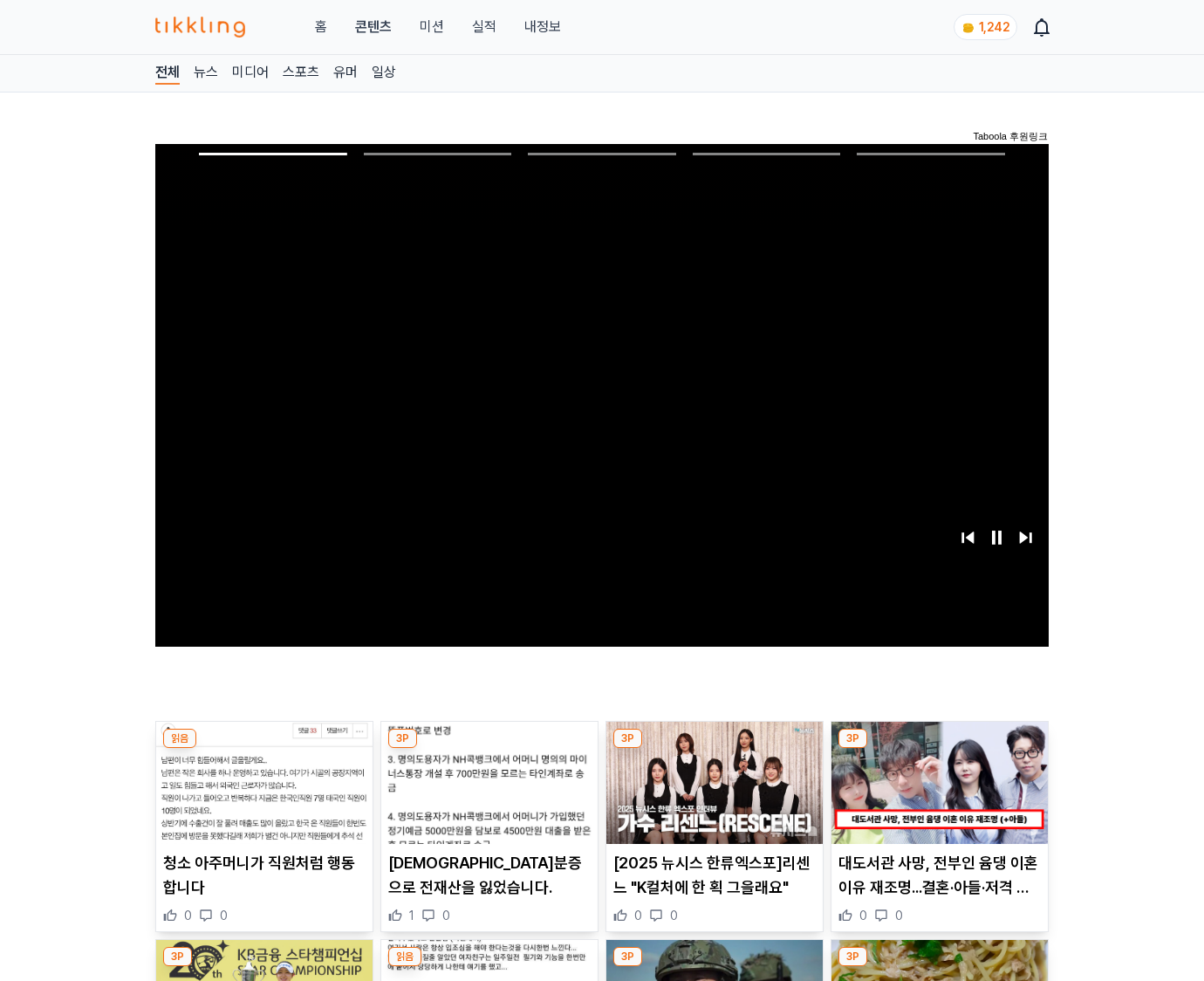
click at [939, 748] on img at bounding box center [939, 782] width 217 height 122
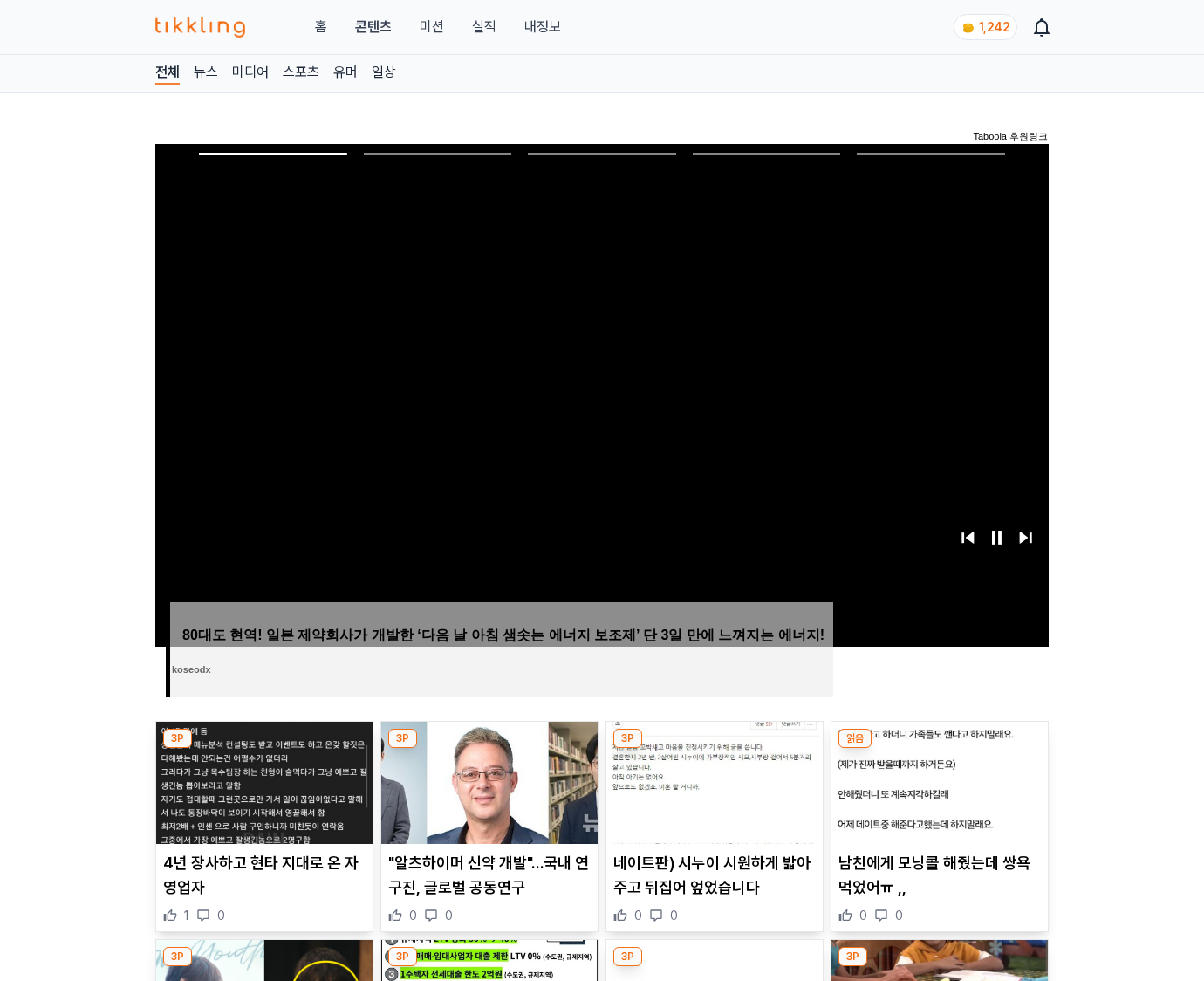
click at [939, 748] on img at bounding box center [939, 782] width 217 height 122
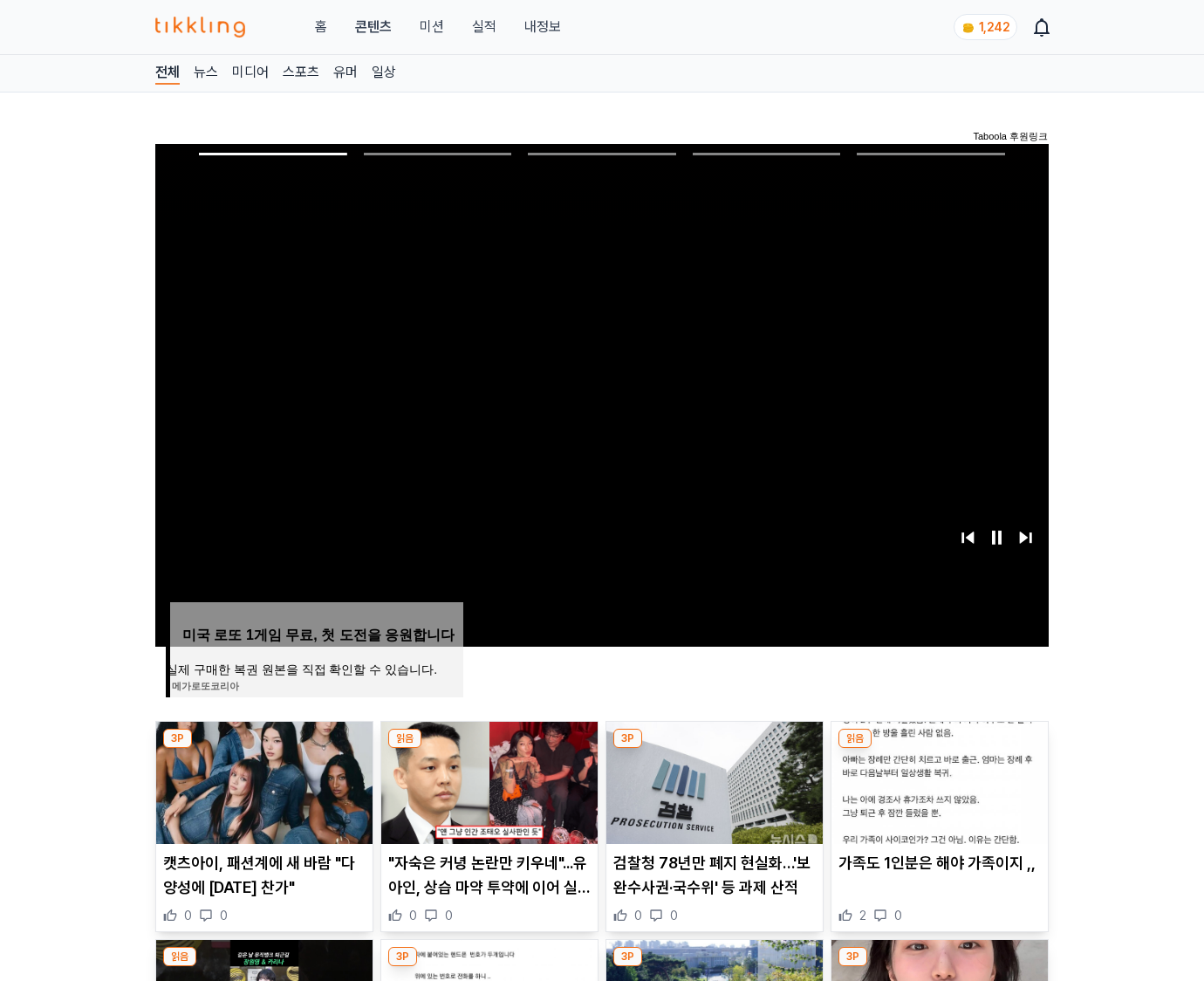
click at [939, 748] on img at bounding box center [939, 782] width 217 height 122
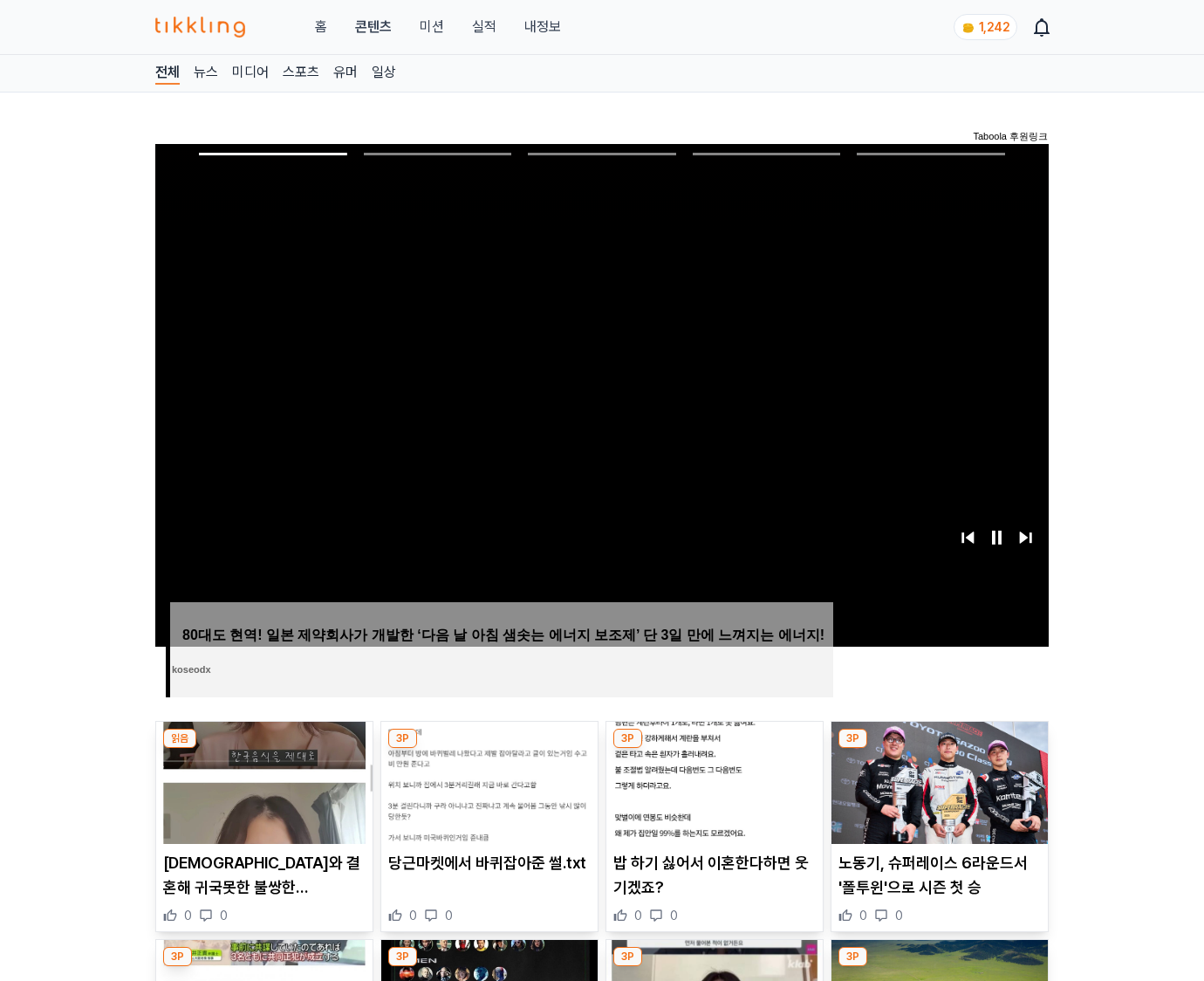
click at [939, 748] on img at bounding box center [939, 782] width 217 height 122
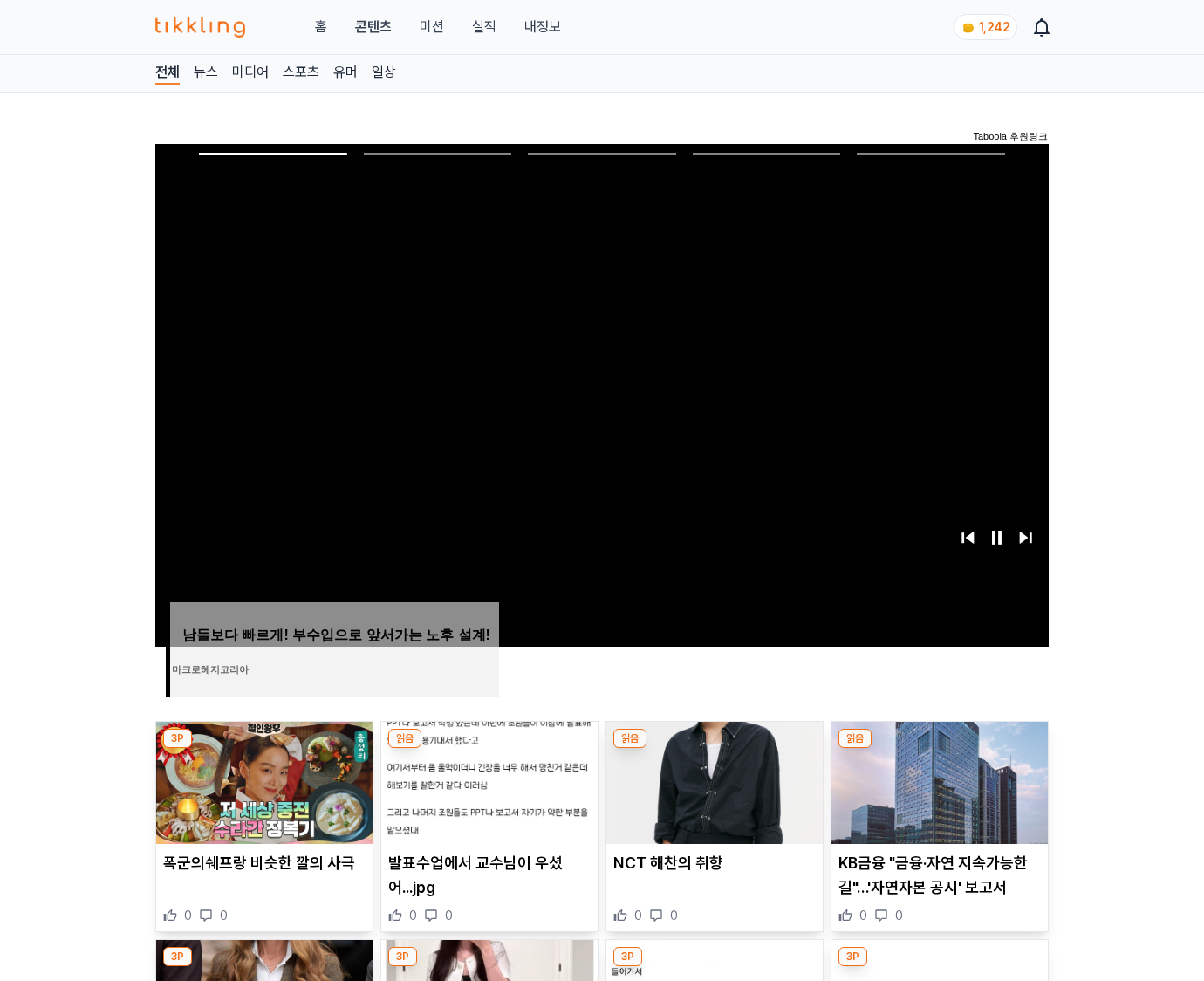
click at [939, 748] on img at bounding box center [939, 782] width 217 height 122
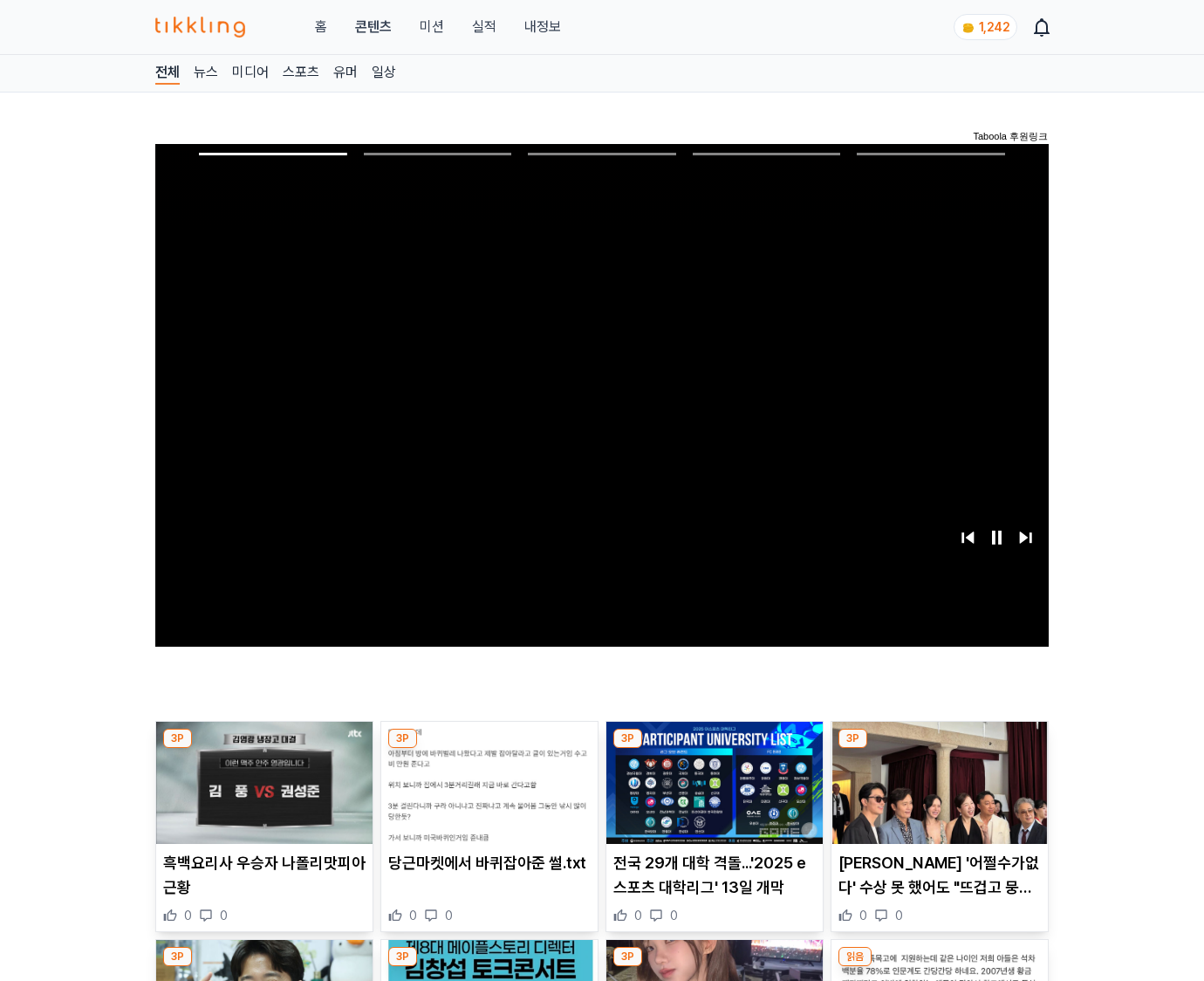
click at [939, 748] on img at bounding box center [939, 782] width 217 height 122
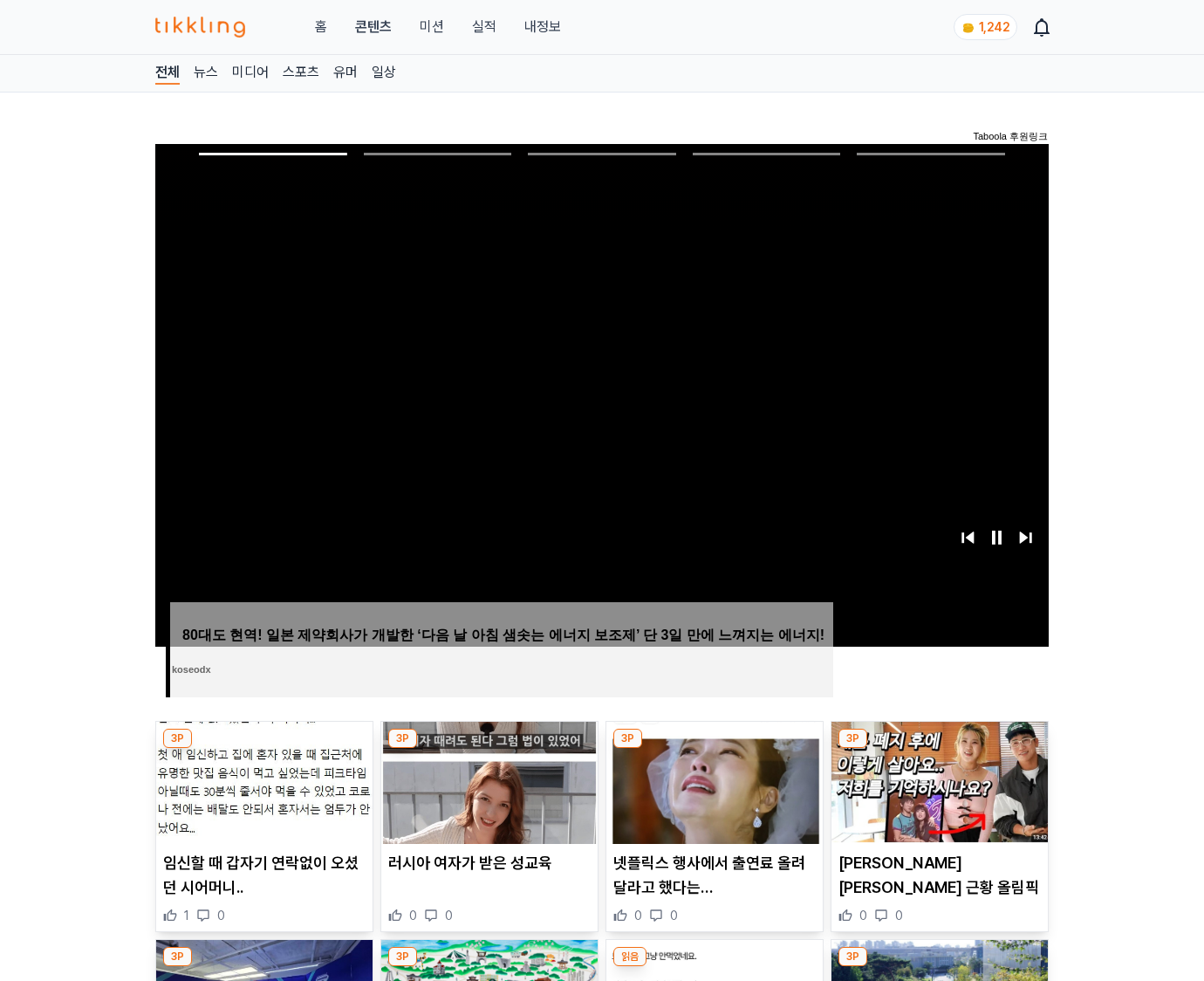
click at [939, 748] on img at bounding box center [939, 782] width 217 height 122
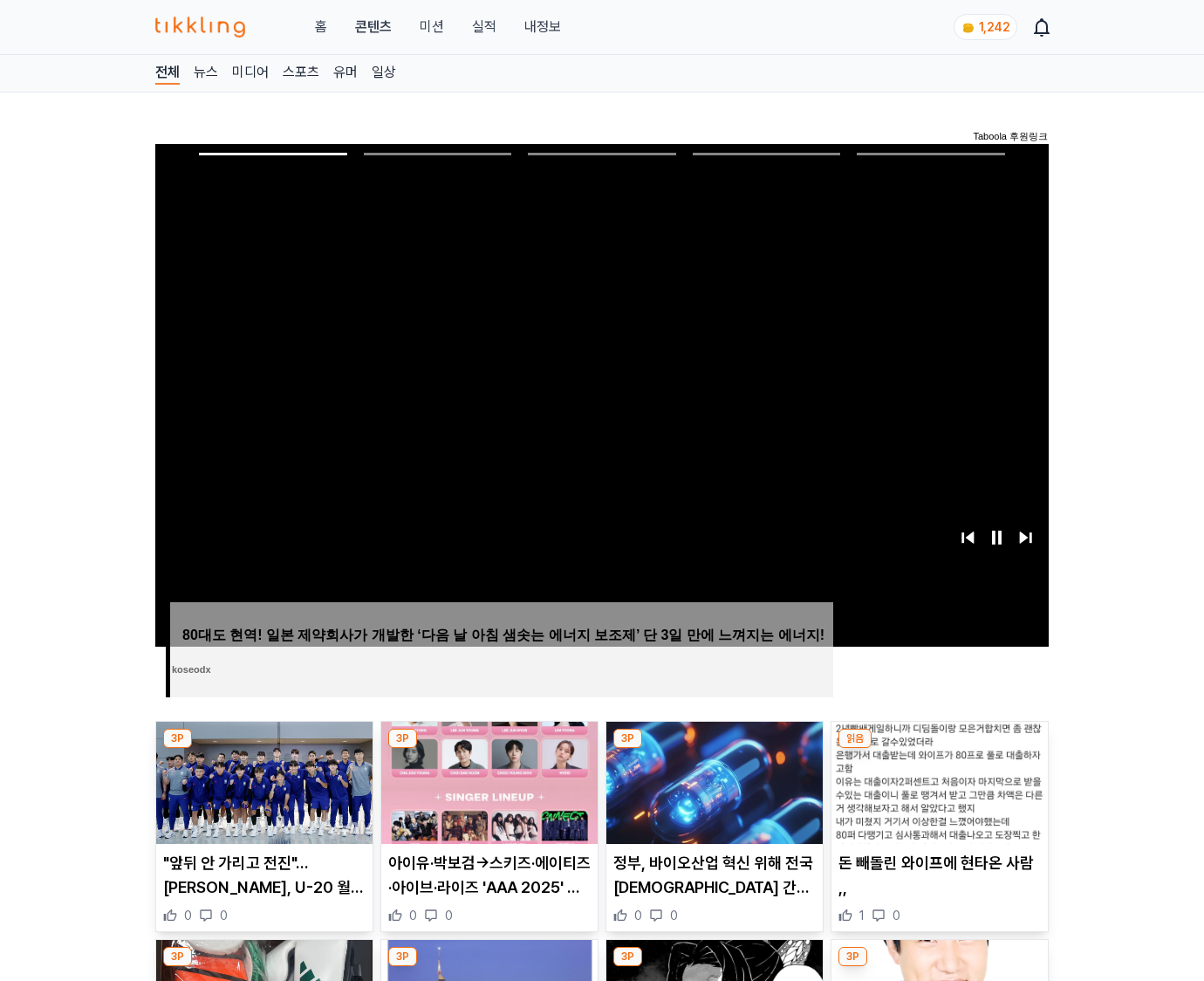
click at [939, 748] on img at bounding box center [939, 782] width 217 height 122
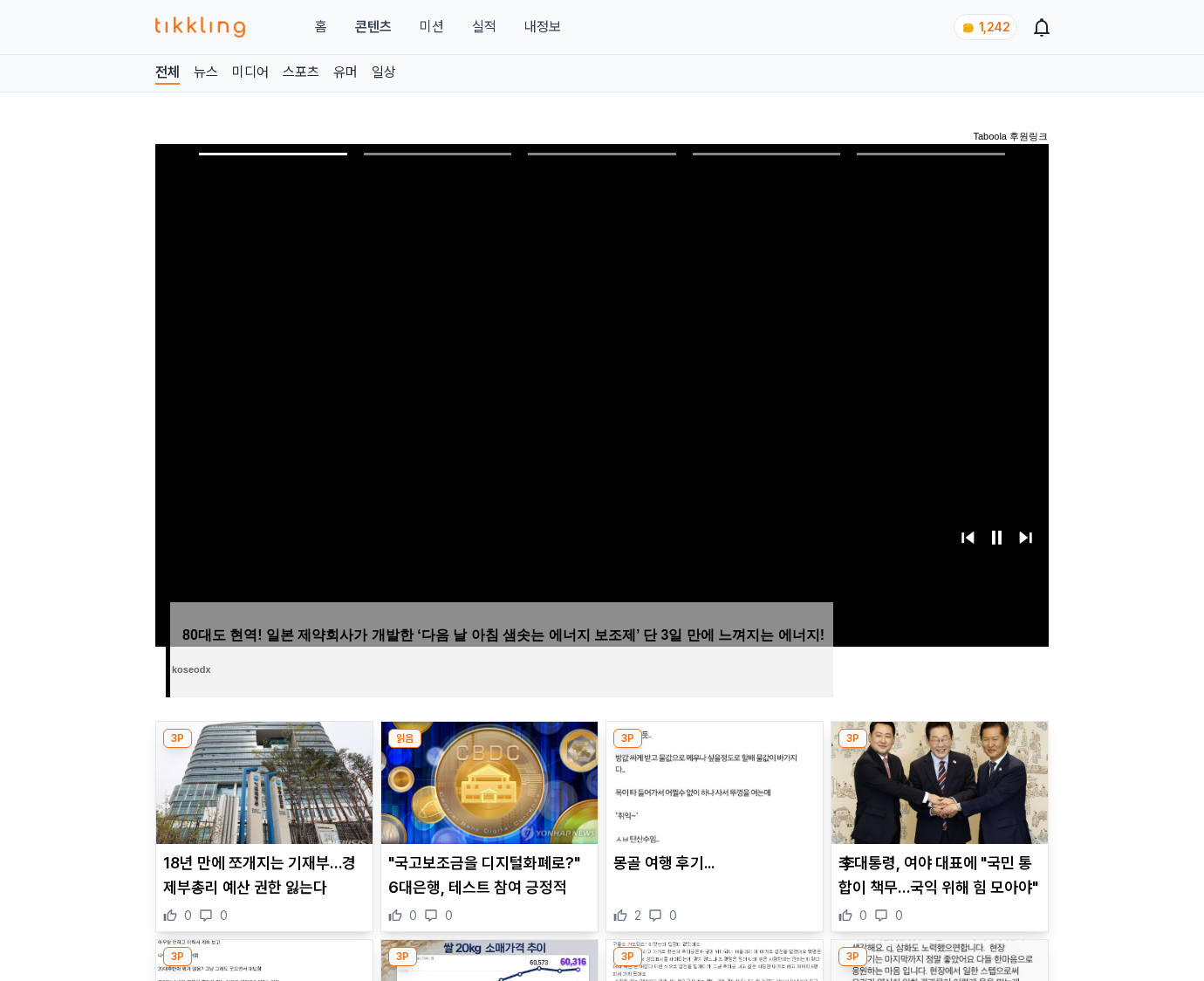
click at [939, 748] on img at bounding box center [939, 782] width 217 height 122
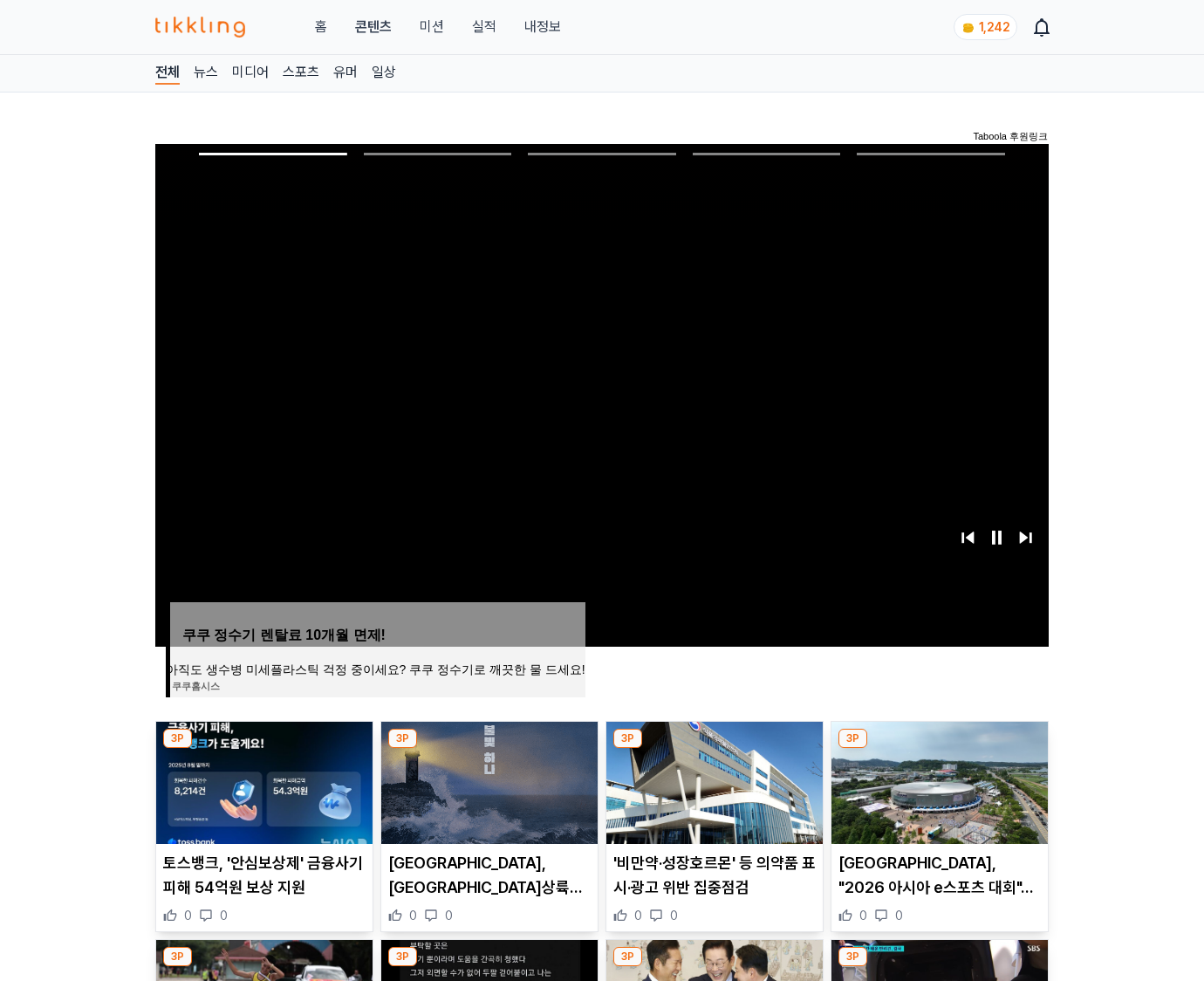
click at [939, 748] on img at bounding box center [939, 782] width 217 height 122
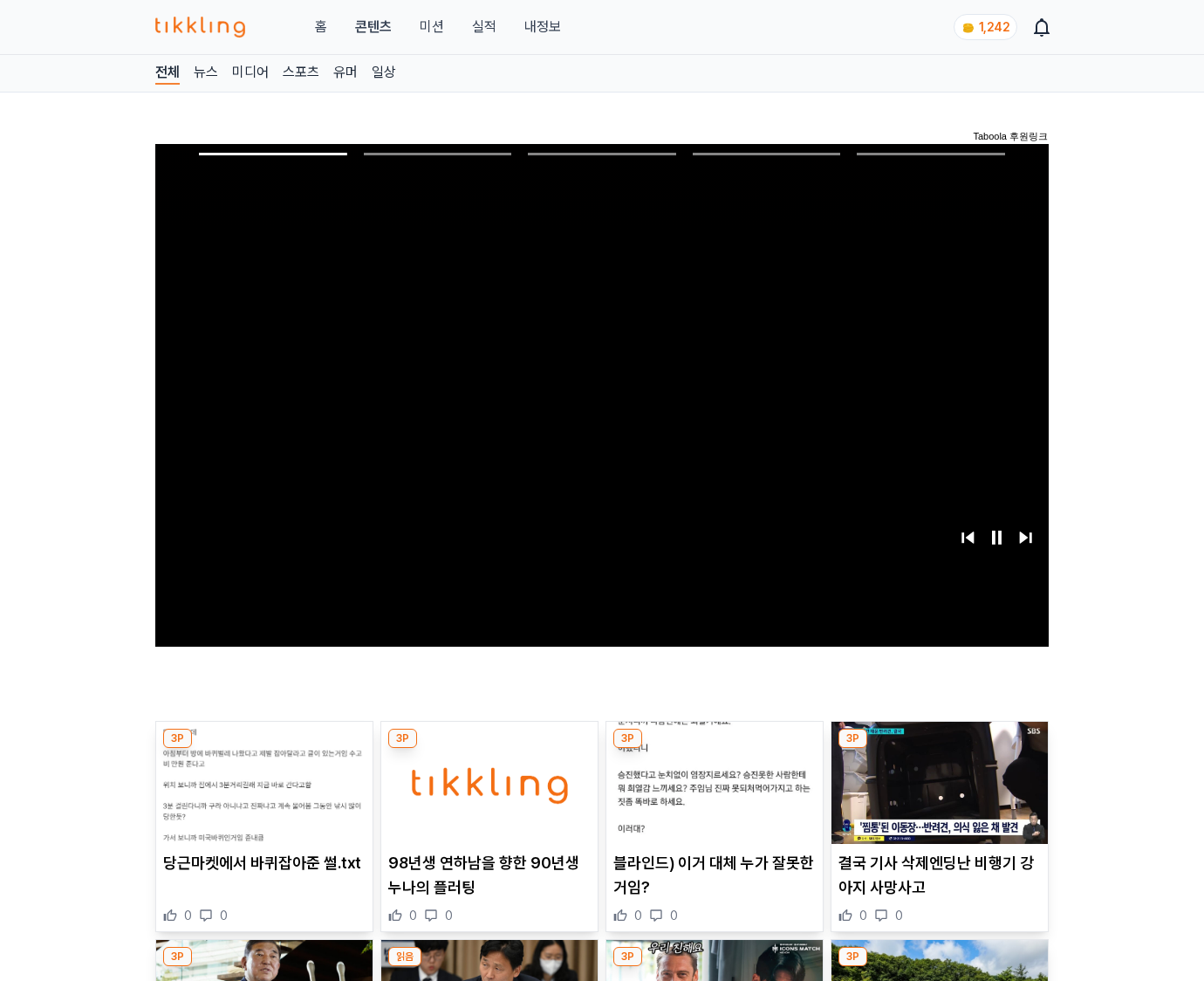
click at [939, 748] on img at bounding box center [939, 782] width 217 height 122
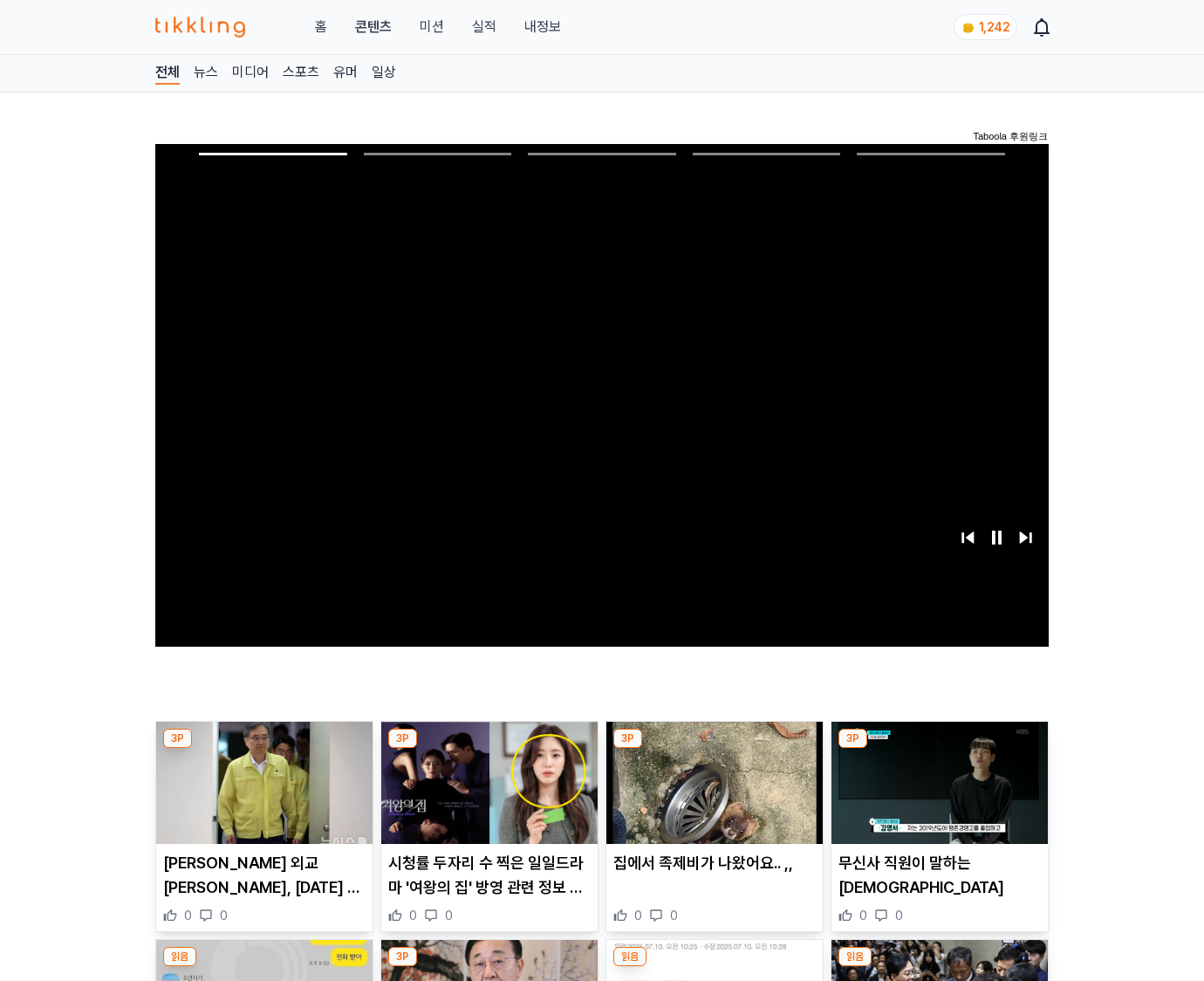
click at [939, 748] on img at bounding box center [939, 782] width 217 height 122
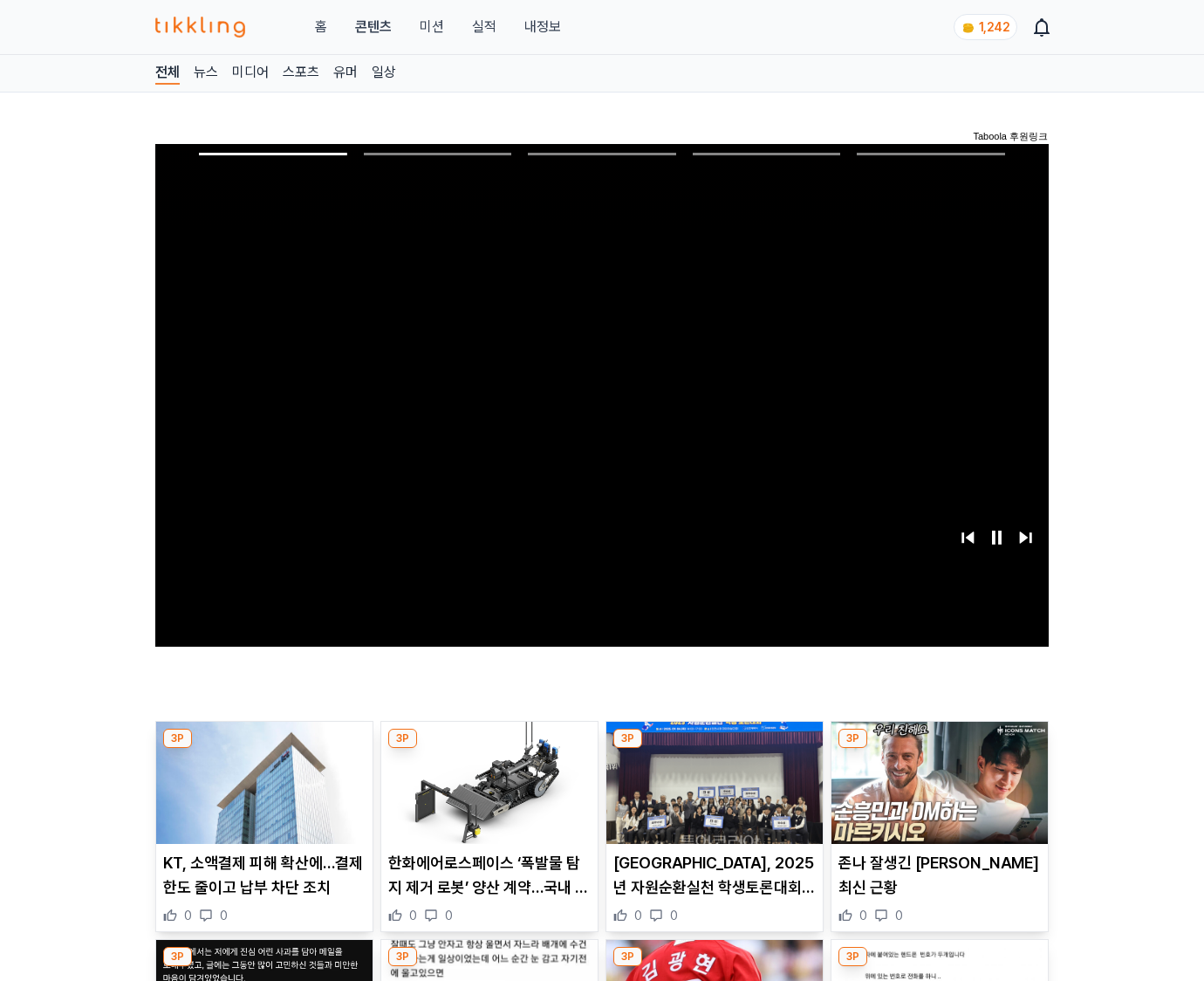
click at [939, 748] on img at bounding box center [939, 782] width 217 height 122
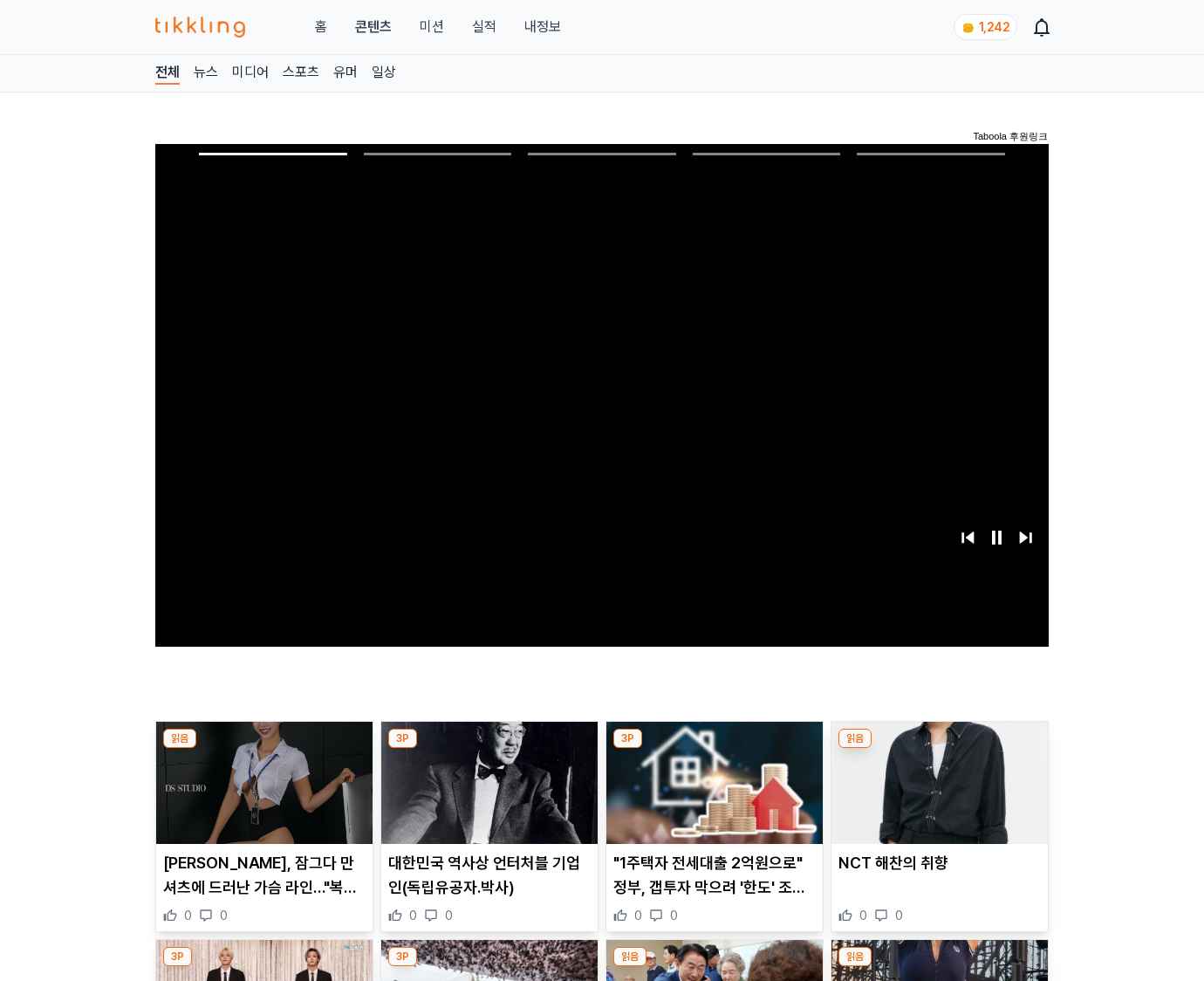
click at [939, 748] on img at bounding box center [939, 782] width 217 height 122
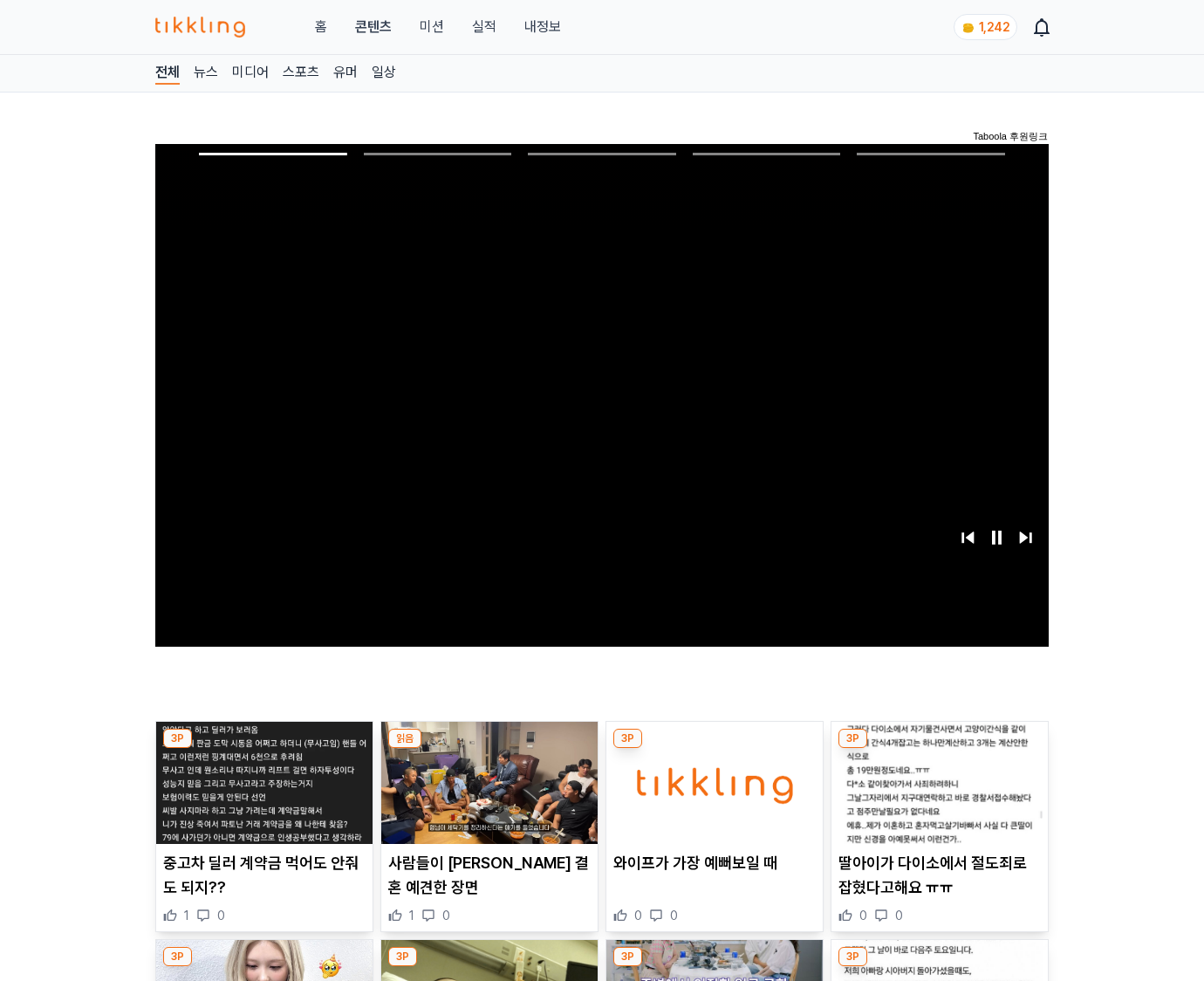
click at [939, 748] on img at bounding box center [939, 782] width 217 height 122
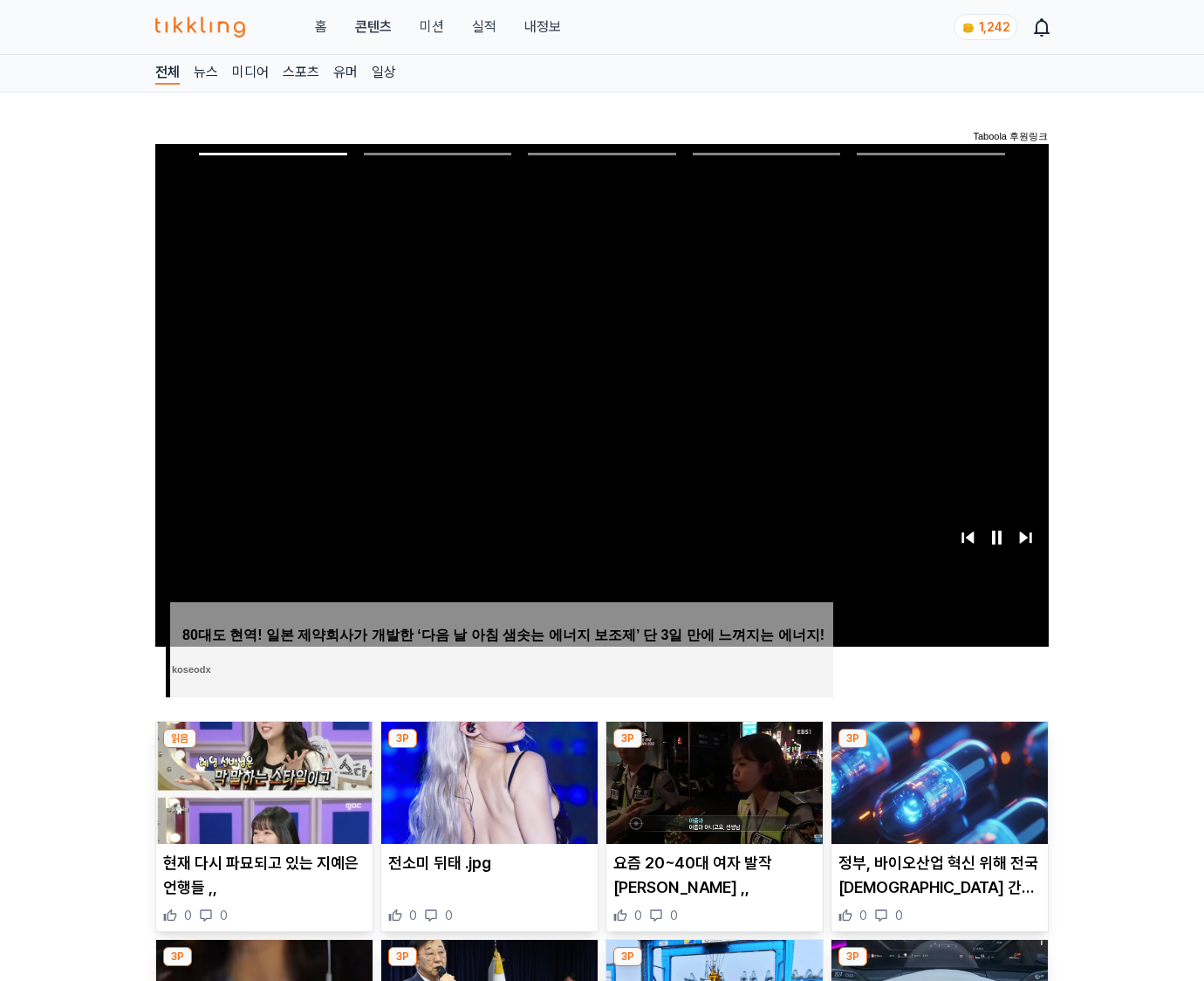
click at [939, 748] on img at bounding box center [939, 782] width 217 height 122
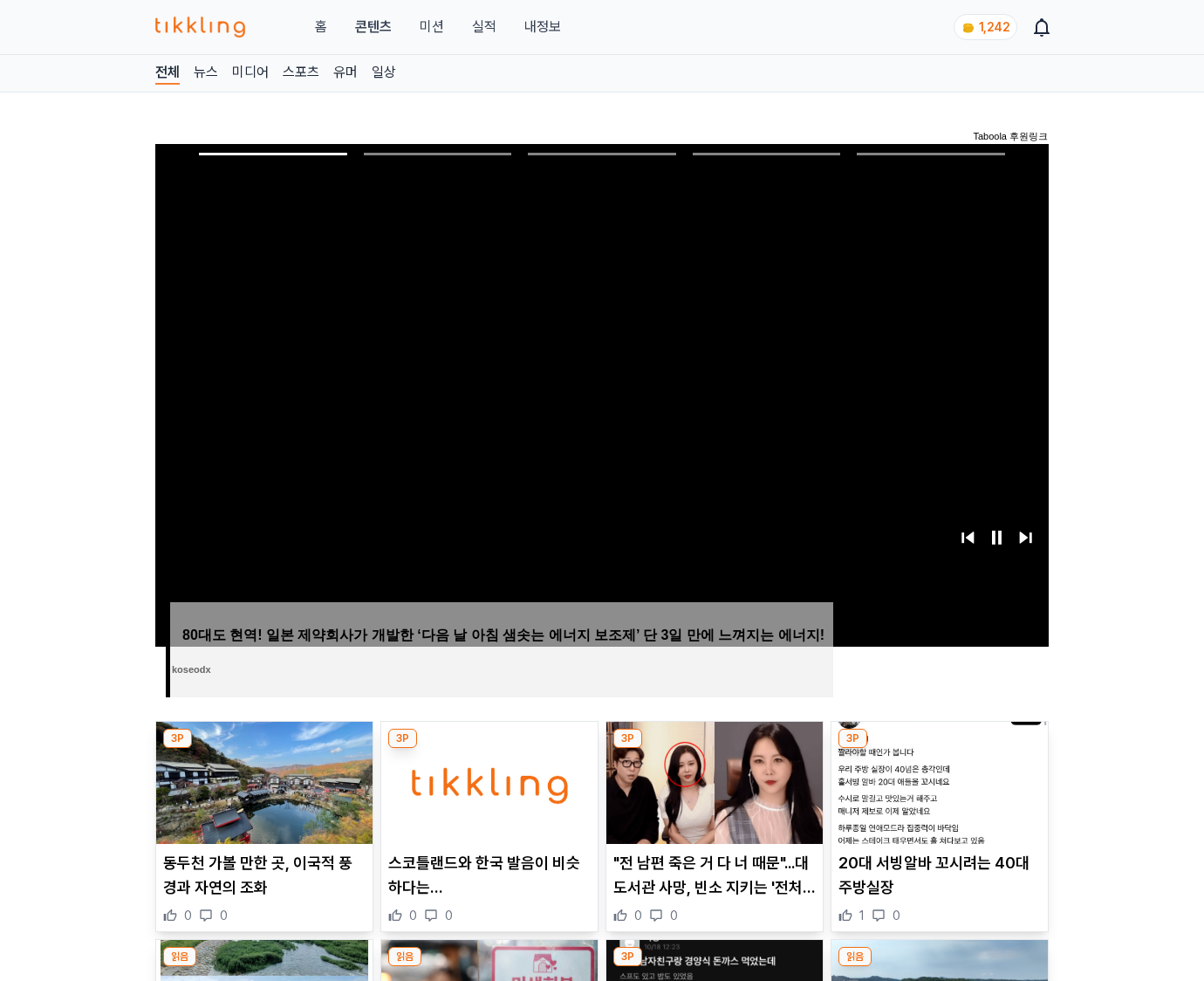
click at [939, 748] on img at bounding box center [939, 782] width 217 height 122
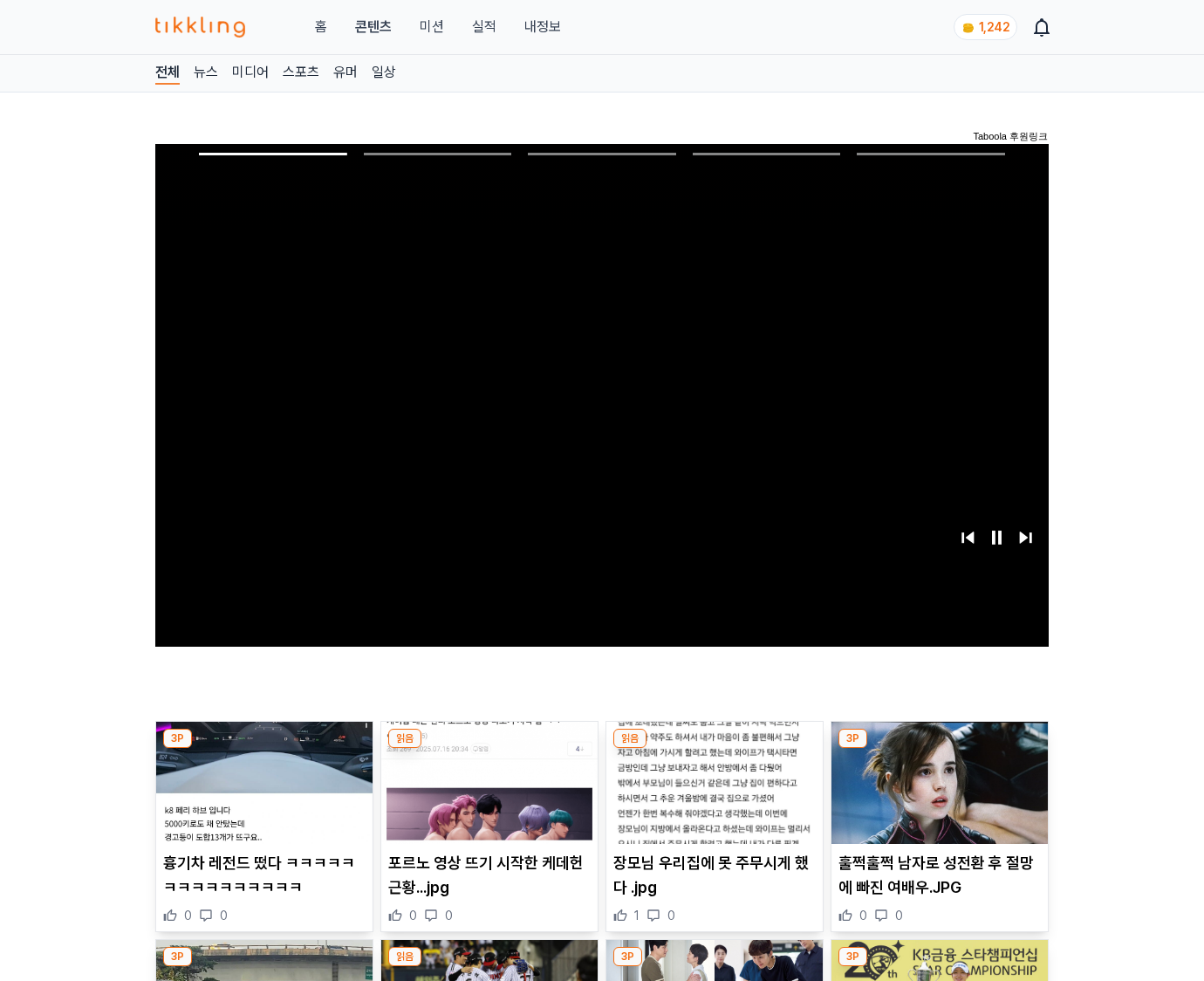
click at [939, 748] on img at bounding box center [939, 782] width 217 height 122
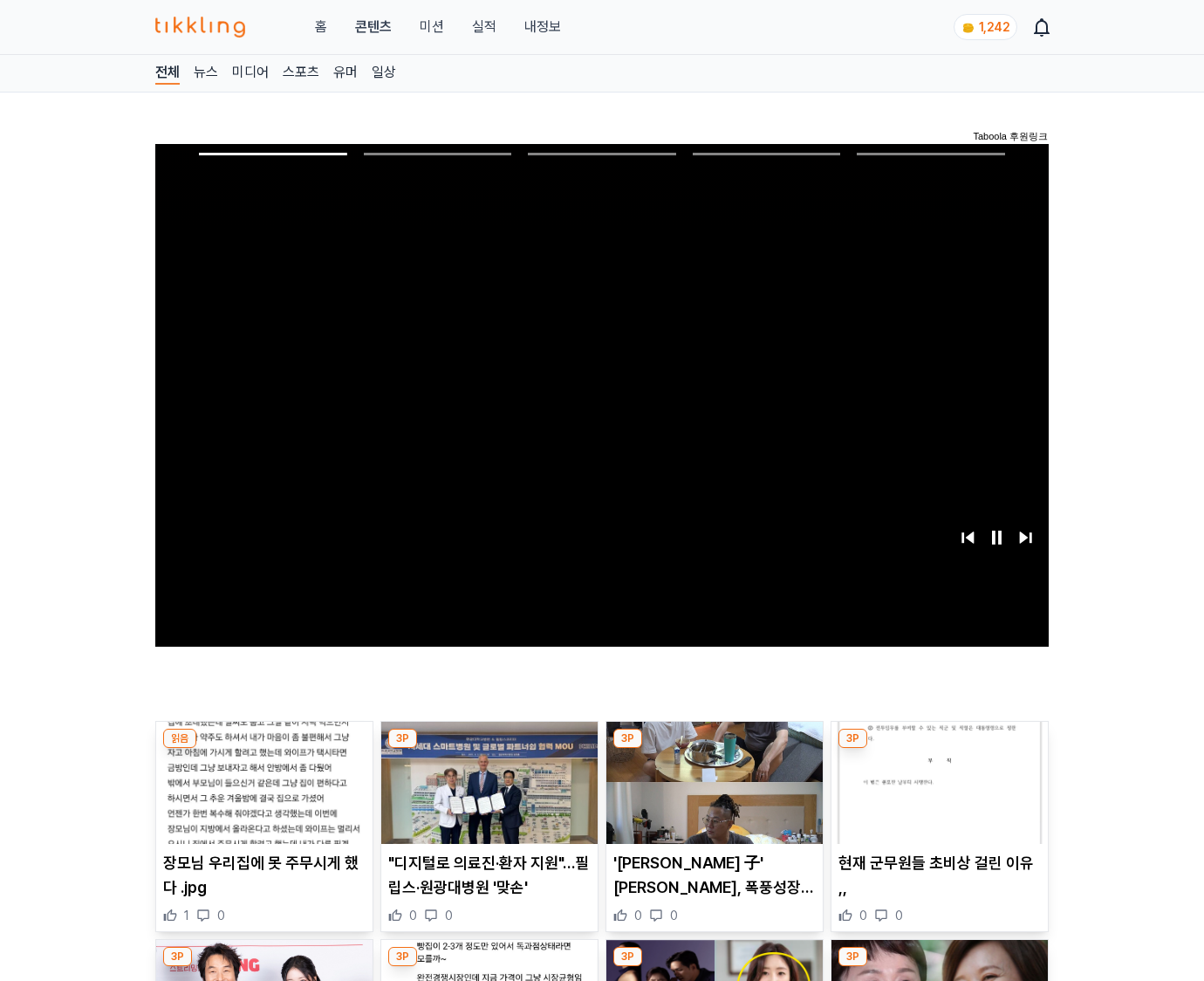
click at [939, 748] on img at bounding box center [939, 782] width 217 height 122
